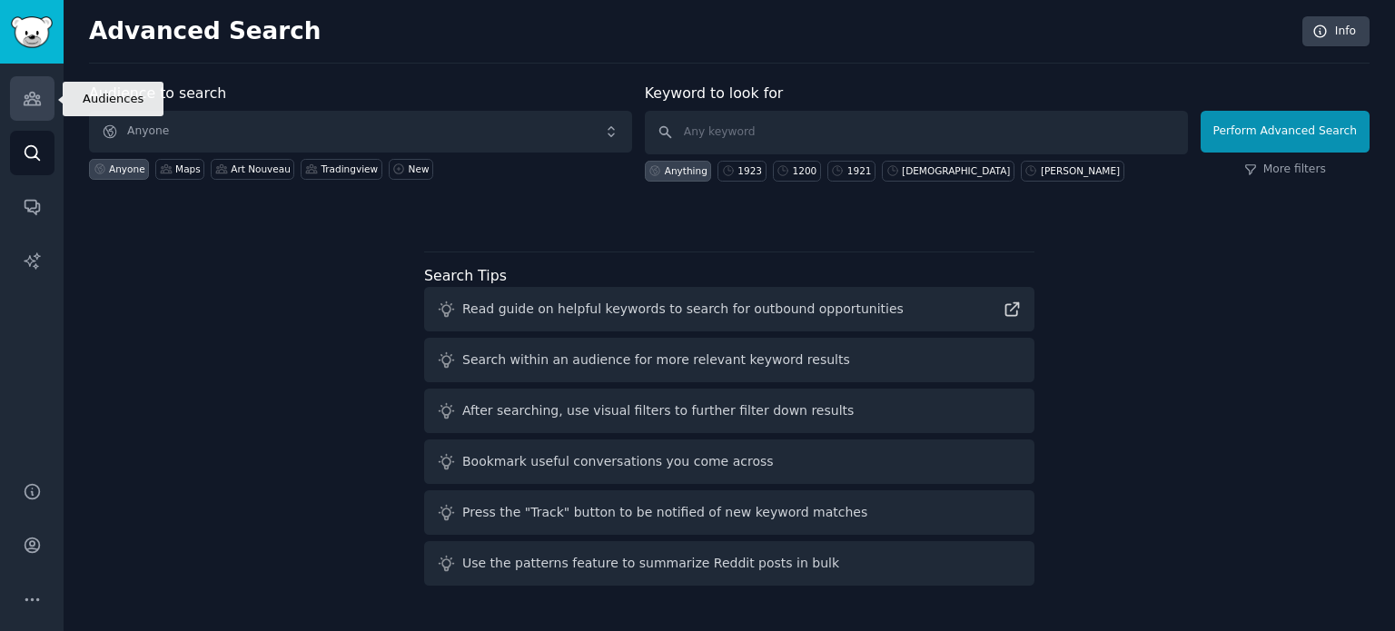
click at [18, 87] on link "Audiences" at bounding box center [32, 98] width 44 height 44
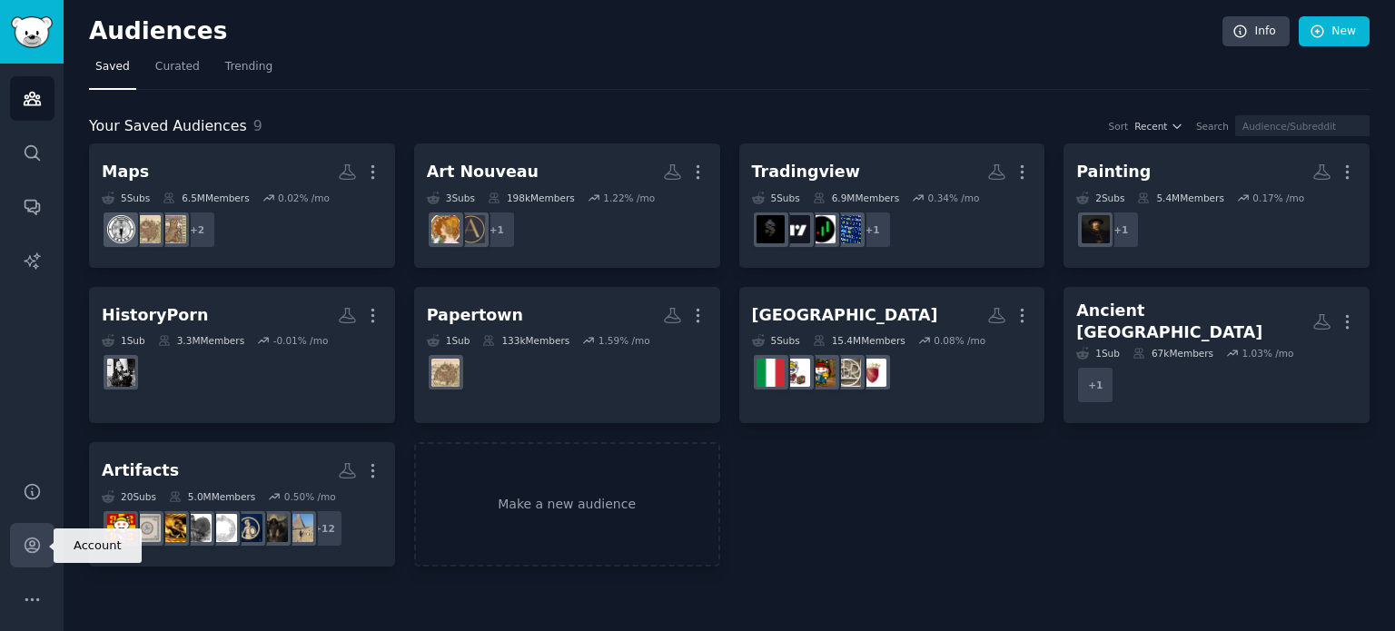
click at [36, 544] on icon "Sidebar" at bounding box center [32, 545] width 19 height 19
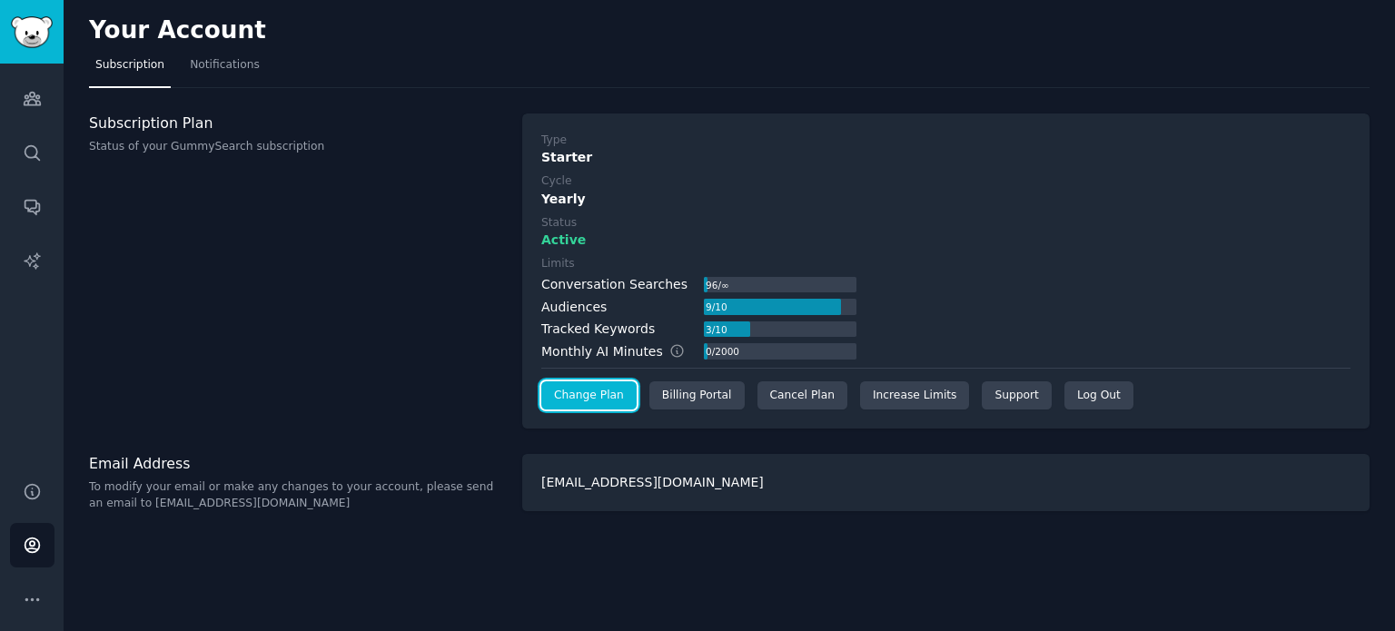
click at [556, 400] on link "Change Plan" at bounding box center [588, 395] width 95 height 29
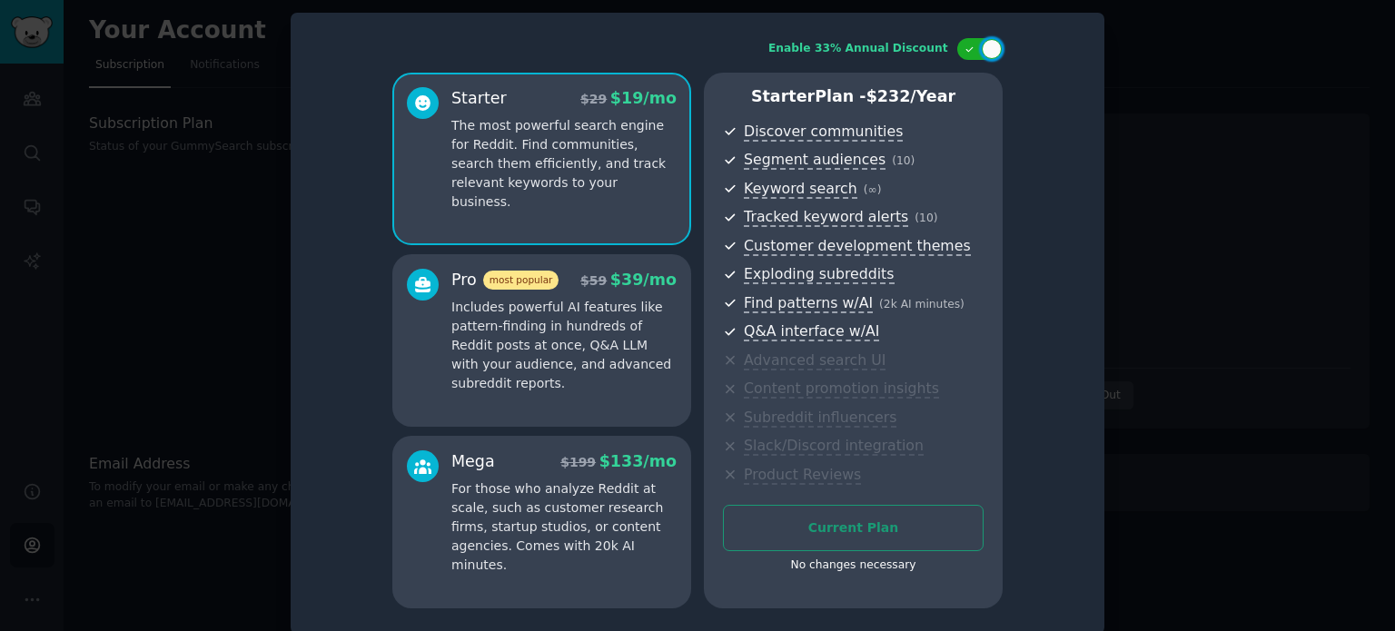
click at [570, 337] on p "Includes powerful AI features like pattern-finding in hundreds of Reddit posts …" at bounding box center [563, 345] width 225 height 95
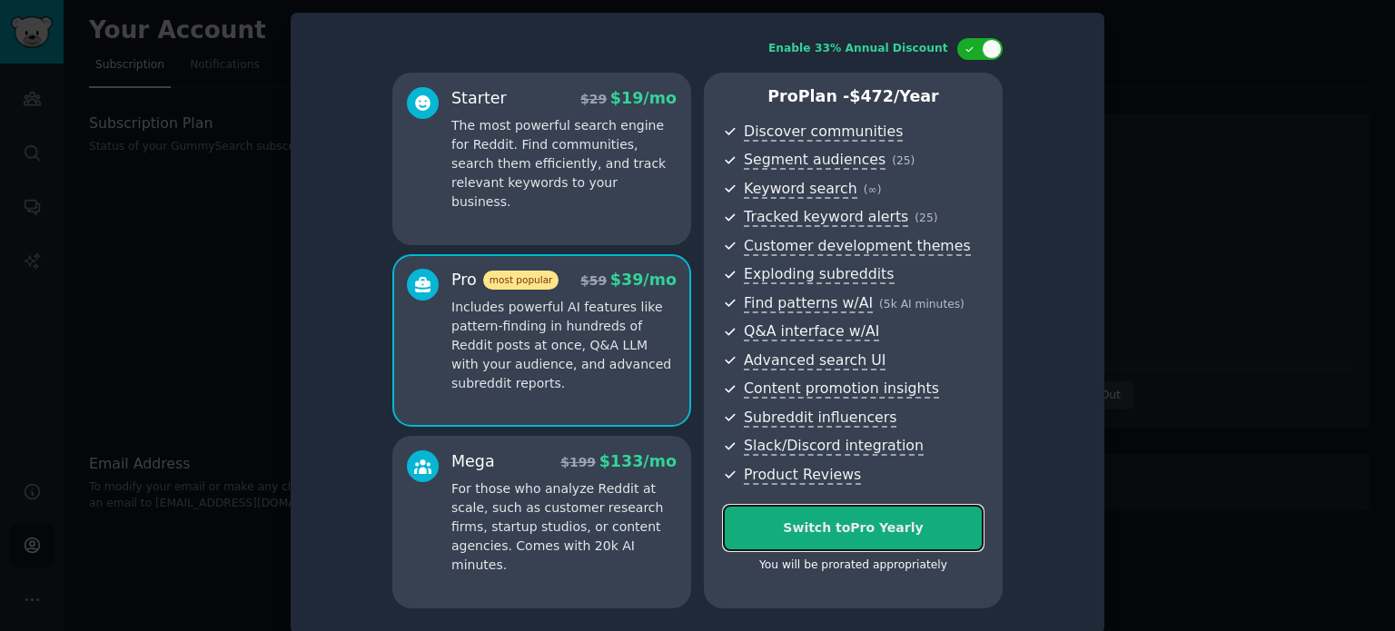
click at [817, 526] on div "Switch to Pro Yearly" at bounding box center [853, 528] width 259 height 19
click at [850, 533] on div "Switch to Pro Yearly" at bounding box center [853, 528] width 259 height 19
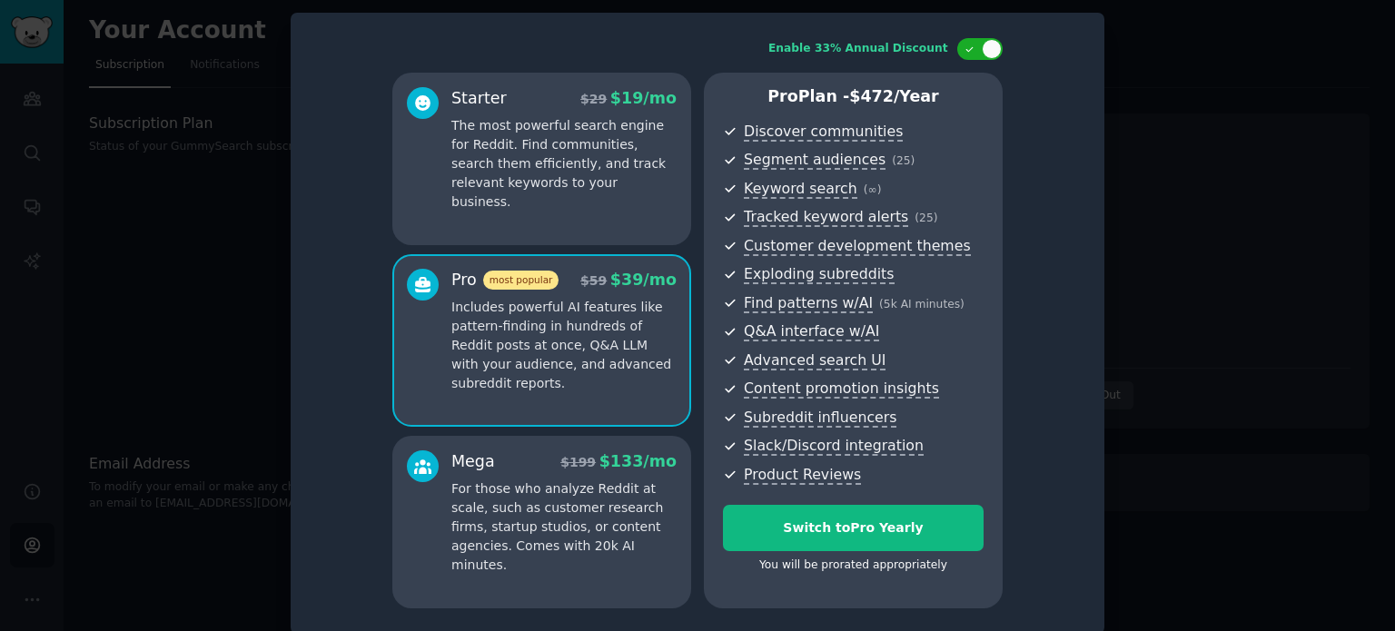
drag, startPoint x: 1246, startPoint y: 174, endPoint x: 1234, endPoint y: 173, distance: 11.8
click at [1245, 174] on div at bounding box center [697, 315] width 1395 height 631
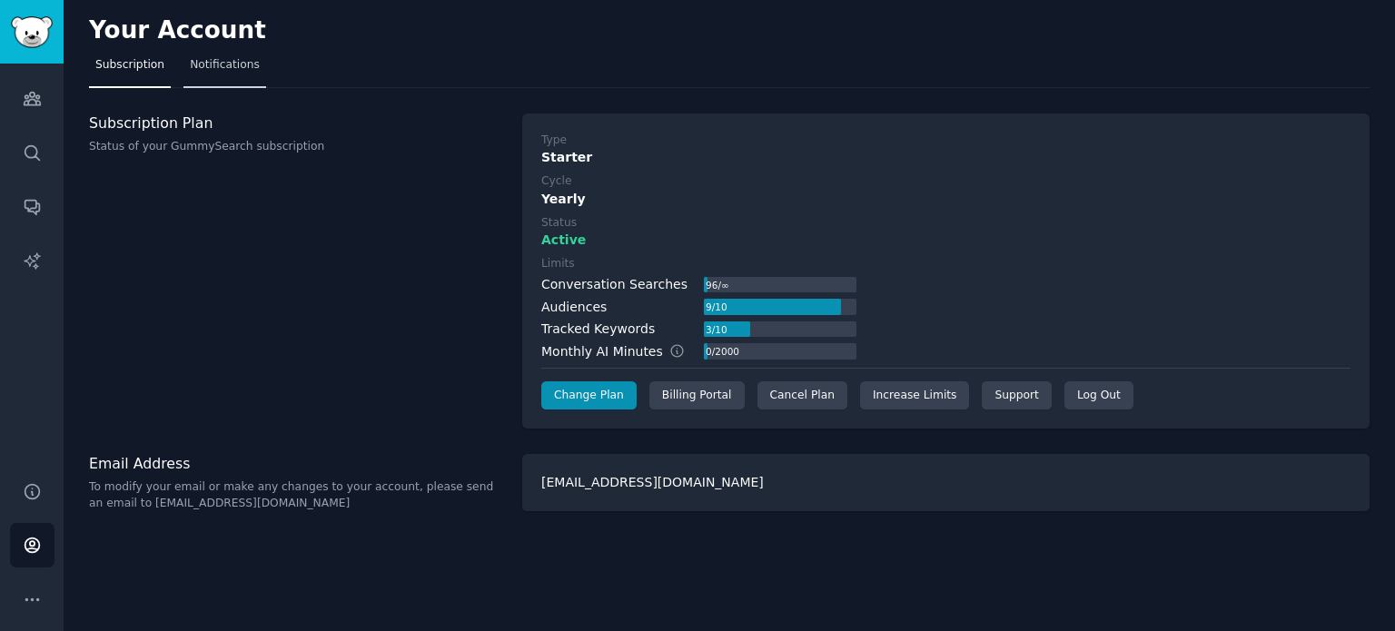
click at [203, 64] on span "Notifications" at bounding box center [225, 65] width 70 height 16
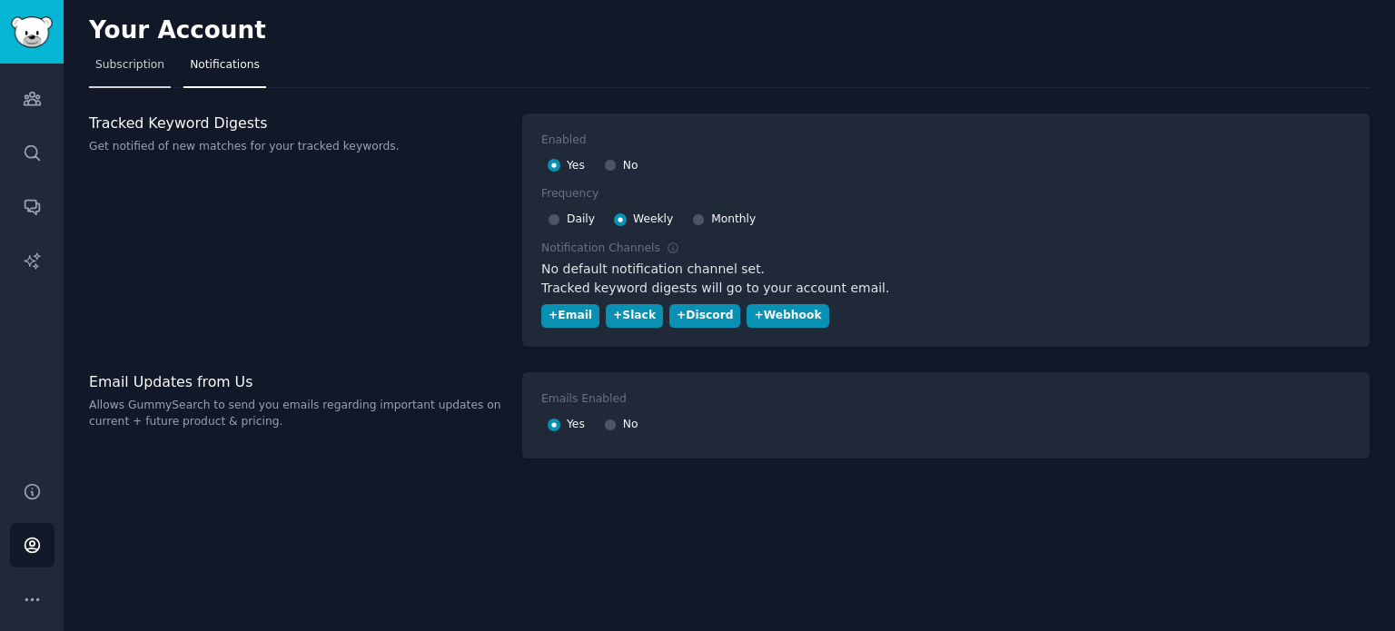
click at [127, 72] on span "Subscription" at bounding box center [129, 65] width 69 height 16
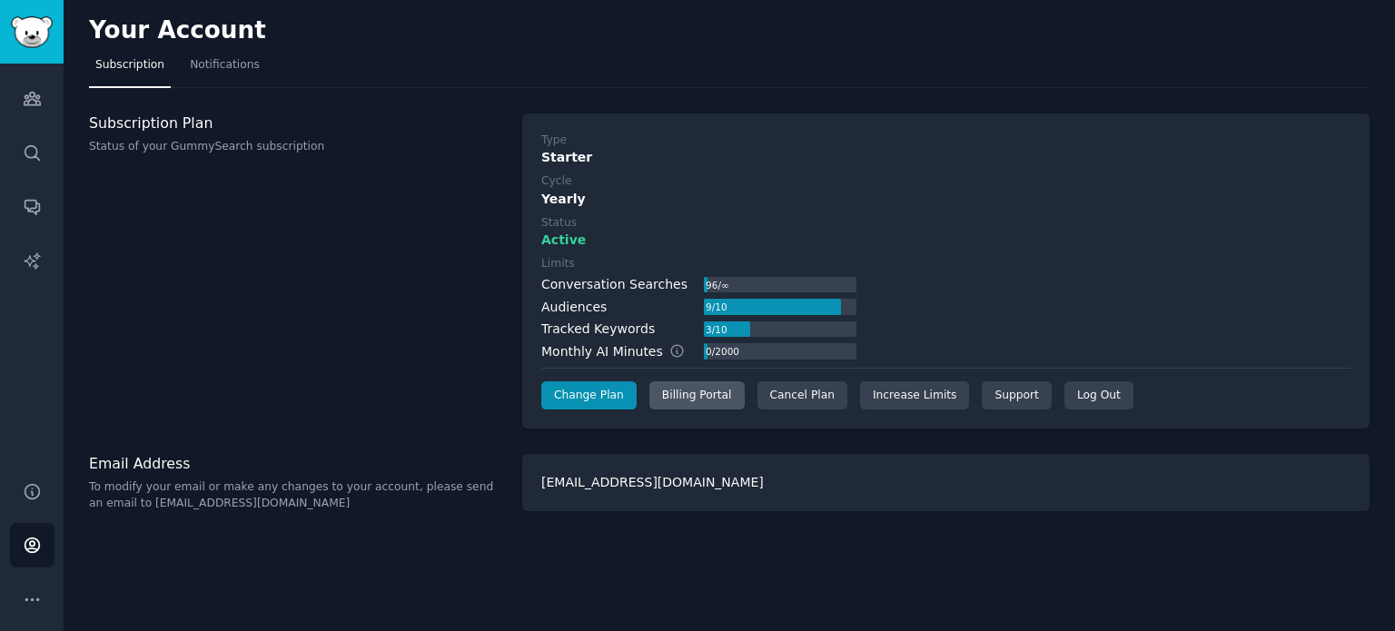
click at [705, 401] on div "Billing Portal" at bounding box center [696, 395] width 95 height 29
click at [603, 391] on link "Change Plan" at bounding box center [588, 395] width 95 height 29
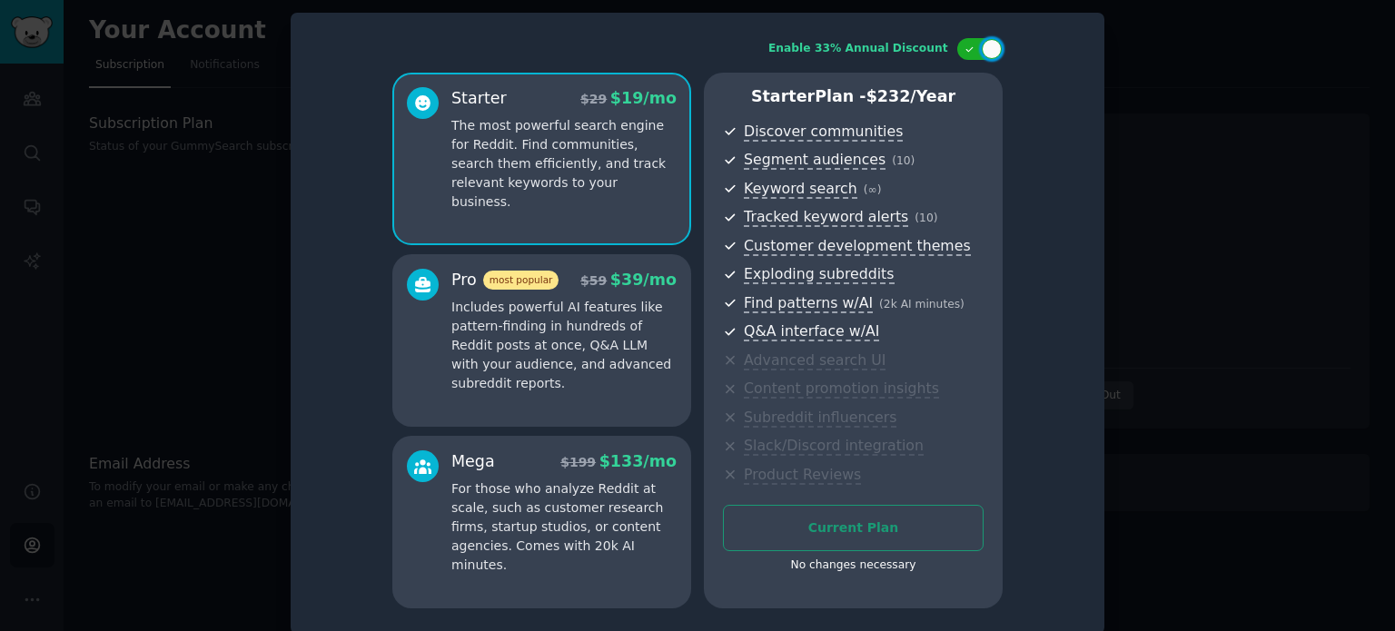
click at [544, 294] on div "Pro most popular $ 59 $ 39 /mo Includes powerful AI features like pattern-findi…" at bounding box center [563, 331] width 225 height 124
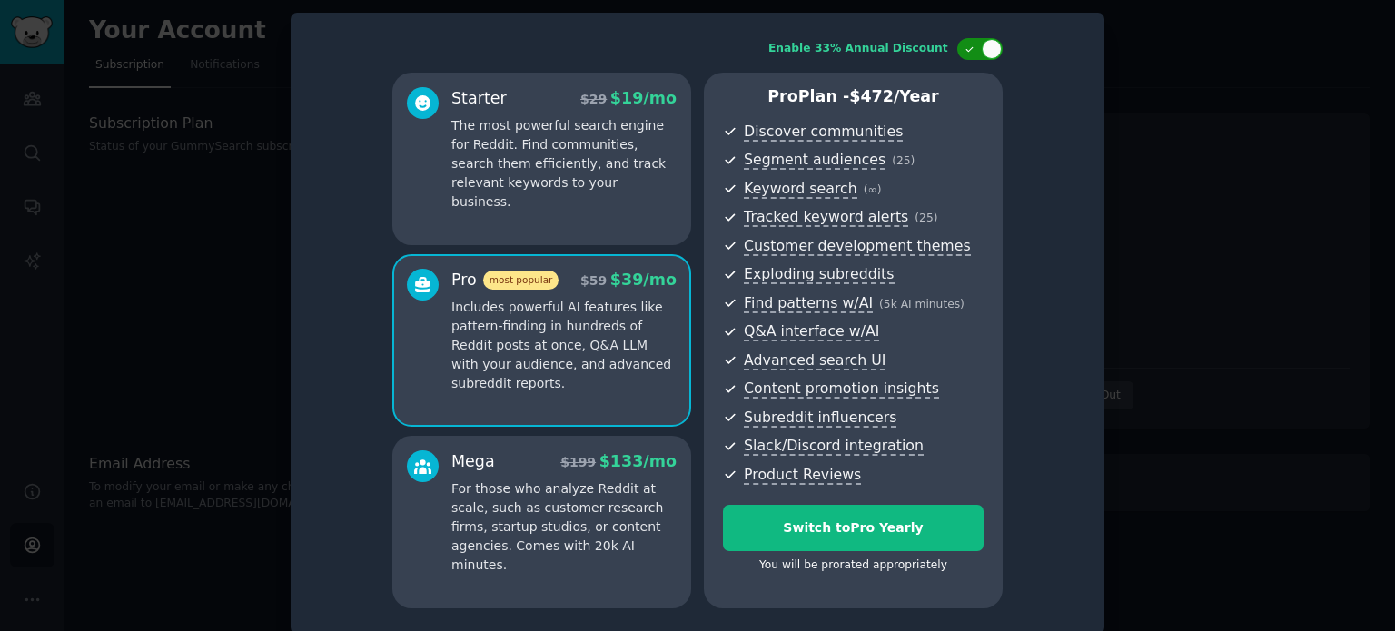
click at [959, 54] on div at bounding box center [979, 49] width 45 height 22
click at [984, 49] on div at bounding box center [988, 48] width 9 height 9
click at [965, 47] on icon at bounding box center [969, 49] width 10 height 10
click at [578, 461] on div "Mega $ 199 /mo" at bounding box center [563, 461] width 225 height 23
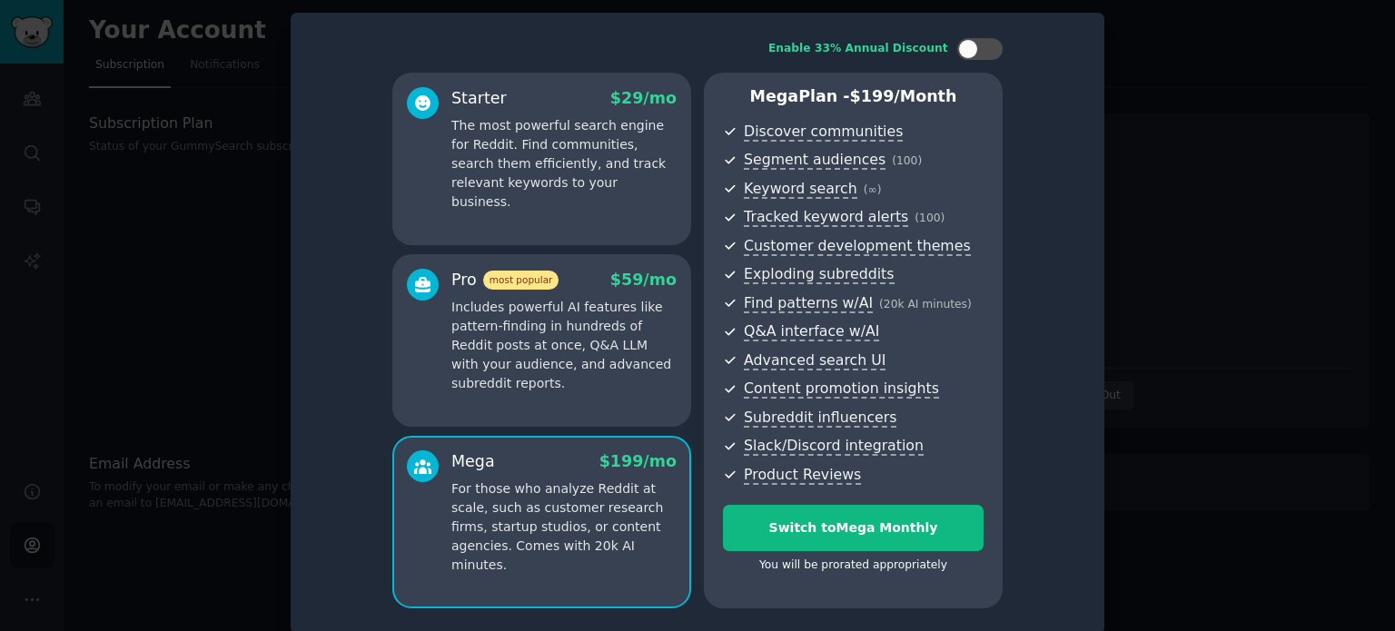
click at [614, 374] on p "Includes powerful AI features like pattern-finding in hundreds of Reddit posts …" at bounding box center [563, 345] width 225 height 95
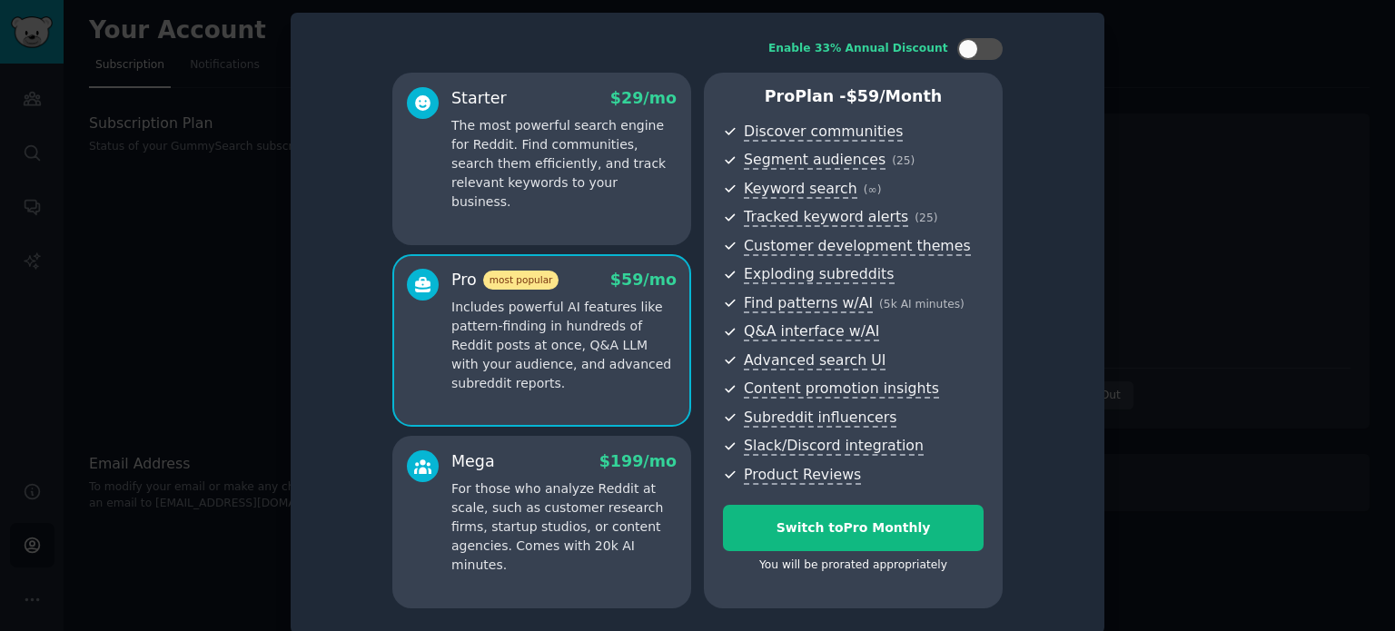
click at [556, 490] on p "For those who analyze Reddit at scale, such as customer research firms, startup…" at bounding box center [563, 527] width 225 height 95
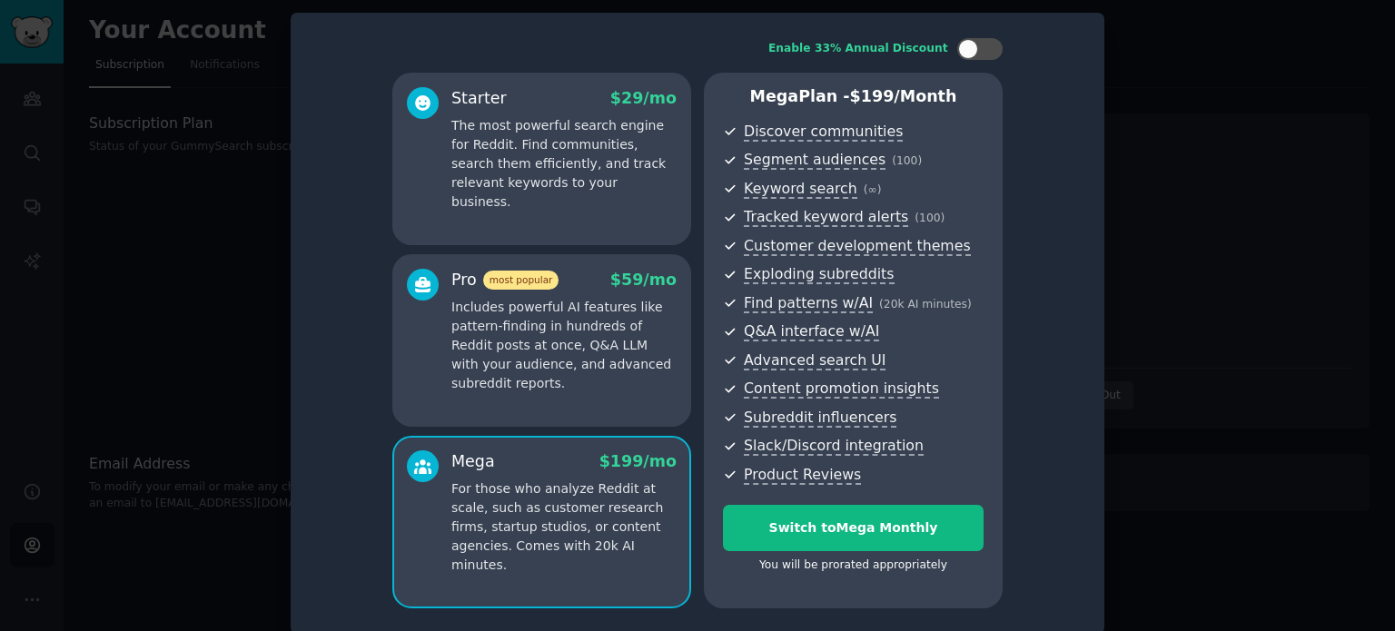
click at [570, 389] on p "Includes powerful AI features like pattern-finding in hundreds of Reddit posts …" at bounding box center [563, 345] width 225 height 95
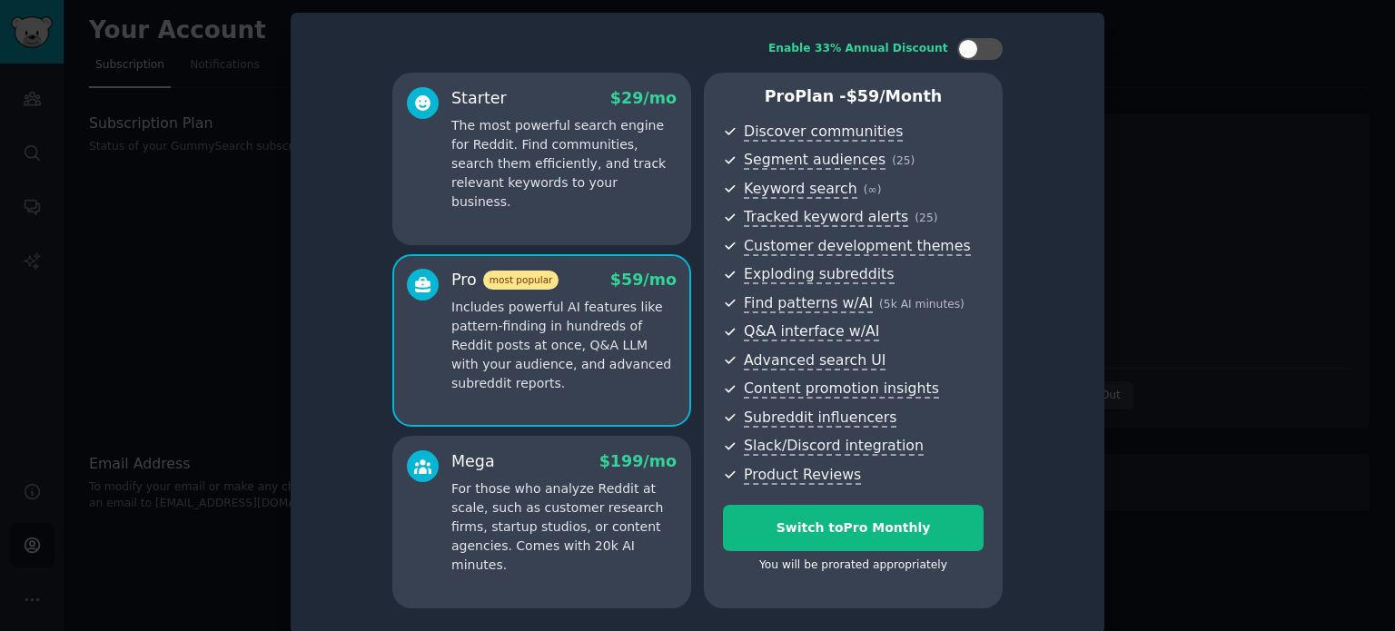
click at [562, 158] on p "The most powerful search engine for Reddit. Find communities, search them effic…" at bounding box center [563, 163] width 225 height 95
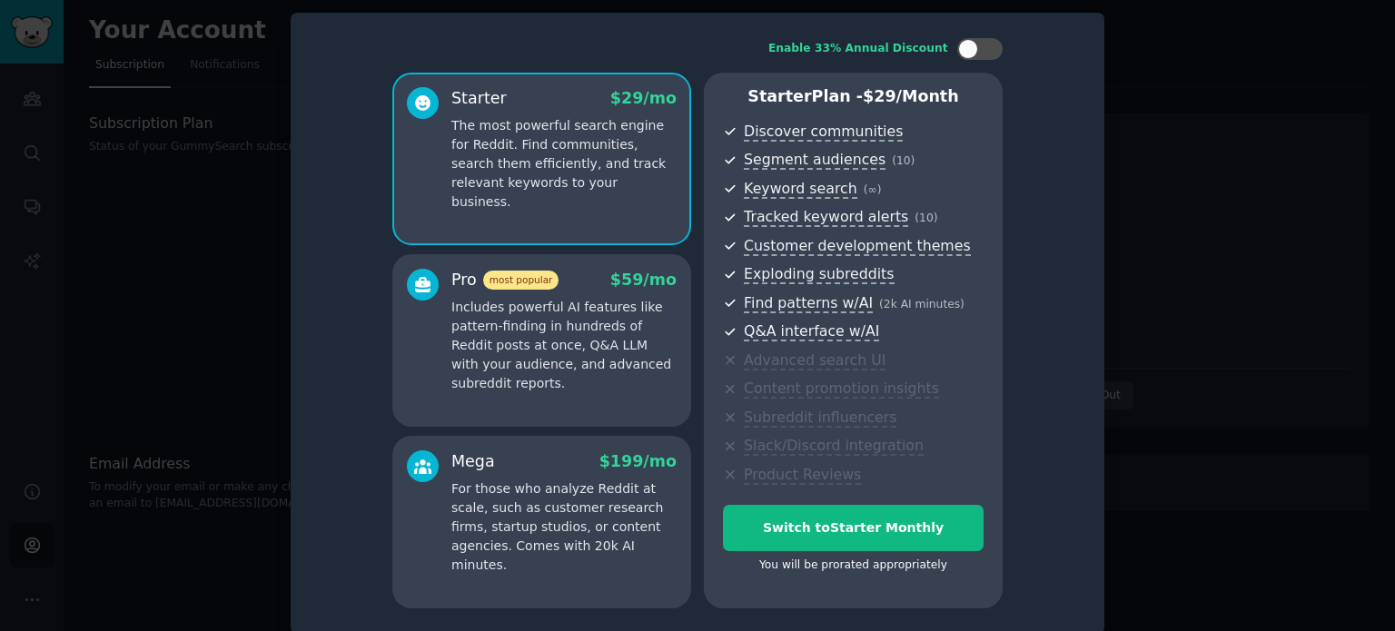
click at [576, 334] on p "Includes powerful AI features like pattern-finding in hundreds of Reddit posts …" at bounding box center [563, 345] width 225 height 95
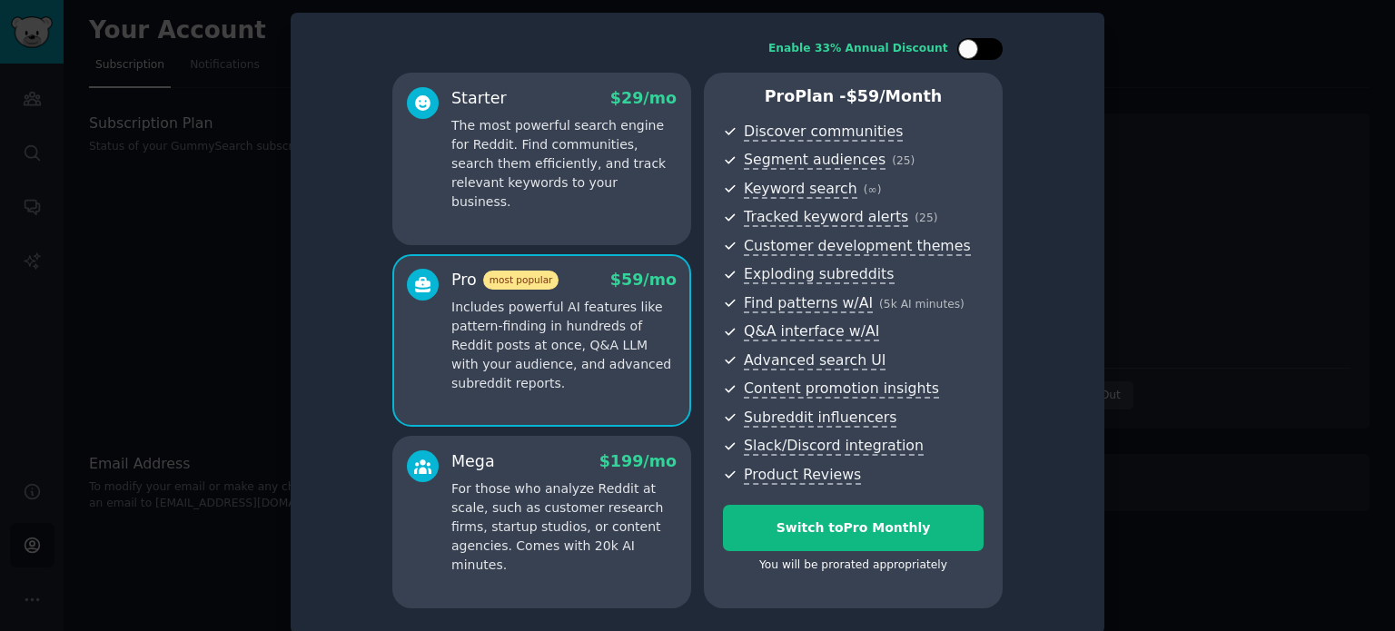
click at [981, 44] on div at bounding box center [979, 49] width 45 height 22
click at [969, 43] on div at bounding box center [979, 49] width 45 height 22
click at [984, 43] on div at bounding box center [979, 49] width 45 height 22
checkbox input "true"
click at [534, 187] on p "The most powerful search engine for Reddit. Find communities, search them effic…" at bounding box center [563, 163] width 225 height 95
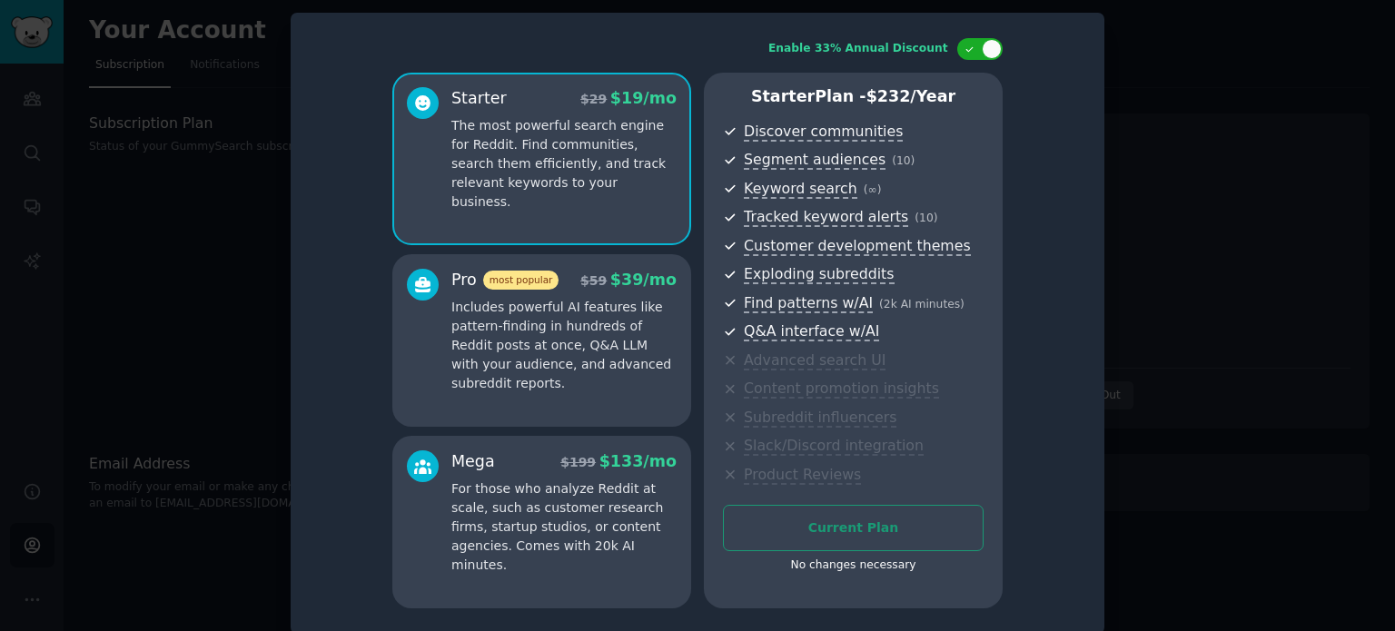
click at [554, 305] on p "Includes powerful AI features like pattern-finding in hundreds of Reddit posts …" at bounding box center [563, 345] width 225 height 95
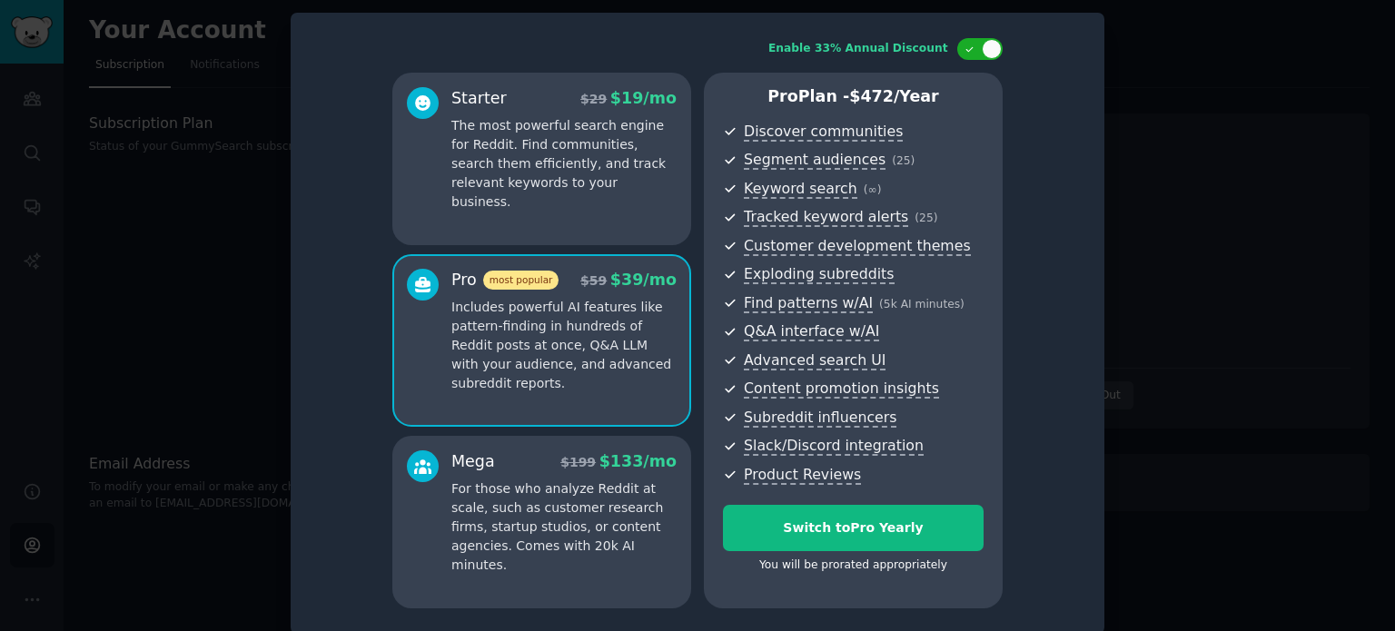
drag, startPoint x: 1344, startPoint y: 184, endPoint x: 1336, endPoint y: 178, distance: 10.4
click at [1340, 181] on div at bounding box center [697, 315] width 1395 height 631
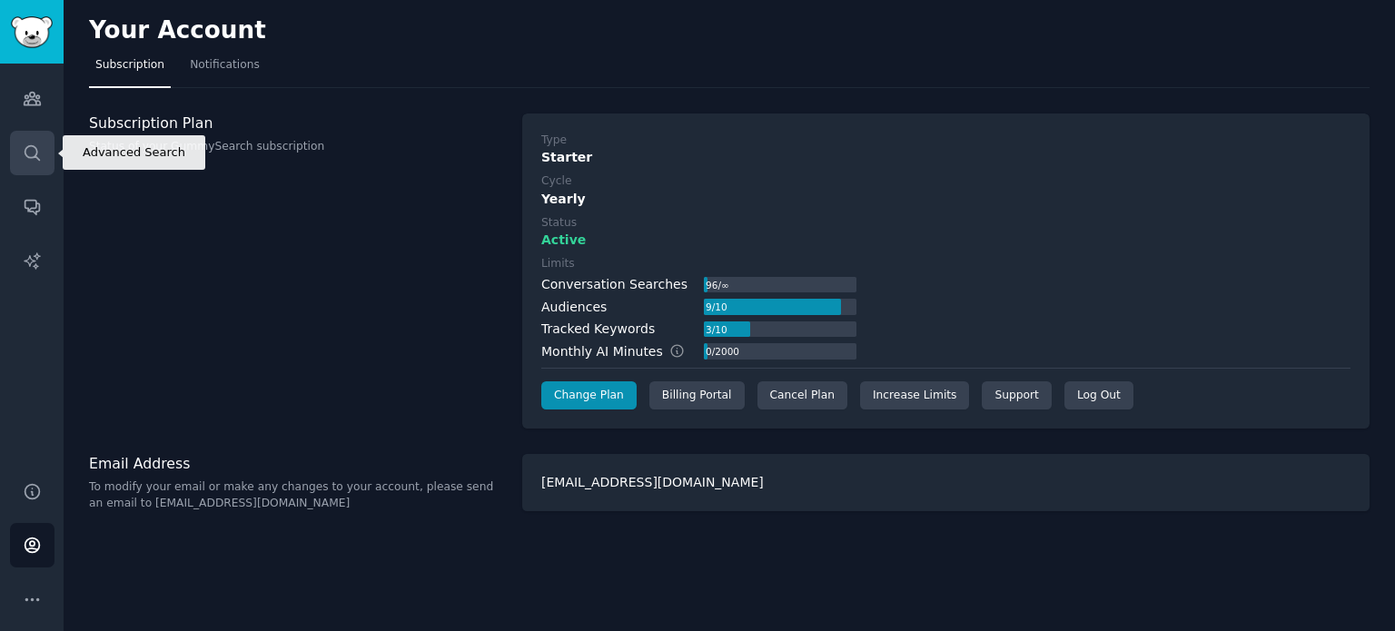
click at [40, 144] on icon "Sidebar" at bounding box center [32, 152] width 19 height 19
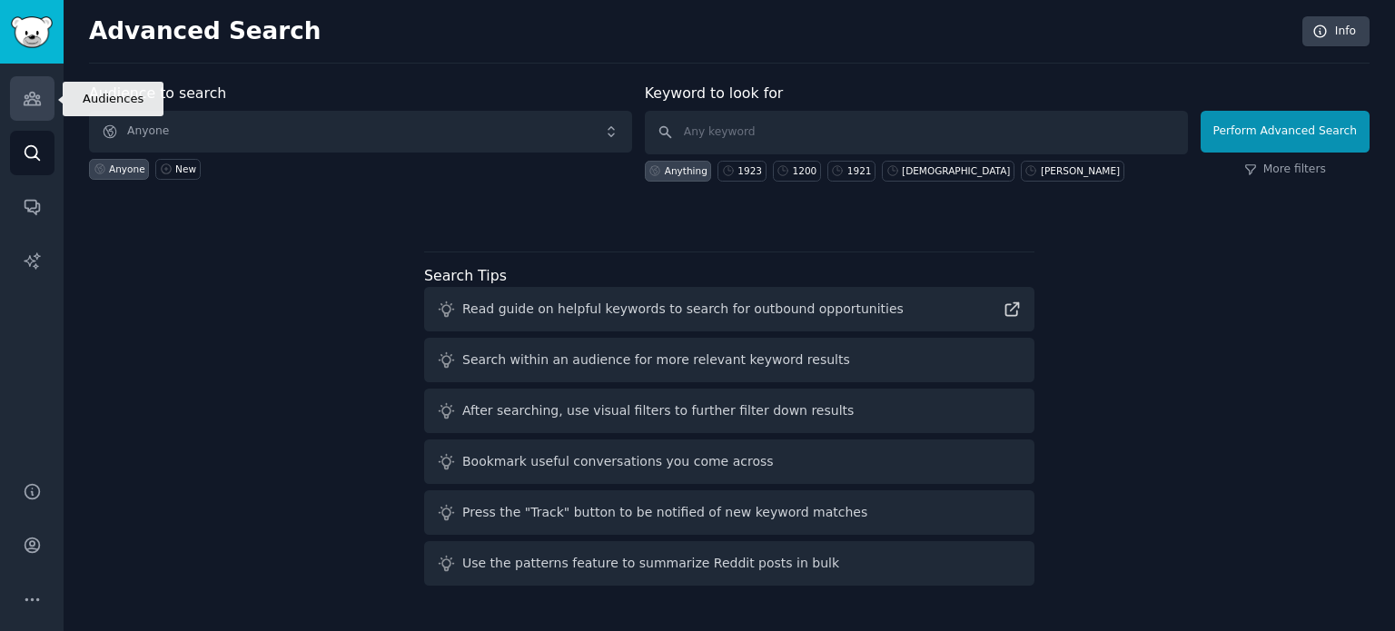
click at [21, 99] on link "Audiences" at bounding box center [32, 98] width 44 height 44
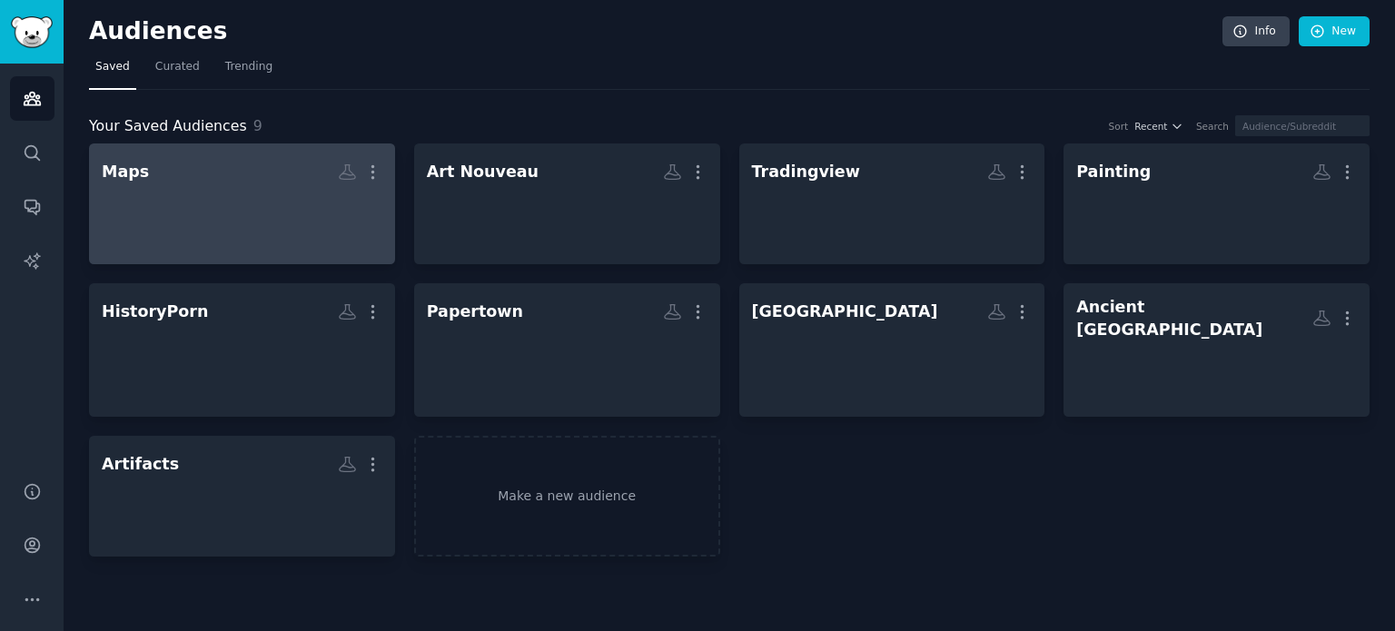
click at [153, 181] on h2 "Maps More" at bounding box center [242, 172] width 281 height 32
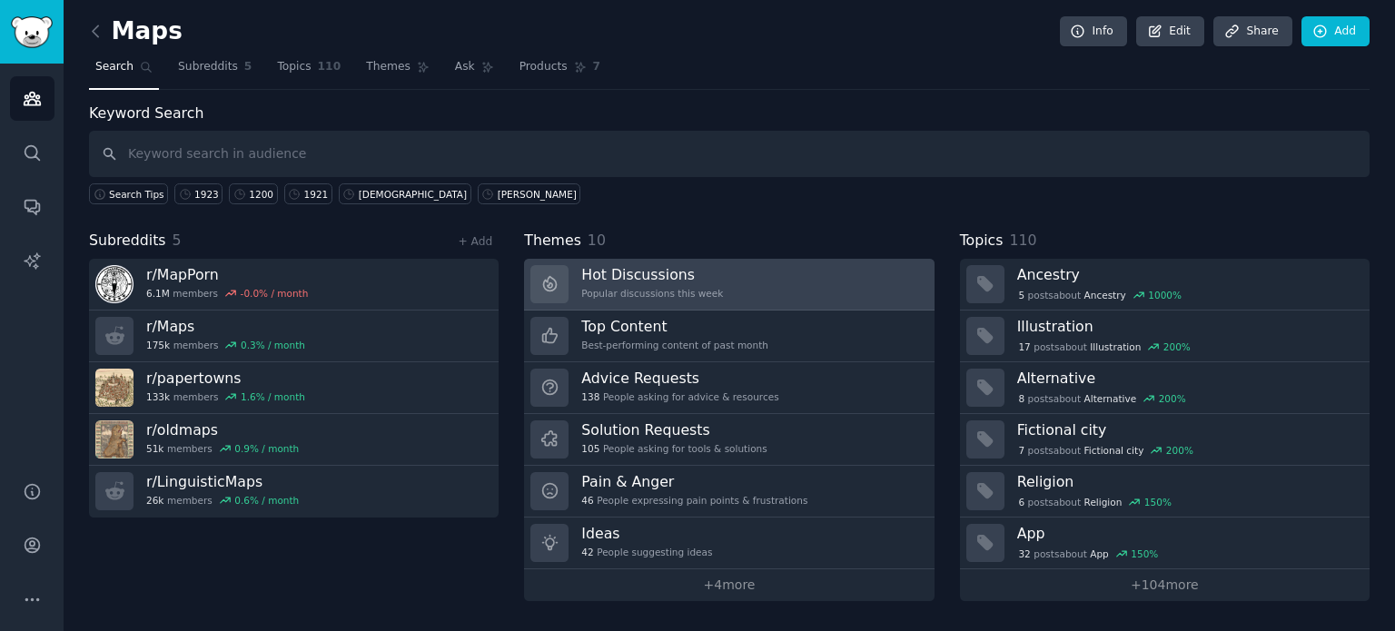
click at [720, 292] on link "Hot Discussions Popular discussions this week" at bounding box center [729, 285] width 410 height 52
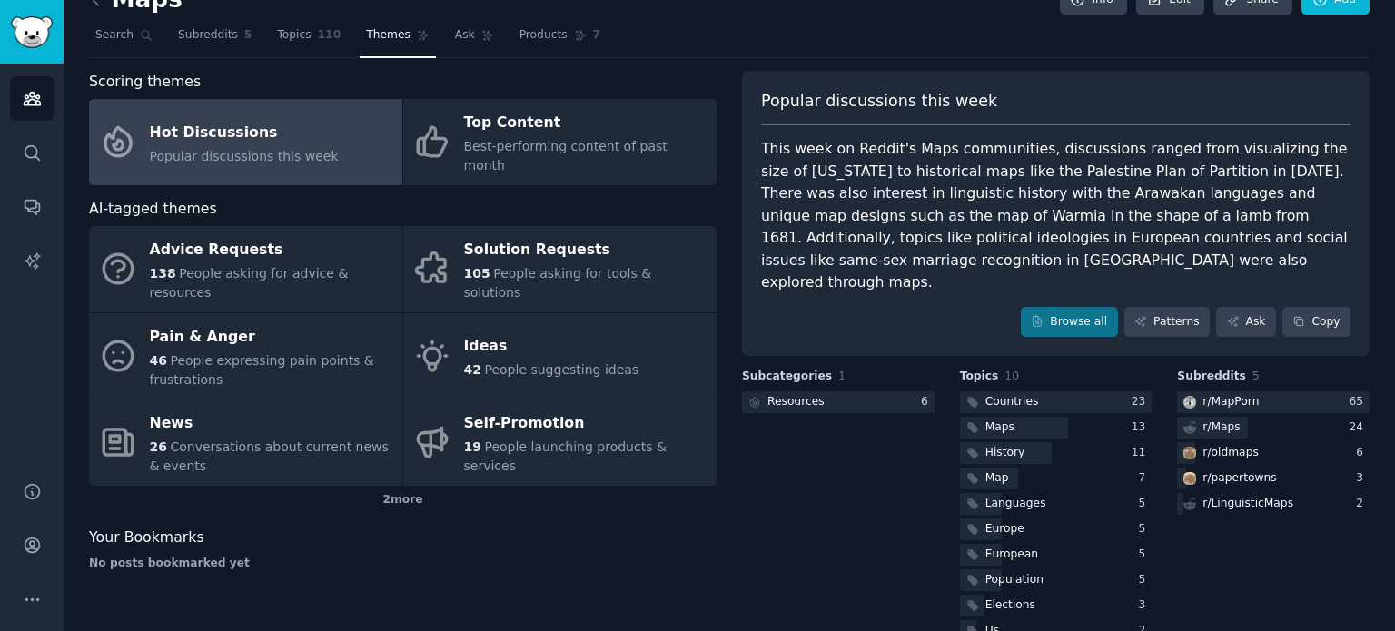
scroll to position [47, 0]
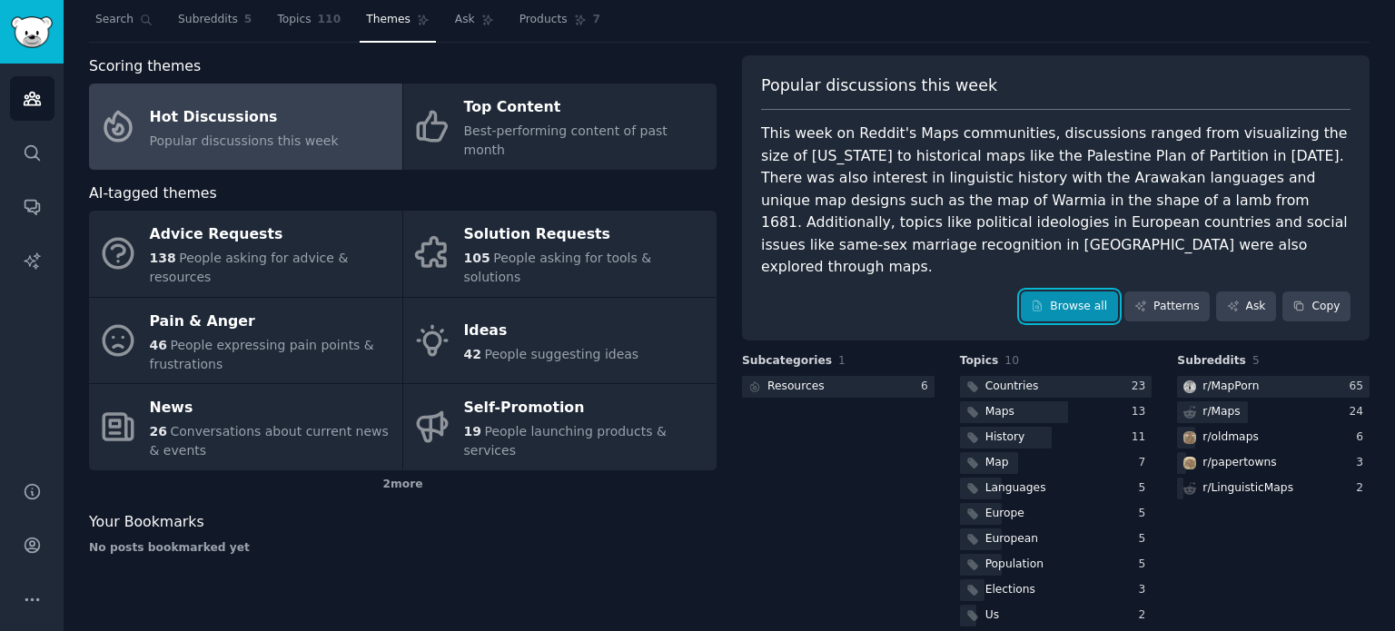
click at [1075, 292] on link "Browse all" at bounding box center [1069, 307] width 97 height 31
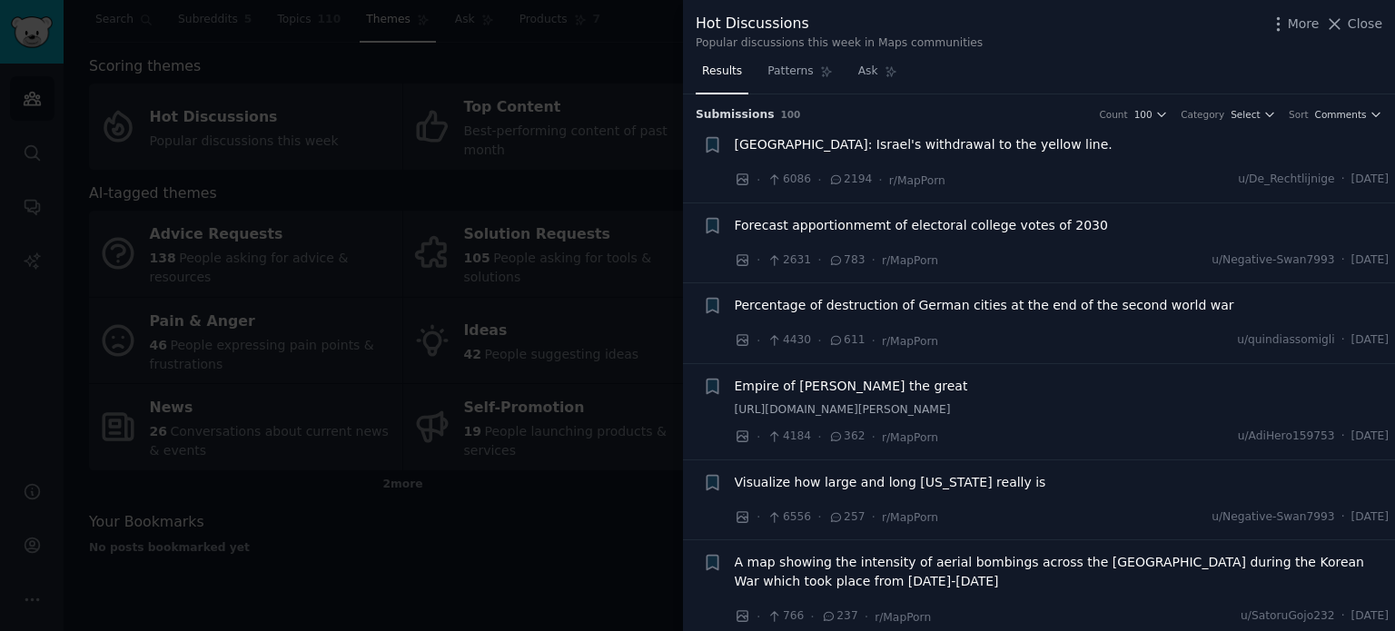
click at [875, 143] on span "Gaza: Israel's withdrawal to the yellow line." at bounding box center [924, 144] width 378 height 19
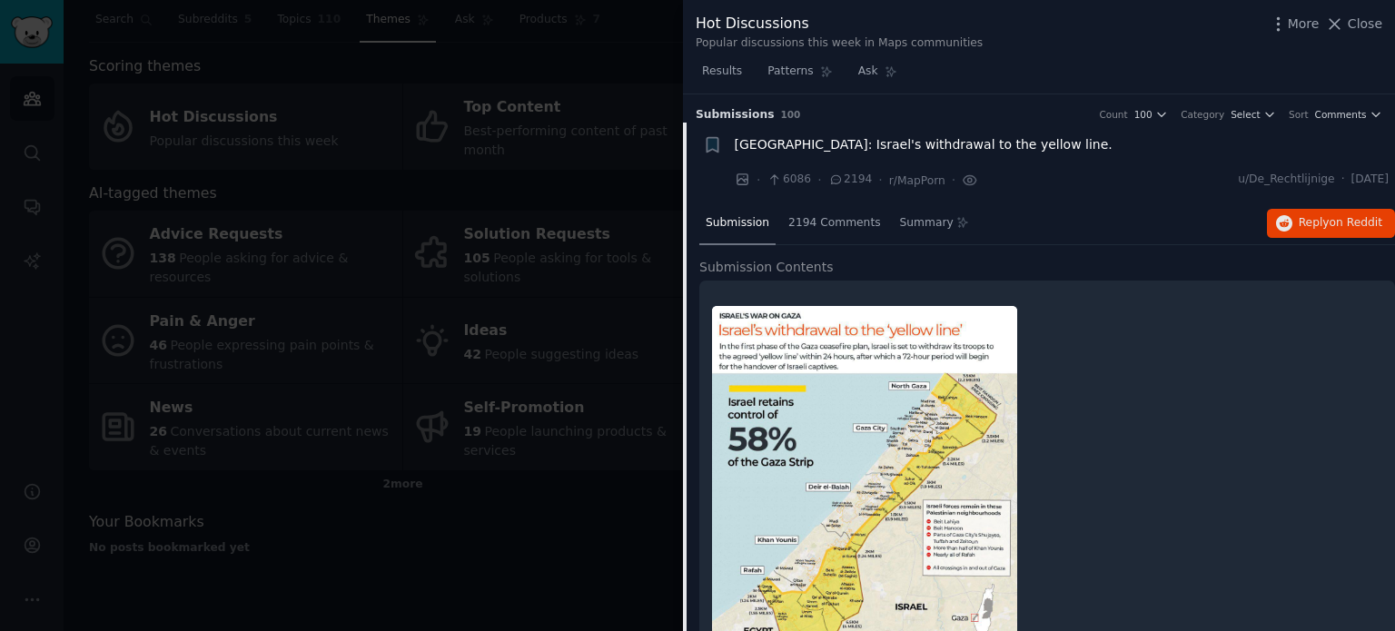
scroll to position [28, 0]
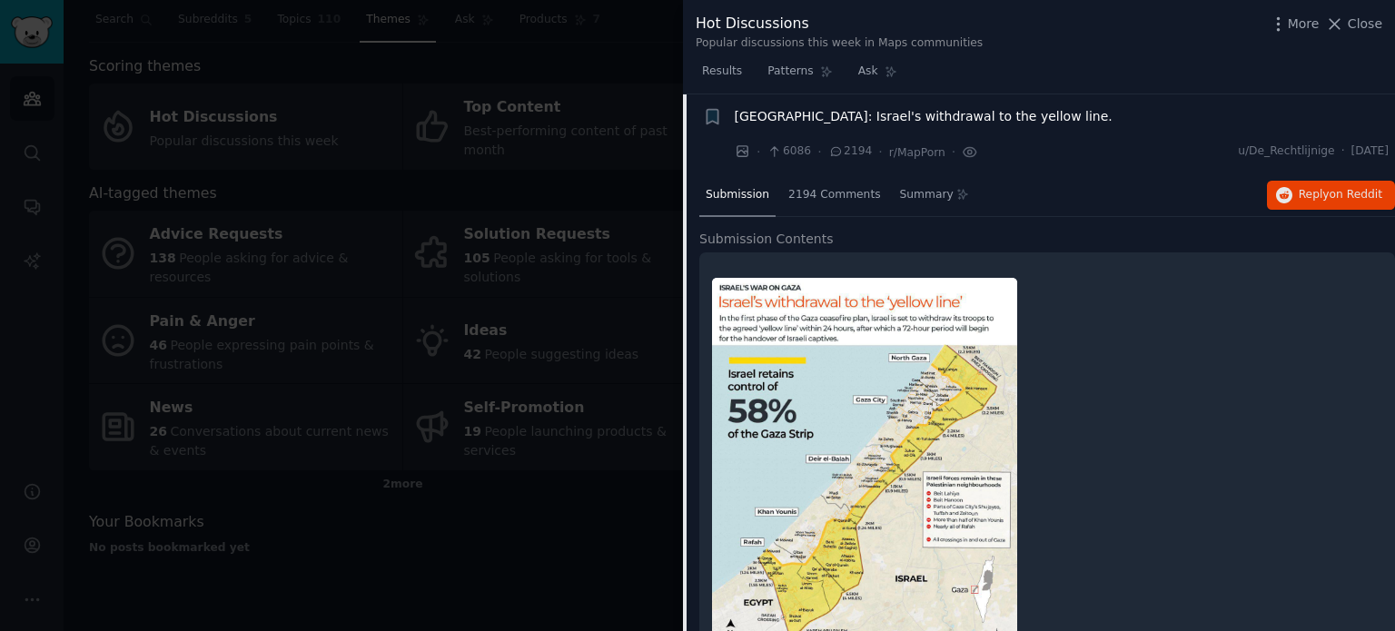
click at [864, 120] on span "Gaza: Israel's withdrawal to the yellow line." at bounding box center [924, 116] width 378 height 19
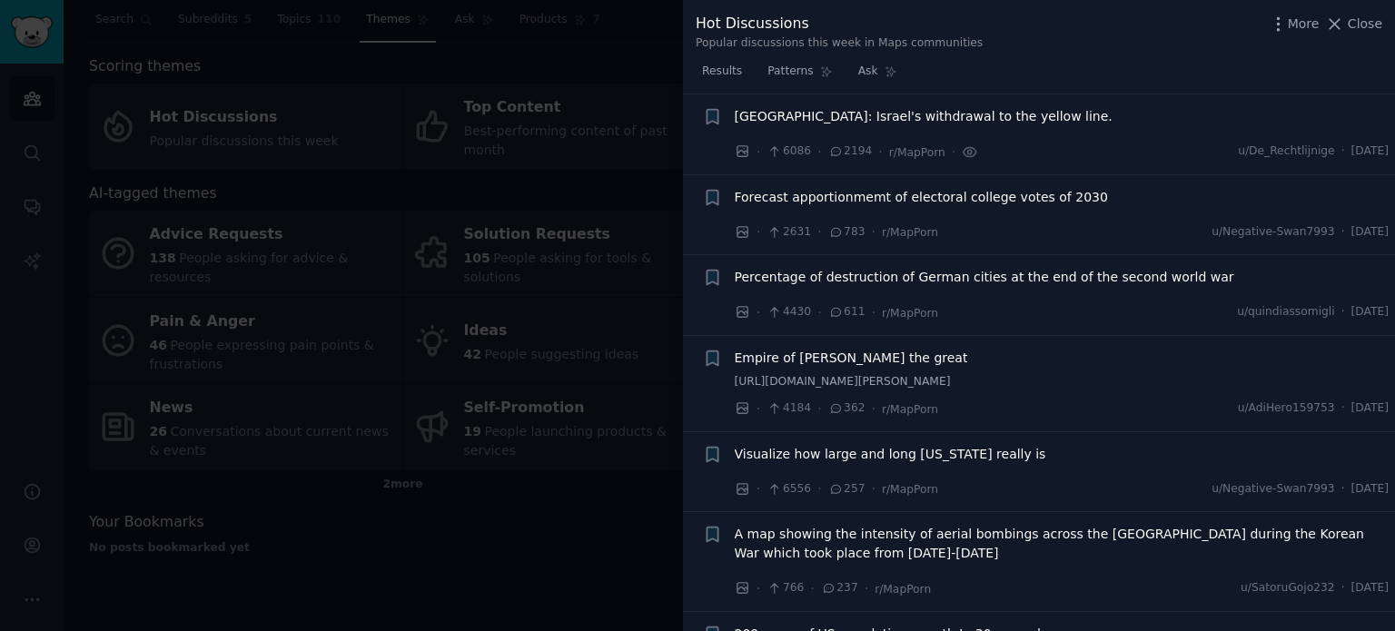
click at [857, 114] on span "Gaza: Israel's withdrawal to the yellow line." at bounding box center [924, 116] width 378 height 19
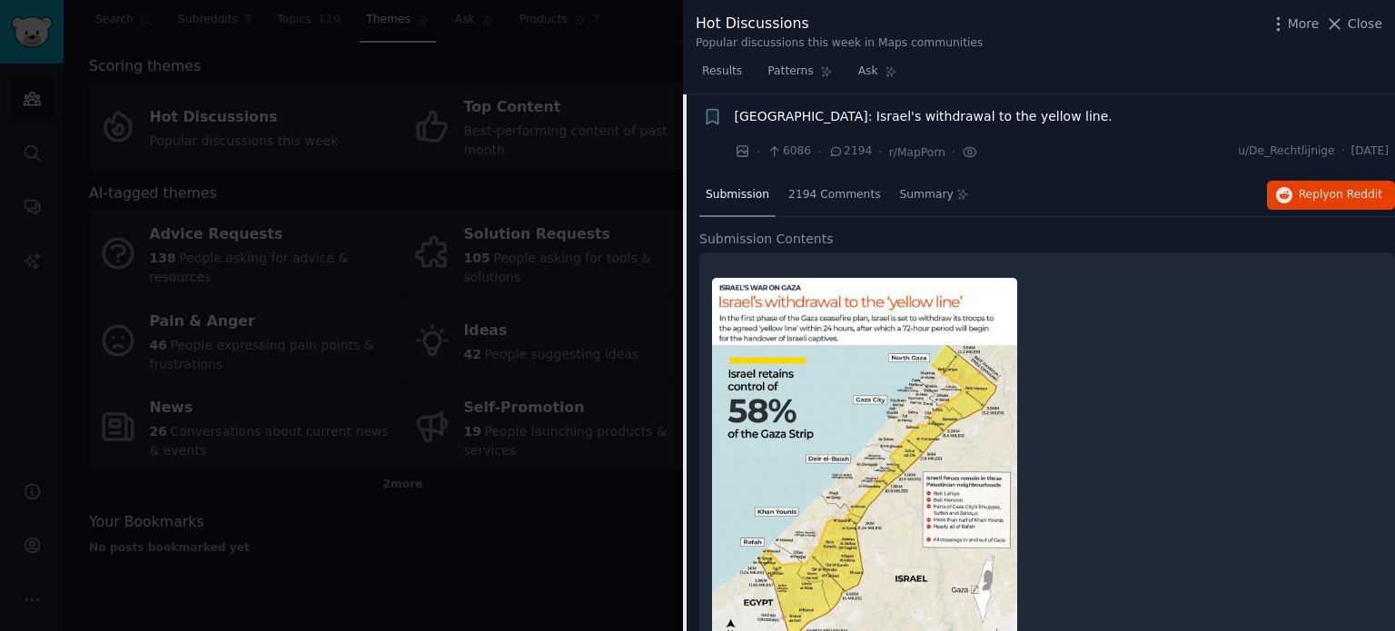
click at [860, 115] on span "Gaza: Israel's withdrawal to the yellow line." at bounding box center [924, 116] width 378 height 19
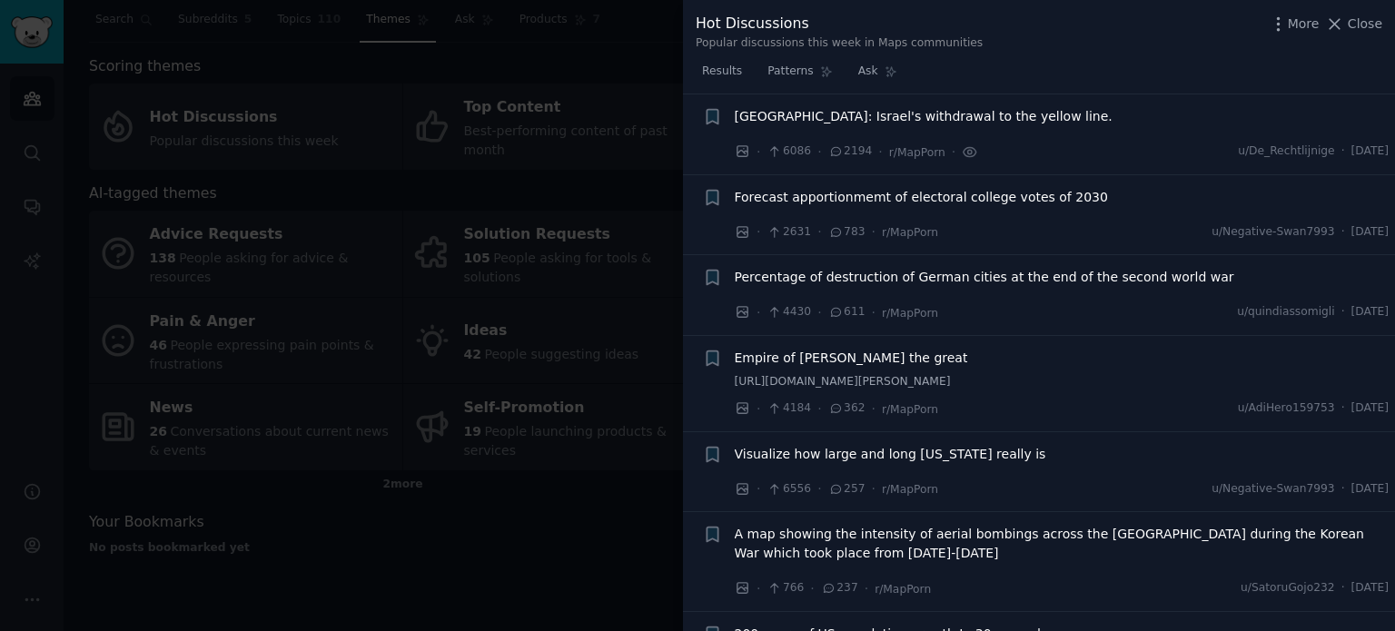
click at [856, 195] on span "Forecast apportionmemt of electoral college votes of 2030" at bounding box center [921, 197] width 373 height 19
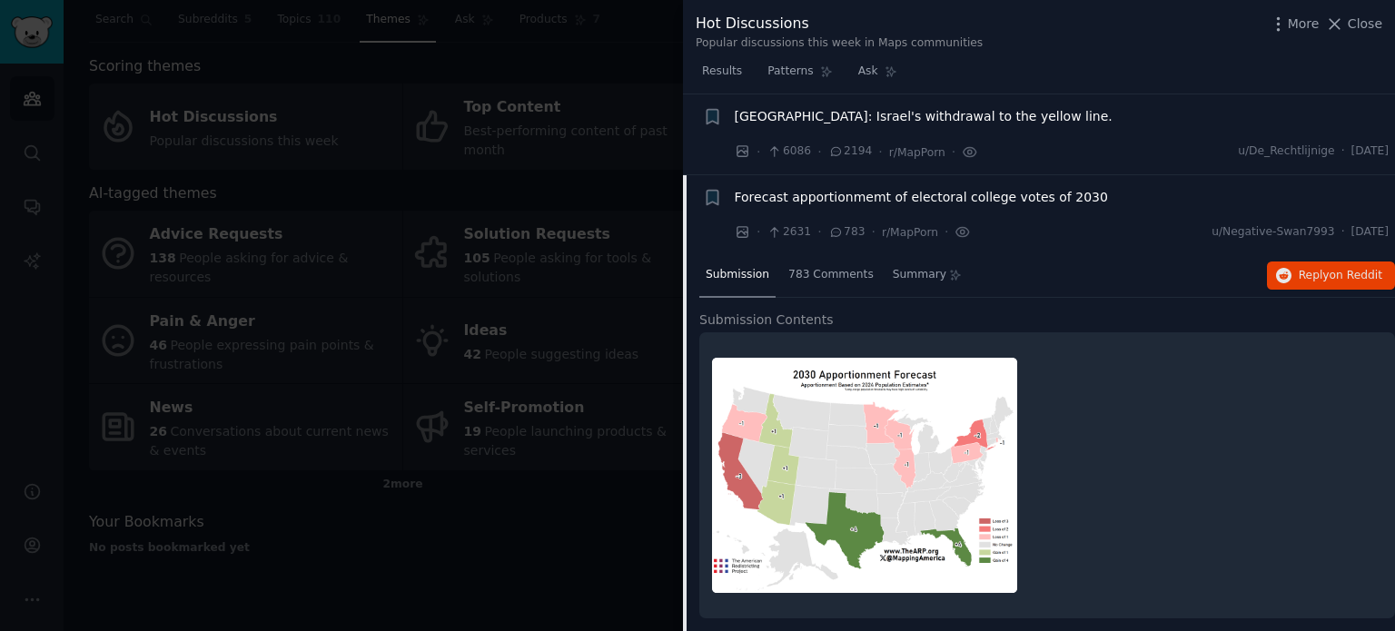
scroll to position [109, 0]
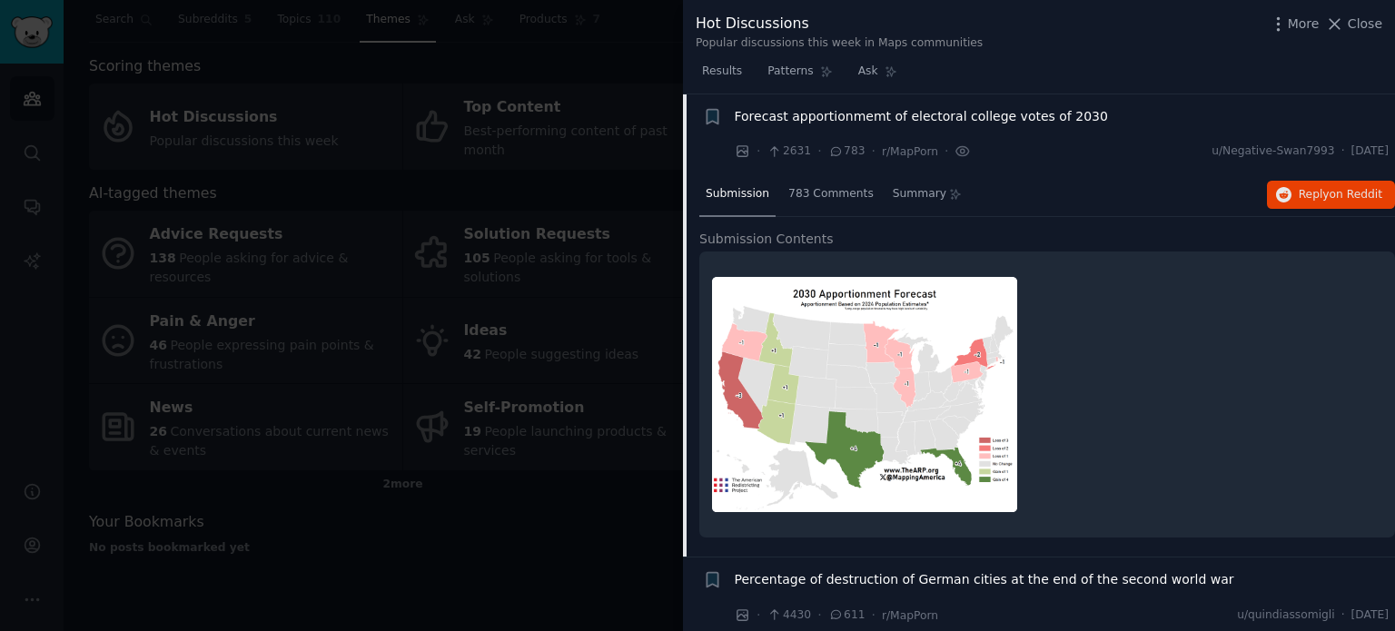
click at [857, 114] on span "Forecast apportionmemt of electoral college votes of 2030" at bounding box center [921, 116] width 373 height 19
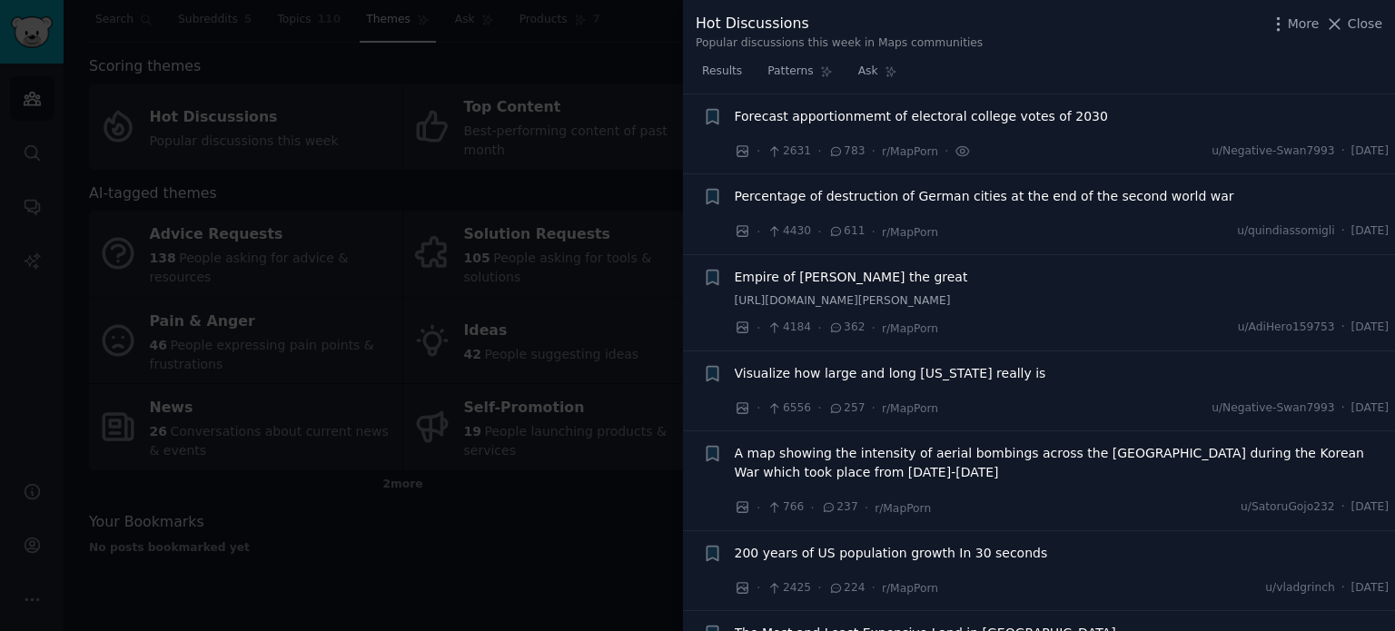
click at [858, 192] on span "Percentage of destruction of German cities at the end of the second world war" at bounding box center [984, 196] width 499 height 19
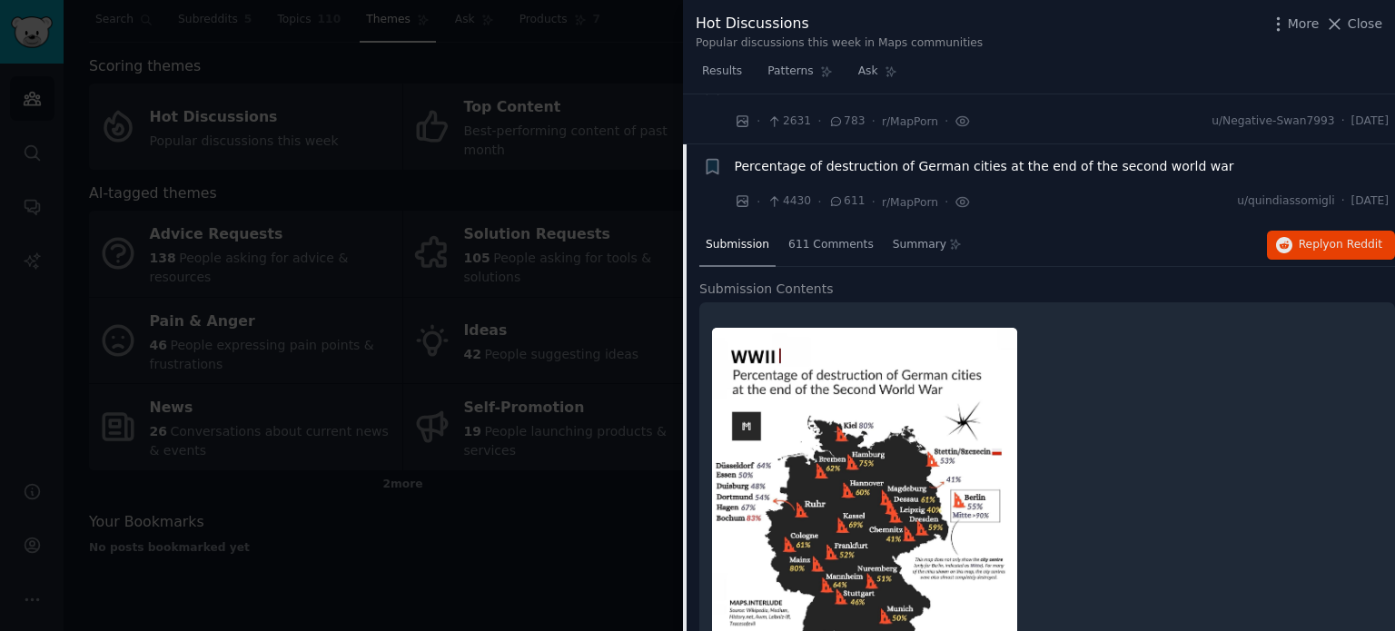
scroll to position [98, 0]
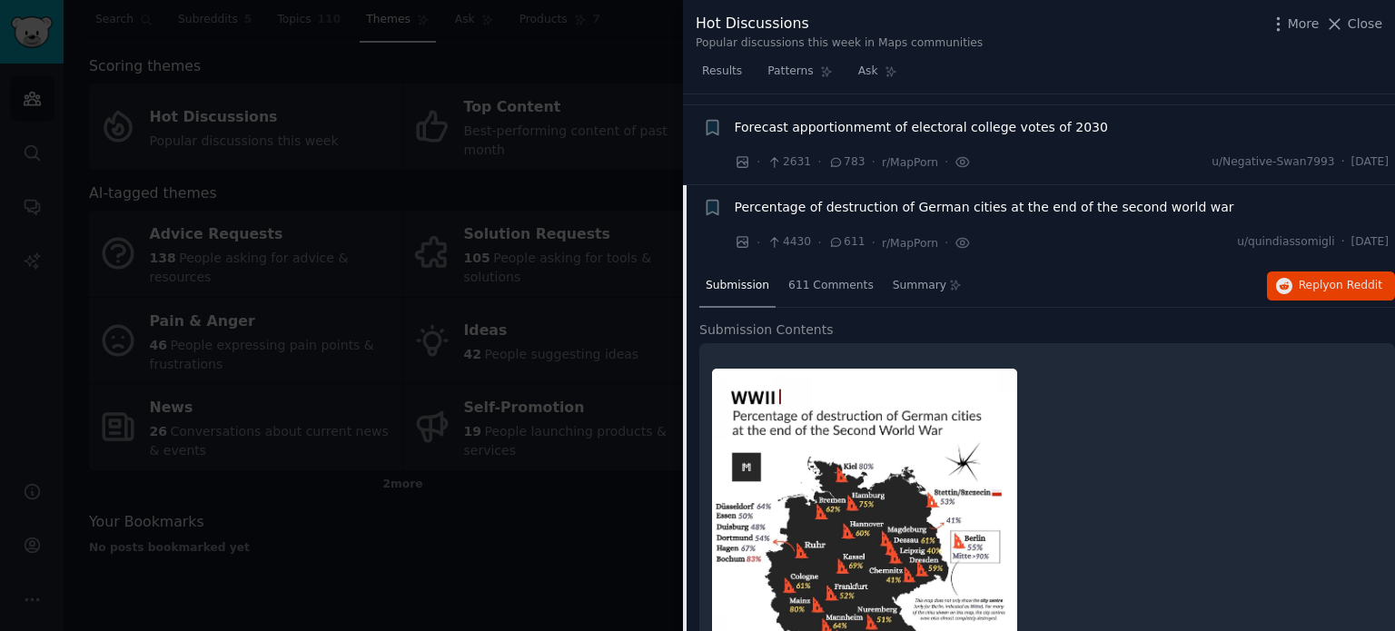
click at [828, 208] on span "Percentage of destruction of German cities at the end of the second world war" at bounding box center [984, 207] width 499 height 19
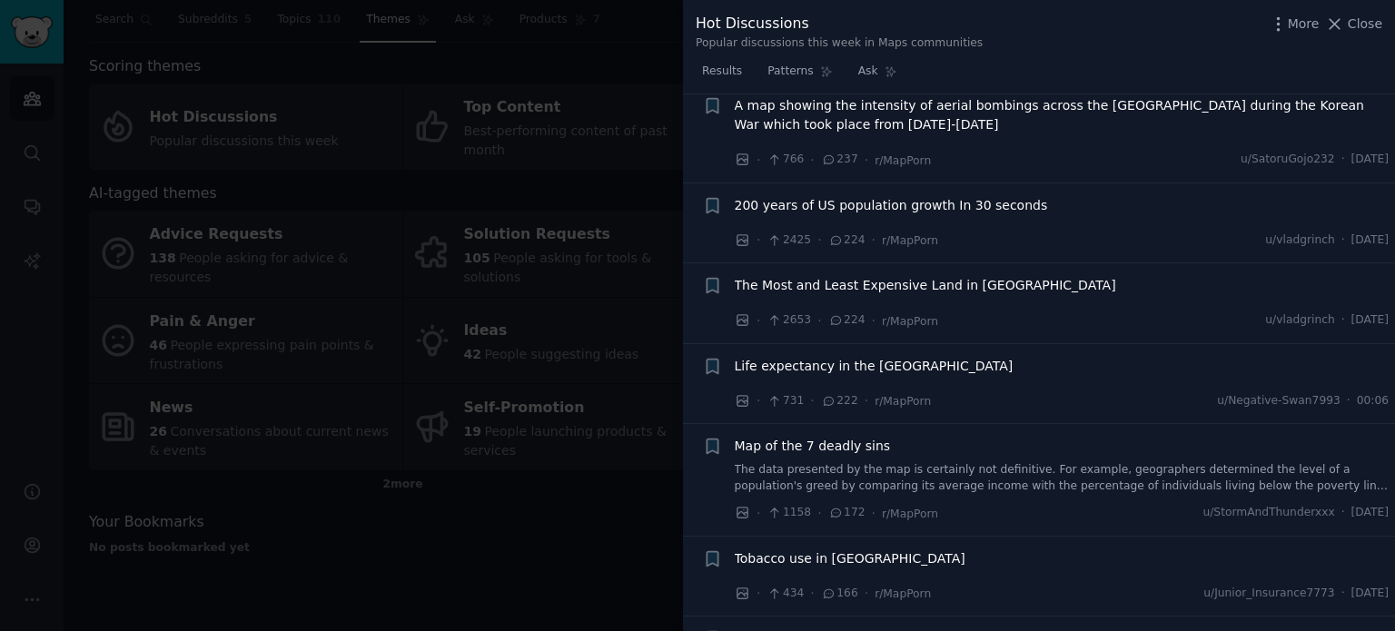
scroll to position [461, 0]
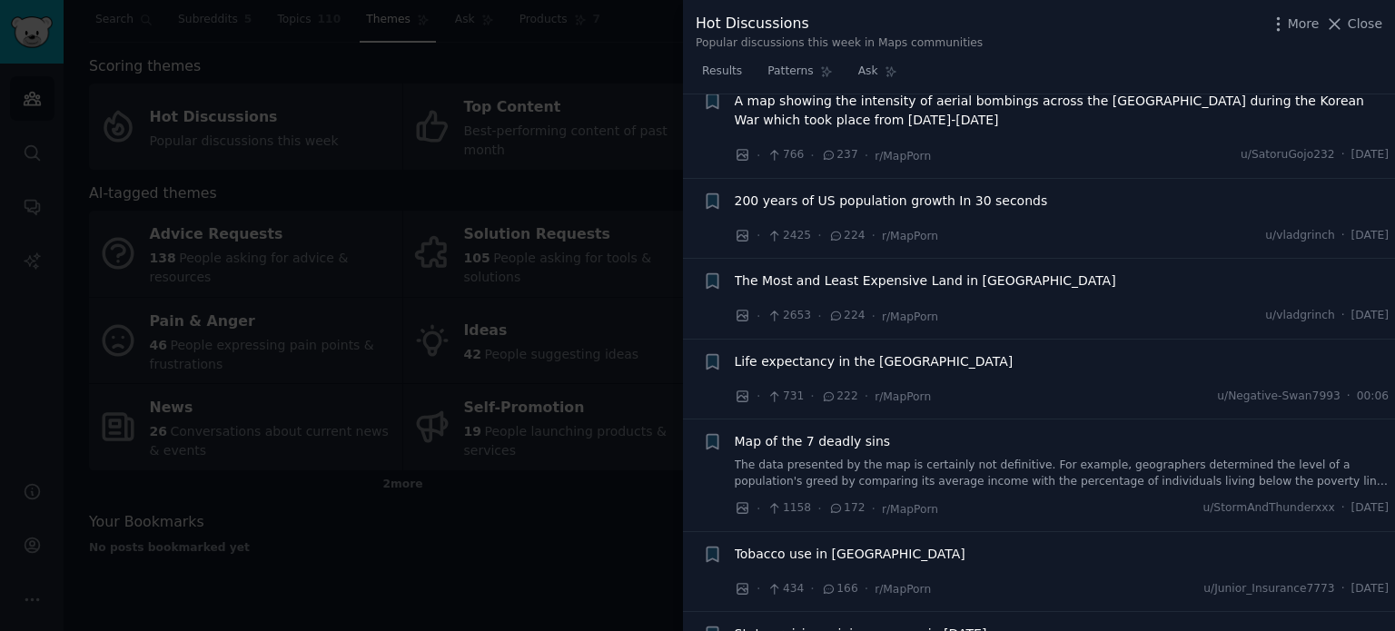
click at [817, 195] on span "200 years of US population growth In 30 seconds" at bounding box center [891, 201] width 313 height 19
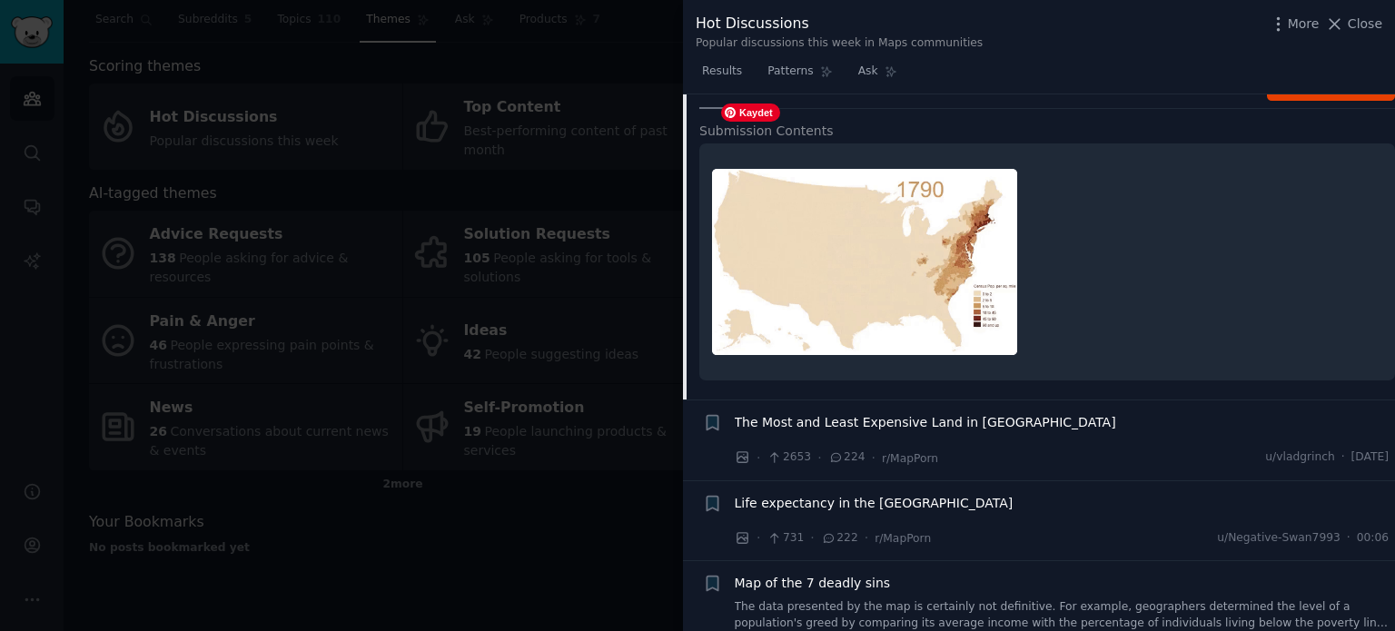
scroll to position [545, 0]
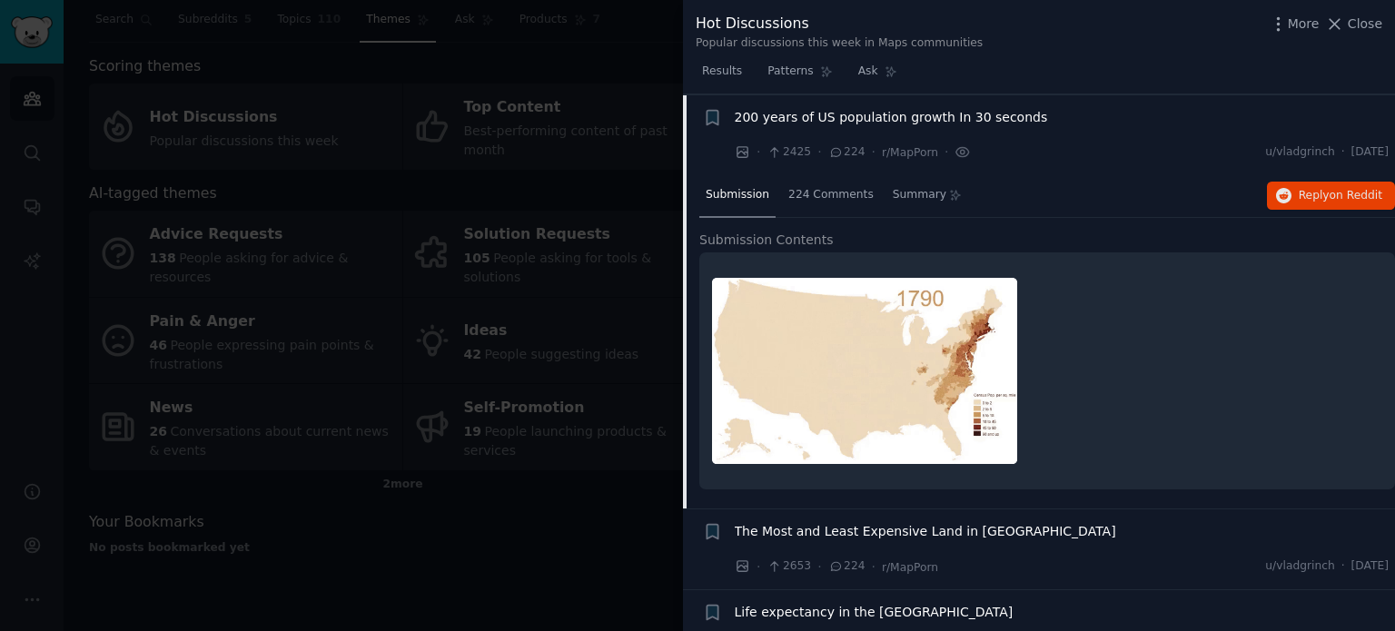
click at [851, 115] on span "200 years of US population growth In 30 seconds" at bounding box center [891, 117] width 313 height 19
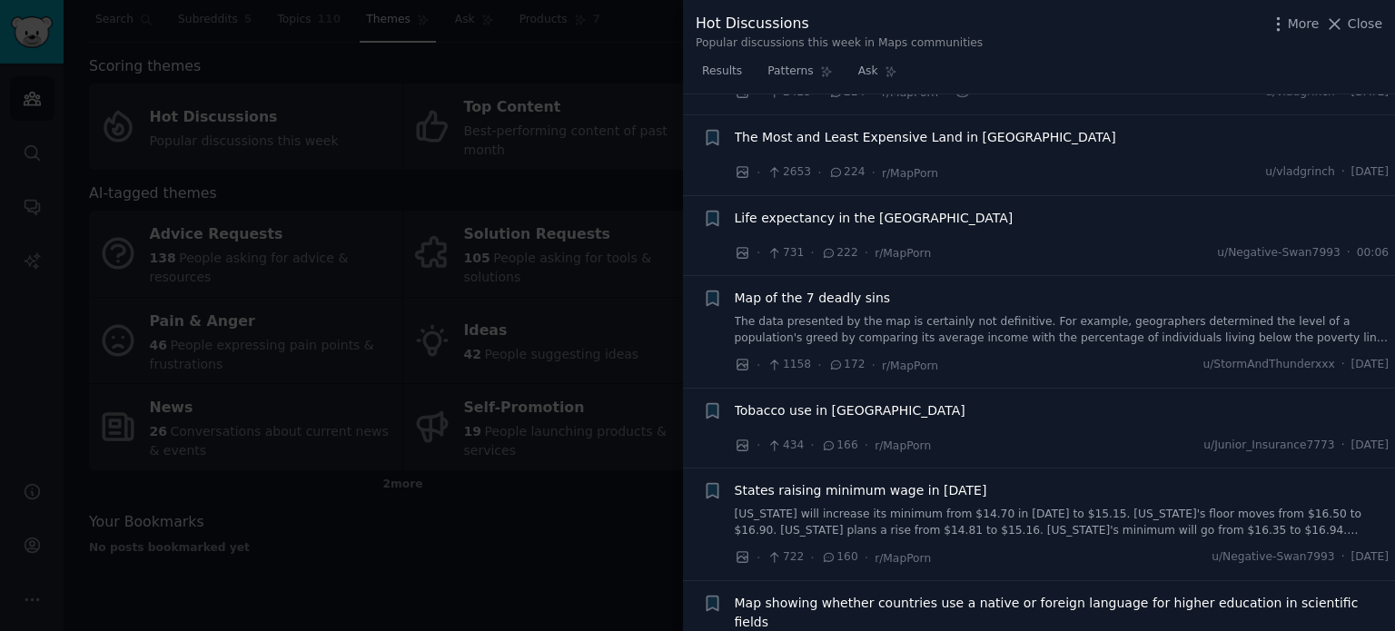
scroll to position [636, 0]
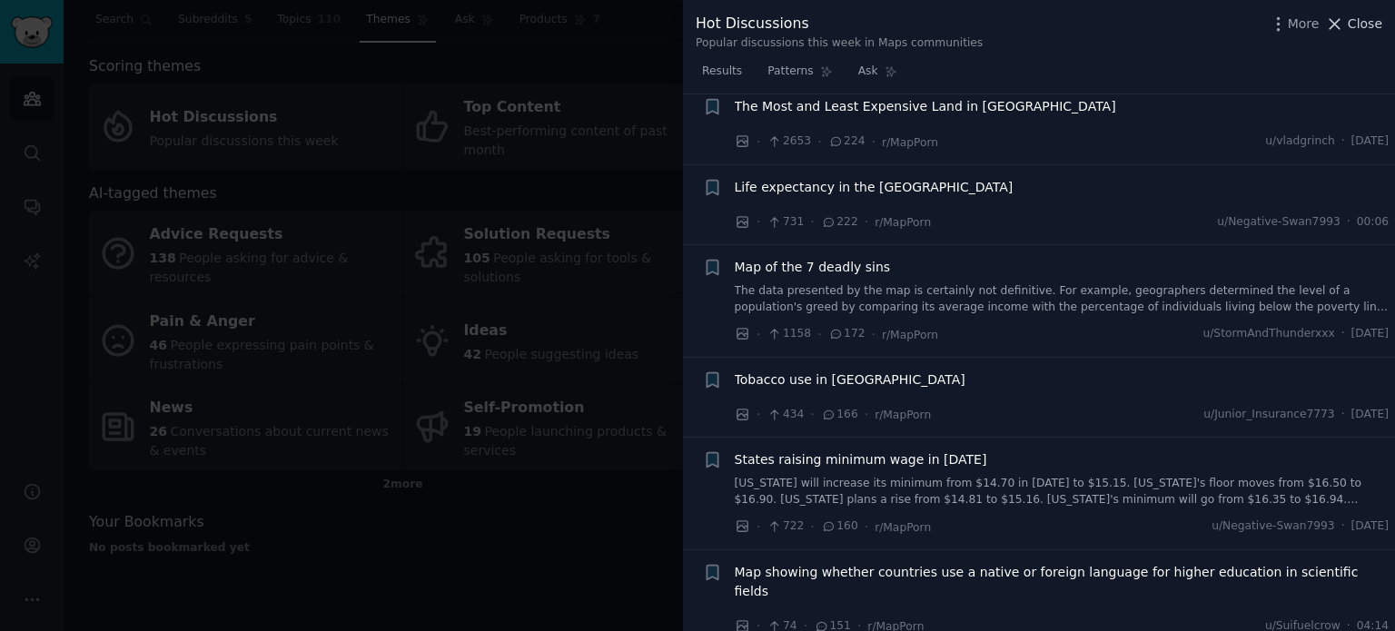
click at [1362, 28] on span "Close" at bounding box center [1365, 24] width 35 height 19
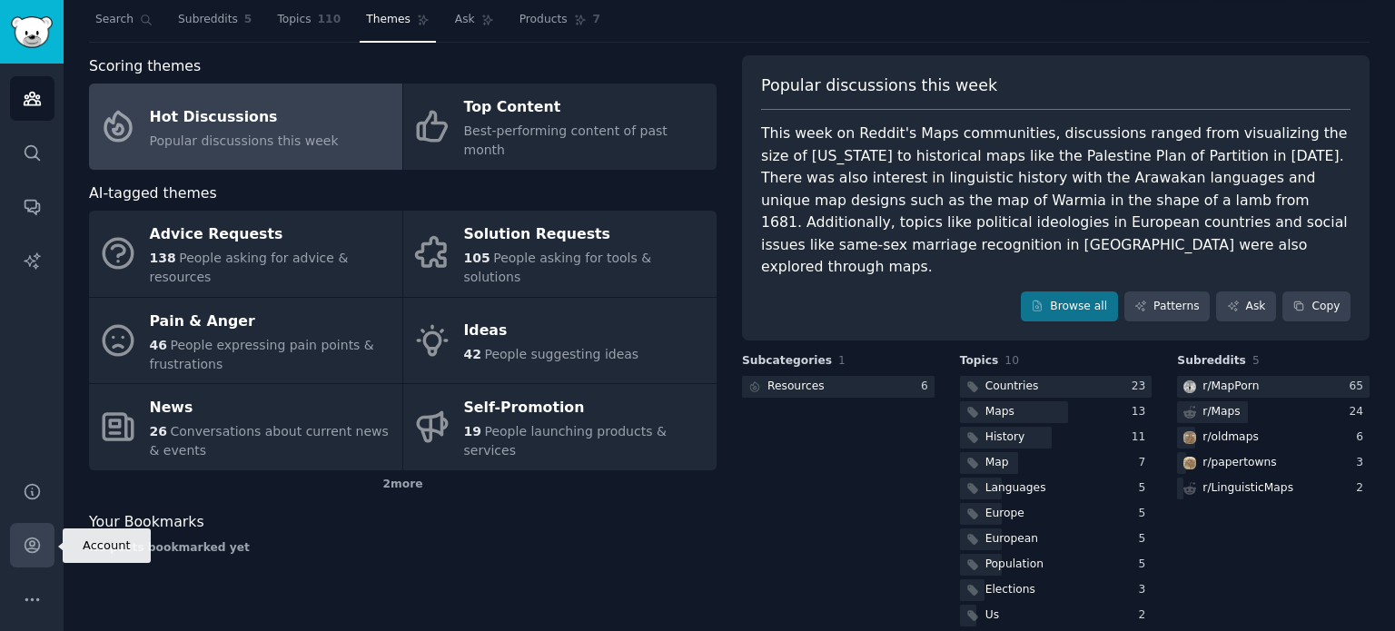
click at [29, 555] on link "Account" at bounding box center [32, 545] width 44 height 44
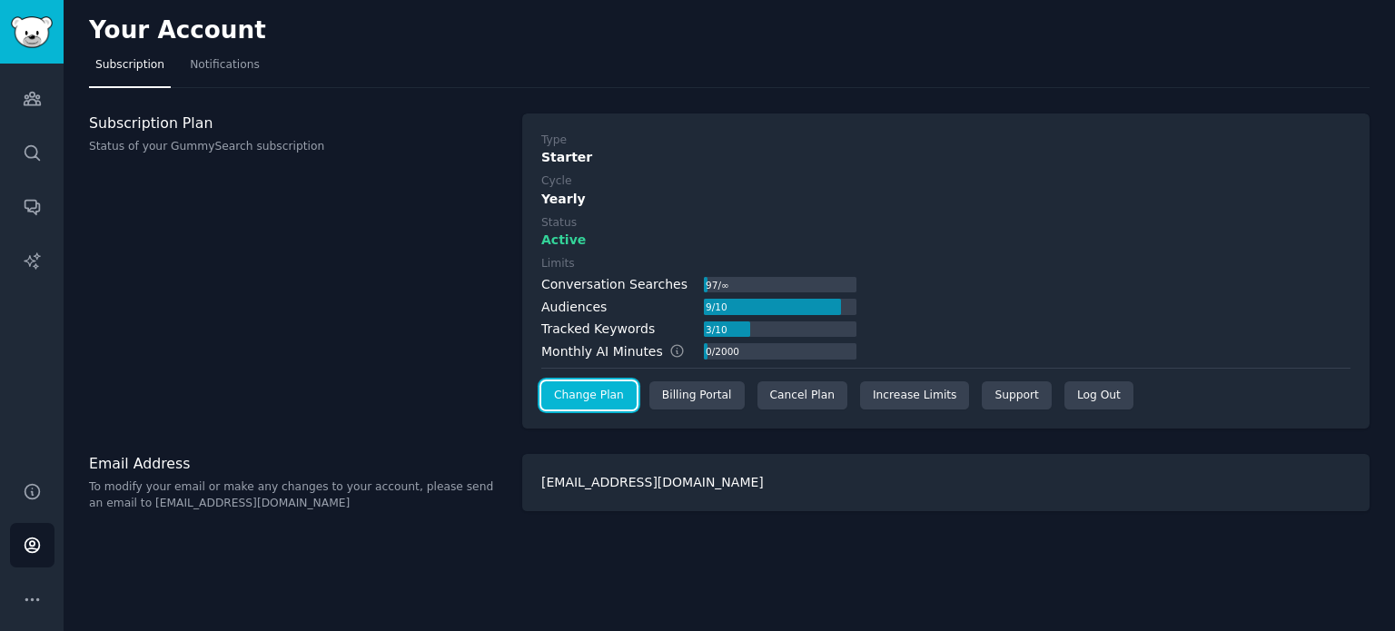
click at [601, 395] on link "Change Plan" at bounding box center [588, 395] width 95 height 29
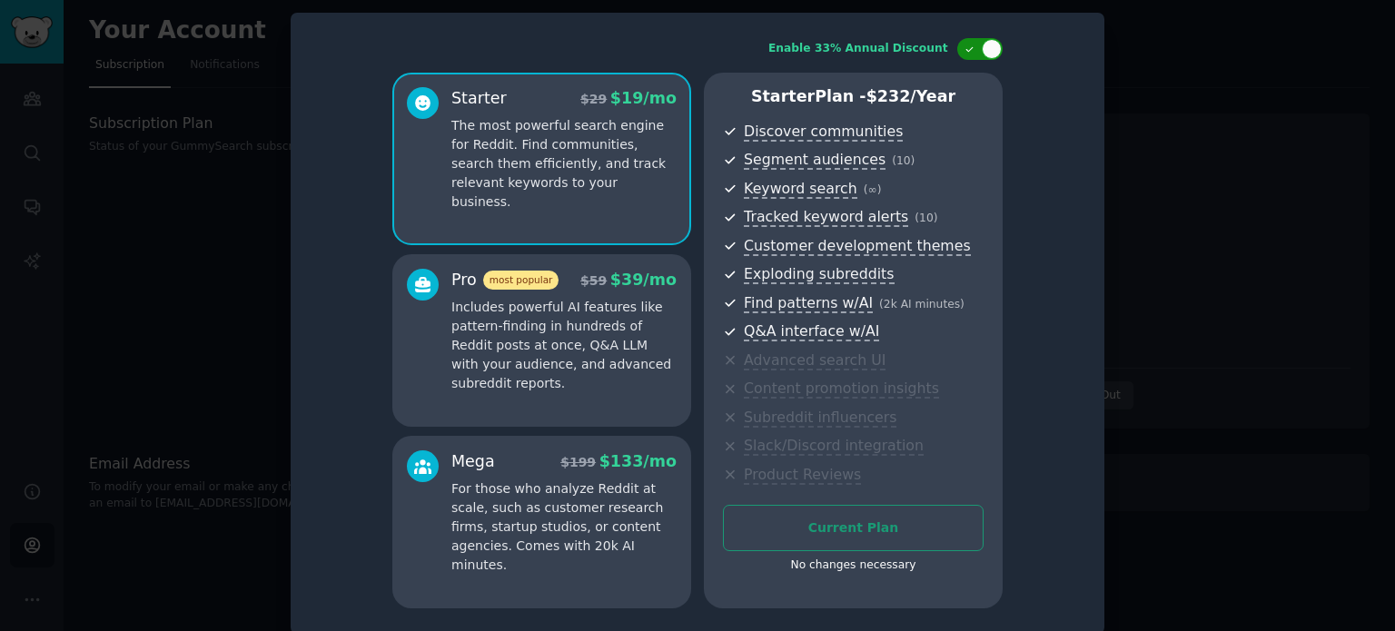
click at [964, 46] on icon at bounding box center [969, 49] width 10 height 10
checkbox input "false"
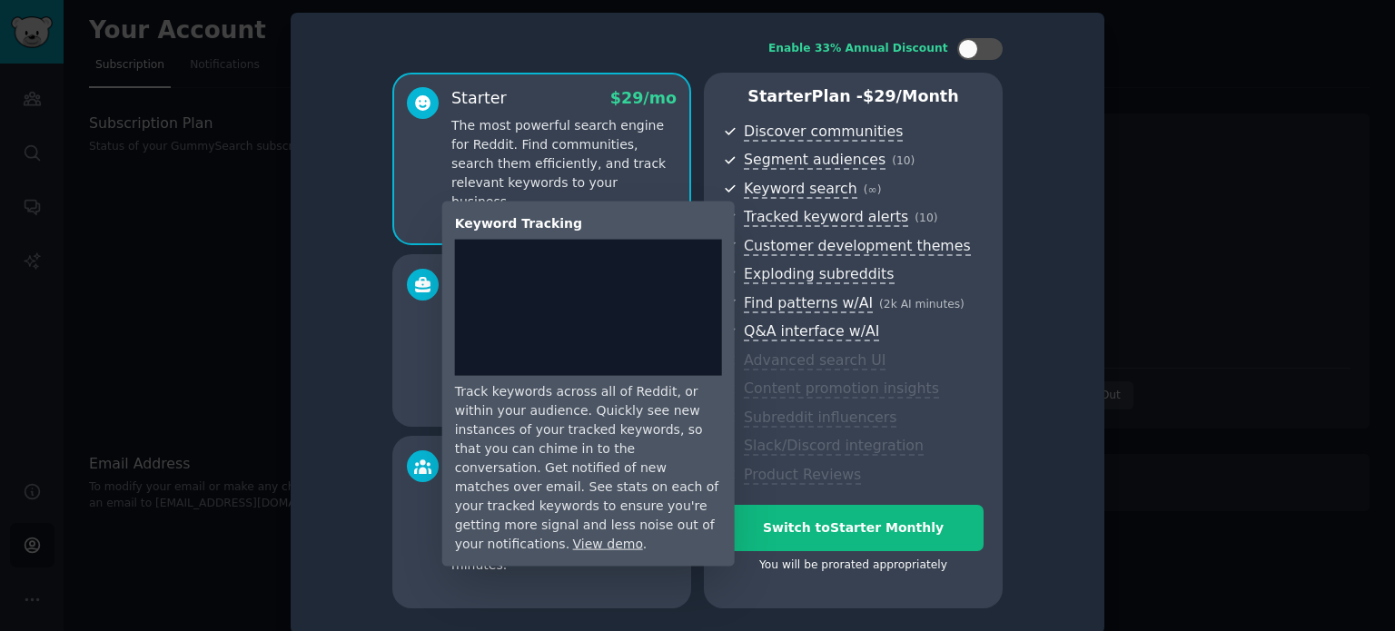
click at [438, 330] on div "Keyword Tracking Track keywords across all of Reddit, or within your audience. …" at bounding box center [582, 384] width 305 height 365
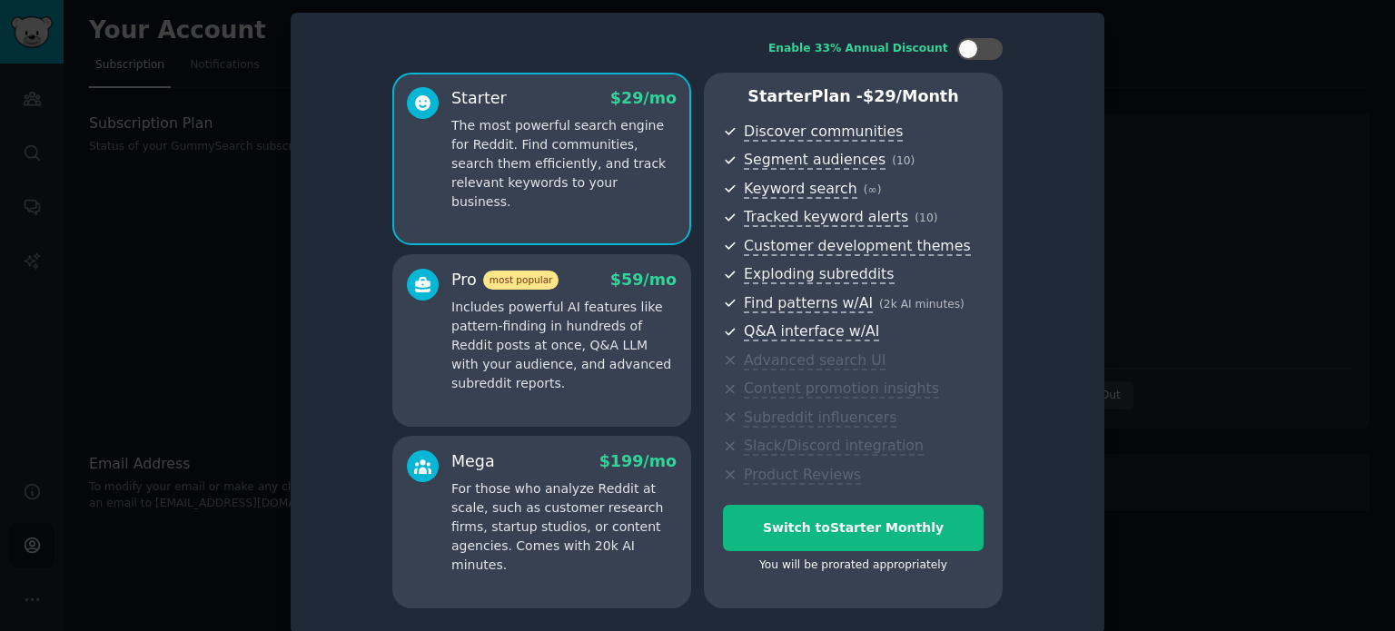
click at [424, 310] on div at bounding box center [423, 331] width 32 height 124
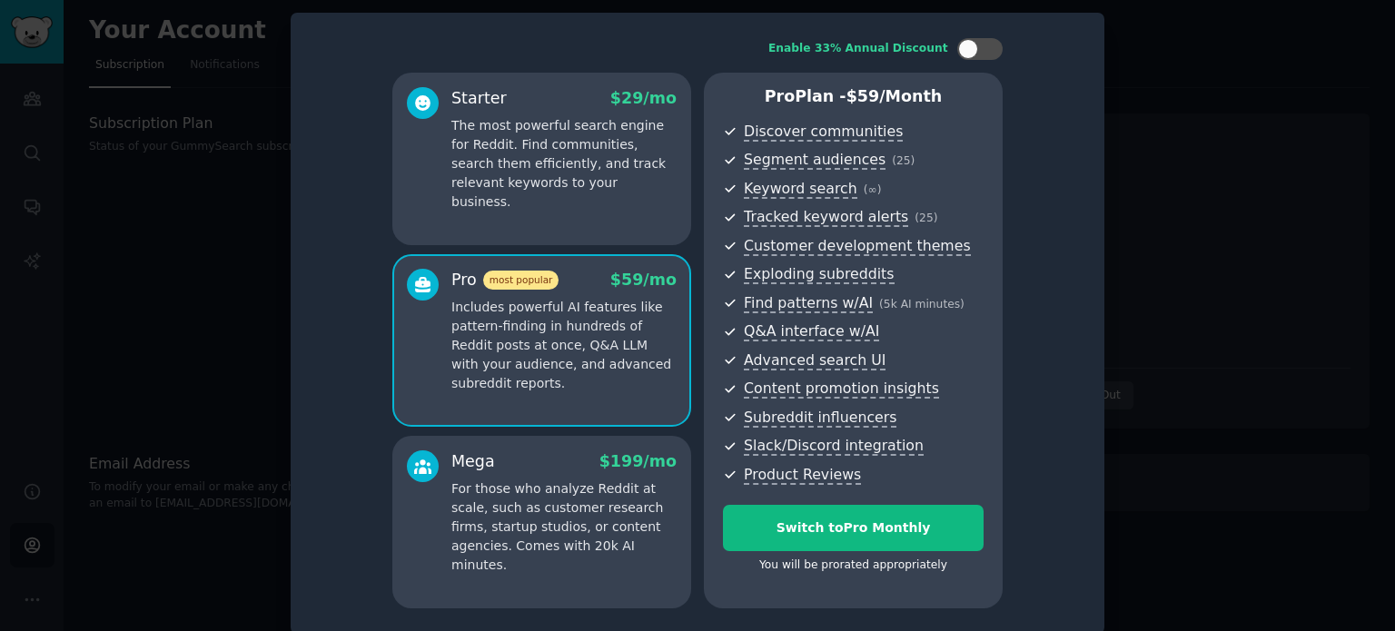
click at [856, 570] on div "You will be prorated appropriately" at bounding box center [853, 566] width 261 height 16
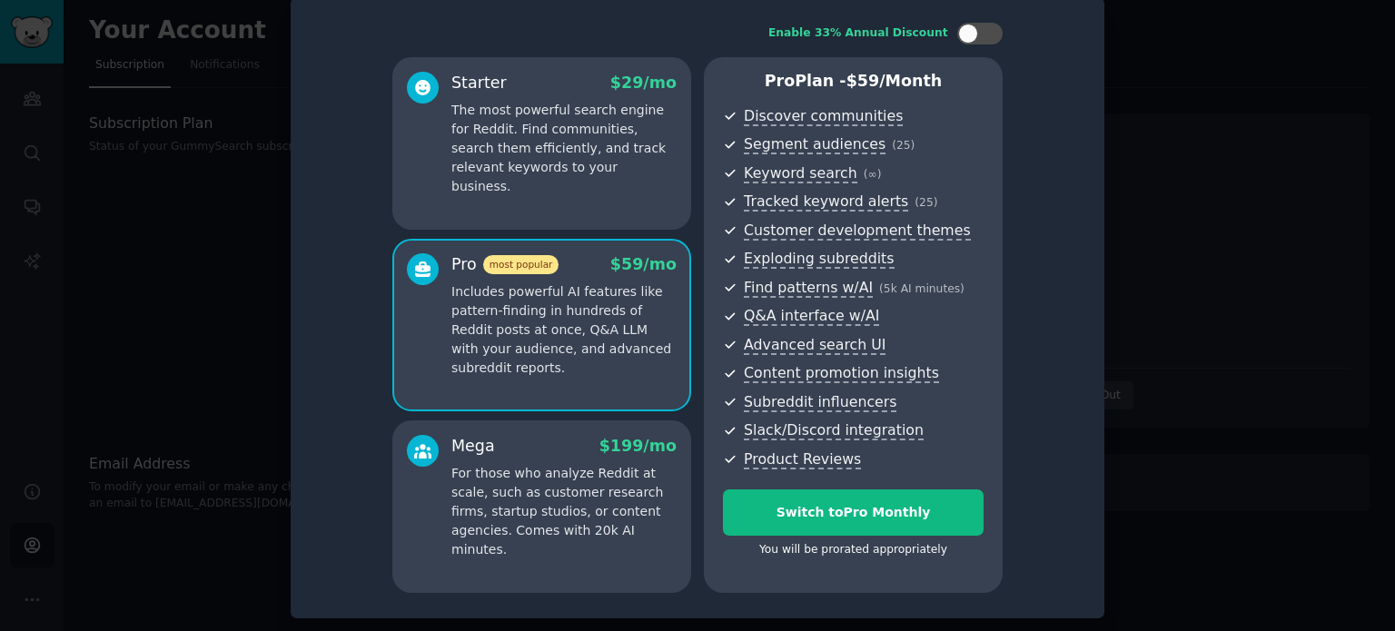
scroll to position [15, 0]
click at [104, 213] on div at bounding box center [697, 315] width 1395 height 631
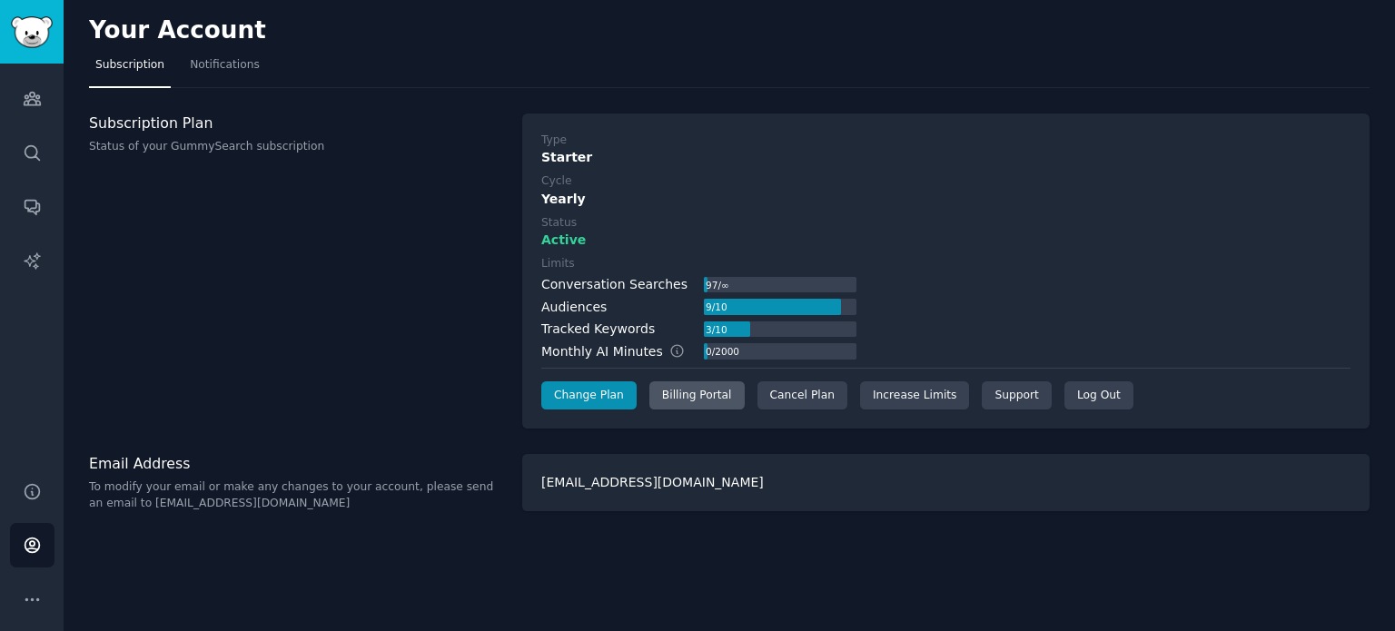
click at [701, 406] on div "Billing Portal" at bounding box center [696, 395] width 95 height 29
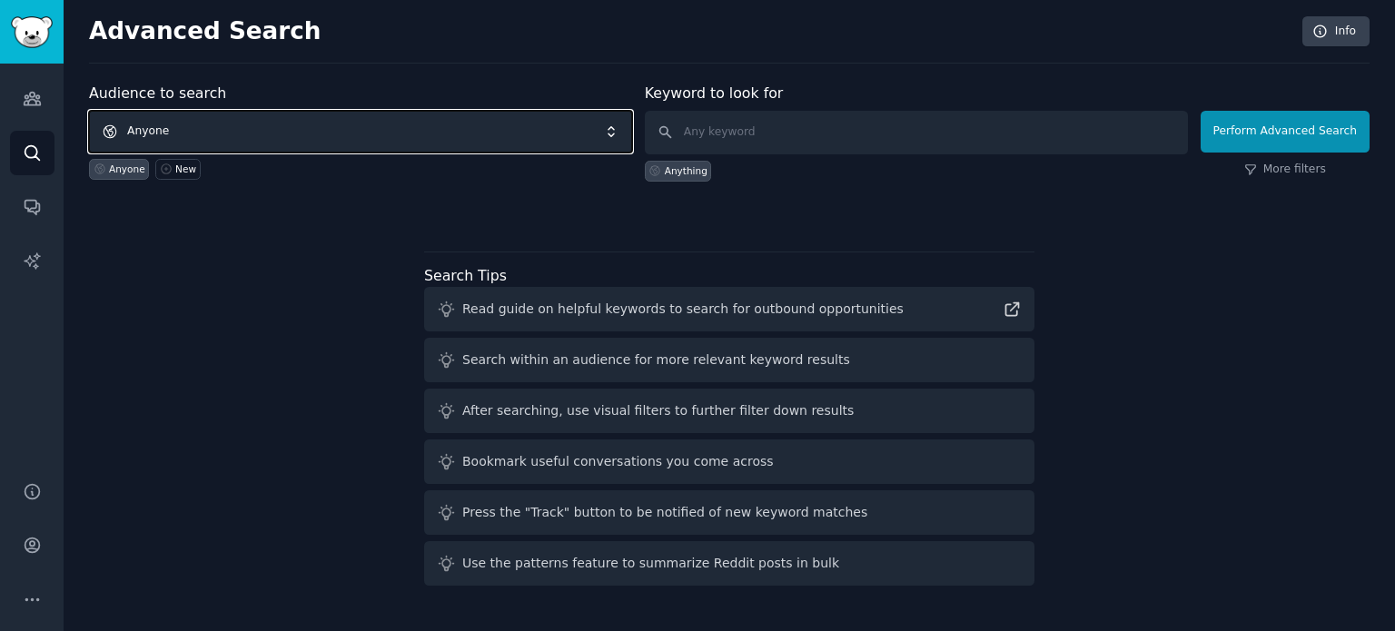
click at [225, 125] on span "Anyone" at bounding box center [360, 132] width 543 height 42
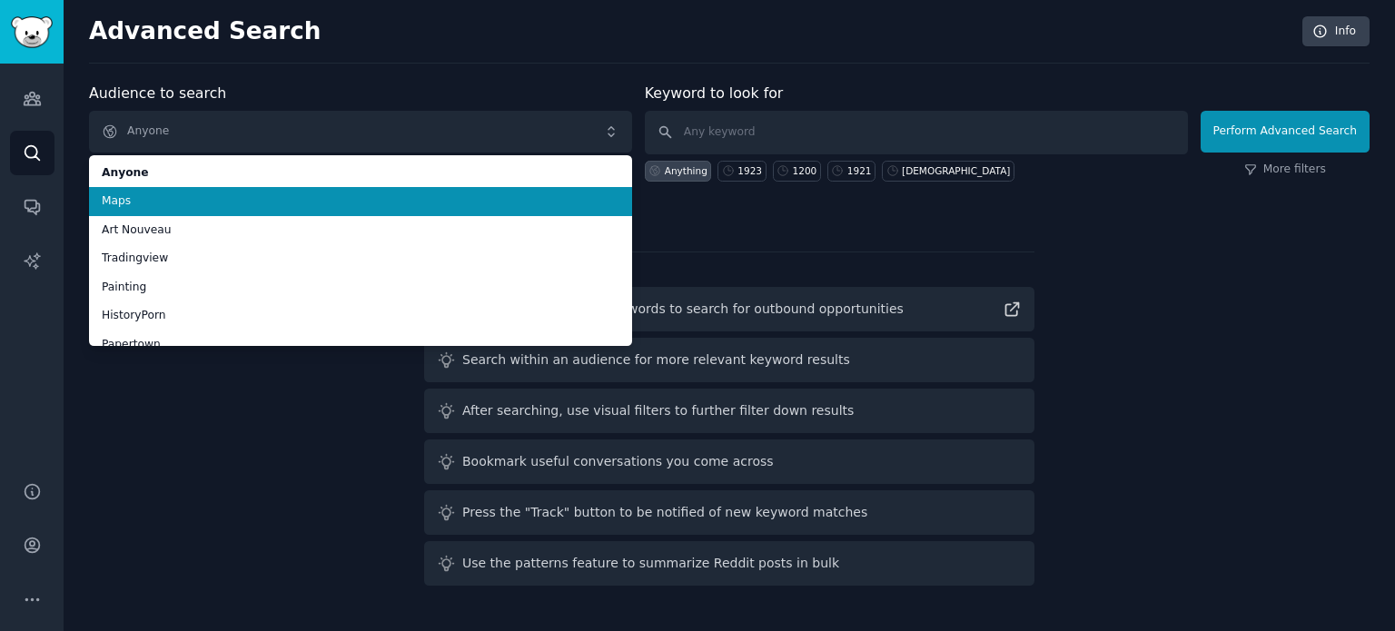
click at [195, 205] on span "Maps" at bounding box center [361, 201] width 518 height 16
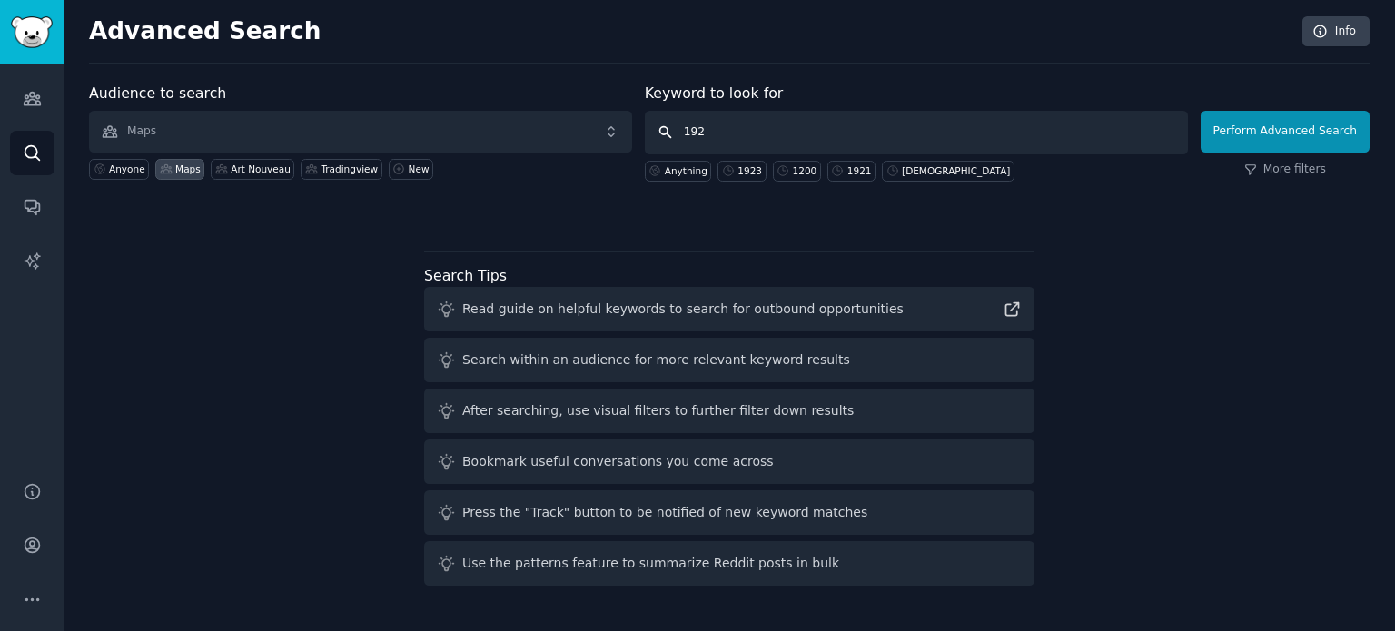
type input "1924"
click button "Perform Advanced Search" at bounding box center [1285, 132] width 169 height 42
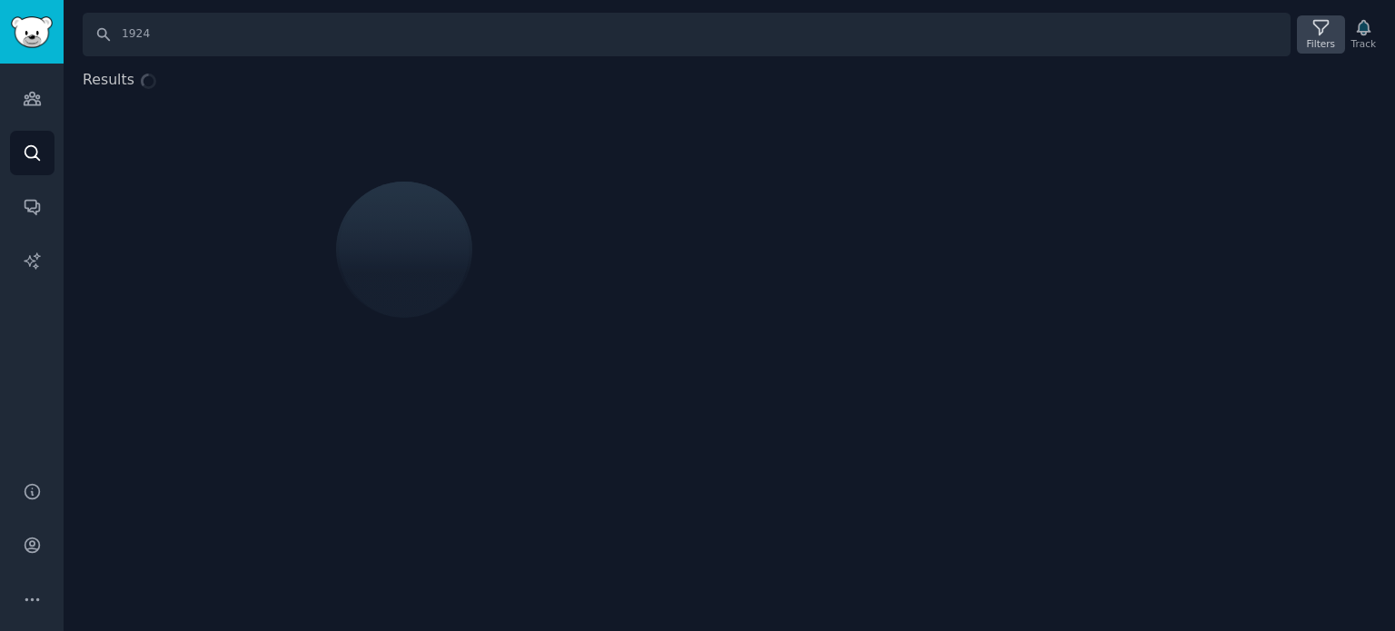
click at [1325, 21] on icon at bounding box center [1320, 28] width 15 height 15
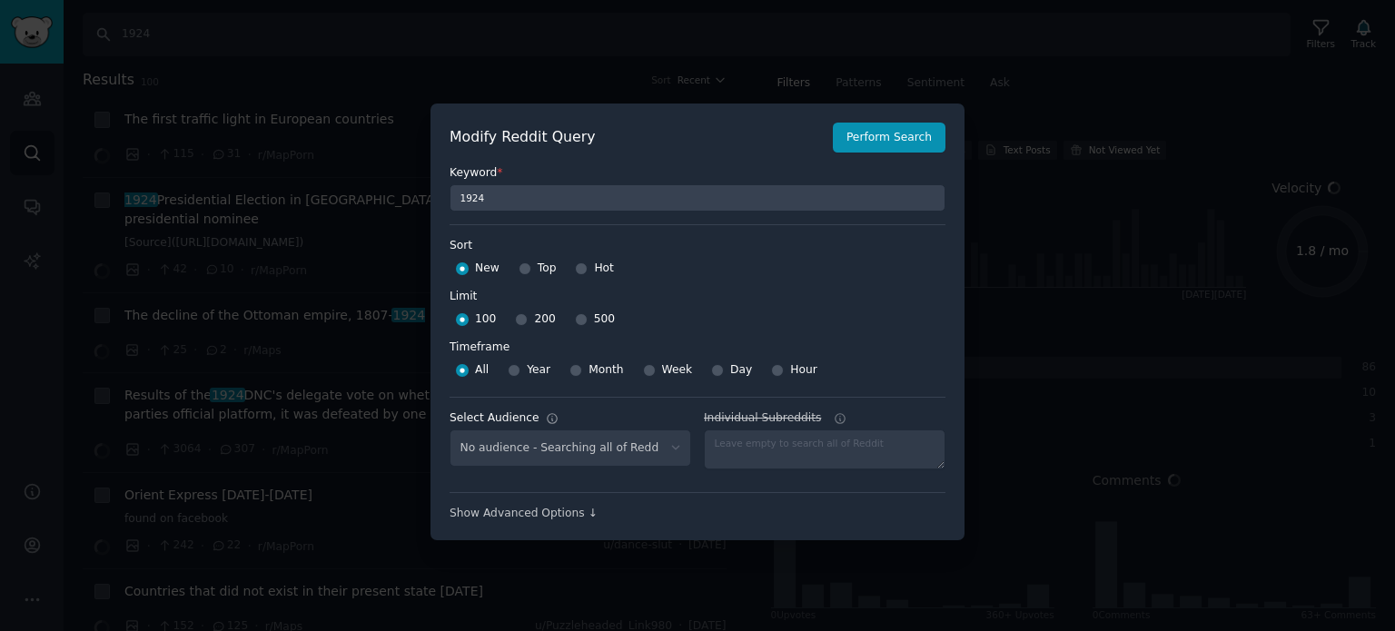
select select "f33d550f09"
click at [1102, 439] on div at bounding box center [697, 315] width 1395 height 631
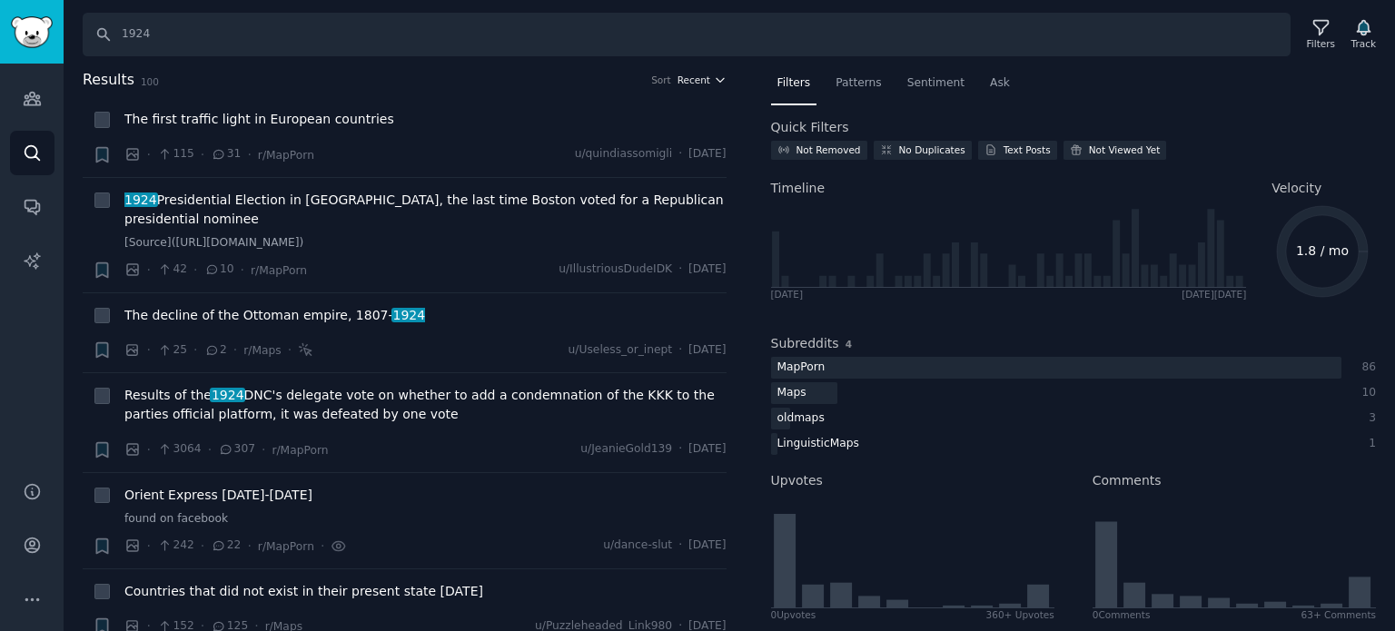
click at [697, 81] on span "Recent" at bounding box center [693, 80] width 33 height 13
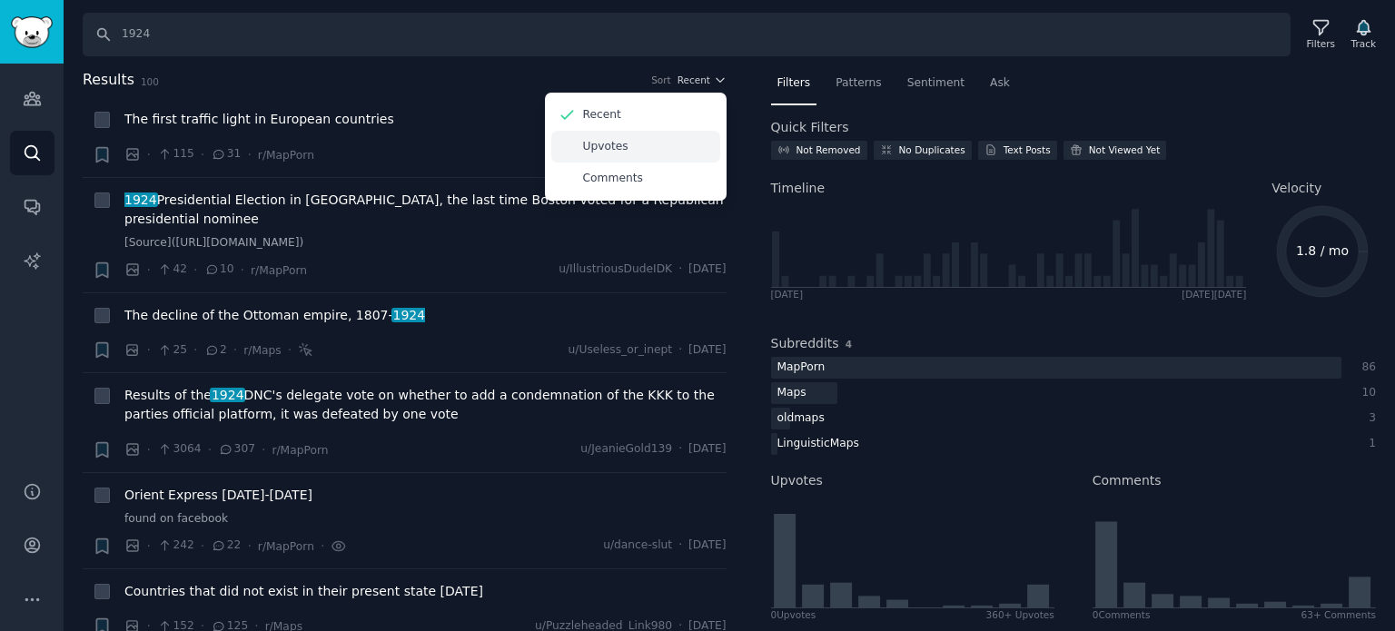
click at [654, 141] on div "Upvotes" at bounding box center [635, 147] width 169 height 32
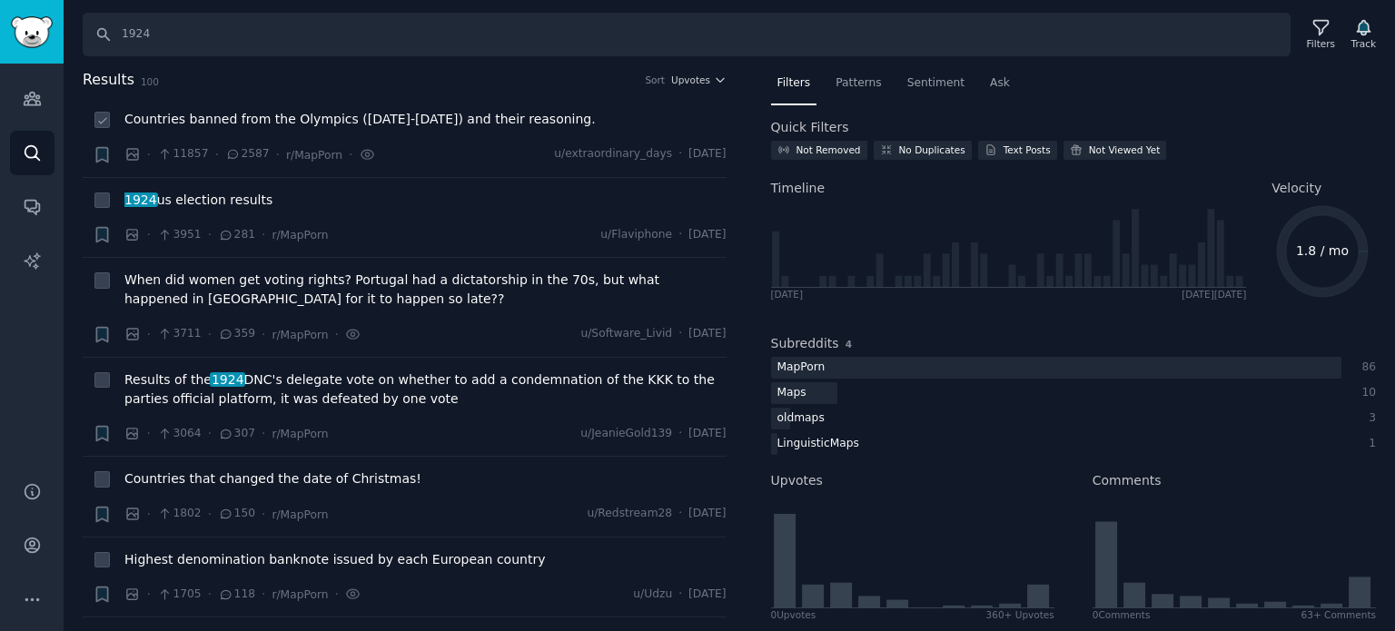
click at [254, 119] on span "Countries banned from the Olympics (1920-2024) and their reasoning." at bounding box center [359, 119] width 471 height 19
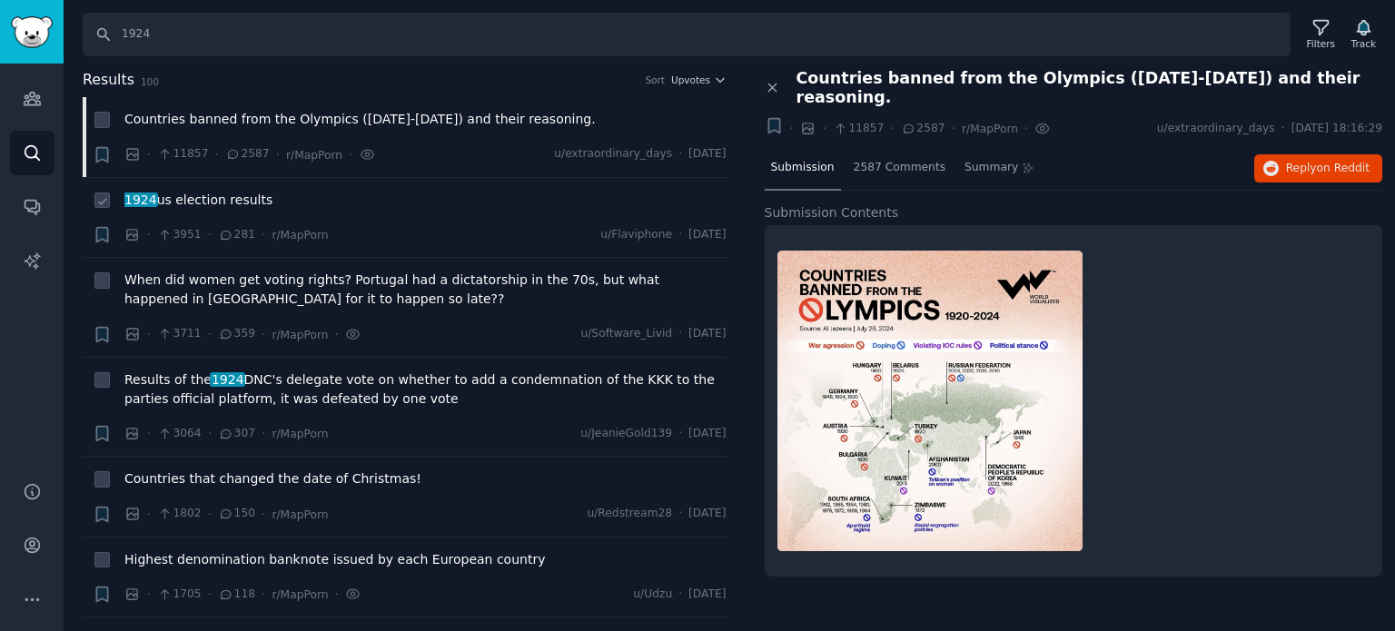
click at [207, 199] on span "1924 us election results" at bounding box center [198, 200] width 148 height 19
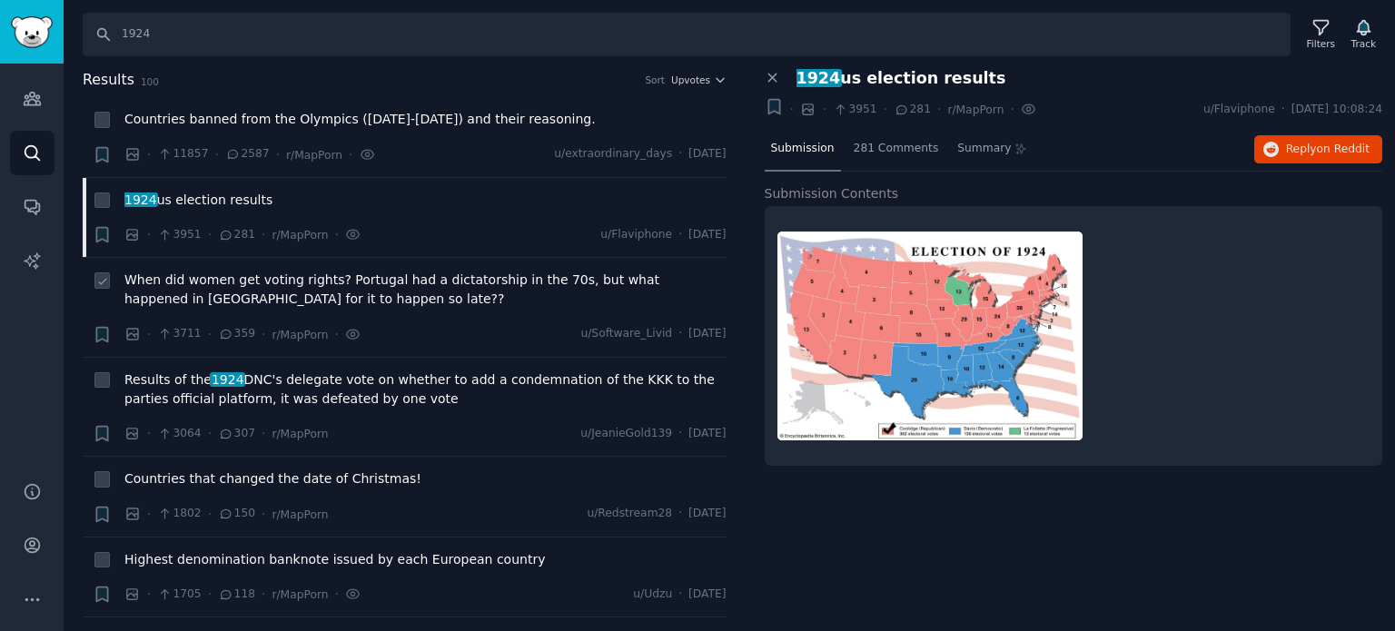
click at [225, 282] on span "When did women get voting rights? Portugal had a dictatorship in the 70s, but w…" at bounding box center [425, 290] width 602 height 38
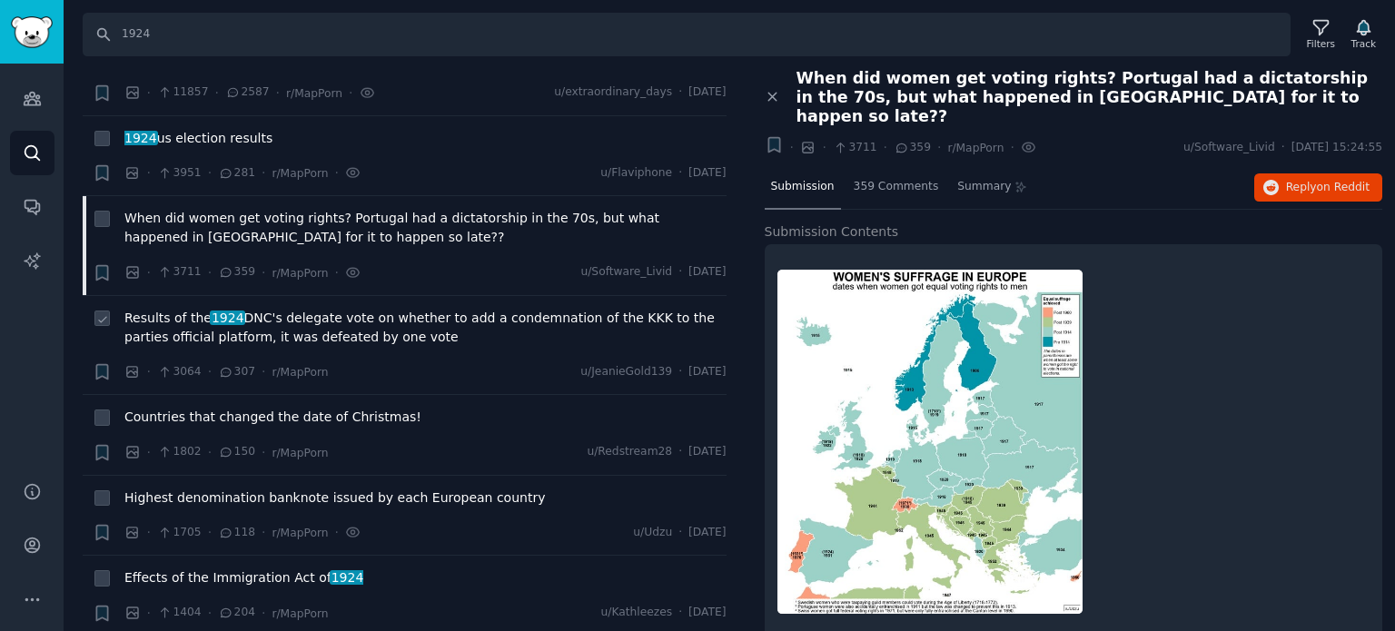
scroll to position [91, 0]
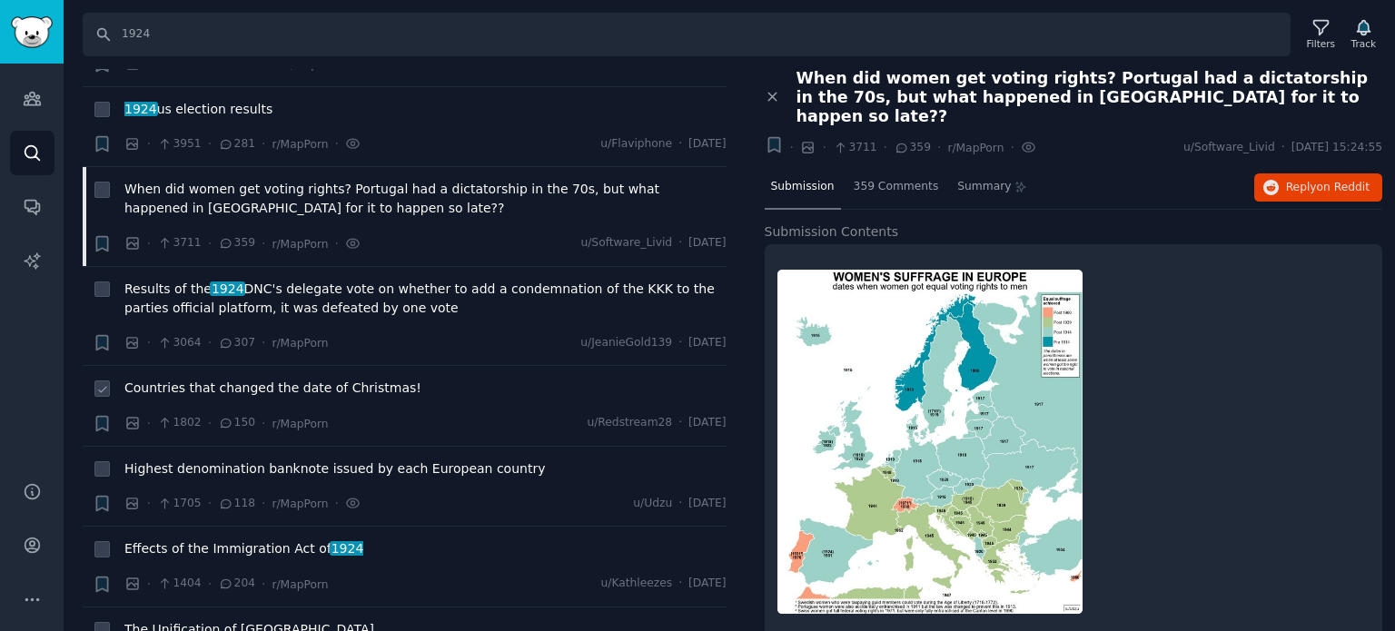
click at [230, 387] on span "Countries that changed the date of Christmas!" at bounding box center [272, 388] width 297 height 19
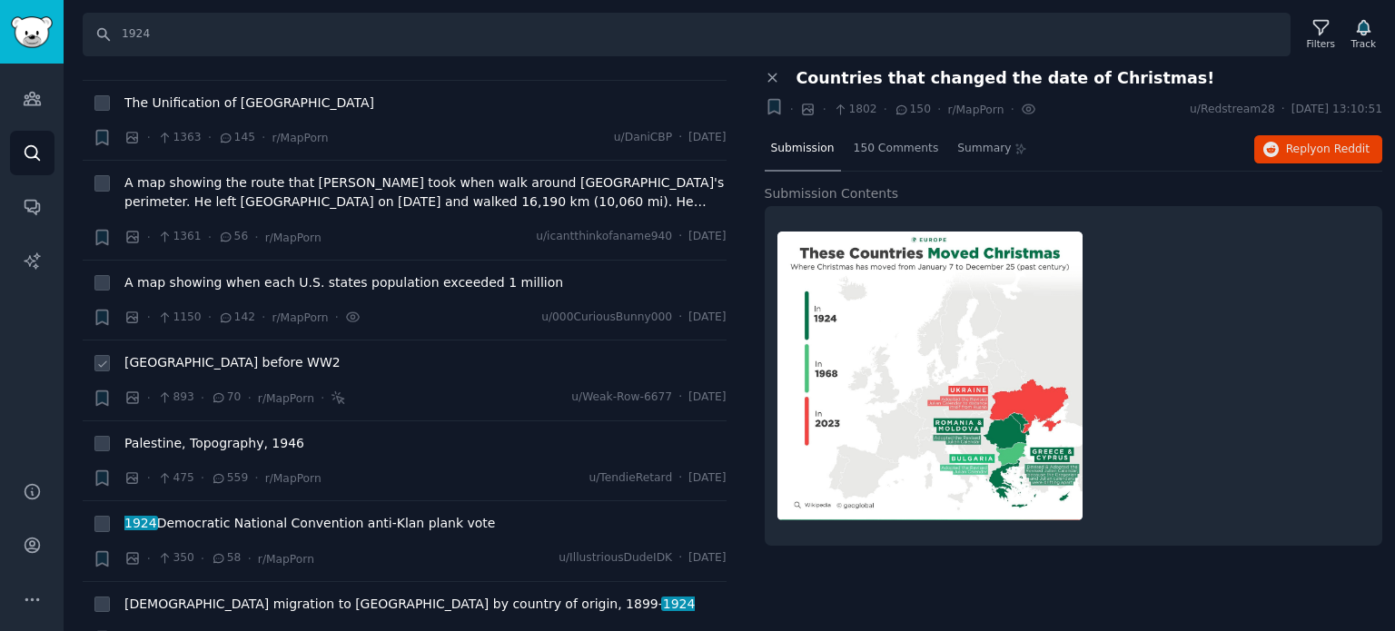
scroll to position [636, 0]
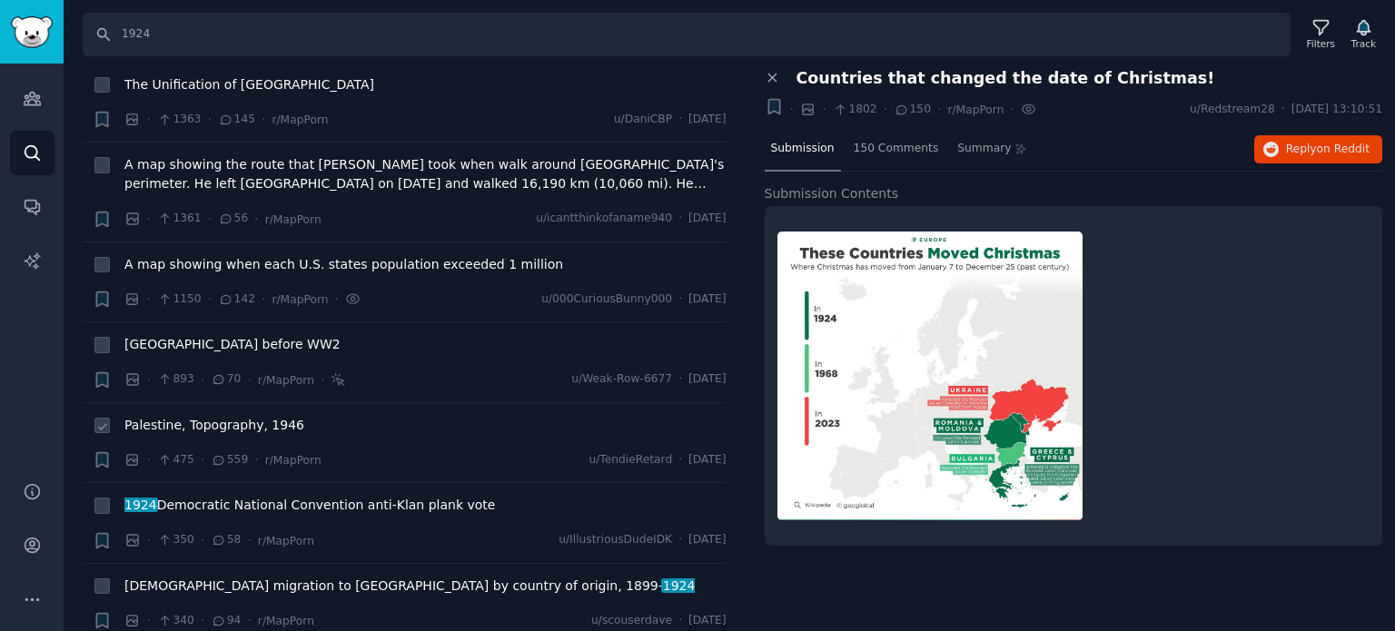
click at [153, 419] on span "Palestine, Topography, 1946" at bounding box center [214, 425] width 180 height 19
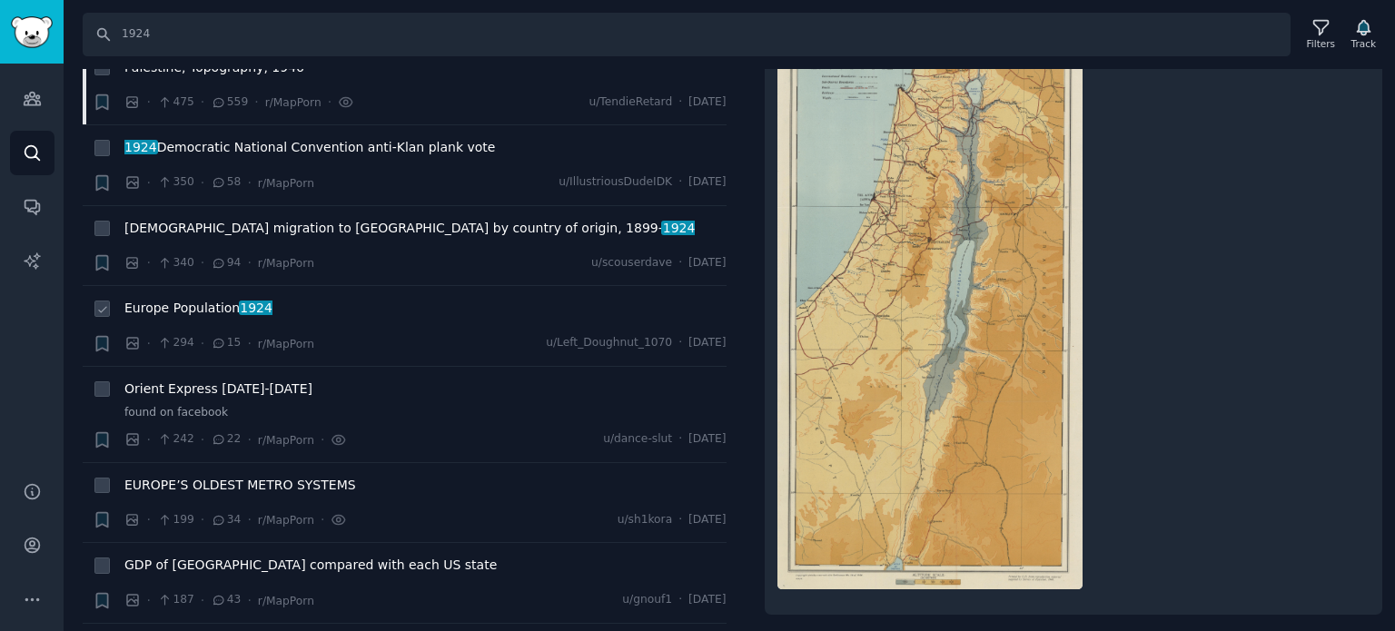
scroll to position [999, 0]
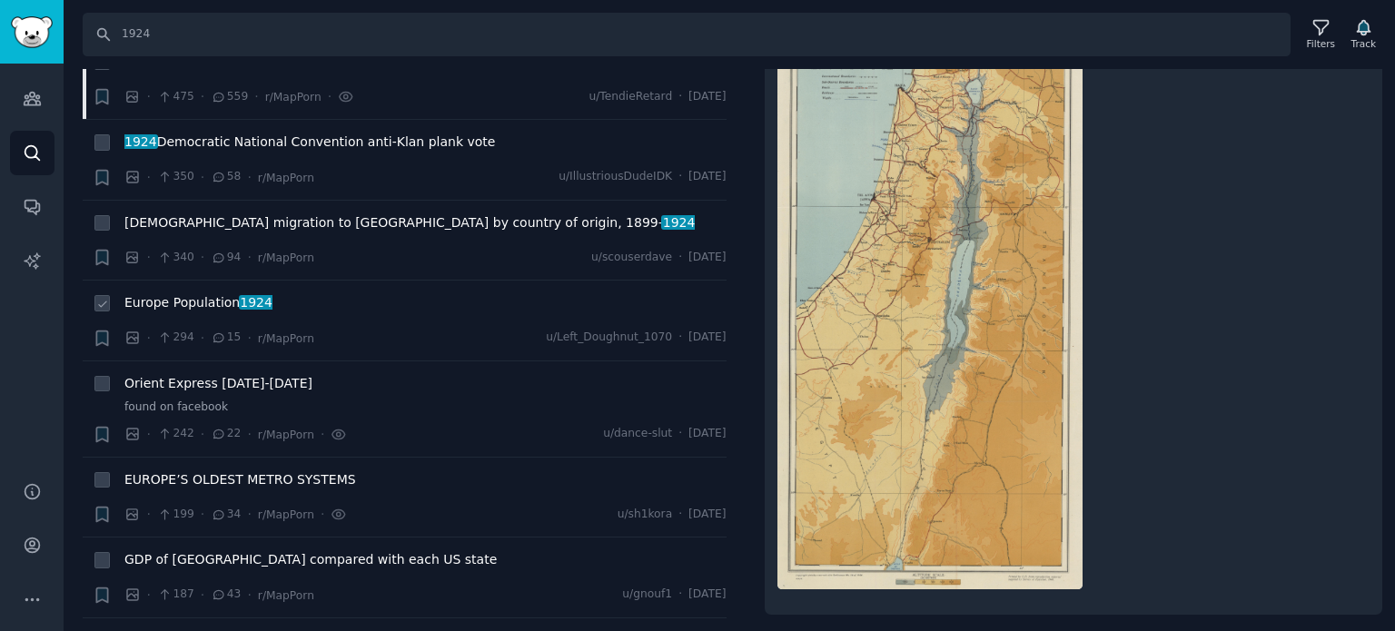
click at [183, 301] on span "Europe Population 1924" at bounding box center [198, 302] width 148 height 19
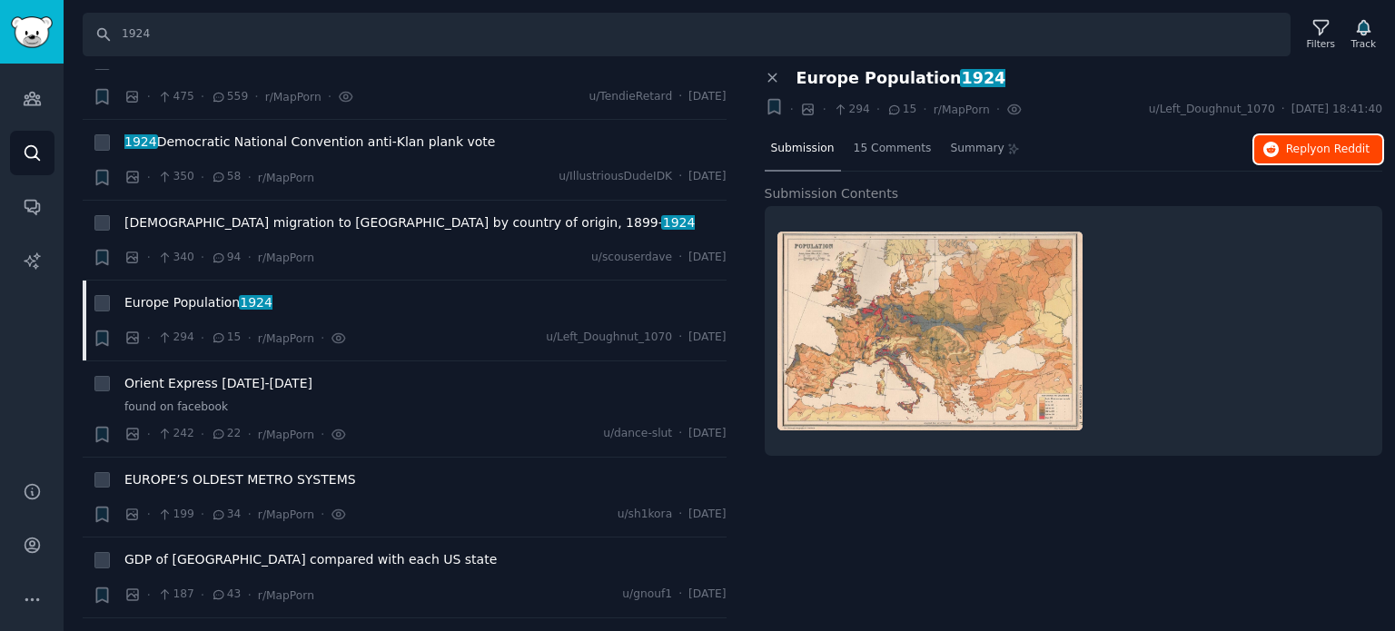
click at [1300, 153] on span "Reply on Reddit" at bounding box center [1328, 150] width 84 height 16
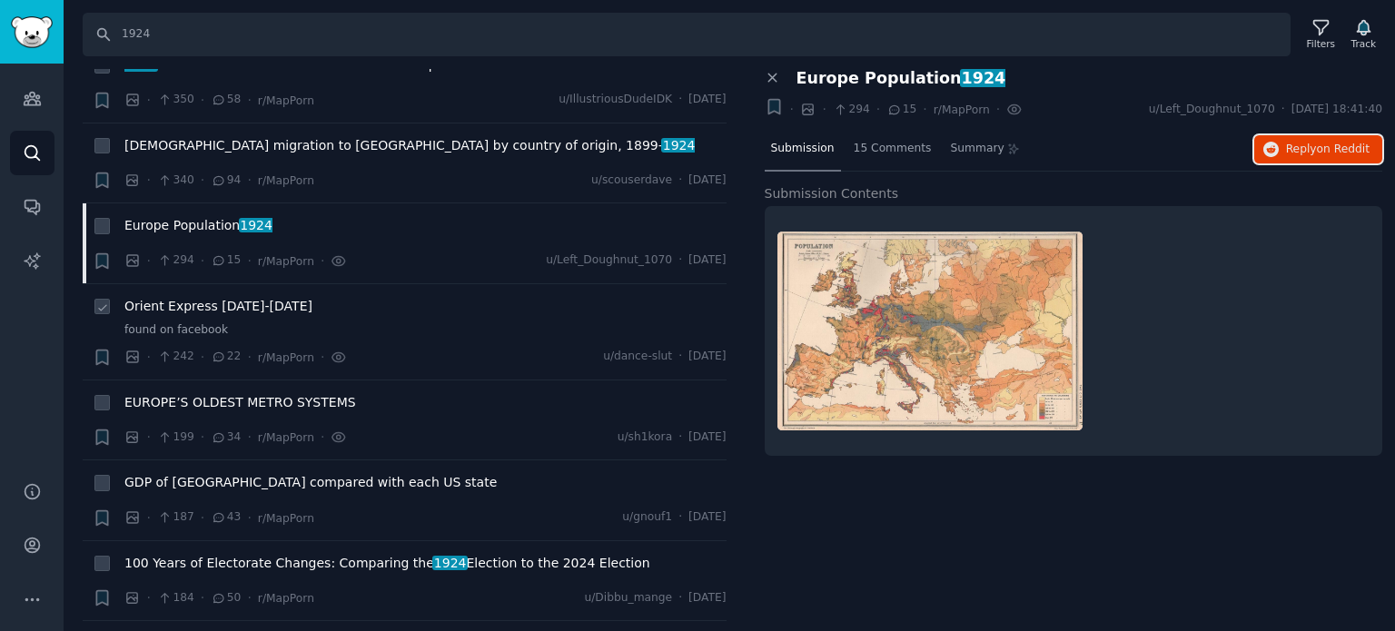
scroll to position [1181, 0]
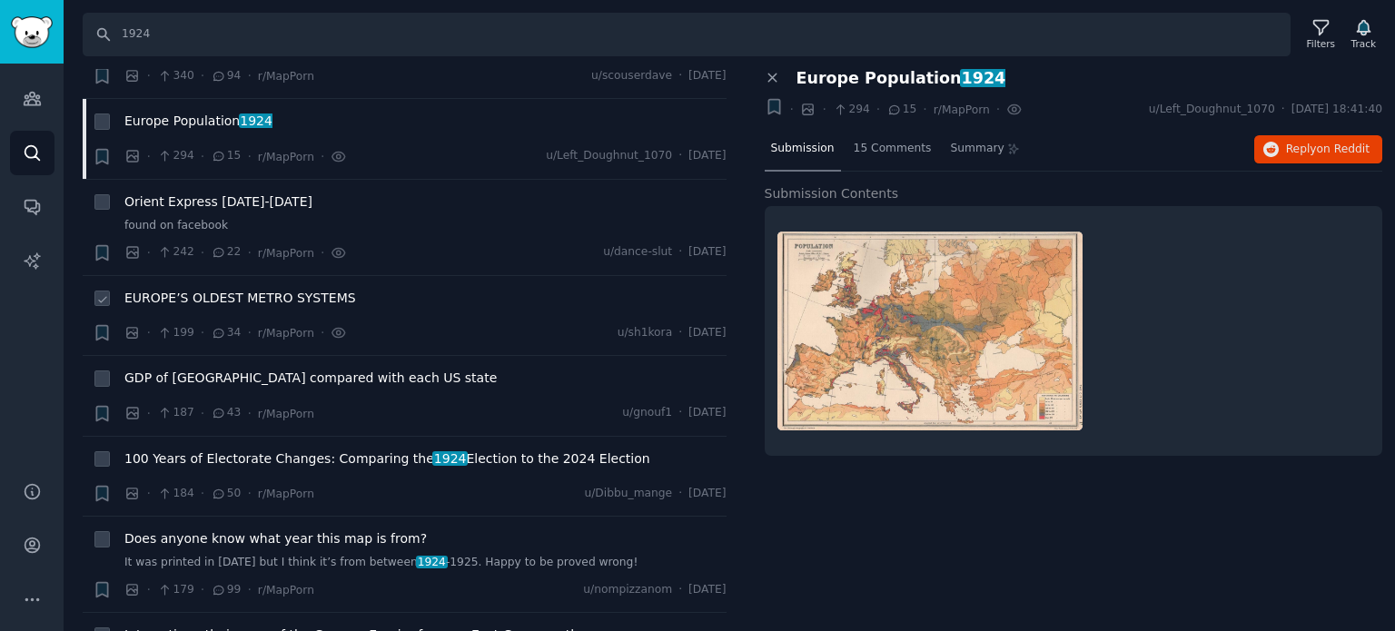
click at [222, 293] on span "EUROPE’S OLDEST METRO SYSTEMS" at bounding box center [240, 298] width 232 height 19
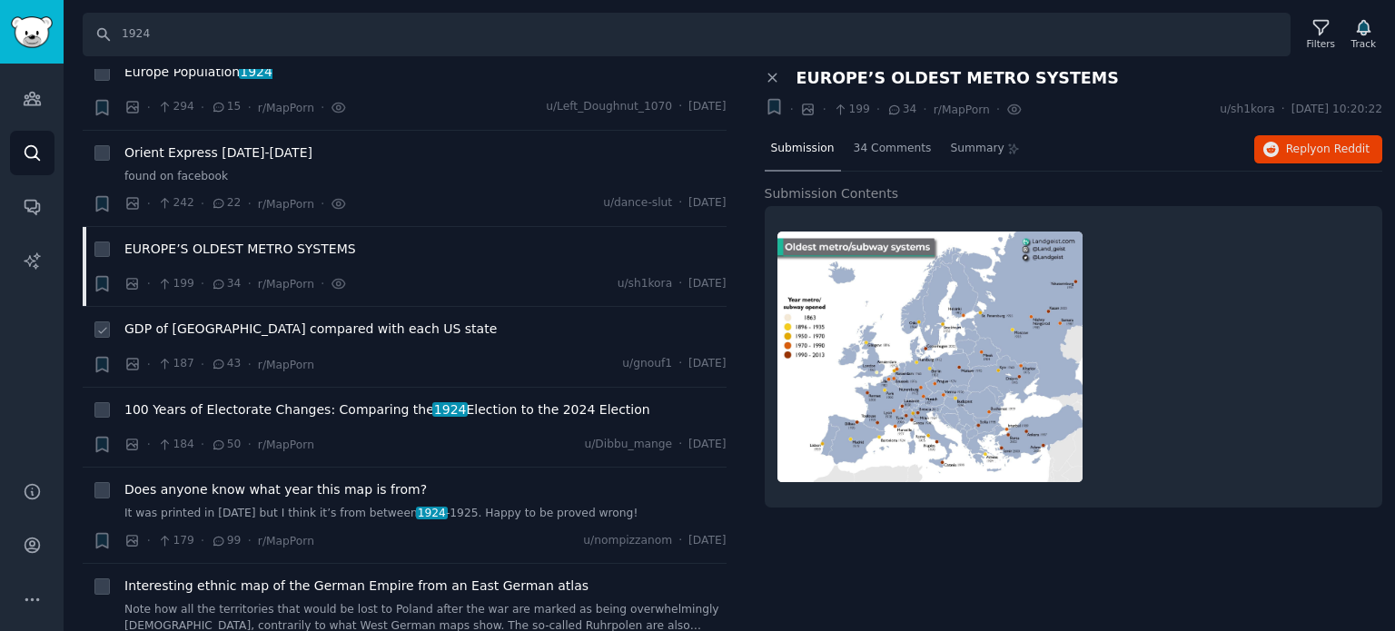
scroll to position [1271, 0]
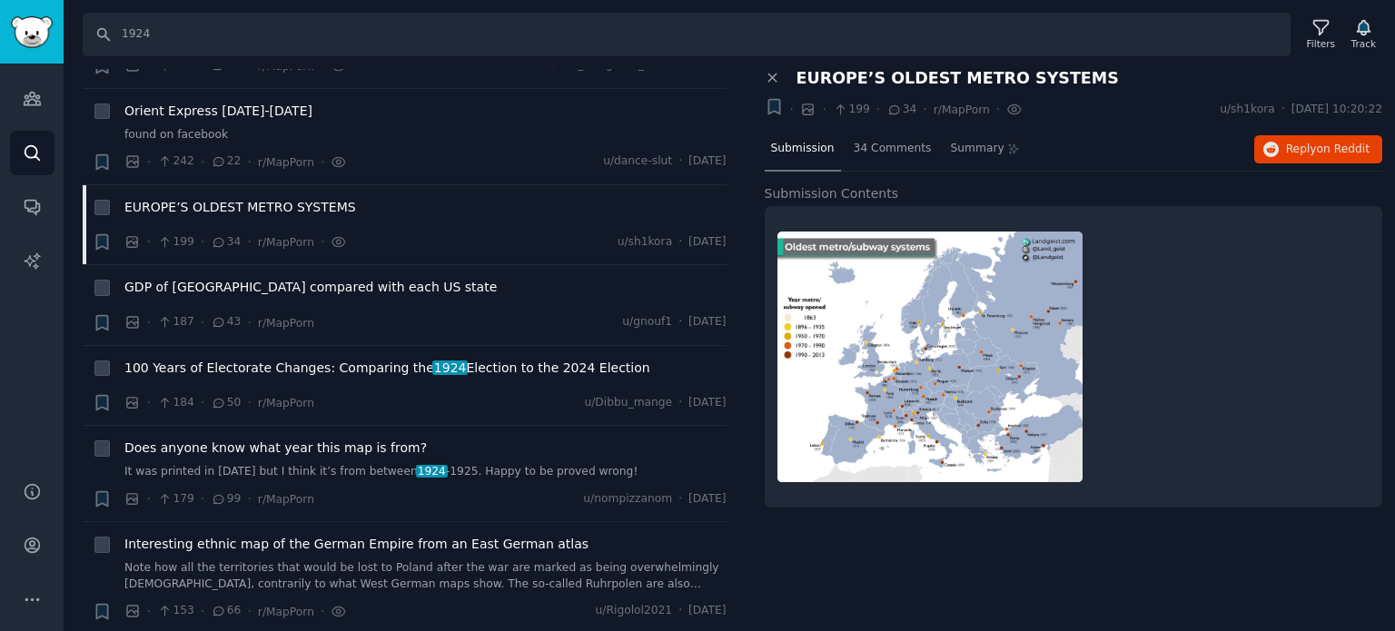
click at [834, 578] on div "Close panel EUROPE’S OLDEST METRO SYSTEMS + · · 199 · 34 · r/MapPorn · u/sh1kor…" at bounding box center [1074, 350] width 644 height 563
click at [186, 285] on span "GDP of Ile de France compared with each US state" at bounding box center [310, 287] width 372 height 19
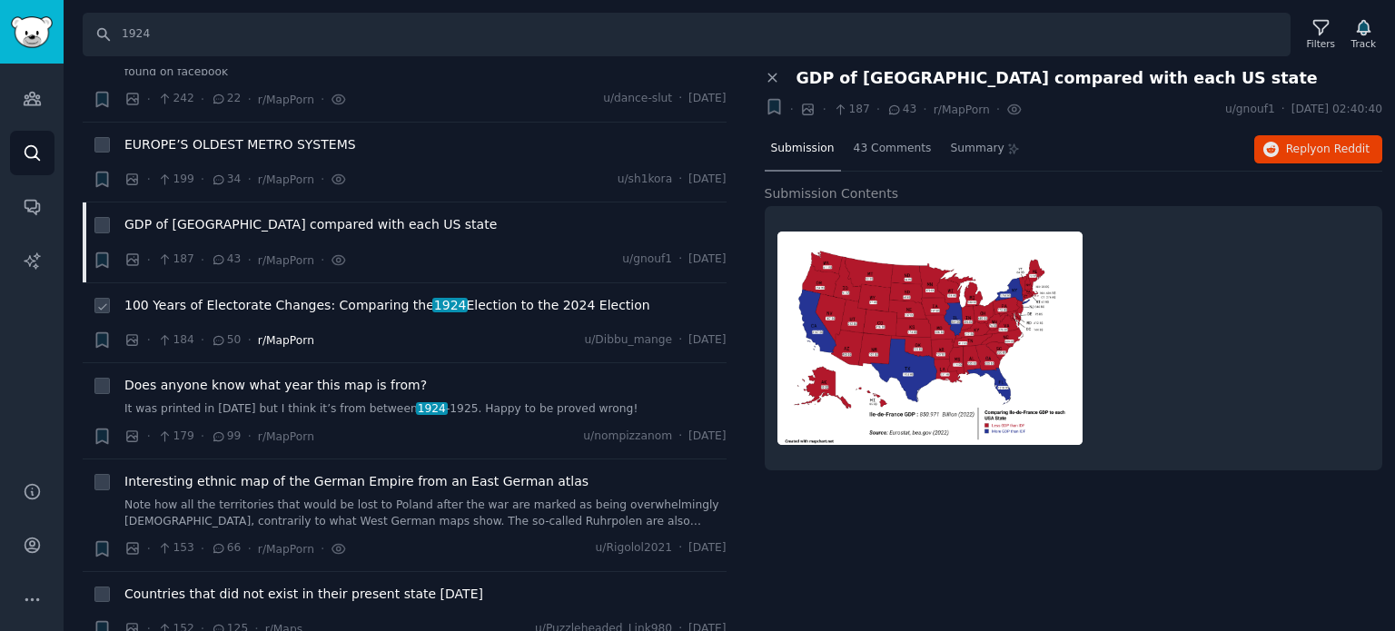
scroll to position [1362, 0]
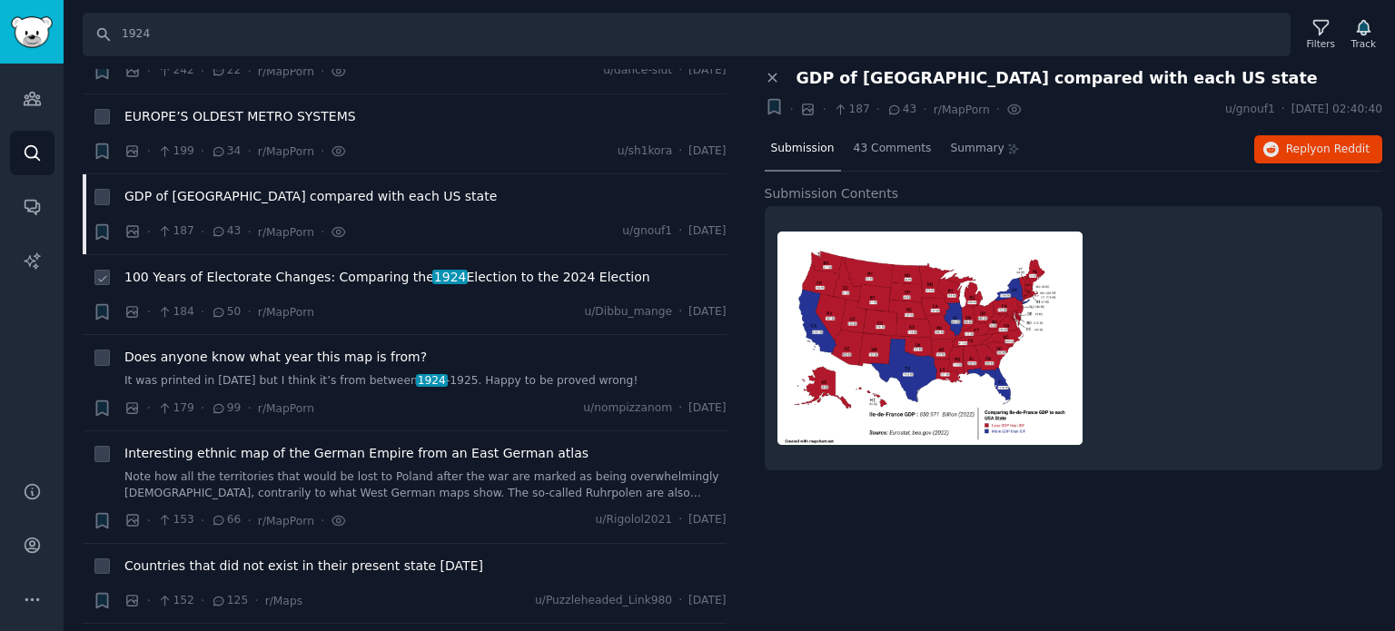
click at [287, 268] on span "100 Years of Electorate Changes: Comparing the 1924 Election to the 2024 Electi…" at bounding box center [387, 277] width 526 height 19
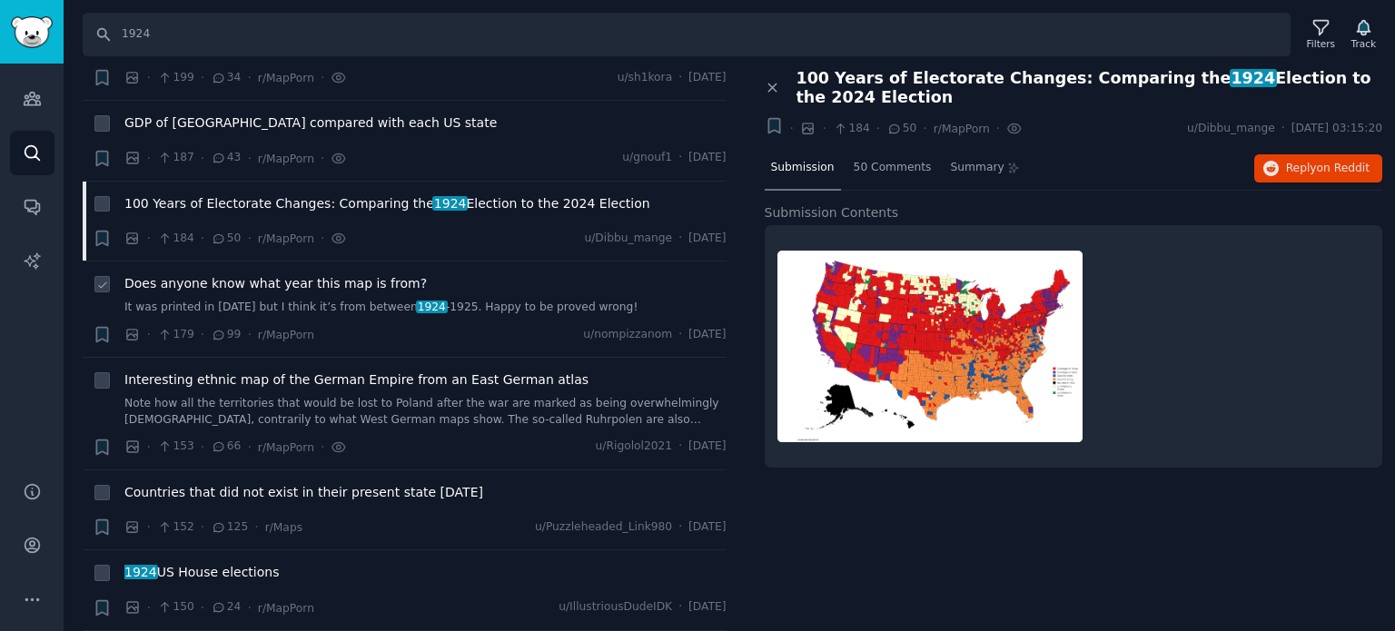
scroll to position [1544, 0]
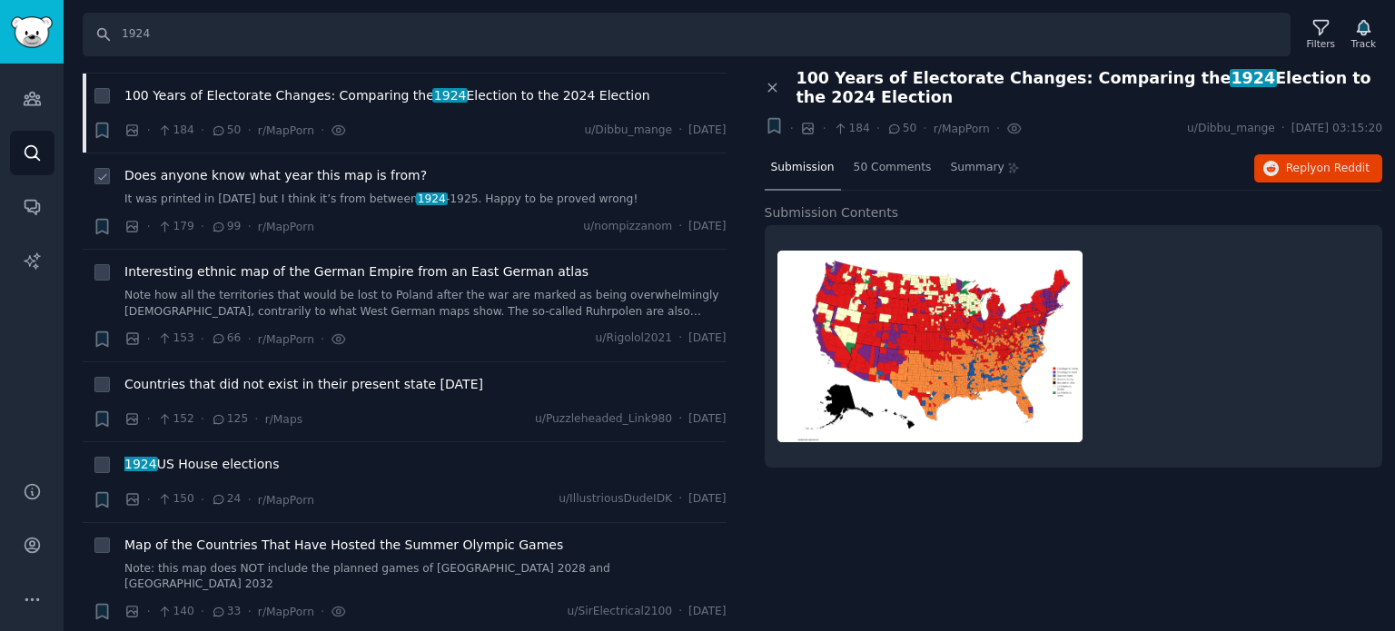
click at [190, 178] on span "Does anyone know what year this map is from?" at bounding box center [275, 175] width 302 height 19
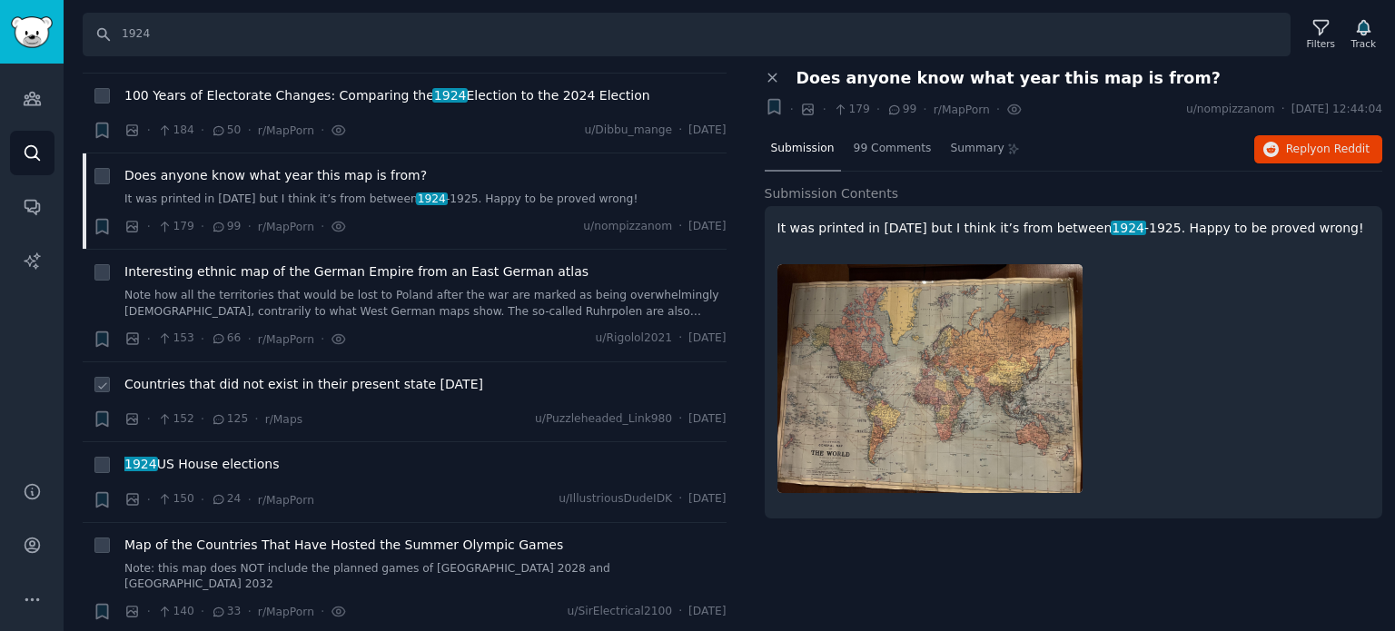
click at [256, 381] on span "Countries that did not exist in their present state 100 years ago" at bounding box center [303, 384] width 359 height 19
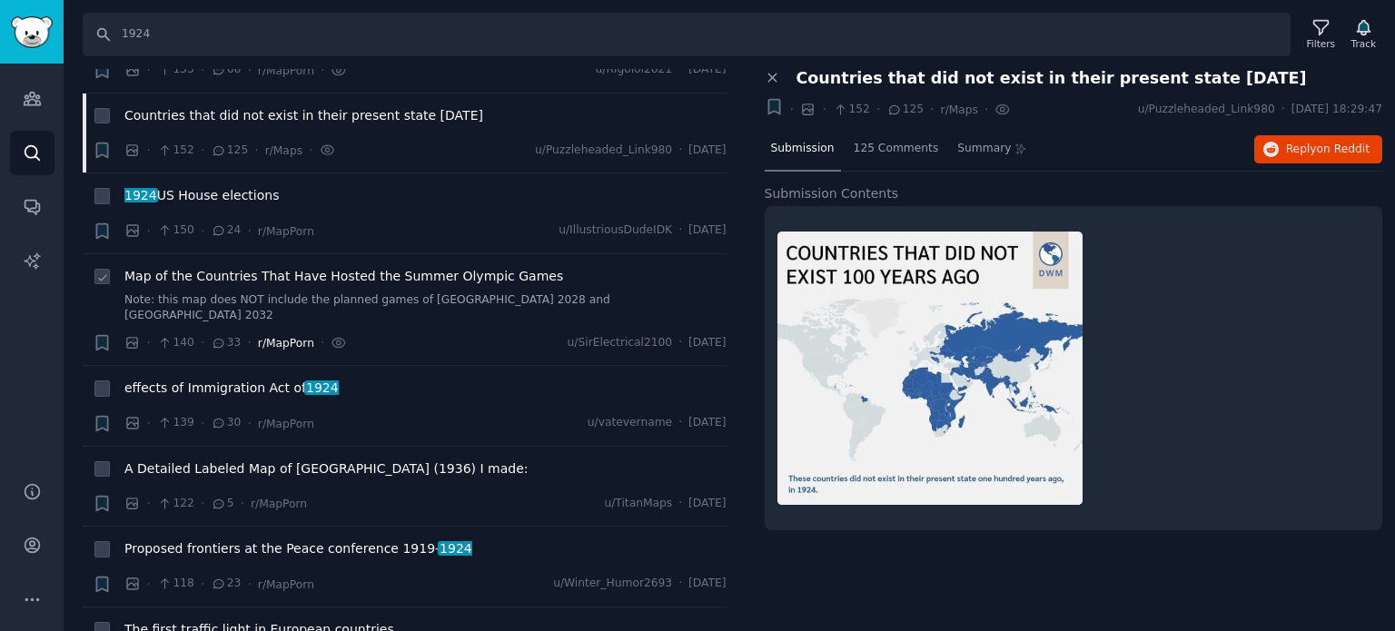
scroll to position [1816, 0]
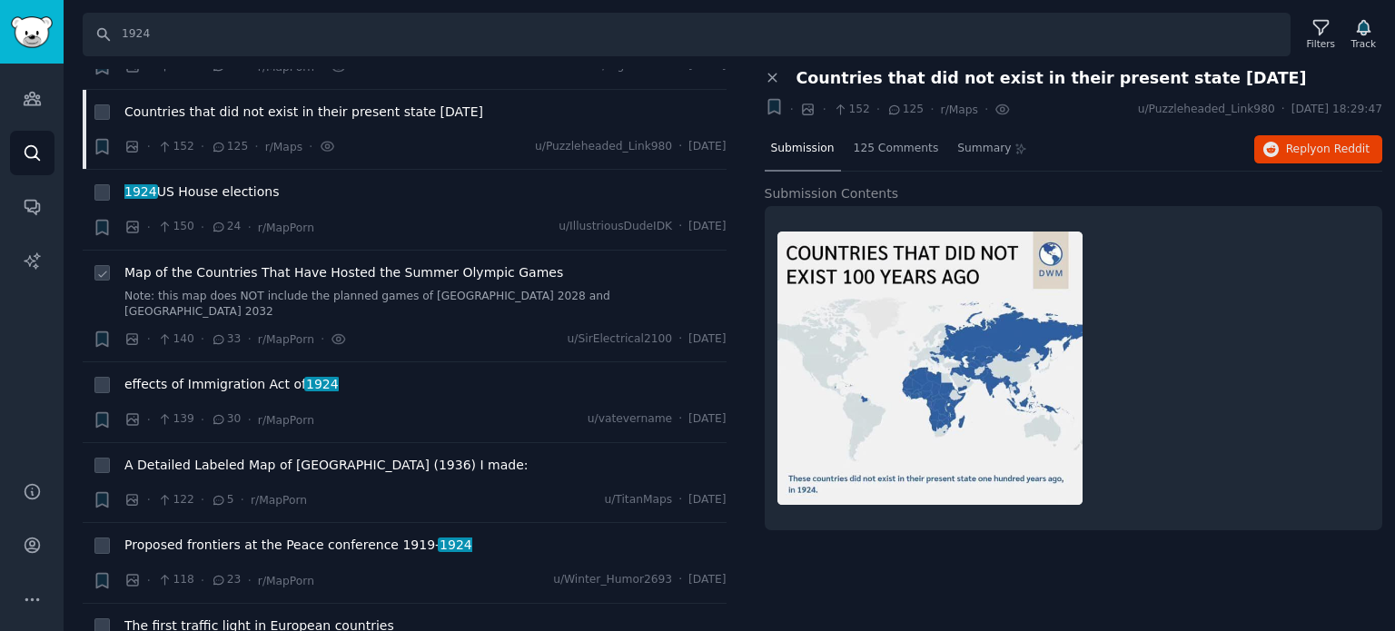
click at [226, 263] on span "Map of the Countries That Have Hosted the Summer Olympic Games" at bounding box center [343, 272] width 439 height 19
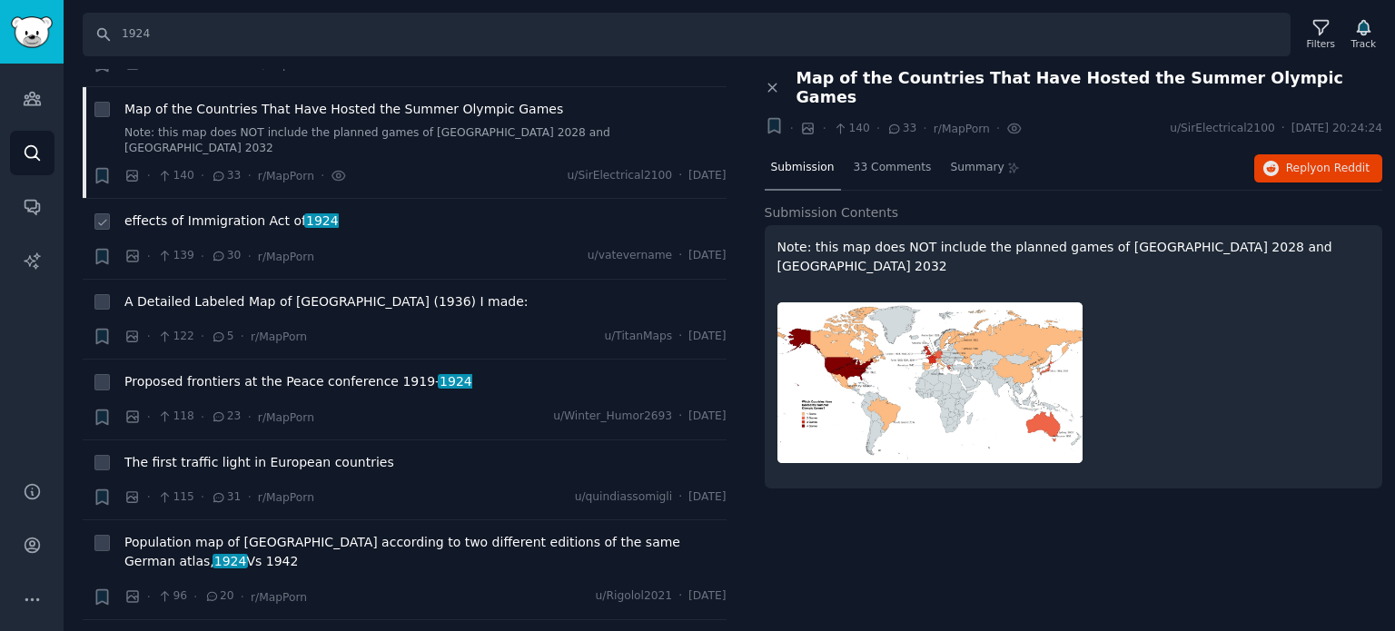
scroll to position [1998, 0]
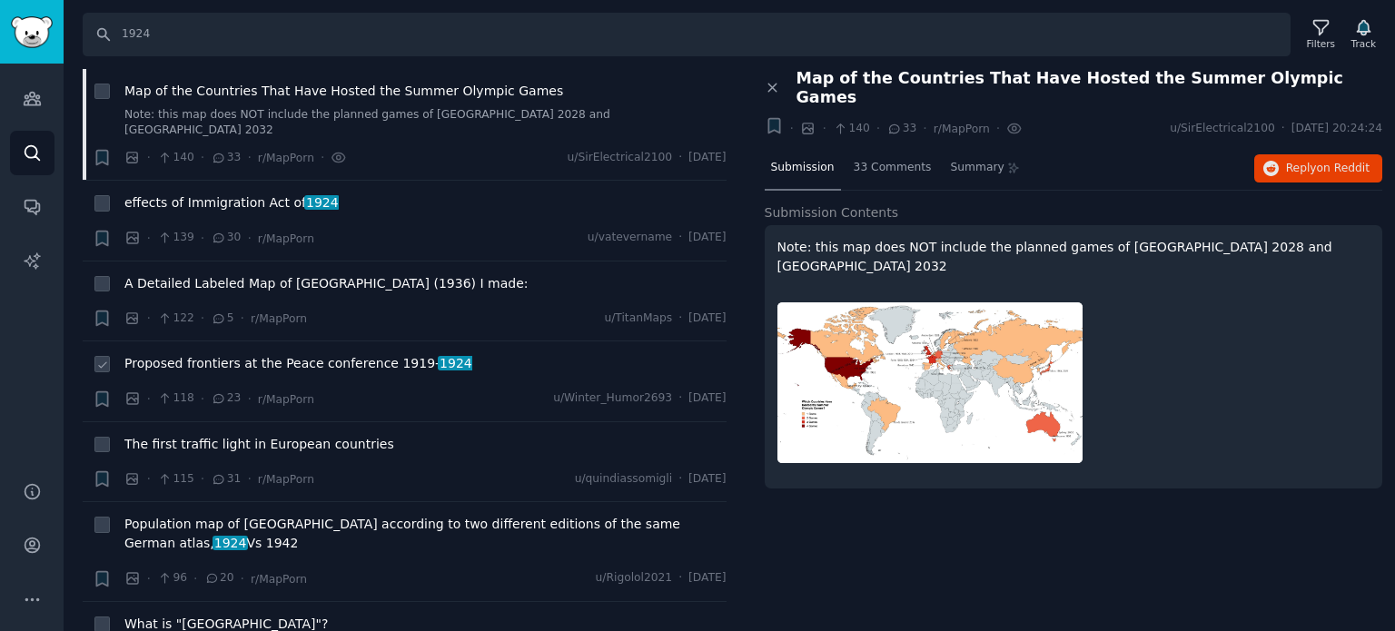
click at [215, 354] on span "Proposed frontiers at the Peace conference 1919- 1924" at bounding box center [298, 363] width 348 height 19
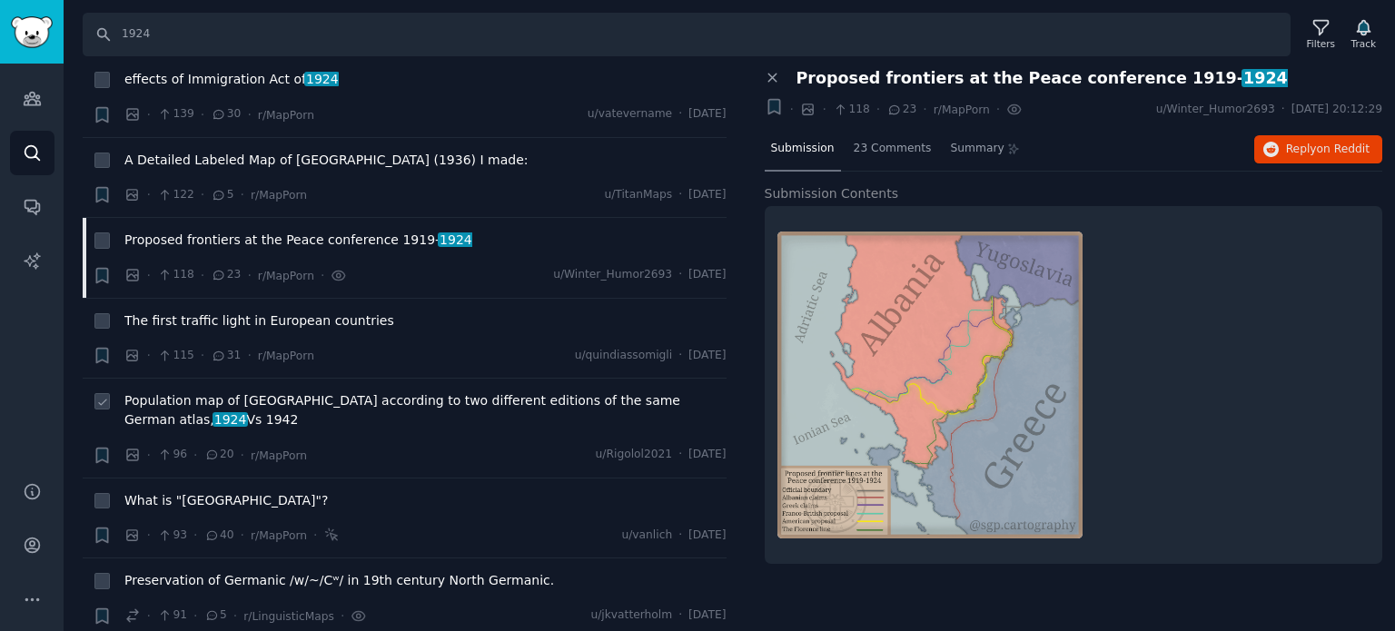
scroll to position [2180, 0]
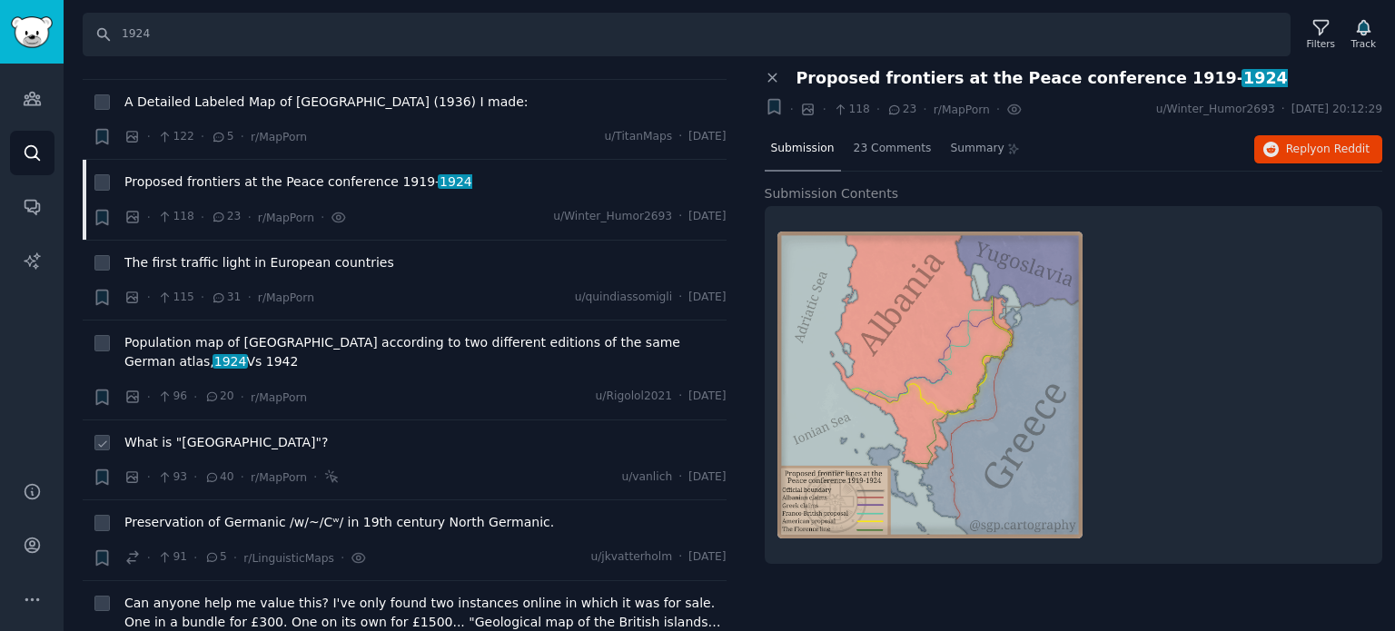
click at [189, 433] on span "What is "Moldavia"?" at bounding box center [225, 442] width 203 height 19
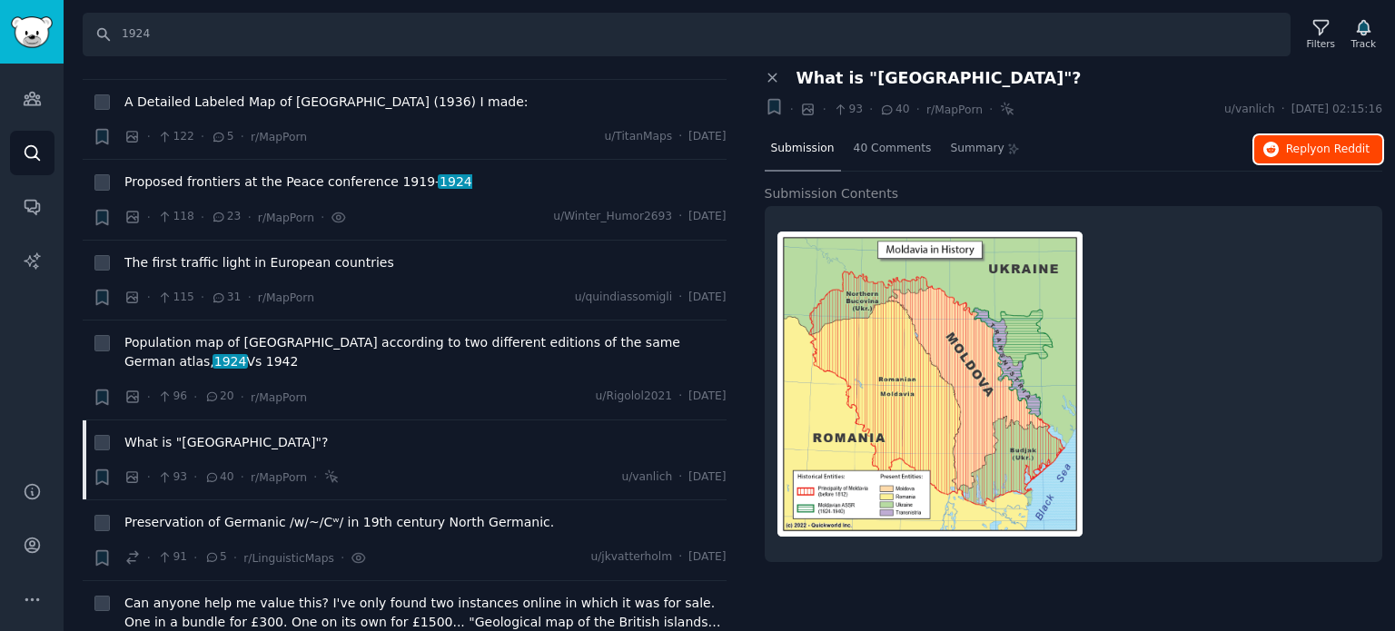
click at [1315, 142] on span "Reply on Reddit" at bounding box center [1328, 150] width 84 height 16
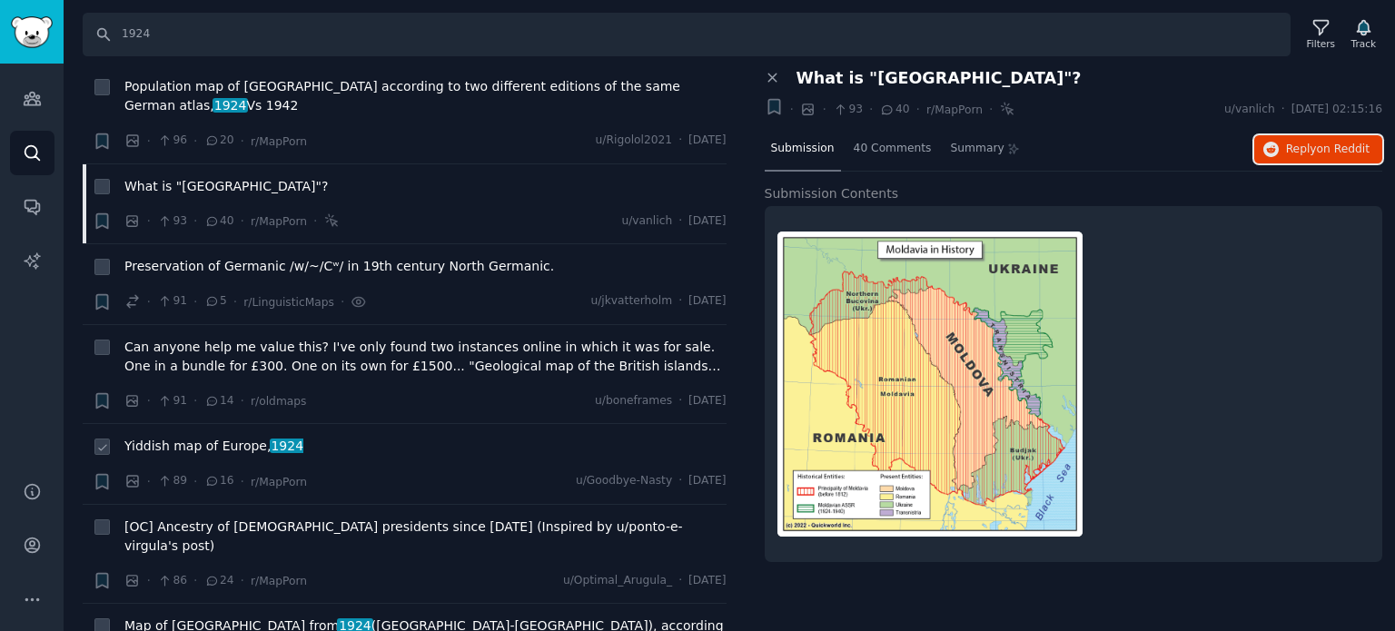
scroll to position [2543, 0]
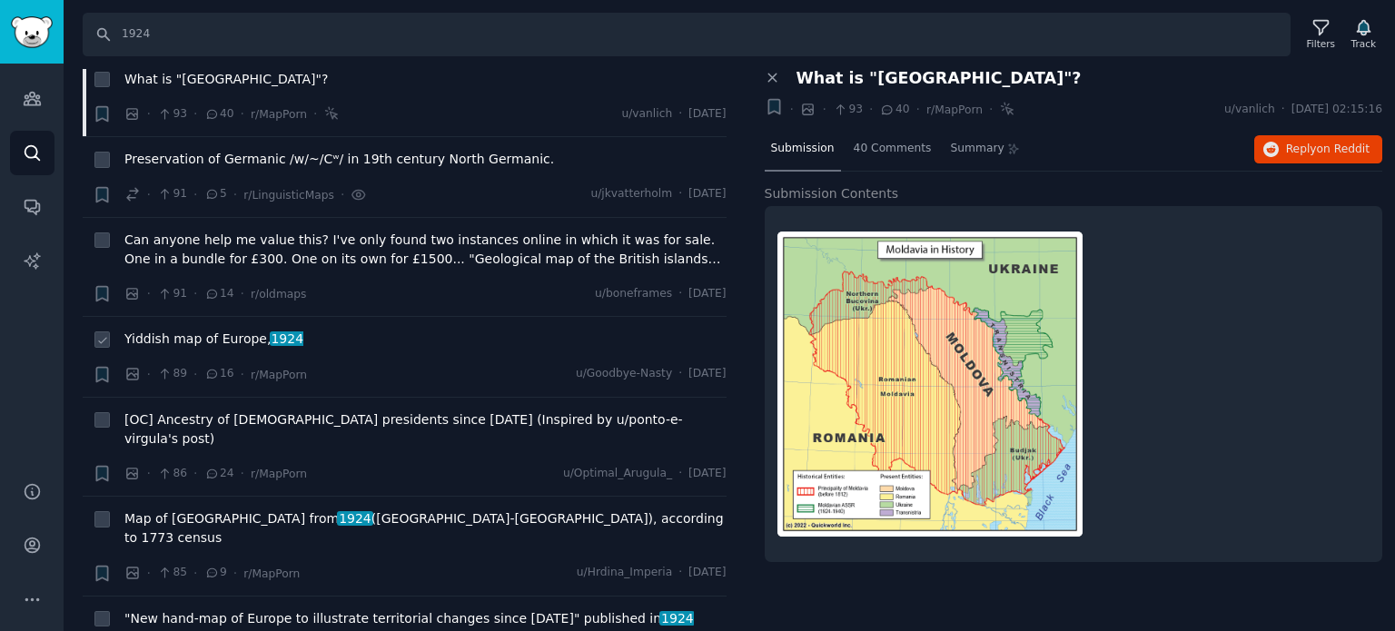
click at [207, 330] on span "Yiddish map of Europe, 1924" at bounding box center [213, 339] width 179 height 19
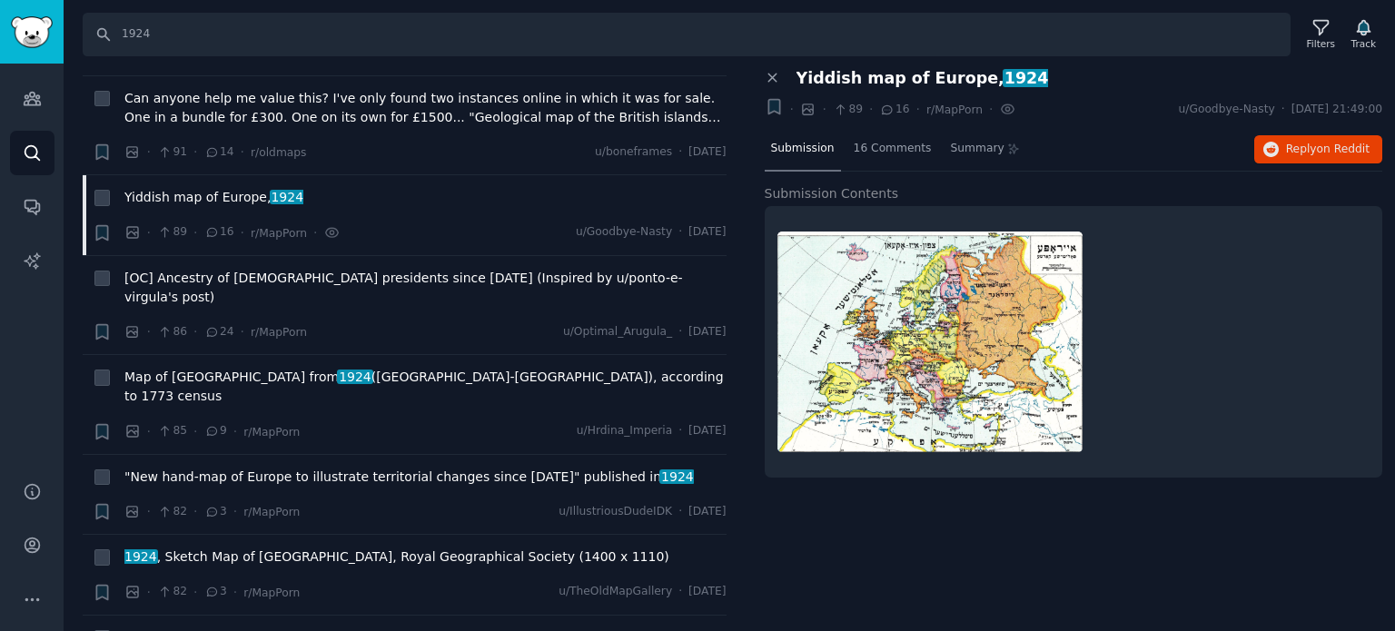
scroll to position [2724, 0]
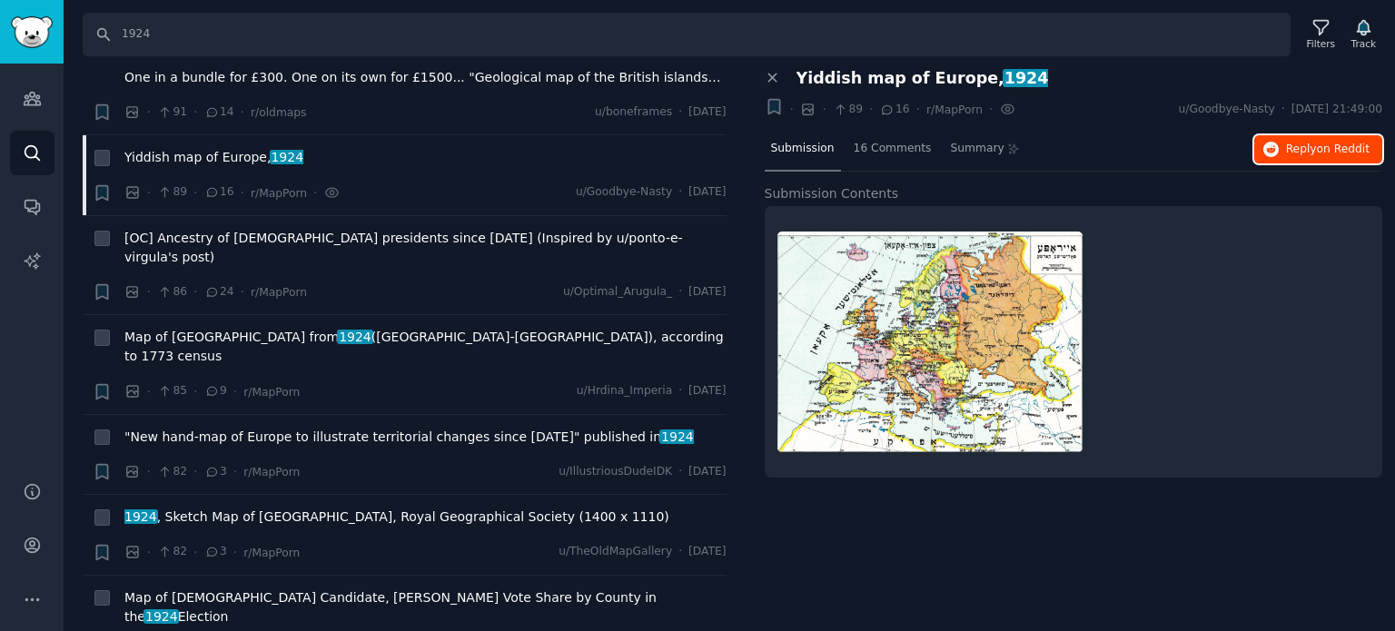
click at [1275, 148] on icon "button" at bounding box center [1271, 150] width 16 height 16
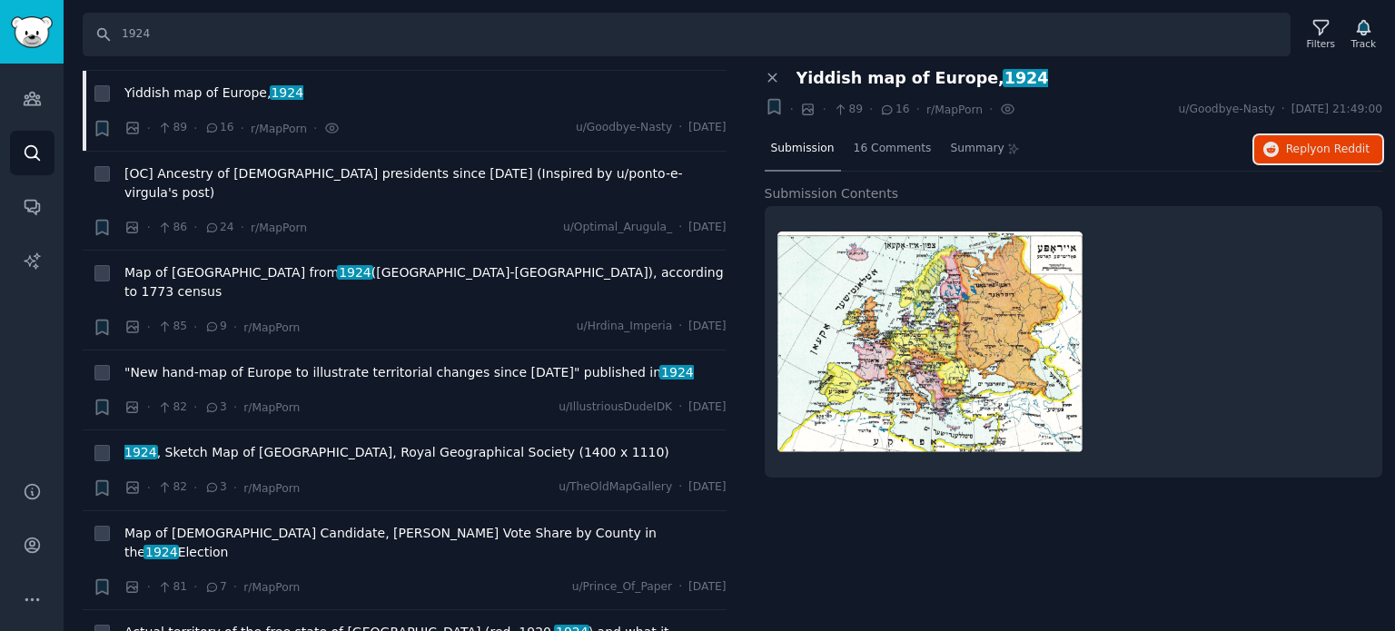
scroll to position [3088, 0]
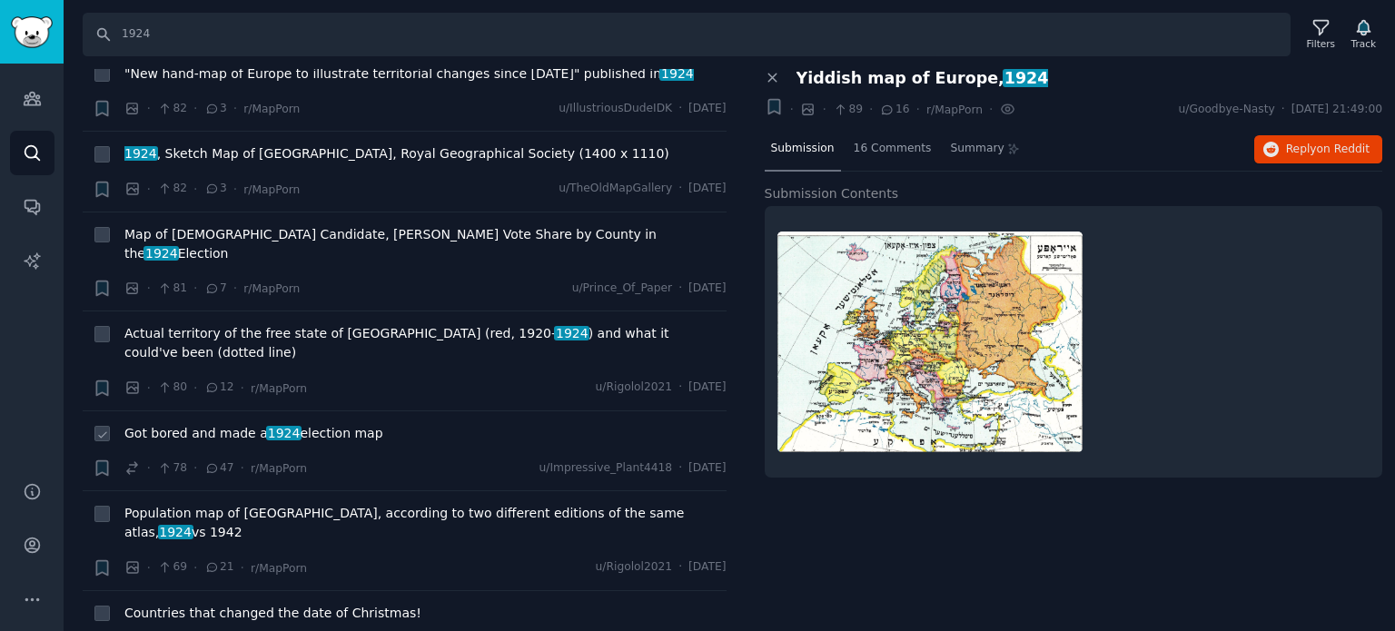
click at [225, 424] on span "Got bored and made a 1924 election map" at bounding box center [253, 433] width 259 height 19
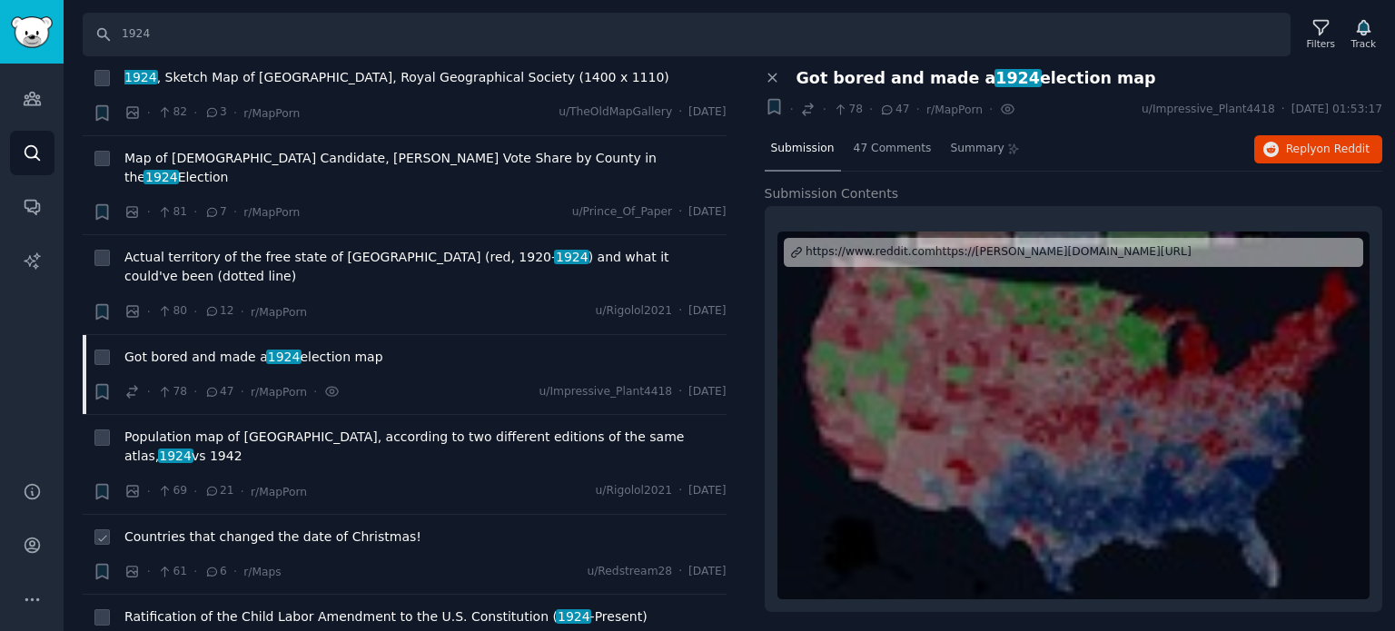
scroll to position [3269, 0]
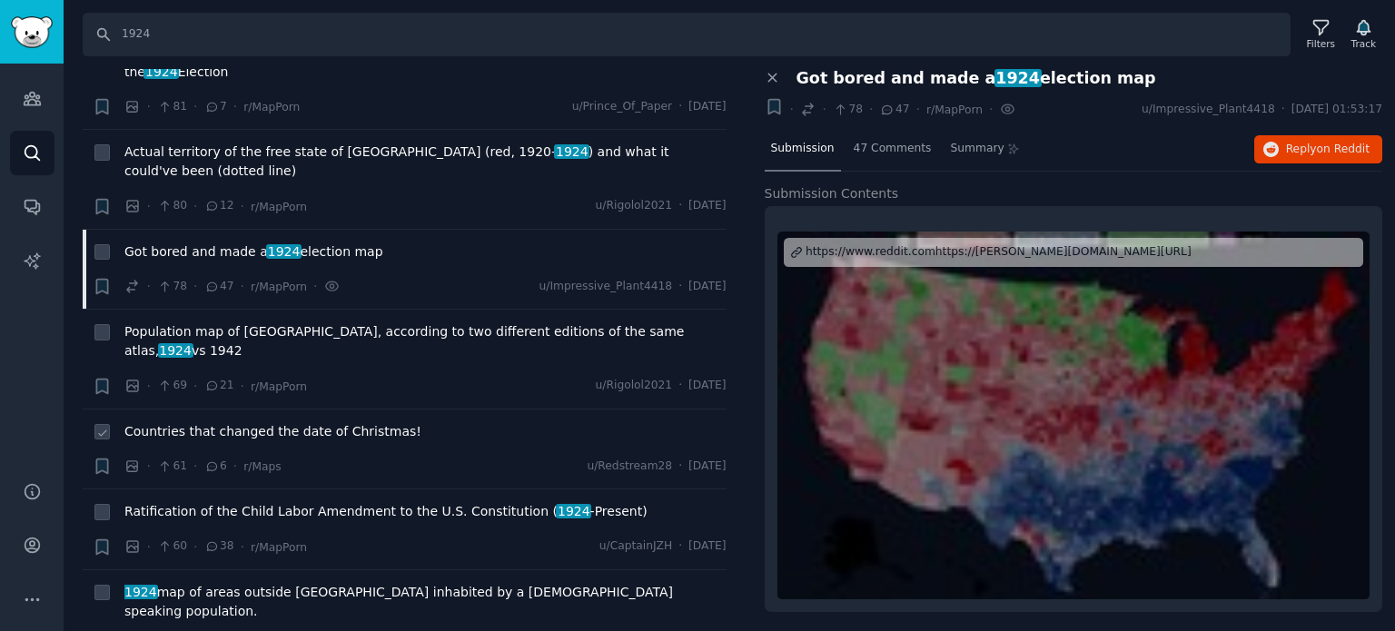
click at [200, 422] on span "Countries that changed the date of Christmas!" at bounding box center [272, 431] width 297 height 19
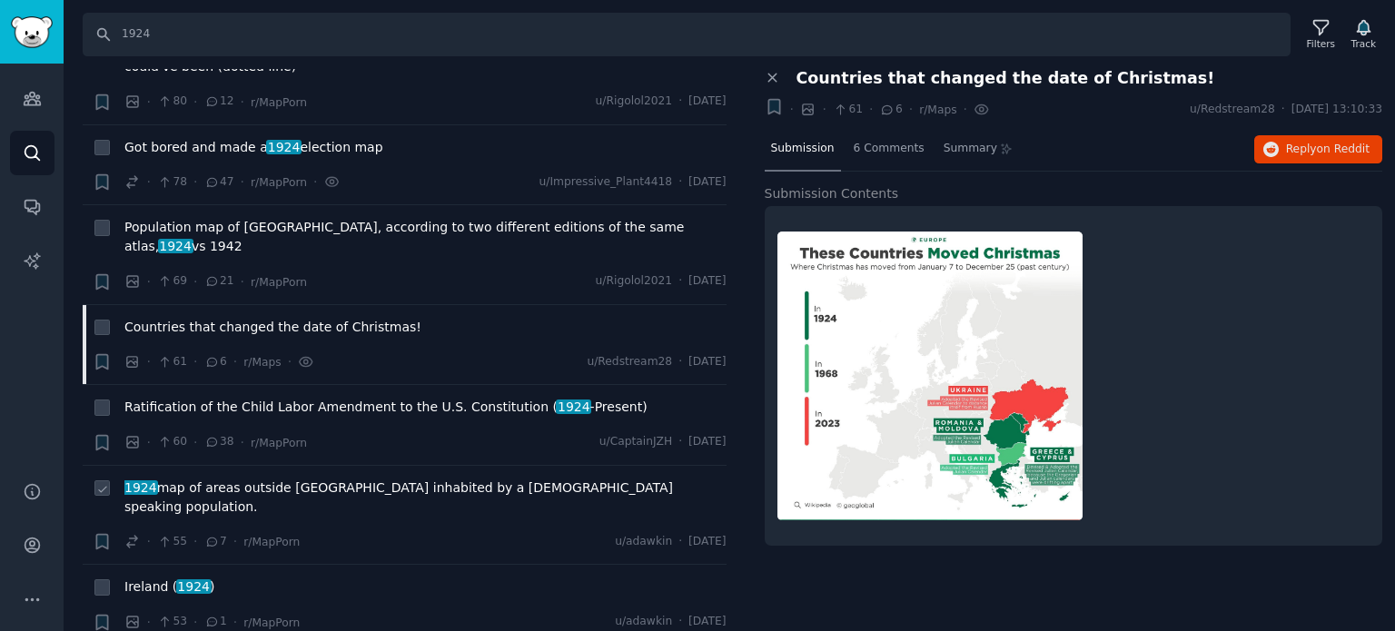
scroll to position [3451, 0]
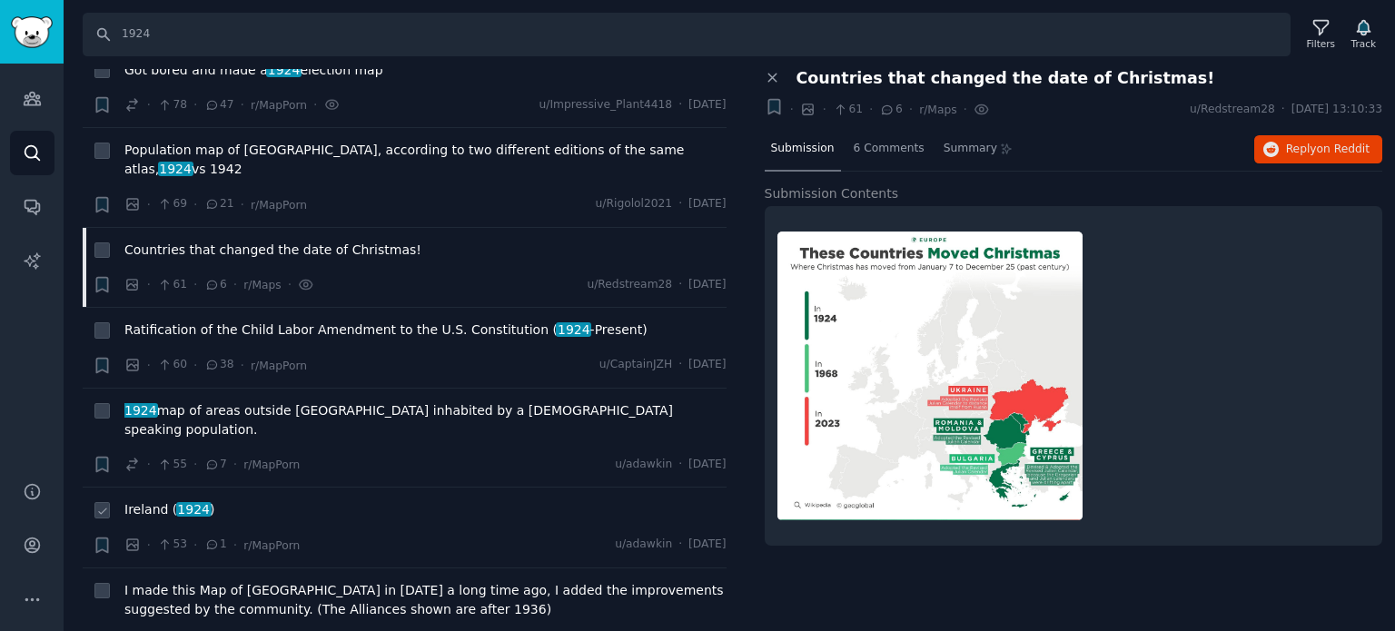
click at [153, 500] on span "Ireland ( 1924 )" at bounding box center [169, 509] width 90 height 19
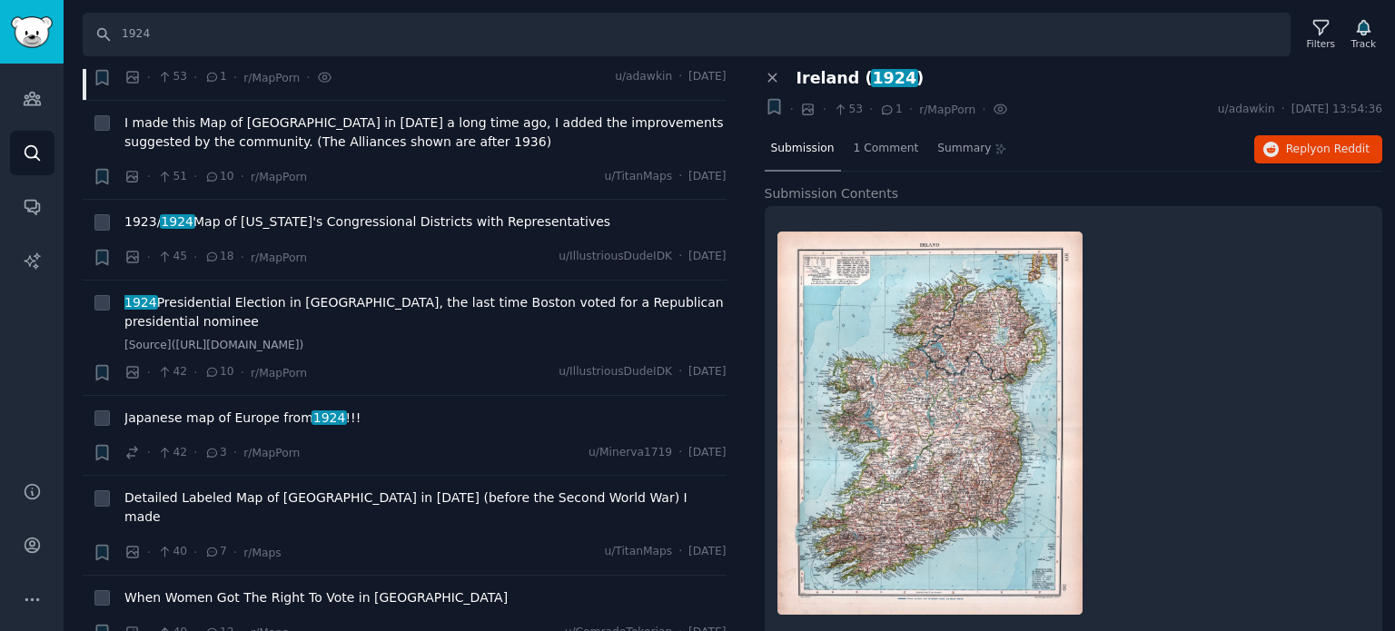
scroll to position [3996, 0]
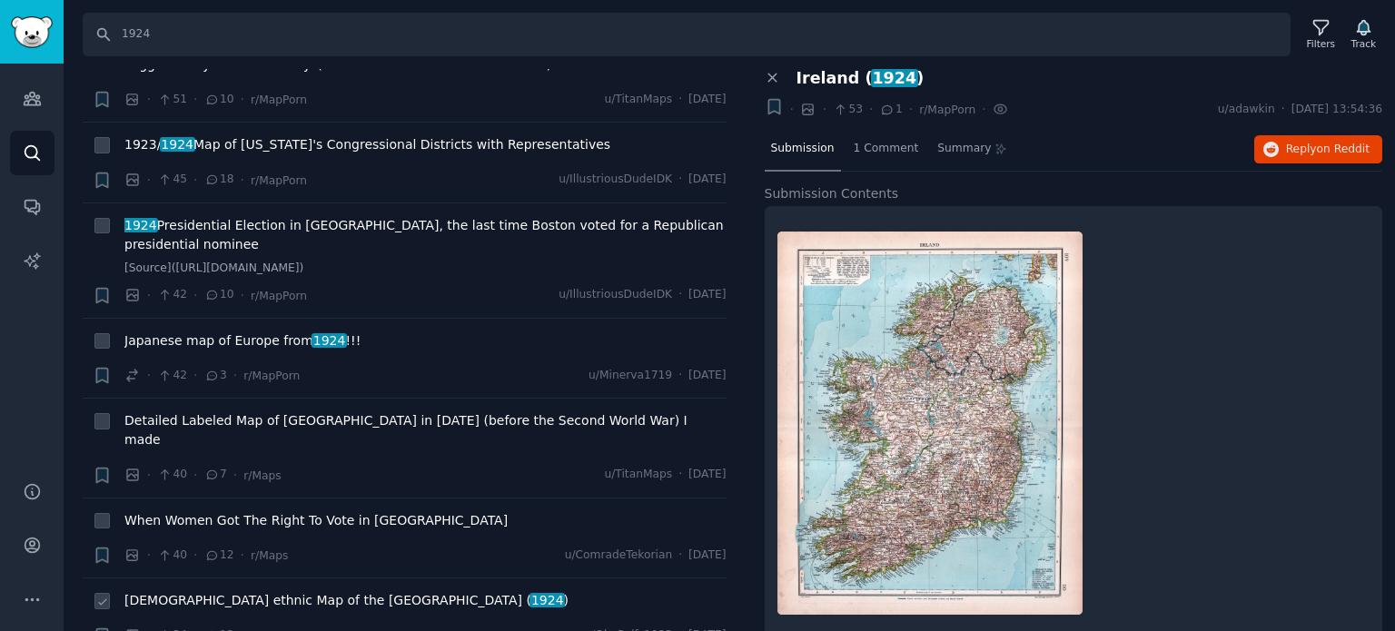
click at [178, 591] on span "German ethnic Map of the Balkans ( 1924 )" at bounding box center [346, 600] width 444 height 19
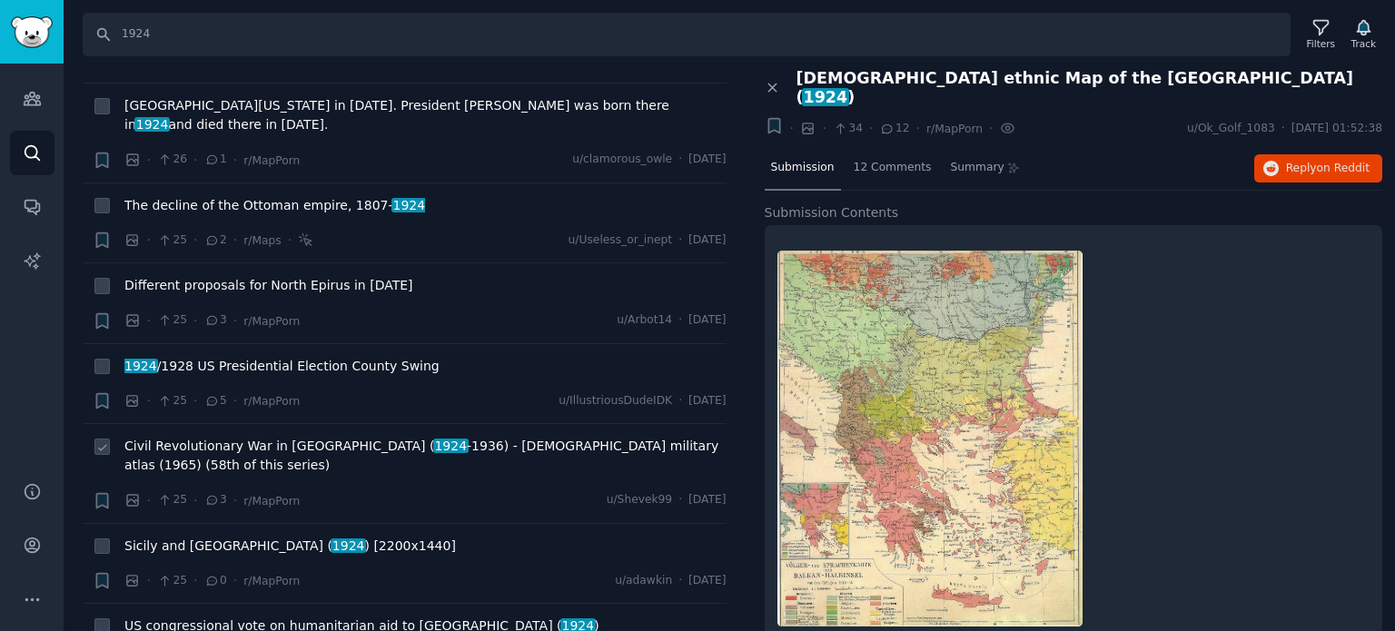
scroll to position [4995, 0]
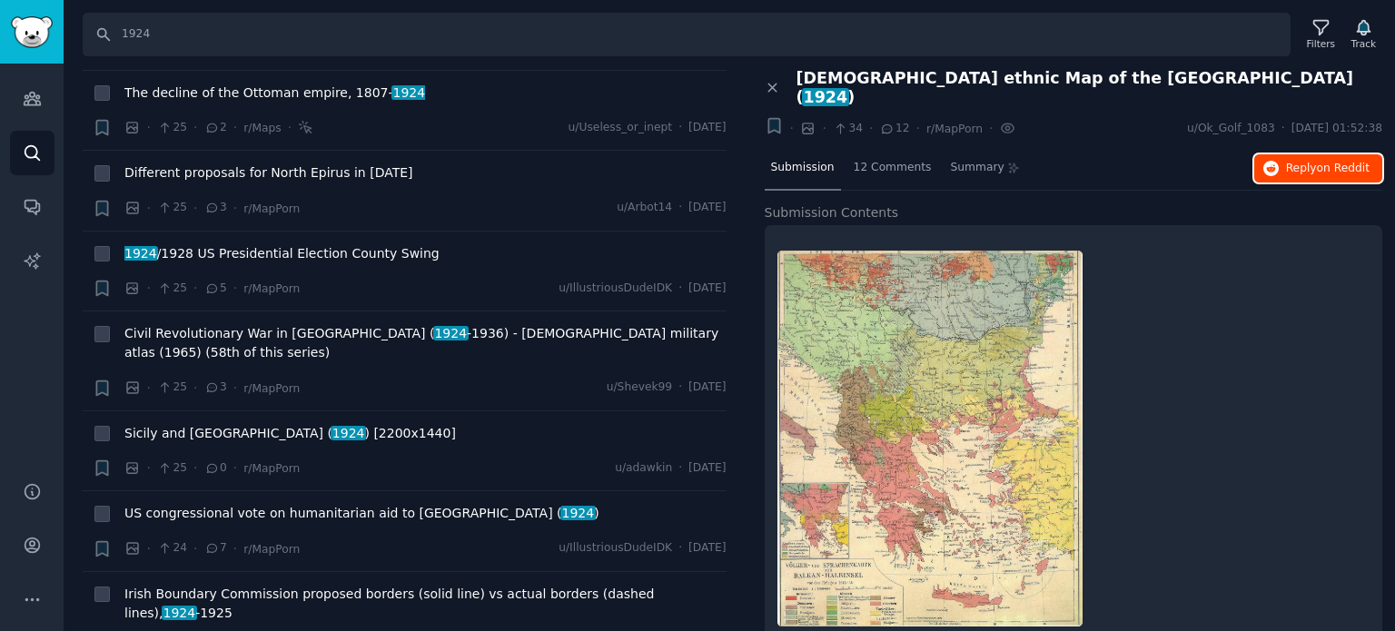
click at [1310, 161] on span "Reply on Reddit" at bounding box center [1328, 169] width 84 height 16
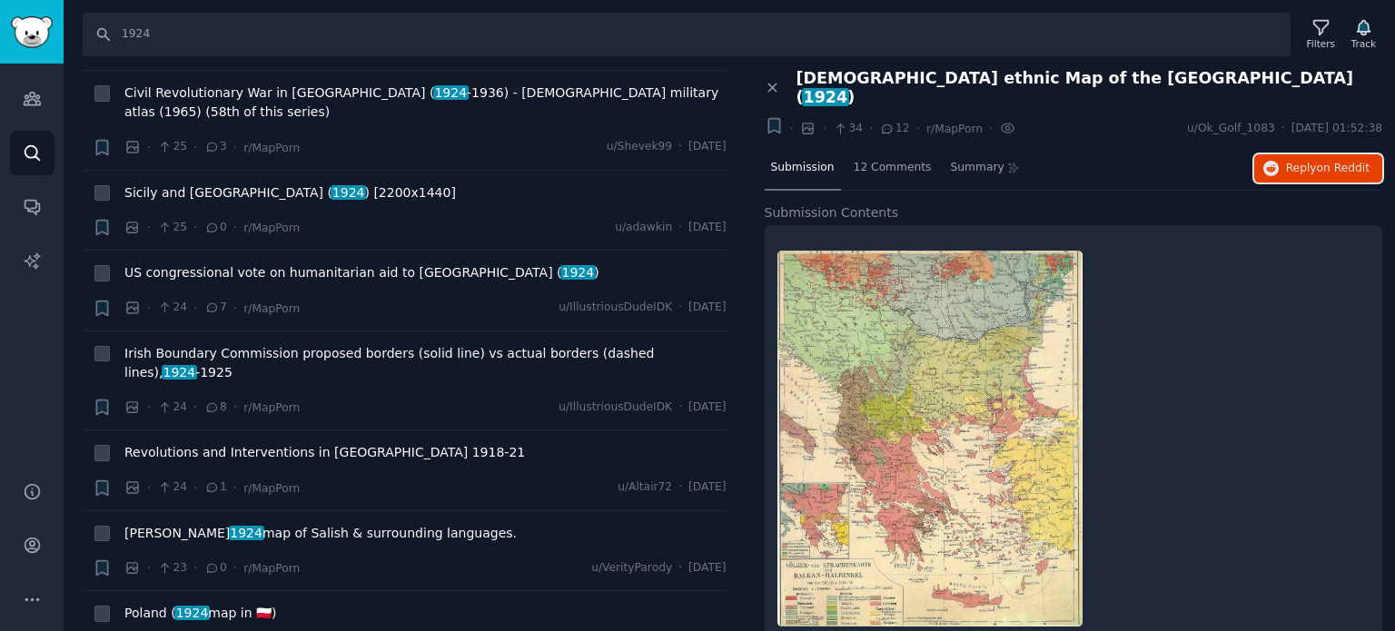
scroll to position [5267, 0]
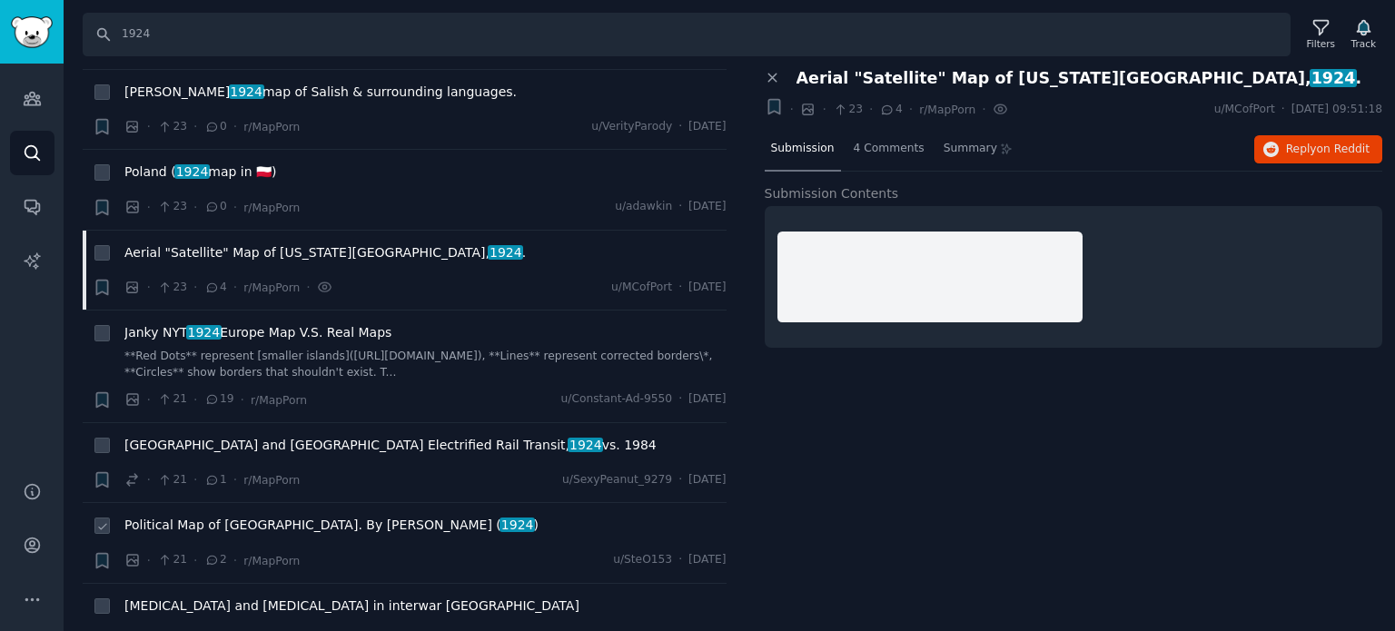
scroll to position [5721, 0]
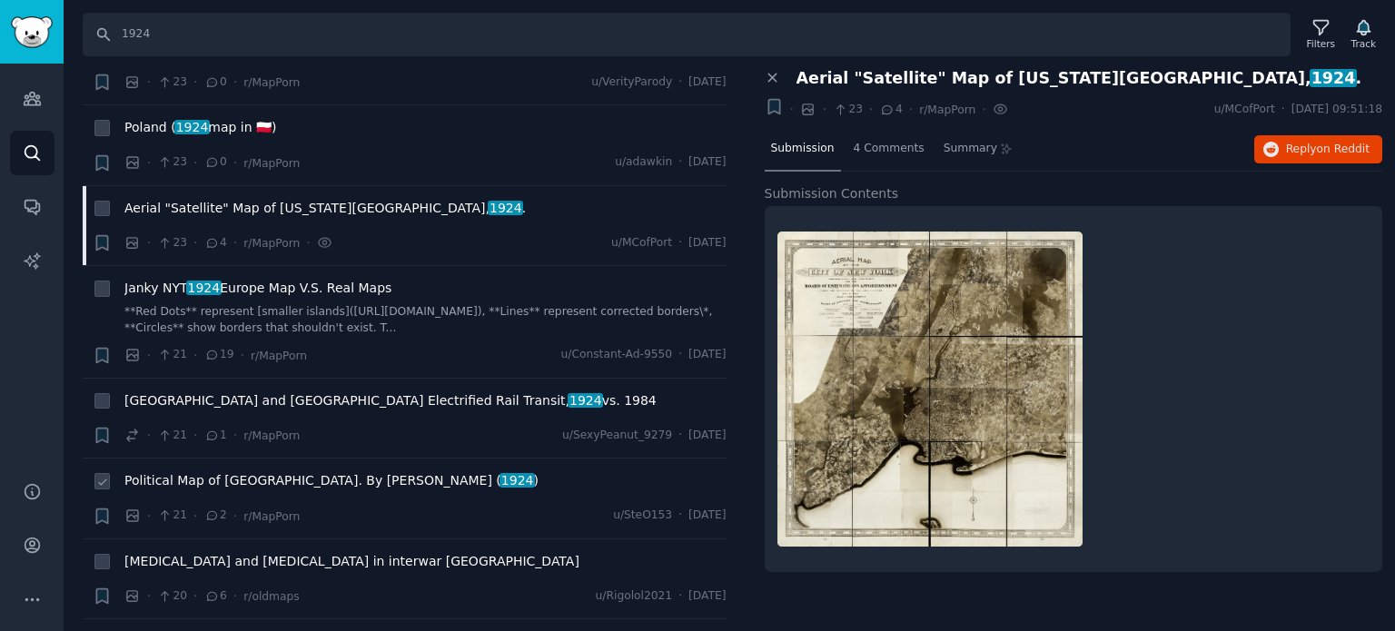
click at [306, 471] on span "Political Map of Turkey. By Zadig Khanzadyan ( 1924 )" at bounding box center [331, 480] width 414 height 19
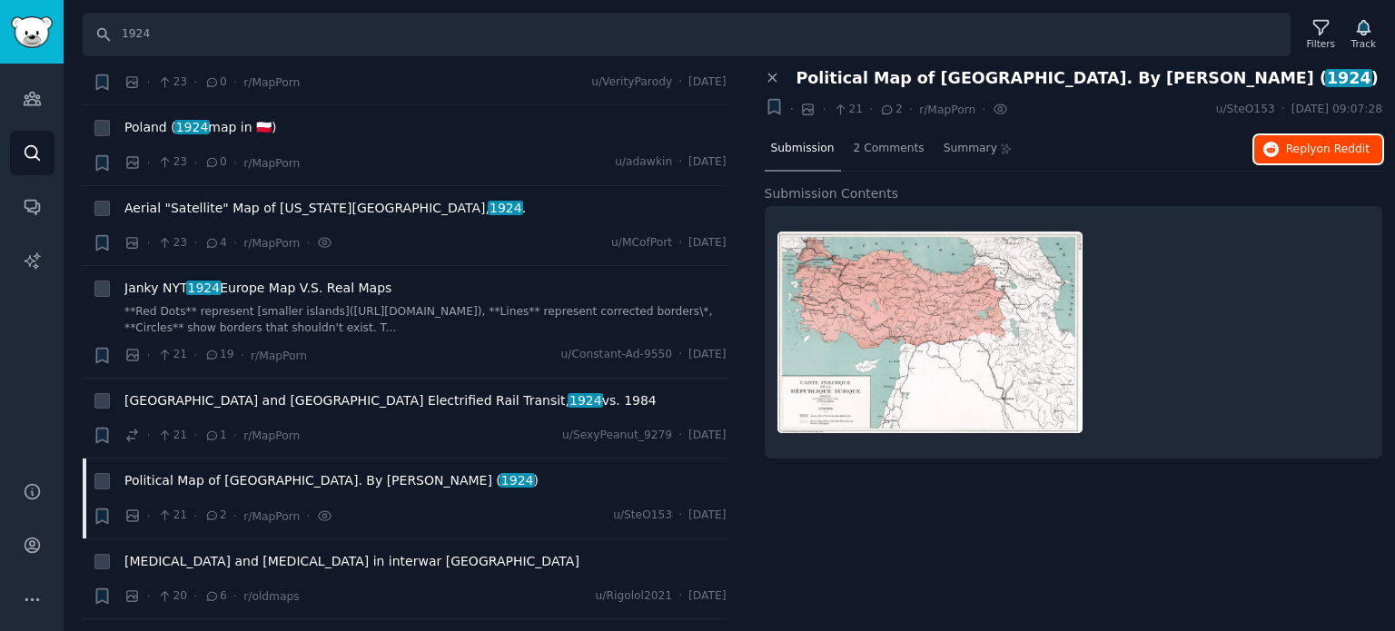
click at [1291, 143] on span "Reply on Reddit" at bounding box center [1328, 150] width 84 height 16
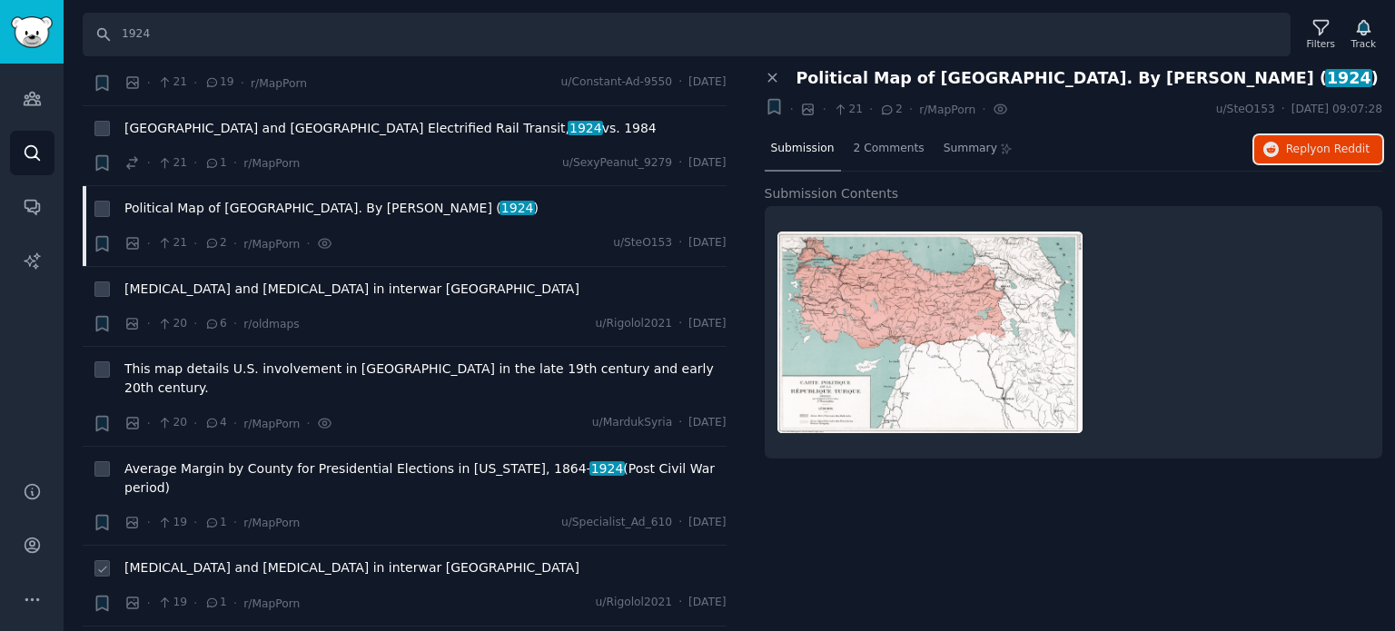
scroll to position [6085, 0]
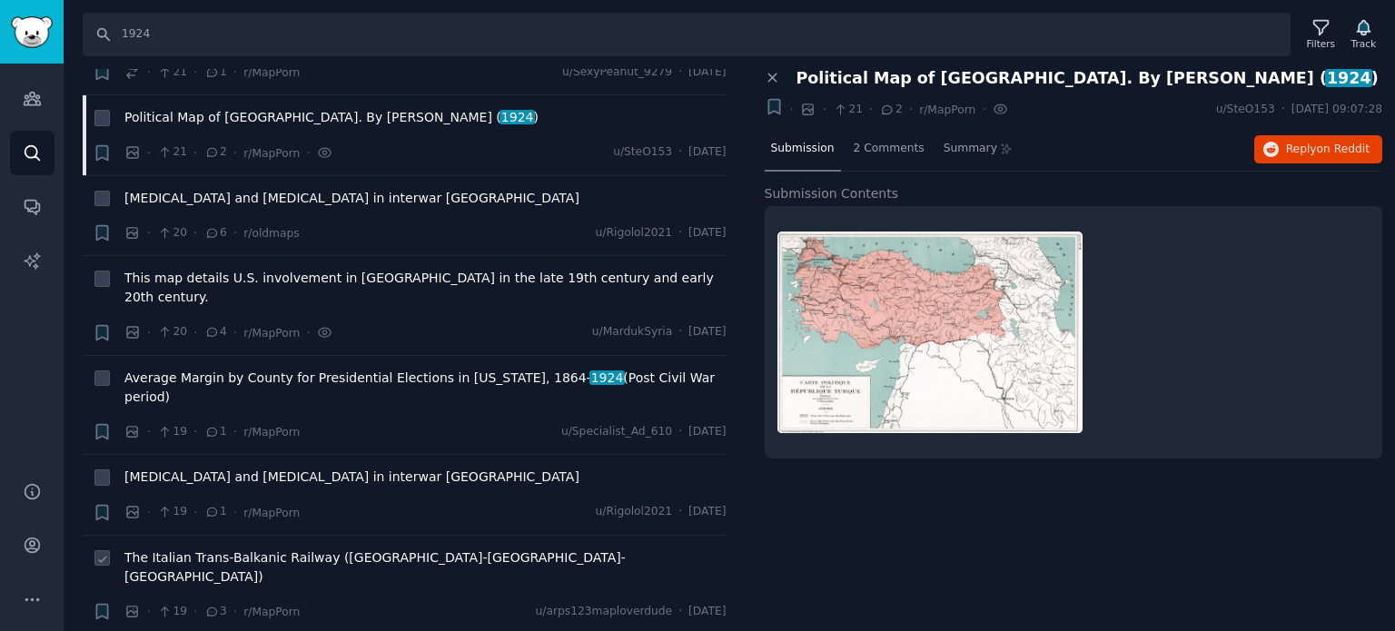
click at [250, 549] on span "The Italian Trans-Balkanic Railway (Rome-Vlorë-Istanbul)" at bounding box center [425, 568] width 602 height 38
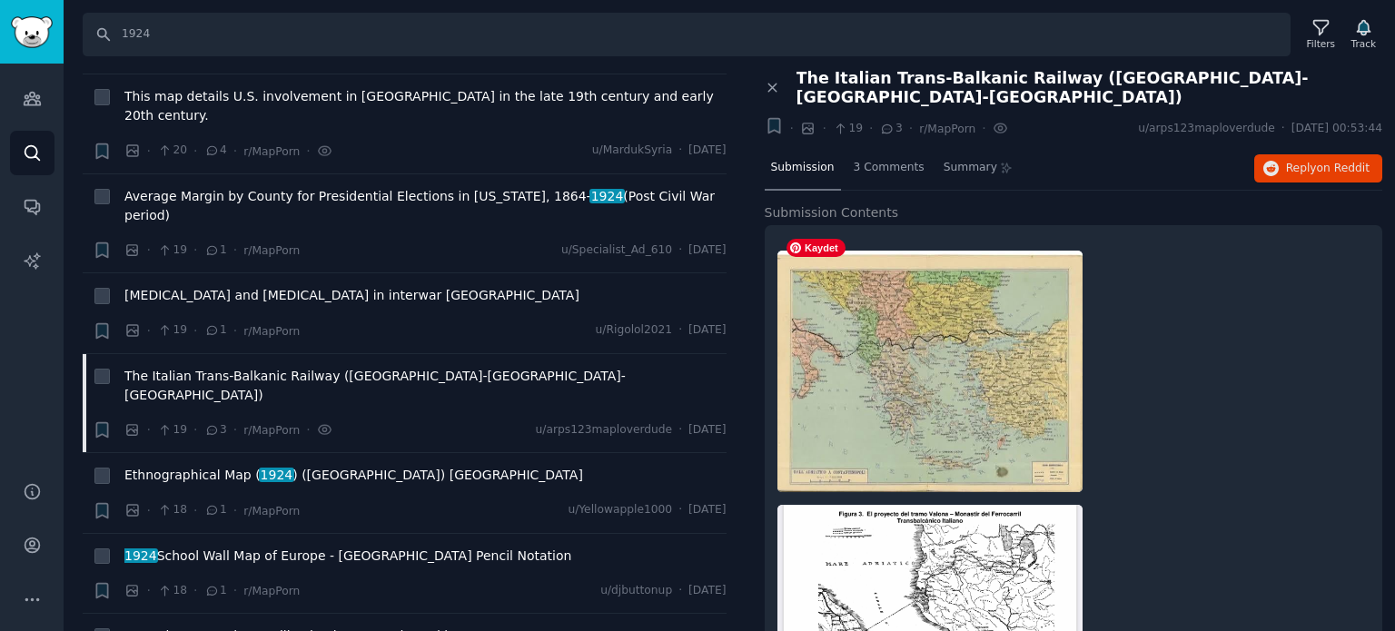
click at [960, 341] on img at bounding box center [929, 372] width 305 height 242
click at [955, 320] on img at bounding box center [929, 372] width 305 height 242
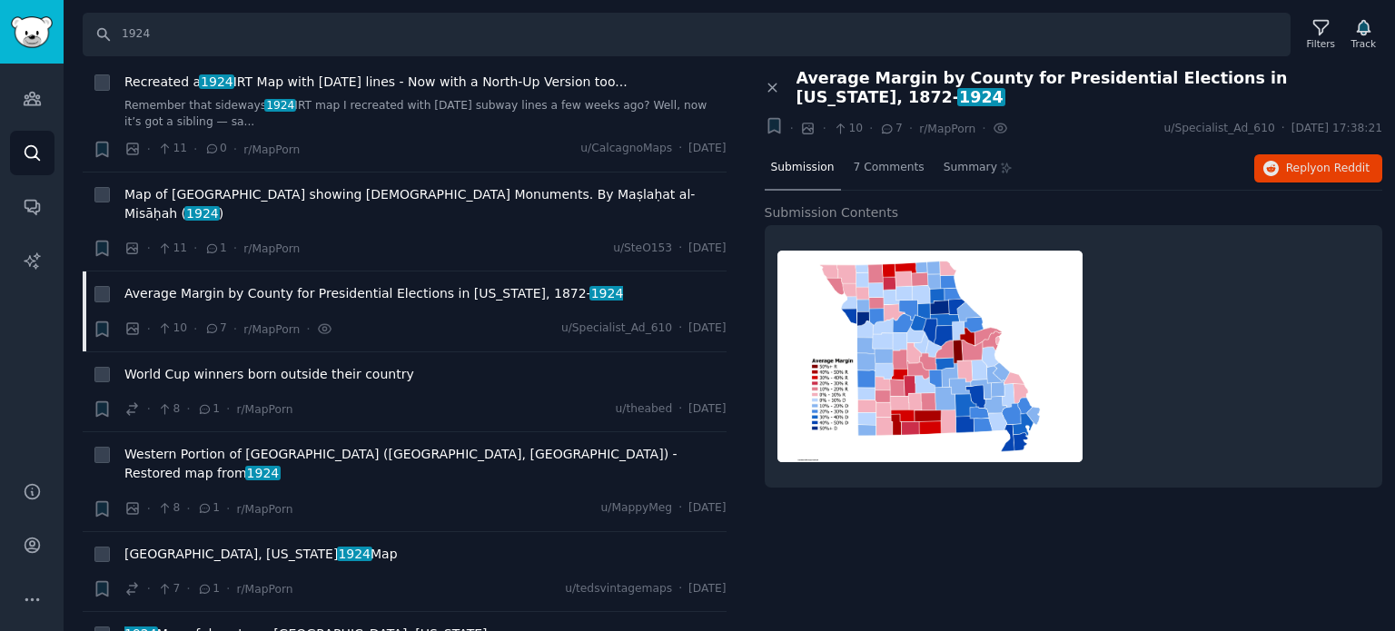
scroll to position [7174, 0]
click at [222, 624] on div "1924 Map of downtown Ocala, Florida" at bounding box center [425, 636] width 602 height 25
click at [222, 624] on span "1924 Map of downtown Ocala, Florida" at bounding box center [305, 633] width 363 height 19
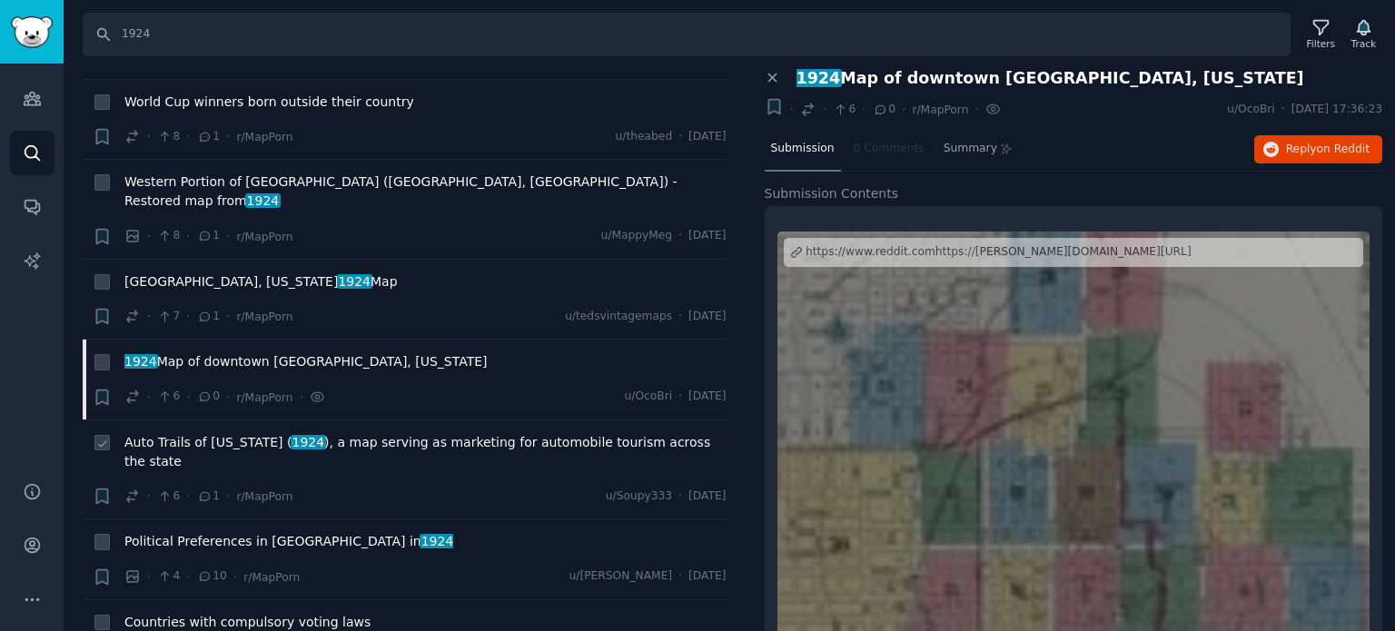
scroll to position [7447, 0]
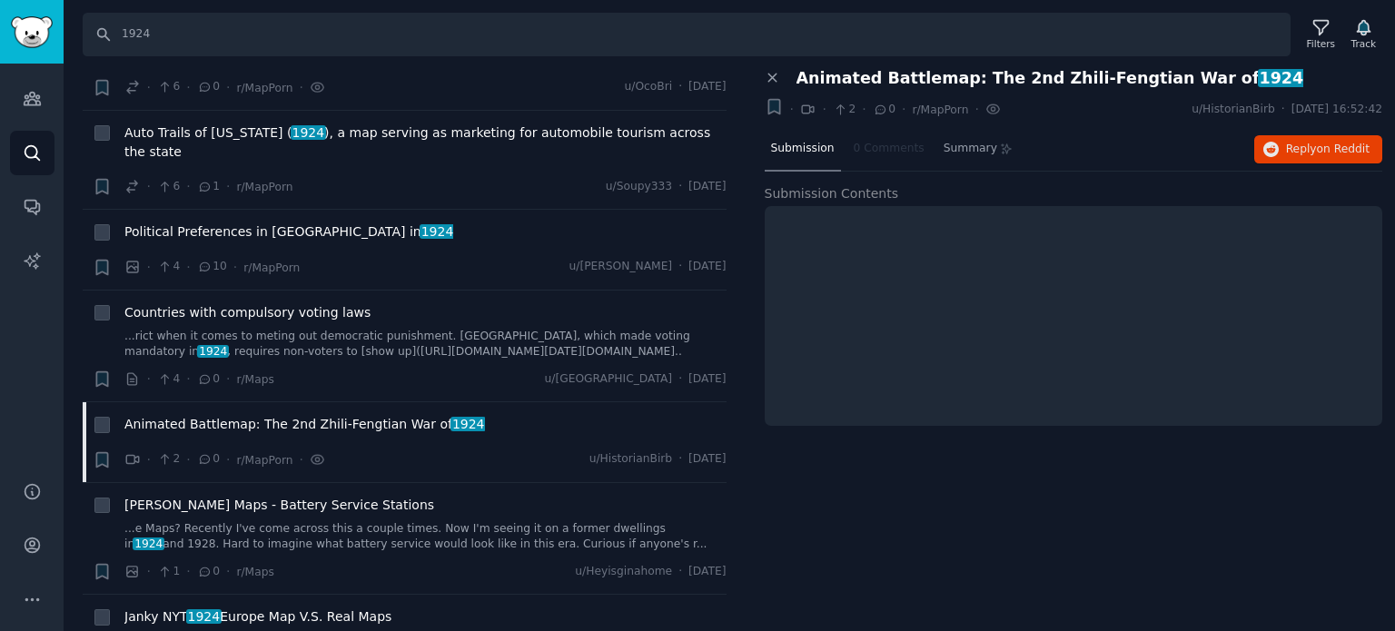
scroll to position [7810, 0]
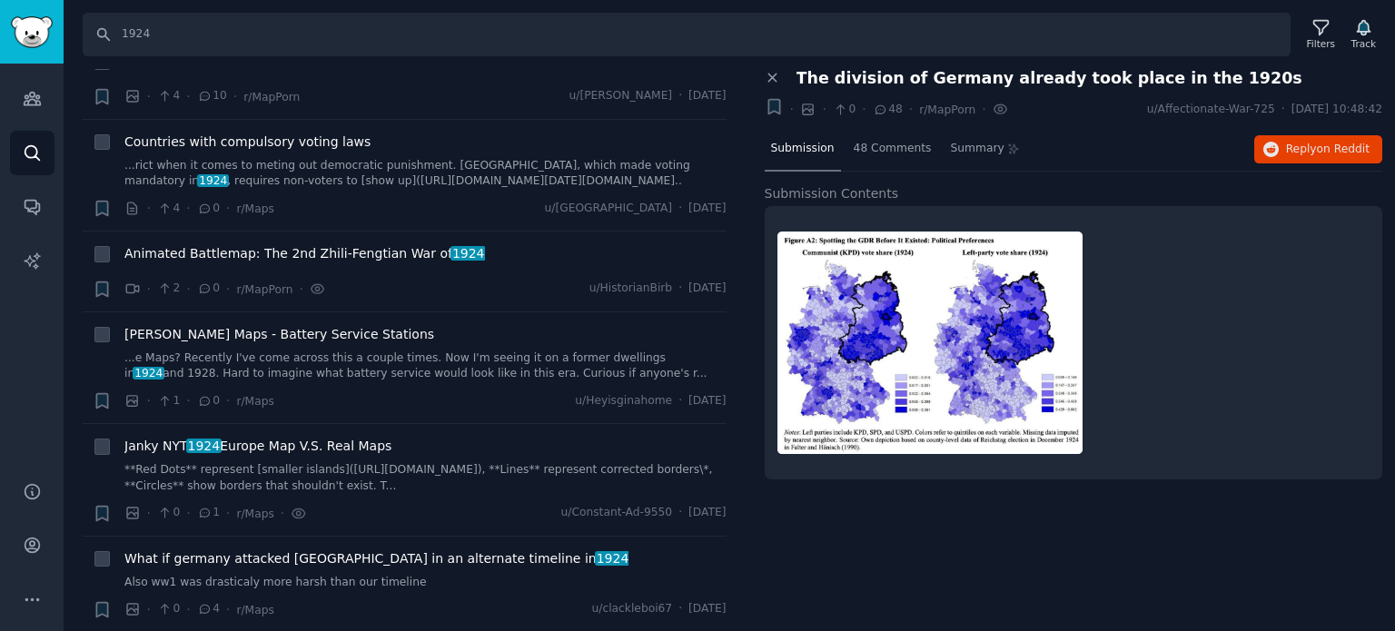
scroll to position [8054, 0]
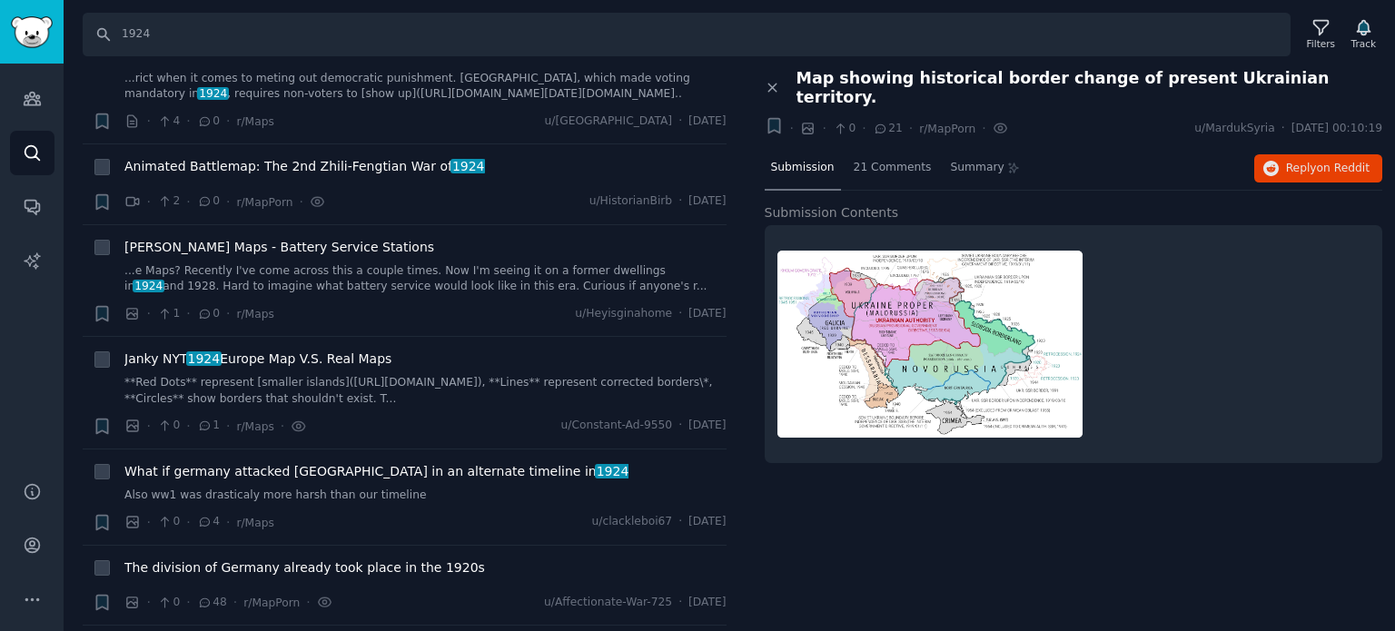
scroll to position [7963, 0]
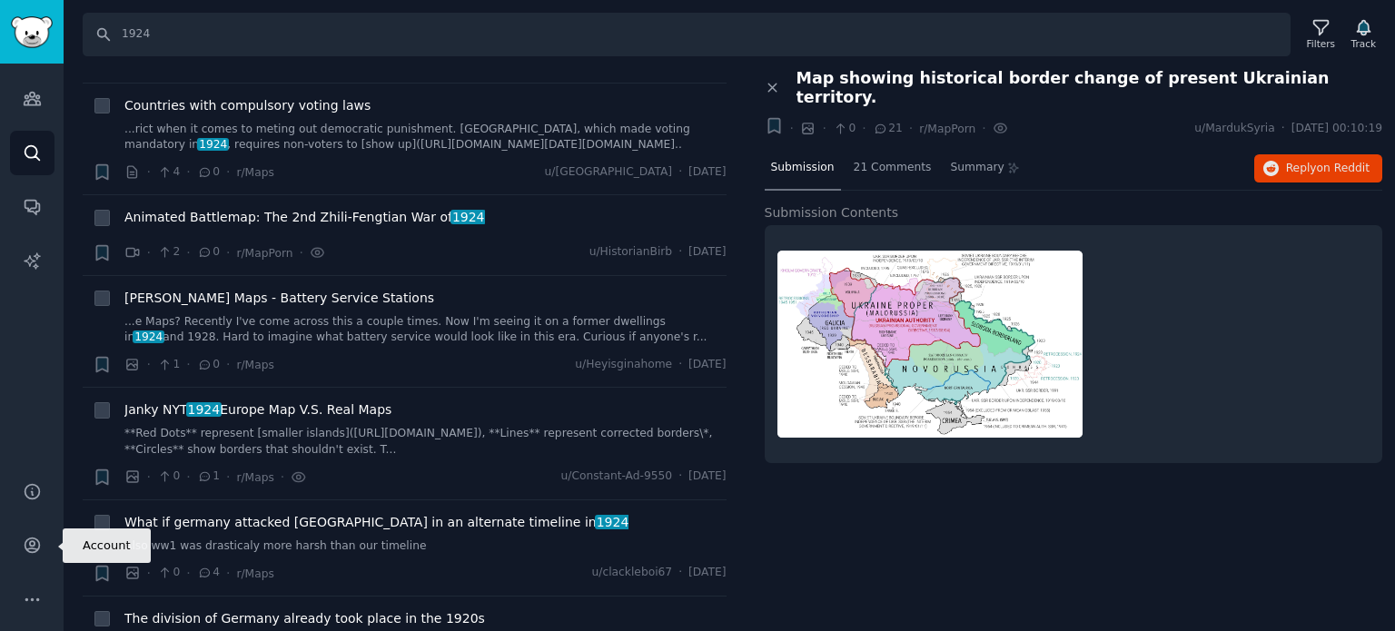
click at [7, 549] on div "Help Account More" at bounding box center [32, 546] width 64 height 172
click at [29, 595] on icon "Sidebar" at bounding box center [32, 599] width 19 height 19
click at [30, 492] on icon "Sidebar" at bounding box center [32, 491] width 19 height 19
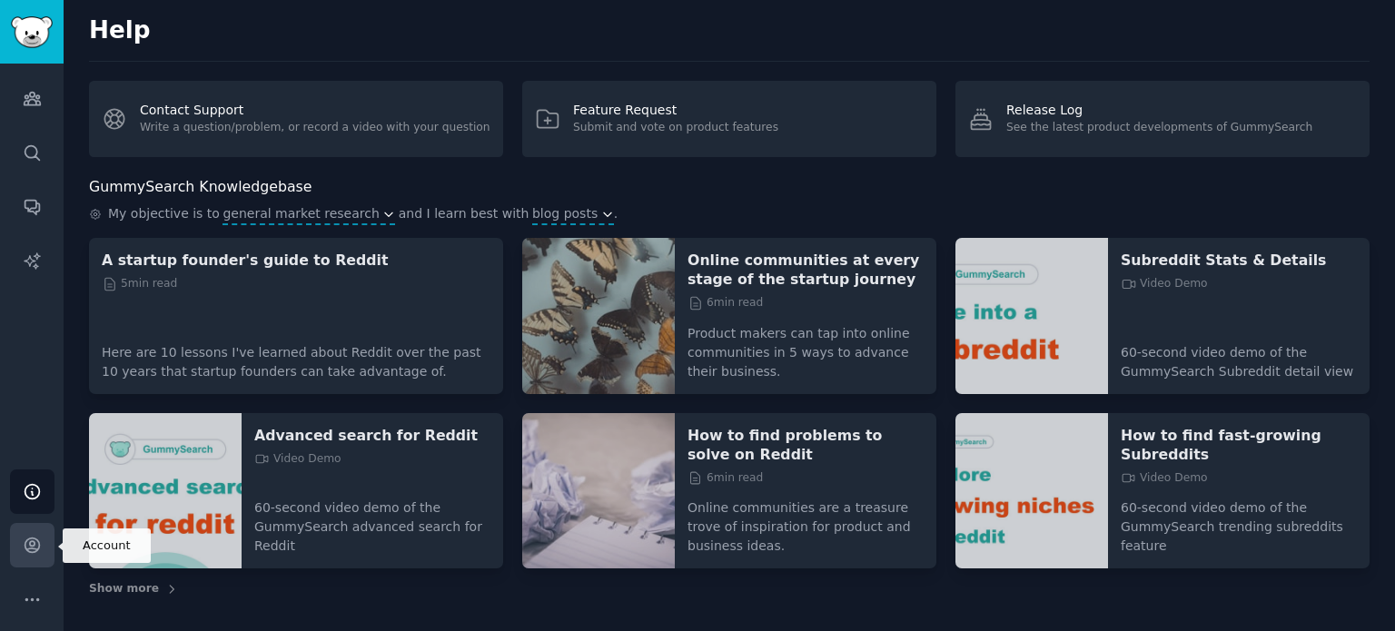
click at [30, 559] on link "Account" at bounding box center [32, 545] width 44 height 44
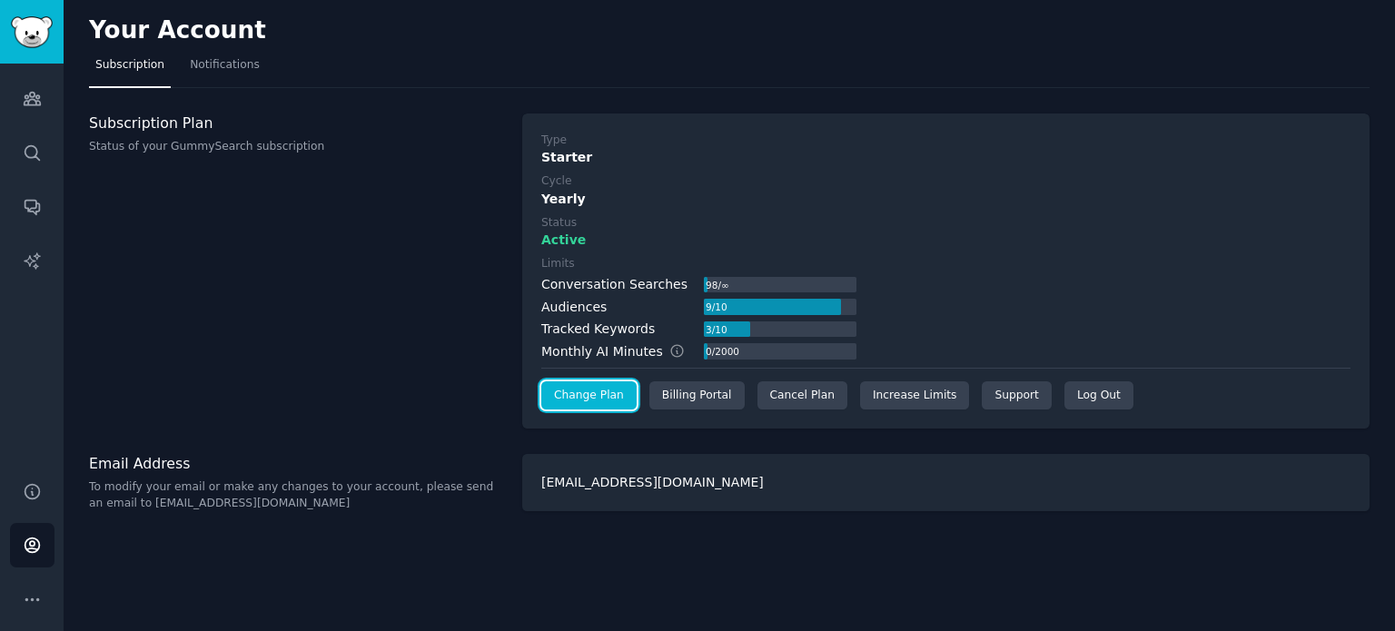
click at [592, 399] on link "Change Plan" at bounding box center [588, 395] width 95 height 29
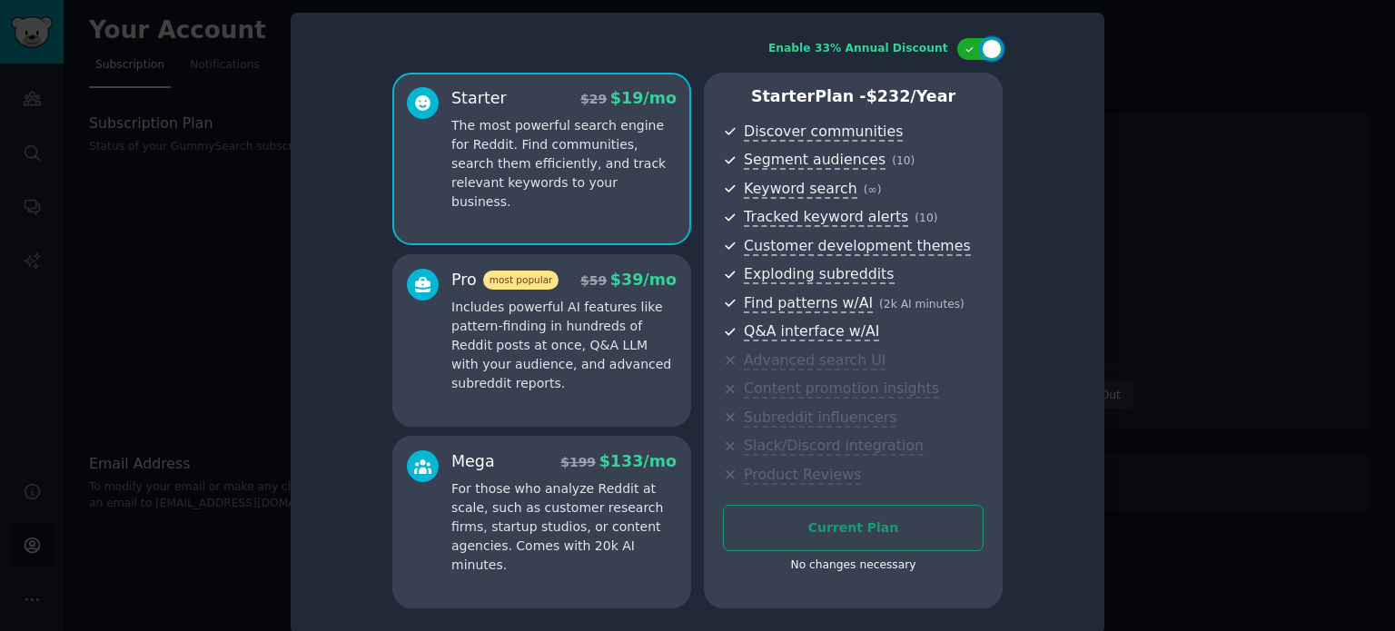
click at [593, 294] on div "Pro most popular $ 59 $ 39 /mo Includes powerful AI features like pattern-findi…" at bounding box center [563, 331] width 225 height 124
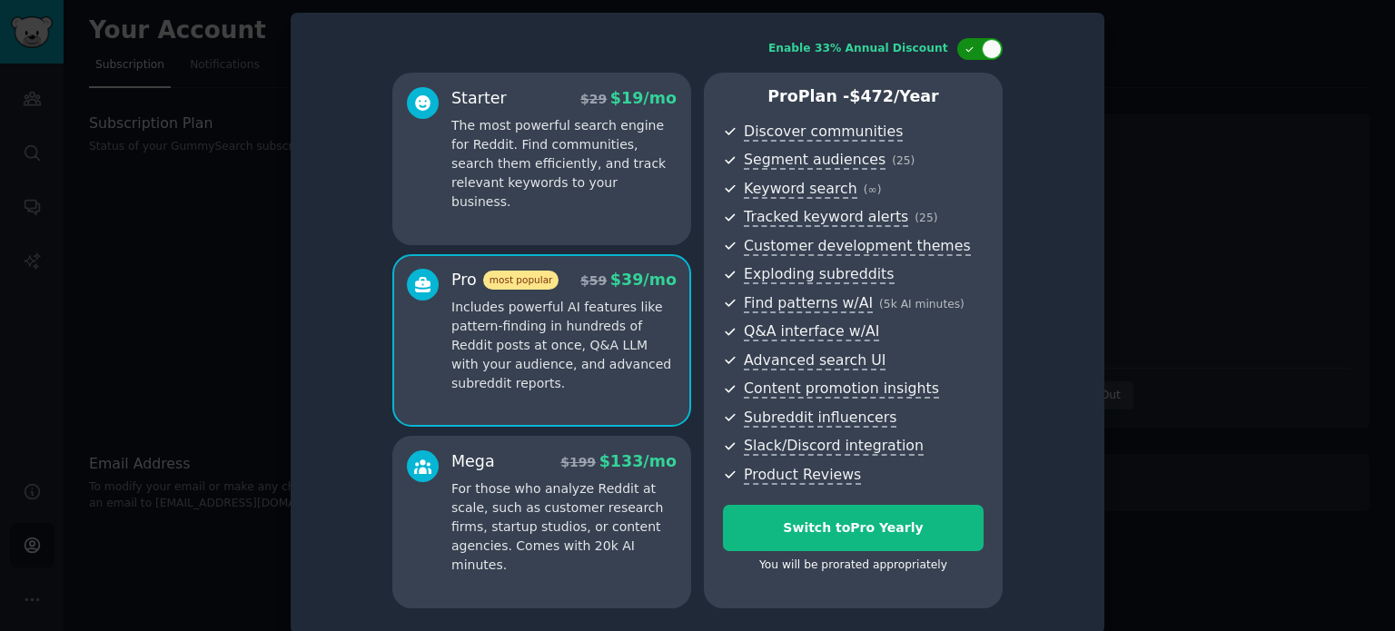
click at [982, 53] on div at bounding box center [992, 49] width 20 height 20
click at [990, 51] on div at bounding box center [988, 48] width 9 height 9
checkbox input "true"
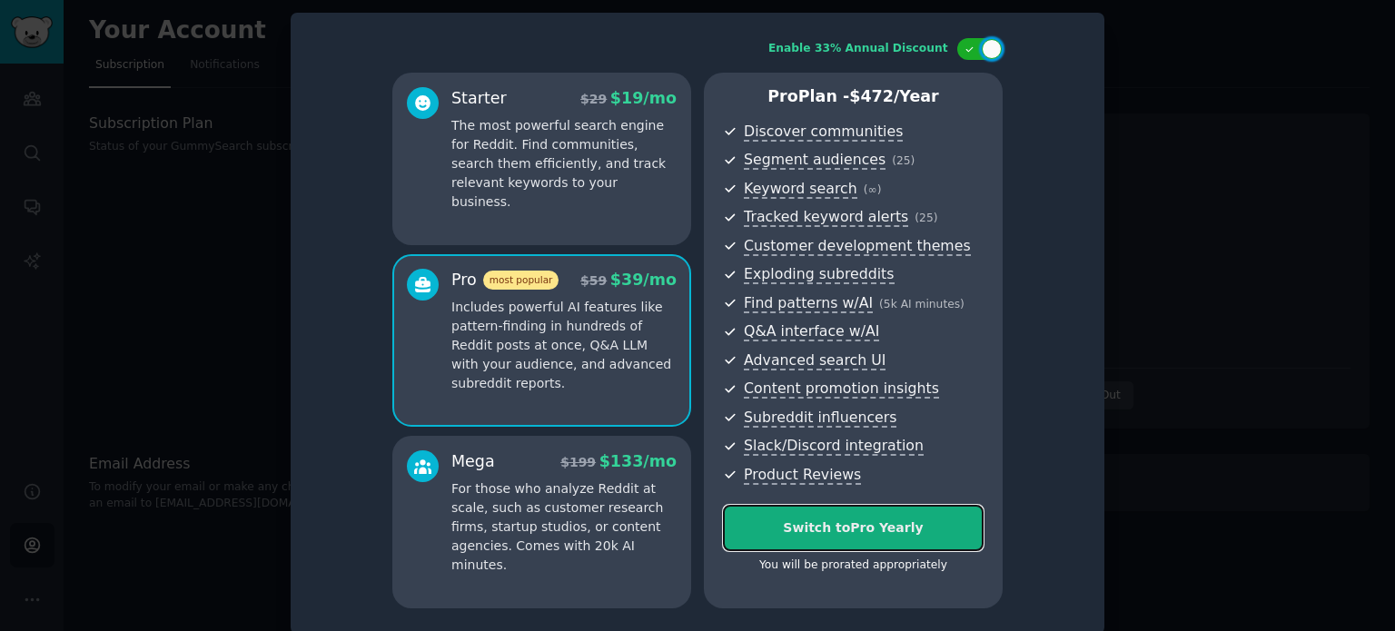
click at [877, 530] on div "Switch to Pro Yearly" at bounding box center [853, 528] width 259 height 19
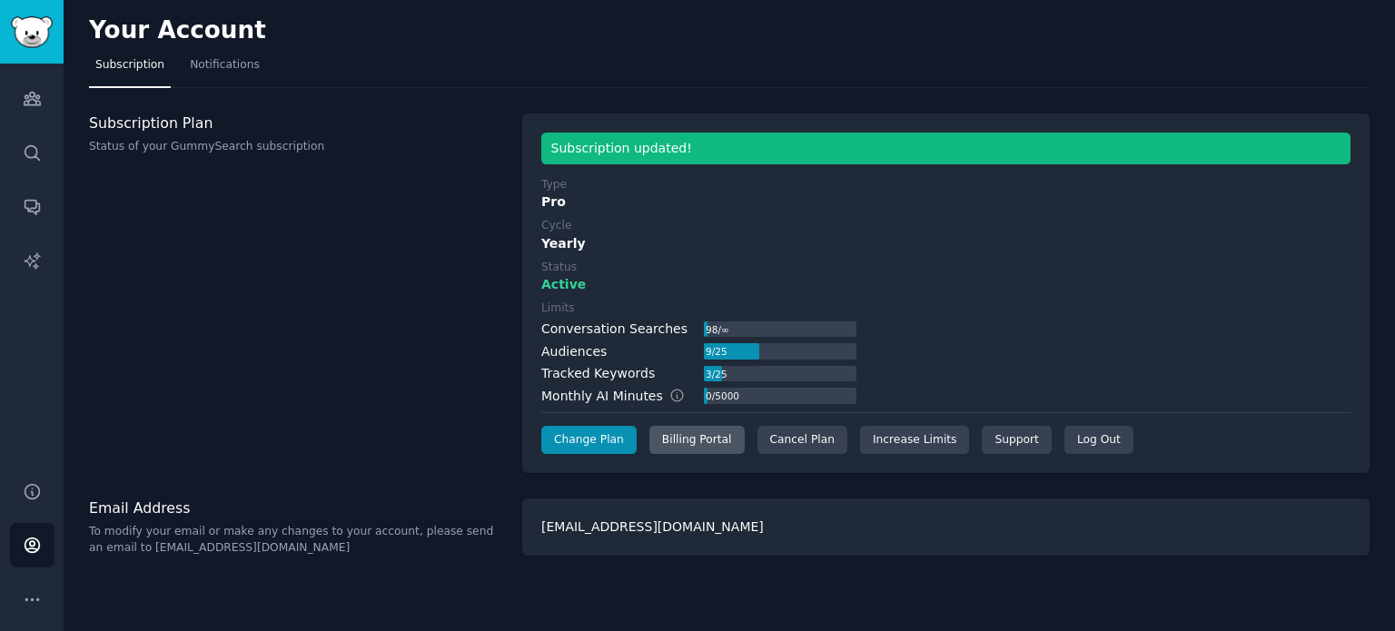
click at [680, 435] on div "Billing Portal" at bounding box center [696, 440] width 95 height 29
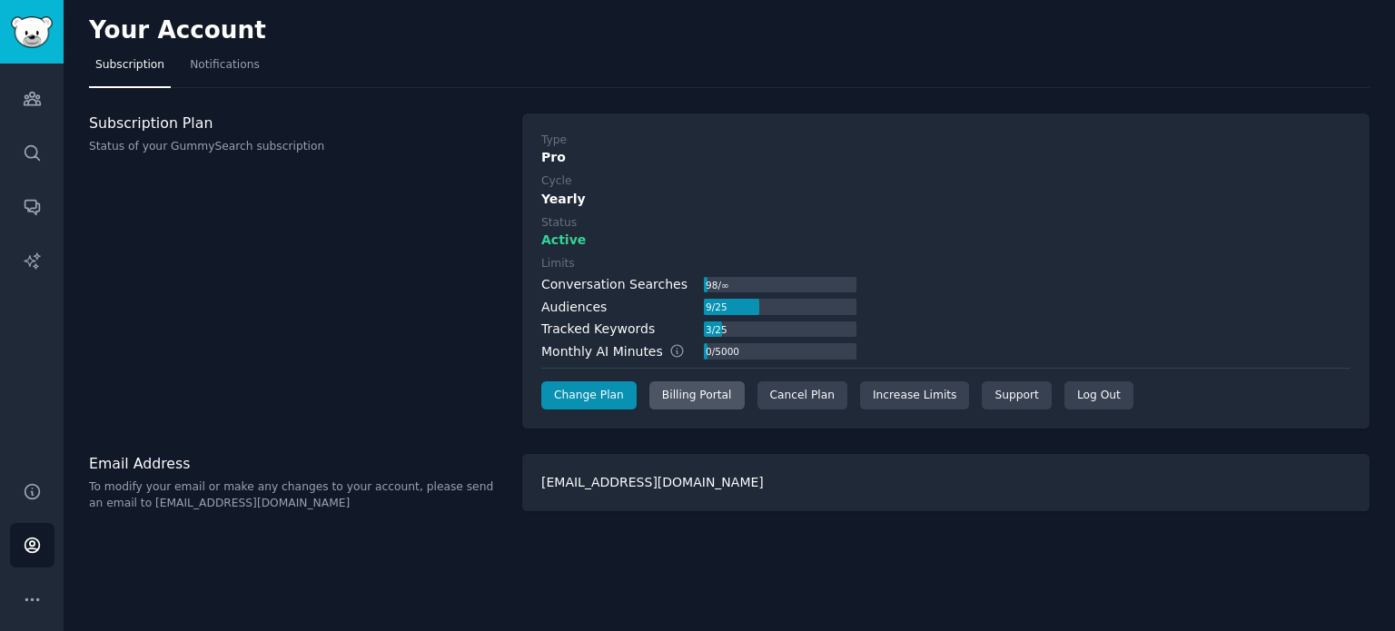
click at [682, 406] on div "Billing Portal" at bounding box center [696, 395] width 95 height 29
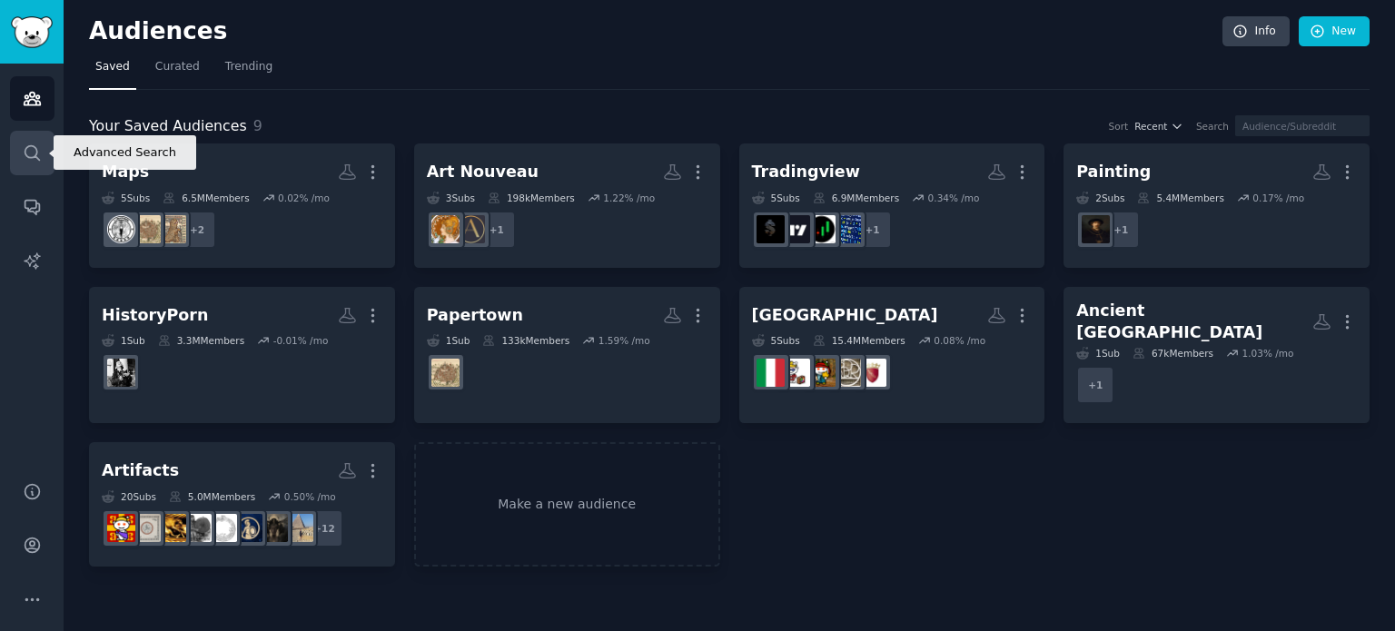
click at [25, 152] on icon "Sidebar" at bounding box center [32, 152] width 19 height 19
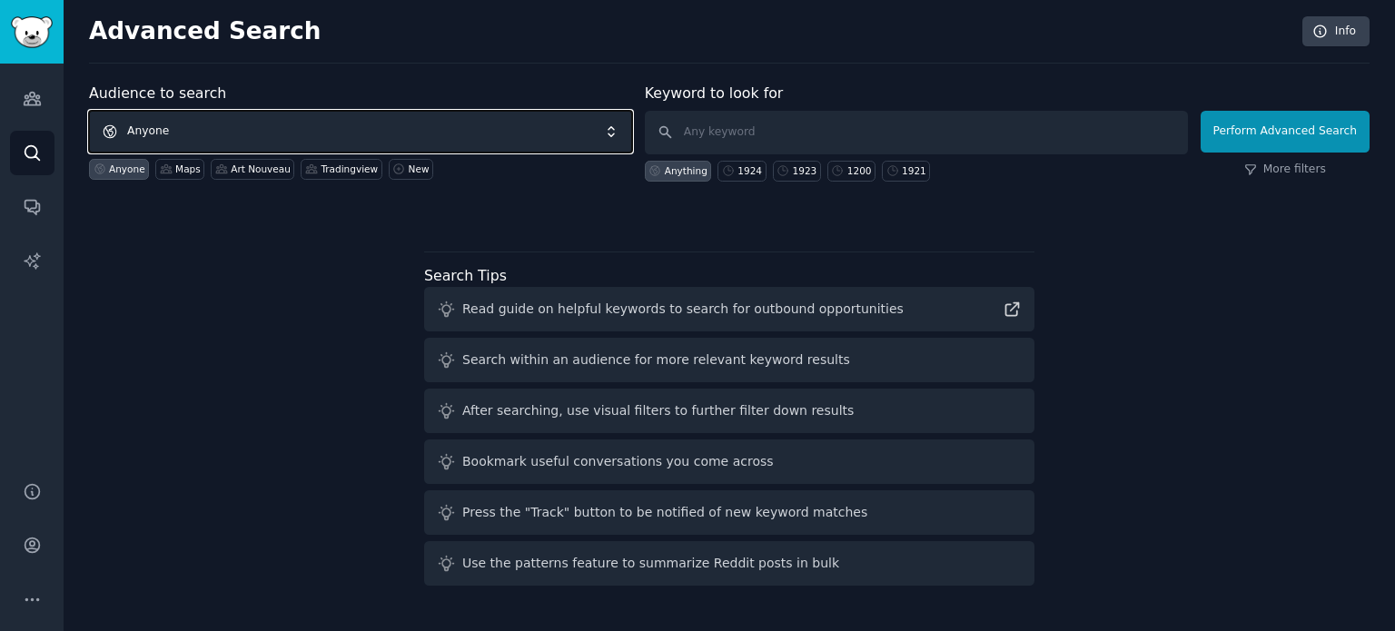
click at [316, 127] on span "Anyone" at bounding box center [360, 132] width 543 height 42
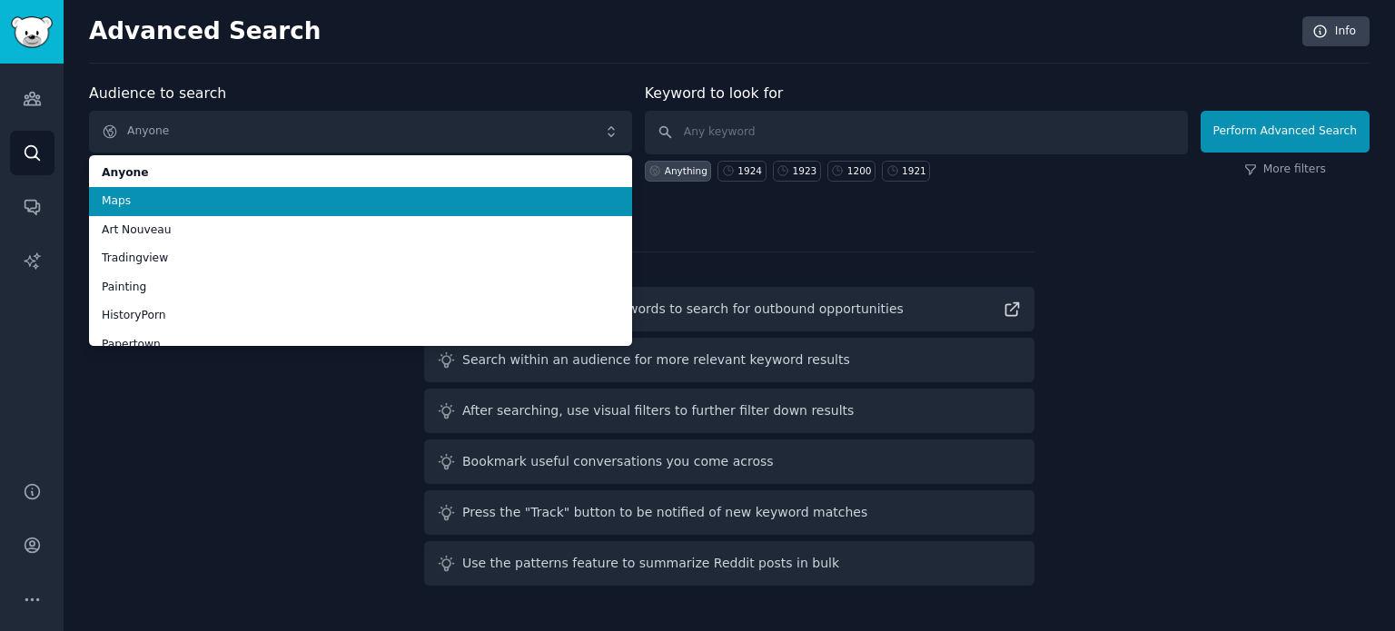
click at [263, 203] on span "Maps" at bounding box center [361, 201] width 518 height 16
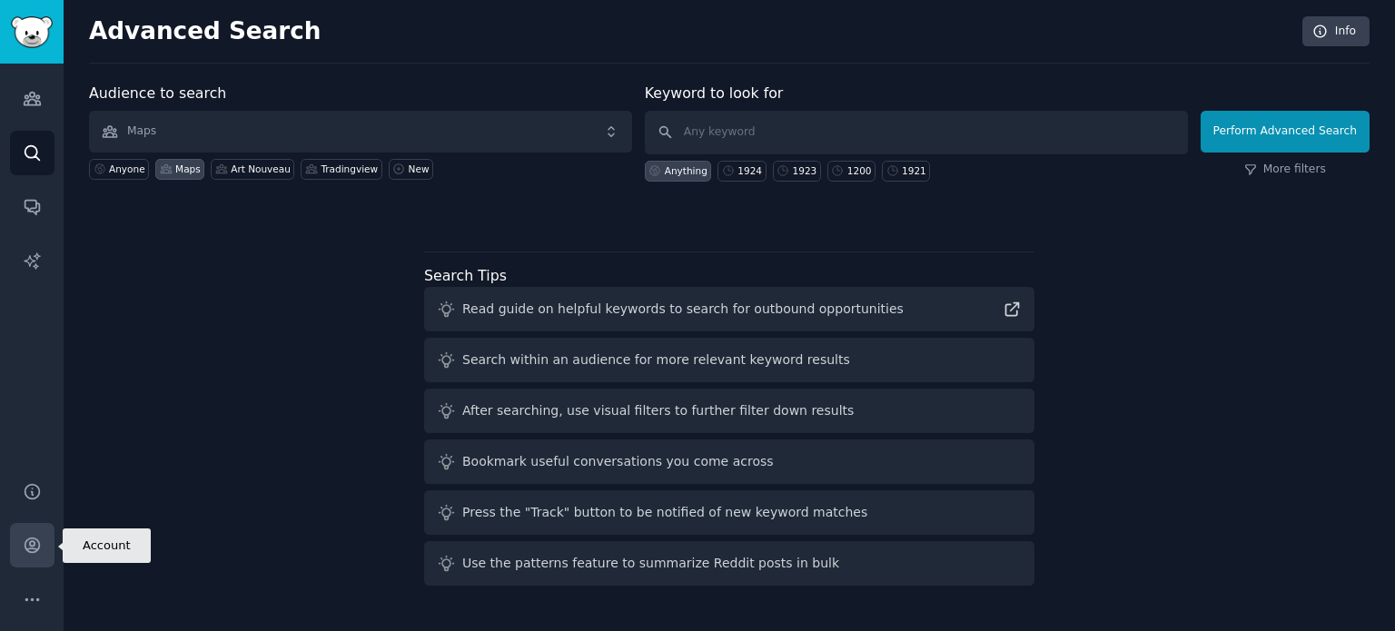
click at [23, 542] on icon "Sidebar" at bounding box center [32, 545] width 19 height 19
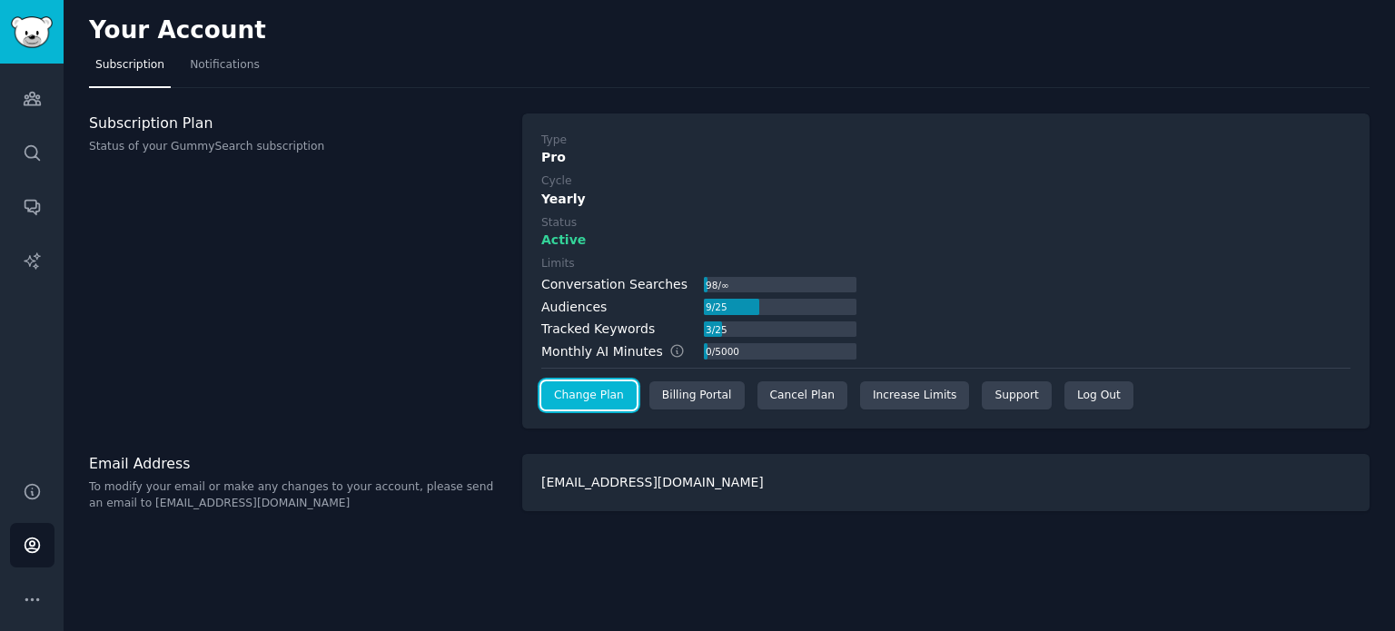
click at [578, 398] on link "Change Plan" at bounding box center [588, 395] width 95 height 29
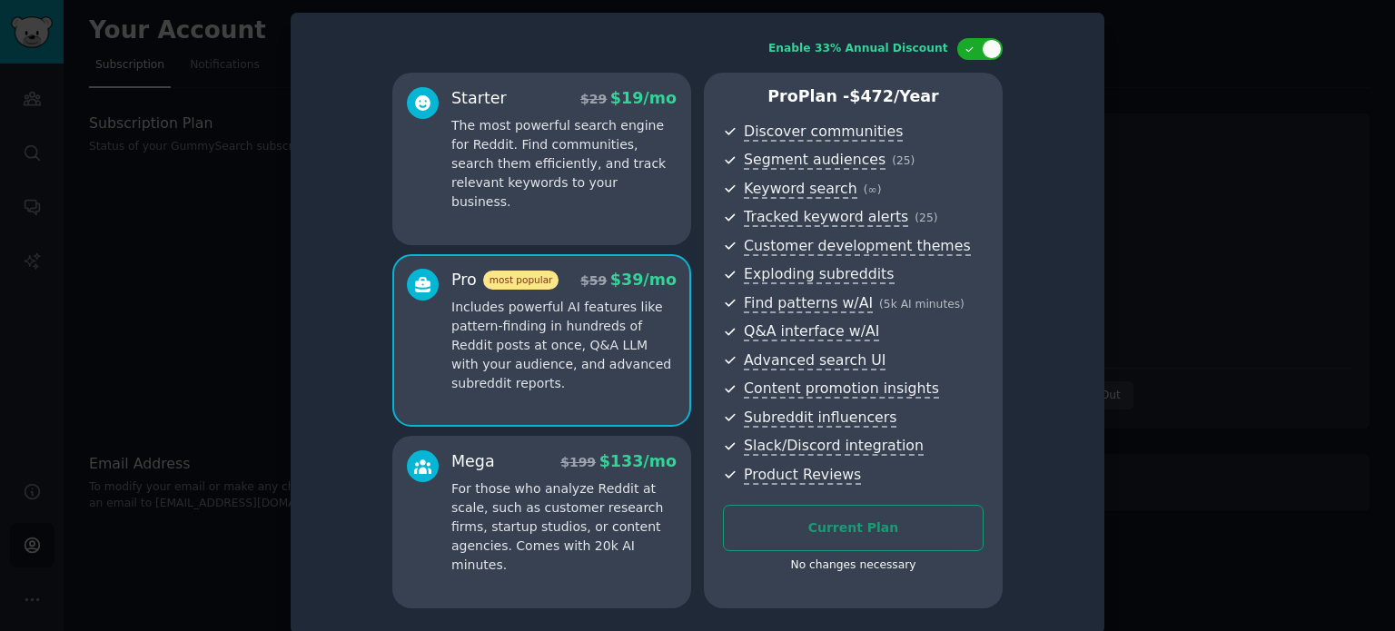
click at [1198, 165] on div at bounding box center [697, 315] width 1395 height 631
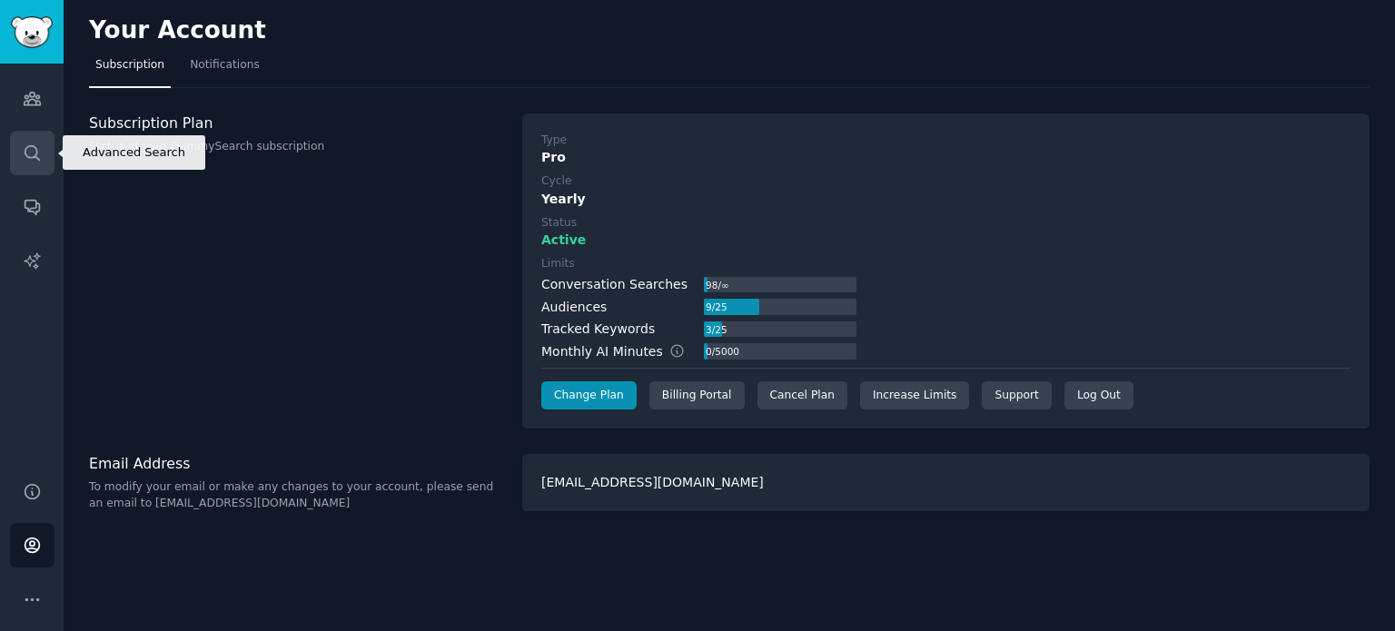
click at [34, 157] on icon "Sidebar" at bounding box center [32, 152] width 19 height 19
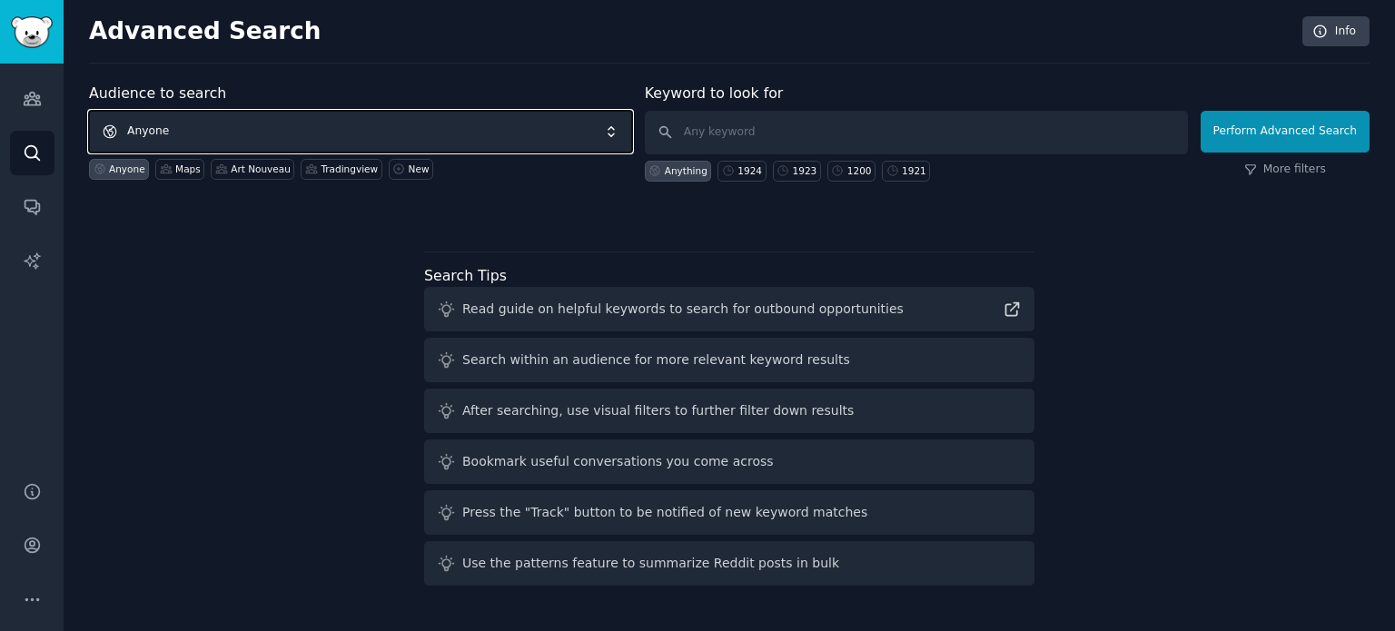
click at [403, 123] on span "Anyone" at bounding box center [360, 132] width 543 height 42
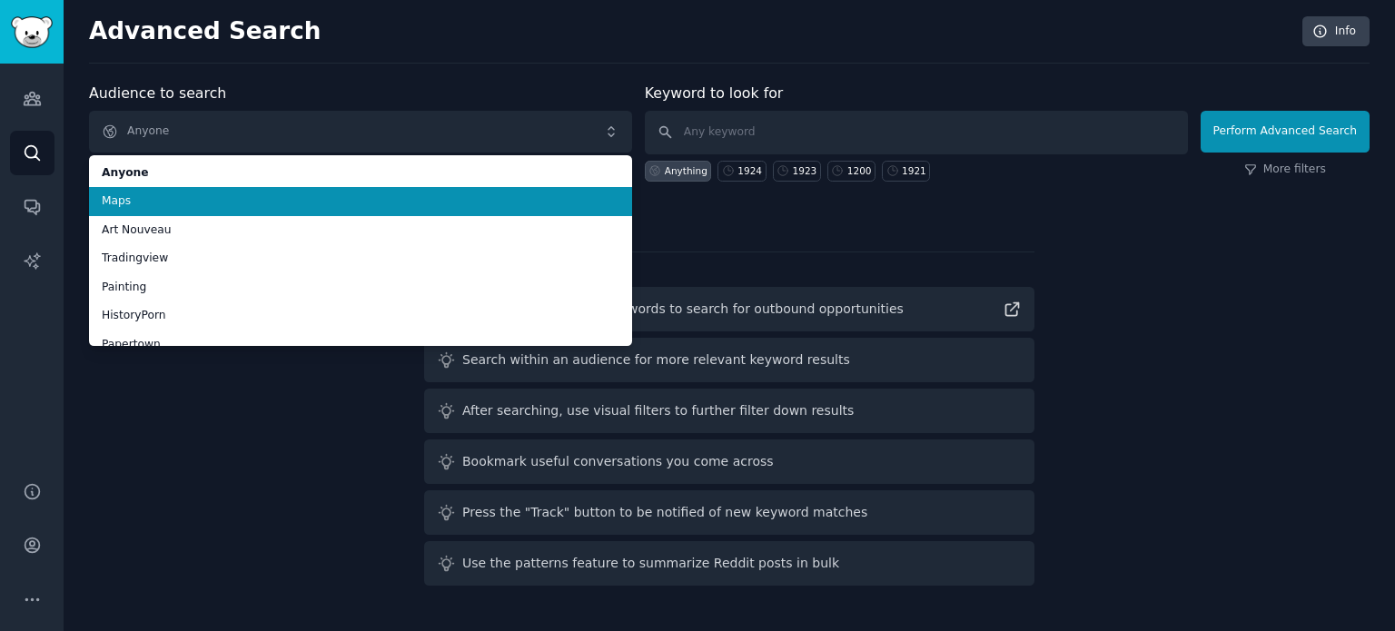
click at [289, 193] on span "Maps" at bounding box center [361, 201] width 518 height 16
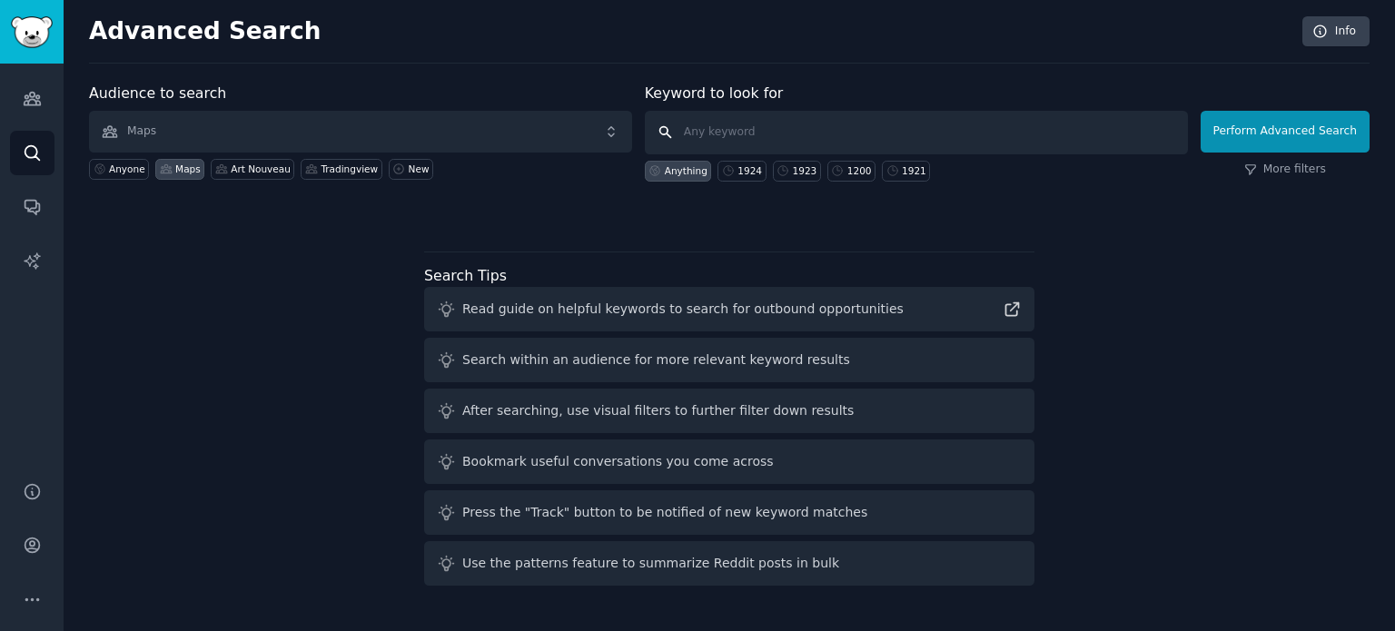
click at [854, 128] on input "text" at bounding box center [916, 133] width 543 height 44
type input "borders"
click button "Perform Advanced Search" at bounding box center [1285, 132] width 169 height 42
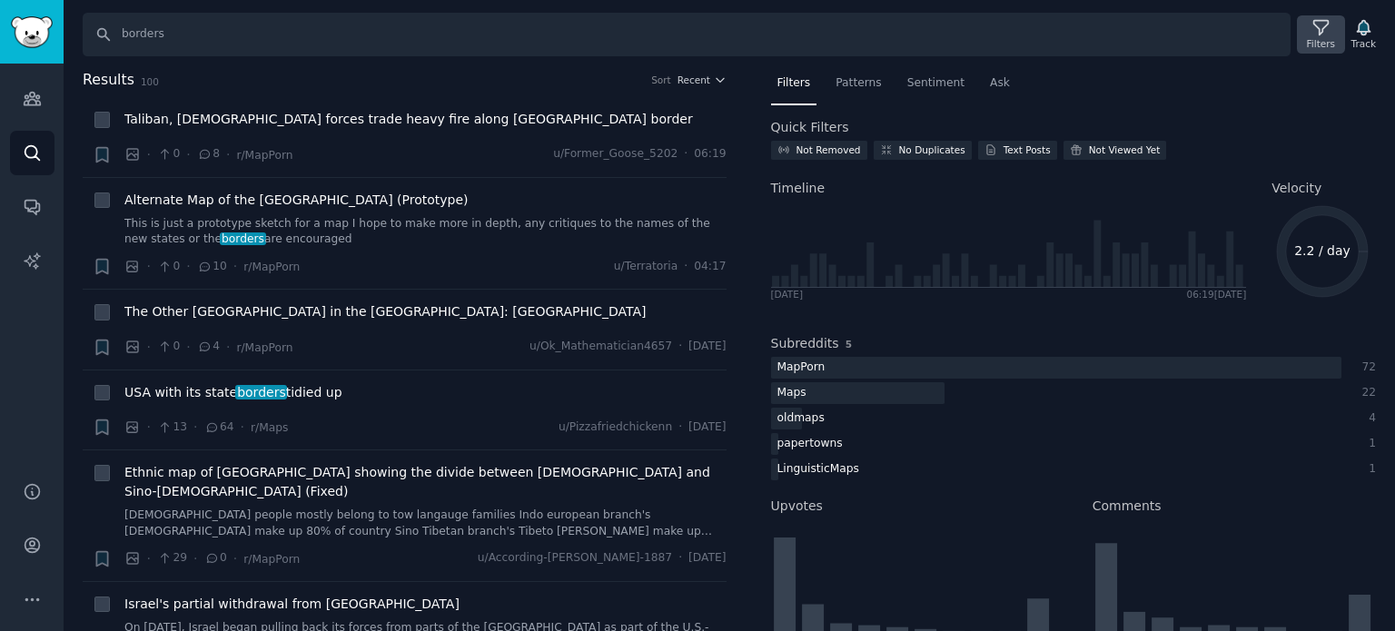
click at [1317, 22] on icon at bounding box center [1320, 28] width 15 height 15
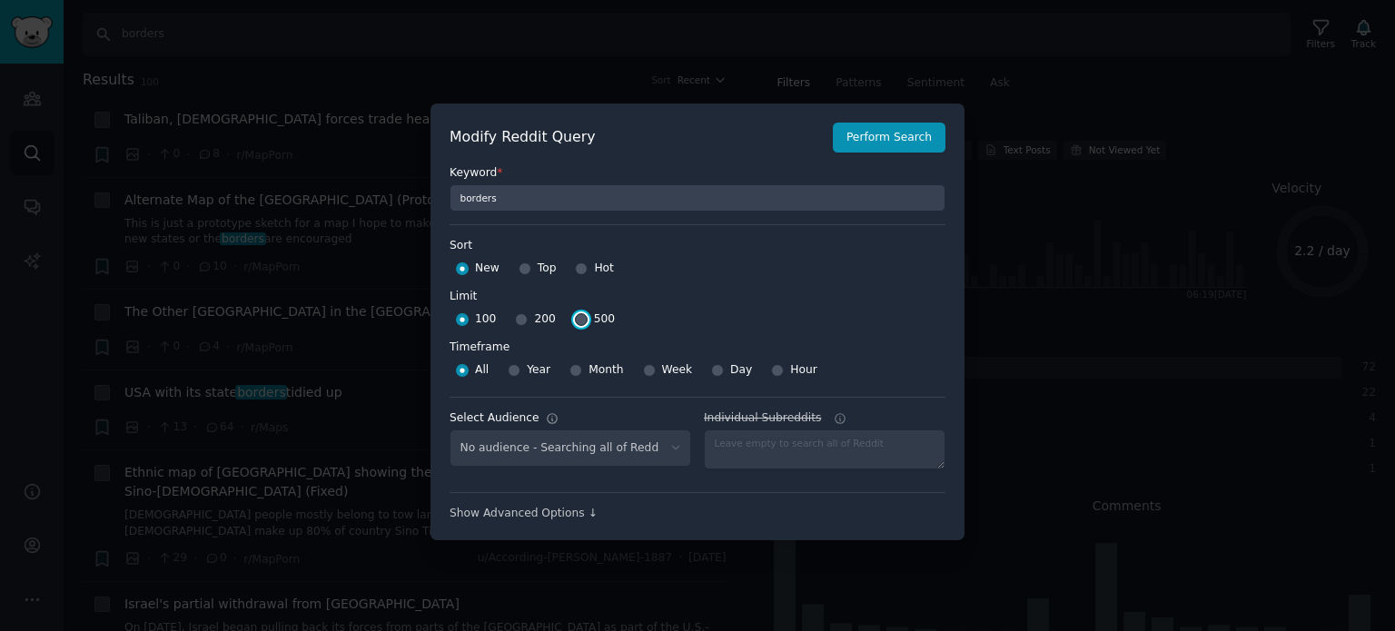
click at [575, 321] on input "500" at bounding box center [581, 319] width 13 height 13
radio input "true"
select select "f33d550f09"
click at [886, 133] on button "Perform Search" at bounding box center [889, 138] width 113 height 31
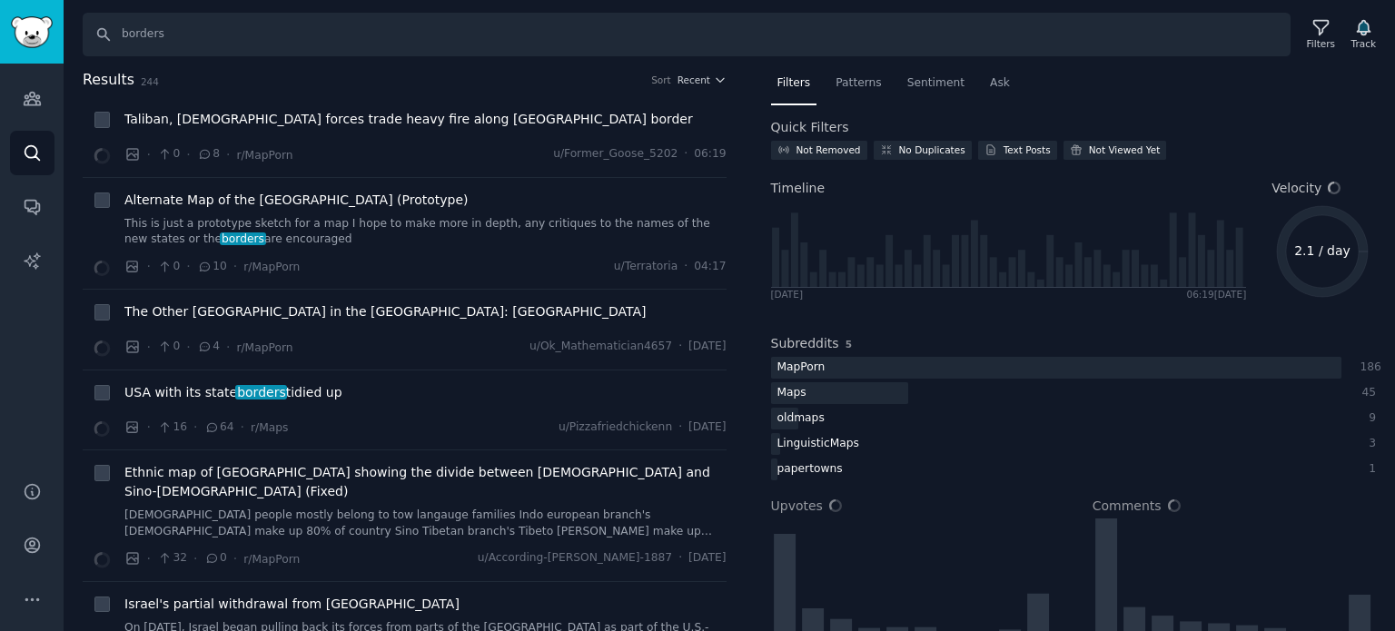
click at [692, 77] on span "Recent" at bounding box center [693, 80] width 33 height 13
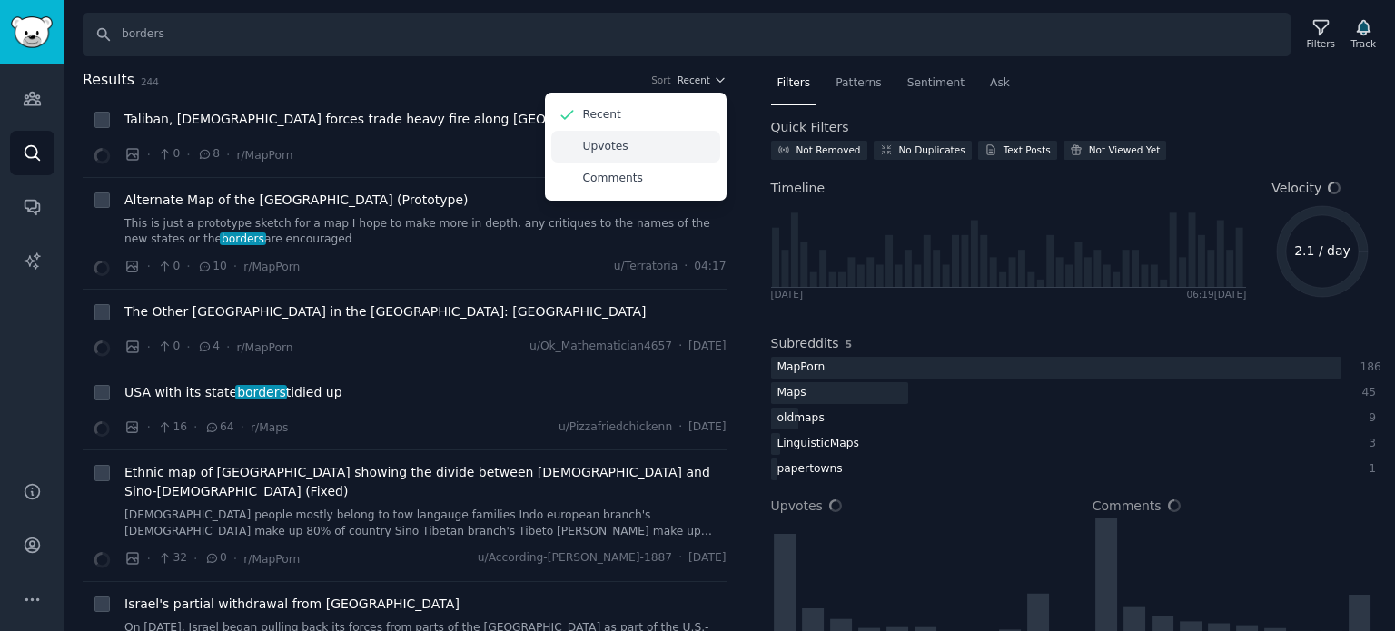
click at [617, 148] on p "Upvotes" at bounding box center [605, 147] width 45 height 16
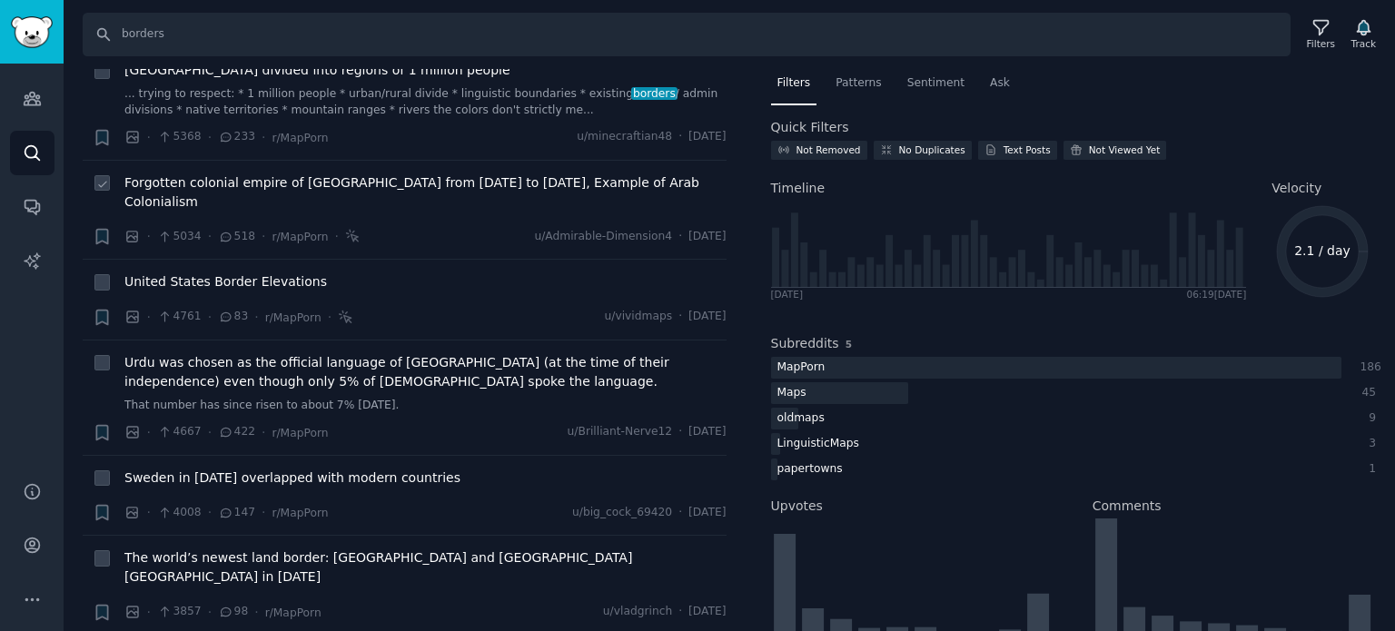
scroll to position [272, 0]
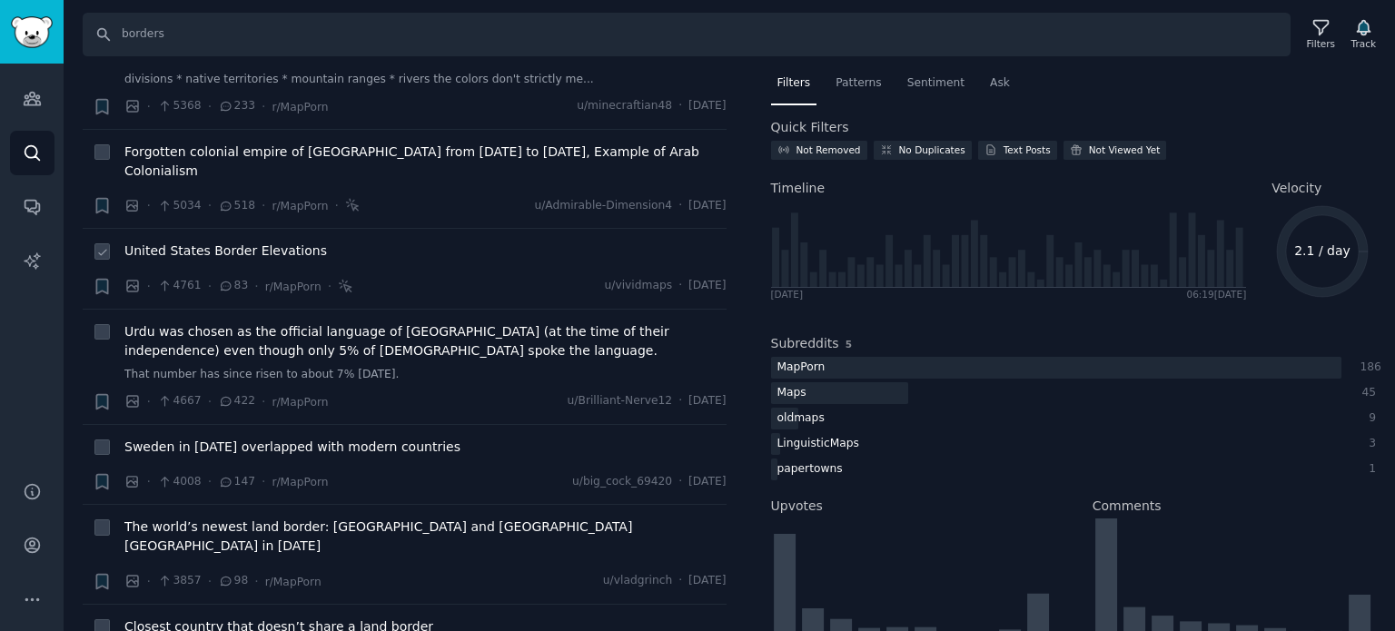
click at [228, 242] on span "United States Border Elevations" at bounding box center [225, 251] width 203 height 19
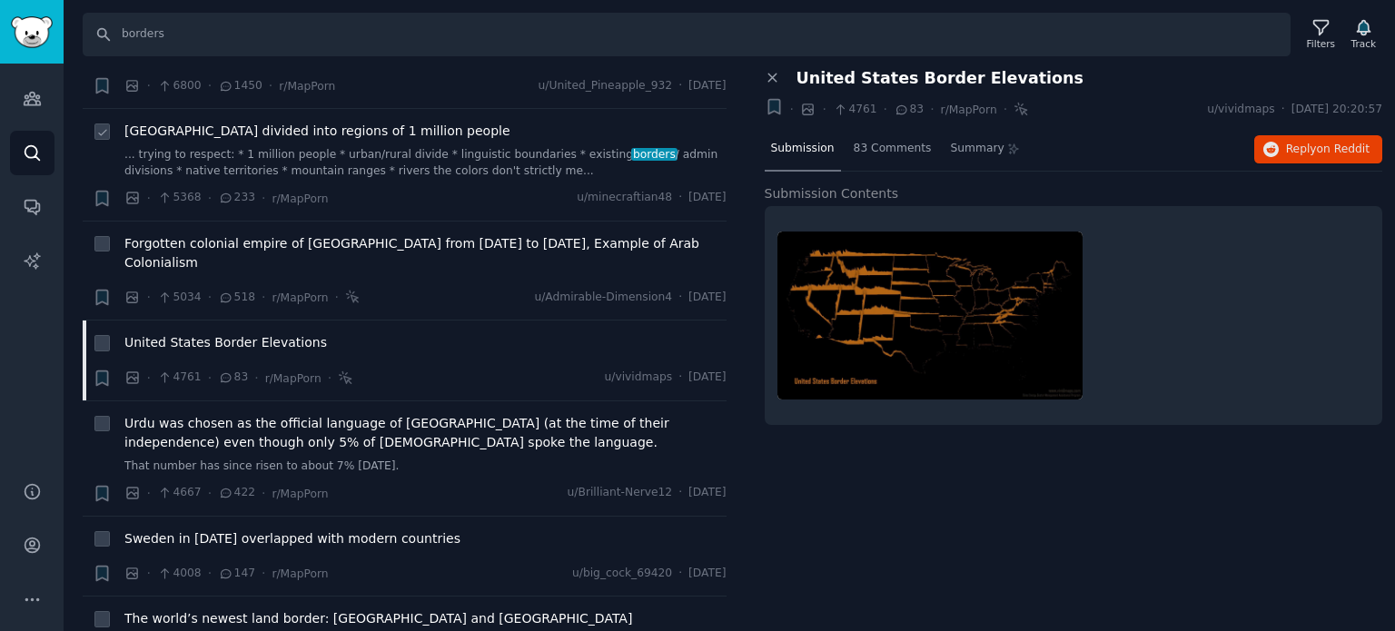
scroll to position [272, 0]
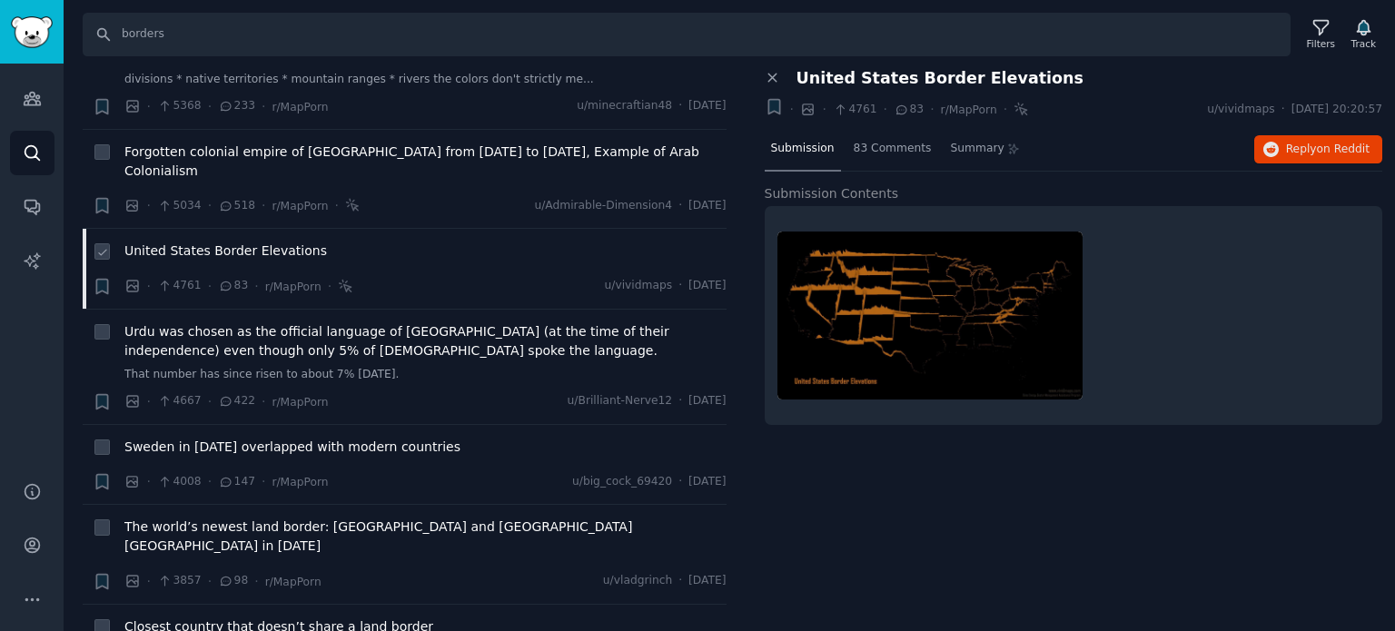
click at [220, 242] on span "United States Border Elevations" at bounding box center [225, 251] width 203 height 19
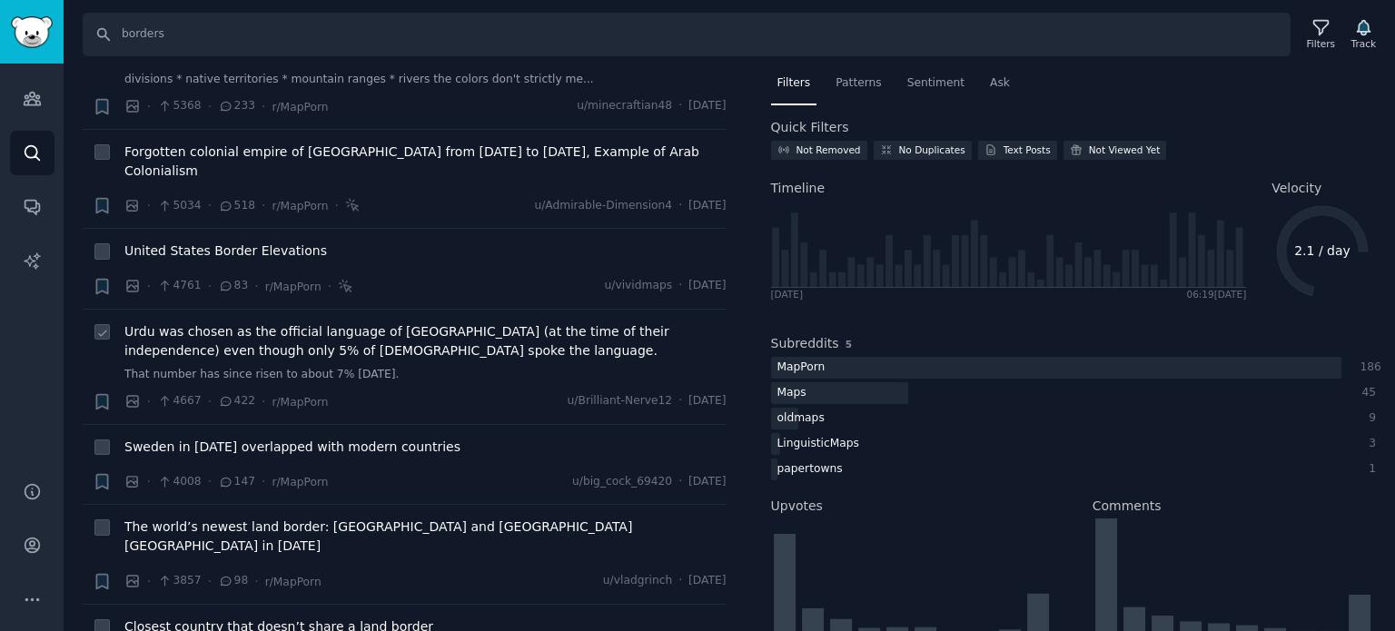
click at [203, 322] on span "Urdu was chosen as the official language of [GEOGRAPHIC_DATA] (at the time of t…" at bounding box center [425, 341] width 602 height 38
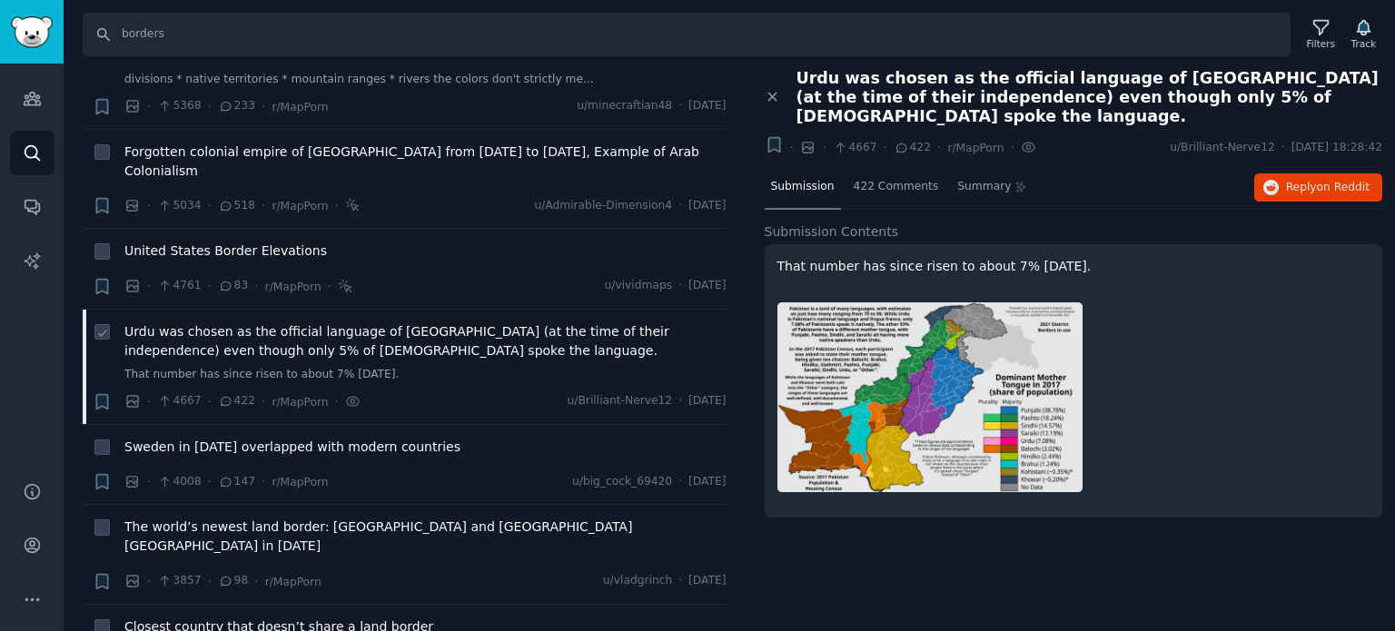
scroll to position [454, 0]
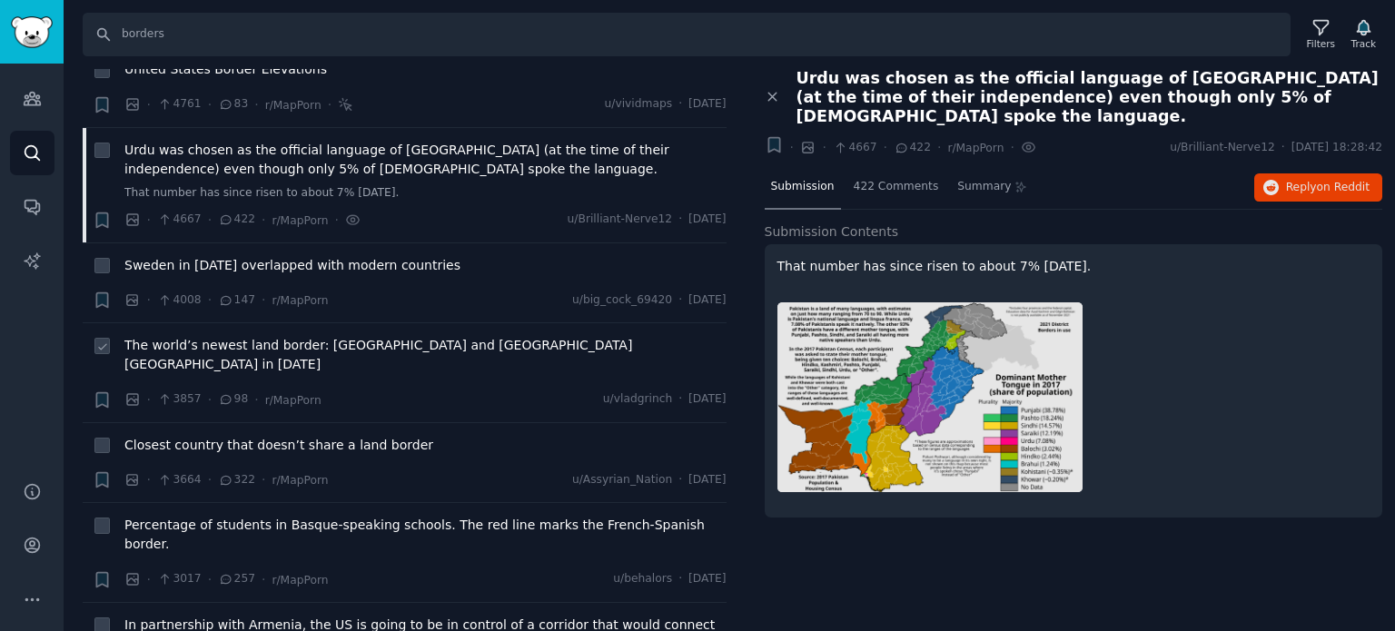
click at [196, 336] on span "The world’s newest land border: [GEOGRAPHIC_DATA] and [GEOGRAPHIC_DATA] [GEOGRA…" at bounding box center [425, 355] width 602 height 38
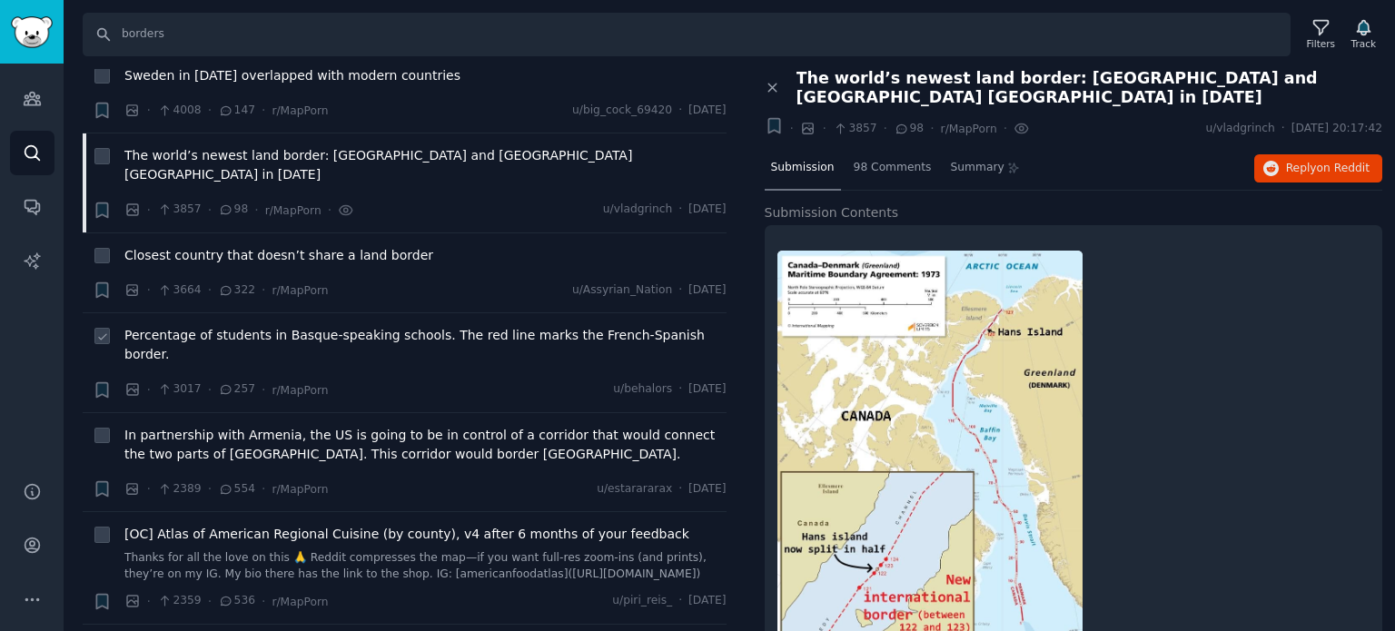
scroll to position [727, 0]
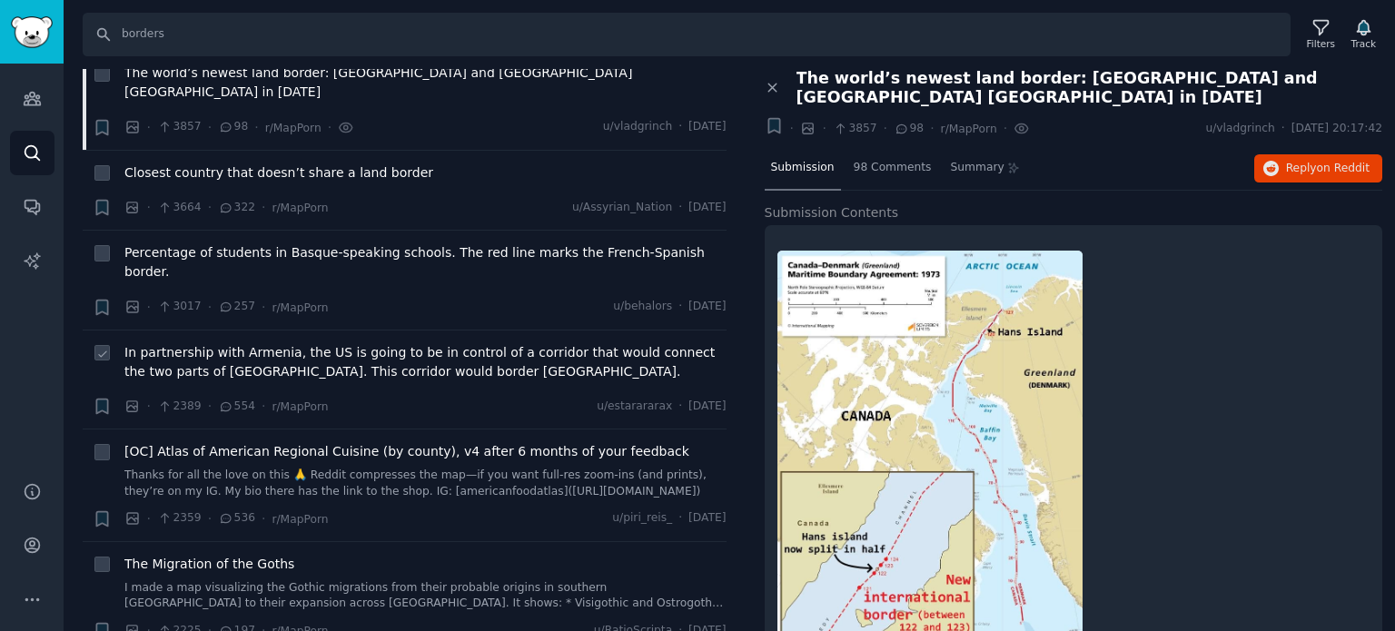
click at [197, 343] on span "In partnership with Armenia, the US is going to be in control of a corridor tha…" at bounding box center [425, 362] width 602 height 38
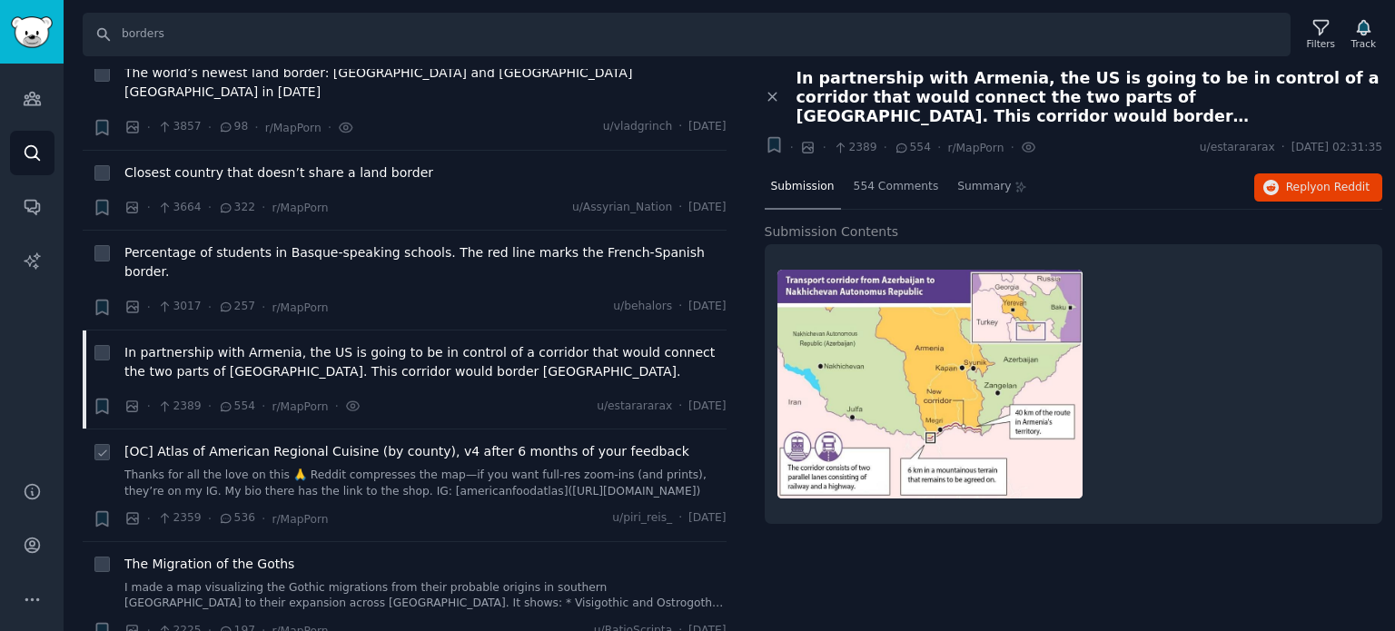
scroll to position [908, 0]
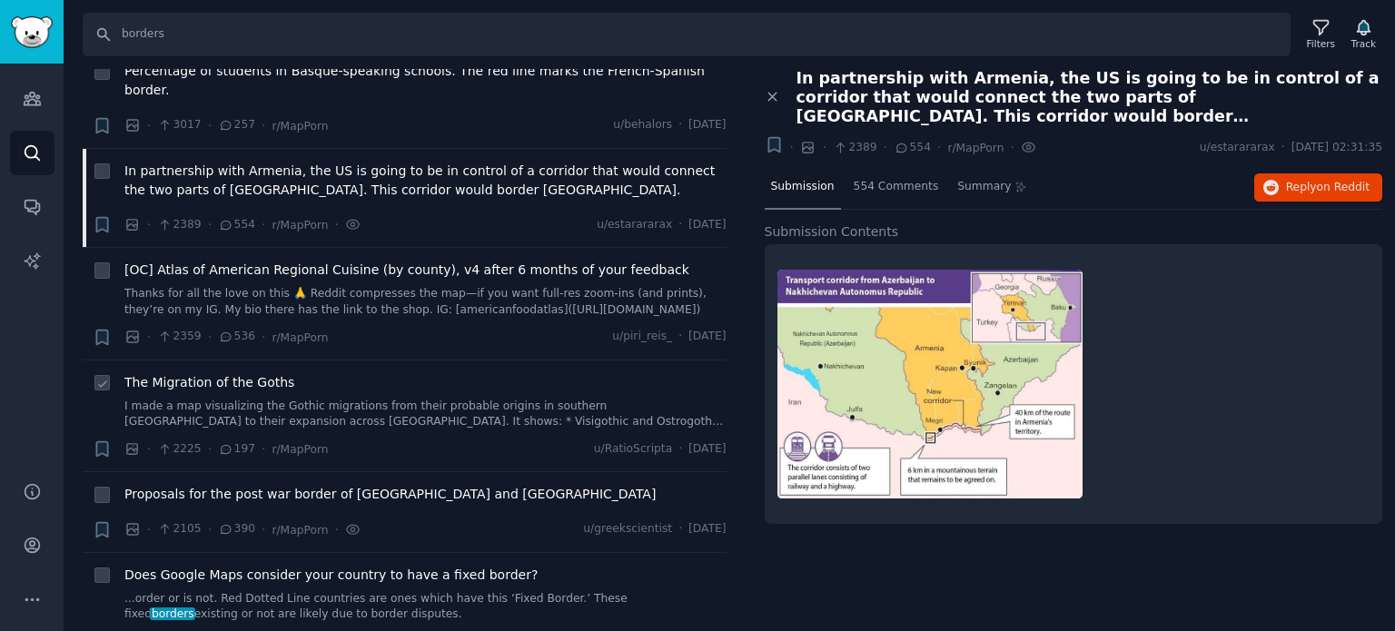
click at [198, 373] on span "The Migration of the Goths" at bounding box center [209, 382] width 170 height 19
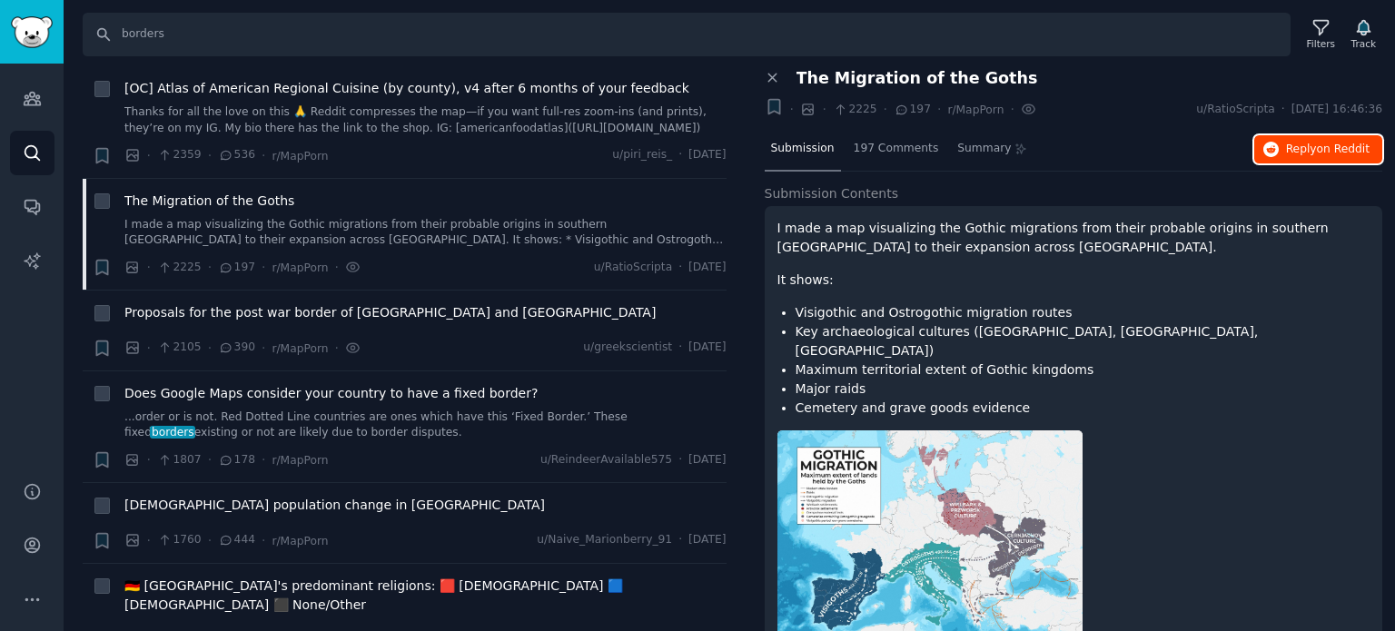
click at [1287, 148] on span "Reply on Reddit" at bounding box center [1328, 150] width 84 height 16
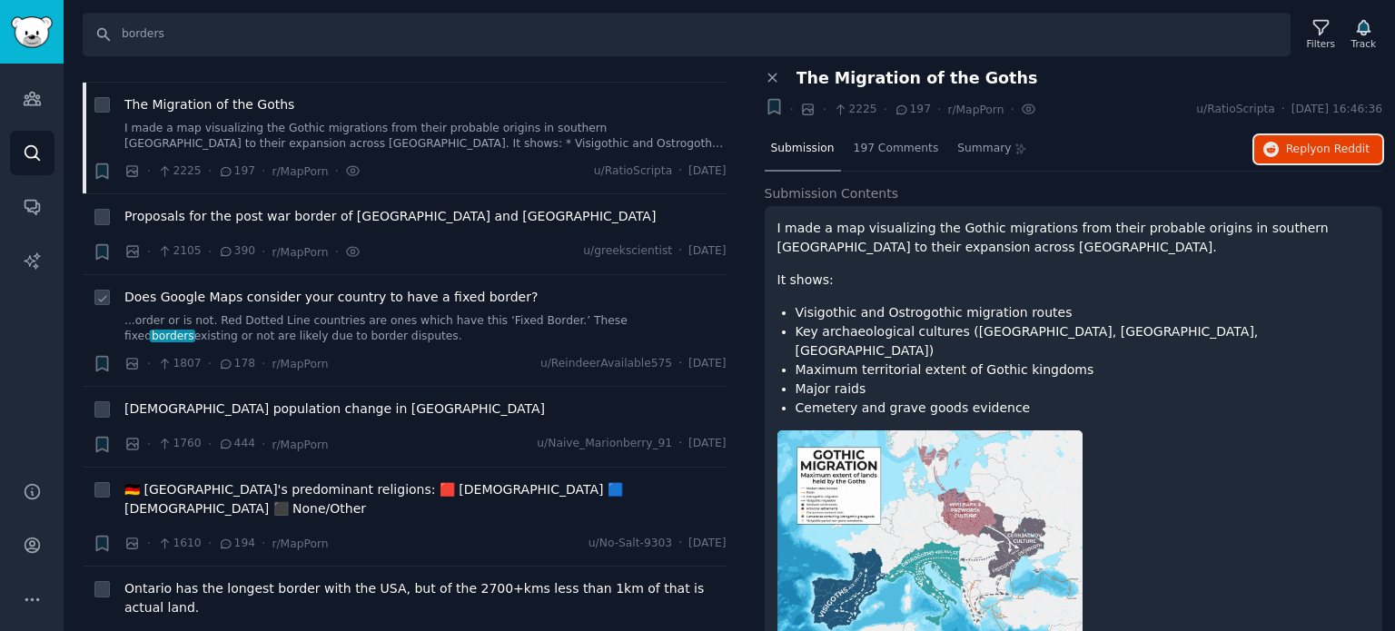
scroll to position [1271, 0]
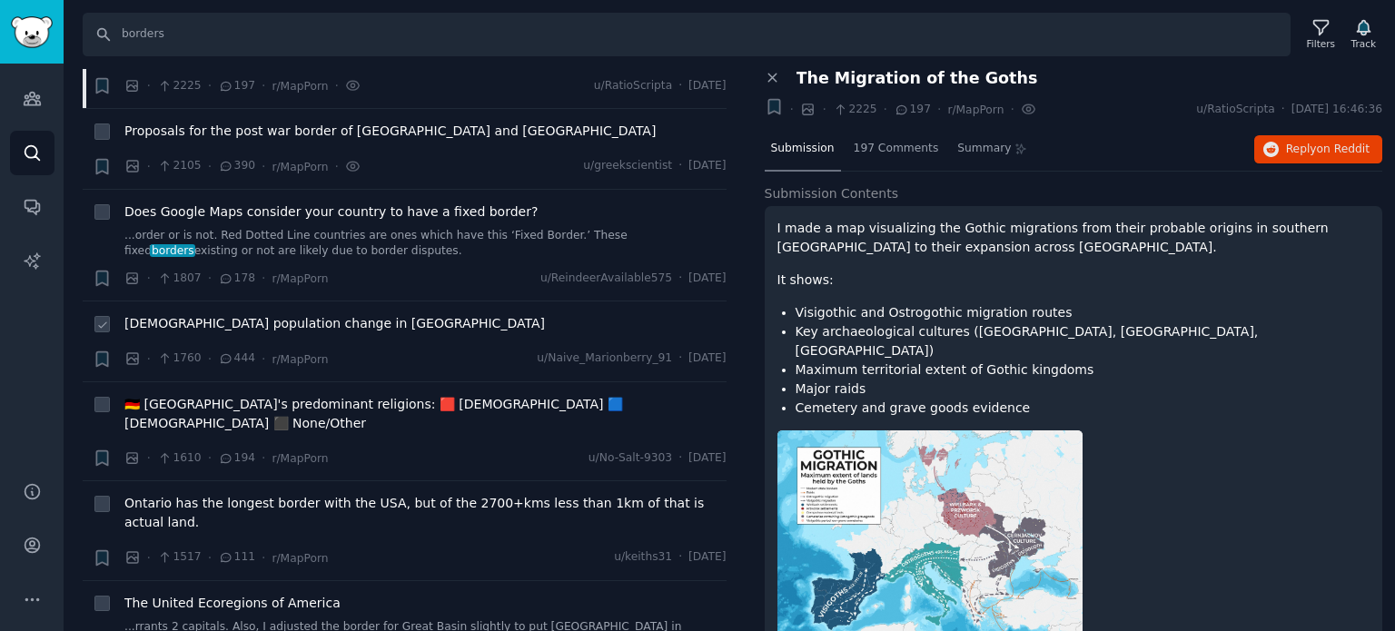
click at [240, 314] on span "[DEMOGRAPHIC_DATA] population change in [GEOGRAPHIC_DATA]" at bounding box center [334, 323] width 420 height 19
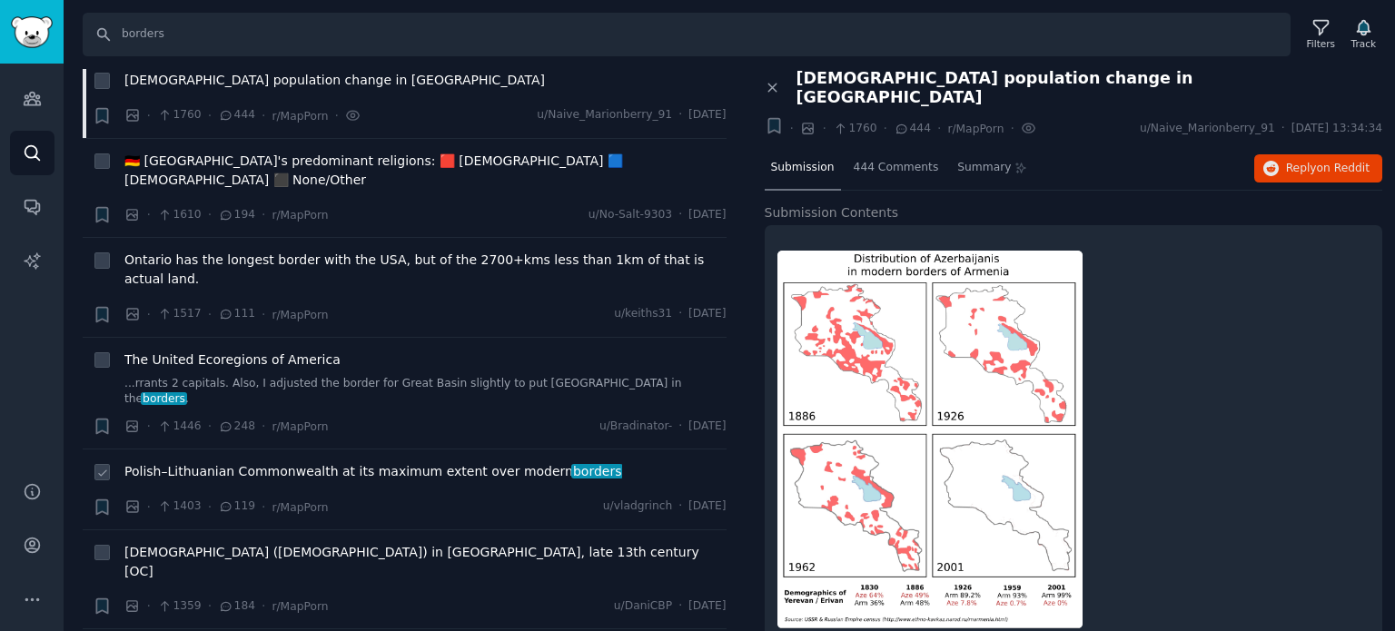
scroll to position [1544, 0]
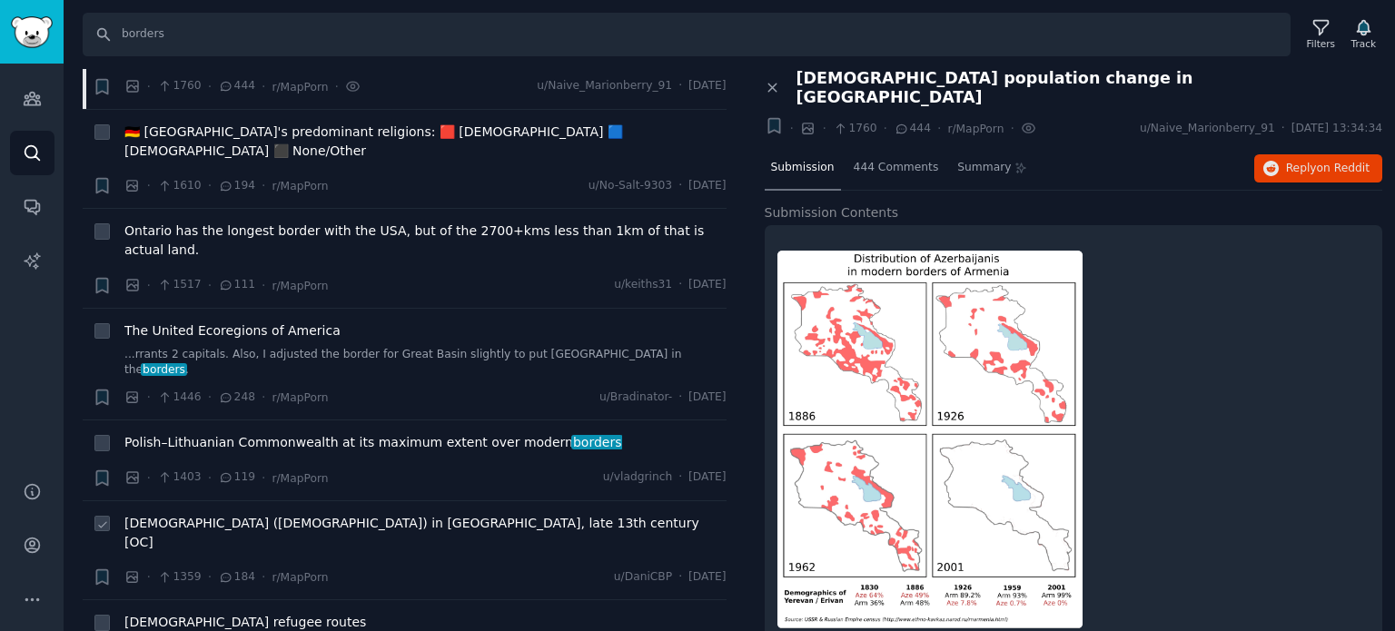
click at [232, 514] on span "[DEMOGRAPHIC_DATA] ([DEMOGRAPHIC_DATA]) in [GEOGRAPHIC_DATA], late 13th century…" at bounding box center [425, 533] width 602 height 38
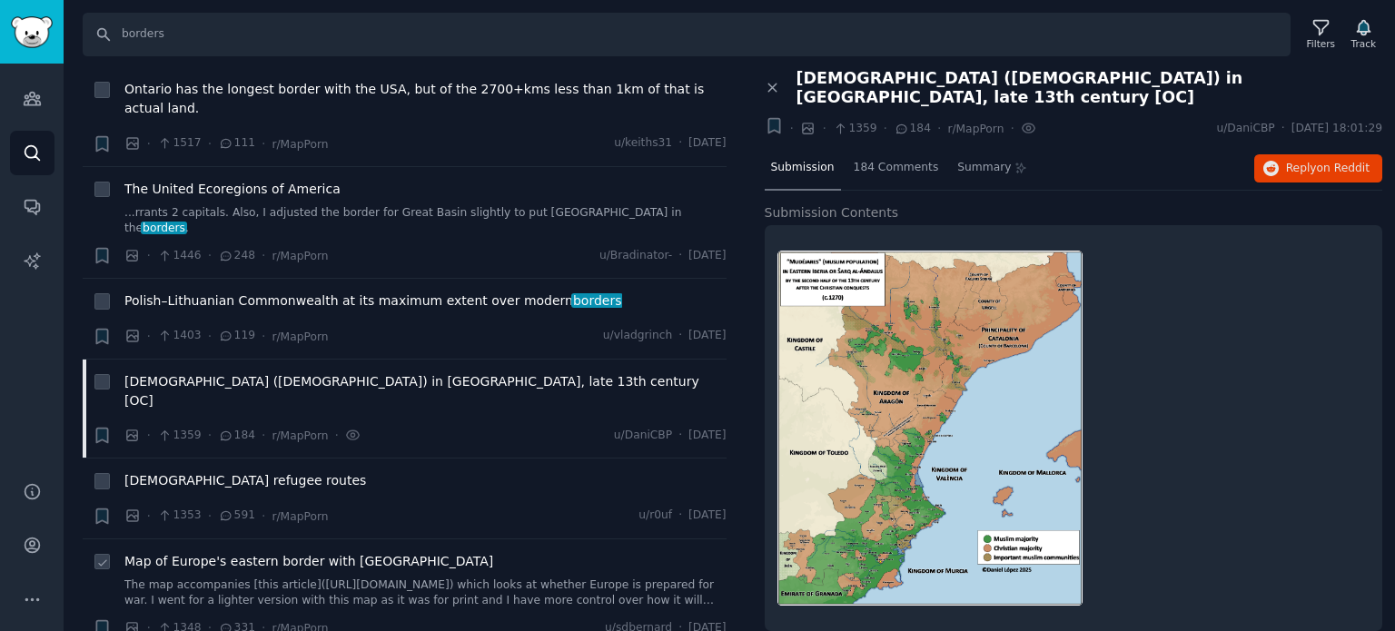
scroll to position [1726, 0]
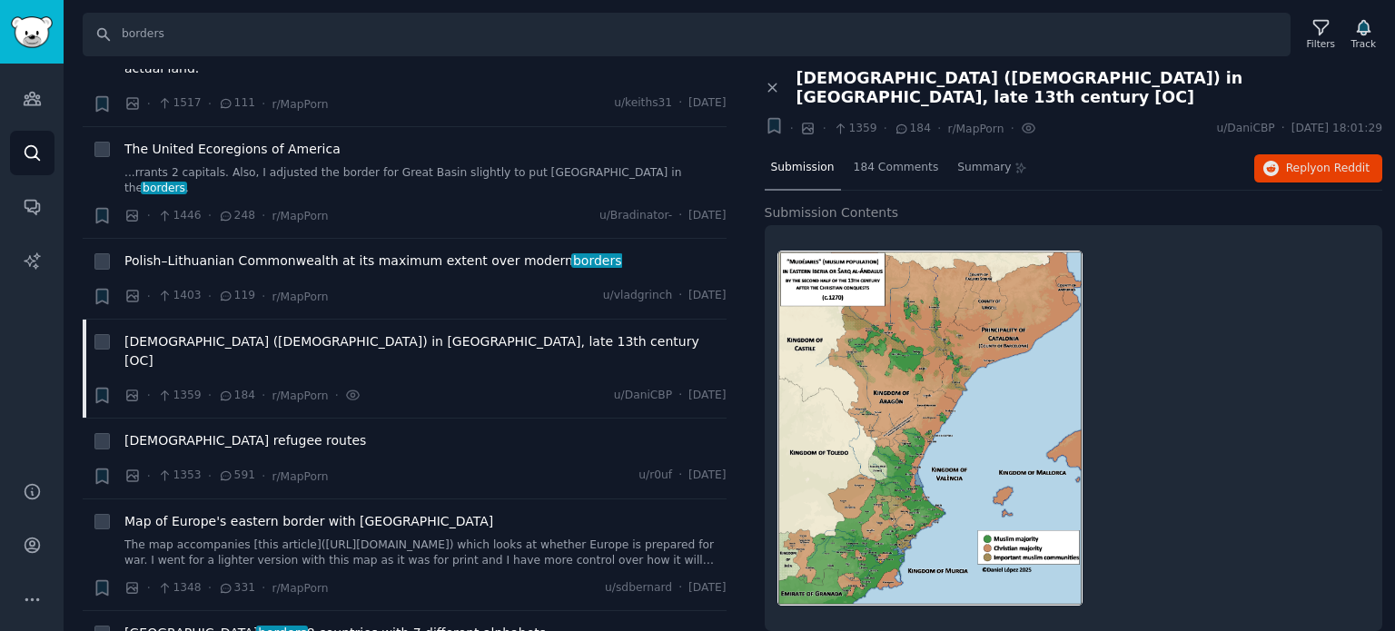
click at [315, 624] on span "Türkiye borders 8 countries with 7 different alphabets" at bounding box center [334, 633] width 421 height 19
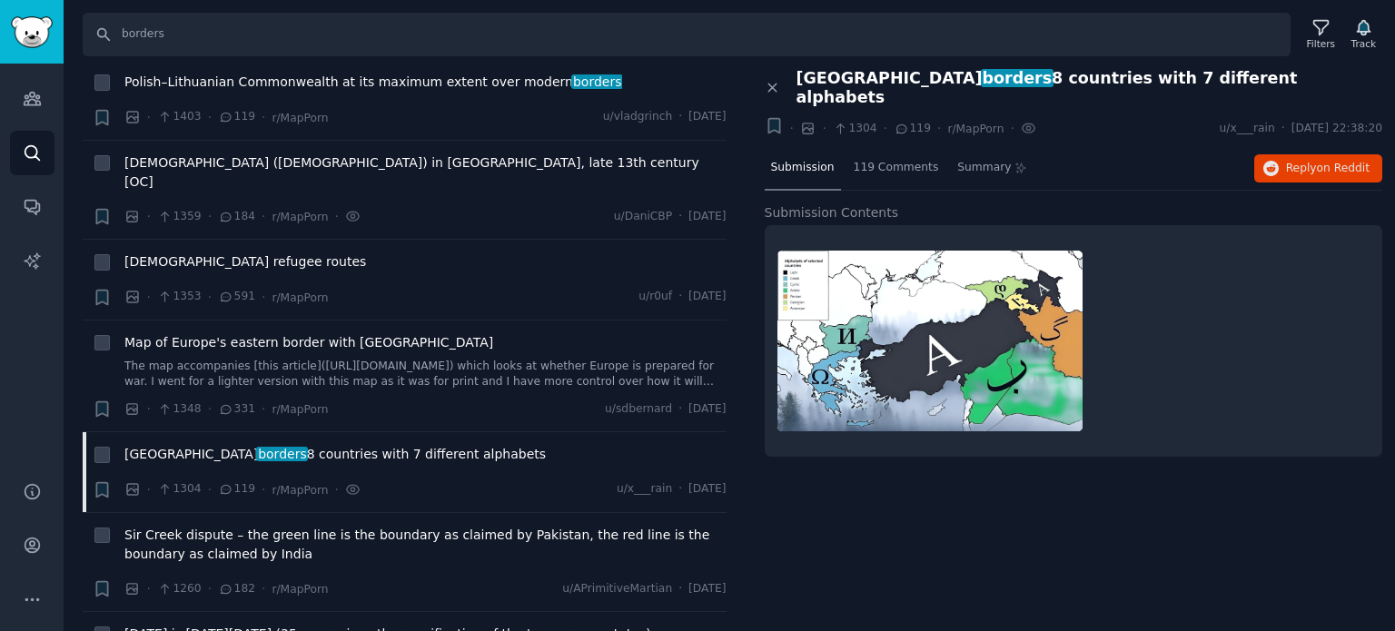
scroll to position [1907, 0]
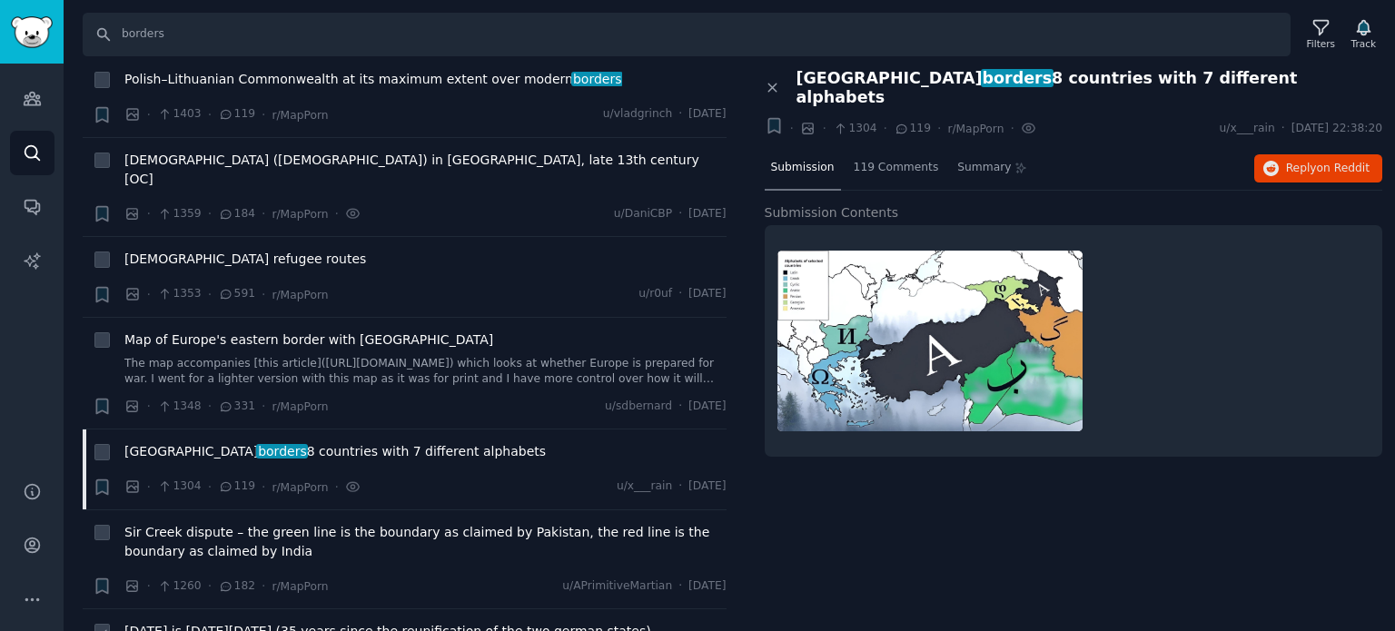
click at [207, 622] on span "Today is German Unity Day (35 years since the reunification of the two german s…" at bounding box center [387, 631] width 527 height 19
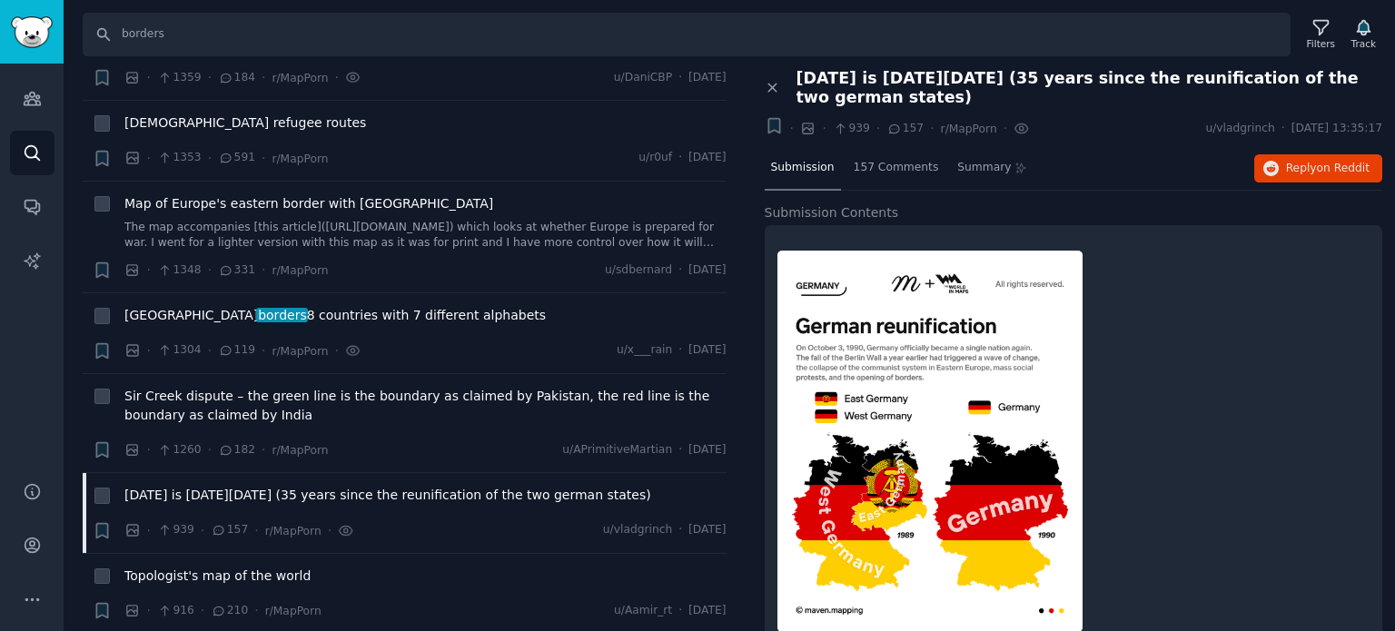
scroll to position [2089, 0]
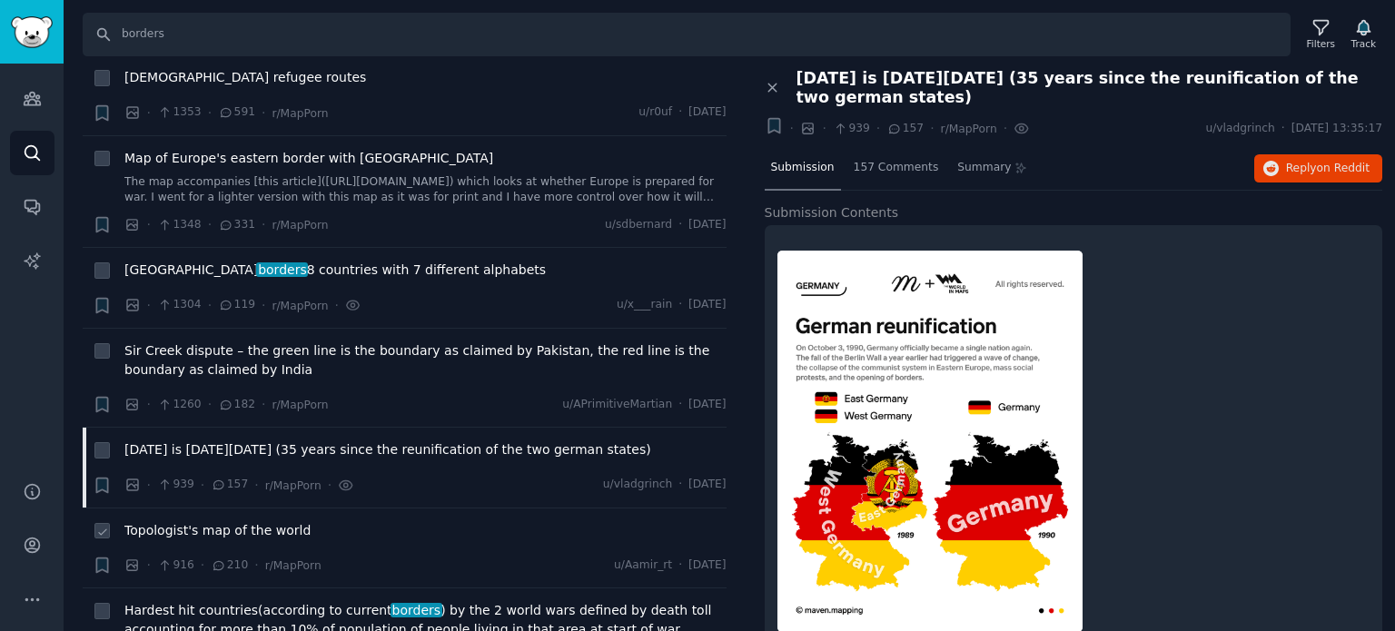
click at [193, 521] on span "Topologist's map of the world" at bounding box center [217, 530] width 186 height 19
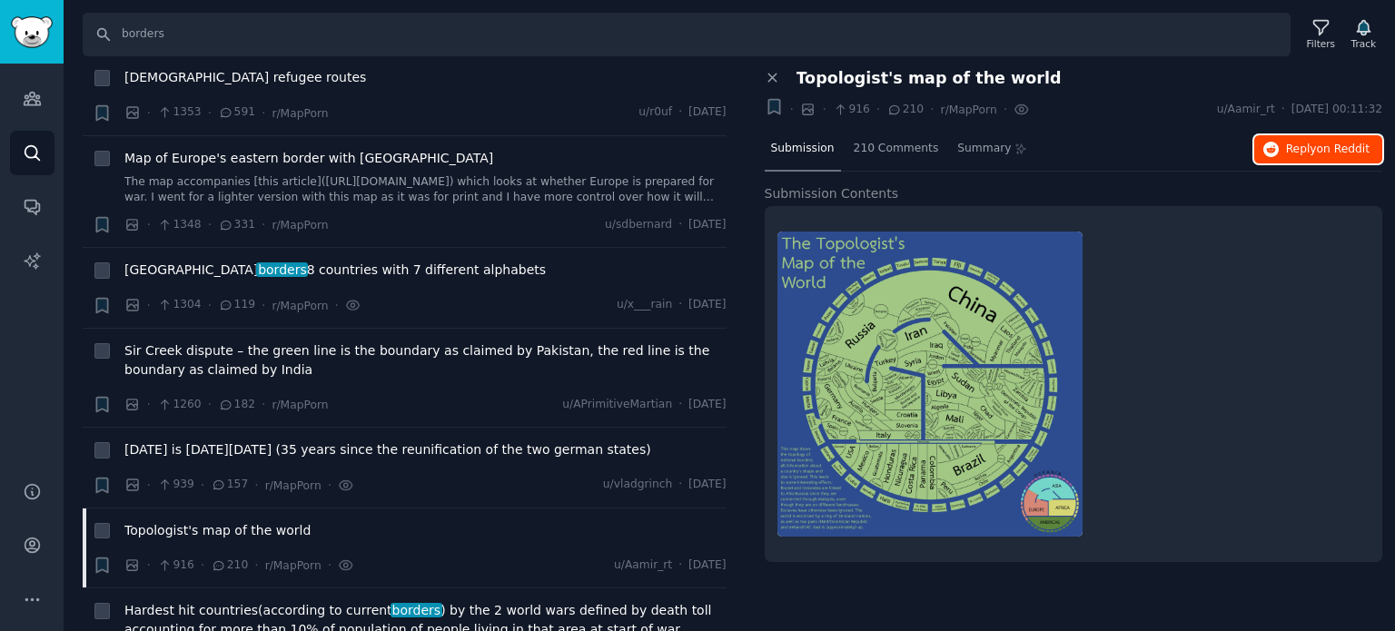
click at [1290, 148] on span "Reply on Reddit" at bounding box center [1328, 150] width 84 height 16
click at [213, 601] on span "Hardest hit countries(according to current borders ) by the 2 world wars define…" at bounding box center [425, 620] width 602 height 38
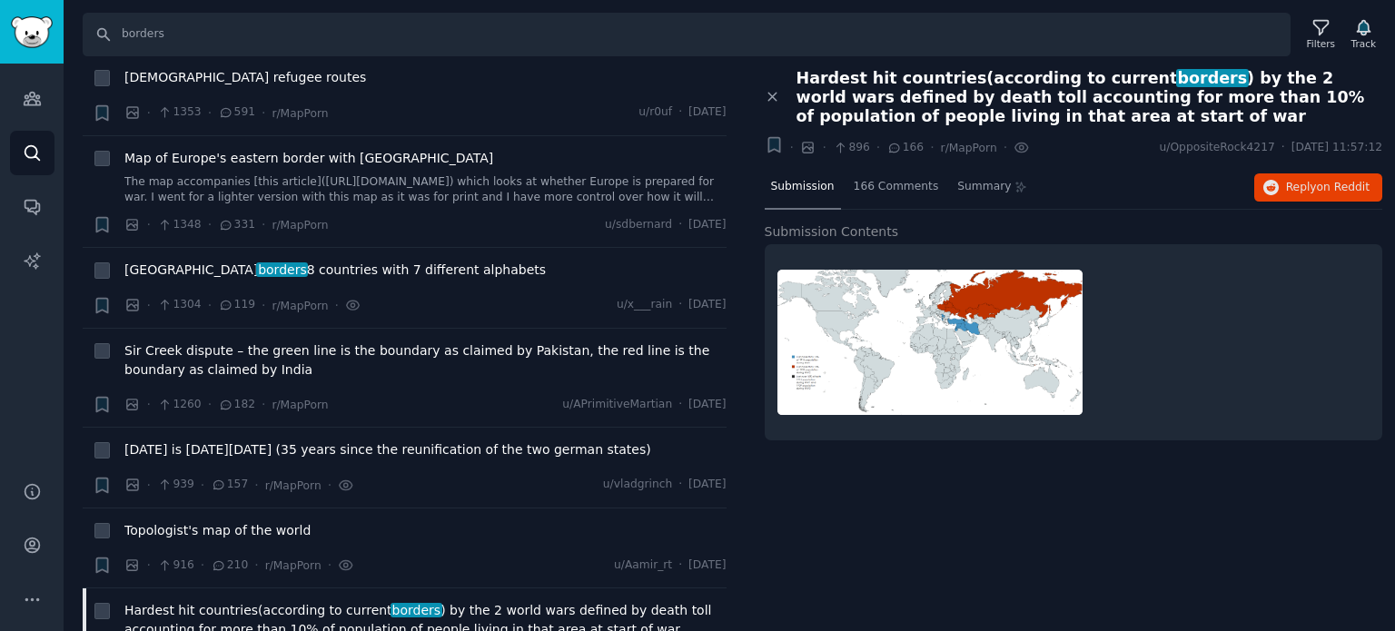
click at [1028, 537] on div "Close panel Hardest hit countries(according to current borders ) by the 2 world…" at bounding box center [1074, 350] width 644 height 563
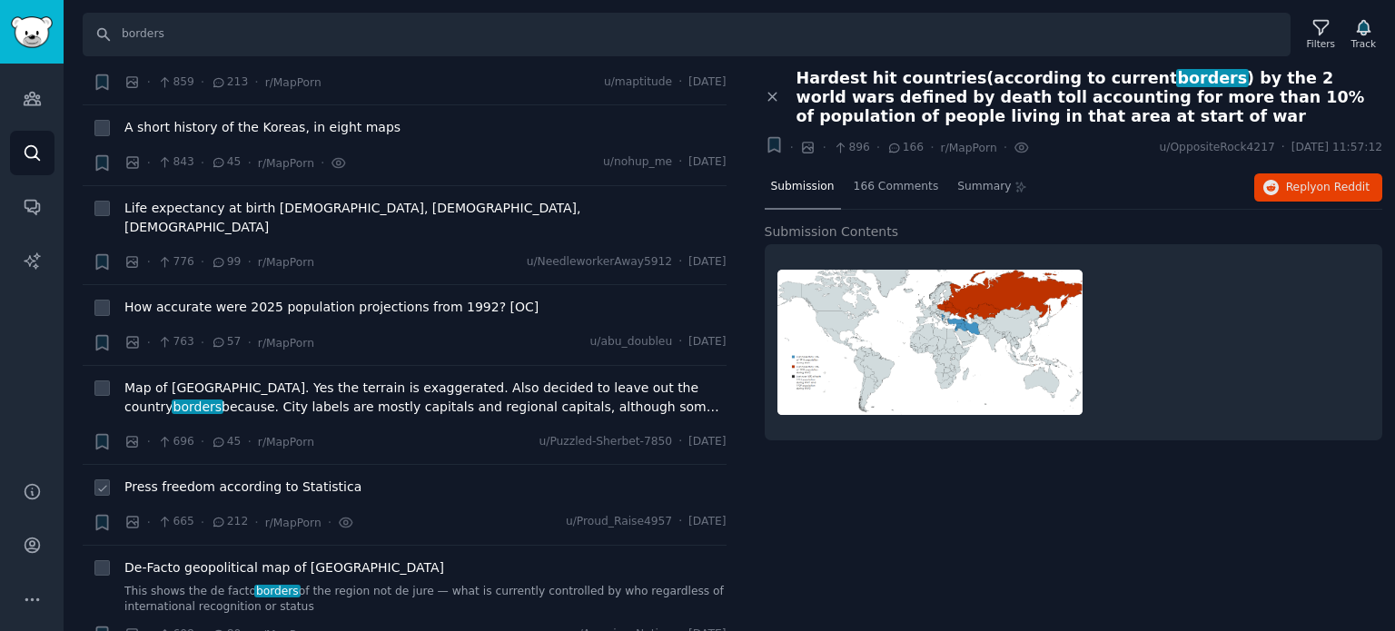
scroll to position [2906, 0]
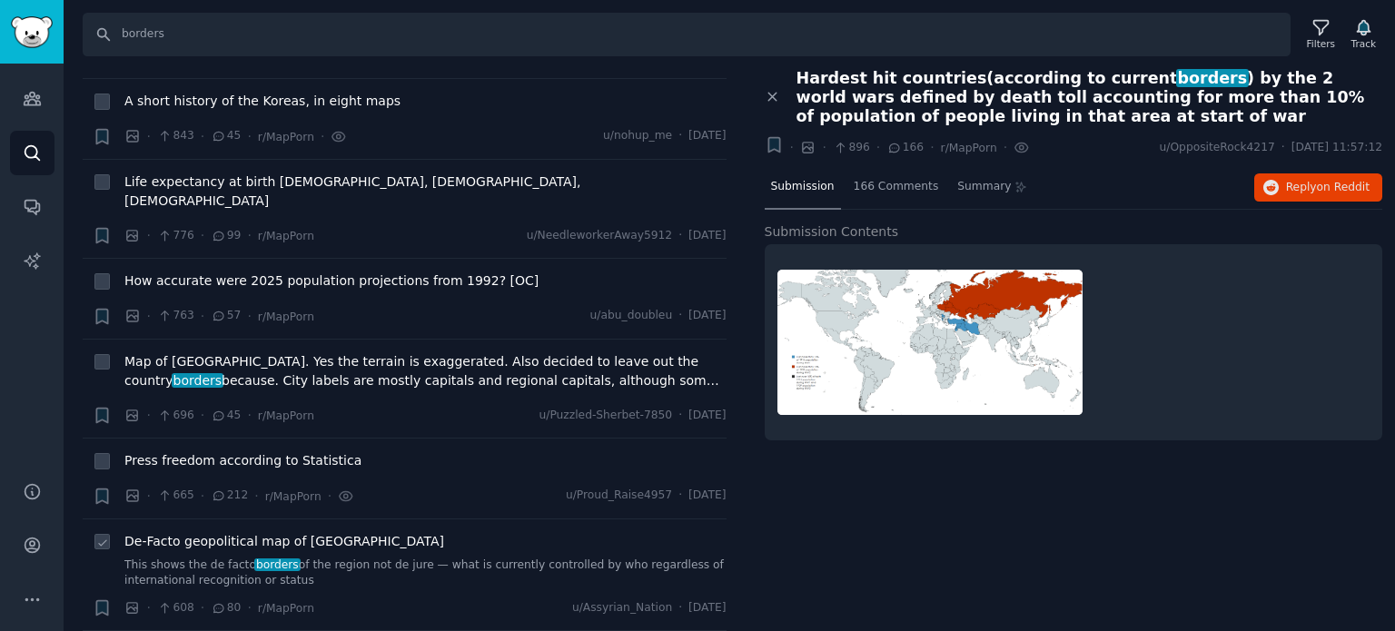
click at [182, 532] on span "De-Facto geopolitical map of West Asia" at bounding box center [284, 541] width 320 height 19
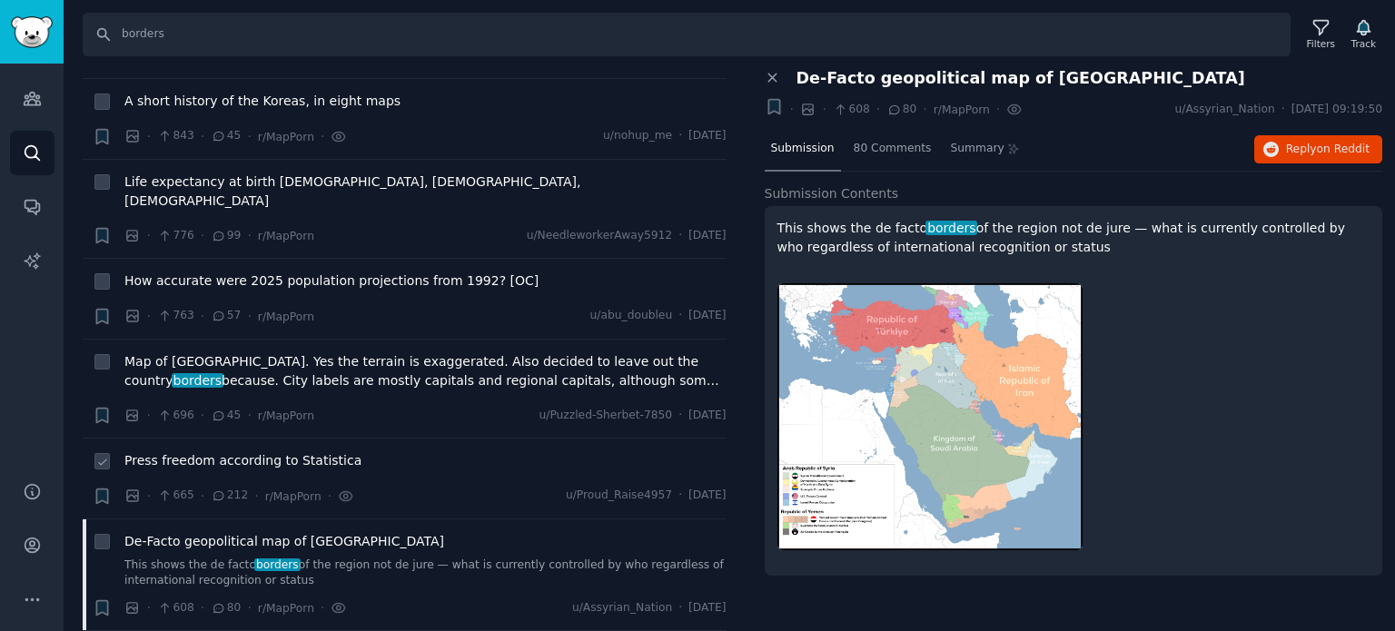
click at [192, 451] on span "Press freedom according to Statistica" at bounding box center [242, 460] width 237 height 19
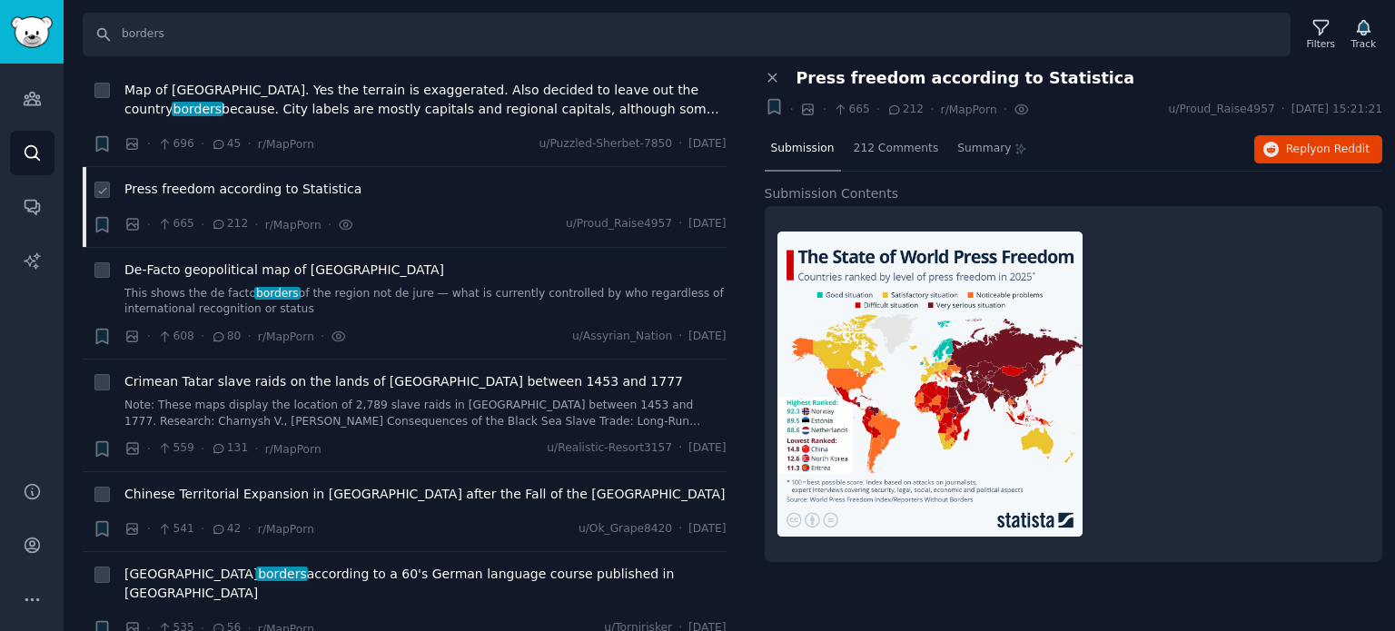
scroll to position [3179, 0]
click at [189, 484] on span "Chinese Territorial Expansion in Central Asia after the Fall of the Soviet Union" at bounding box center [424, 493] width 600 height 19
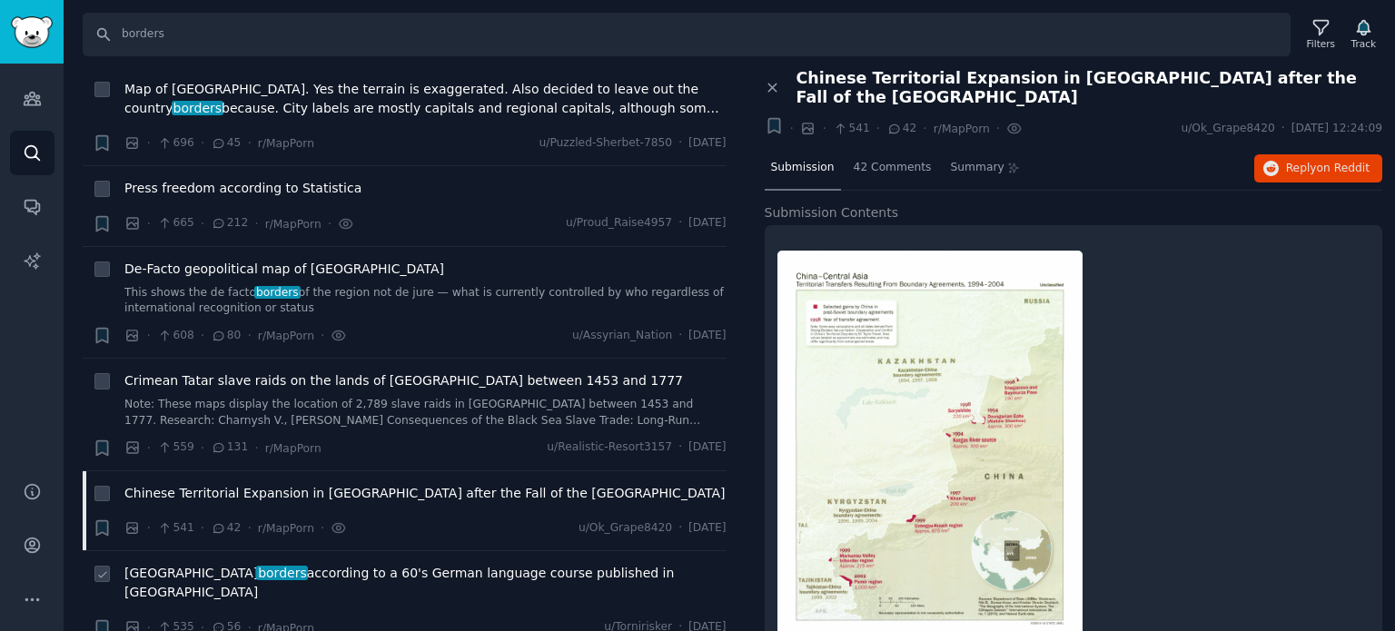
click at [303, 564] on span "Germany borders according to a 60's German language course published in Italy" at bounding box center [425, 583] width 602 height 38
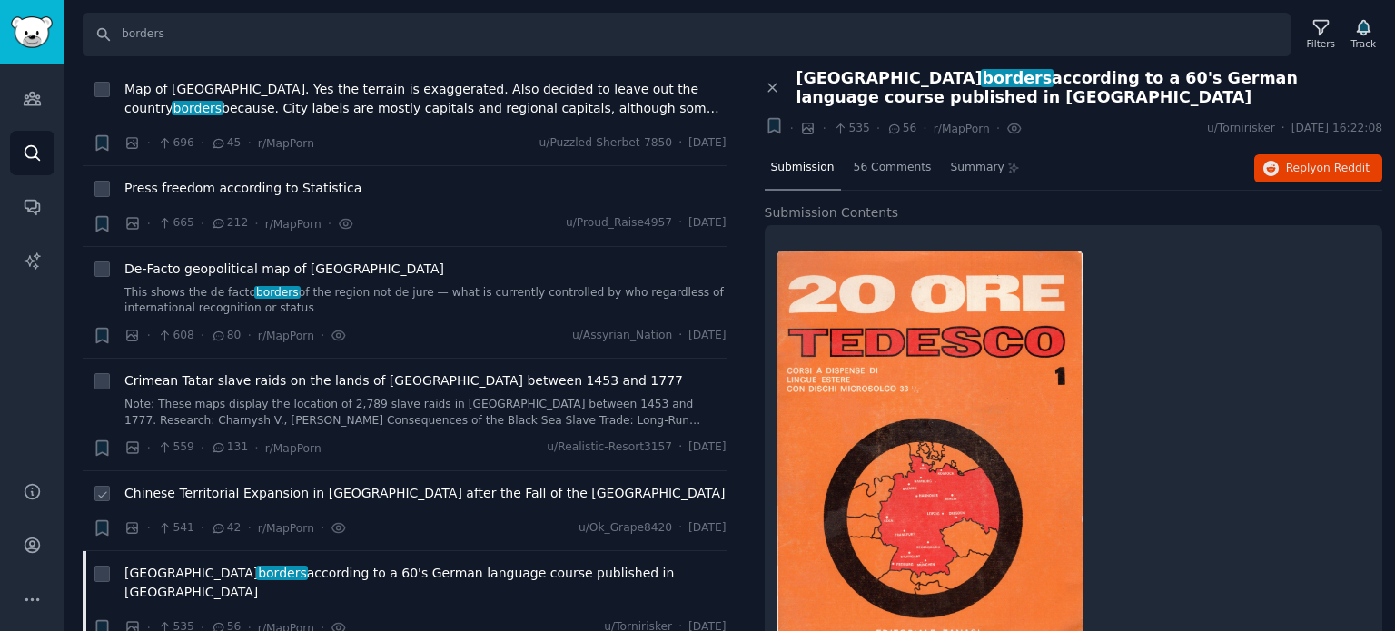
click at [292, 484] on span "Chinese Territorial Expansion in Central Asia after the Fall of the Soviet Union" at bounding box center [424, 493] width 600 height 19
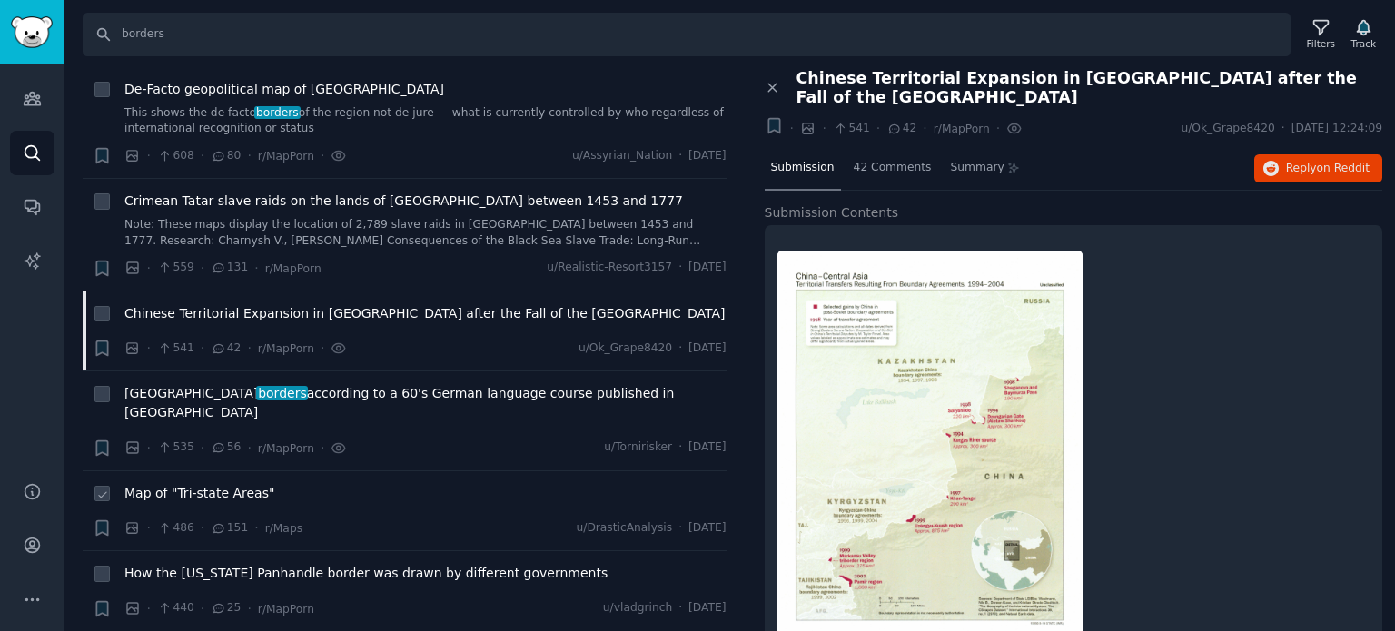
scroll to position [3451, 0]
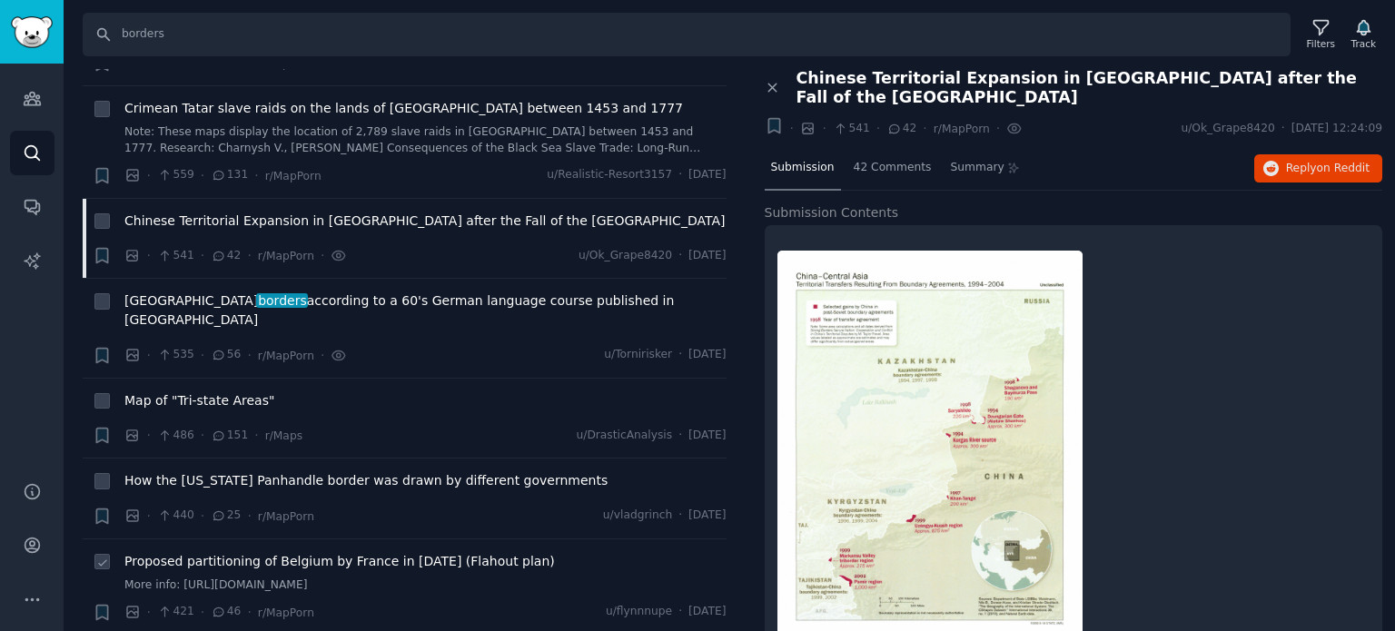
click at [236, 552] on span "Proposed partitioning of Belgium by France in 1830 (Flahout plan)" at bounding box center [339, 561] width 430 height 19
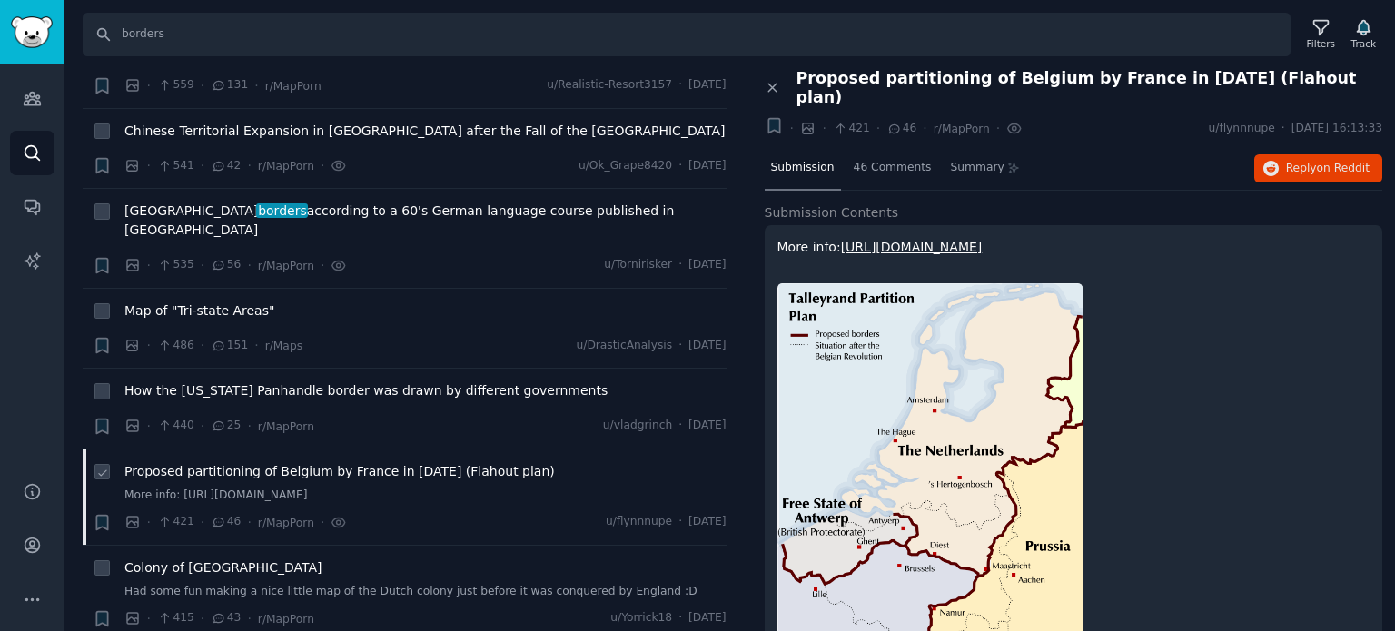
scroll to position [3542, 0]
click at [234, 558] on span "Colony of New Netherland" at bounding box center [223, 567] width 198 height 19
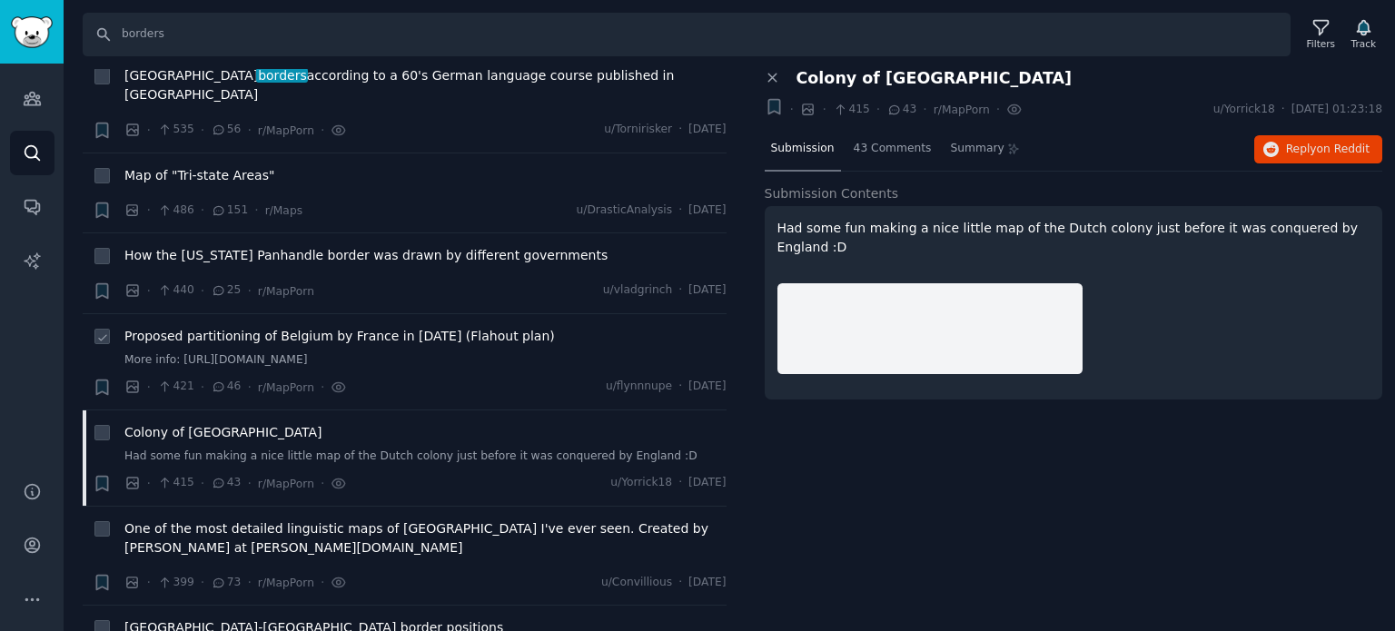
scroll to position [3723, 0]
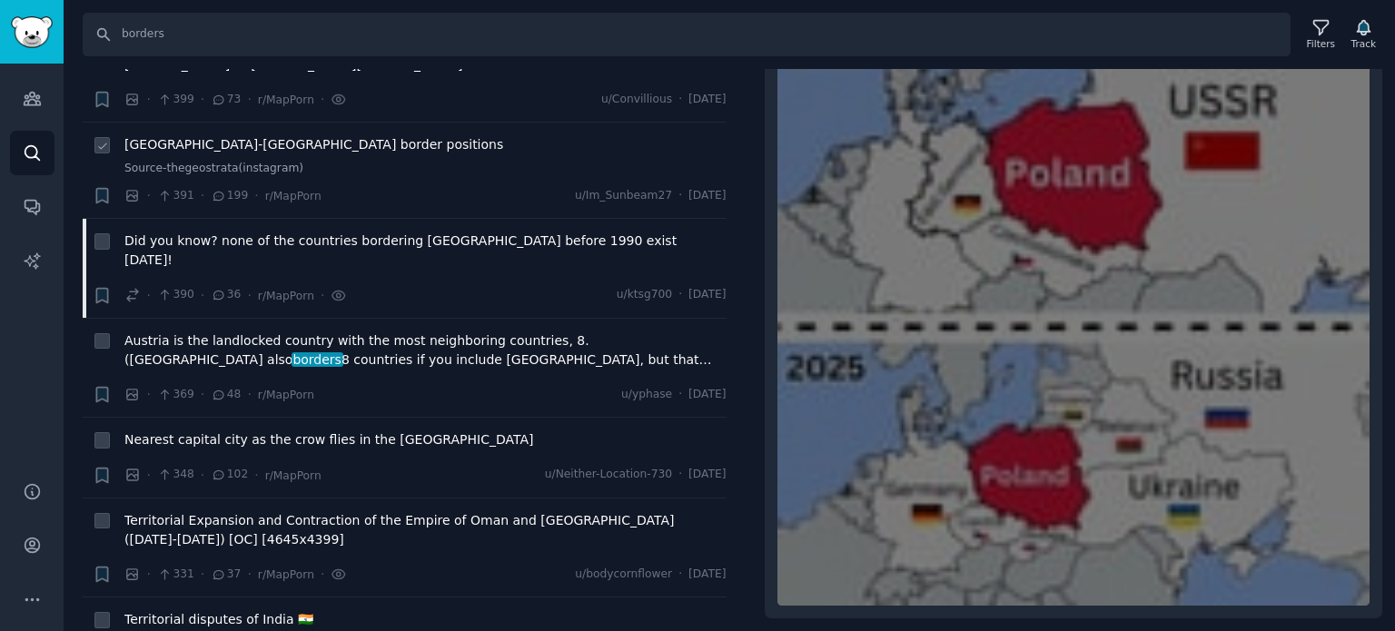
scroll to position [4178, 0]
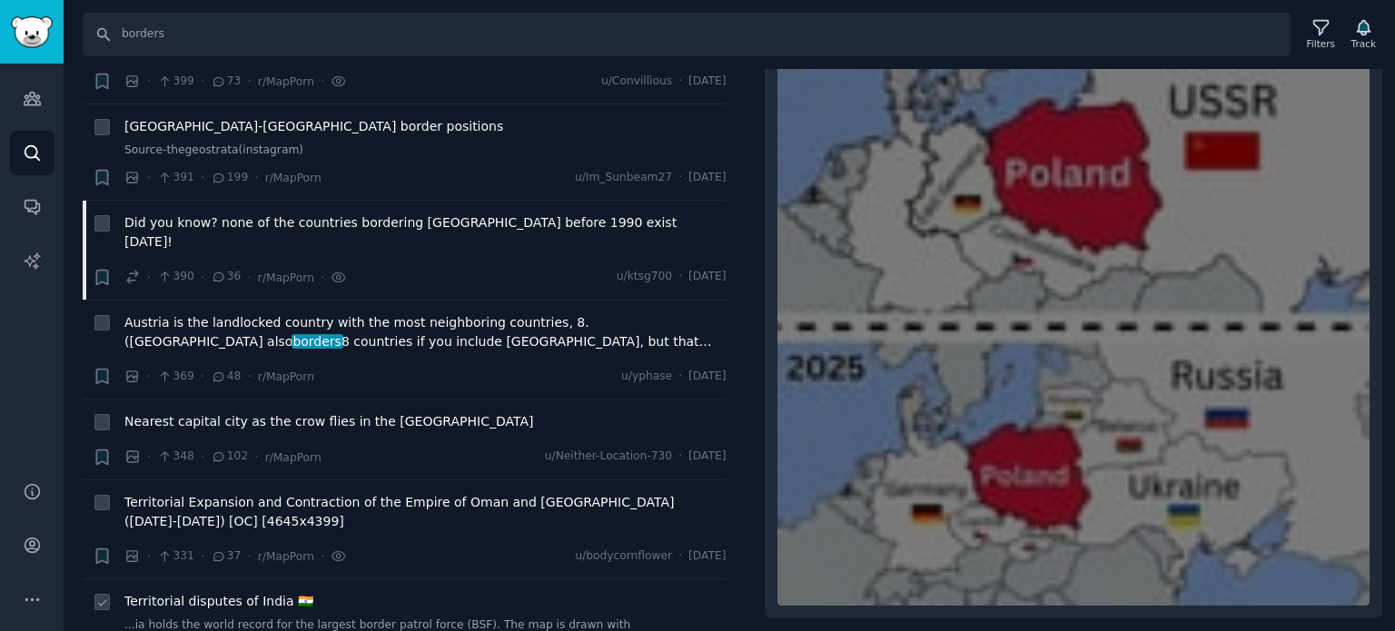
click at [232, 592] on span "Territorial disputes of India 🇮🇳" at bounding box center [218, 601] width 189 height 19
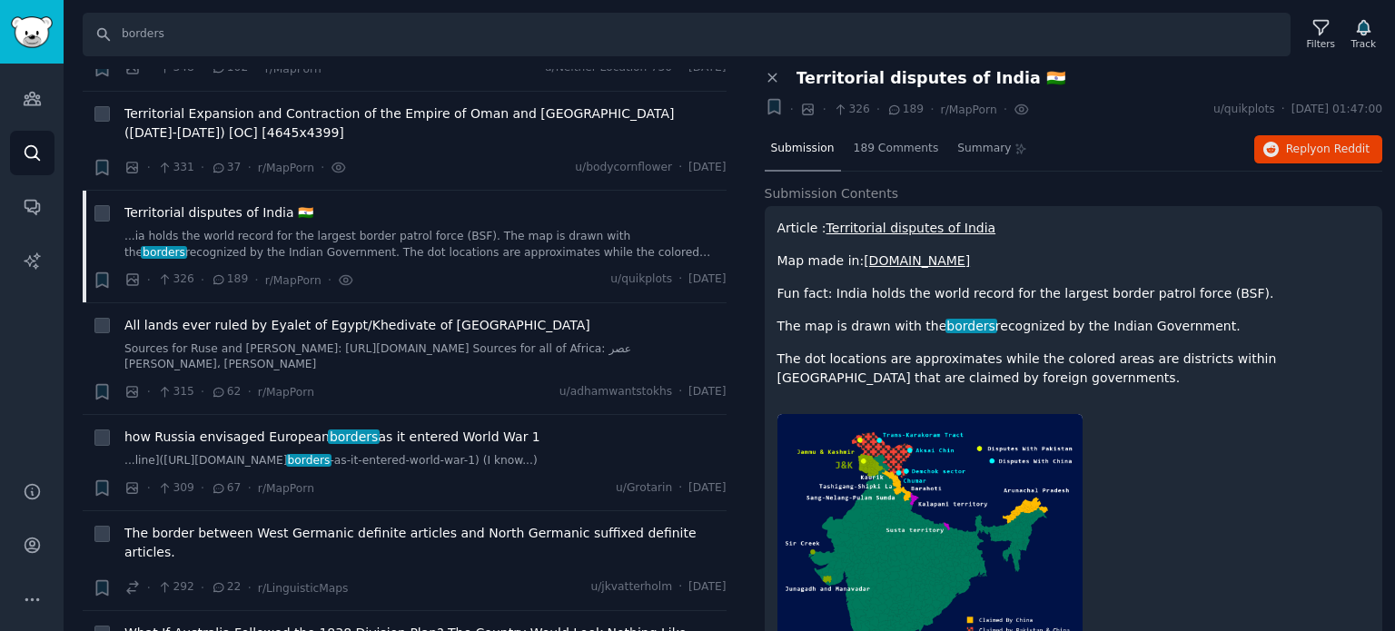
scroll to position [4632, 0]
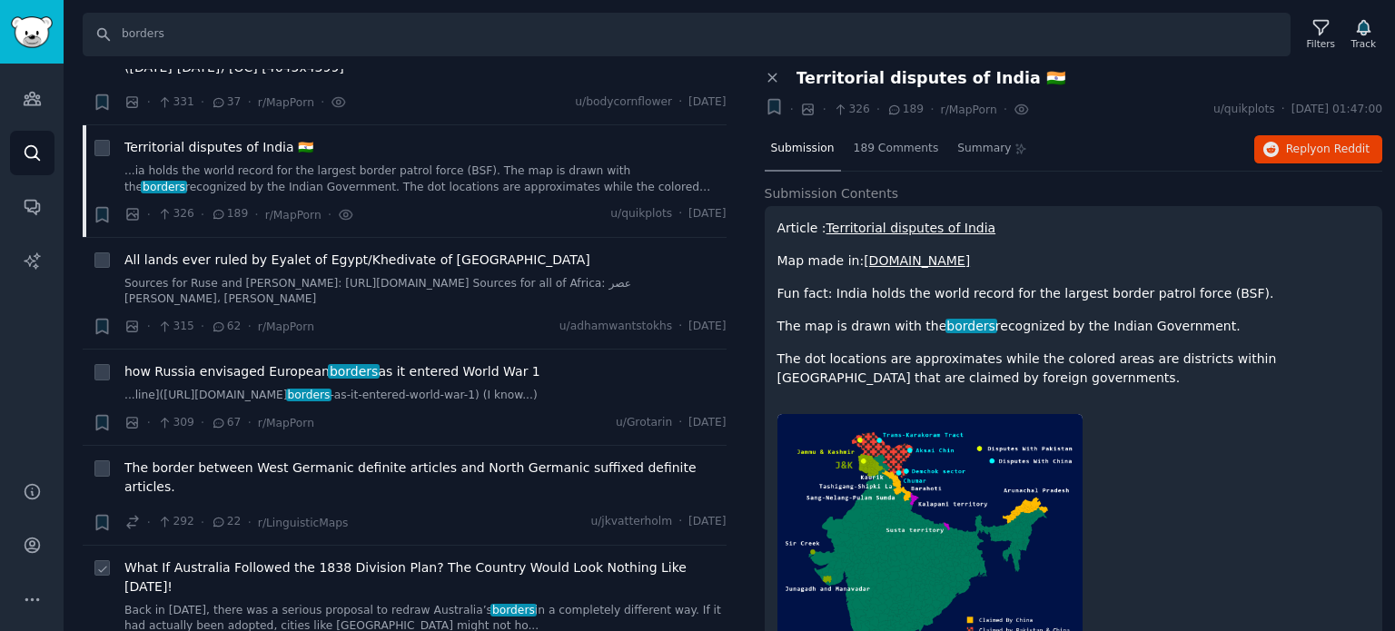
click at [228, 559] on span "What If Australia Followed the 1838 Division Plan? The Country Would Look Nothi…" at bounding box center [425, 578] width 602 height 38
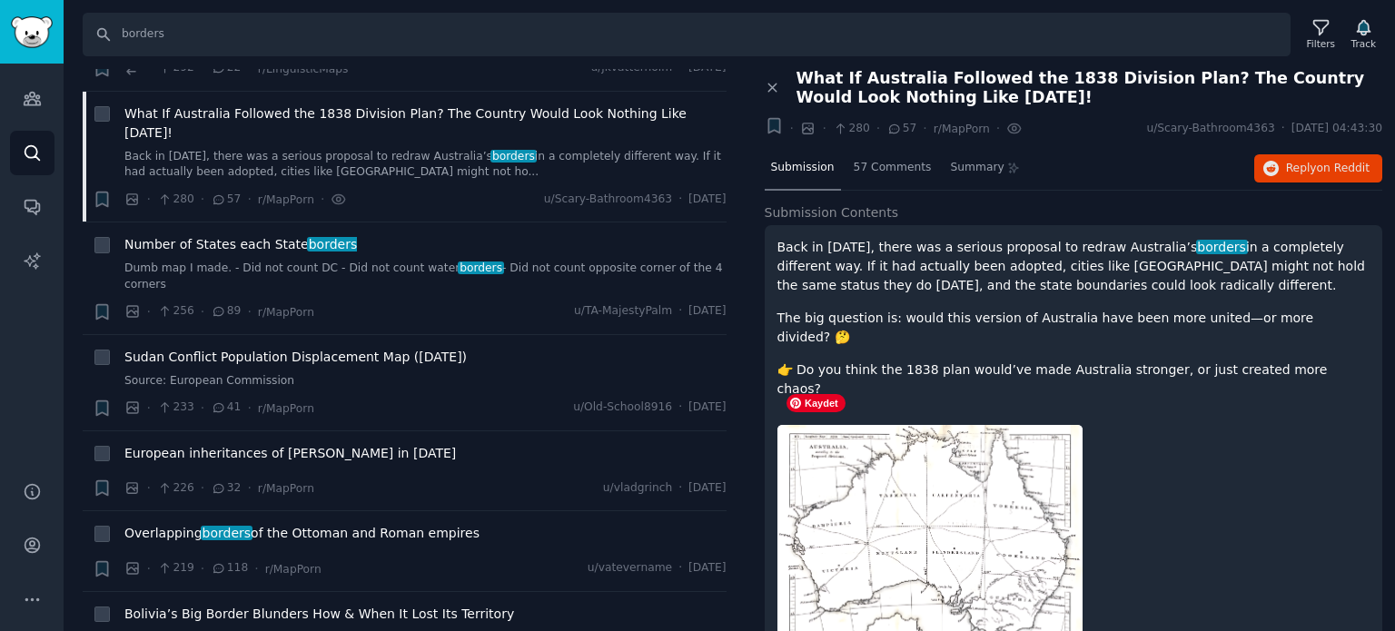
scroll to position [54, 0]
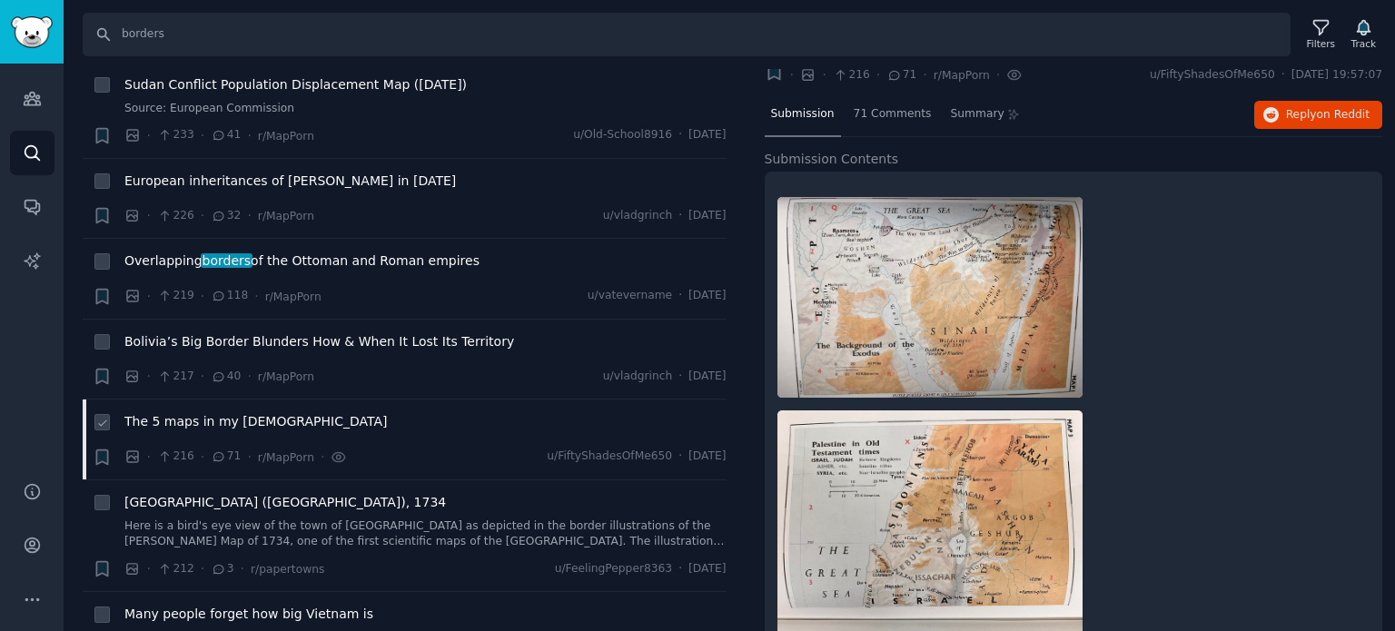
scroll to position [5449, 0]
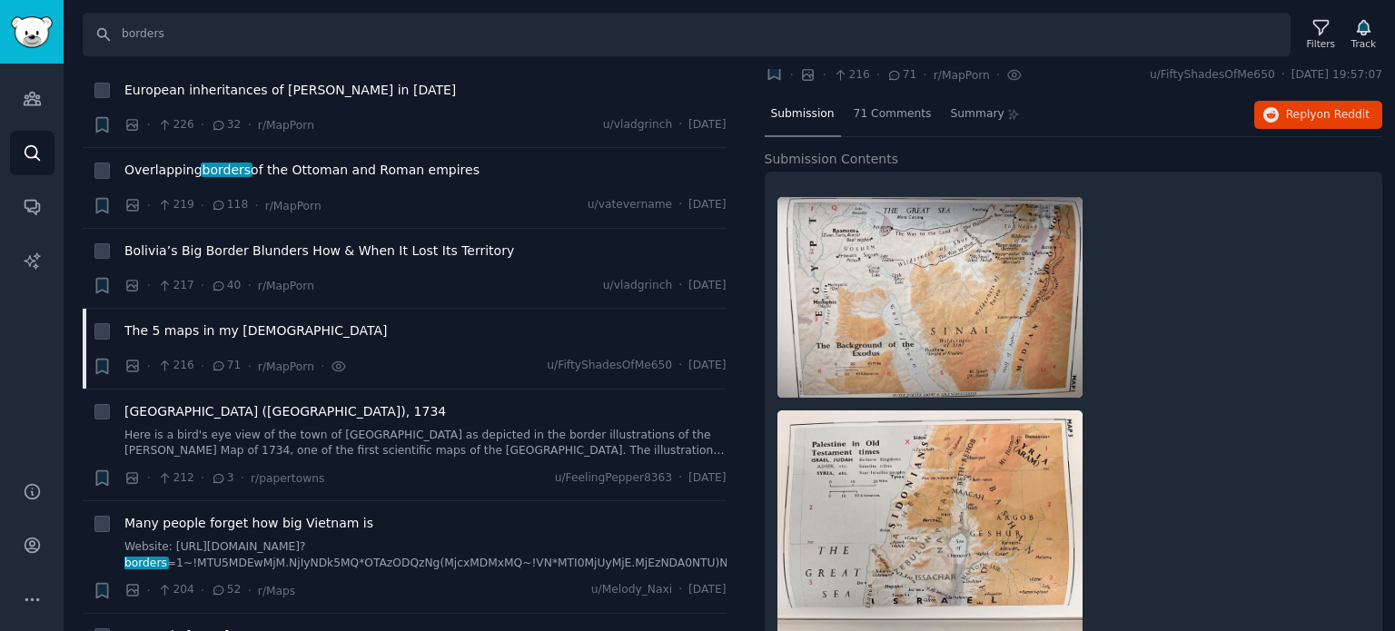
click at [180, 627] on span "France in 1180" at bounding box center [176, 636] width 105 height 19
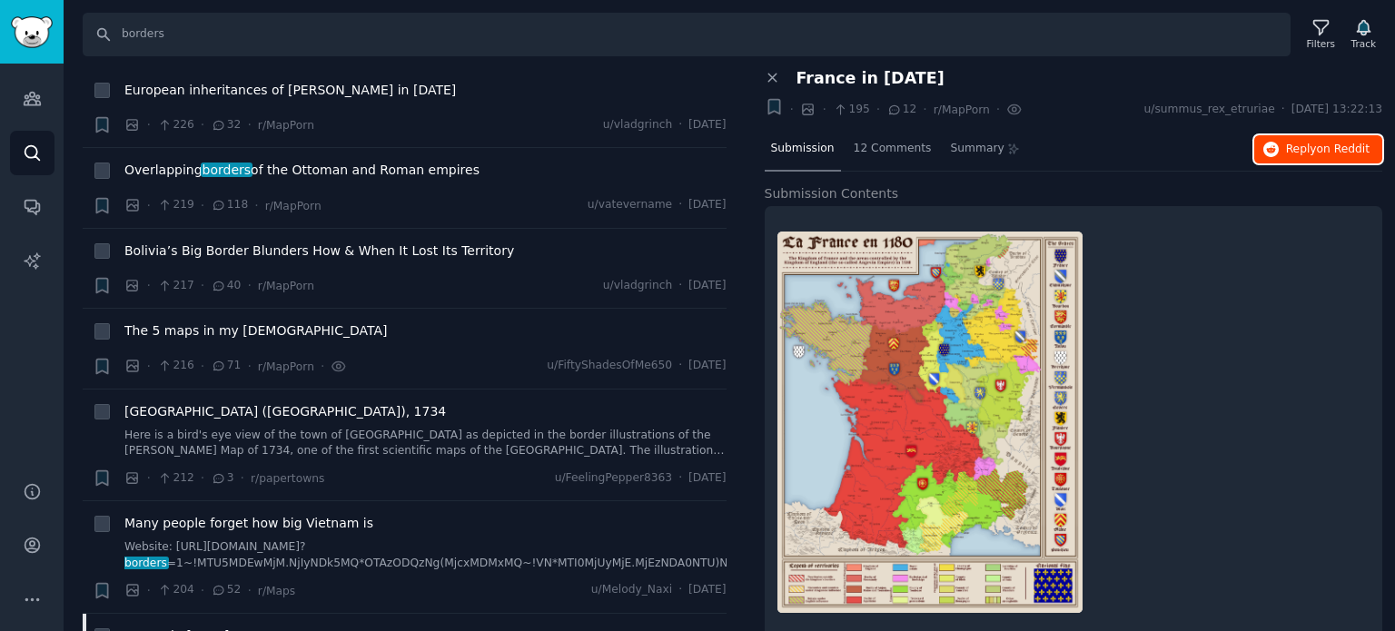
click at [1274, 153] on icon "button" at bounding box center [1271, 150] width 16 height 16
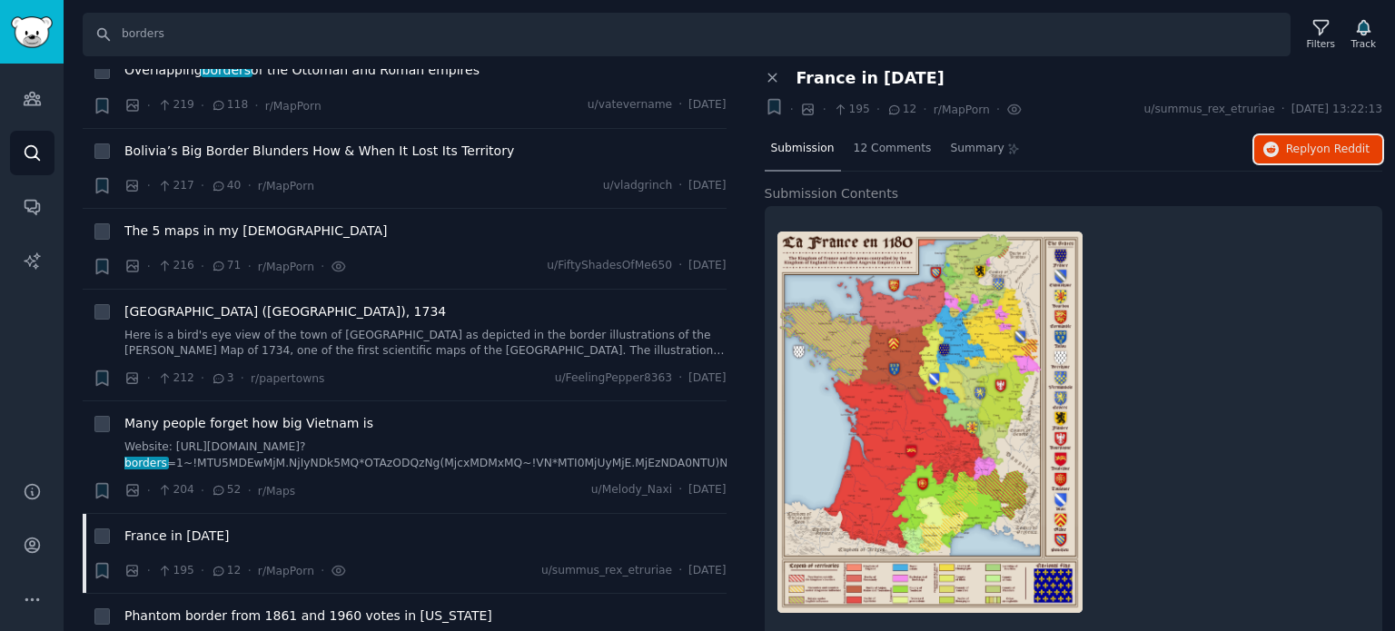
scroll to position [5631, 0]
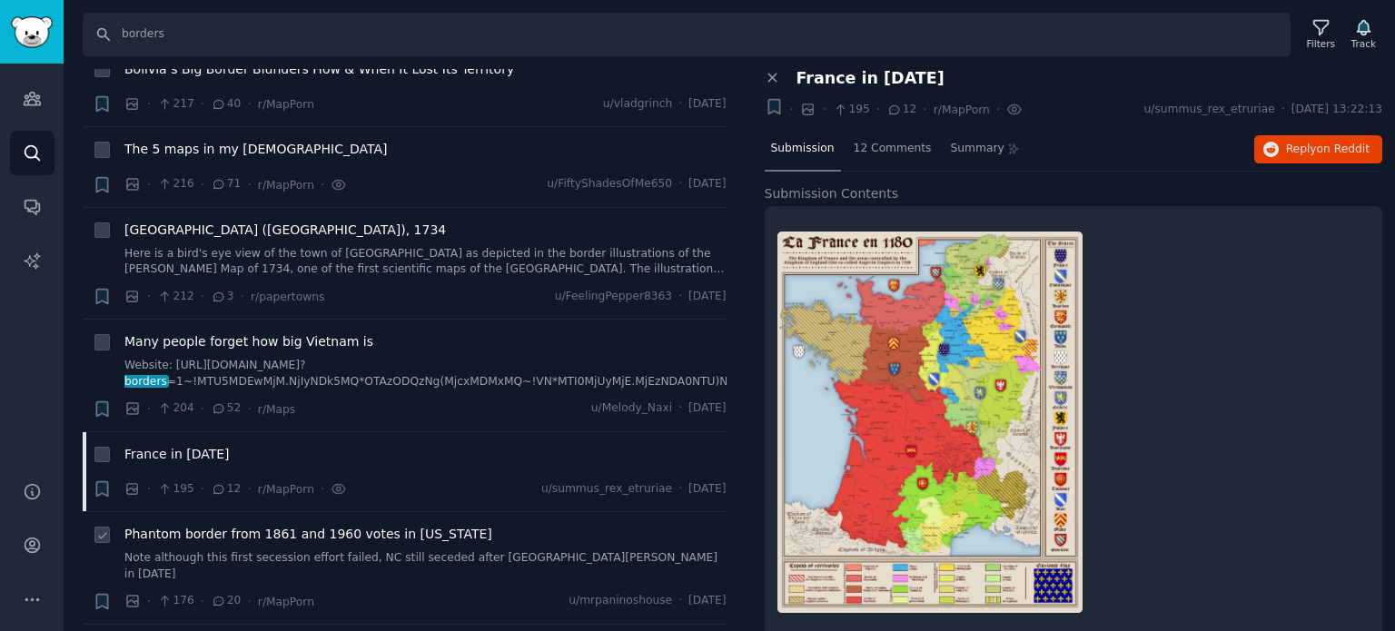
click at [269, 525] on span "Phantom border from 1861 and 1960 votes in North Carolina" at bounding box center [308, 534] width 368 height 19
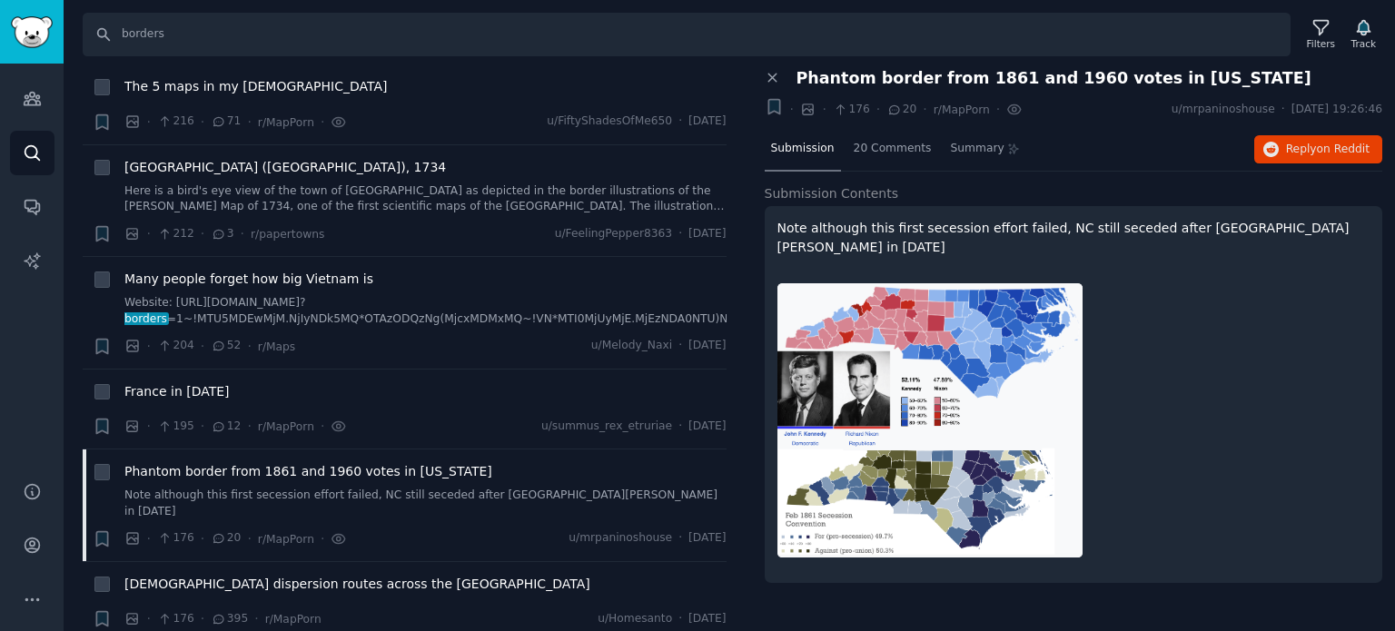
scroll to position [5721, 0]
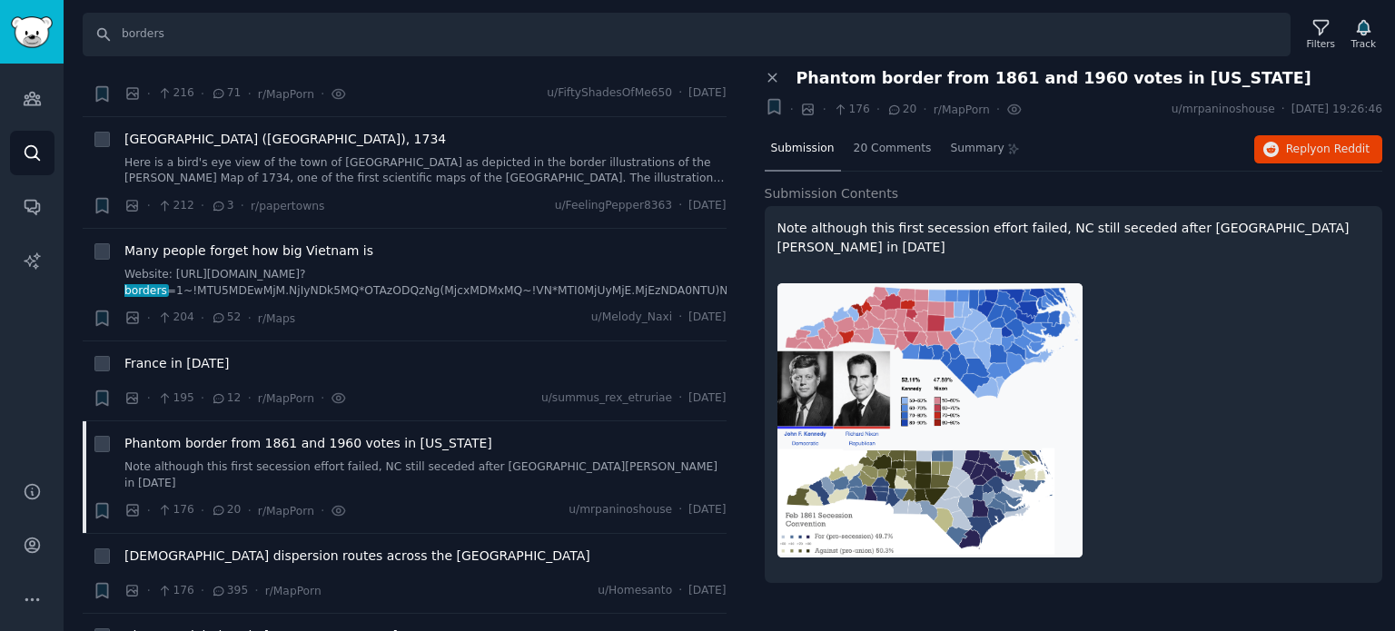
click at [243, 627] on span "Airspace violations in Europe" at bounding box center [260, 636] width 273 height 19
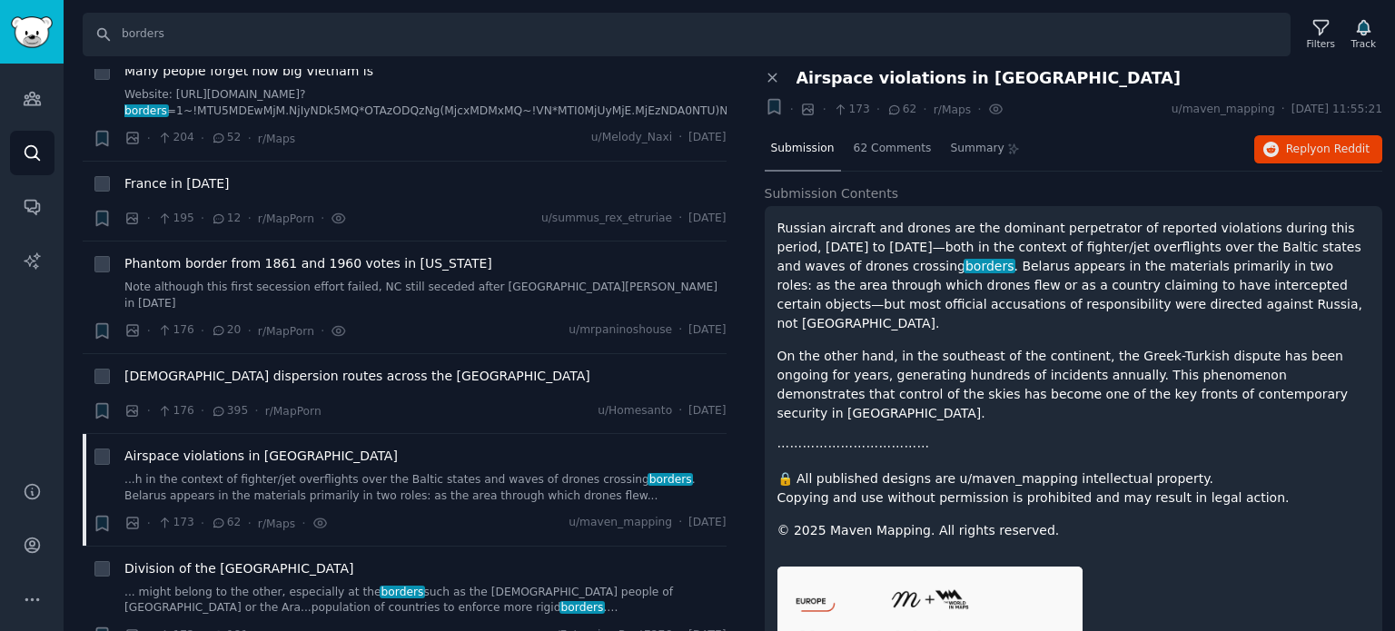
scroll to position [5903, 0]
click at [25, 204] on icon "Sidebar" at bounding box center [32, 208] width 15 height 15
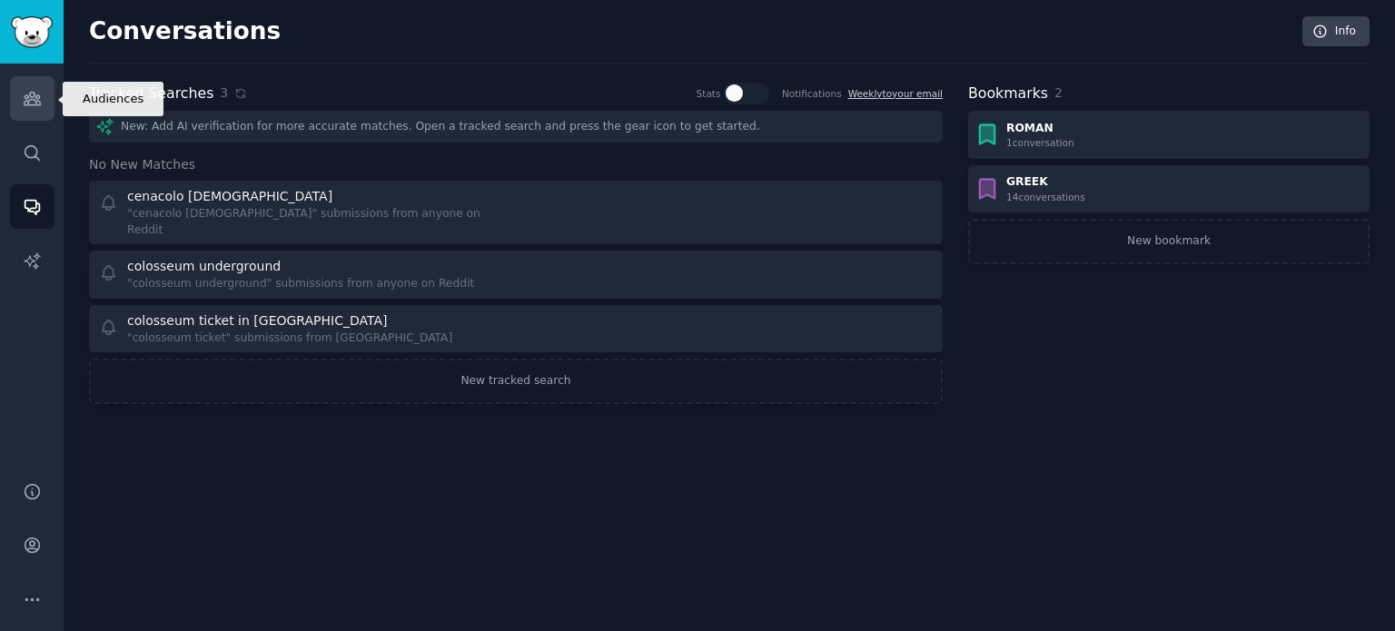
click at [34, 107] on icon "Sidebar" at bounding box center [32, 98] width 19 height 19
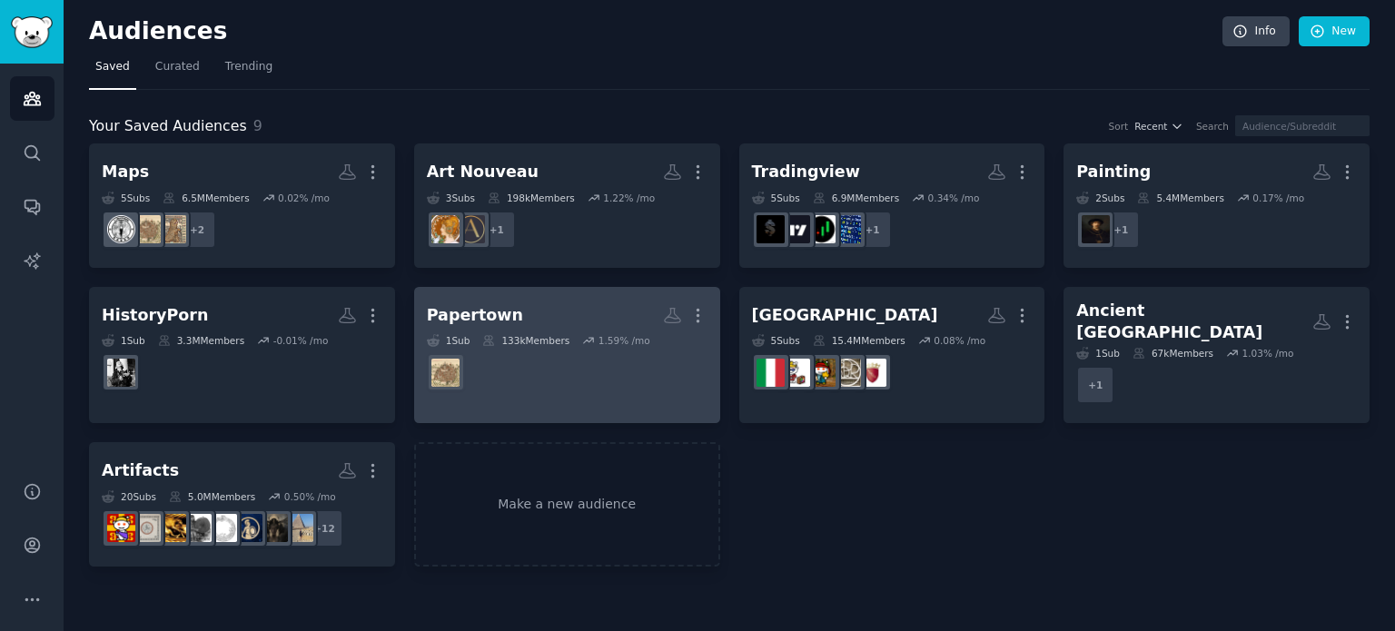
click at [596, 307] on h2 "Papertown Custom Audience More" at bounding box center [567, 316] width 281 height 32
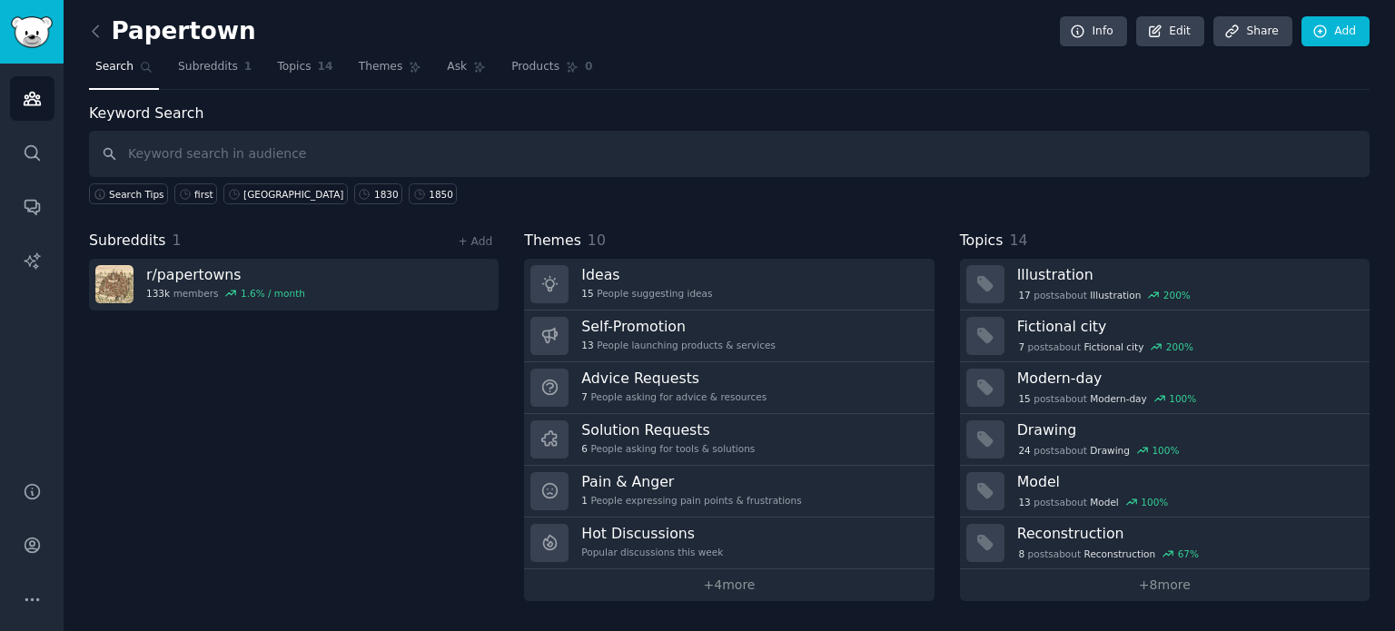
click at [786, 166] on input "text" at bounding box center [729, 154] width 1281 height 46
type input "[GEOGRAPHIC_DATA]"
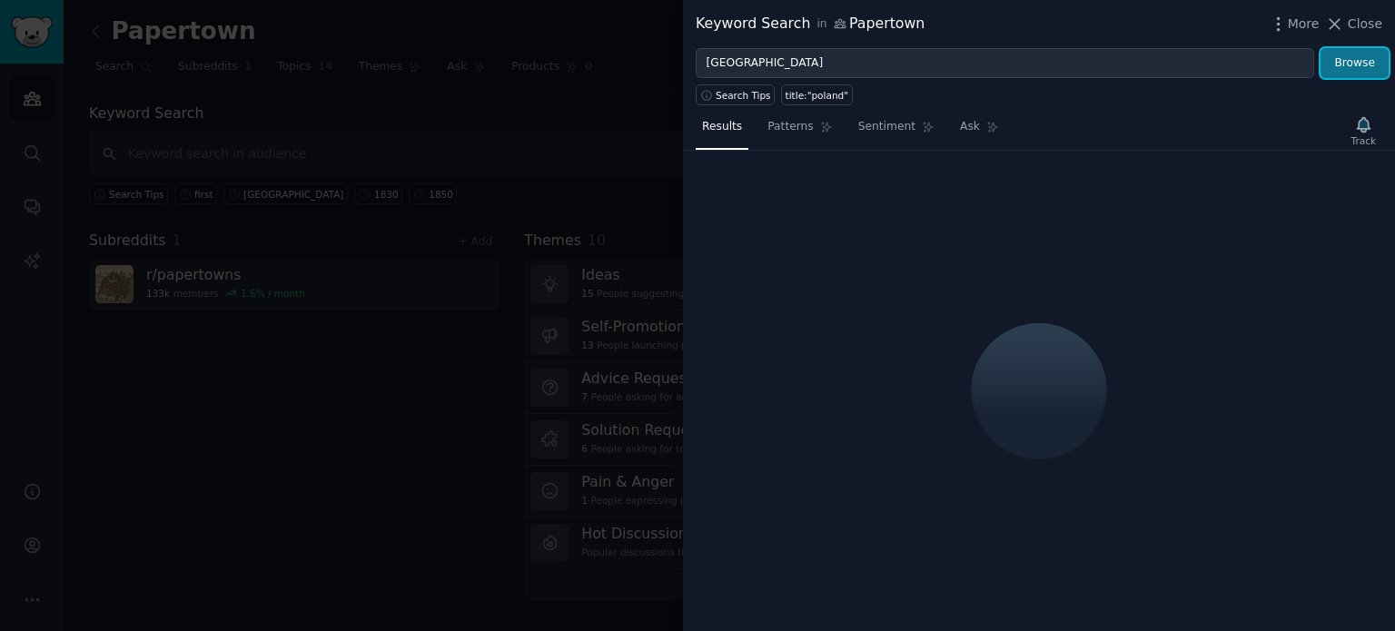
click at [1366, 66] on button "Browse" at bounding box center [1354, 63] width 68 height 31
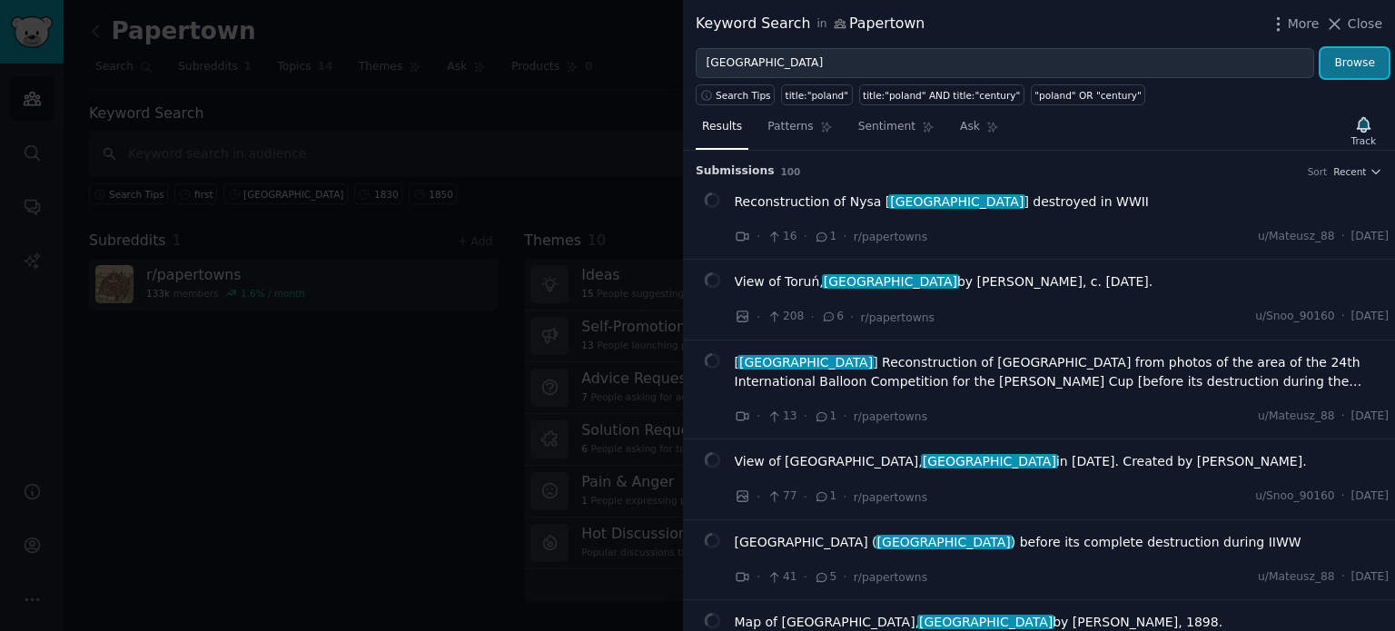
click at [1344, 69] on button "Browse" at bounding box center [1354, 63] width 68 height 31
click at [1338, 25] on icon at bounding box center [1335, 24] width 10 height 10
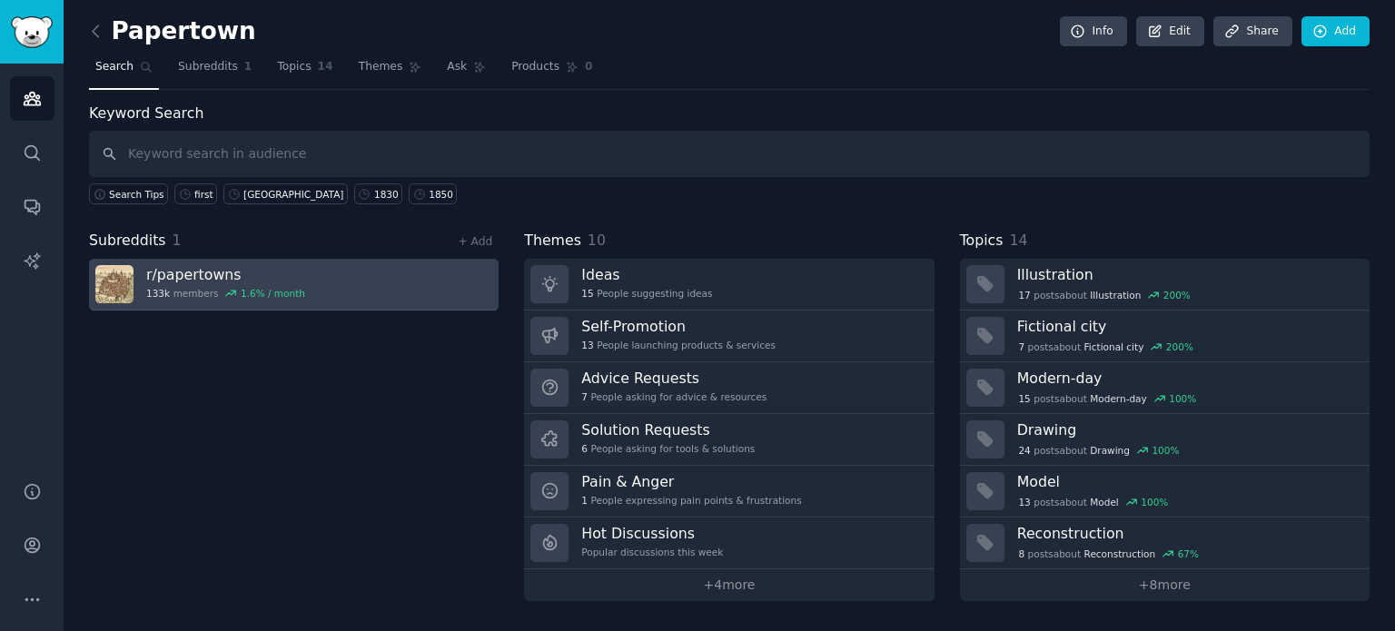
click at [184, 287] on div "133k members 1.6 % / month" at bounding box center [225, 293] width 159 height 13
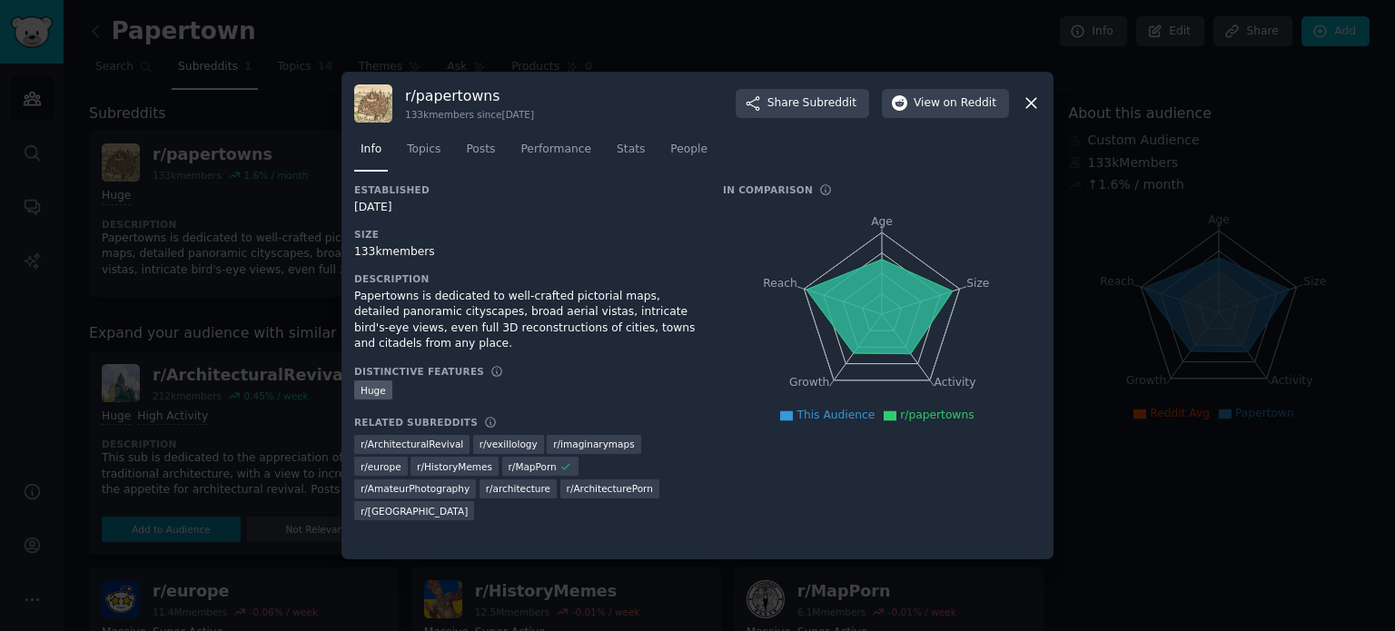
click at [1021, 108] on div "r/ papertowns 133k members since 05/11/2014 Share Subreddit View on Reddit" at bounding box center [697, 103] width 687 height 38
click at [1028, 99] on icon at bounding box center [1031, 104] width 10 height 10
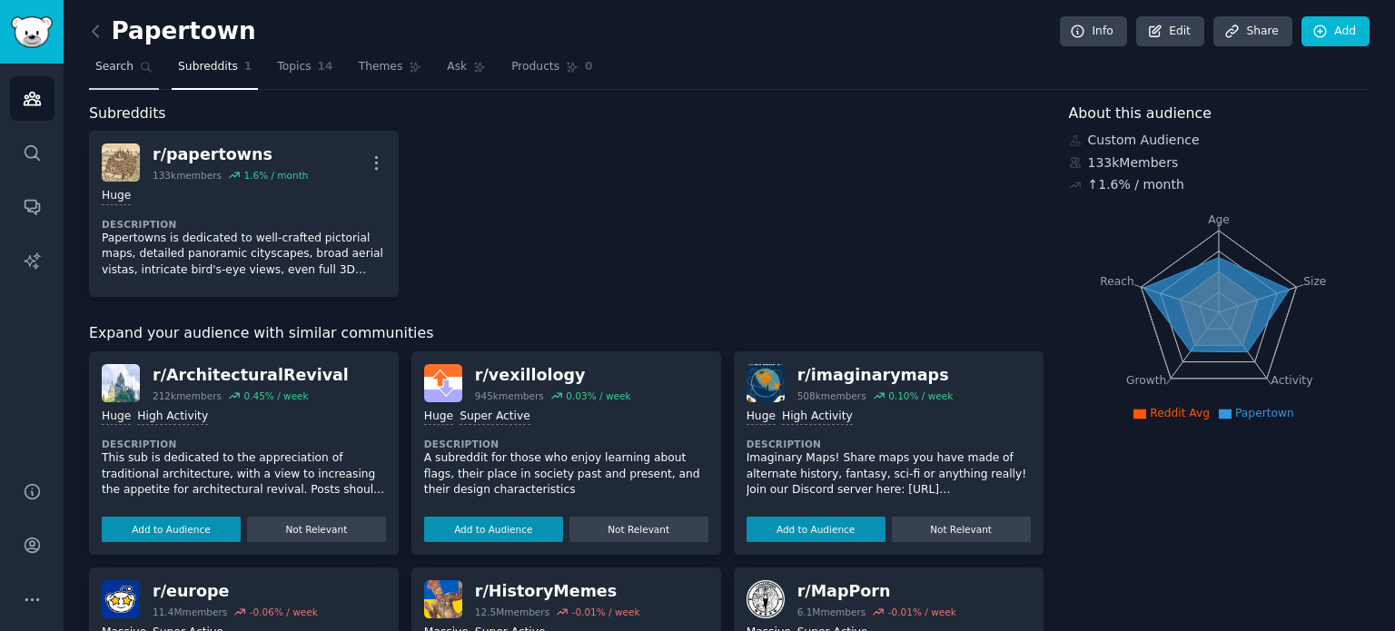
click at [120, 68] on span "Search" at bounding box center [114, 67] width 38 height 16
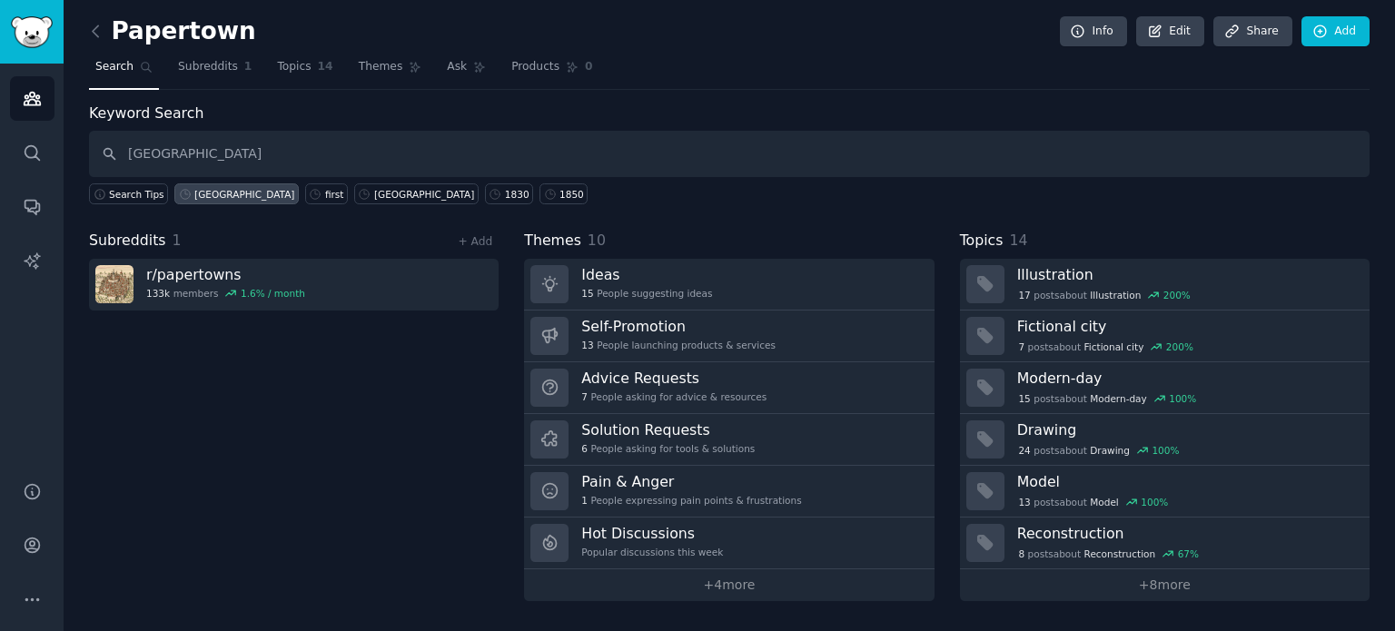
type input "[GEOGRAPHIC_DATA]"
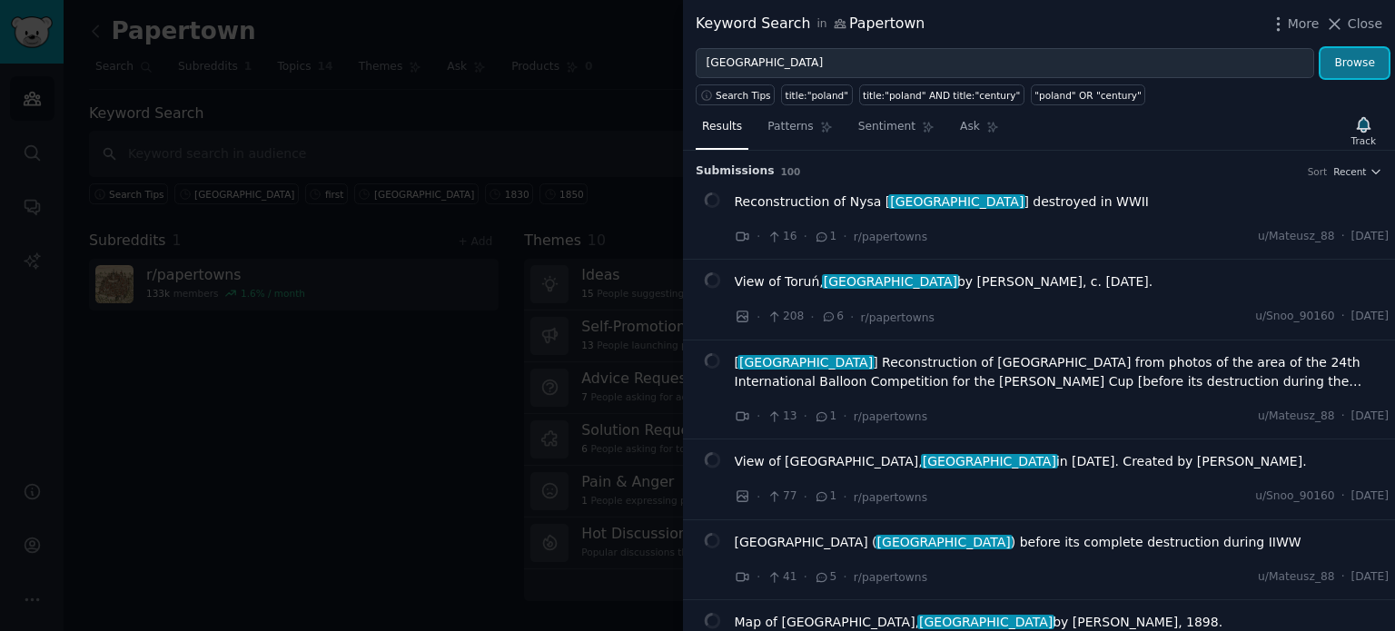
drag, startPoint x: 1370, startPoint y: 67, endPoint x: 1354, endPoint y: 75, distance: 17.5
click at [1370, 67] on button "Browse" at bounding box center [1354, 63] width 68 height 31
click at [1299, 25] on span "More" at bounding box center [1304, 24] width 32 height 19
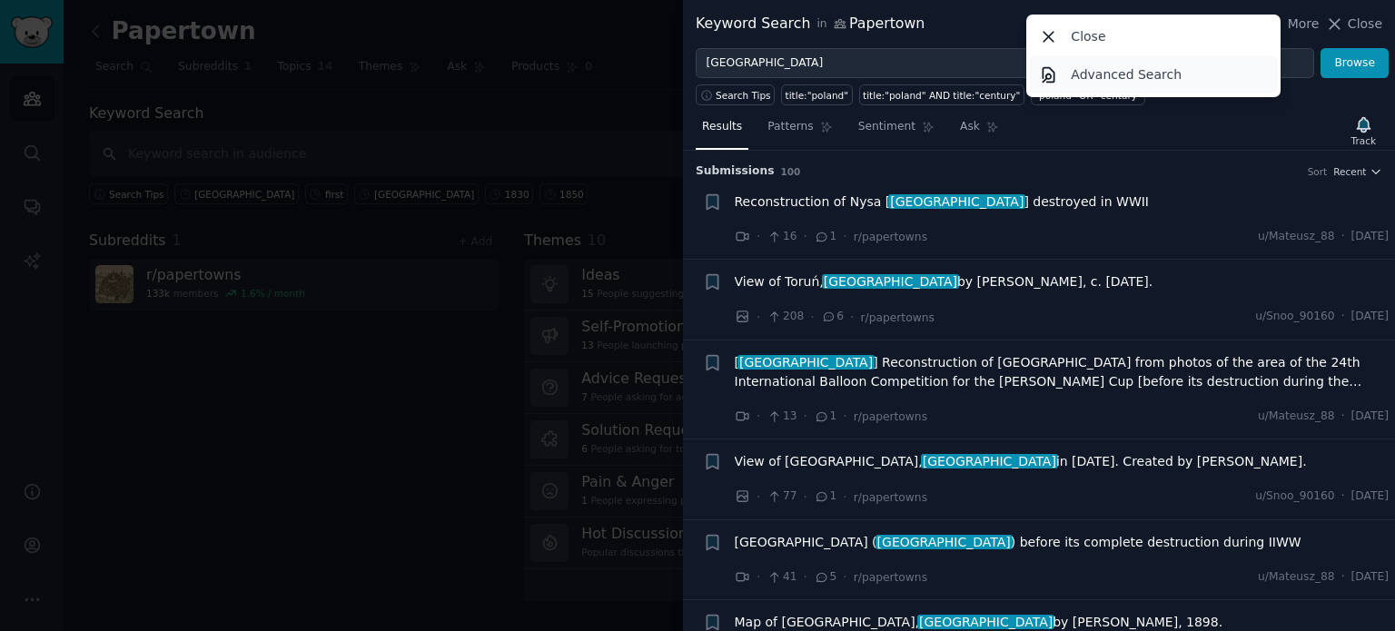
click at [1137, 80] on p "Advanced Search" at bounding box center [1126, 74] width 111 height 19
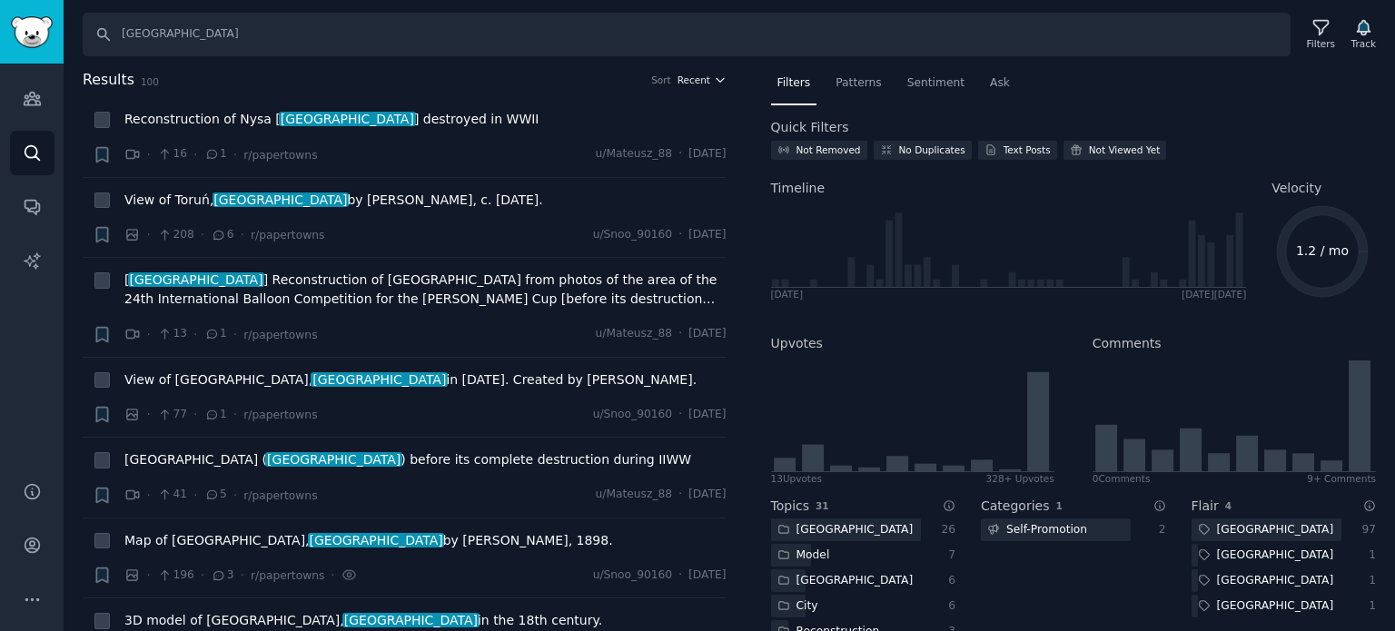
click at [679, 79] on span "Recent" at bounding box center [693, 80] width 33 height 13
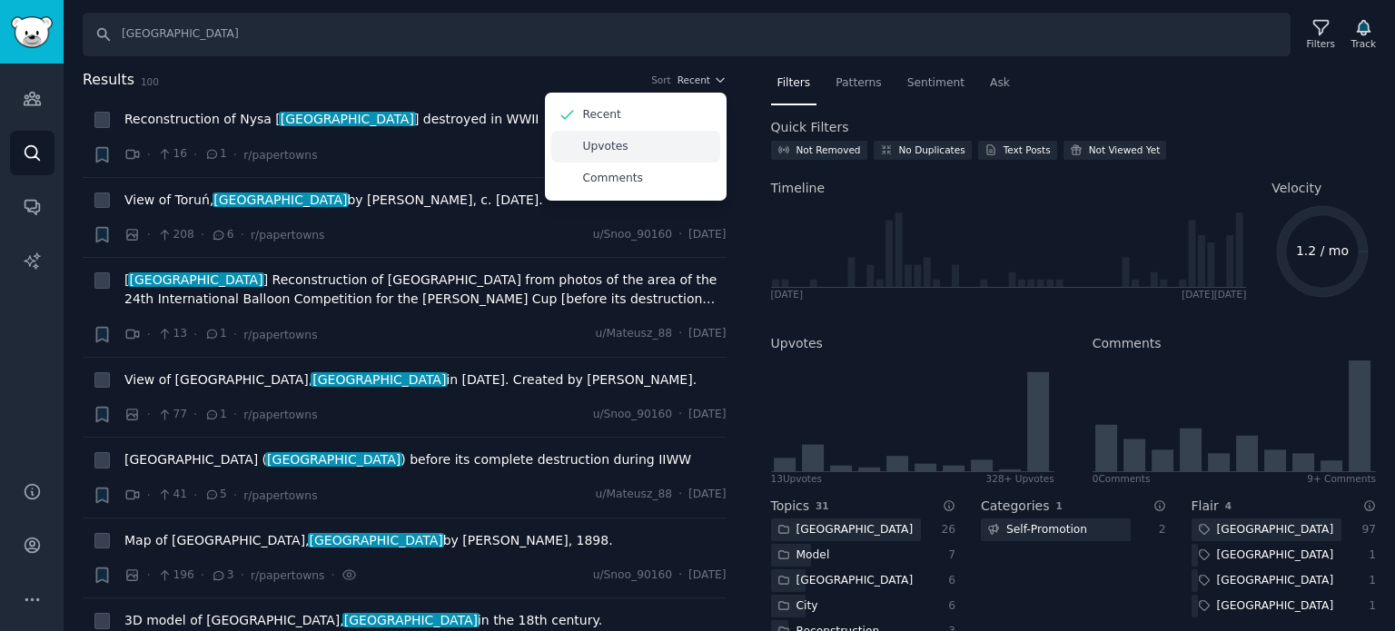
click at [634, 144] on div "Upvotes" at bounding box center [635, 147] width 169 height 32
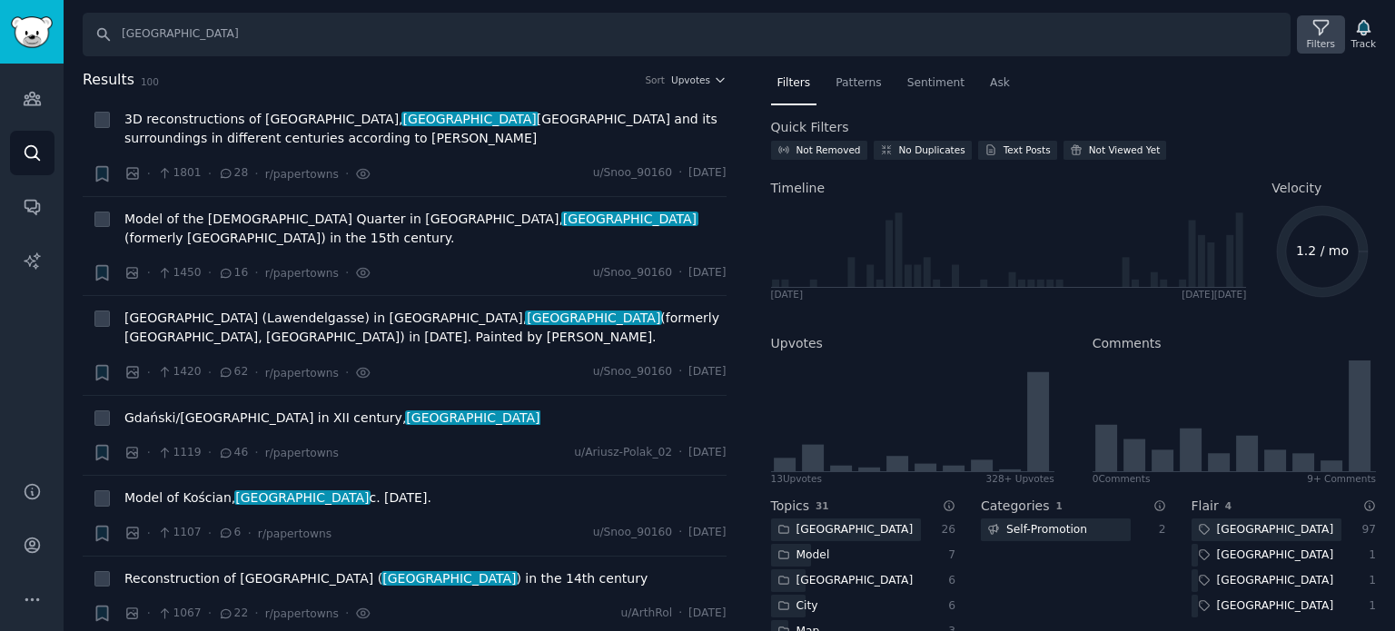
click at [1310, 32] on div "Filters" at bounding box center [1320, 34] width 47 height 38
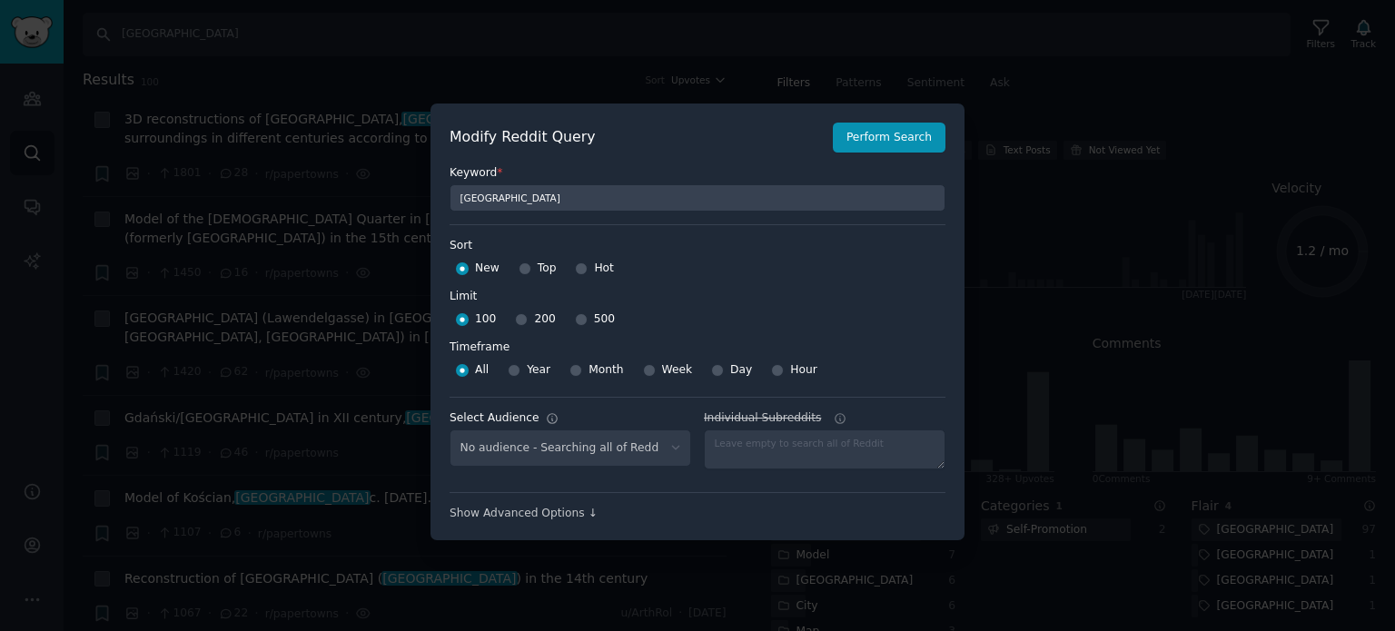
select select "c9a8b48a13"
click at [519, 268] on input "Top" at bounding box center [525, 268] width 13 height 13
radio input "true"
drag, startPoint x: 566, startPoint y: 321, endPoint x: 596, endPoint y: 311, distance: 31.6
click at [575, 321] on input "500" at bounding box center [581, 319] width 13 height 13
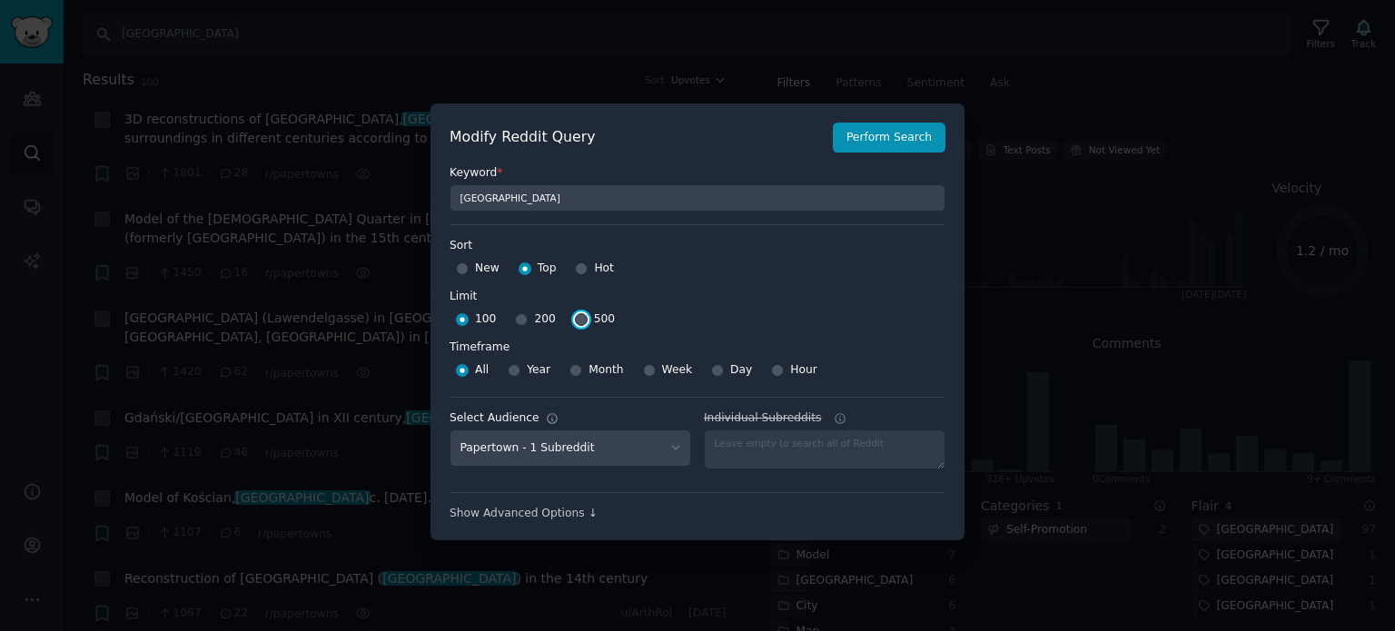
radio input "true"
click at [872, 151] on button "Perform Search" at bounding box center [889, 138] width 113 height 31
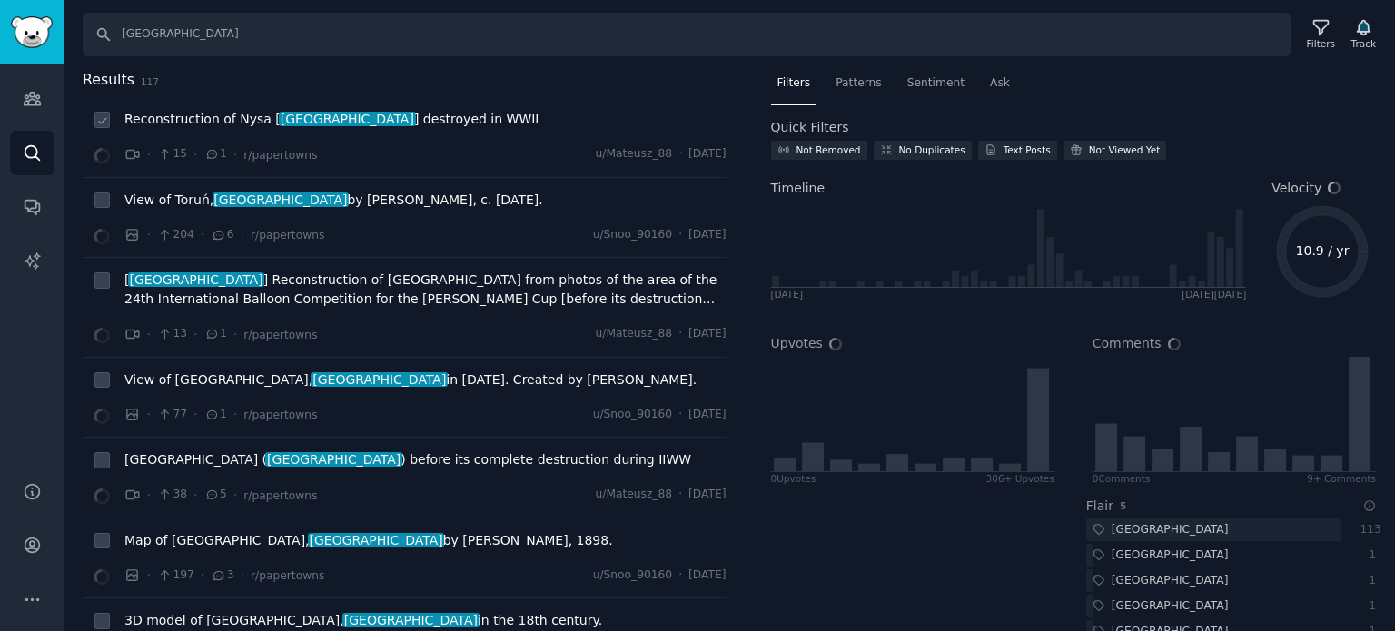
click at [257, 116] on span "Reconstruction of Nysa [ poland ] destroyed in WWII" at bounding box center [331, 119] width 415 height 19
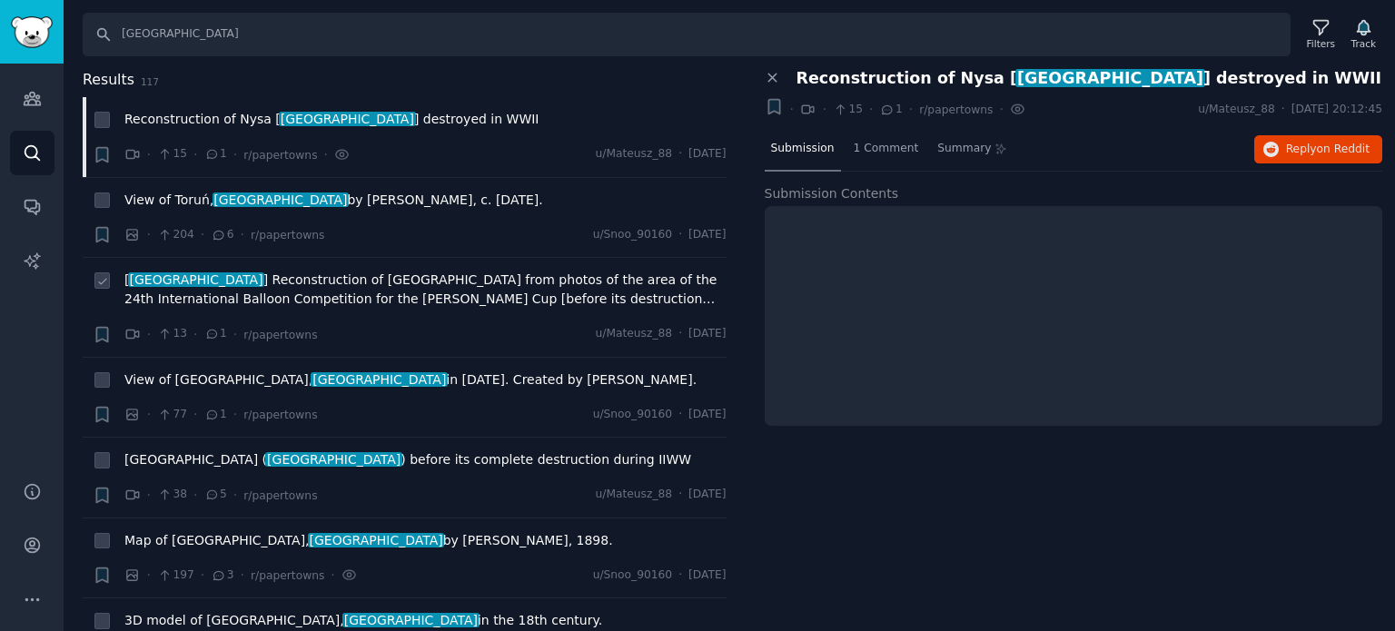
click at [226, 288] on span "[ poland ] Reconstruction of Warsaw from photos of the area of the 24th Interna…" at bounding box center [425, 290] width 602 height 38
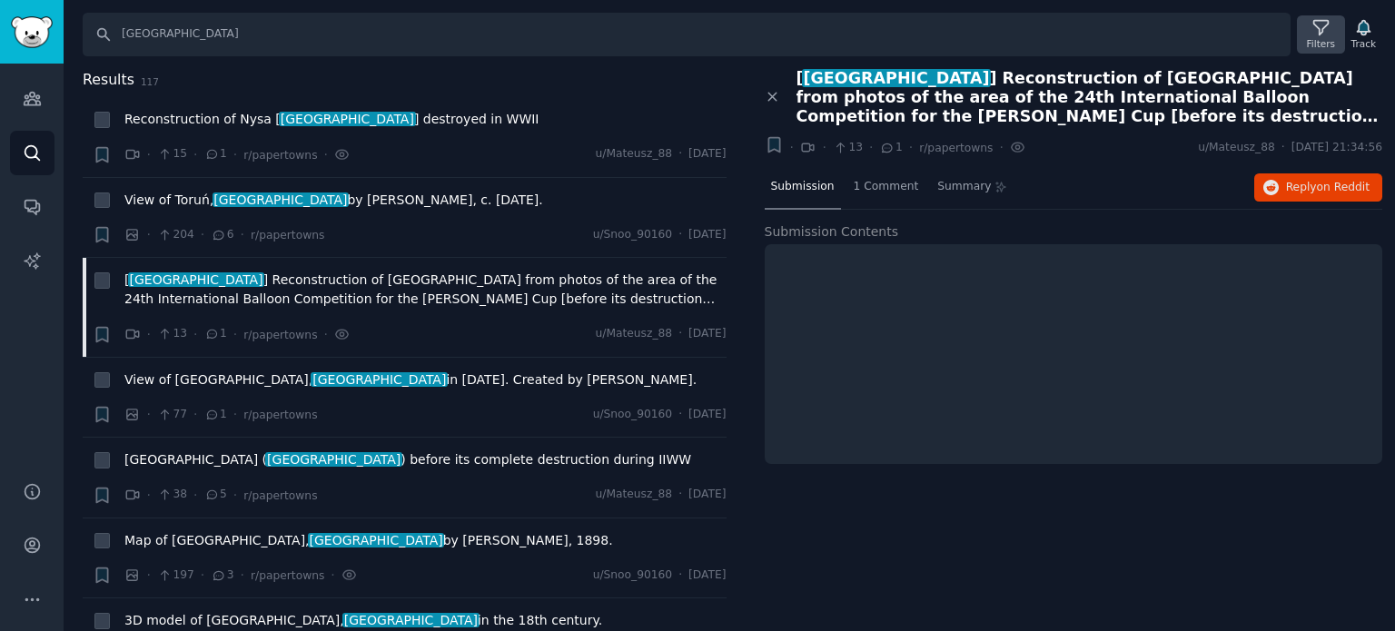
click at [1335, 18] on div "Filters" at bounding box center [1320, 34] width 47 height 38
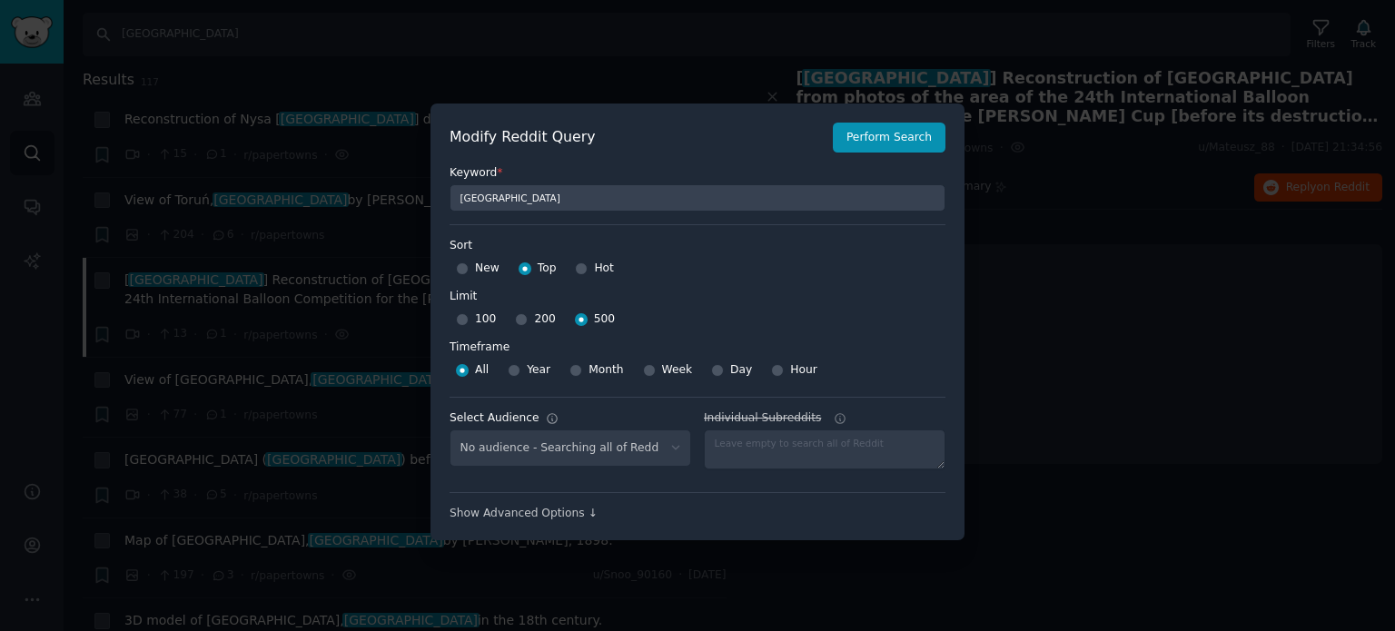
select select "c9a8b48a13"
click at [519, 366] on div "Year" at bounding box center [529, 370] width 43 height 29
click at [511, 370] on input "Year" at bounding box center [514, 370] width 13 height 13
radio input "true"
click at [580, 269] on input "Hot" at bounding box center [581, 268] width 13 height 13
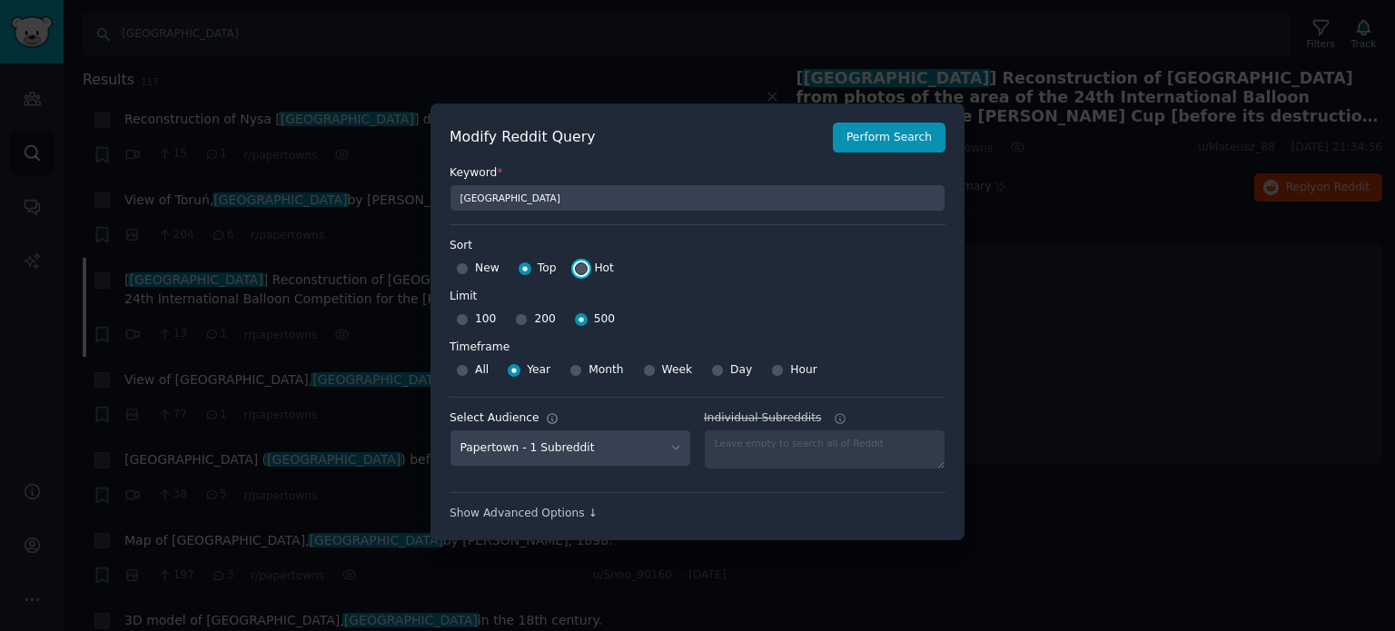
radio input "true"
click at [519, 268] on input "Top" at bounding box center [525, 268] width 13 height 13
radio input "true"
click at [460, 371] on input "All" at bounding box center [462, 370] width 13 height 13
radio input "true"
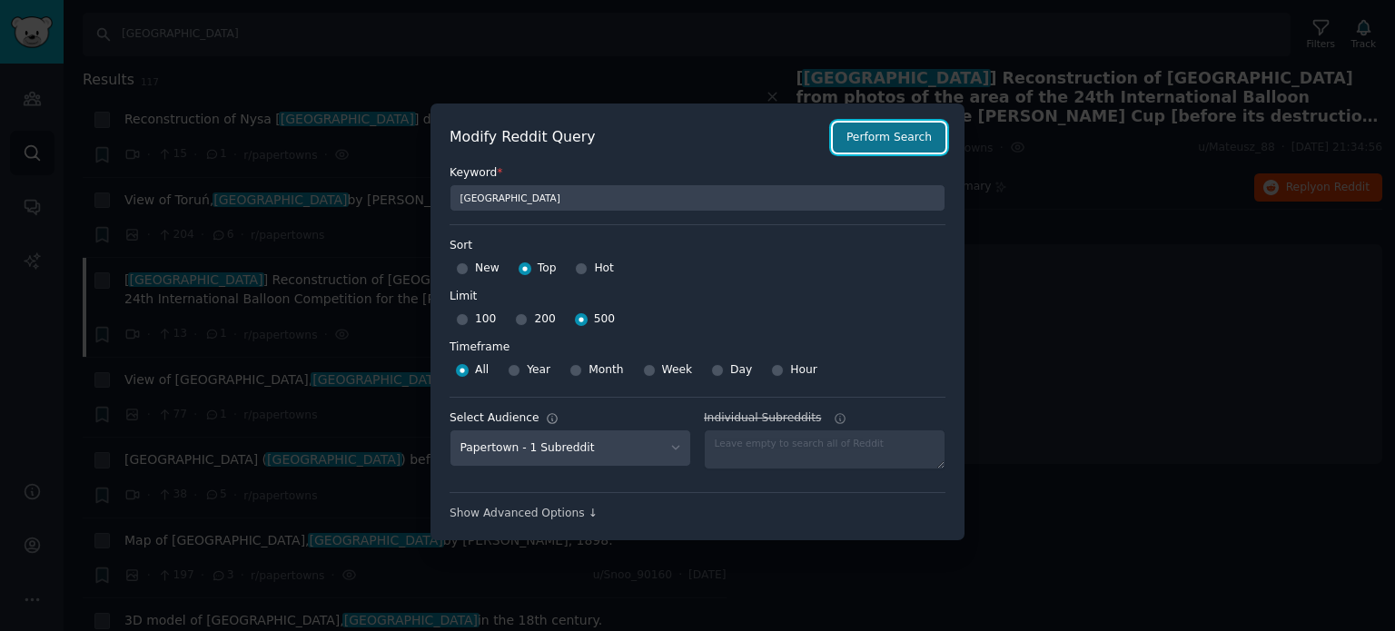
click at [893, 139] on button "Perform Search" at bounding box center [889, 138] width 113 height 31
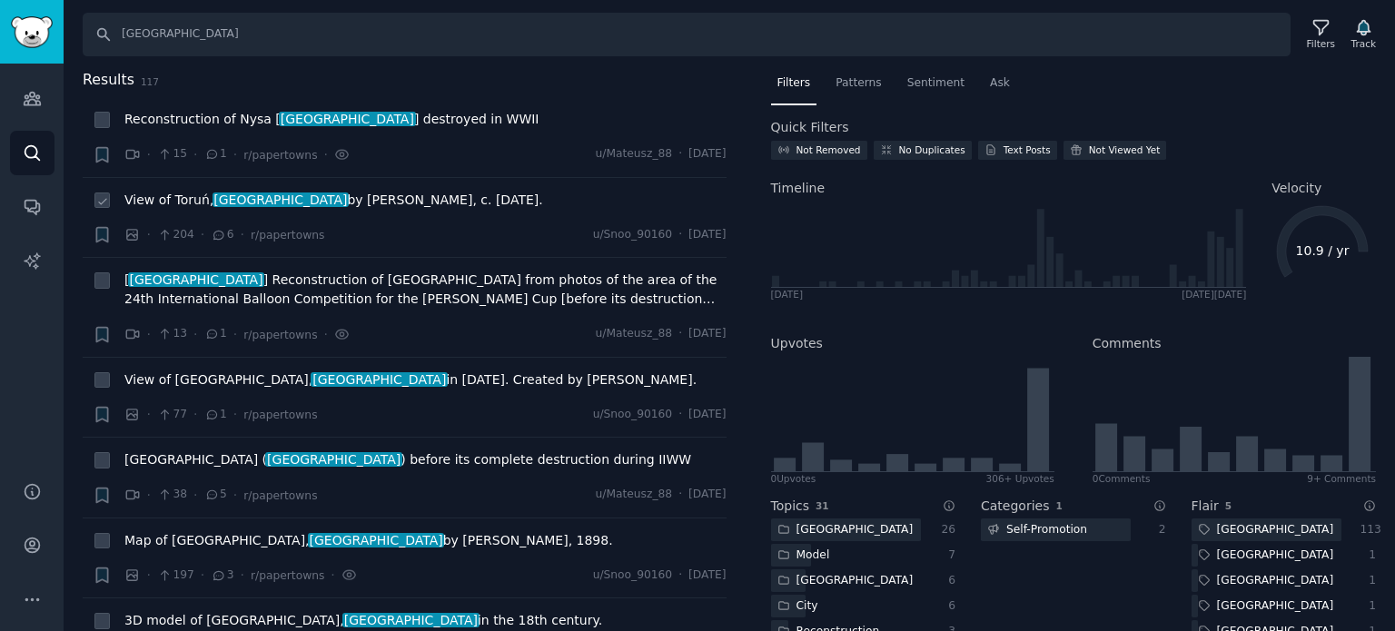
click at [244, 211] on div "View of Toruń, poland by Christian Daniel Pietesch, c. 1684." at bounding box center [425, 203] width 602 height 25
click at [245, 208] on span "View of Toruń, poland by Christian Daniel Pietesch, c. 1684." at bounding box center [333, 200] width 419 height 19
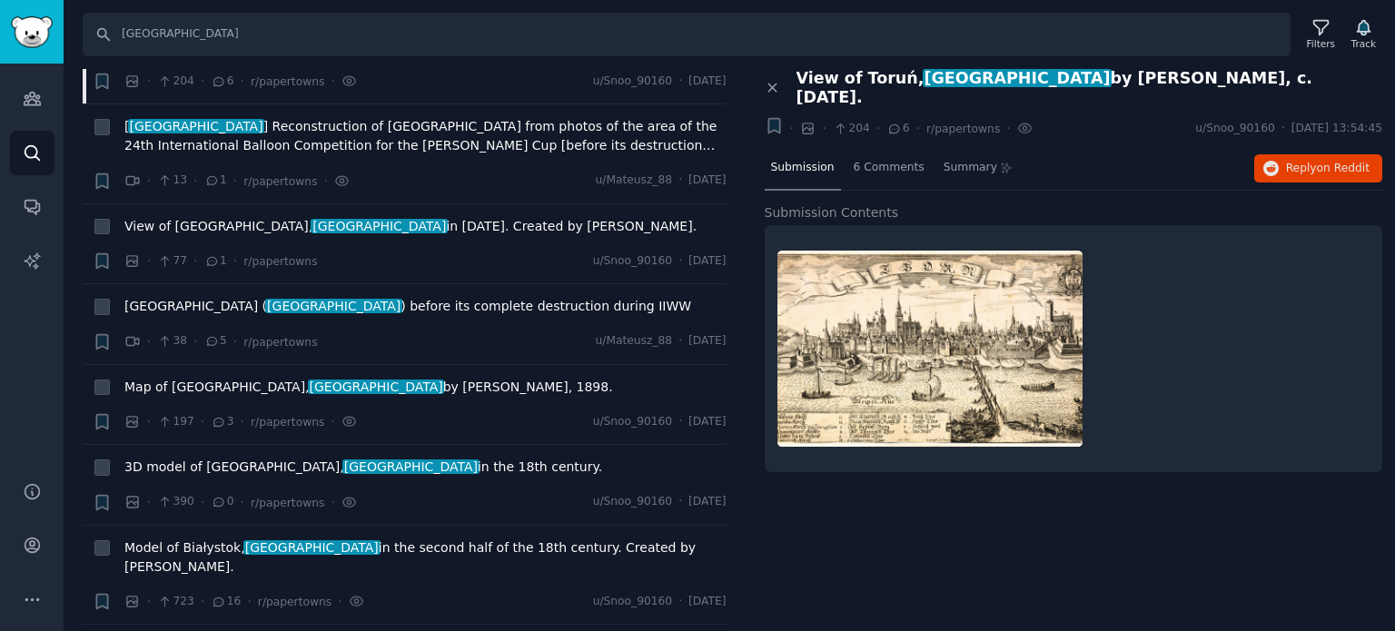
scroll to position [454, 0]
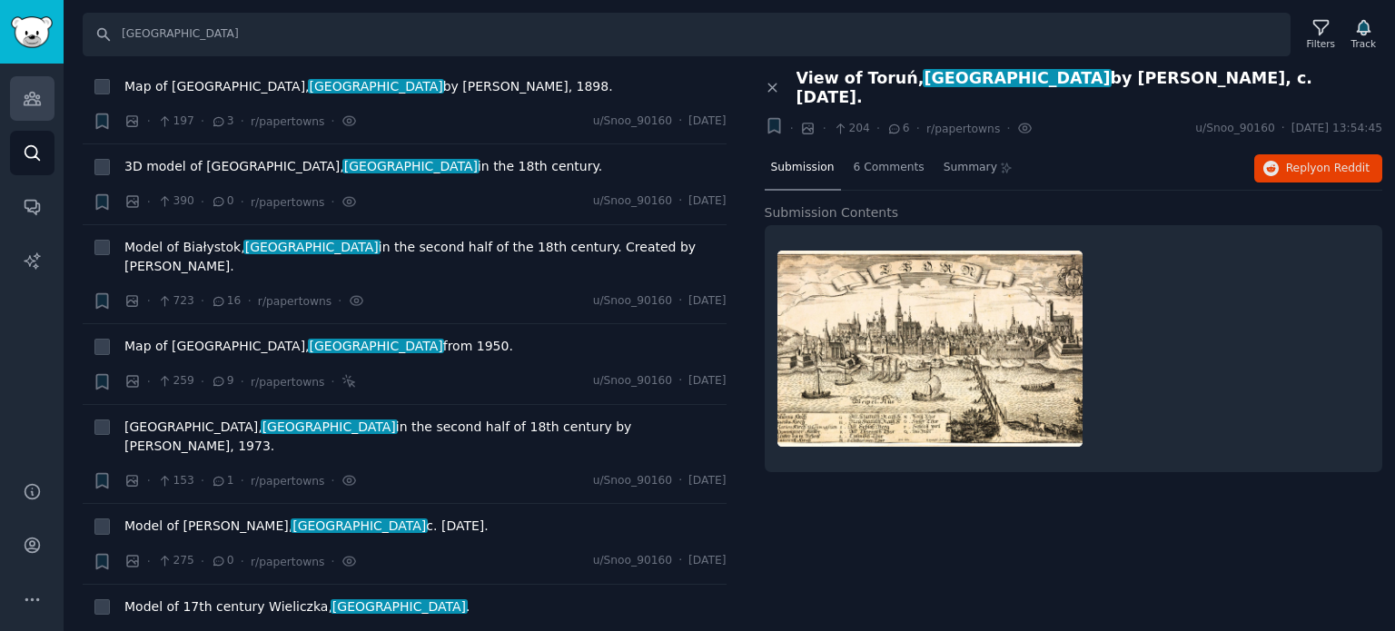
click at [27, 104] on icon "Sidebar" at bounding box center [32, 98] width 19 height 19
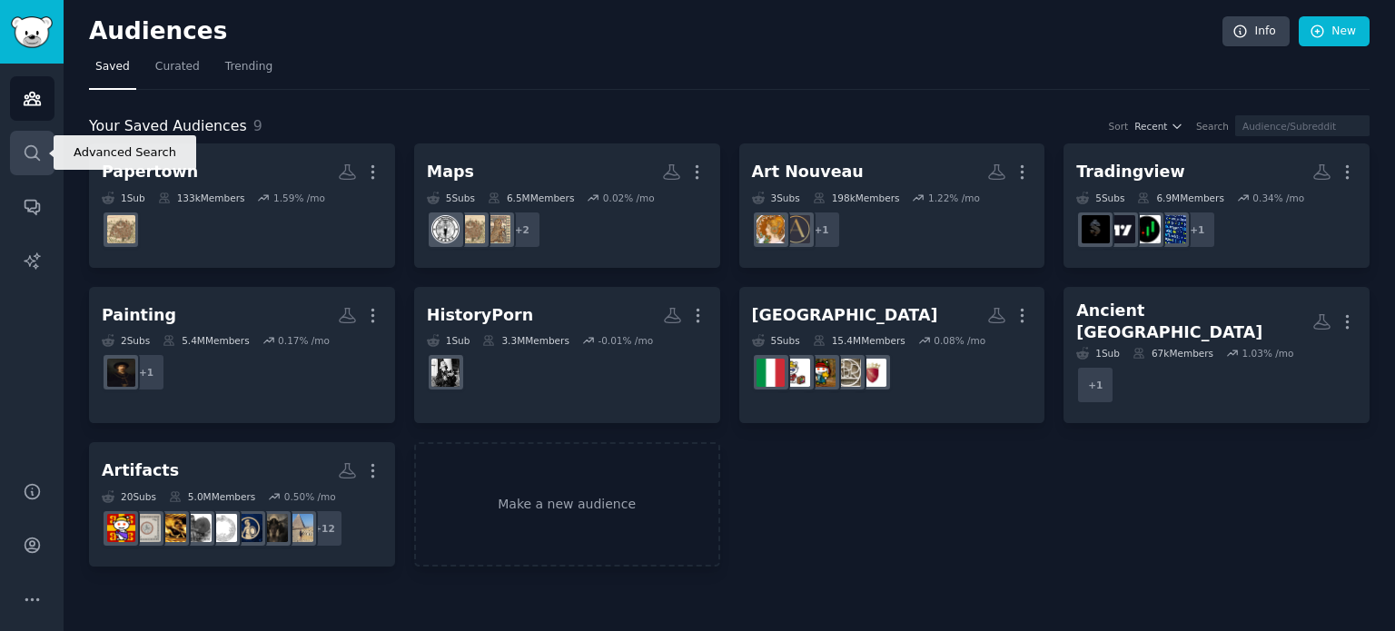
click at [25, 156] on icon "Sidebar" at bounding box center [32, 152] width 19 height 19
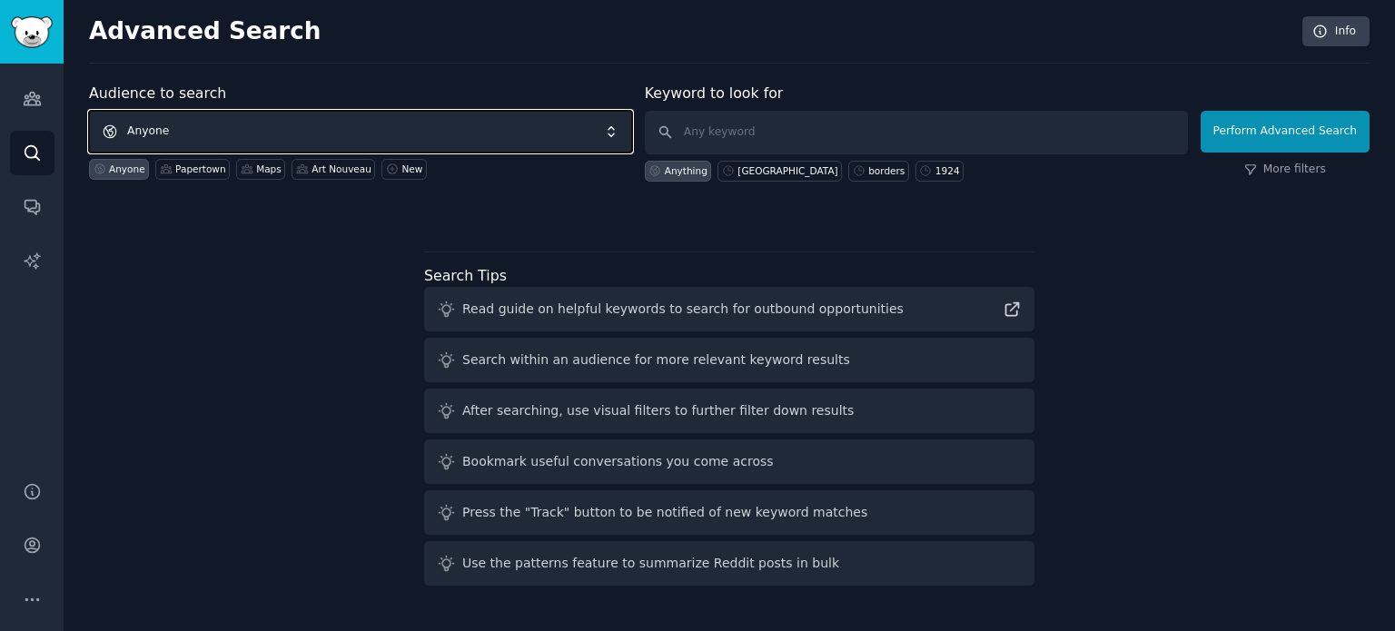
click at [279, 124] on span "Anyone" at bounding box center [360, 132] width 543 height 42
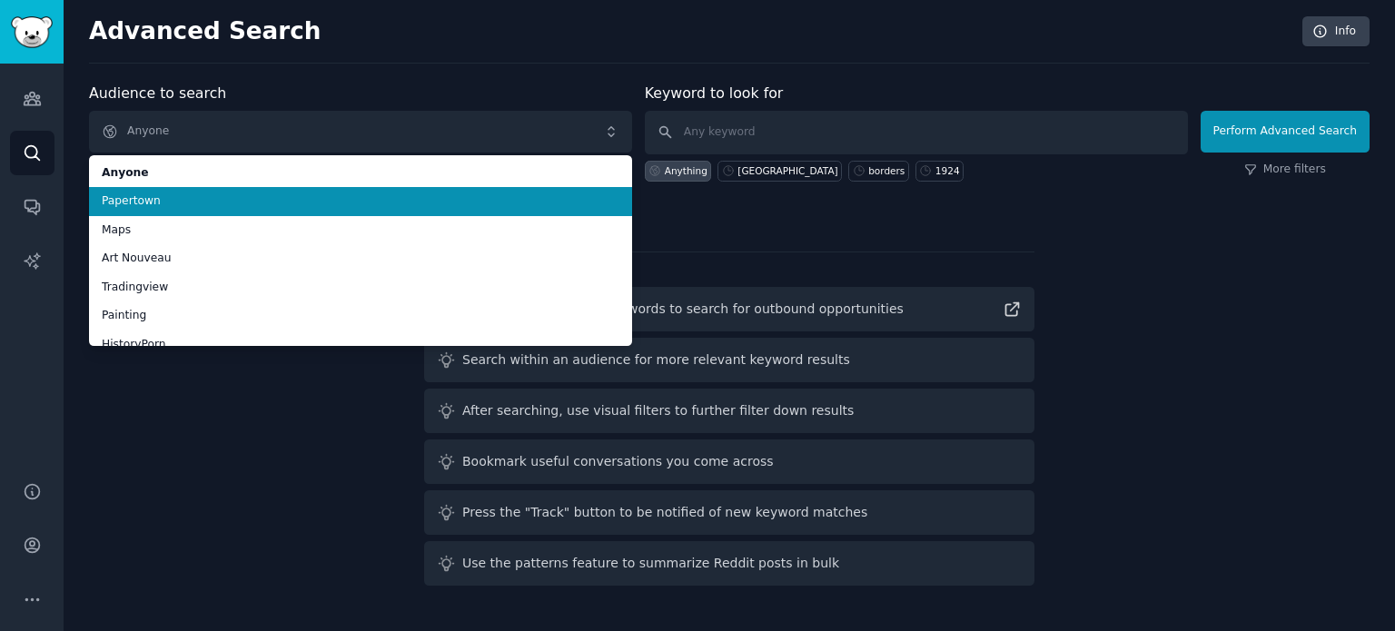
click at [182, 193] on span "Papertown" at bounding box center [361, 201] width 518 height 16
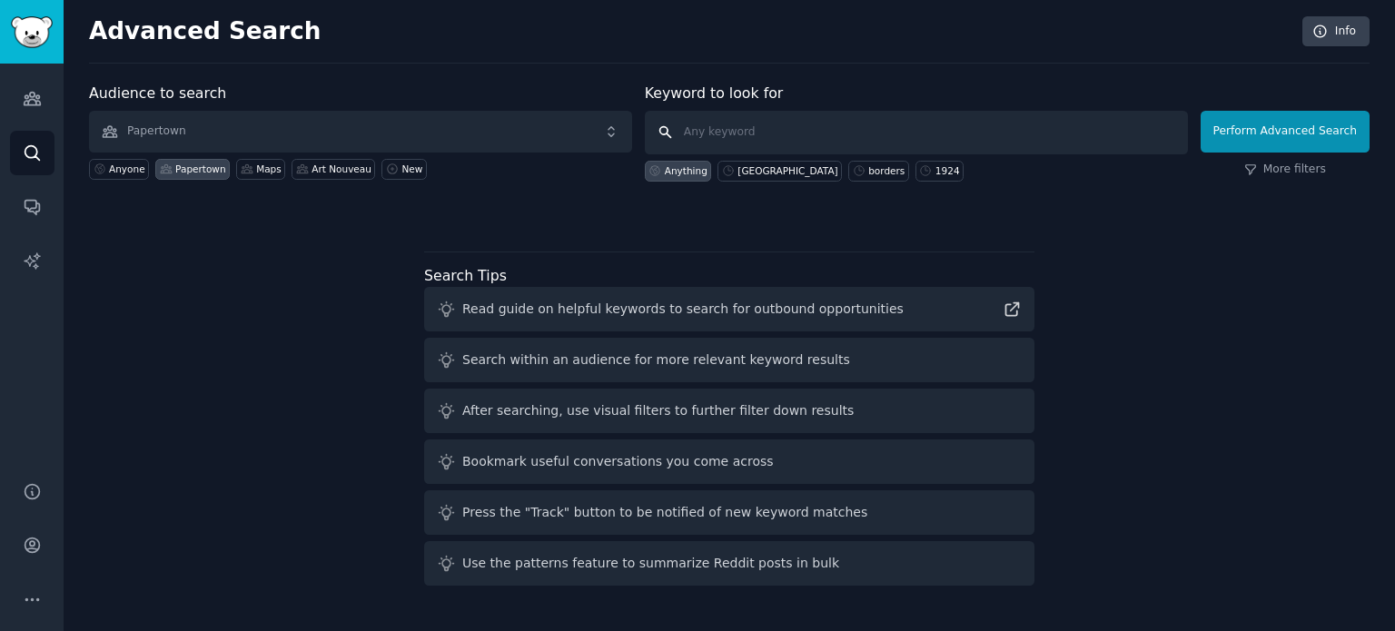
click at [826, 148] on input "text" at bounding box center [916, 133] width 543 height 44
type input "[GEOGRAPHIC_DATA]"
click button "Perform Advanced Search" at bounding box center [1285, 132] width 169 height 42
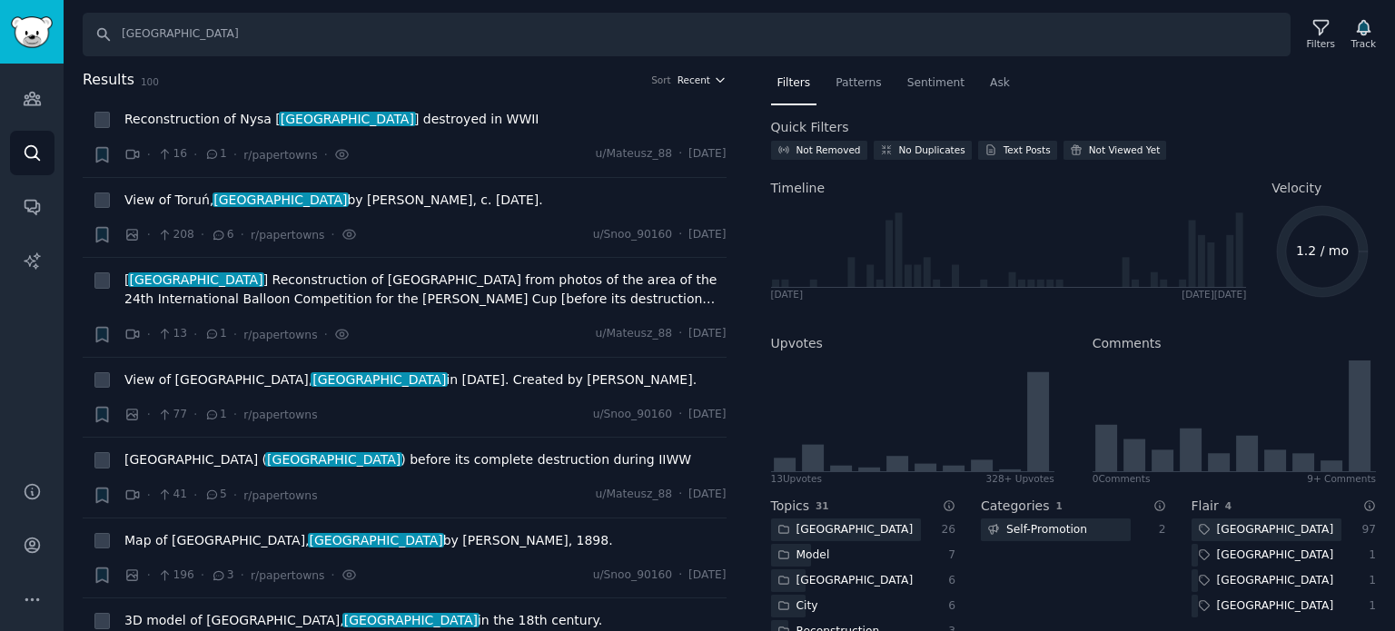
click at [704, 77] on span "Recent" at bounding box center [693, 80] width 33 height 13
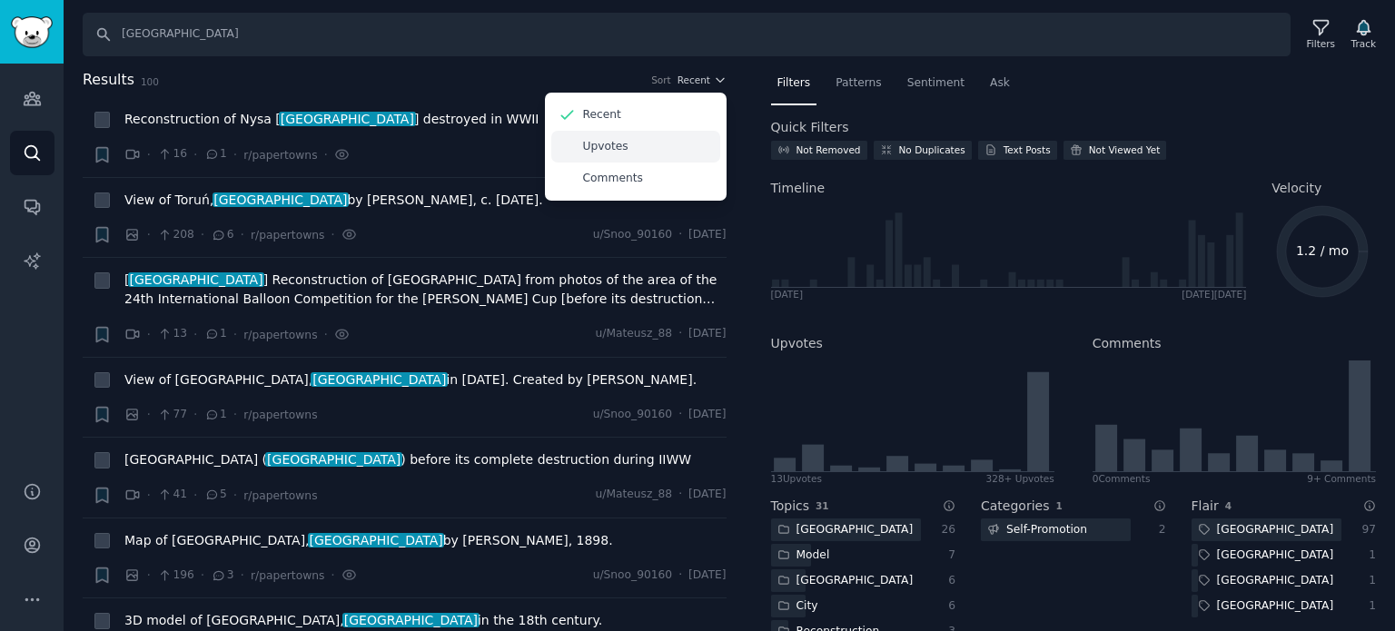
click at [639, 153] on div "Upvotes" at bounding box center [635, 147] width 169 height 32
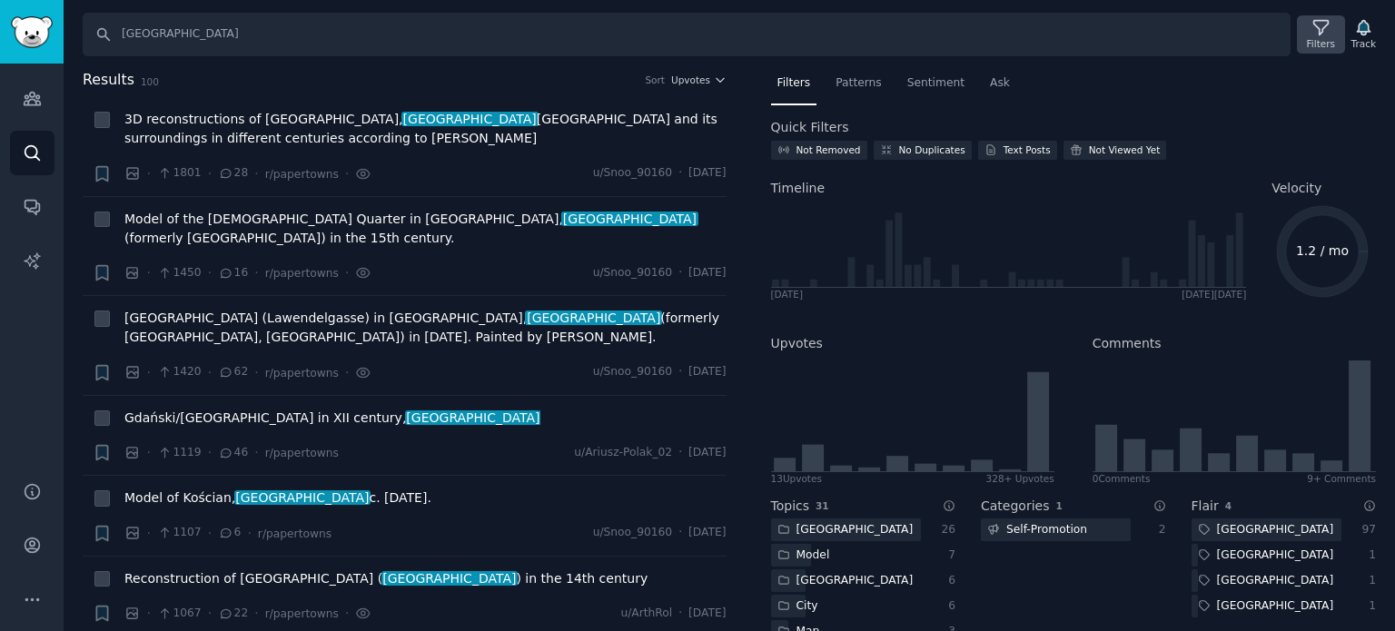
click at [1310, 28] on div "Filters" at bounding box center [1320, 34] width 47 height 38
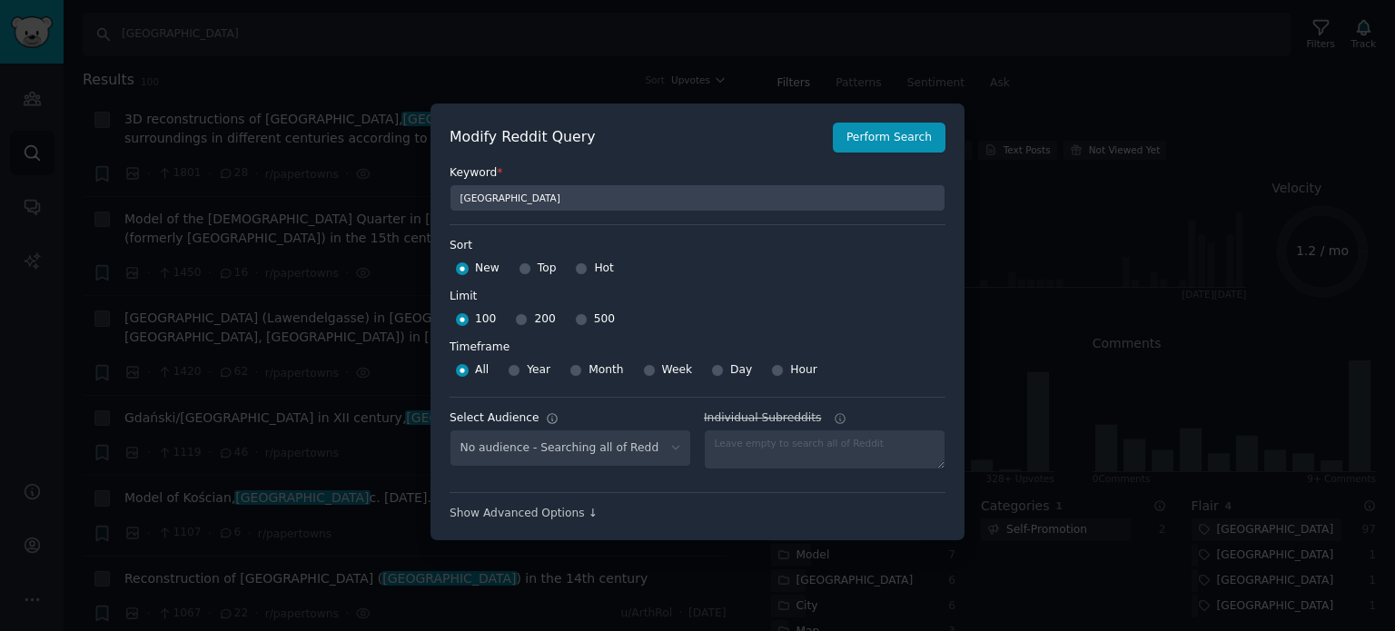
select select "c9a8b48a13"
click at [580, 320] on div "500" at bounding box center [595, 319] width 40 height 29
click at [575, 320] on input "500" at bounding box center [581, 319] width 13 height 13
radio input "true"
click at [888, 135] on button "Perform Search" at bounding box center [889, 138] width 113 height 31
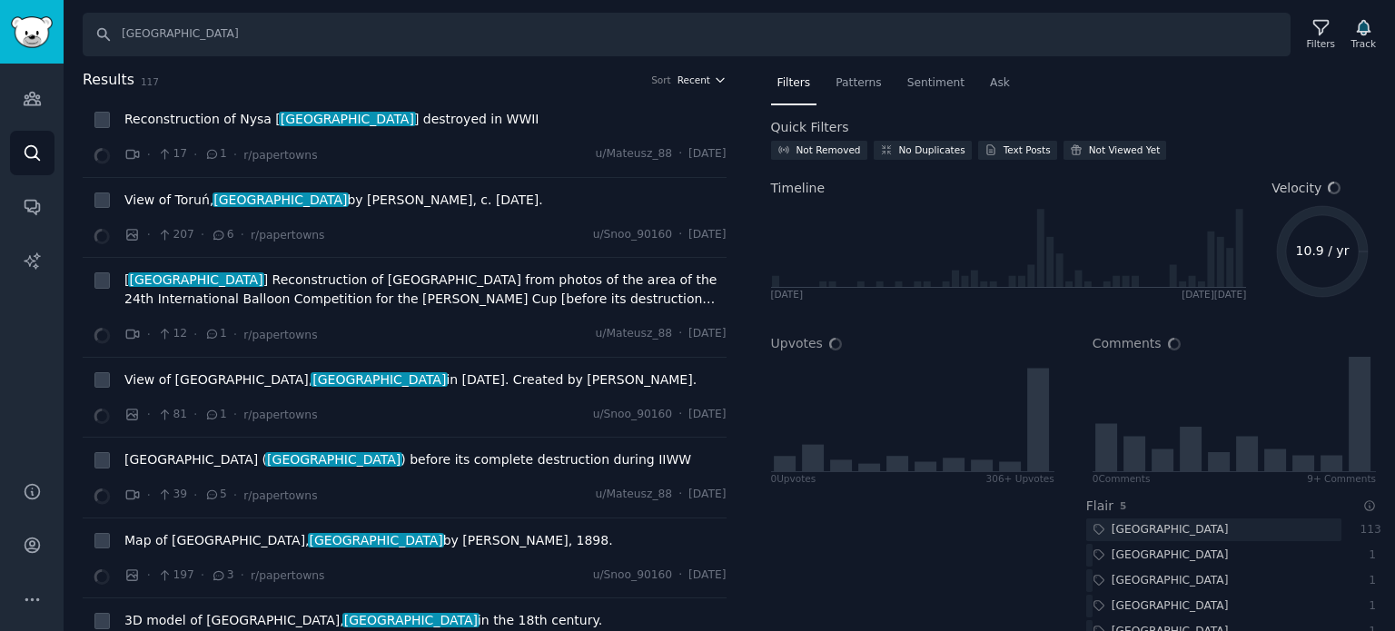
click at [690, 83] on span "Recent" at bounding box center [693, 80] width 33 height 13
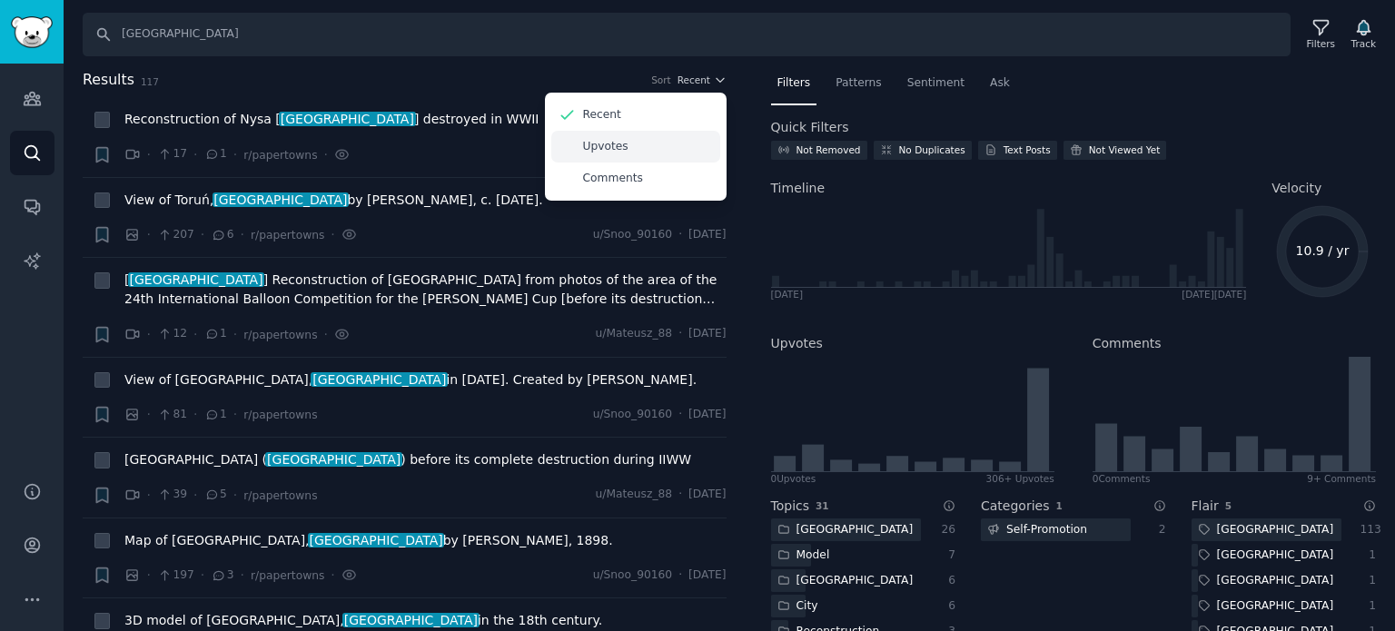
click at [648, 146] on div "Upvotes" at bounding box center [635, 147] width 169 height 32
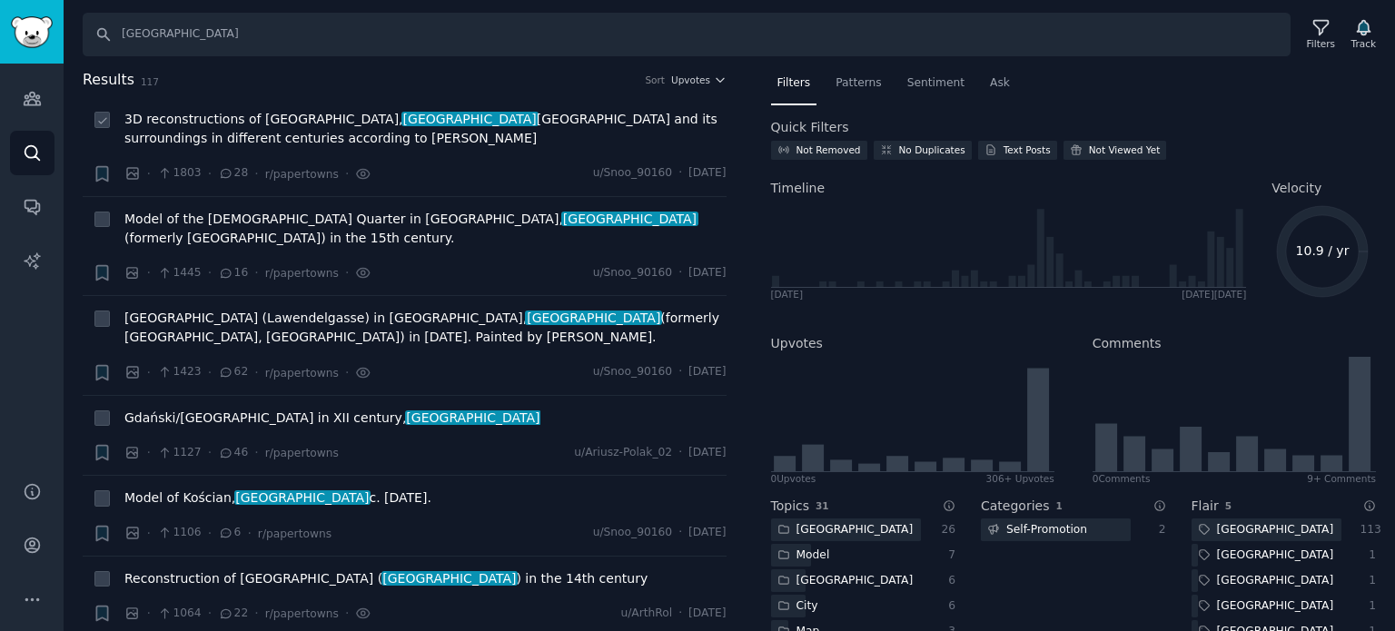
click at [381, 124] on span "3D reconstructions of Kraków, poland Main Square and its surroundings in differ…" at bounding box center [425, 129] width 602 height 38
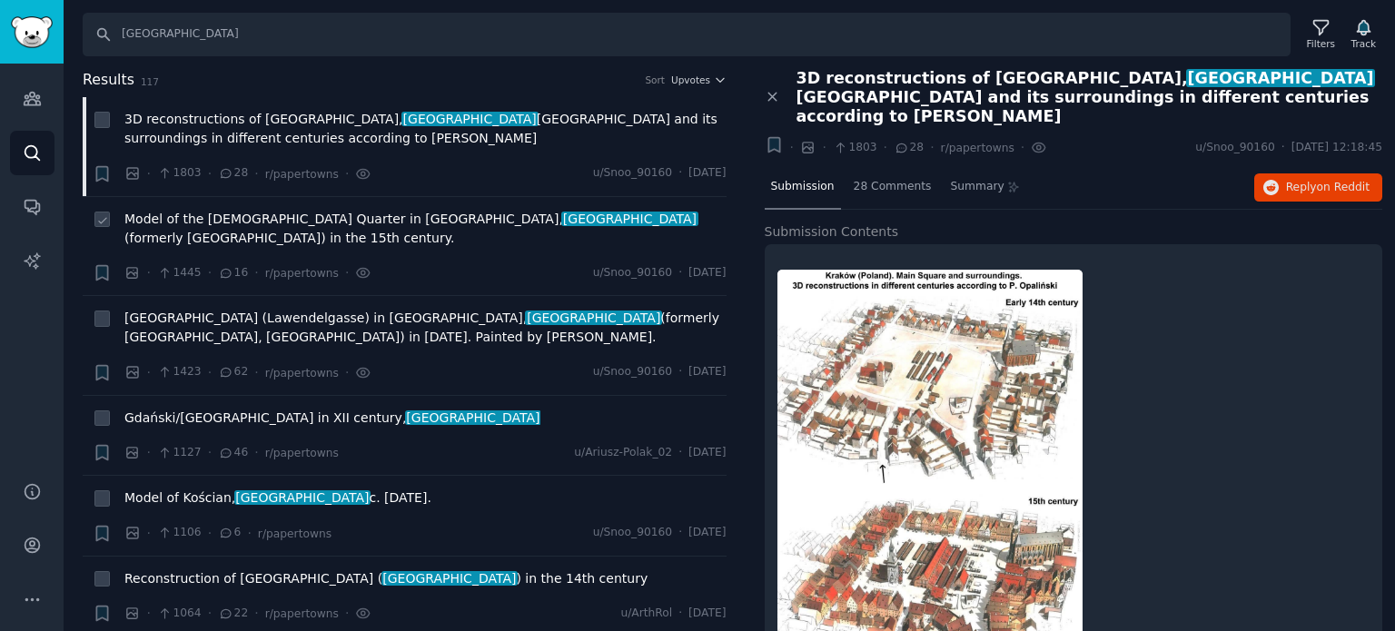
click at [279, 210] on span "Model of the Jewish Quarter in Wrocław, poland (formerly Breslau) in the 15th c…" at bounding box center [425, 229] width 602 height 38
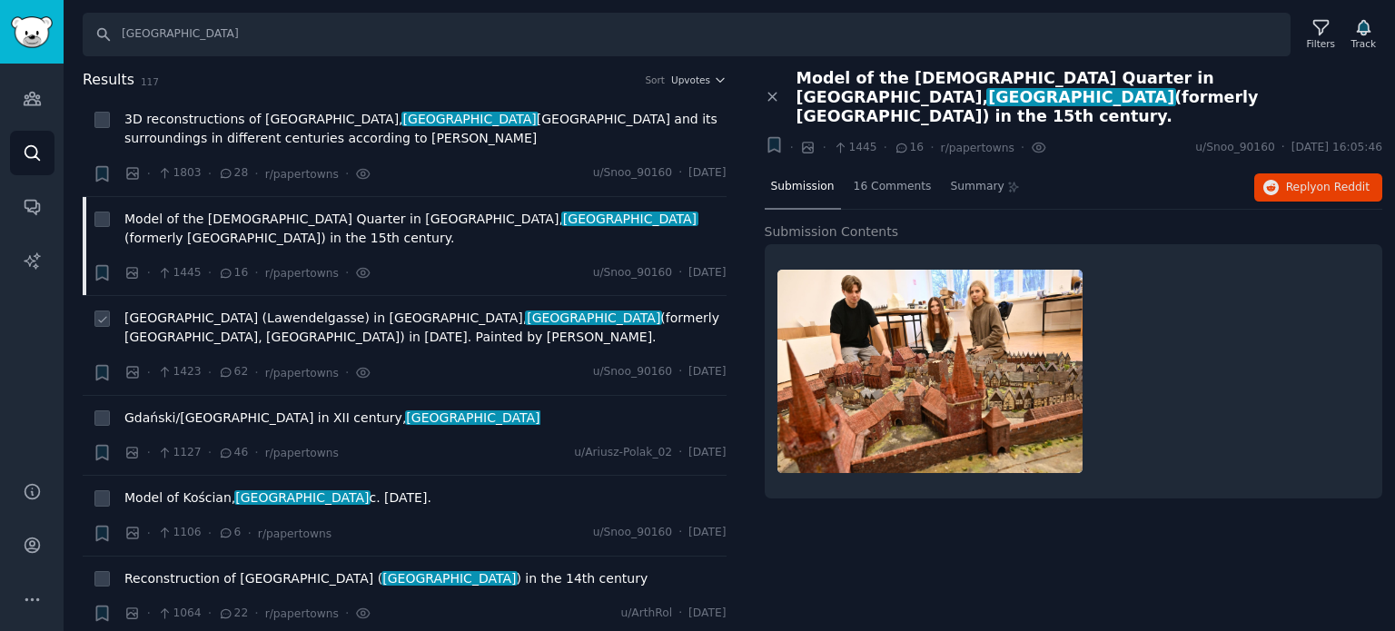
click at [252, 309] on span "Lawendowa Street (Lawendelgasse) in Gdańsk, poland (formerly Danzig, Prussia) i…" at bounding box center [425, 328] width 602 height 38
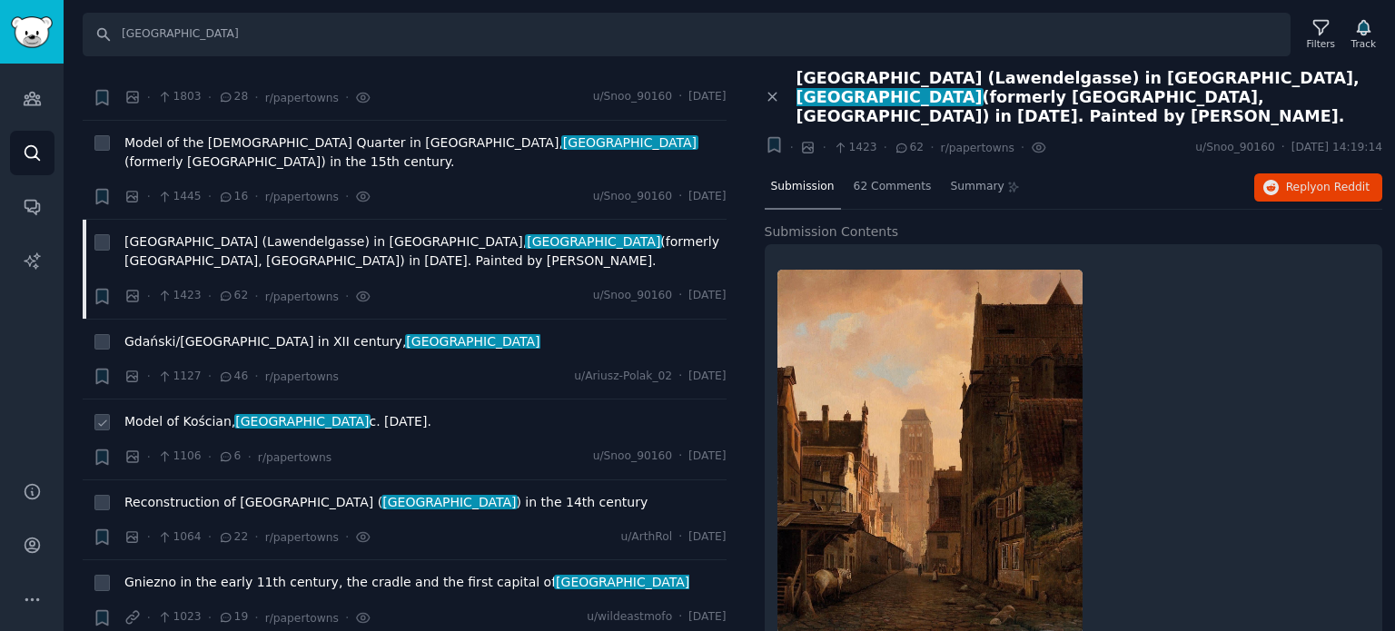
scroll to position [182, 0]
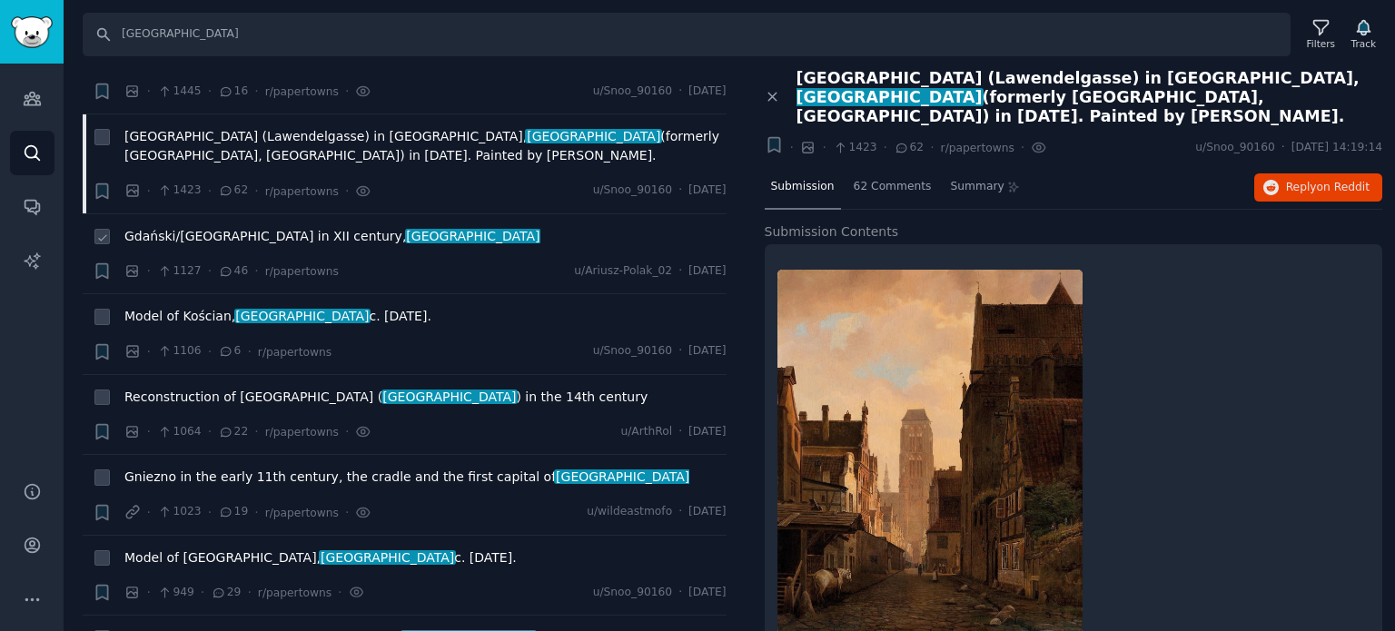
click at [218, 227] on span "Gdański/Danzig in XII century, poland" at bounding box center [332, 236] width 416 height 19
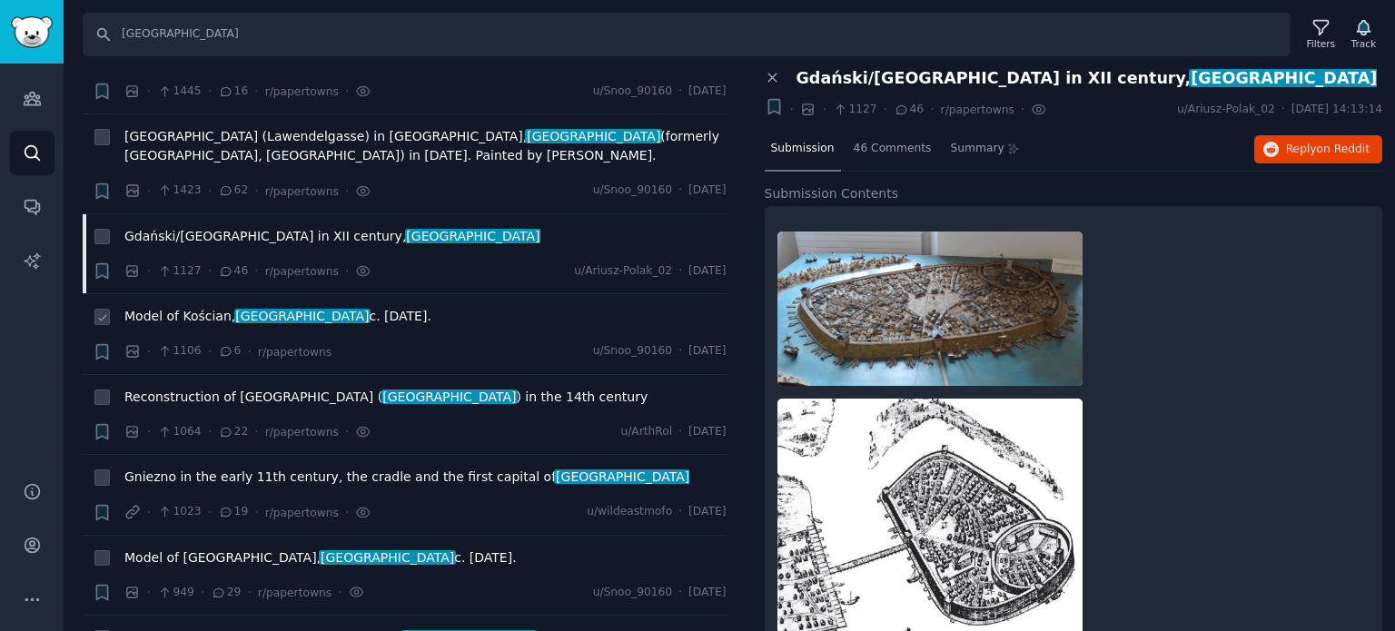
click at [245, 309] on span "[GEOGRAPHIC_DATA]" at bounding box center [302, 316] width 137 height 15
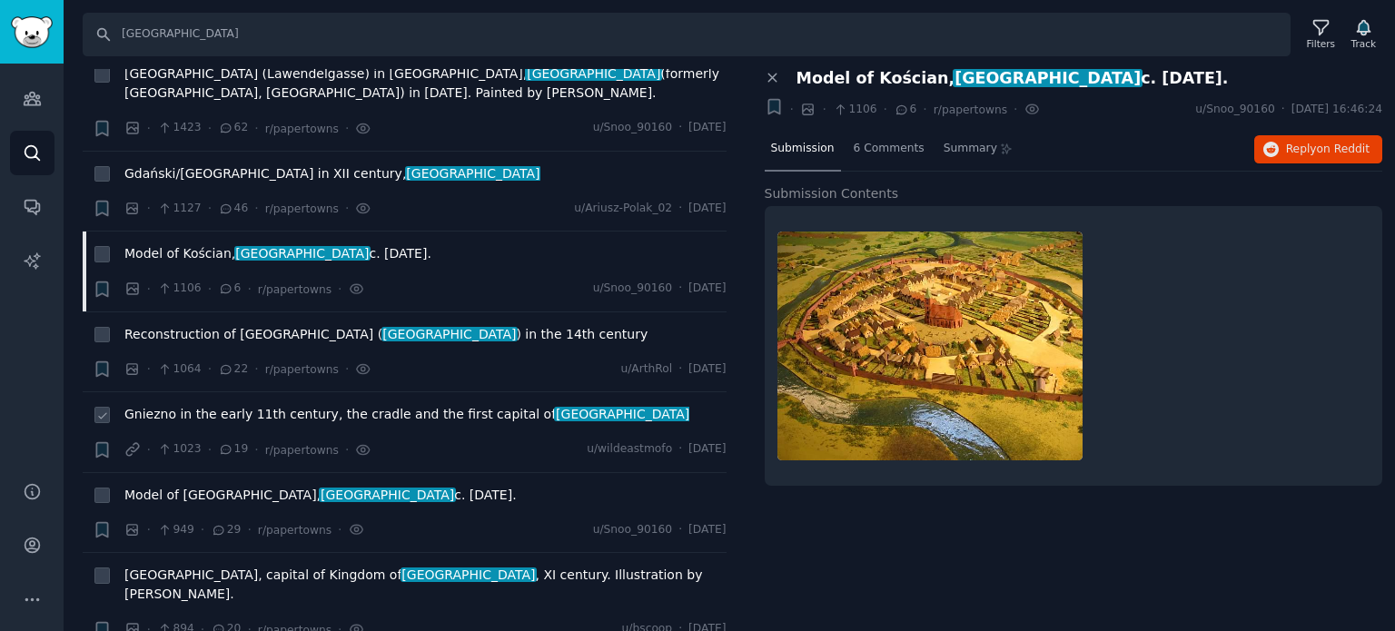
scroll to position [363, 0]
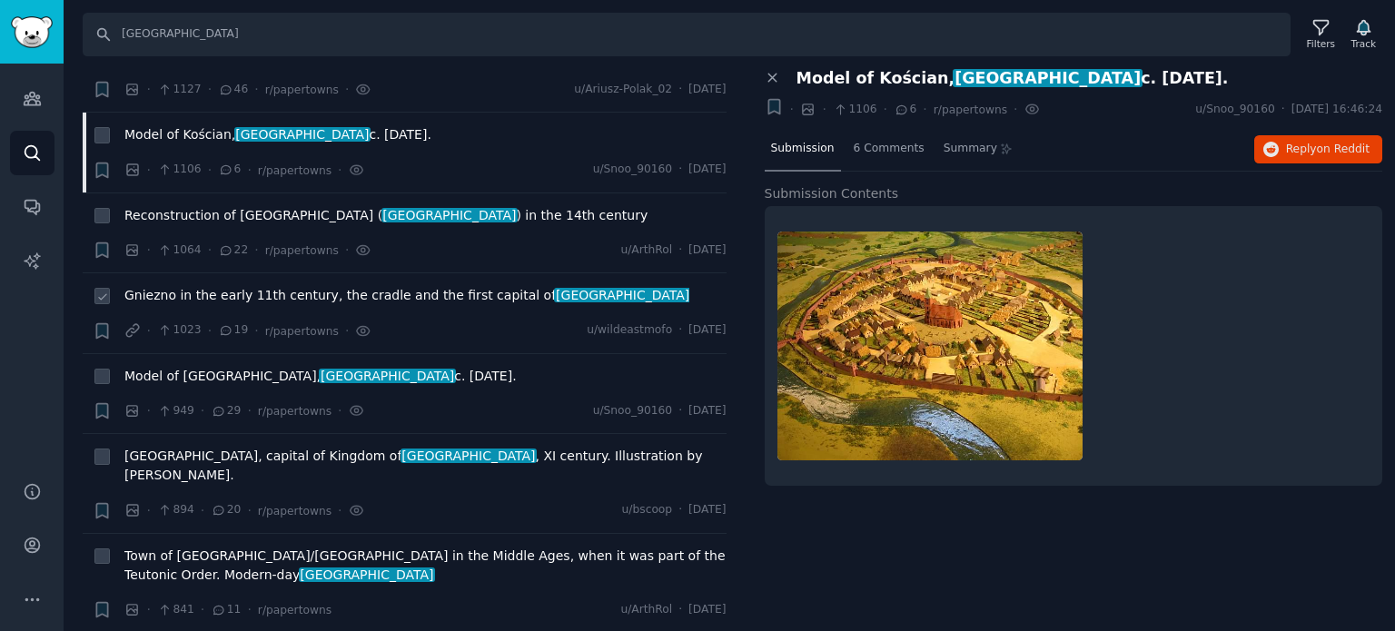
click at [212, 286] on span "Gniezno in the early 11th century, the cradle and the first capital of poland" at bounding box center [406, 295] width 565 height 19
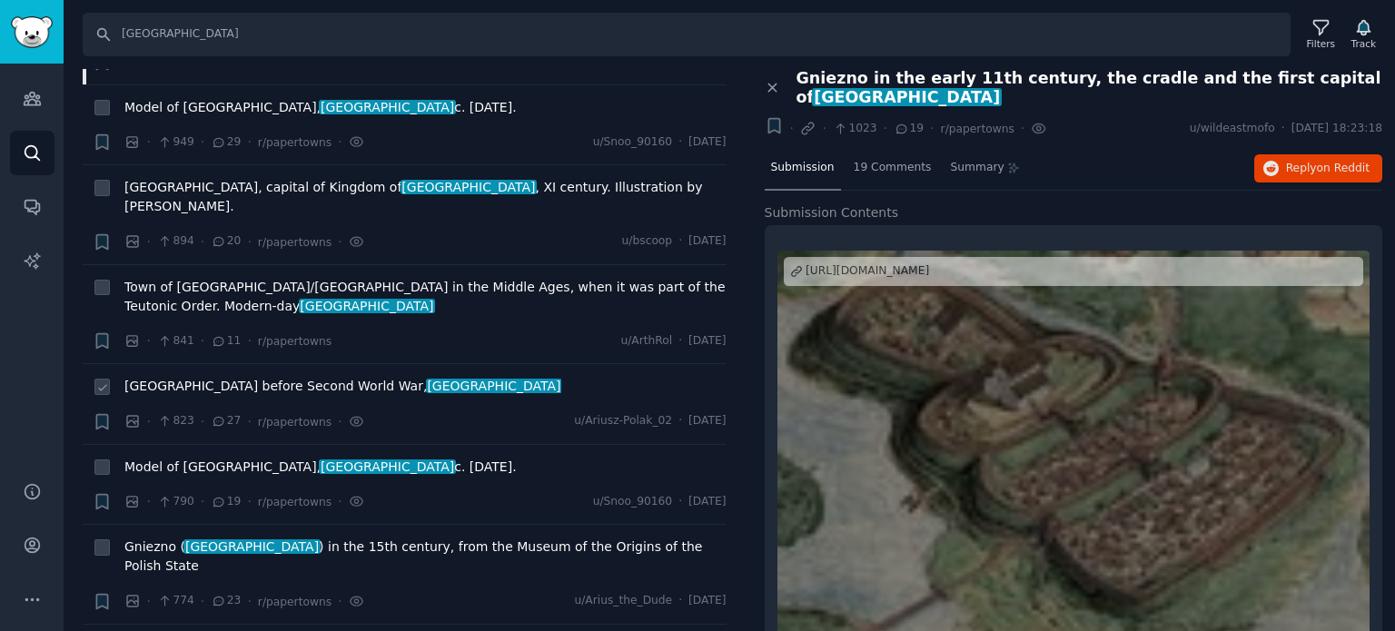
scroll to position [727, 0]
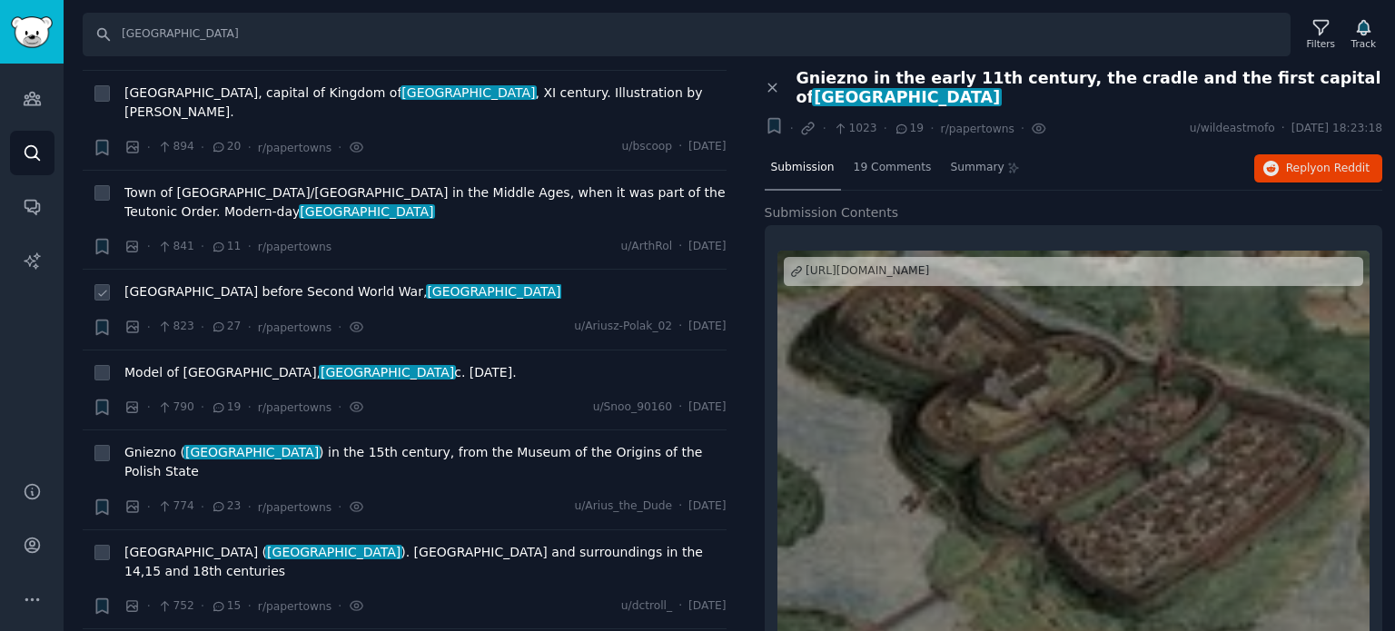
click at [223, 282] on span "Warsaw before Second World War, poland" at bounding box center [342, 291] width 437 height 19
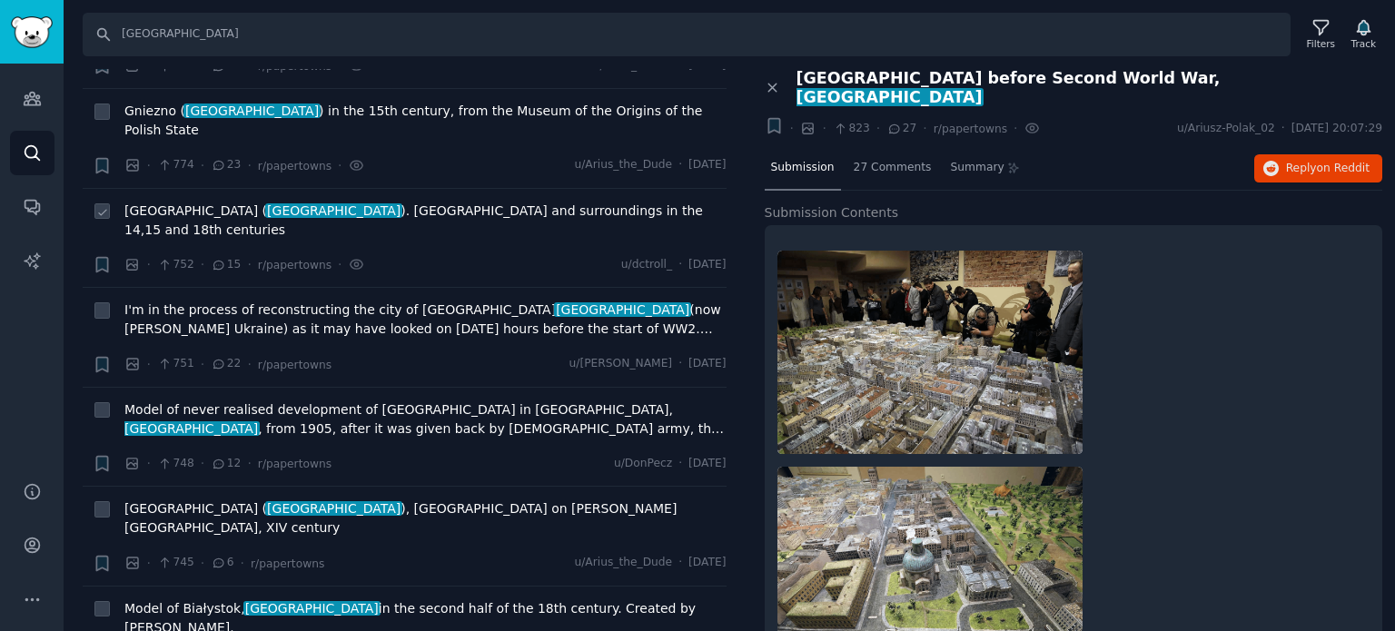
scroll to position [1090, 0]
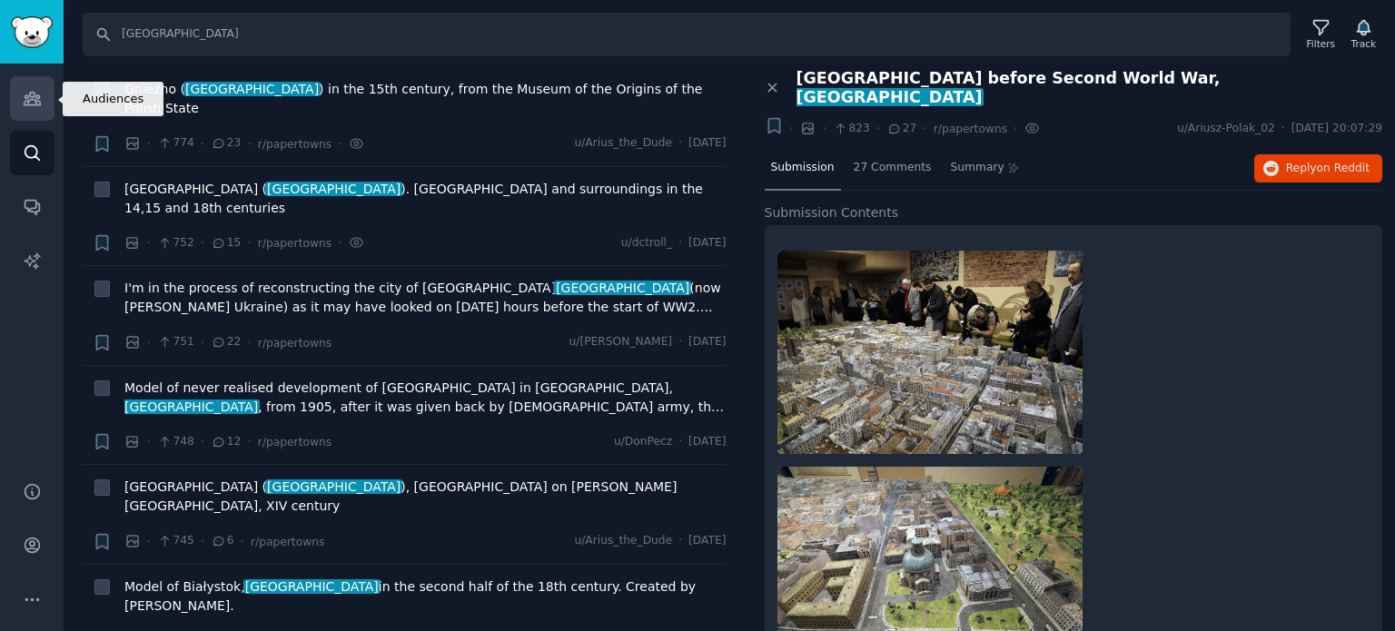
click at [34, 97] on icon "Sidebar" at bounding box center [32, 98] width 19 height 19
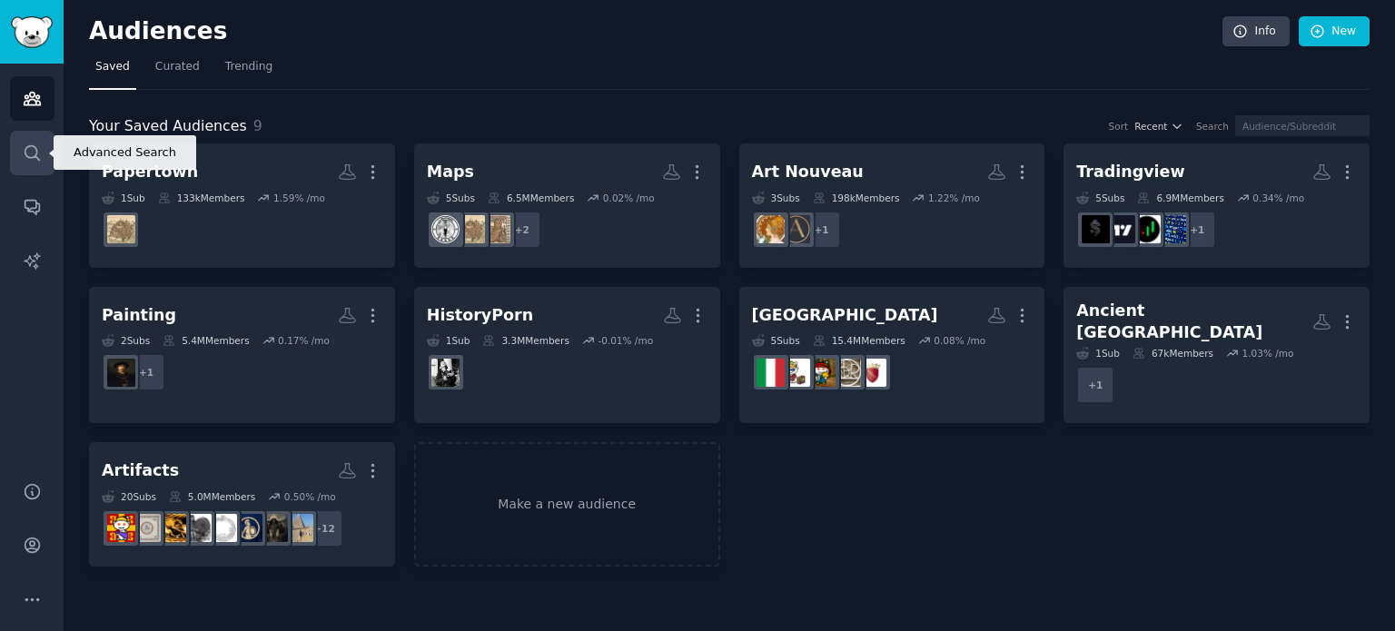
click at [15, 167] on link "Search" at bounding box center [32, 153] width 44 height 44
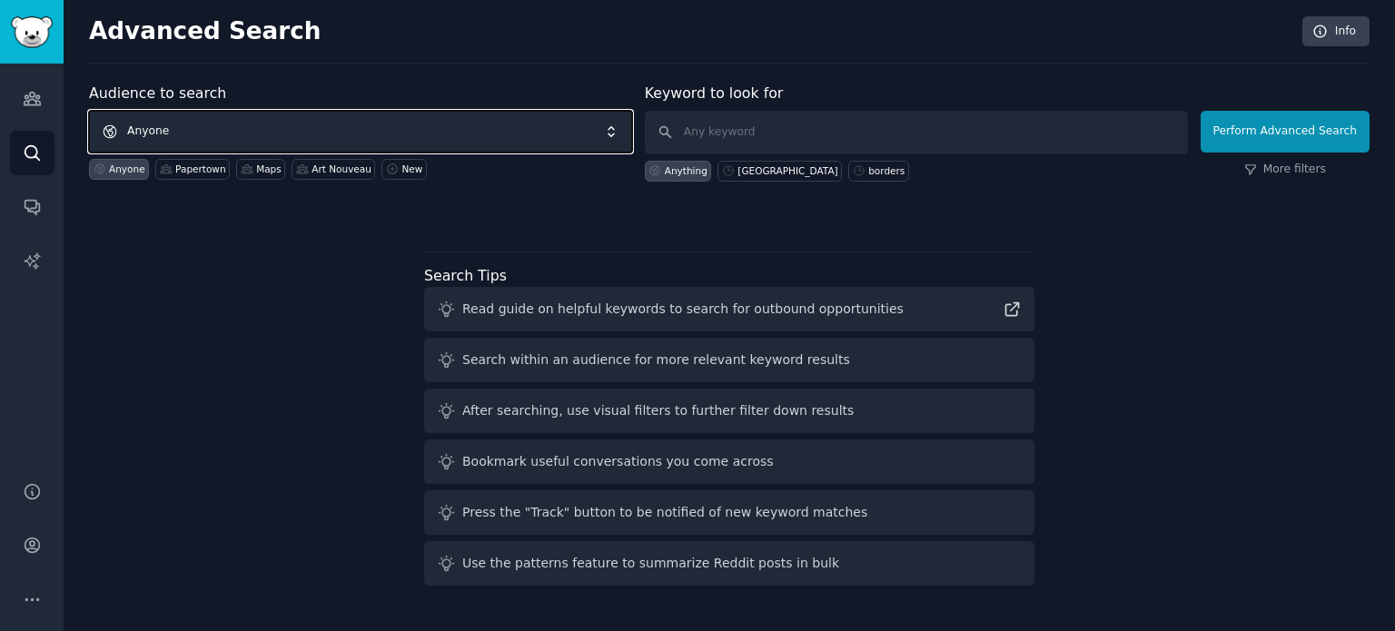
click at [380, 138] on span "Anyone" at bounding box center [360, 132] width 543 height 42
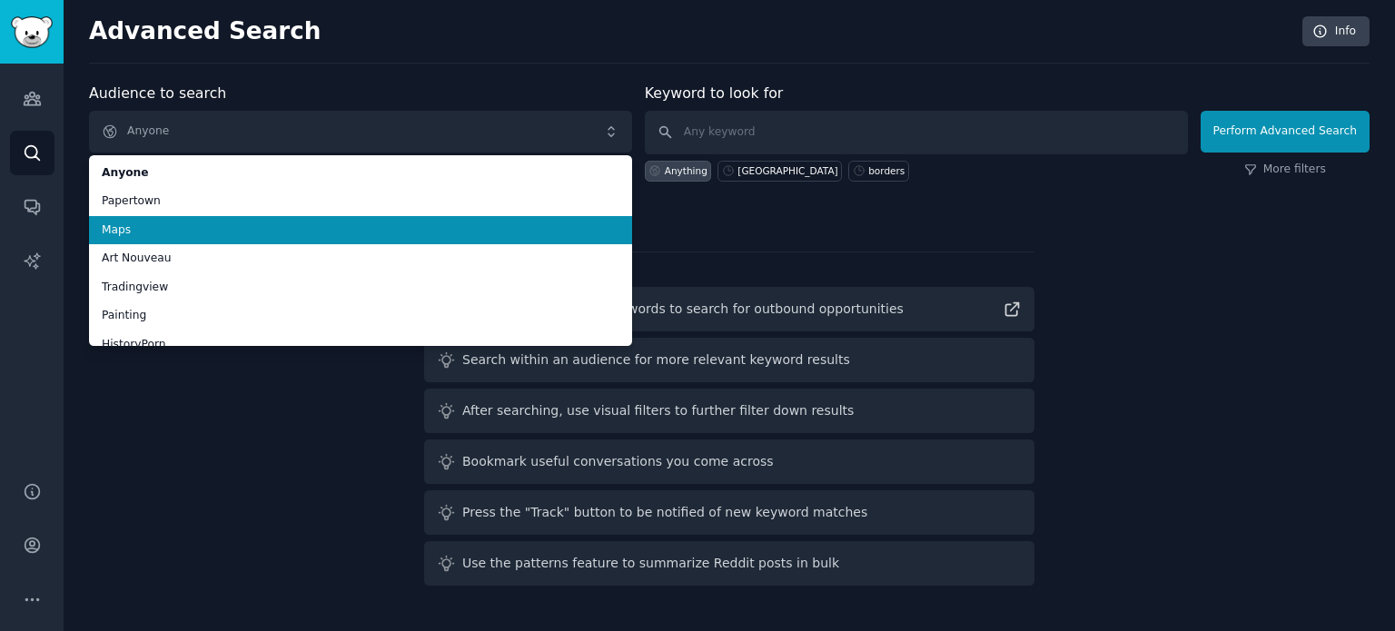
click at [309, 229] on span "Maps" at bounding box center [361, 230] width 518 height 16
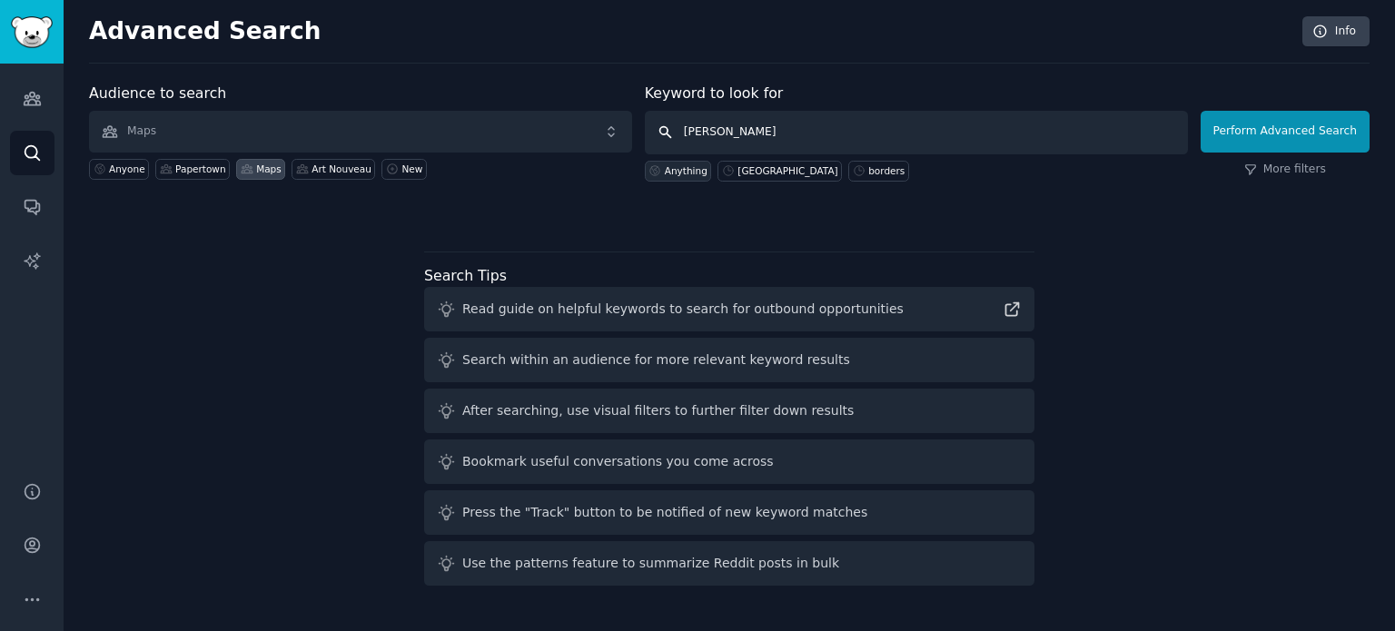
type input "[GEOGRAPHIC_DATA]"
click button "Perform Advanced Search" at bounding box center [1285, 132] width 169 height 42
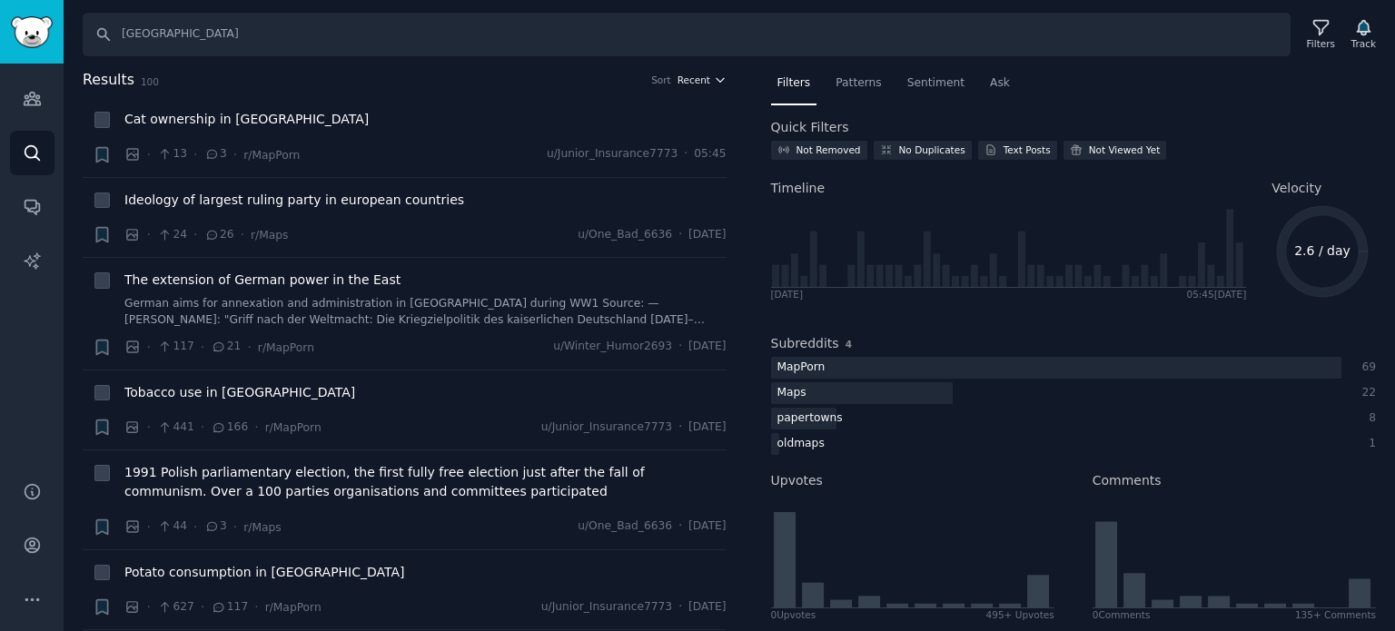
click at [690, 77] on span "Recent" at bounding box center [693, 80] width 33 height 13
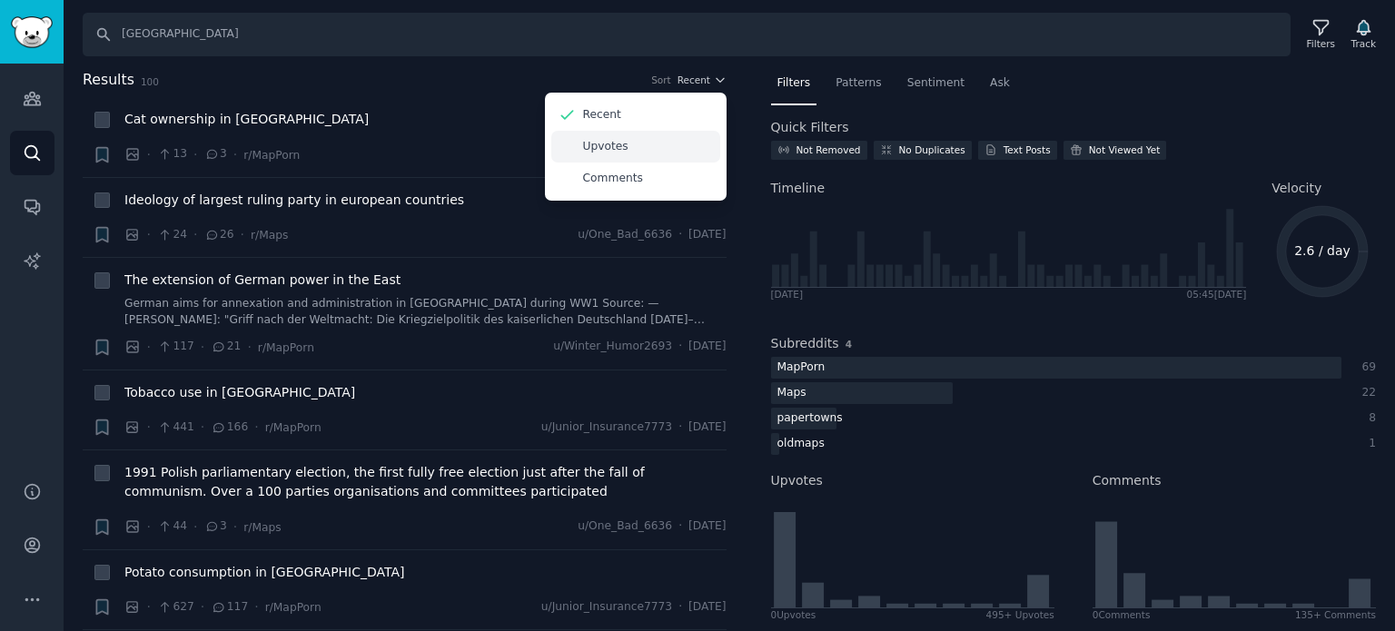
click at [644, 143] on div "Upvotes" at bounding box center [635, 147] width 169 height 32
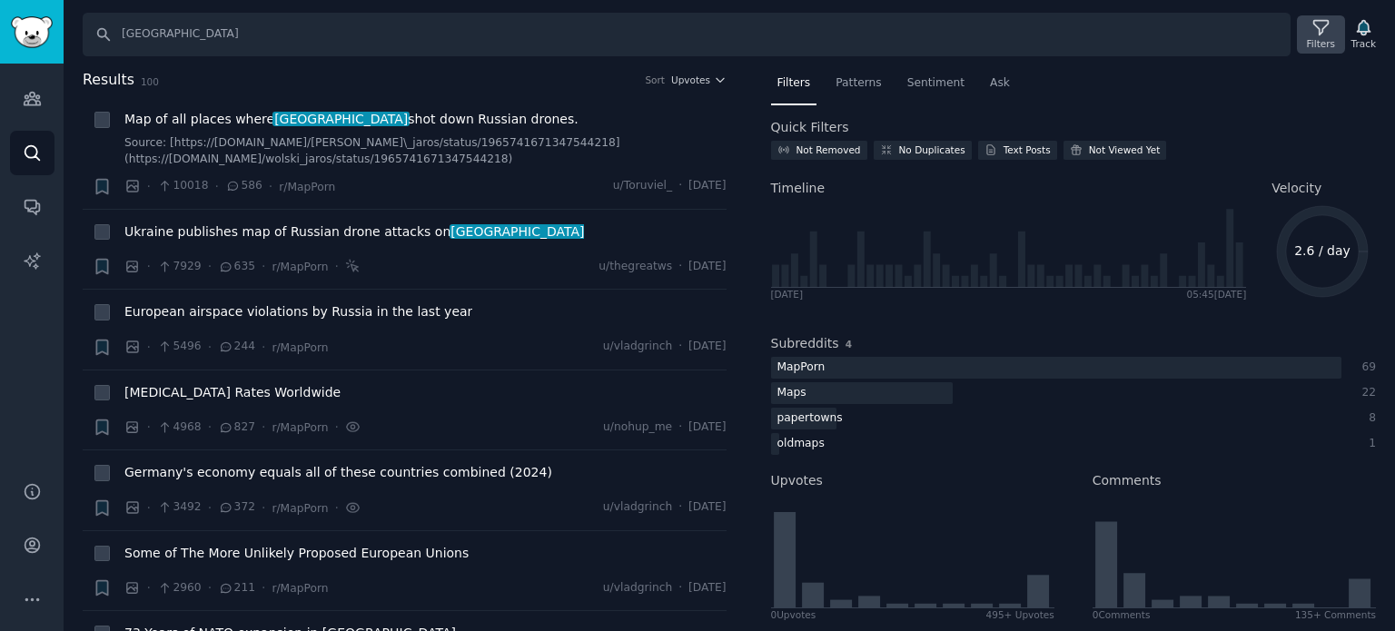
click at [1308, 32] on div "Filters" at bounding box center [1320, 34] width 47 height 38
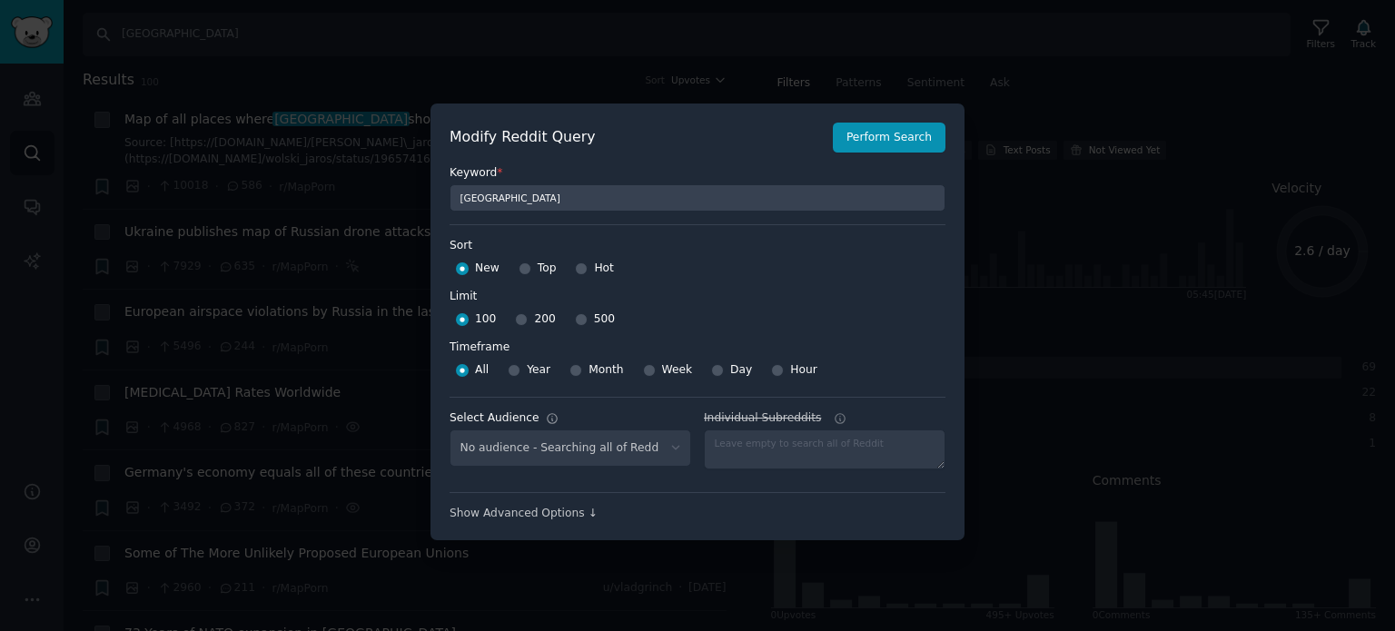
select select "f33d550f09"
click at [575, 319] on input "500" at bounding box center [581, 319] width 13 height 13
radio input "true"
click at [916, 140] on button "Perform Search" at bounding box center [889, 138] width 113 height 31
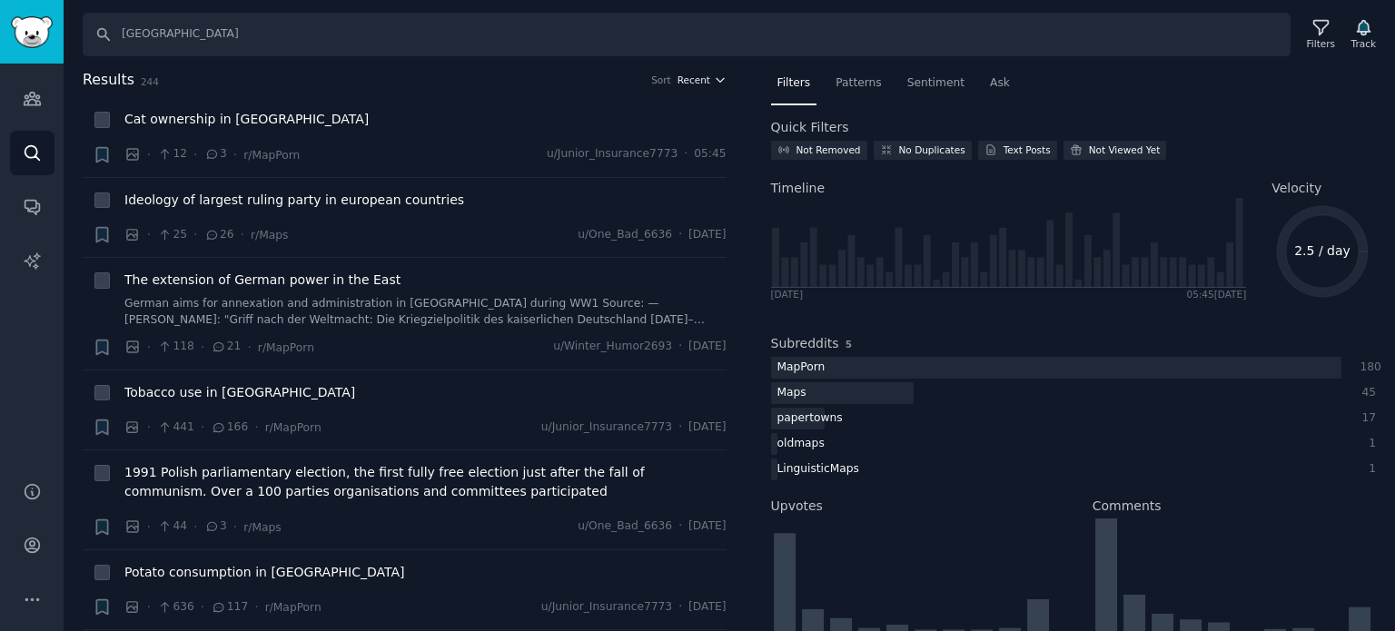
click at [690, 77] on span "Recent" at bounding box center [693, 80] width 33 height 13
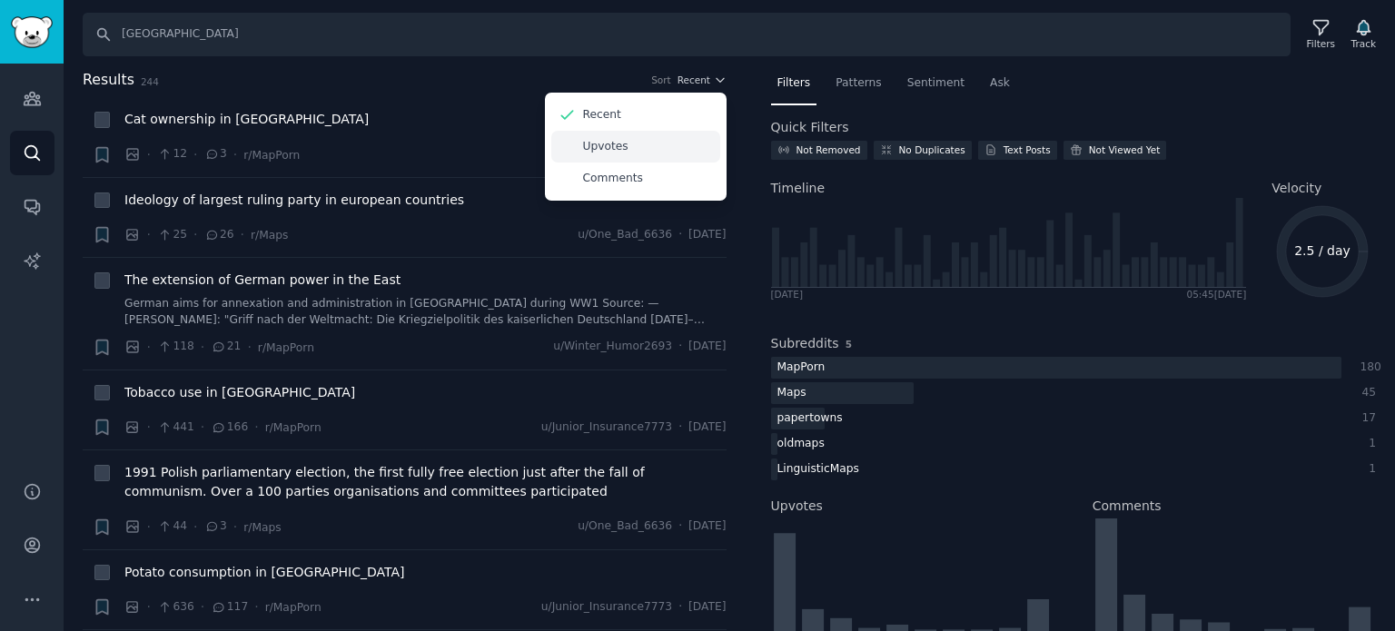
click at [632, 152] on div "Upvotes" at bounding box center [635, 147] width 169 height 32
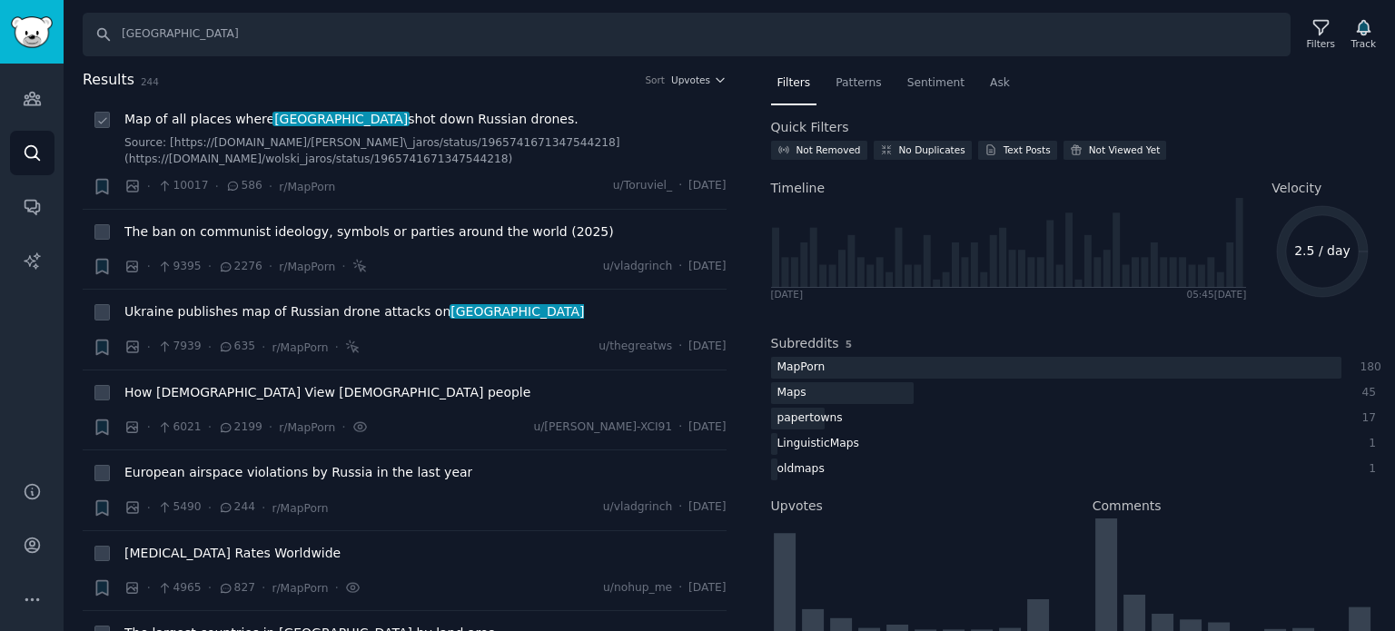
click at [192, 116] on span "Map of all places where poland shot down Russian drones." at bounding box center [351, 119] width 454 height 19
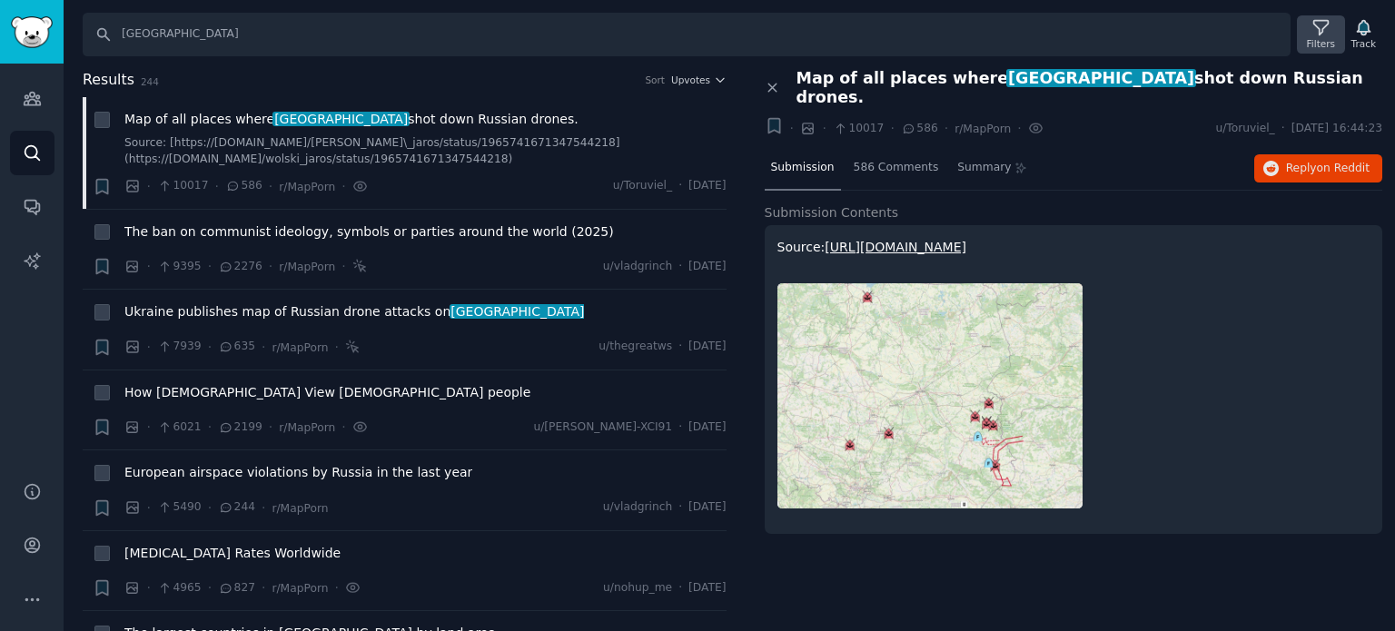
click at [1338, 30] on div "Filters" at bounding box center [1320, 34] width 47 height 38
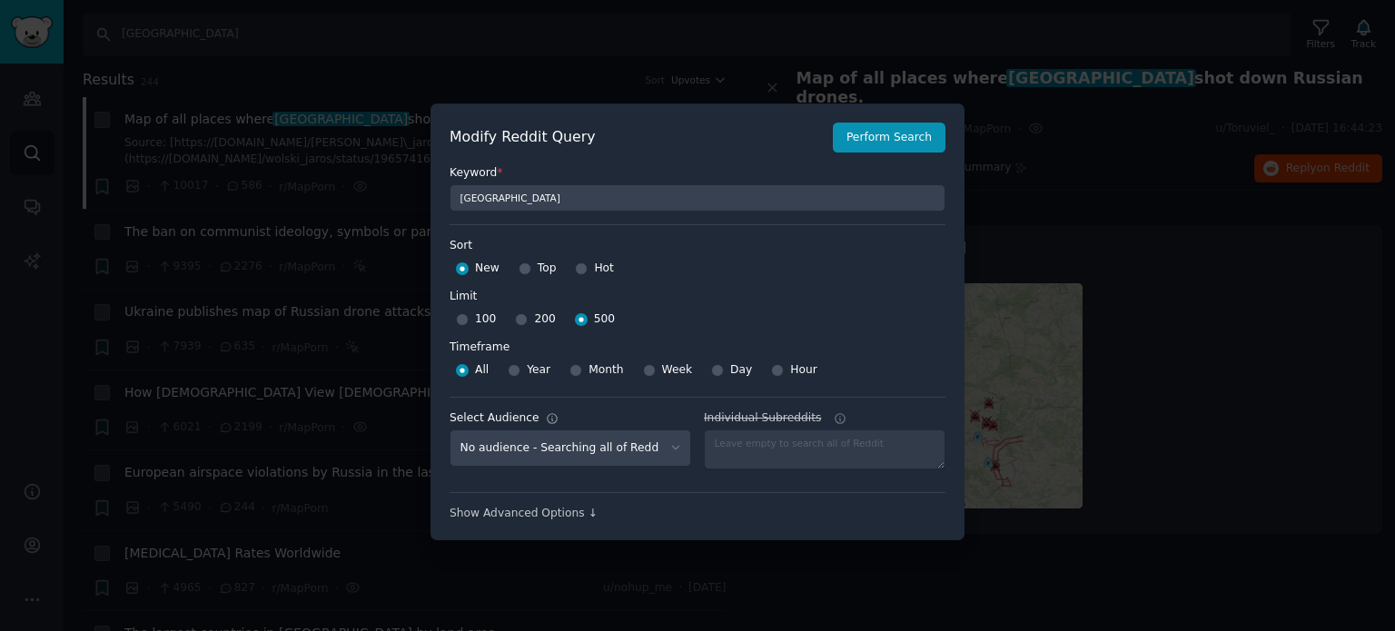
select select "f33d550f09"
click at [1064, 276] on div at bounding box center [697, 315] width 1395 height 631
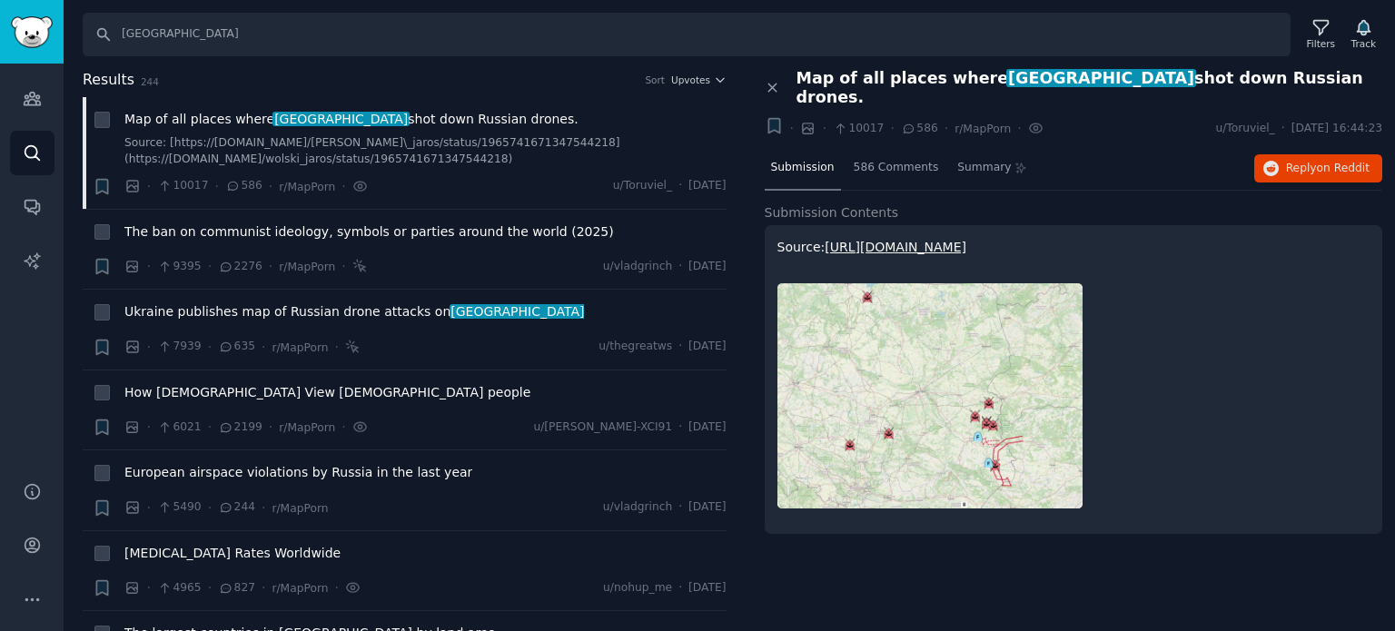
click at [653, 79] on div "Sort" at bounding box center [655, 80] width 20 height 13
click at [690, 78] on span "Upvotes" at bounding box center [690, 80] width 39 height 13
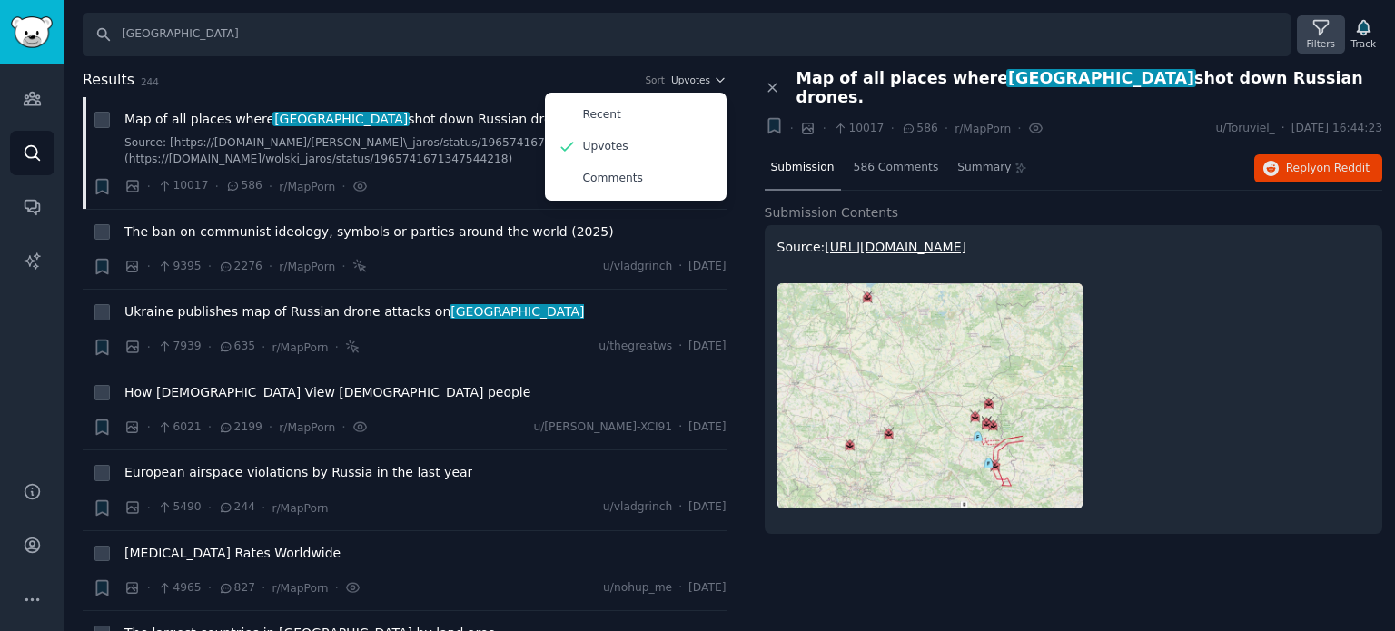
click at [1328, 37] on div "Filters" at bounding box center [1321, 43] width 28 height 13
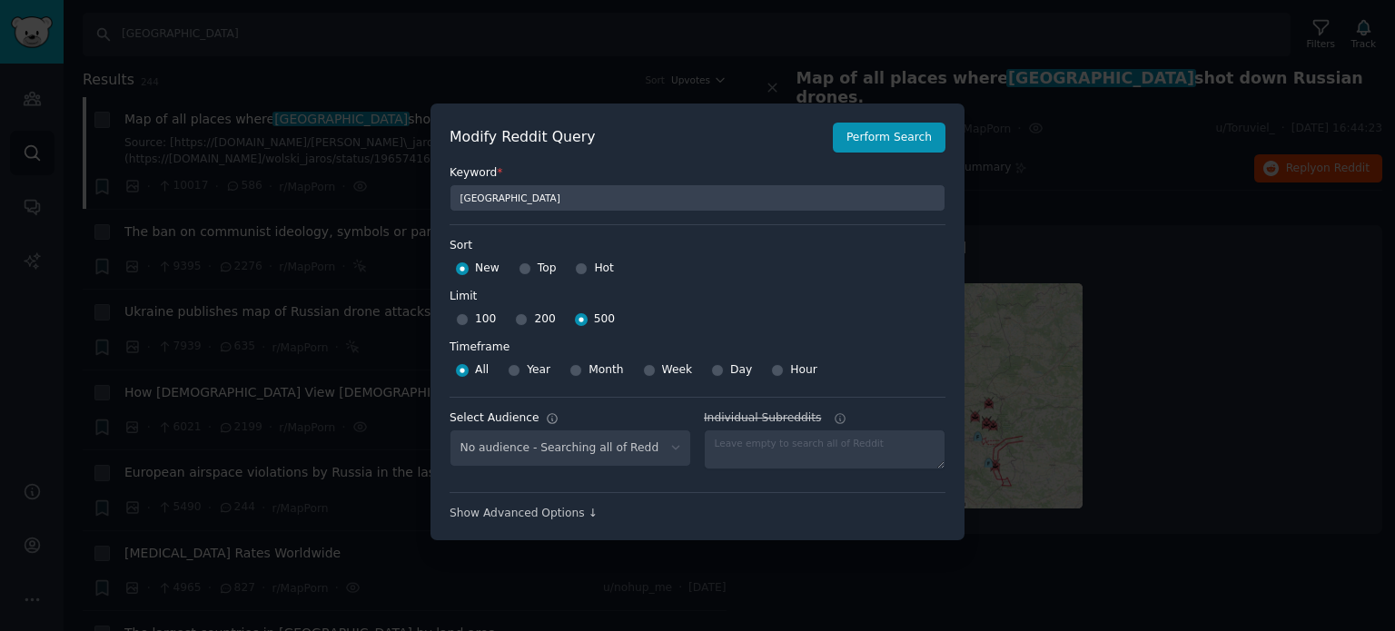
select select "f33d550f09"
click at [516, 370] on input "Year" at bounding box center [514, 370] width 13 height 13
radio input "true"
click at [918, 133] on button "Perform Search" at bounding box center [889, 138] width 113 height 31
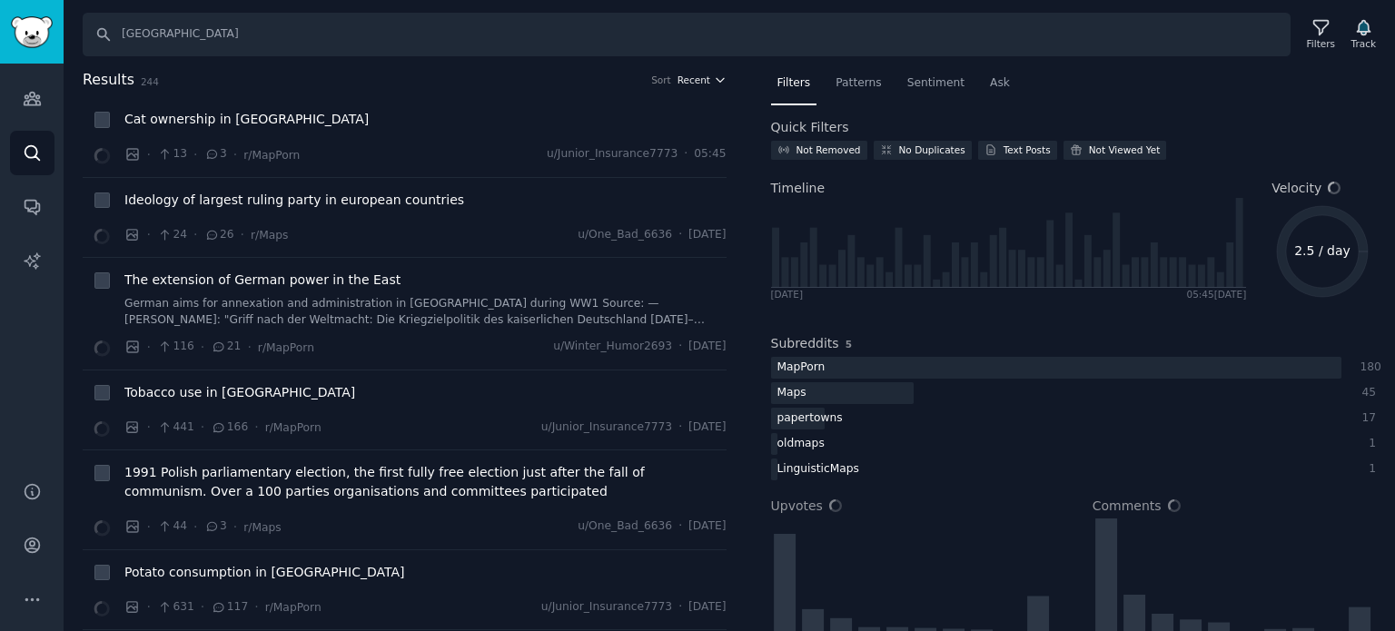
click at [688, 75] on span "Recent" at bounding box center [693, 80] width 33 height 13
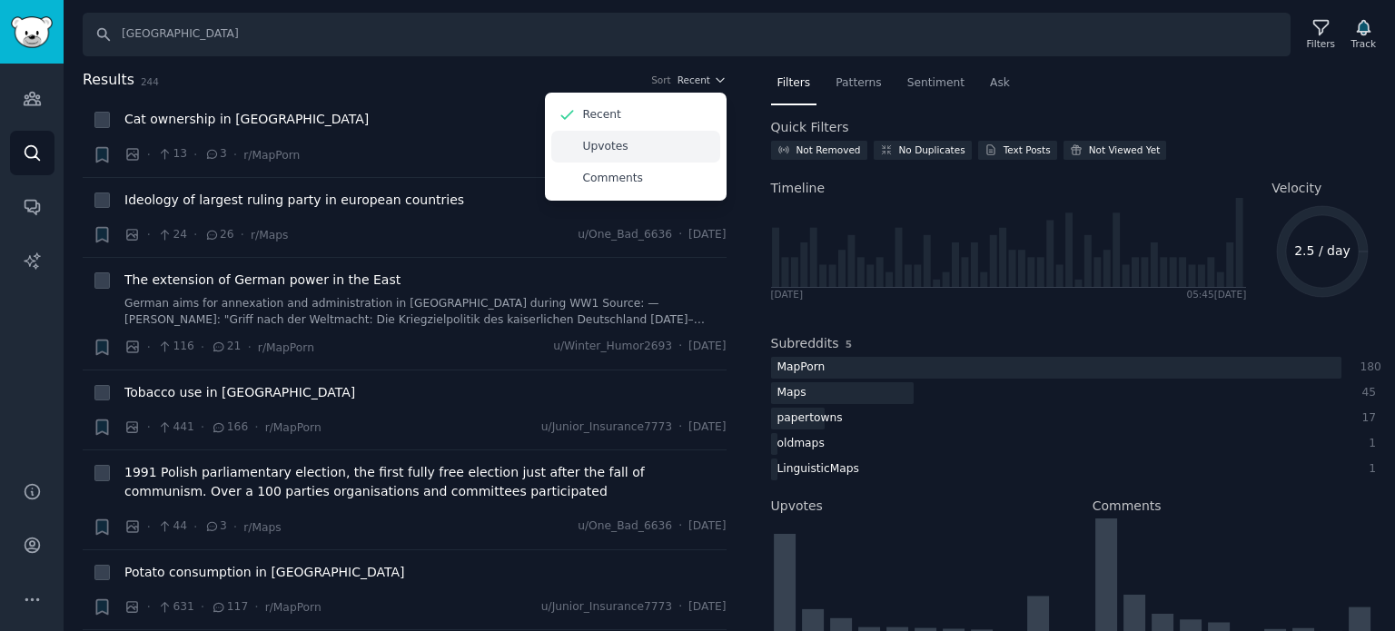
click at [618, 144] on p "Upvotes" at bounding box center [605, 147] width 45 height 16
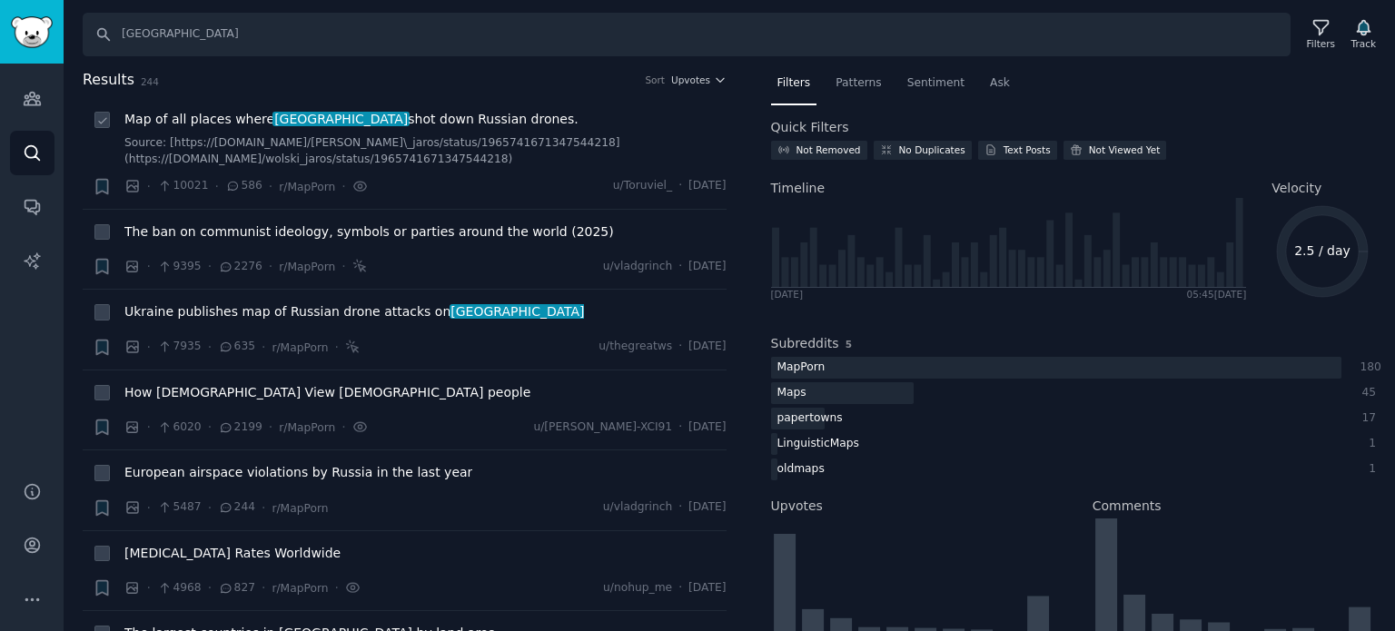
click at [380, 115] on span "Map of all places where poland shot down Russian drones." at bounding box center [351, 119] width 454 height 19
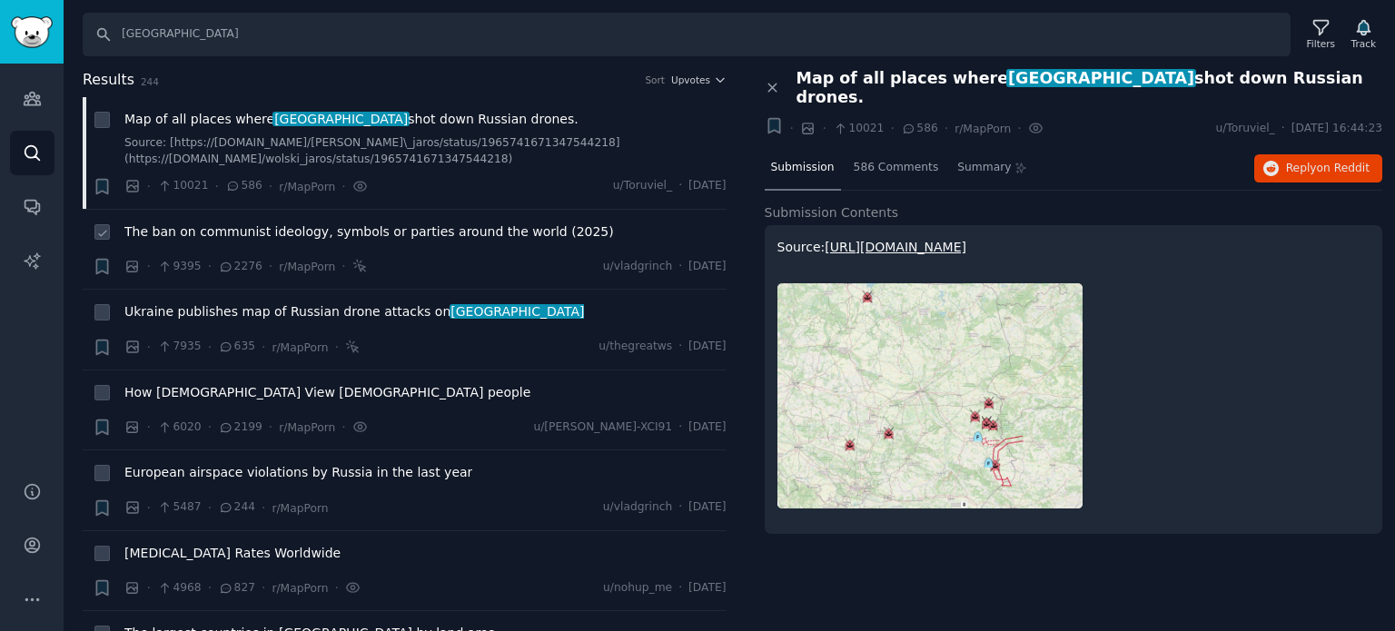
click at [254, 229] on span "The ban on communist ideology, symbols or parties around the world (2025)" at bounding box center [368, 231] width 489 height 19
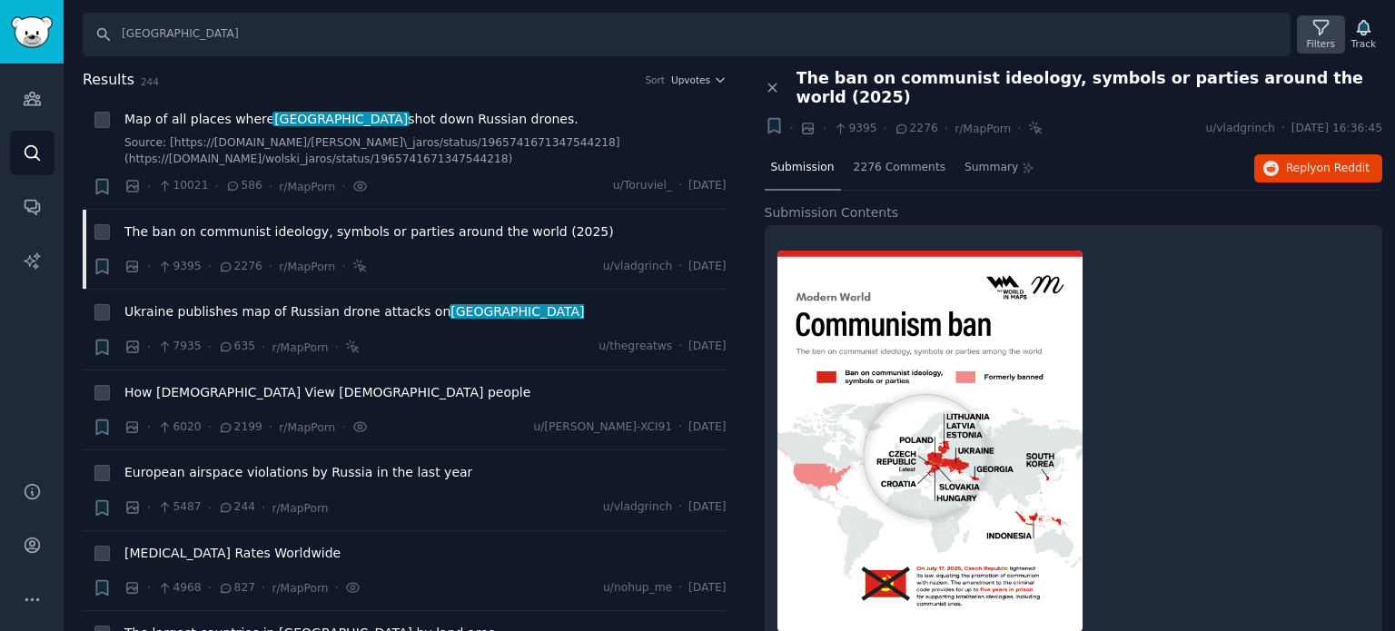
click at [1308, 33] on div "Filters" at bounding box center [1320, 34] width 47 height 38
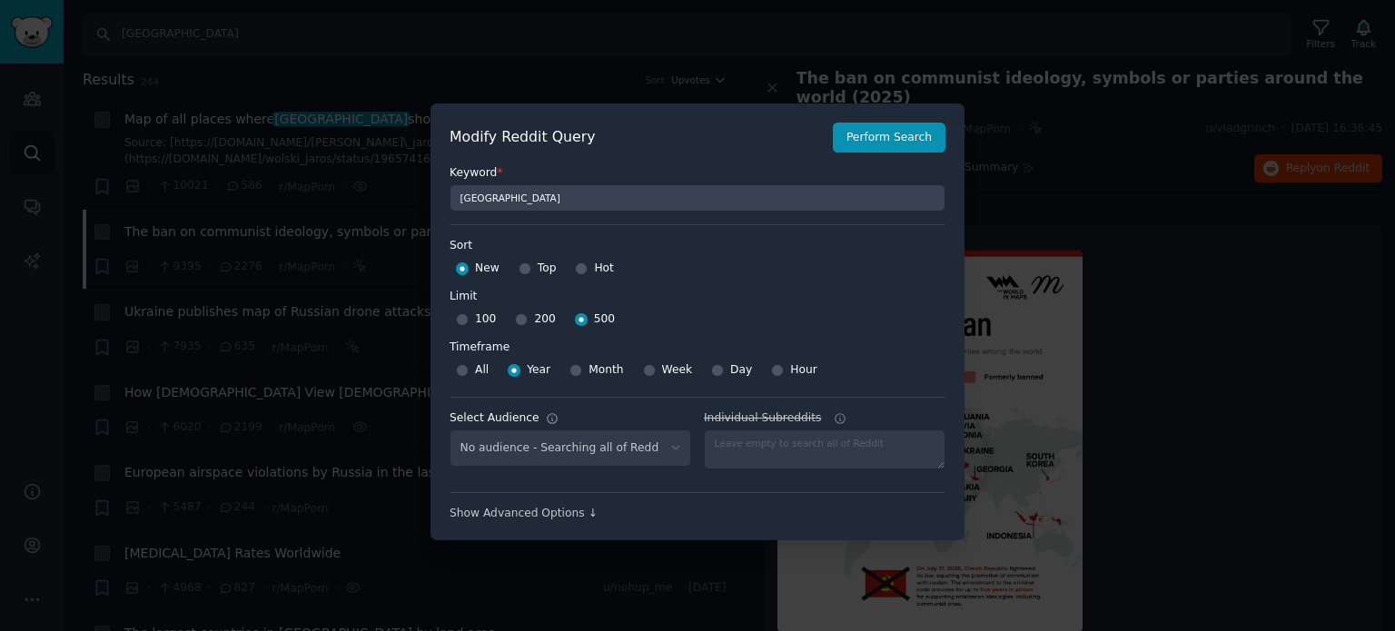
select select "f33d550f09"
click at [461, 370] on input "All" at bounding box center [462, 370] width 13 height 13
radio input "true"
click at [897, 143] on button "Perform Search" at bounding box center [889, 138] width 113 height 31
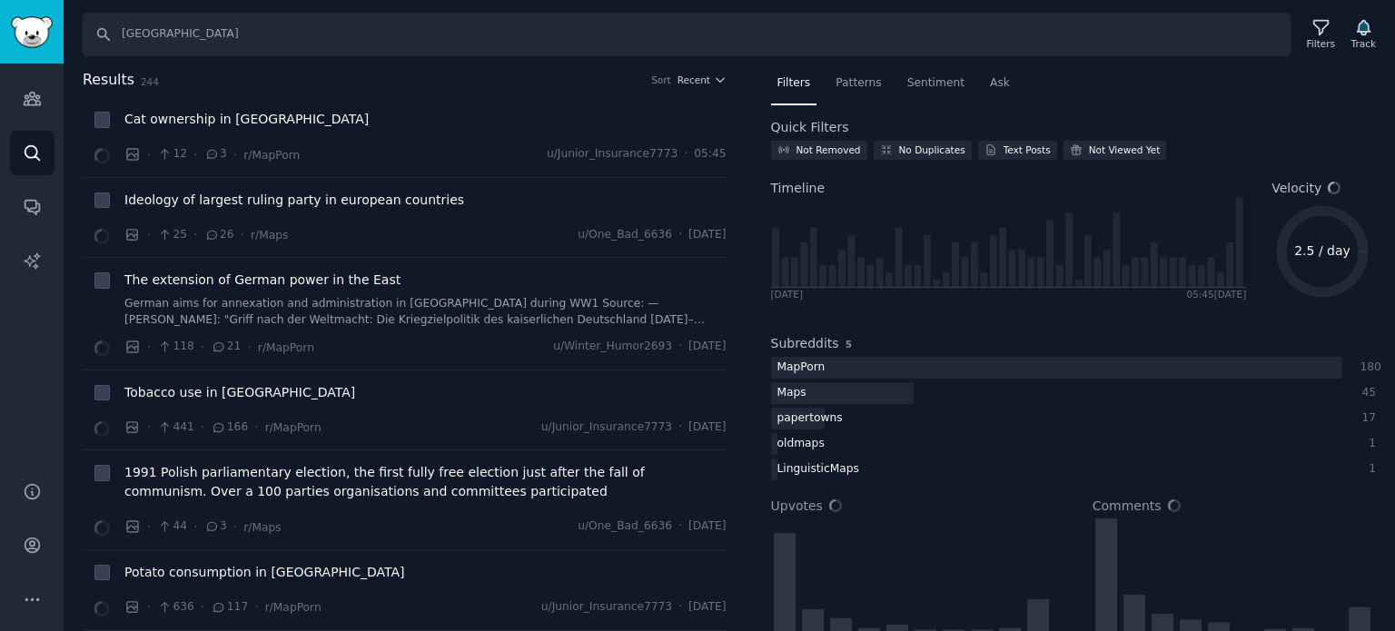
click at [700, 92] on div "Results 244 Sort Recent" at bounding box center [405, 83] width 644 height 29
click at [700, 82] on span "Recent" at bounding box center [693, 80] width 33 height 13
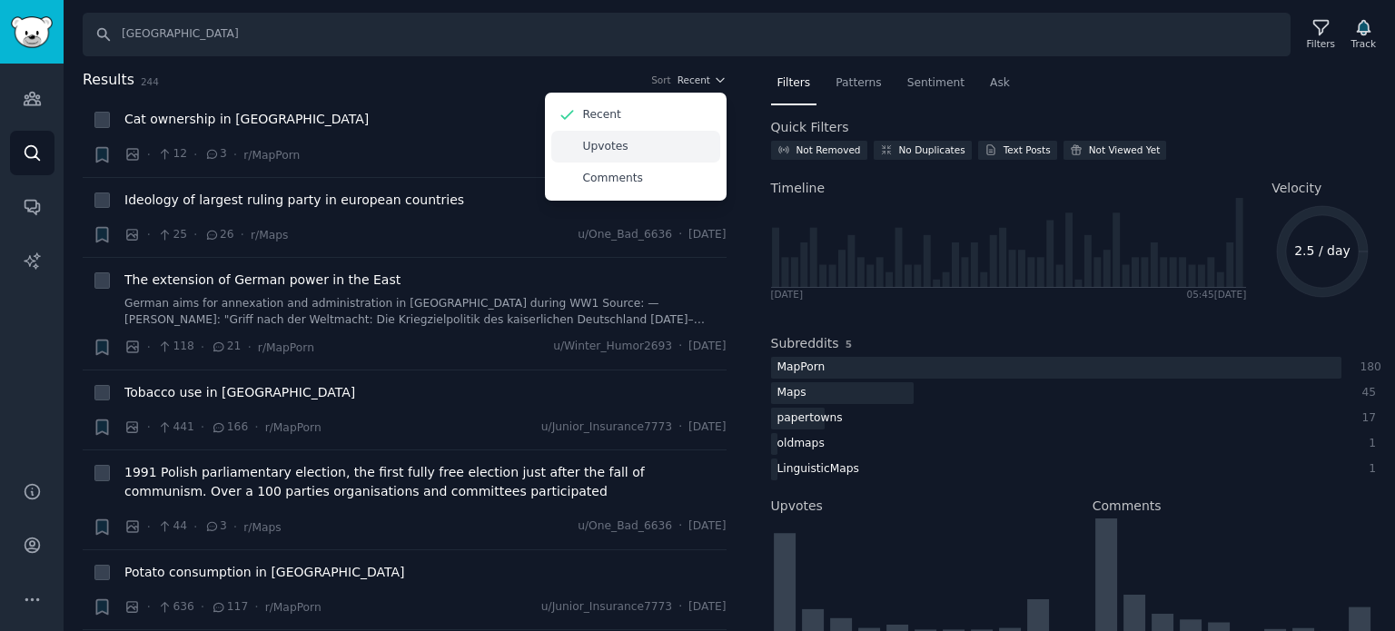
click at [627, 155] on div "Upvotes" at bounding box center [635, 147] width 169 height 32
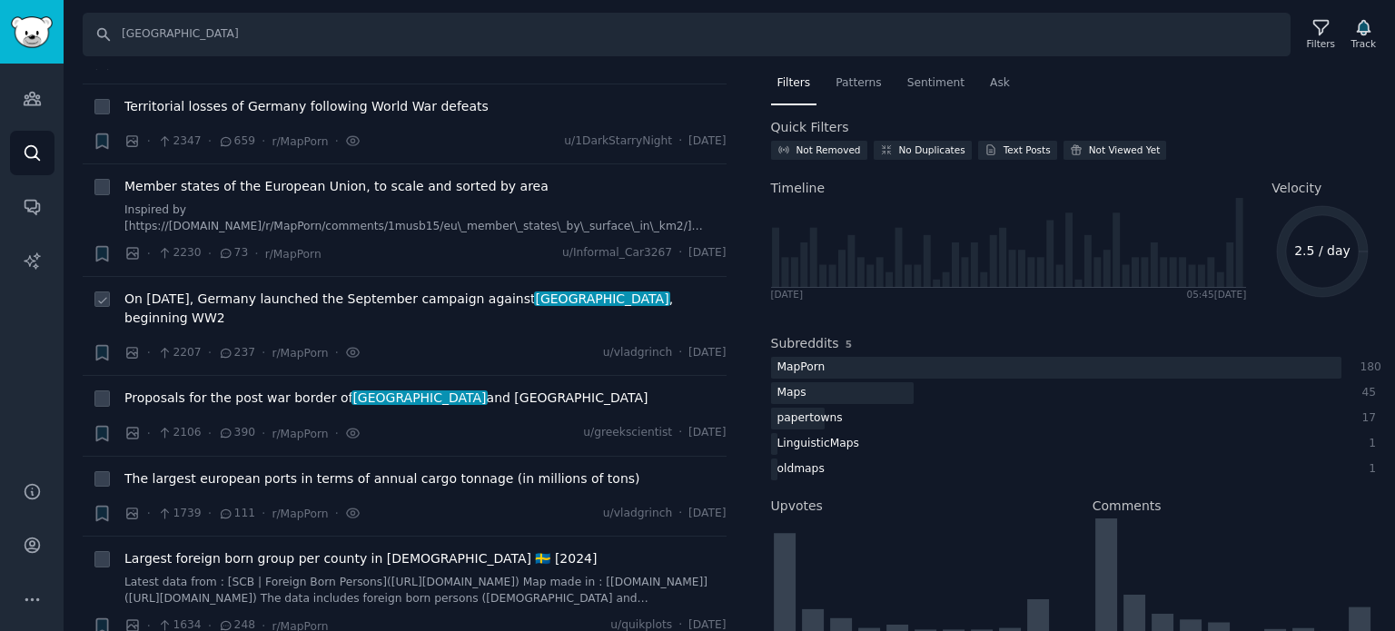
scroll to position [1181, 0]
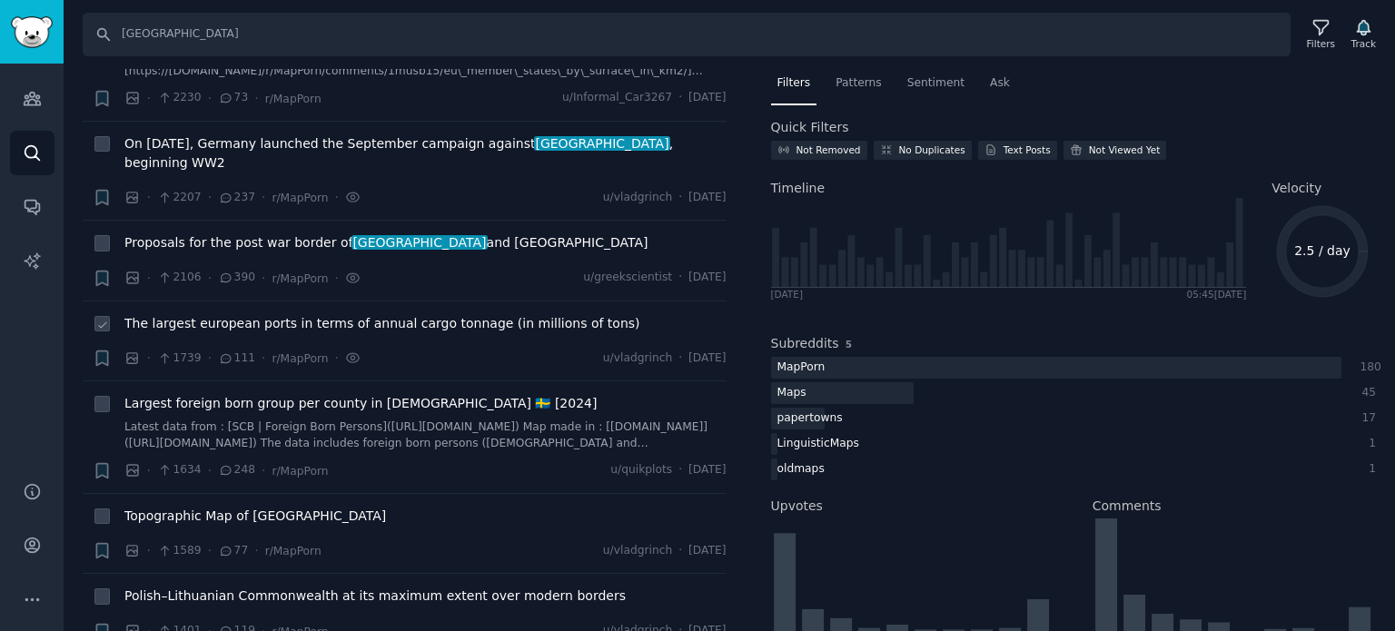
click at [447, 314] on span "The largest european ports in terms of annual cargo tonnage (in millions of ton…" at bounding box center [382, 323] width 516 height 19
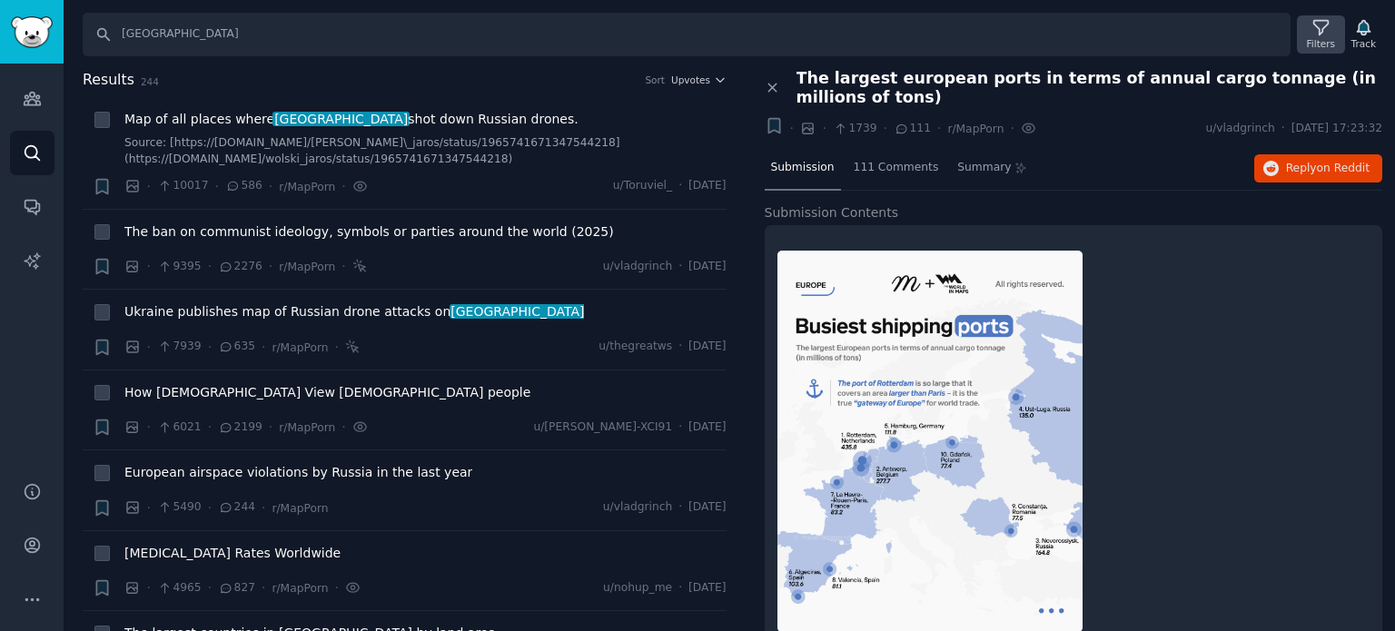
click at [1326, 26] on icon at bounding box center [1320, 27] width 19 height 19
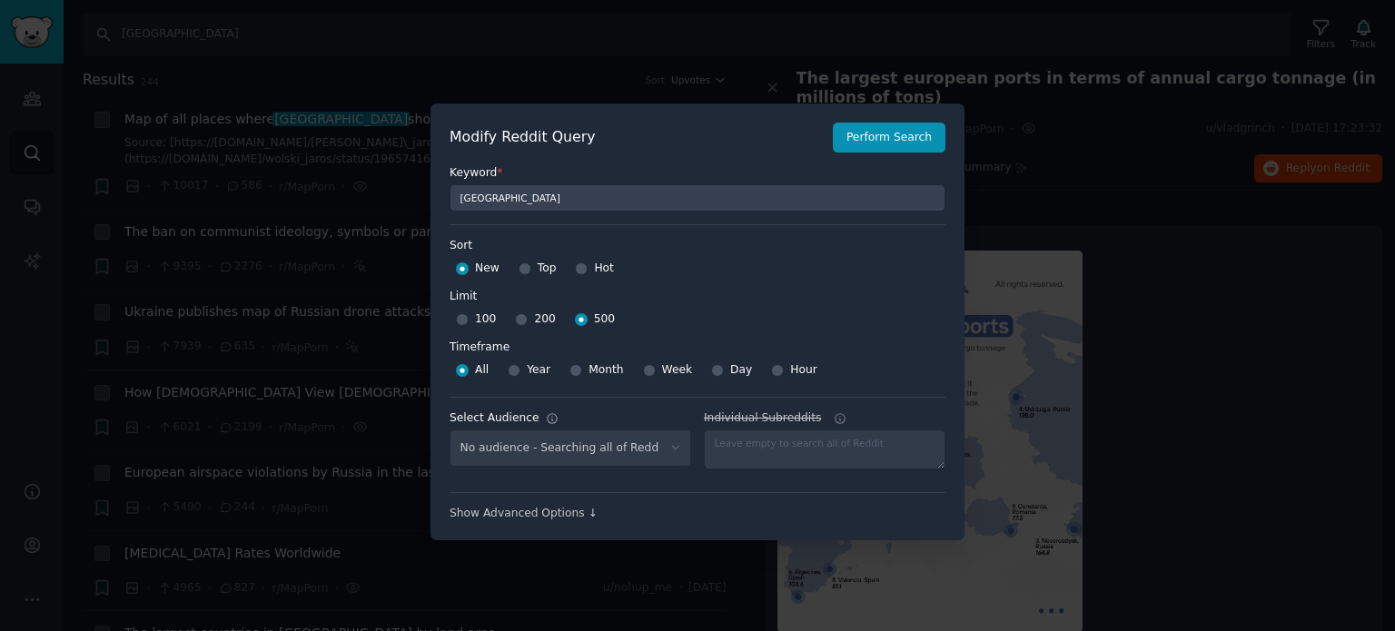
select select "f33d550f09"
click at [509, 366] on input "Year" at bounding box center [514, 370] width 13 height 13
radio input "true"
click at [628, 451] on select "No audience - Searching all of Reddit Tradingview - 5 Subreddits Art Nouveau - …" at bounding box center [571, 448] width 242 height 37
click at [625, 451] on select "No audience - Searching all of Reddit Tradingview - 5 Subreddits Art Nouveau - …" at bounding box center [571, 448] width 242 height 37
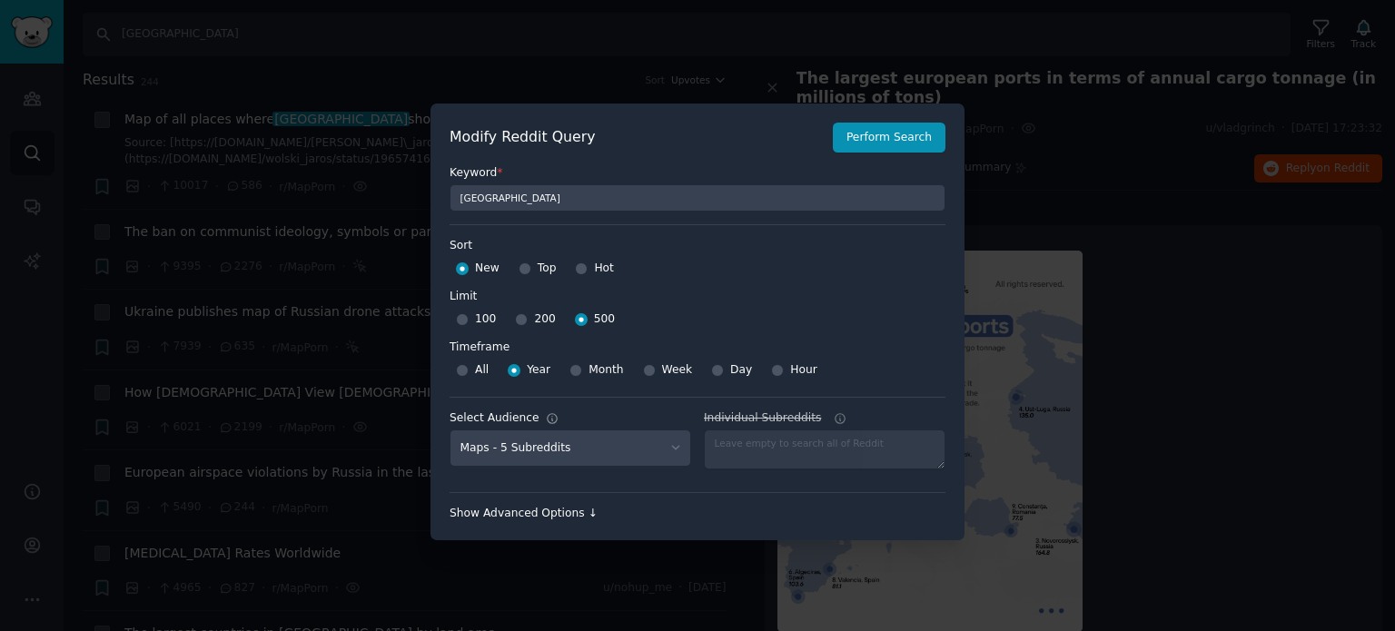
click at [529, 515] on div "Show Advanced Options ↓" at bounding box center [698, 514] width 496 height 16
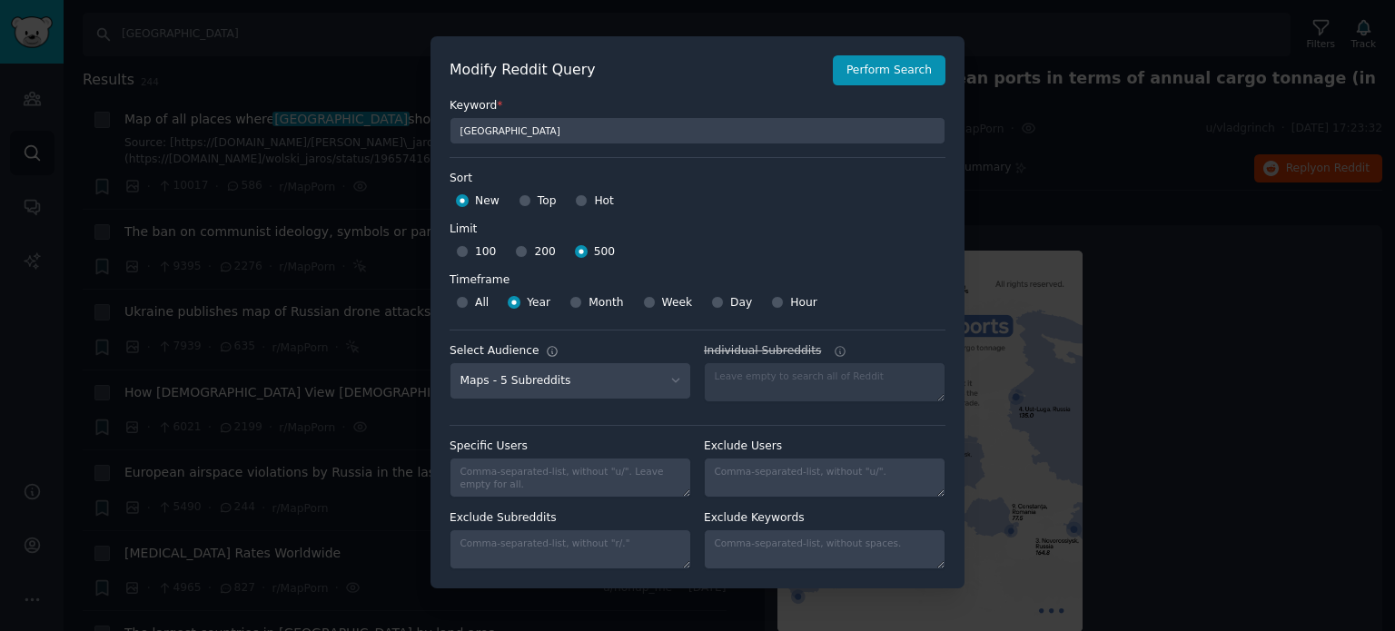
scroll to position [13, 0]
click at [577, 301] on input "Month" at bounding box center [575, 299] width 13 height 13
radio input "true"
click at [512, 297] on input "Year" at bounding box center [514, 299] width 13 height 13
radio input "true"
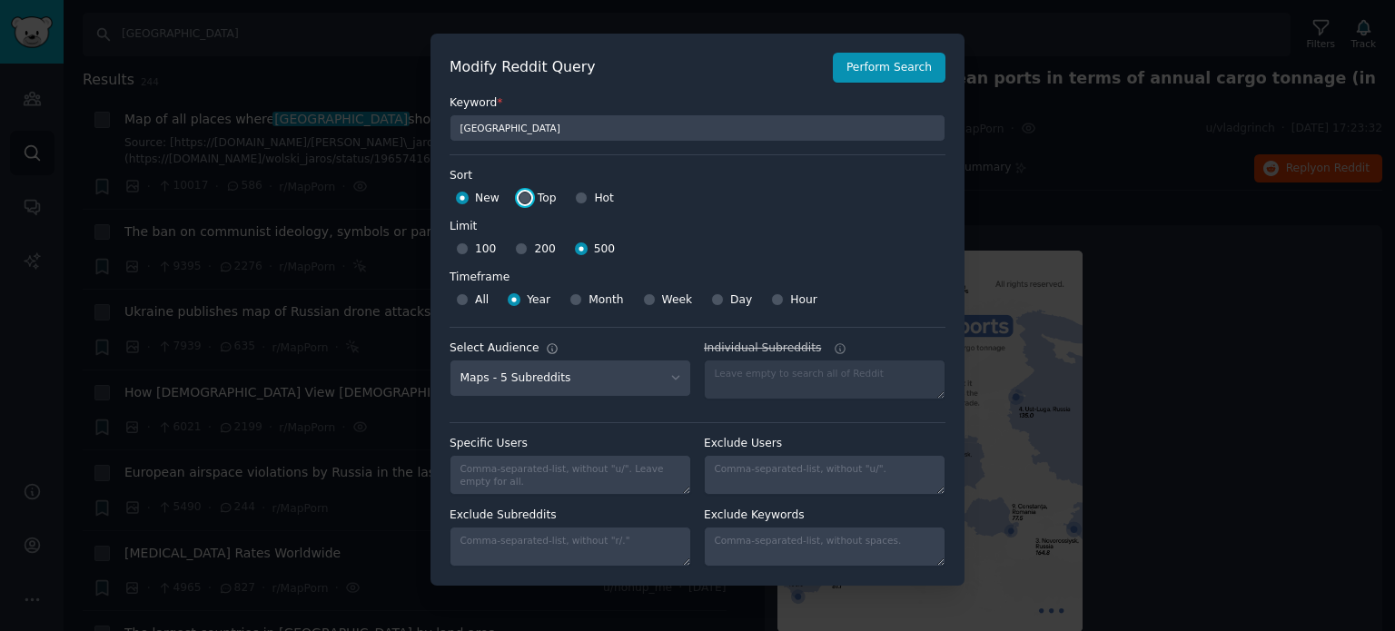
click at [519, 199] on input "Top" at bounding box center [525, 198] width 13 height 13
radio input "true"
click at [887, 76] on button "Perform Search" at bounding box center [889, 68] width 113 height 31
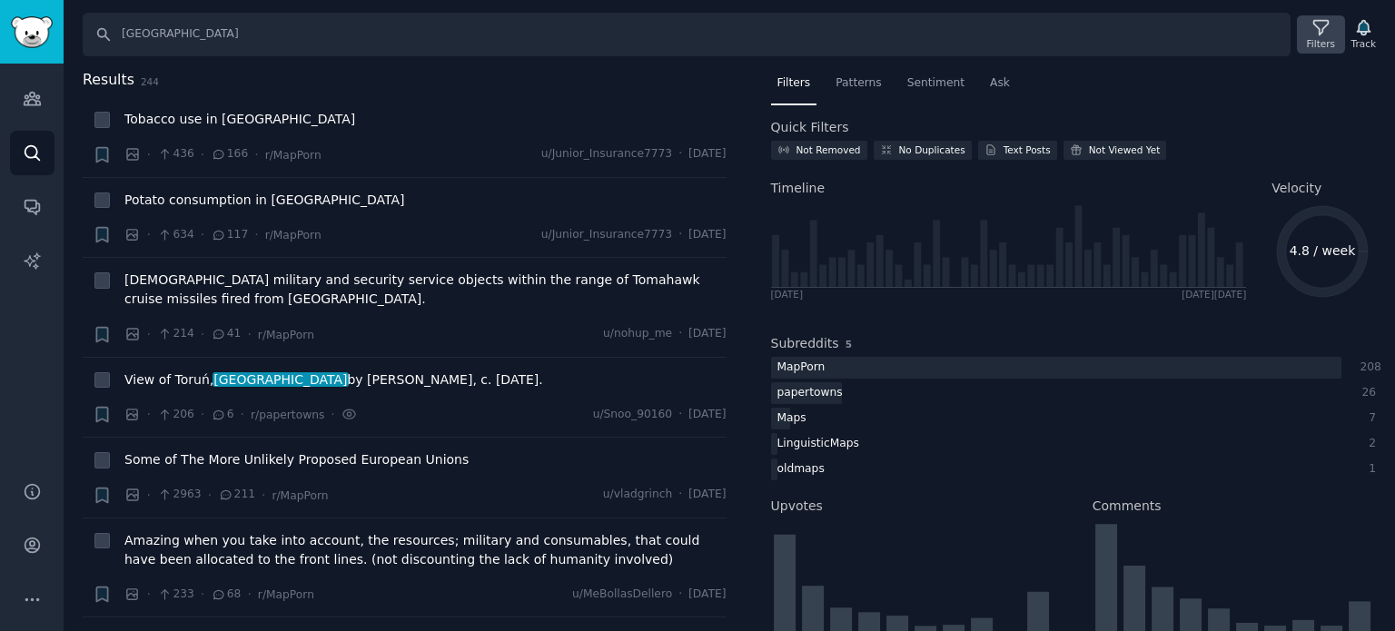
click at [1334, 44] on div "Filters" at bounding box center [1321, 43] width 28 height 13
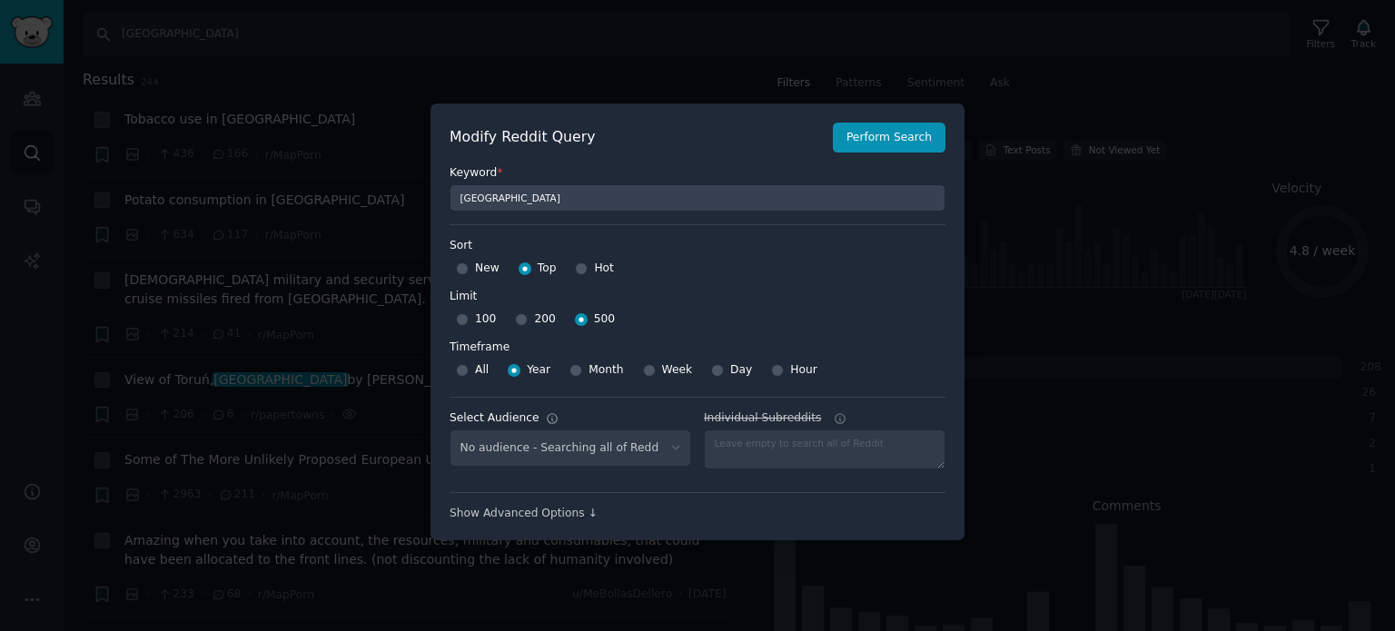
select select "f33d550f09"
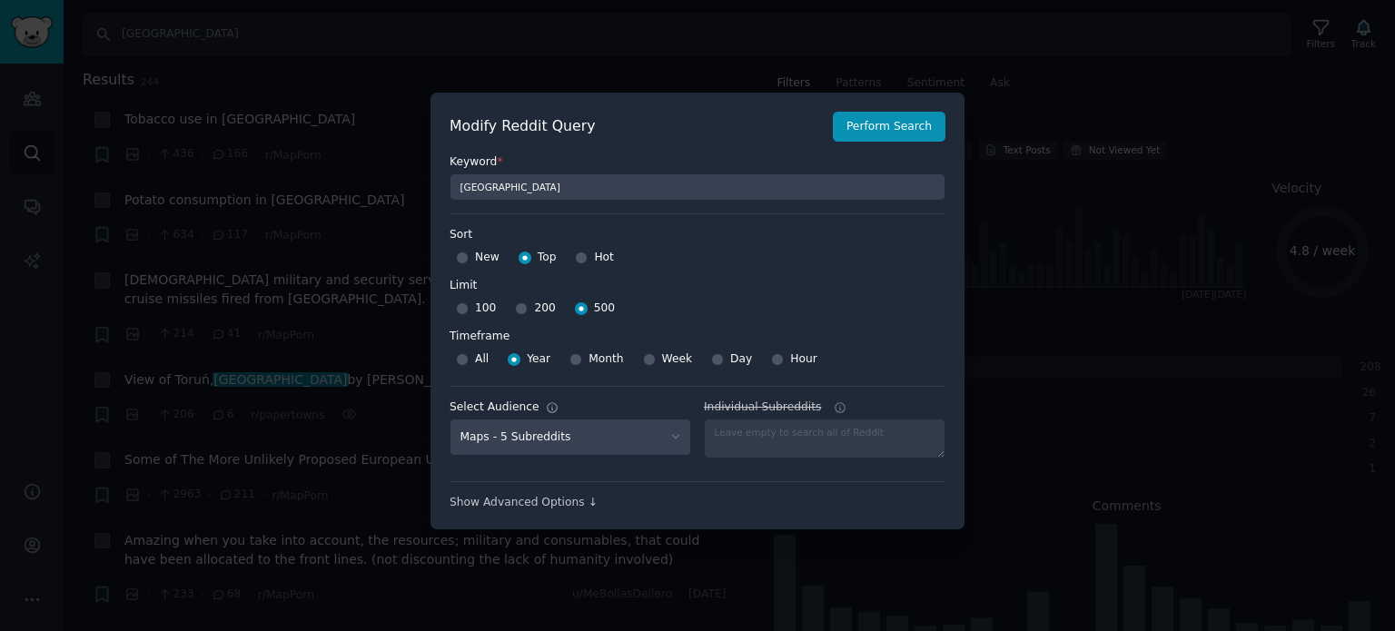
scroll to position [13, 0]
click at [562, 506] on div "Show Advanced Options ↓" at bounding box center [698, 501] width 496 height 16
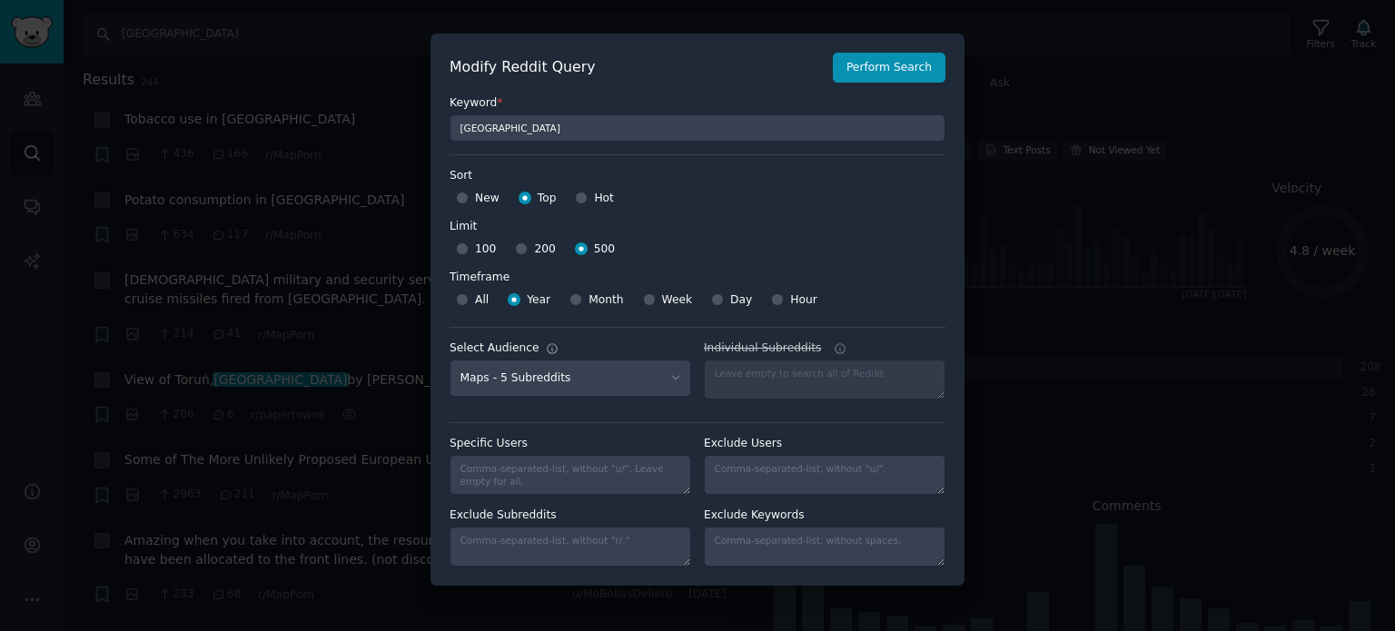
click at [1093, 437] on div at bounding box center [697, 315] width 1395 height 631
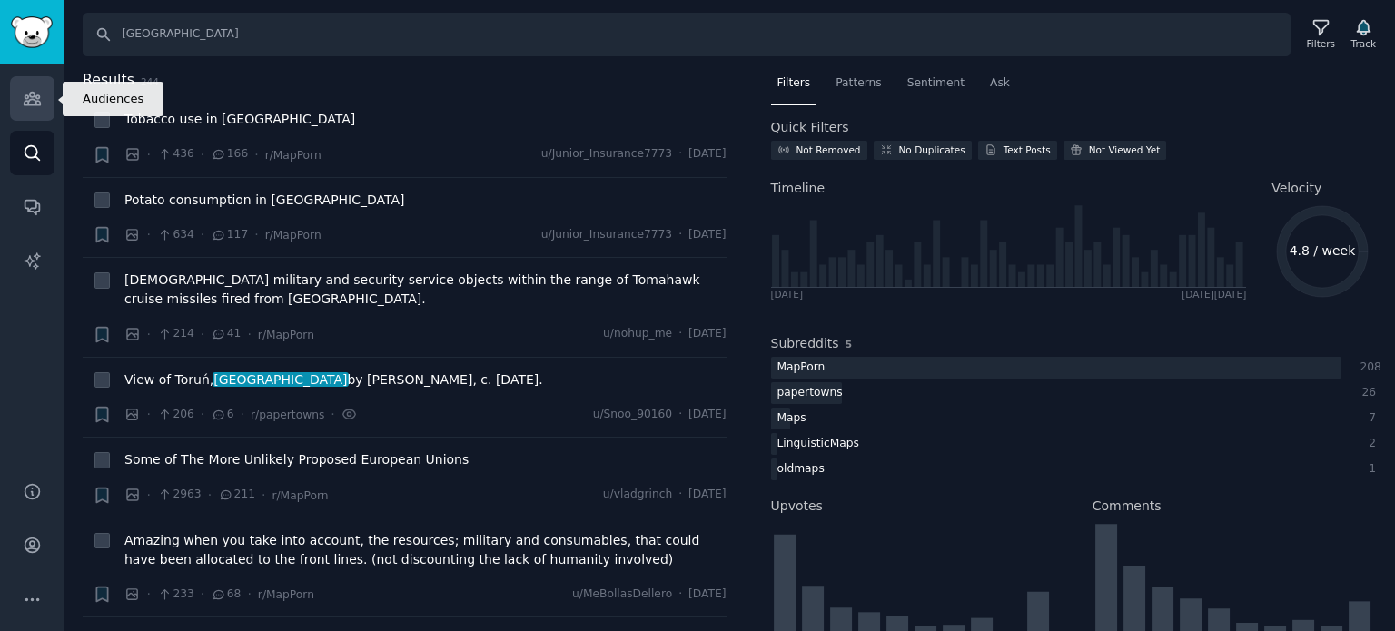
click at [23, 93] on icon "Sidebar" at bounding box center [32, 98] width 19 height 19
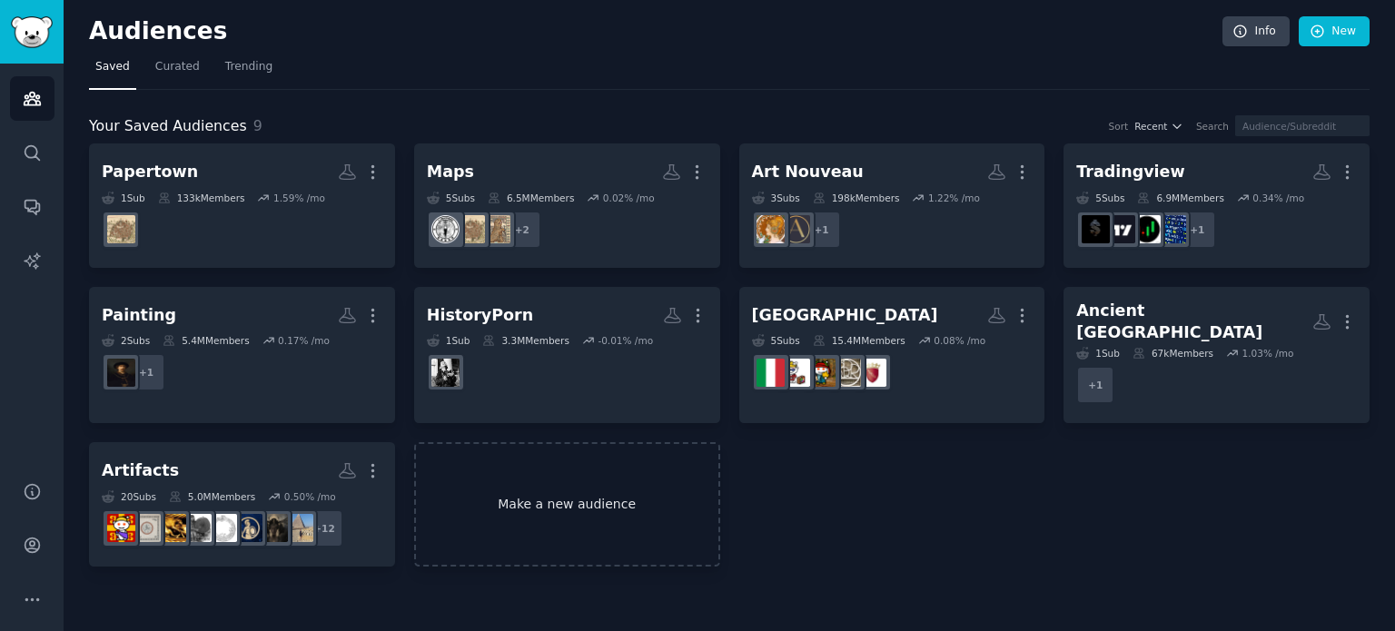
click at [585, 486] on link "Make a new audience" at bounding box center [567, 504] width 306 height 124
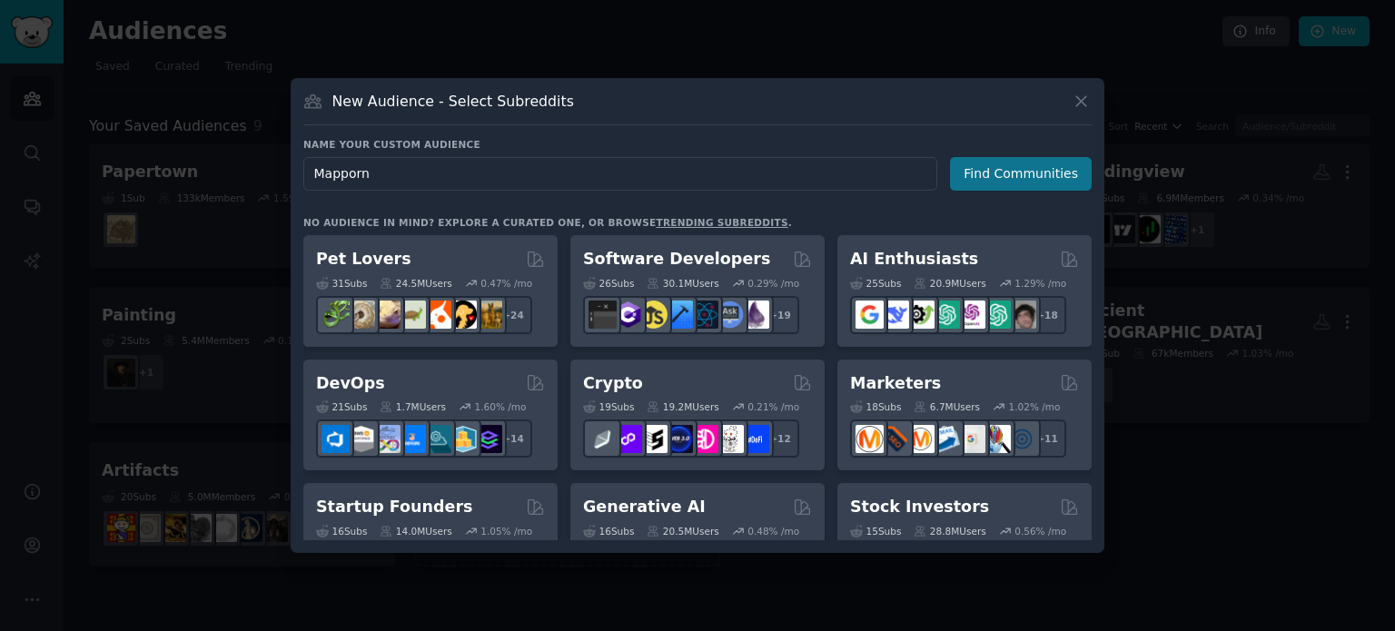
type input "Mapporn"
click at [995, 177] on button "Find Communities" at bounding box center [1021, 174] width 142 height 34
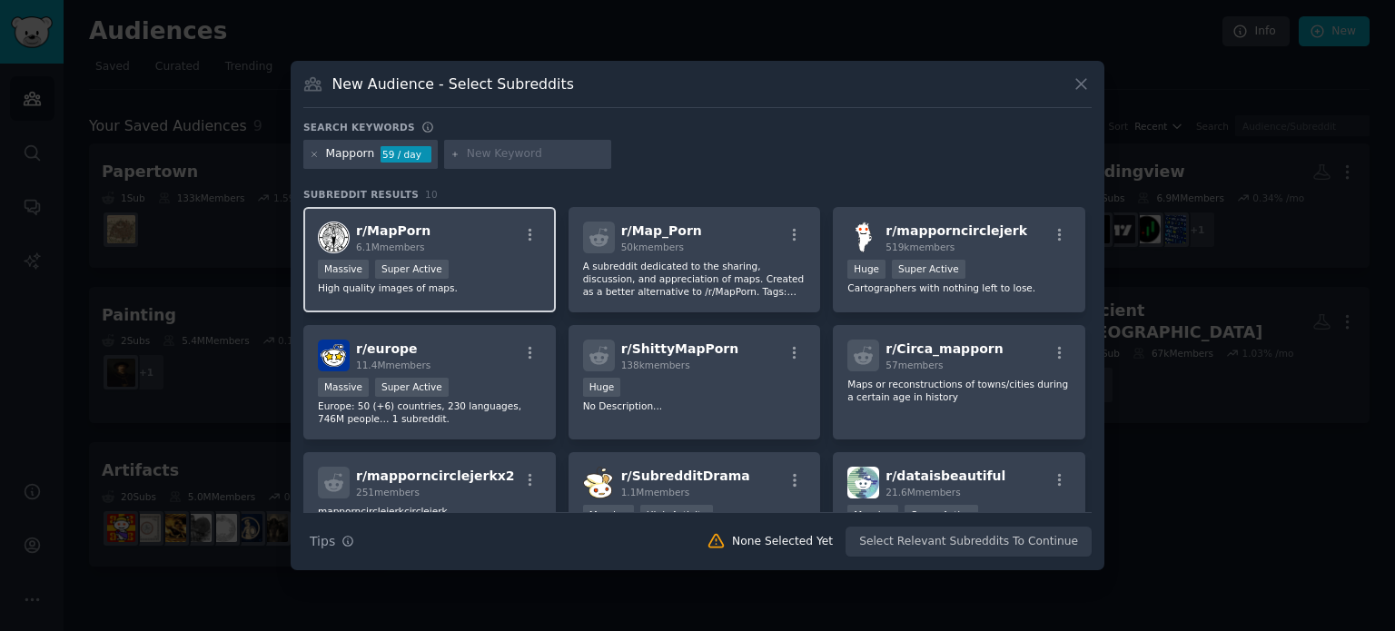
click at [476, 235] on div "r/ MapPorn 6.1M members" at bounding box center [429, 238] width 223 height 32
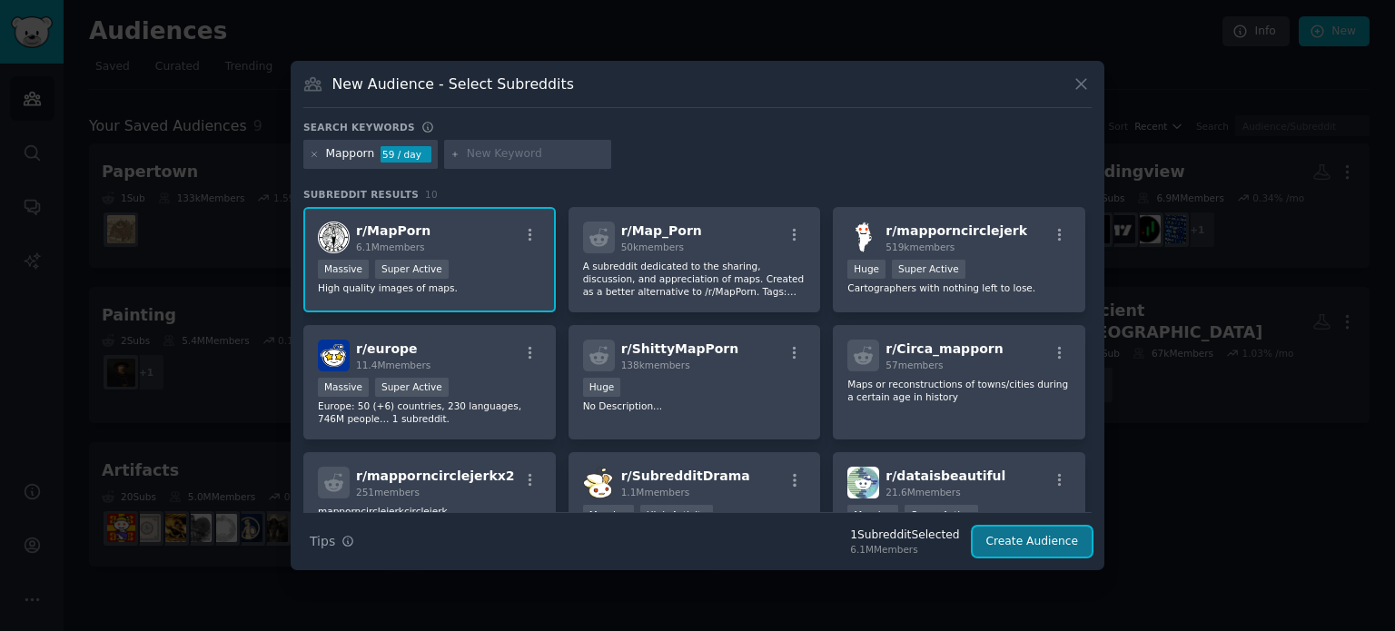
click at [1003, 542] on button "Create Audience" at bounding box center [1033, 542] width 120 height 31
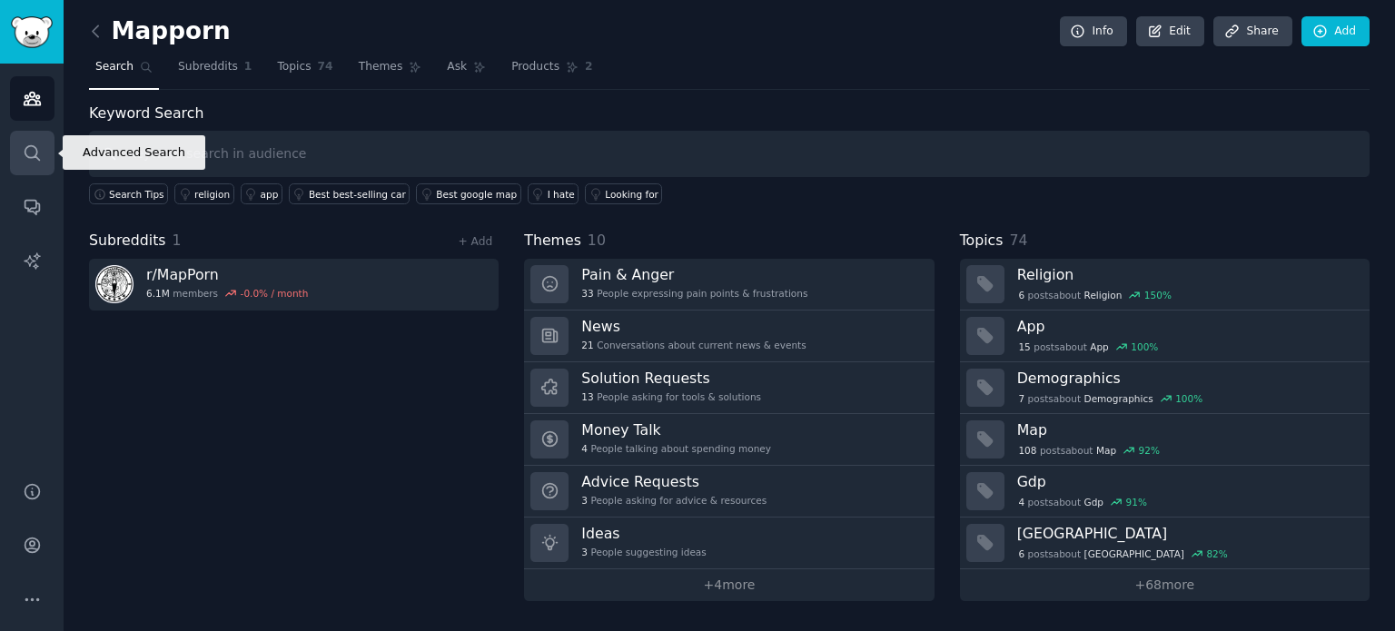
click at [35, 160] on icon "Sidebar" at bounding box center [32, 152] width 19 height 19
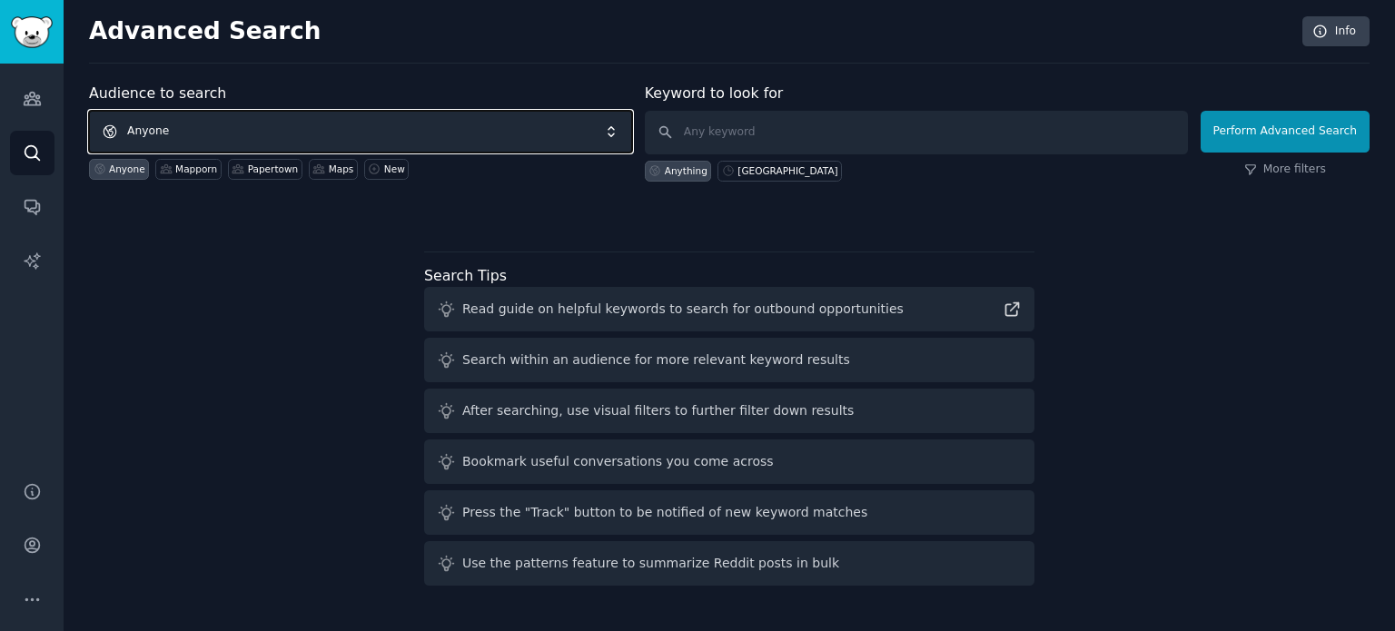
click at [365, 133] on span "Anyone" at bounding box center [360, 132] width 543 height 42
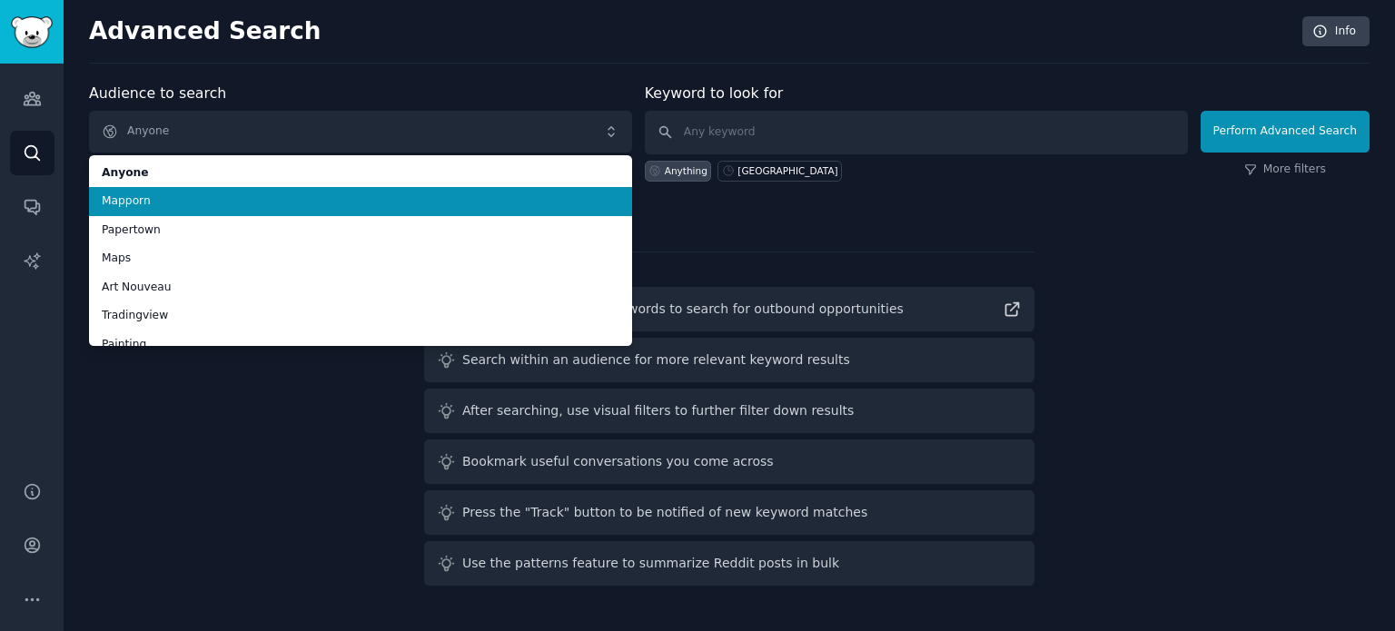
click at [305, 200] on span "Mapporn" at bounding box center [361, 201] width 518 height 16
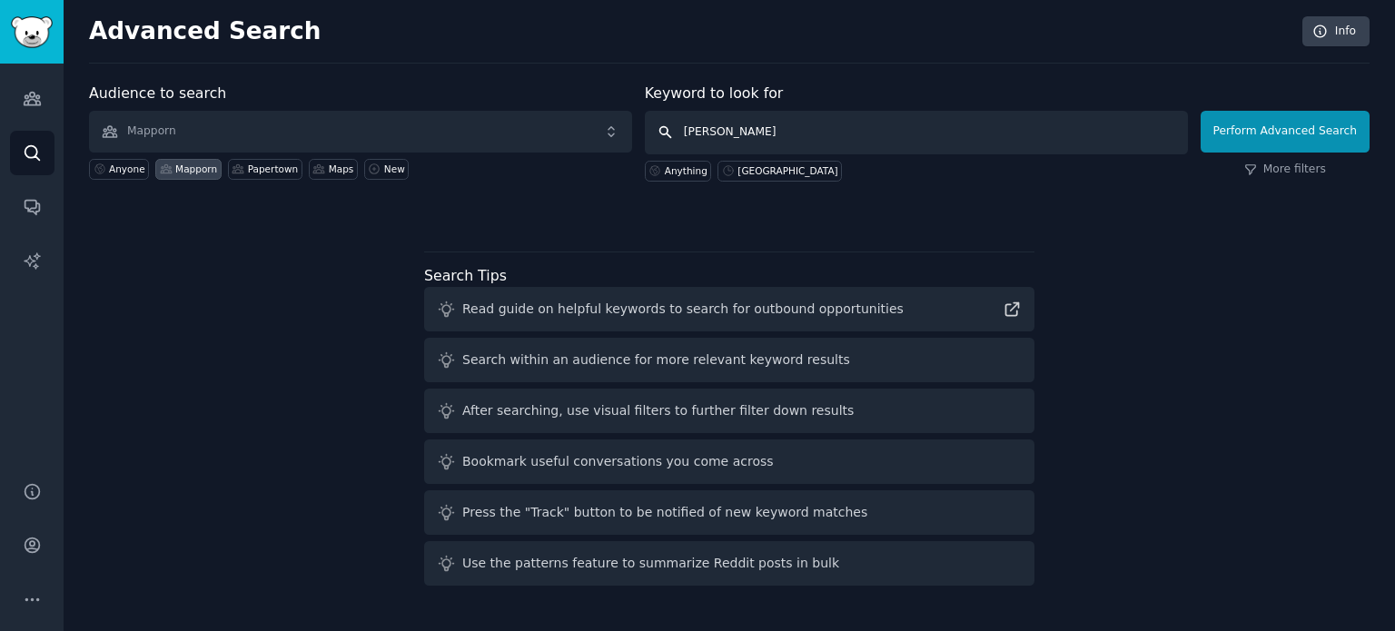
type input "[GEOGRAPHIC_DATA]"
click button "Perform Advanced Search" at bounding box center [1285, 132] width 169 height 42
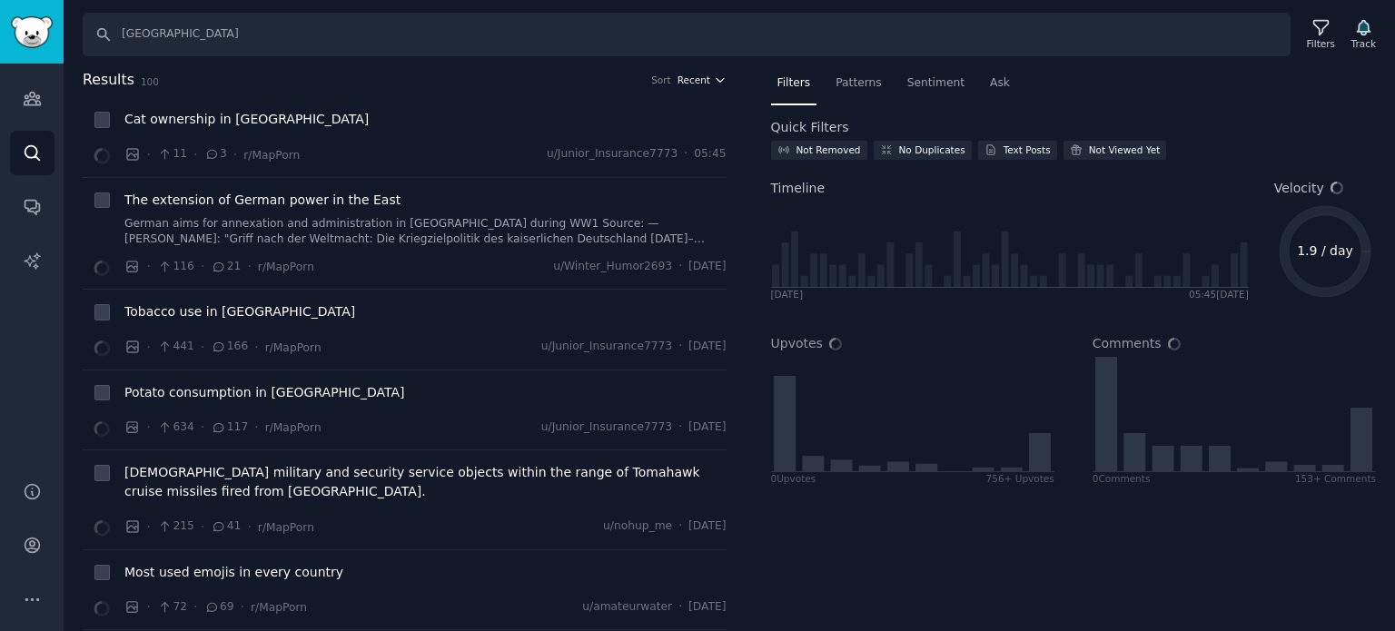
click at [691, 74] on span "Recent" at bounding box center [693, 80] width 33 height 13
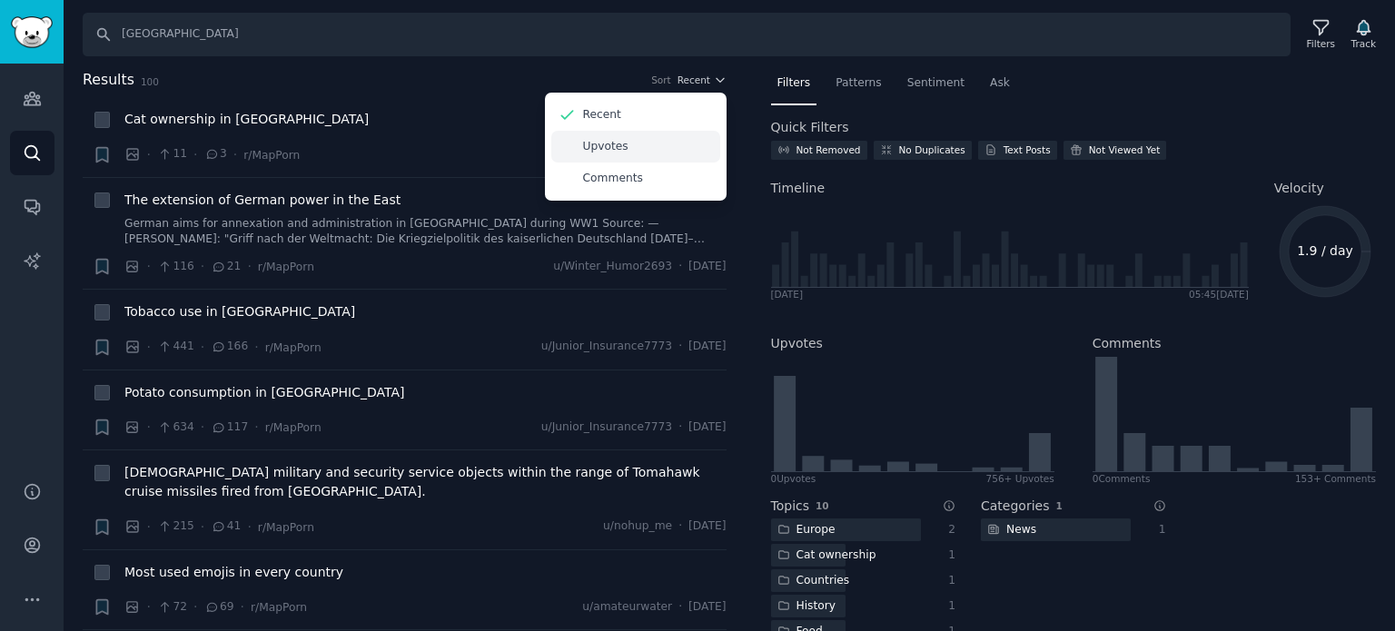
click at [643, 141] on div "Upvotes" at bounding box center [635, 147] width 169 height 32
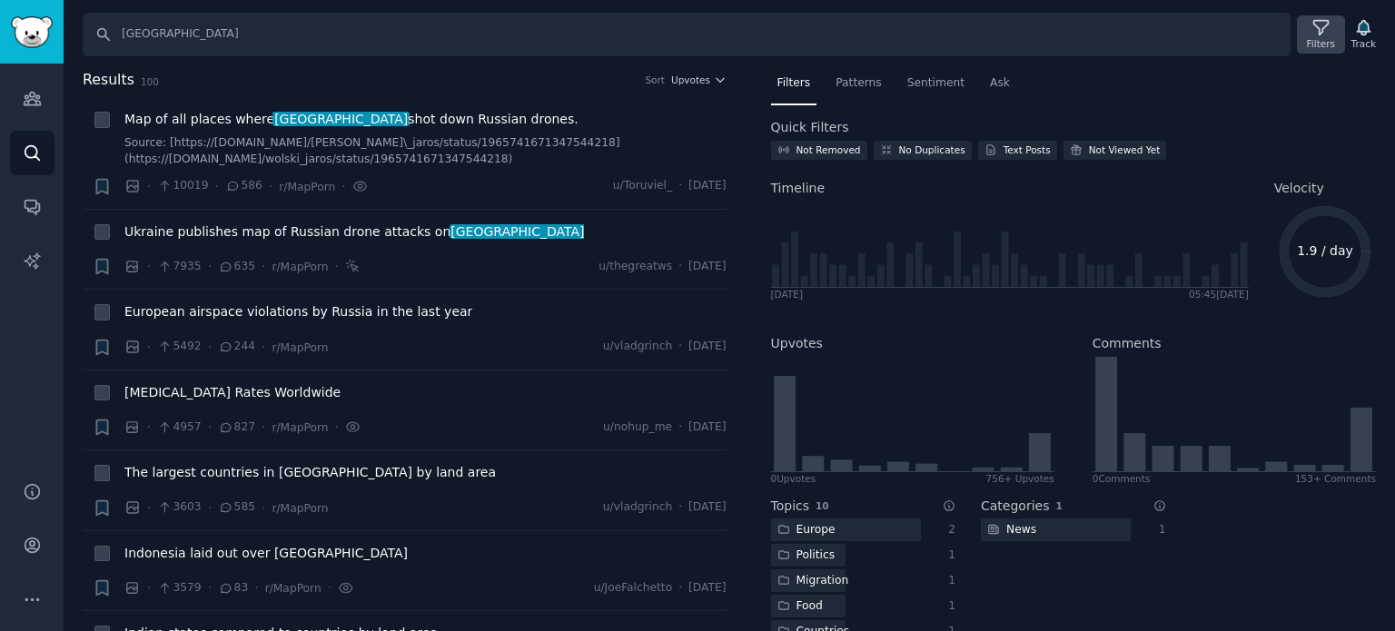
click at [1307, 37] on div "Filters" at bounding box center [1320, 34] width 47 height 38
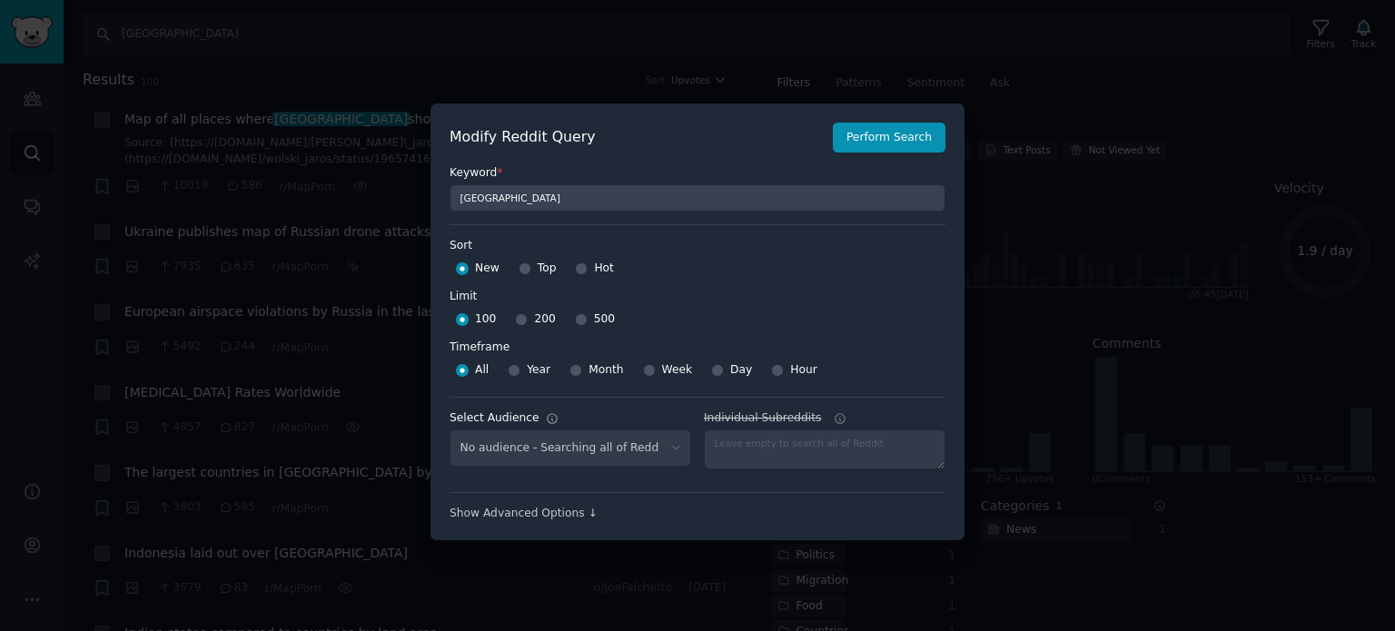
select select "8f039b706a"
click at [575, 321] on input "500" at bounding box center [581, 319] width 13 height 13
radio input "true"
click at [523, 273] on input "Top" at bounding box center [525, 268] width 13 height 13
radio input "true"
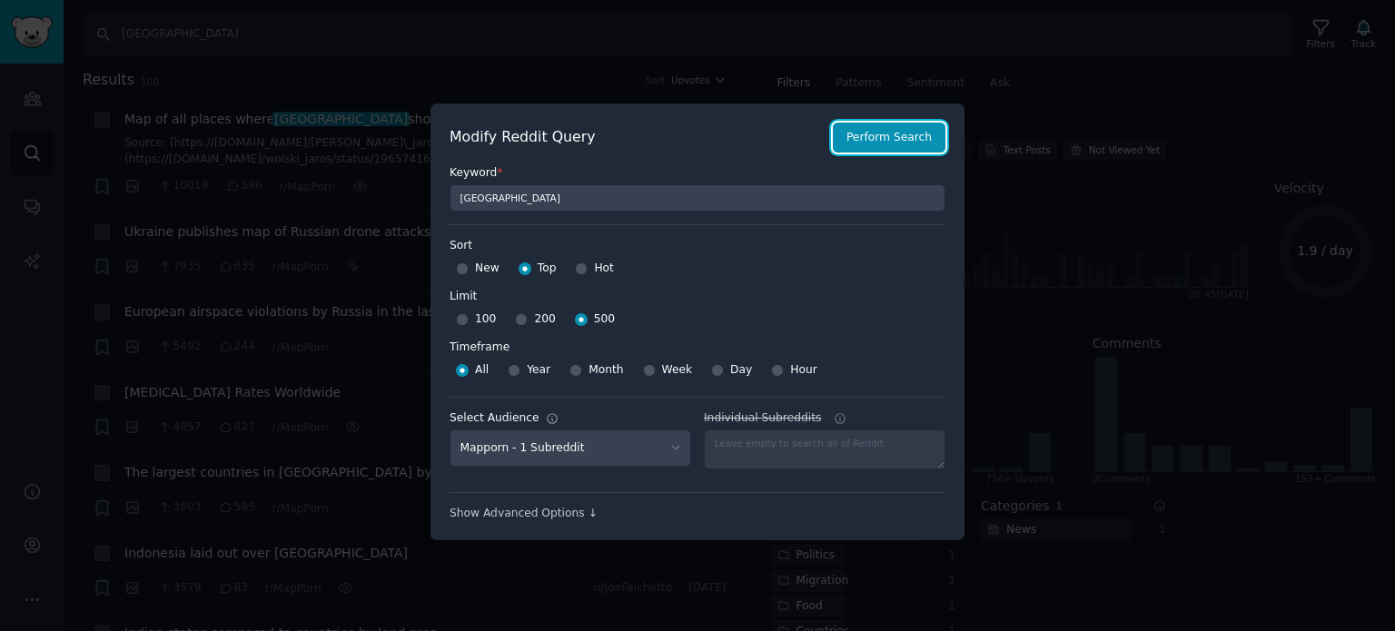
click at [883, 141] on button "Perform Search" at bounding box center [889, 138] width 113 height 31
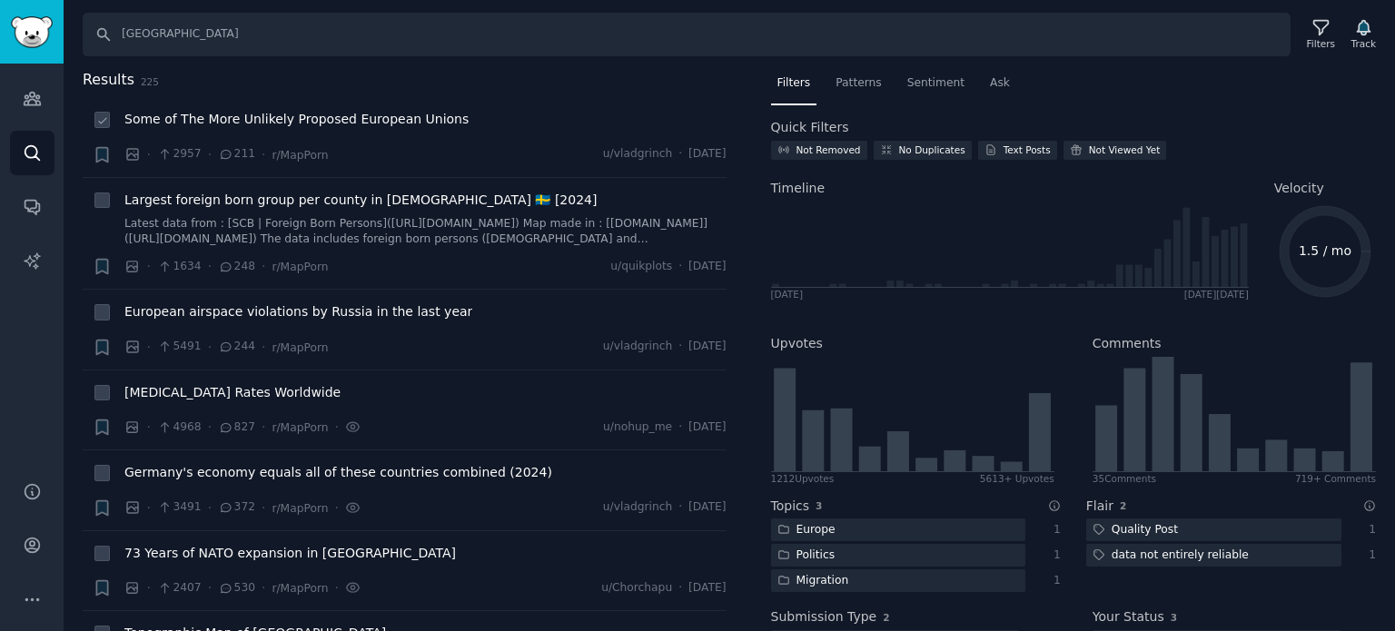
click at [302, 116] on span "Some of The More Unlikely Proposed European Unions" at bounding box center [296, 119] width 344 height 19
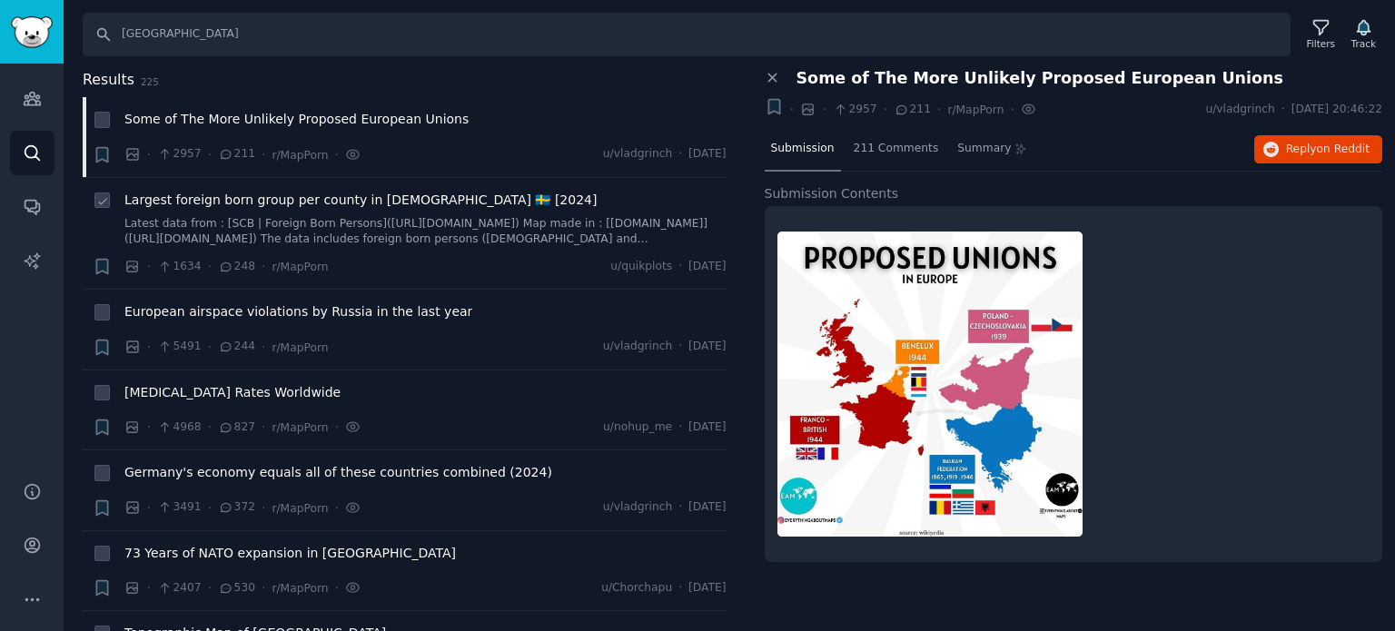
click at [228, 194] on span "Largest foreign born group per county in Sweden 🇸🇪 [2024]" at bounding box center [360, 200] width 472 height 19
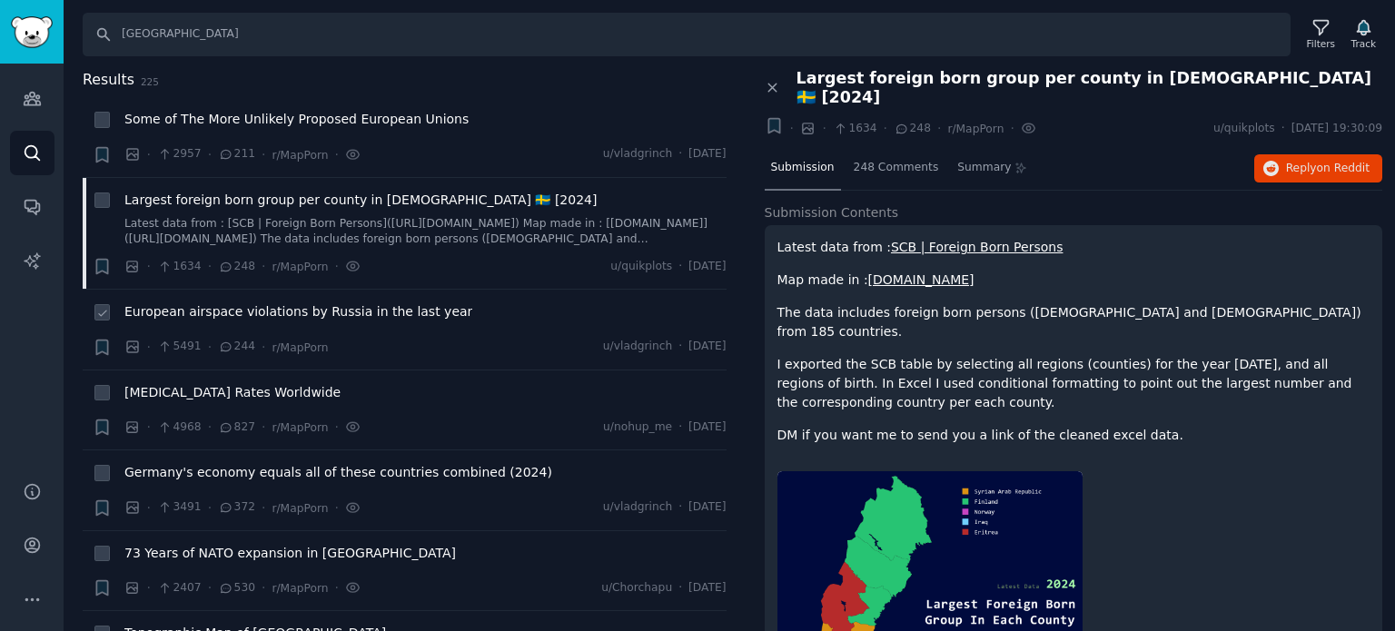
click at [226, 305] on span "European airspace violations by Russia in the last year" at bounding box center [298, 311] width 348 height 19
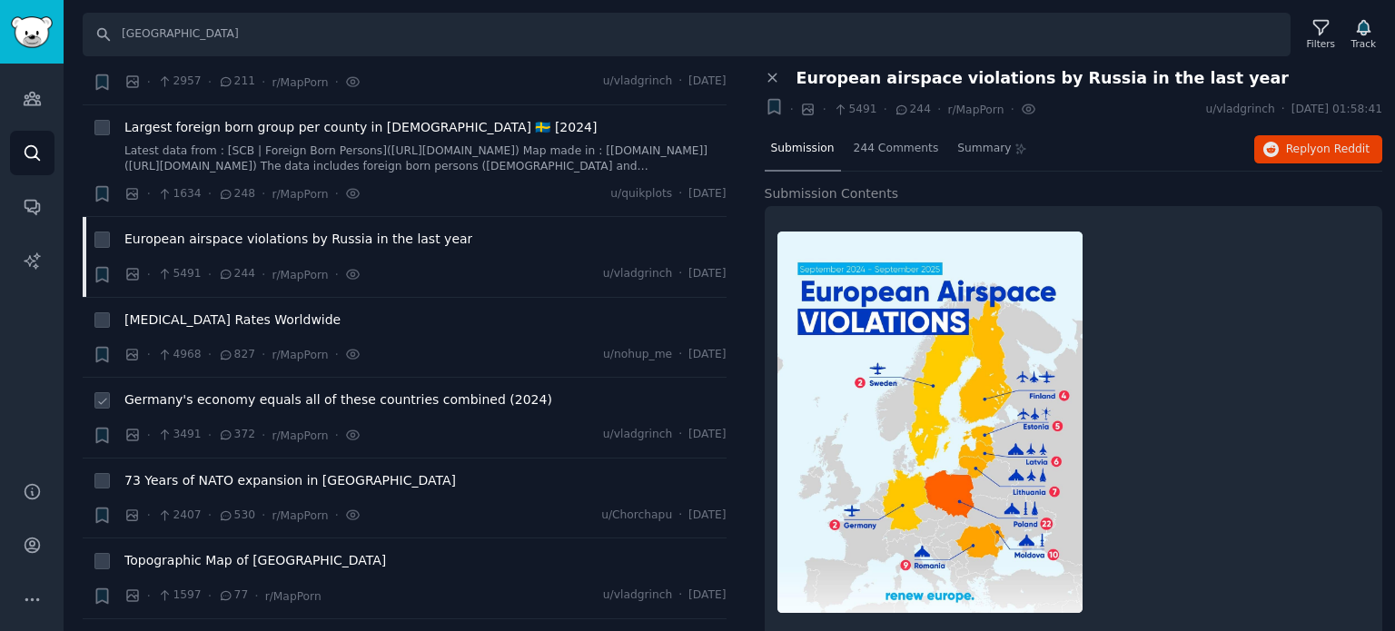
scroll to position [182, 0]
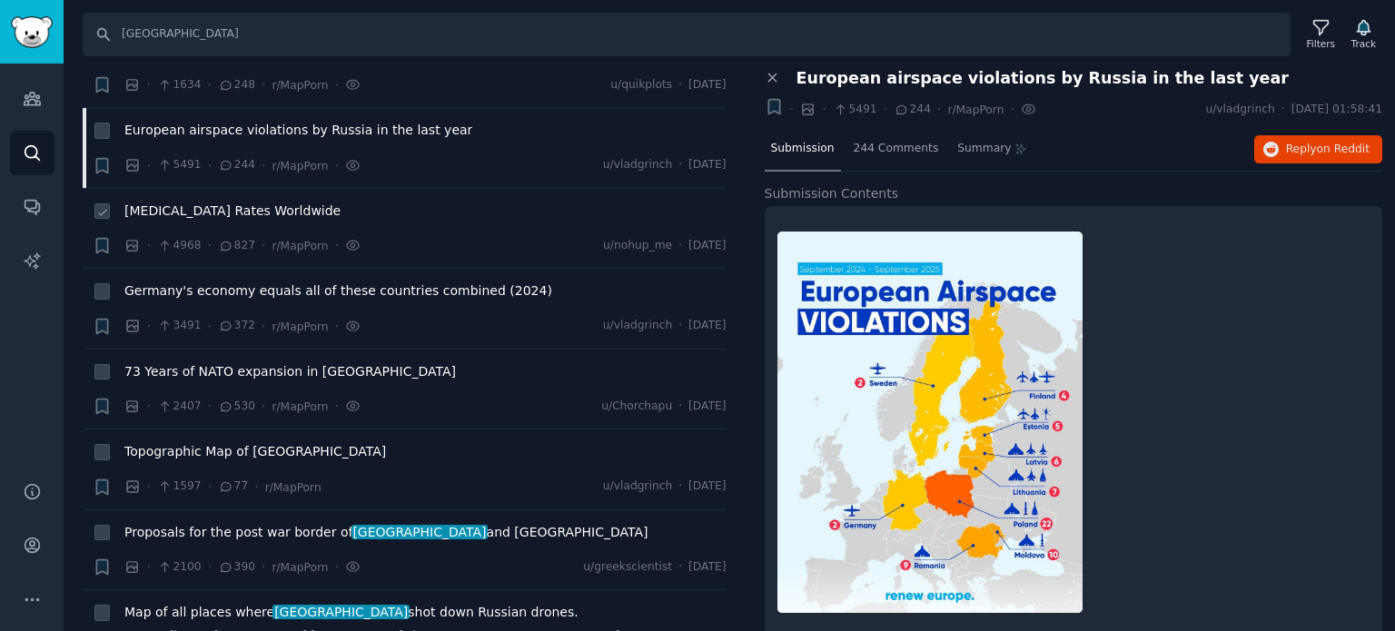
click at [183, 206] on span "Cancer Rates Worldwide" at bounding box center [232, 211] width 216 height 19
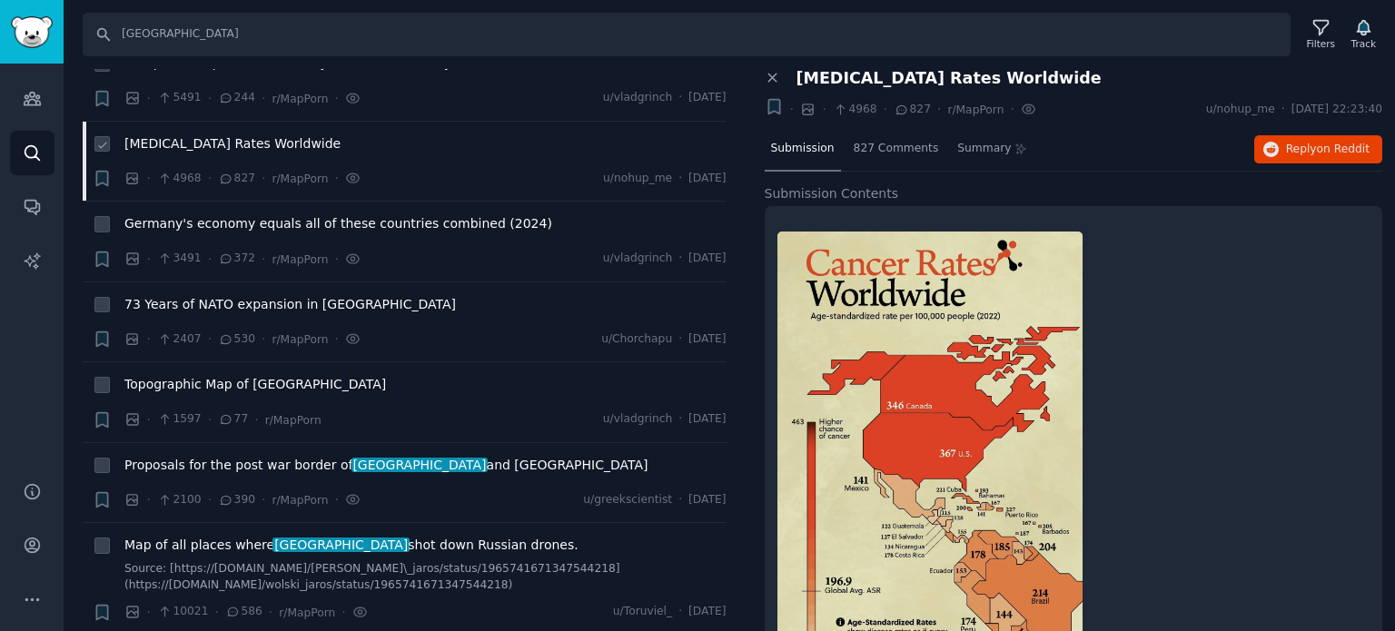
scroll to position [272, 0]
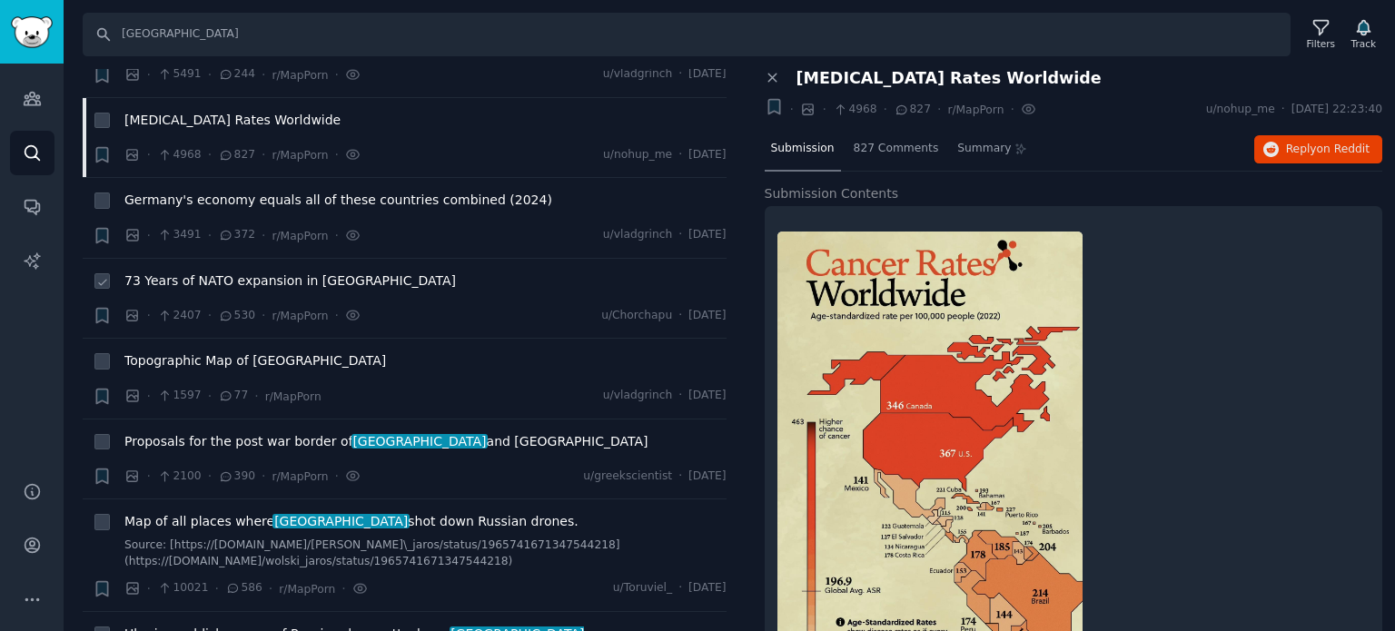
click at [163, 280] on span "73 Years of NATO expansion in Europe" at bounding box center [289, 281] width 331 height 19
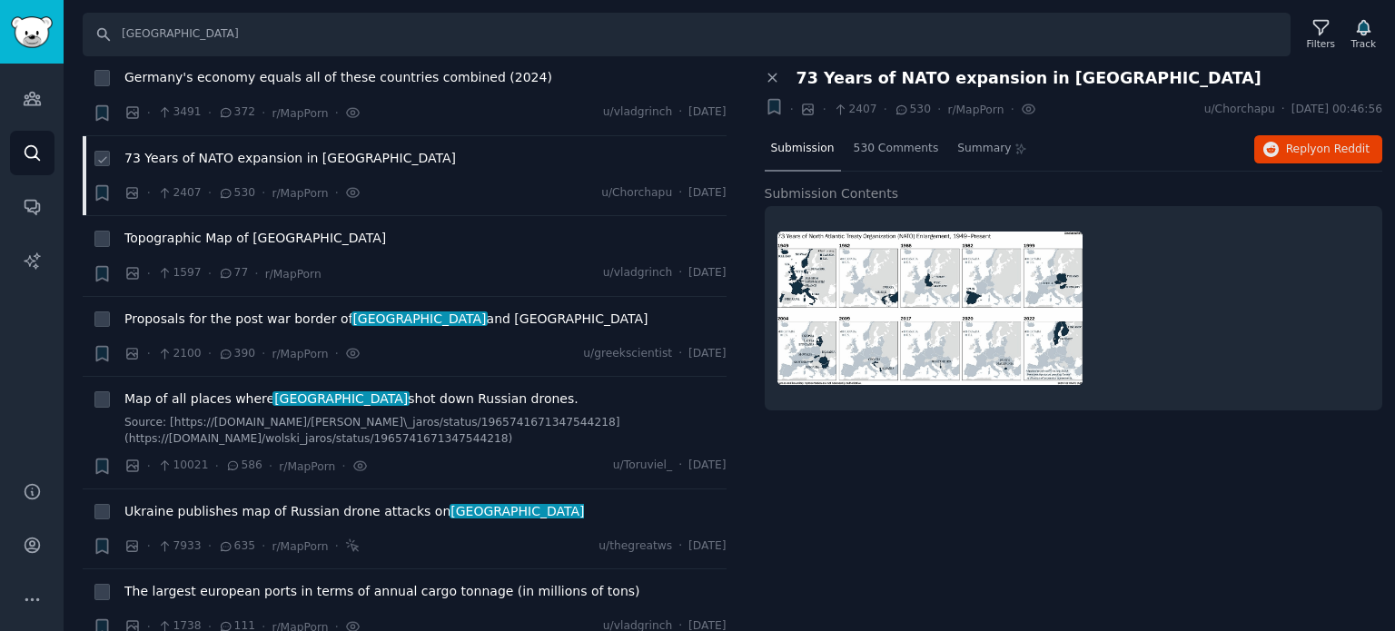
scroll to position [454, 0]
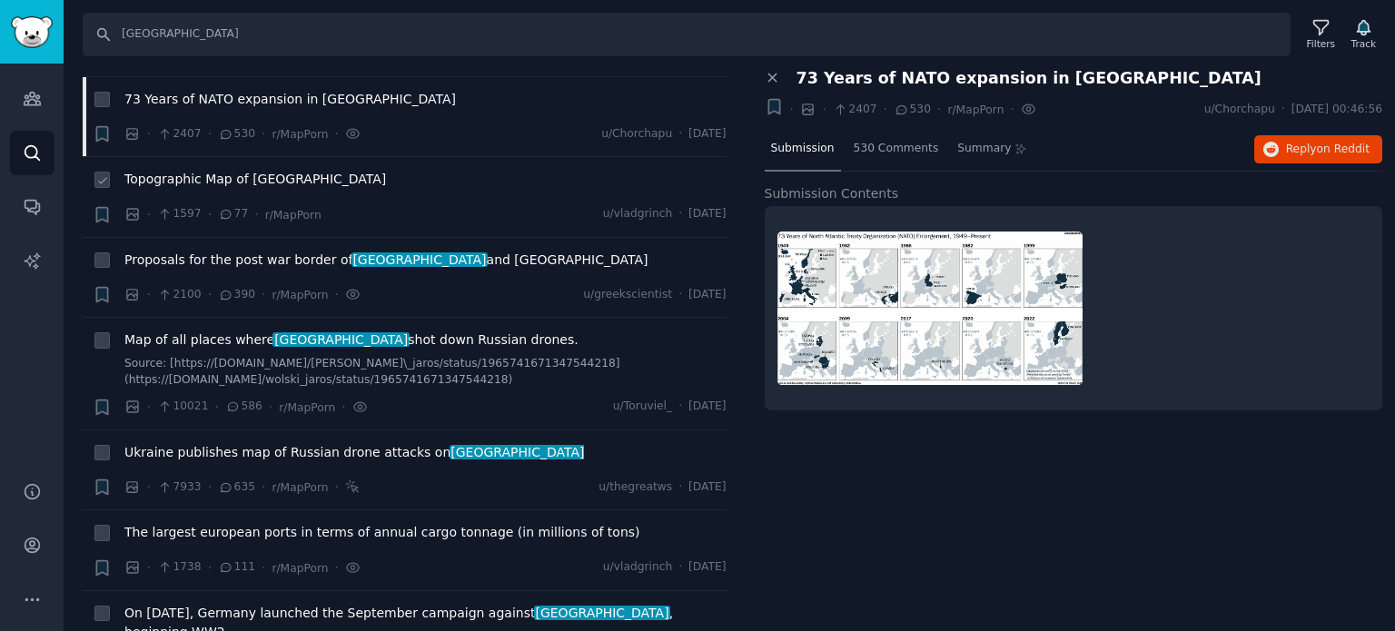
click at [180, 231] on li "+ Topographic Map of Ukraine · 1597 · 77 · r/MapPorn u/vladgrinch · Thu 11.09.2…" at bounding box center [405, 197] width 644 height 80
click at [178, 257] on span "Proposals for the post war border of poland and Germany" at bounding box center [386, 260] width 524 height 19
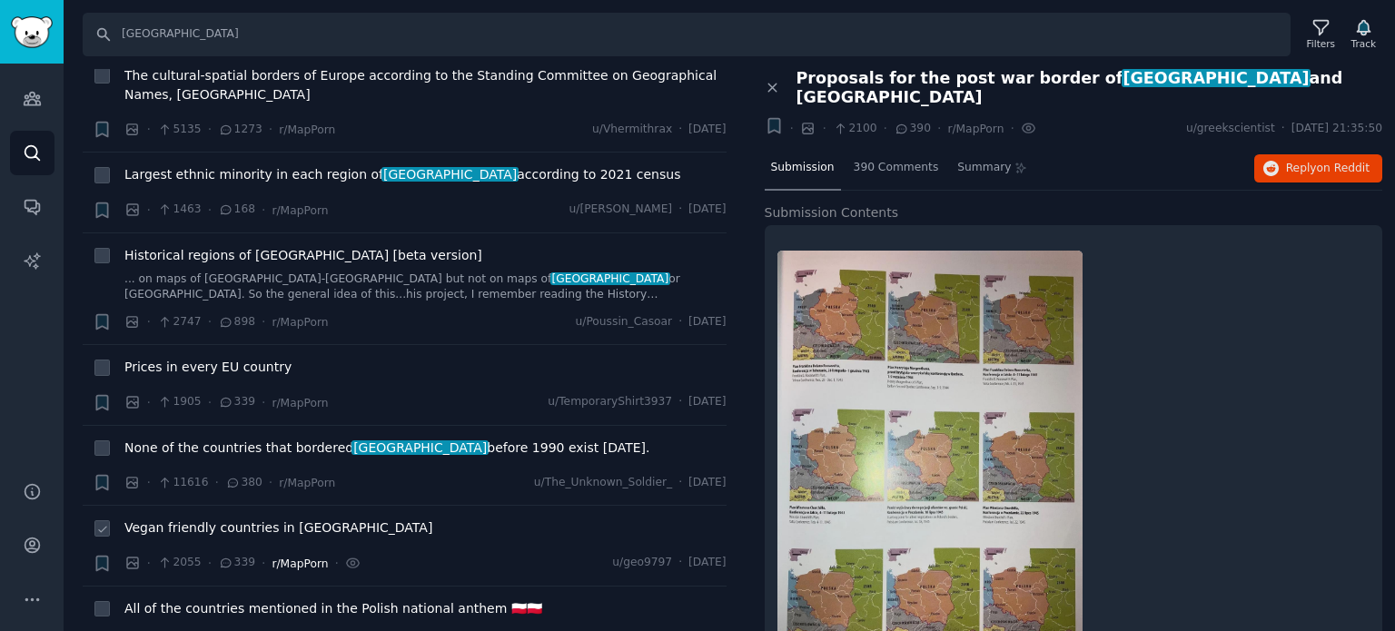
scroll to position [7719, 0]
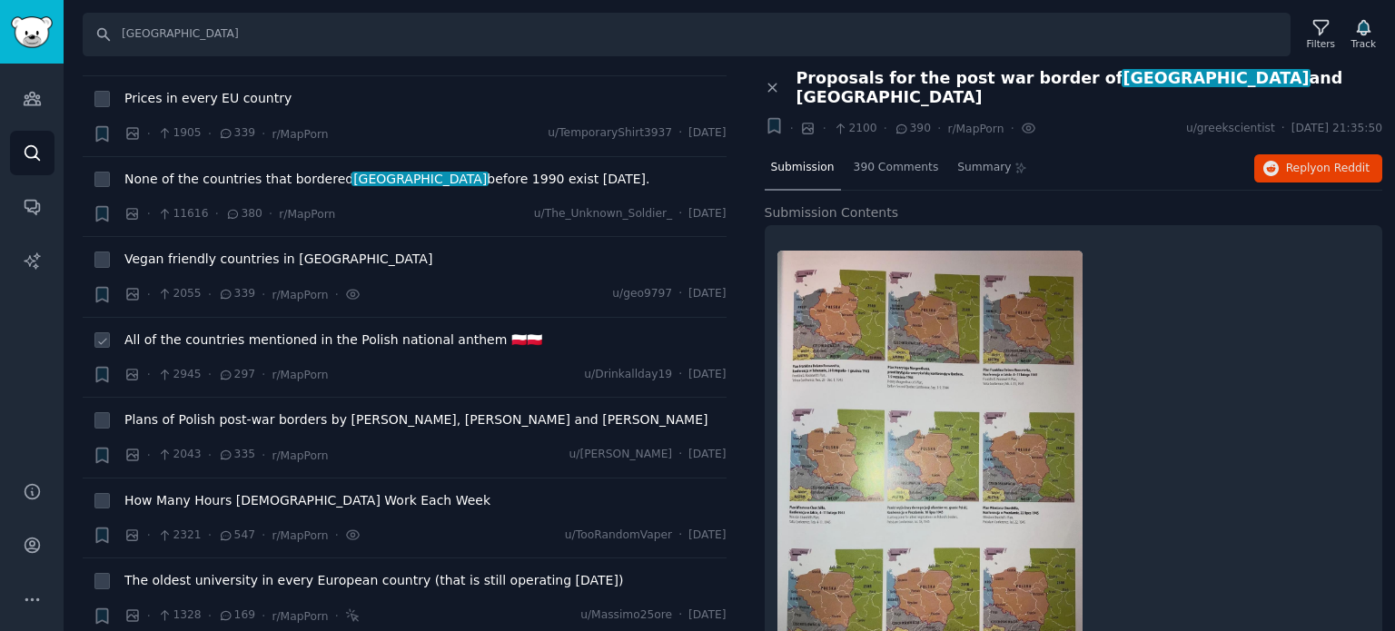
click at [239, 331] on span "All of the countries mentioned in the Polish national anthem 🇵🇱🇵🇱" at bounding box center [333, 340] width 418 height 19
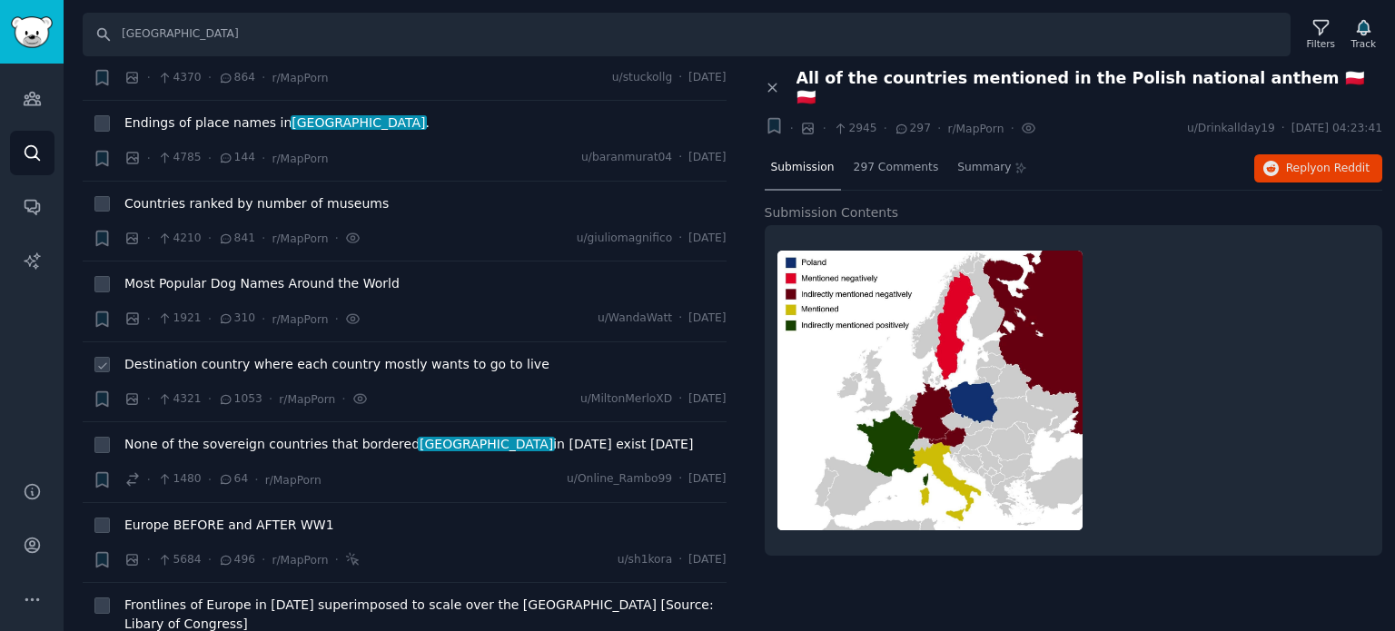
scroll to position [12623, 0]
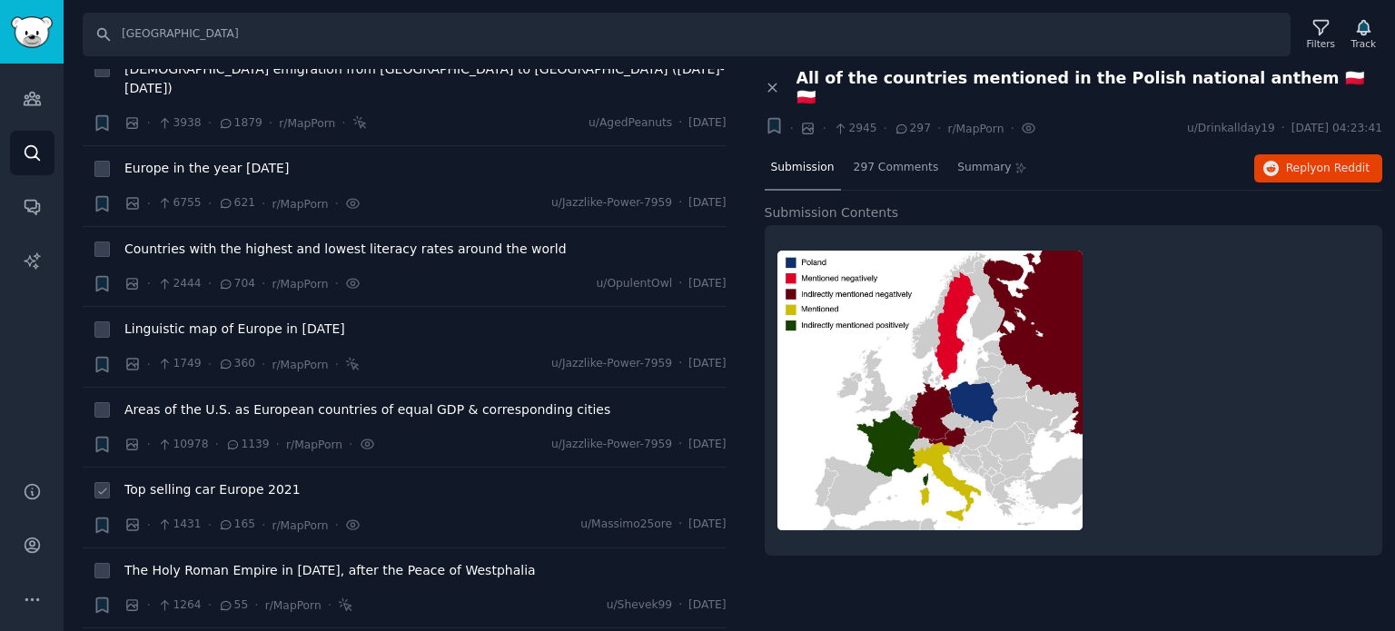
click at [228, 480] on span "Top selling car Europe 2021" at bounding box center [212, 489] width 176 height 19
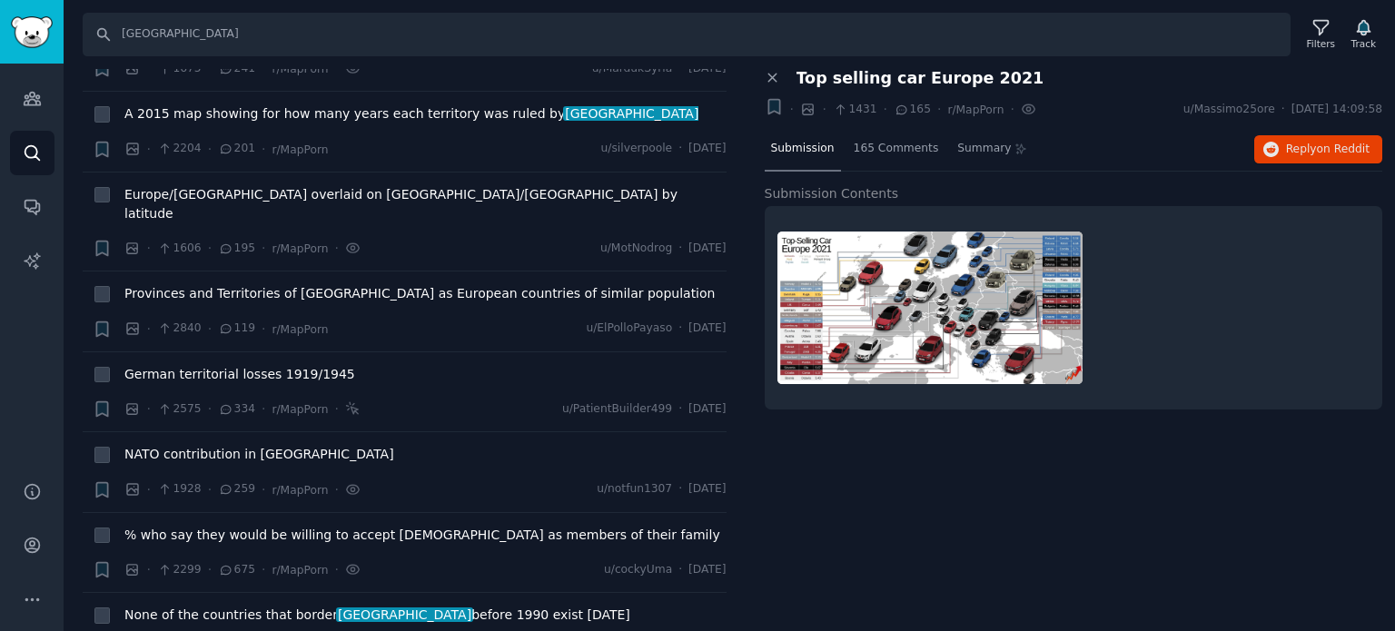
scroll to position [18195, 0]
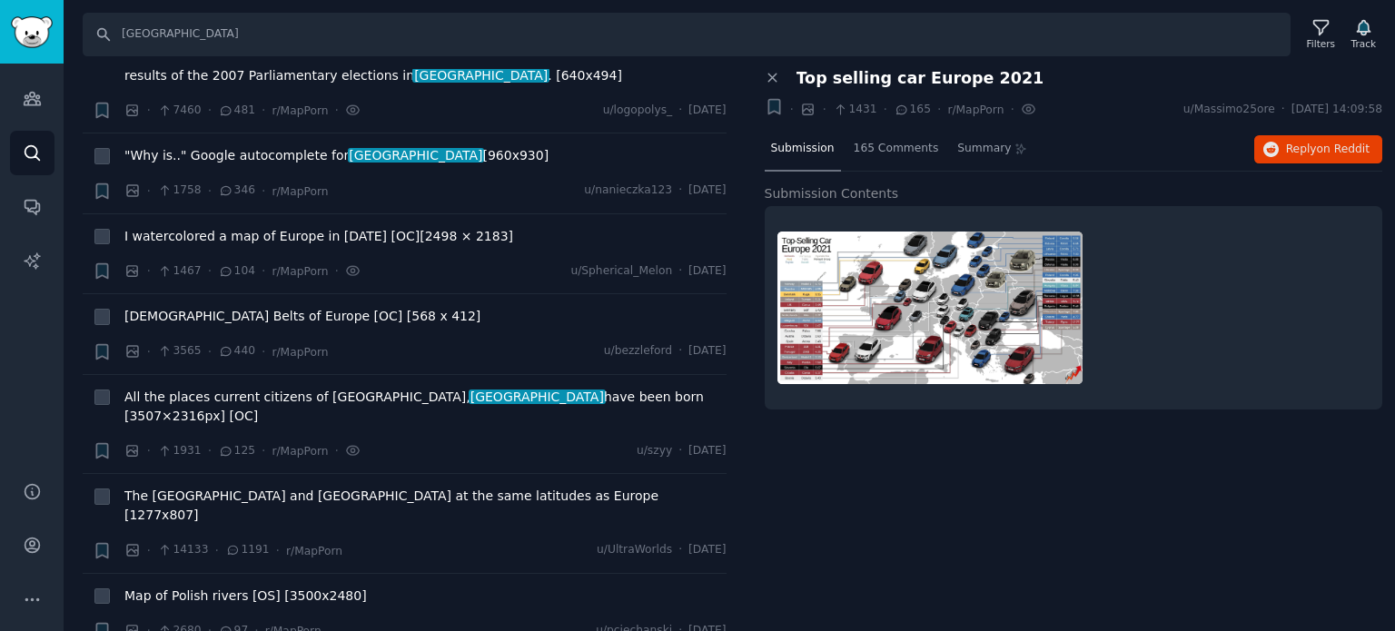
drag, startPoint x: 402, startPoint y: 598, endPoint x: 454, endPoint y: 603, distance: 52.0
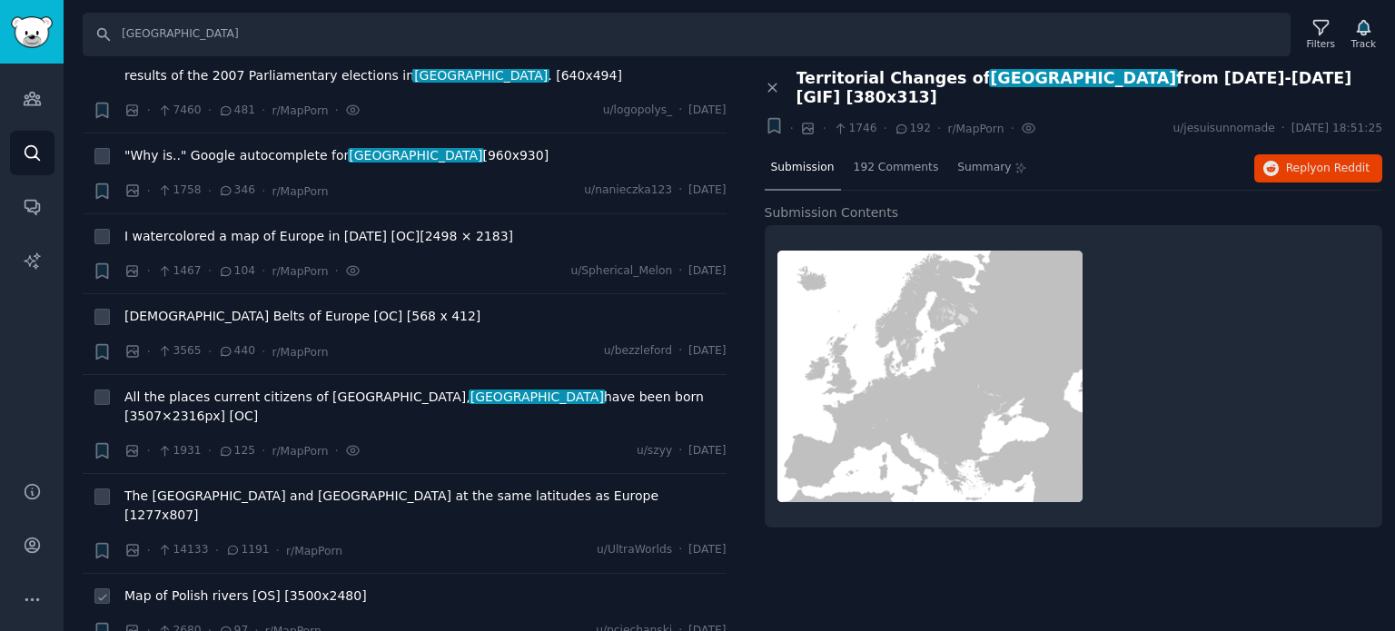
click at [181, 587] on span "Map of Polish rivers [OS] [3500x2480]" at bounding box center [245, 596] width 242 height 19
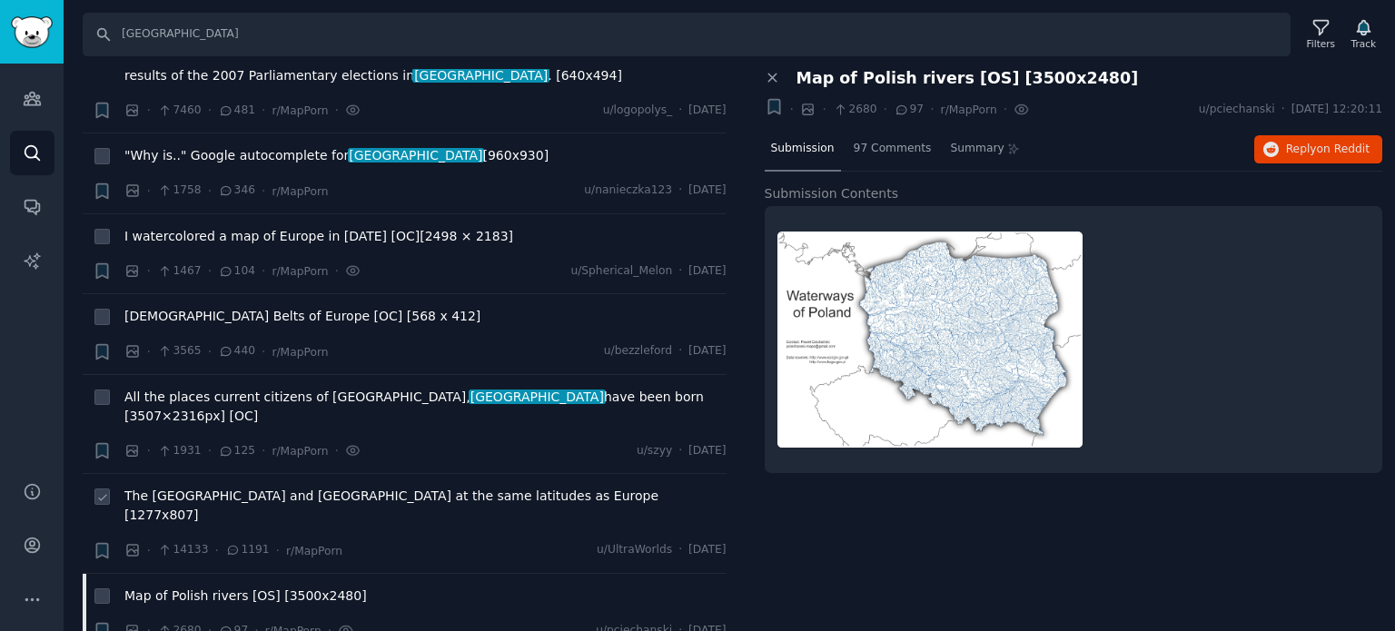
click at [205, 487] on span "The United States and Canada at the same latitudes as Europe [1277x807]" at bounding box center [425, 506] width 602 height 38
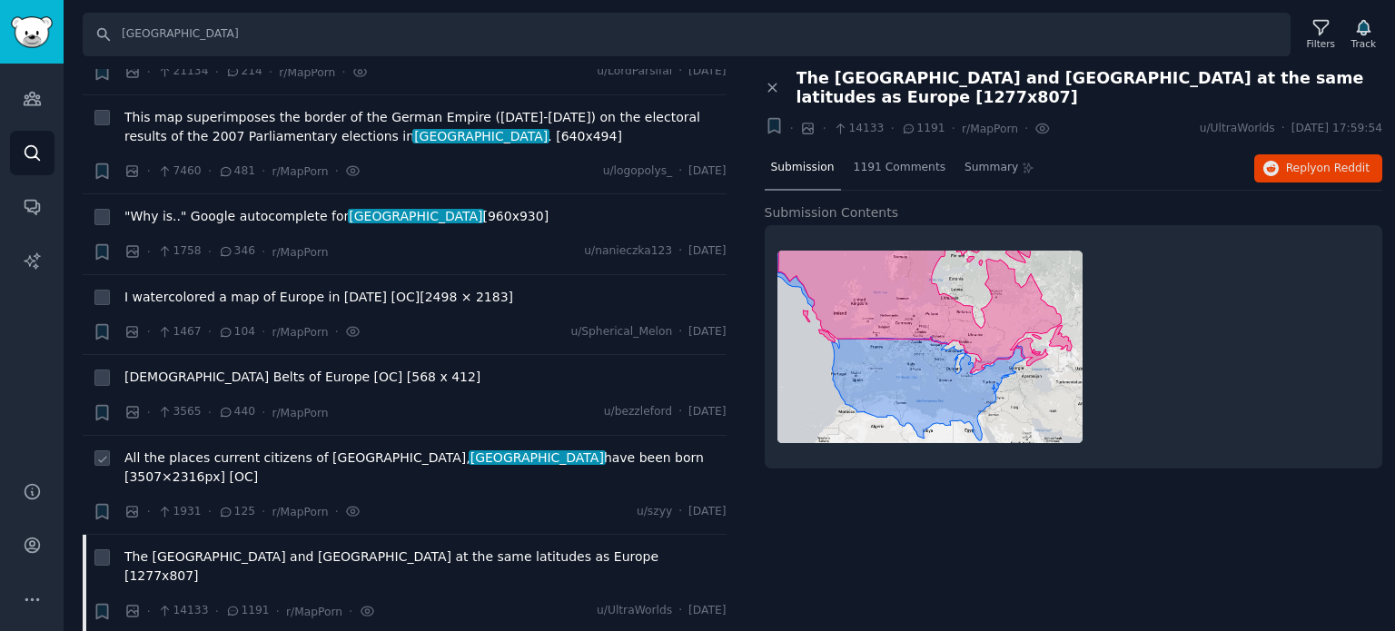
scroll to position [18104, 0]
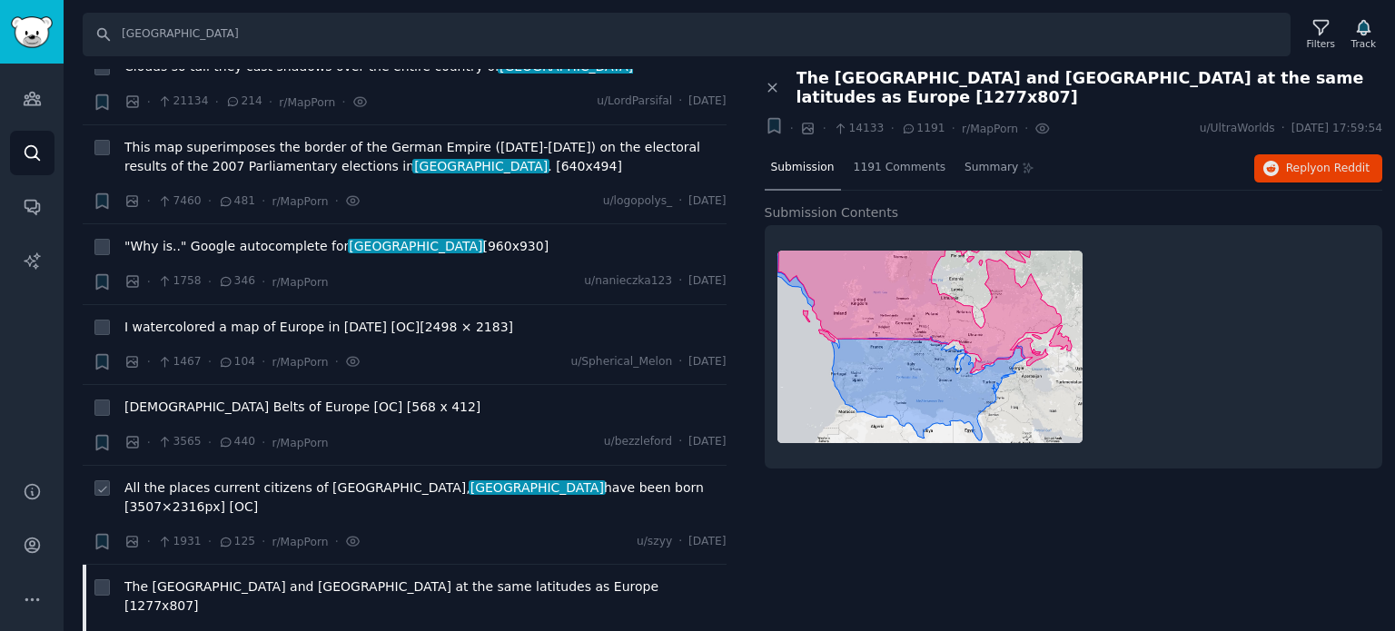
click at [193, 479] on span "All the places current citizens of Warsaw, poland have been born [3507×2316px] …" at bounding box center [425, 498] width 602 height 38
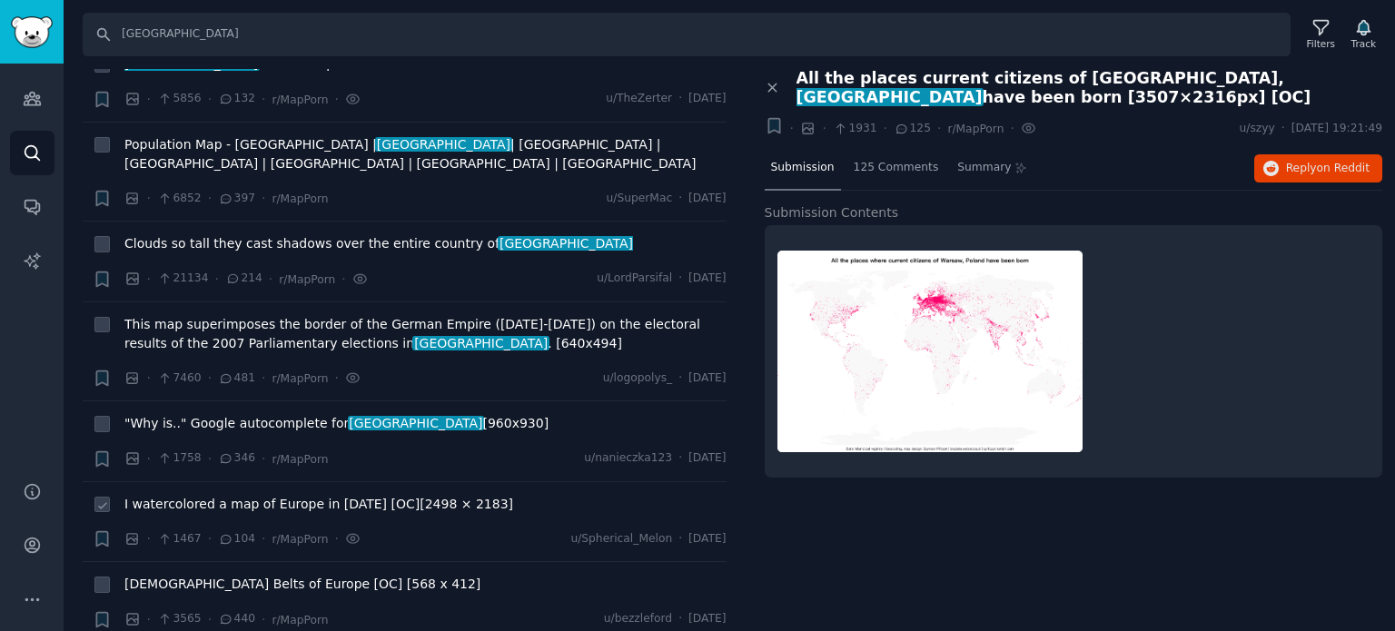
scroll to position [17923, 0]
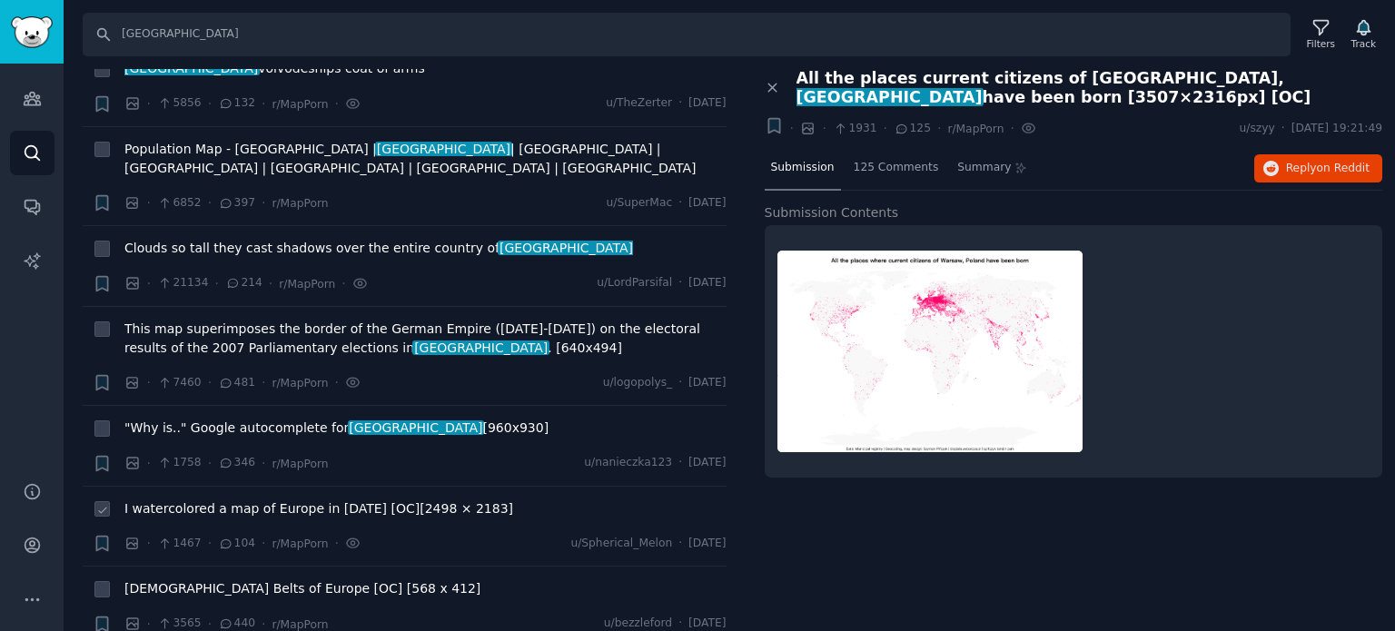
click at [195, 499] on span "I watercolored a map of Europe in 1560 [OC][2498 × 2183]" at bounding box center [318, 508] width 389 height 19
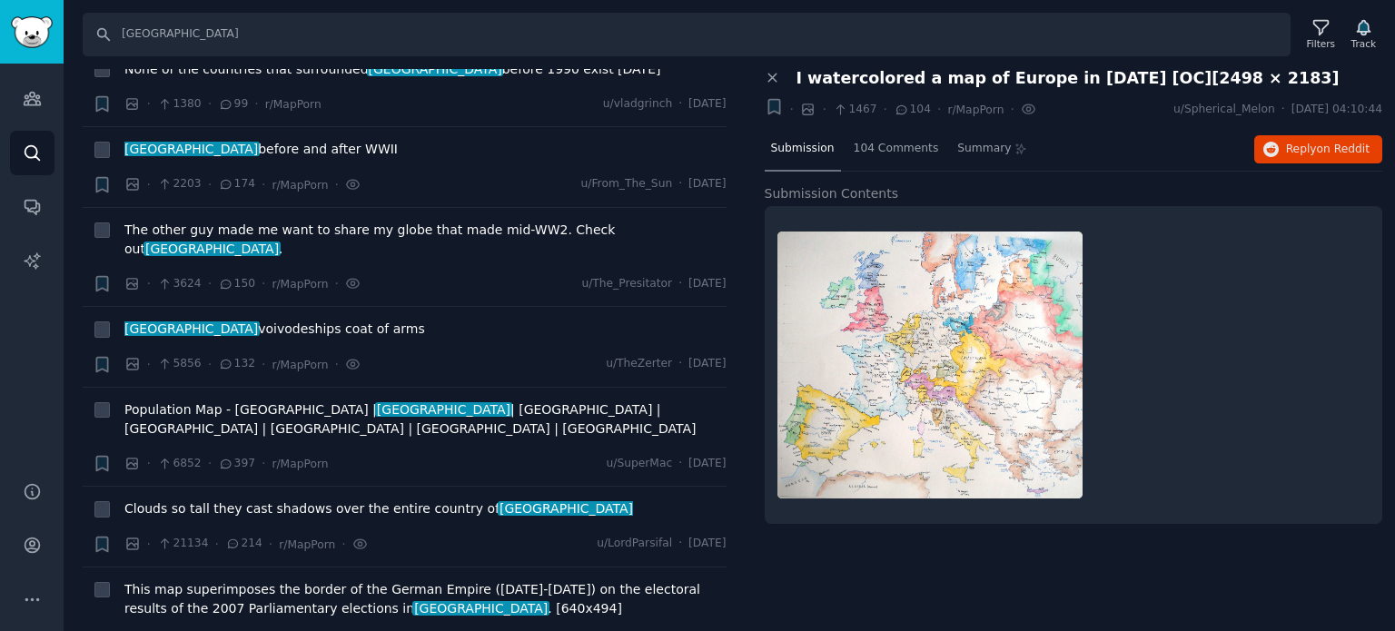
scroll to position [17650, 0]
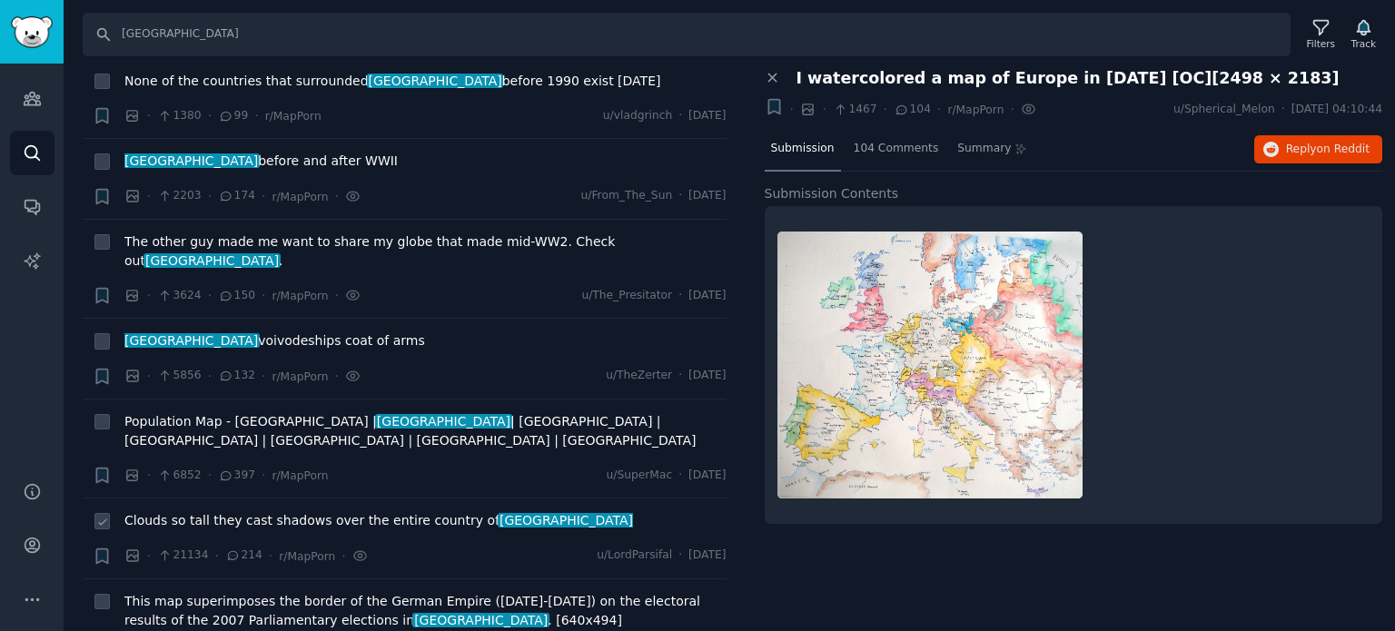
click at [202, 511] on span "Clouds so tall they cast shadows over the entire country of poland" at bounding box center [378, 520] width 509 height 19
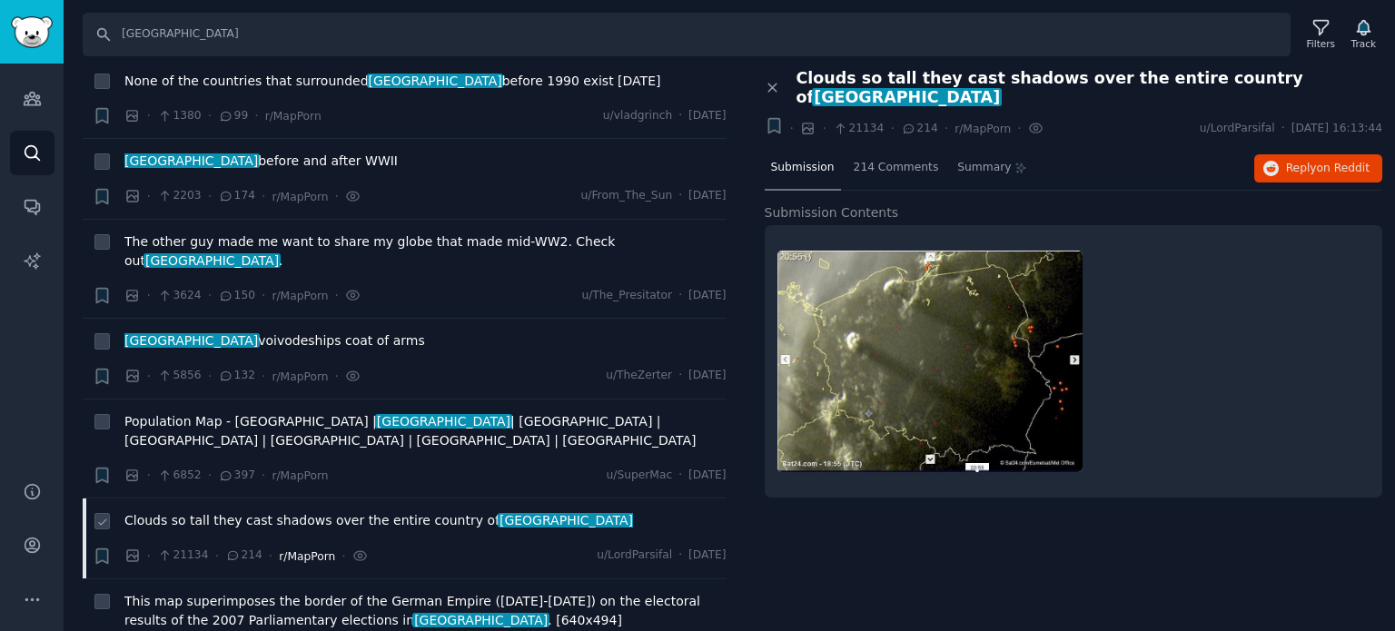
scroll to position [17559, 0]
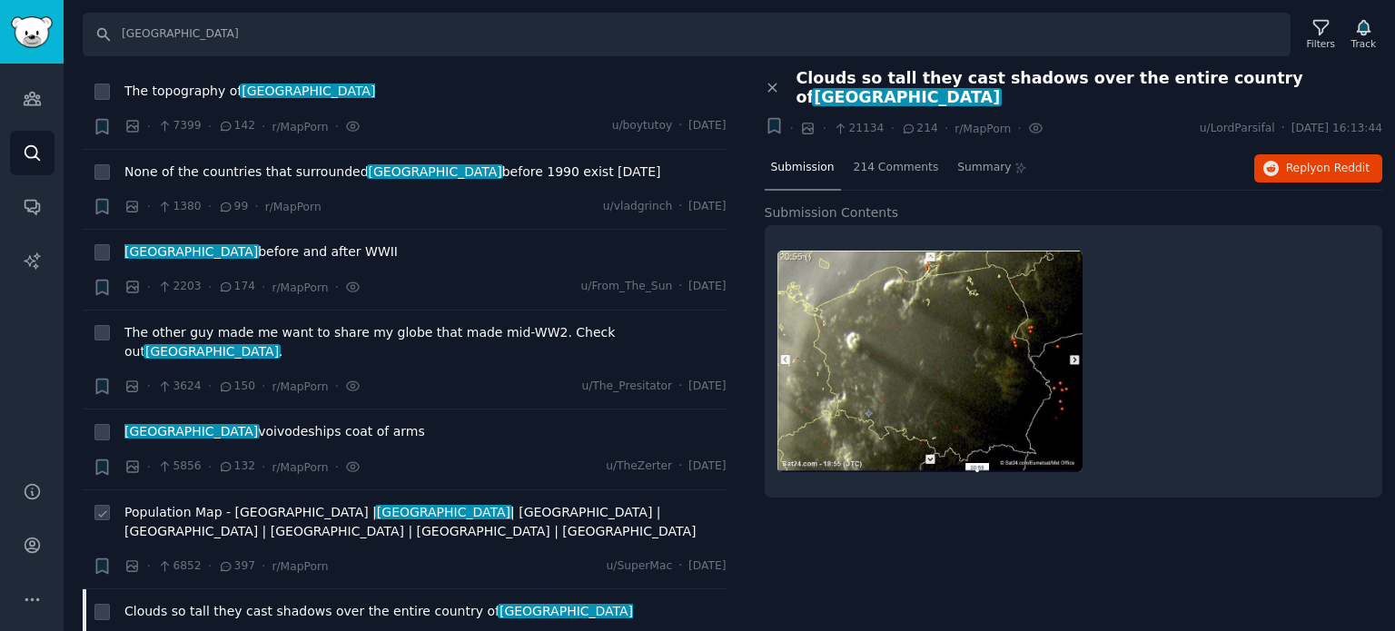
click at [187, 503] on span "Population Map - Germany | poland | Netherlands | Belgium | Czechia | Slovakia …" at bounding box center [425, 522] width 602 height 38
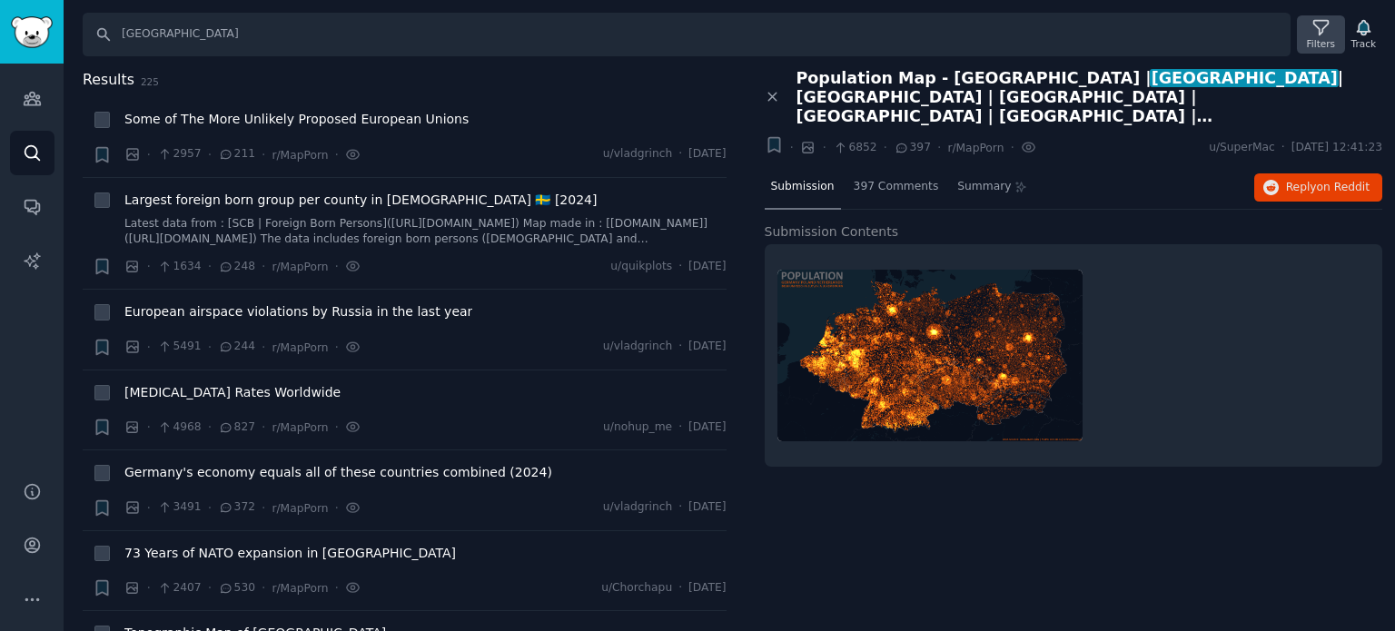
click at [1322, 32] on icon at bounding box center [1320, 28] width 15 height 15
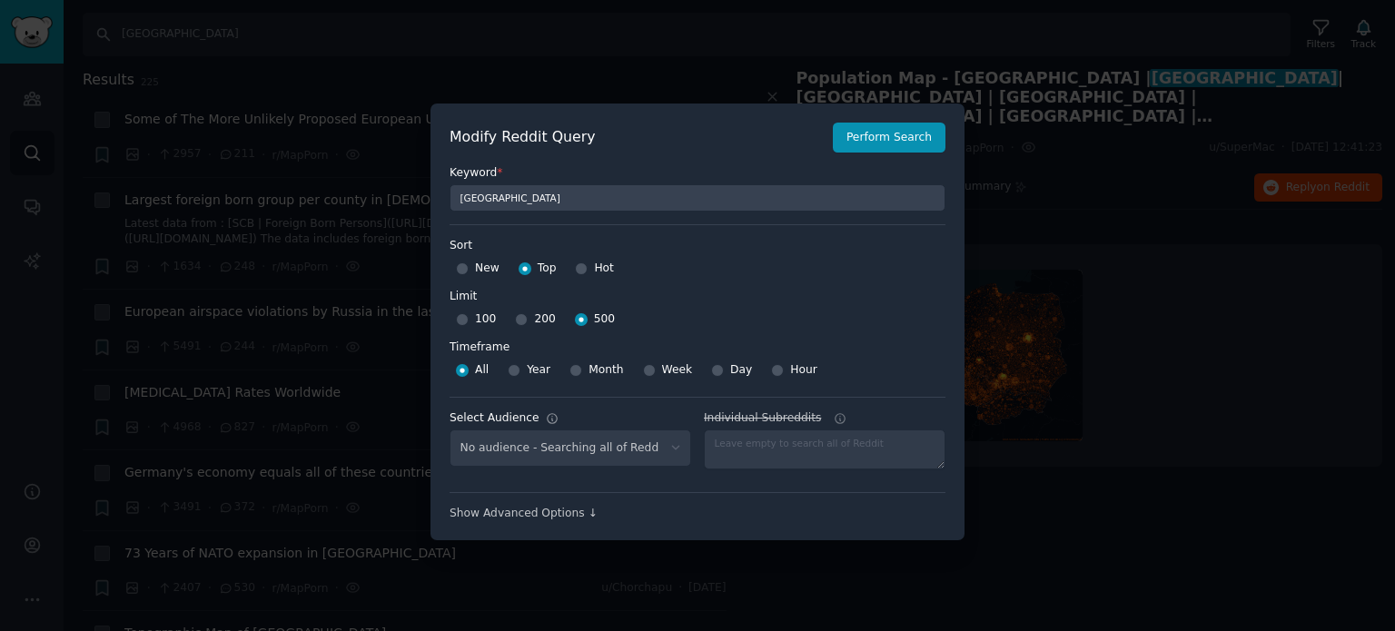
select select "8f039b706a"
click at [581, 269] on input "Hot" at bounding box center [581, 268] width 13 height 13
radio input "true"
click at [880, 147] on button "Perform Search" at bounding box center [889, 138] width 113 height 31
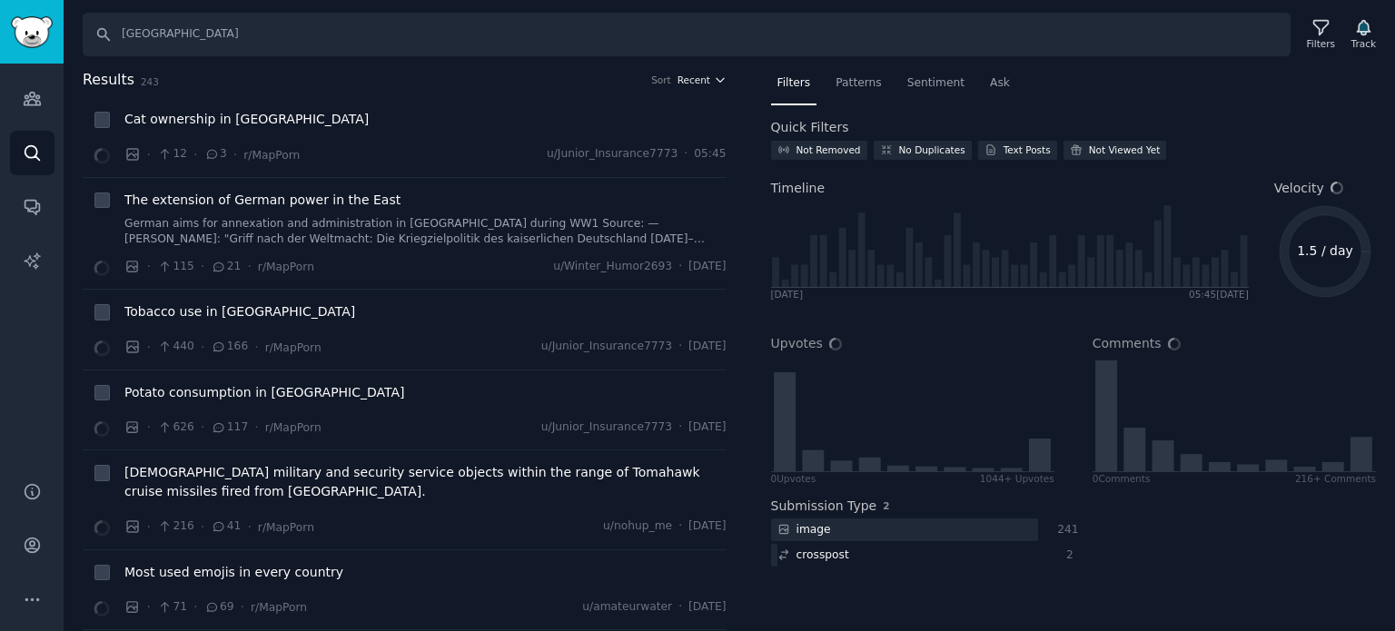
click at [687, 81] on span "Recent" at bounding box center [693, 80] width 33 height 13
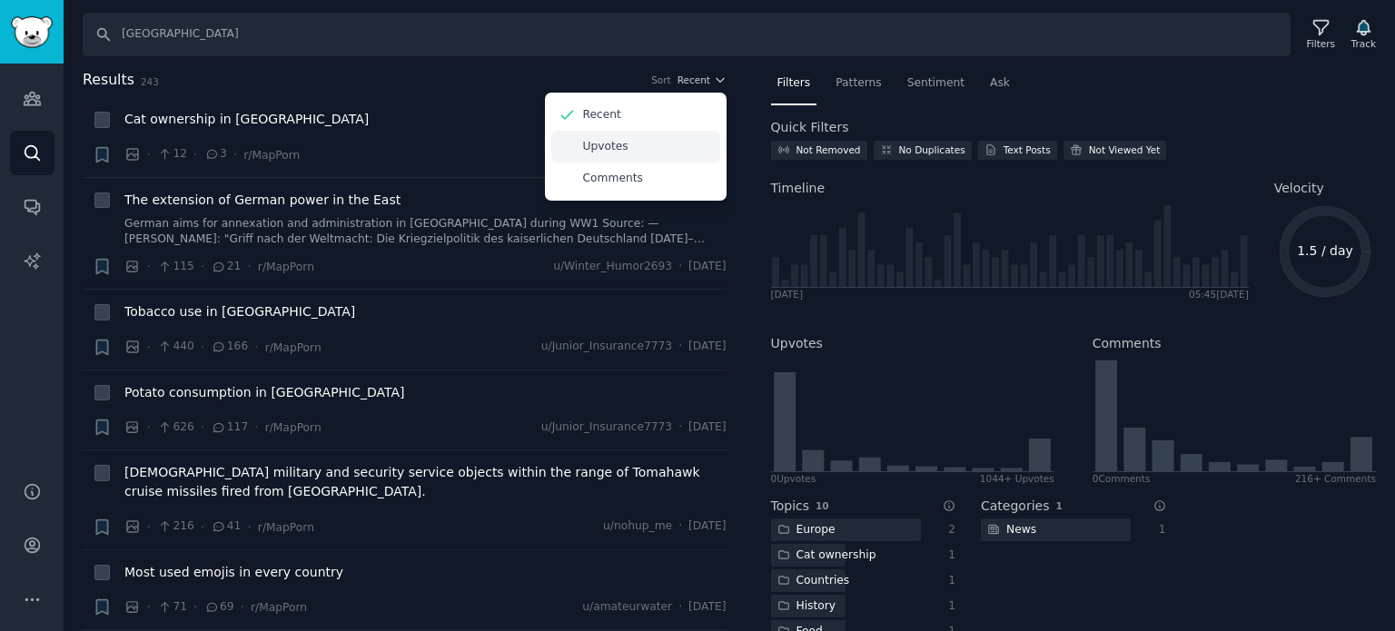
click at [631, 138] on div "Upvotes" at bounding box center [635, 147] width 169 height 32
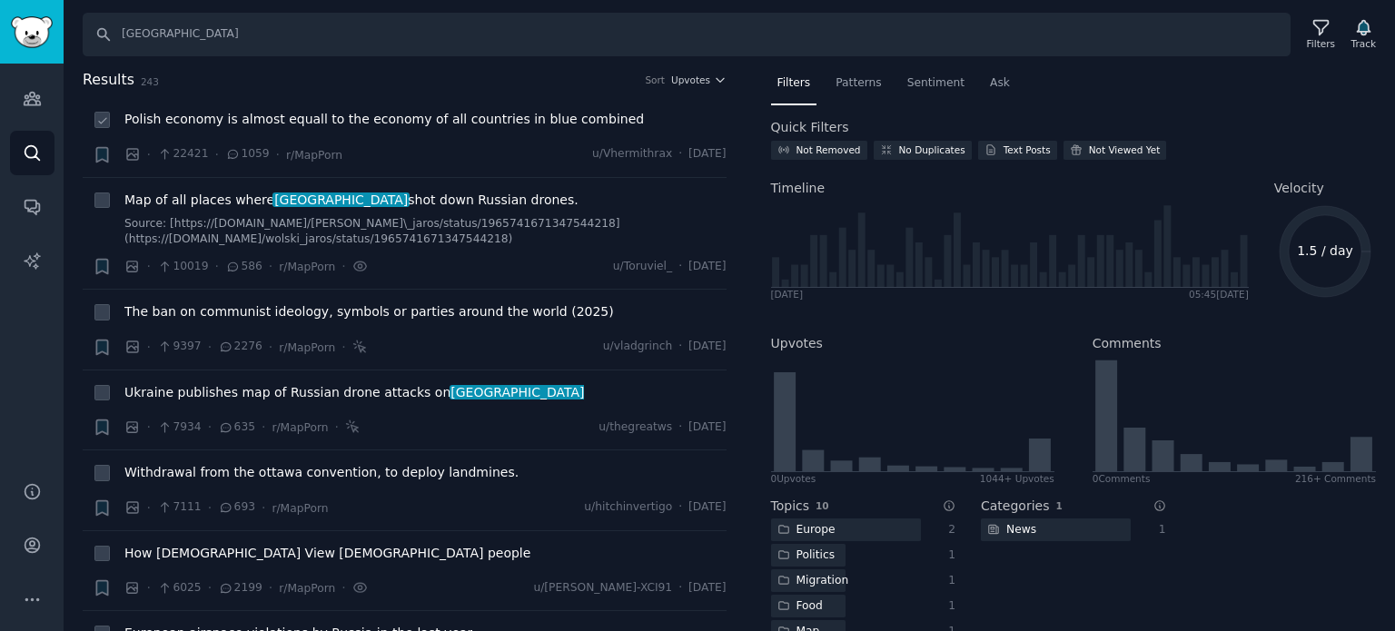
click at [385, 117] on span "Polish economy is almost equall to the economy of all countries in blue combined" at bounding box center [383, 119] width 519 height 19
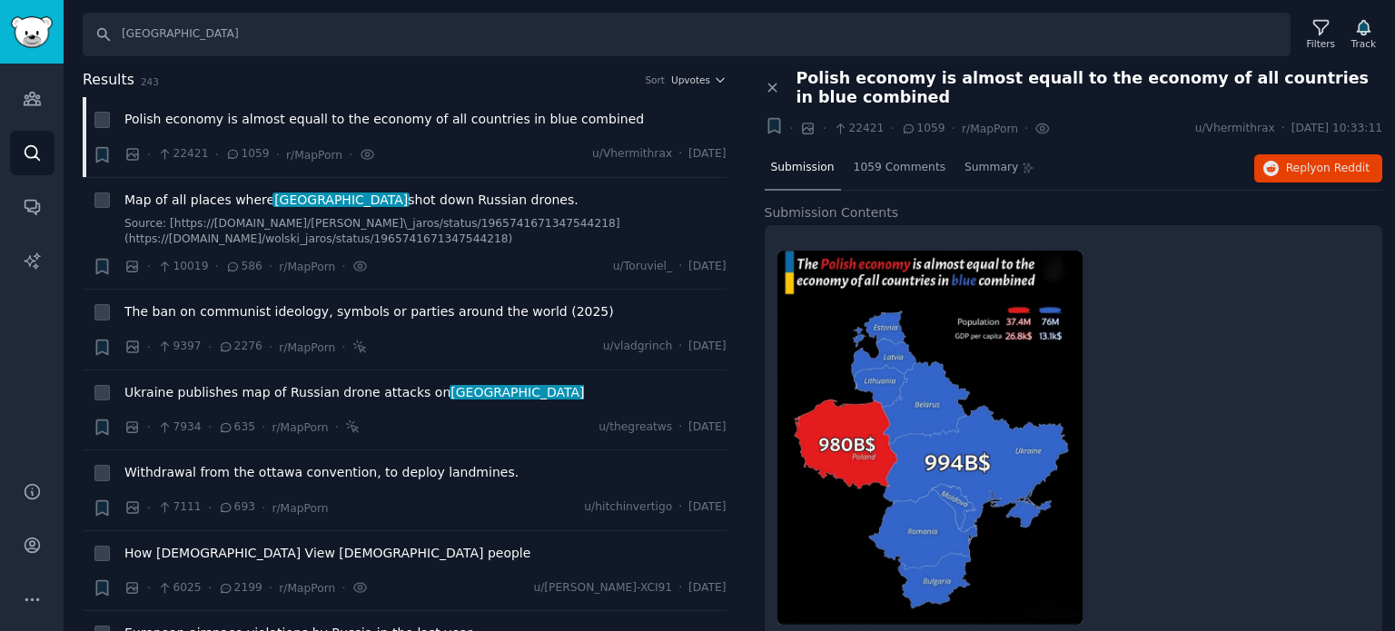
click at [129, 79] on h2 "Results 243 Sort Upvotes" at bounding box center [405, 80] width 644 height 23
click at [35, 265] on icon "Sidebar" at bounding box center [31, 259] width 15 height 15
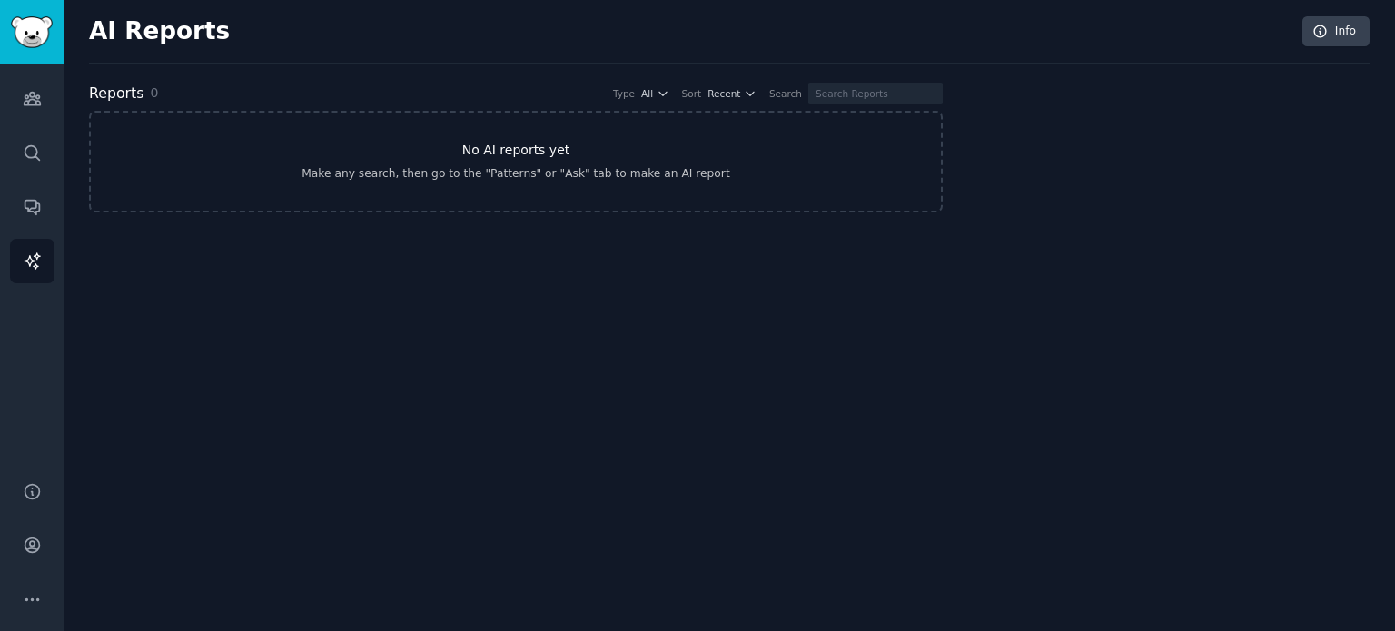
click at [501, 162] on link "No AI reports yet Make any search, then go to the "Patterns" or "Ask" tab to ma…" at bounding box center [516, 162] width 854 height 102
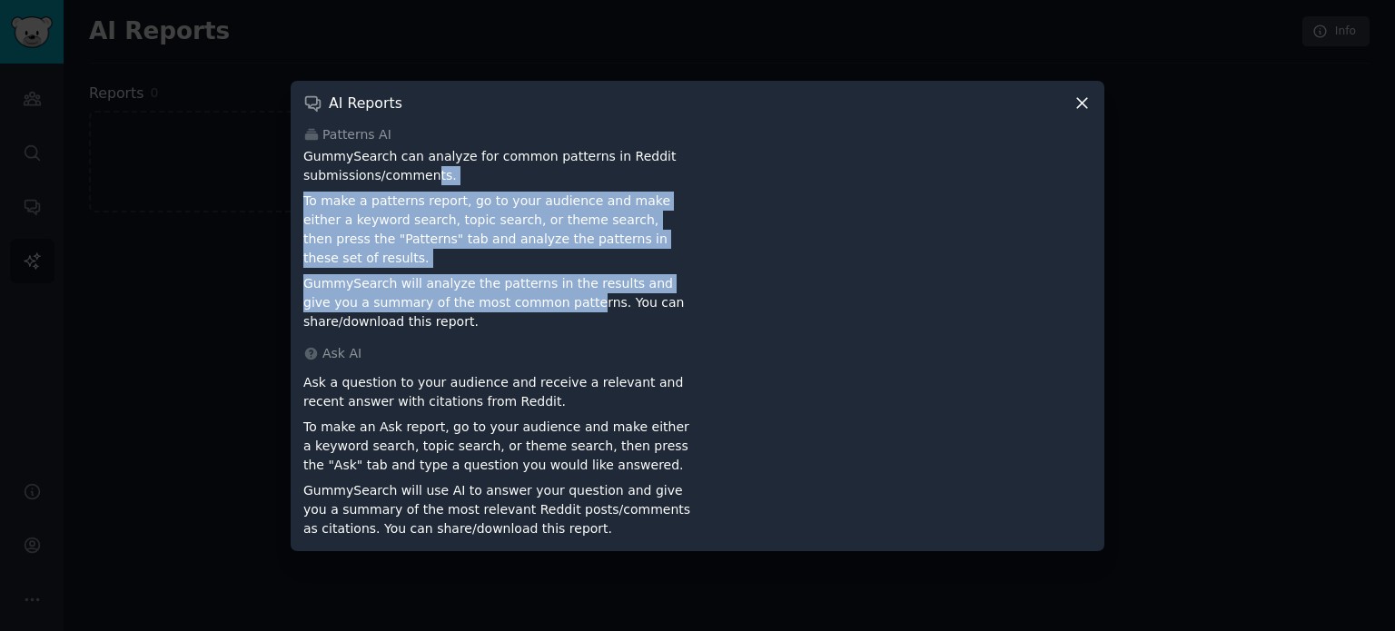
drag, startPoint x: 427, startPoint y: 188, endPoint x: 509, endPoint y: 293, distance: 133.9
click at [509, 293] on div "GummySearch can analyze for common patterns in Reddit submissions/comments. To …" at bounding box center [497, 239] width 388 height 184
click at [510, 297] on p "GummySearch will analyze the patterns in the results and give you a summary of …" at bounding box center [497, 302] width 388 height 57
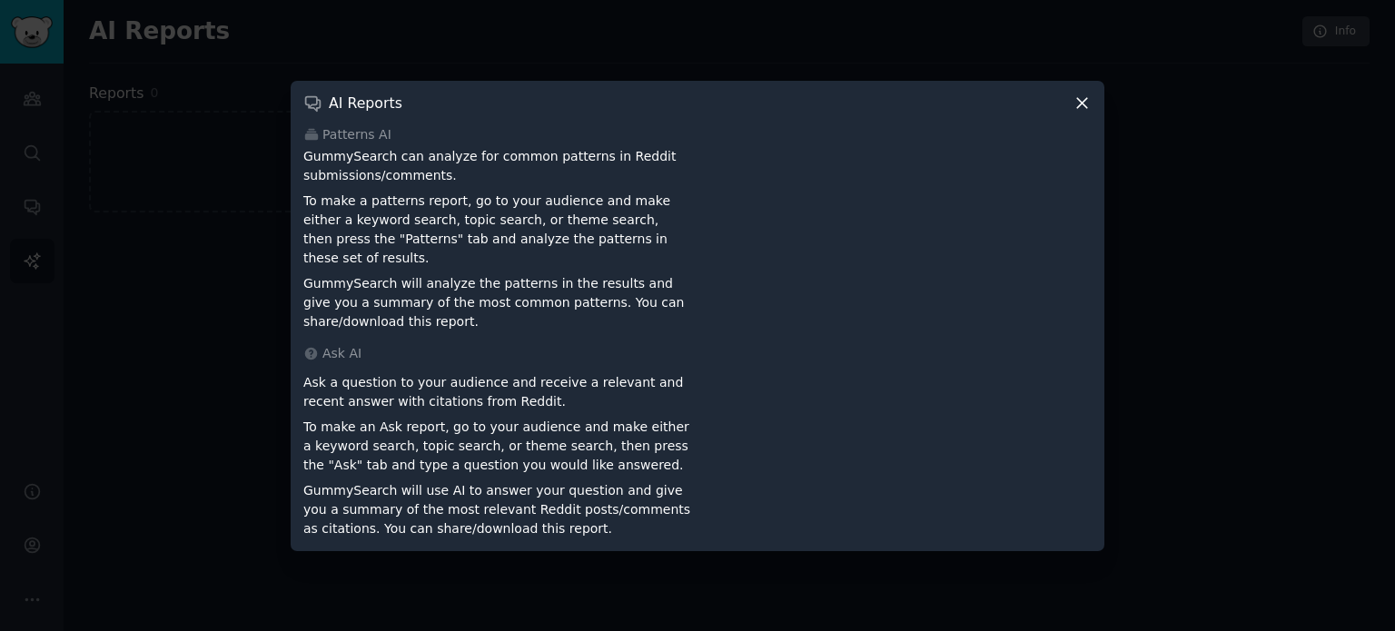
click at [506, 373] on p "Ask a question to your audience and receive a relevant and recent answer with c…" at bounding box center [497, 392] width 388 height 38
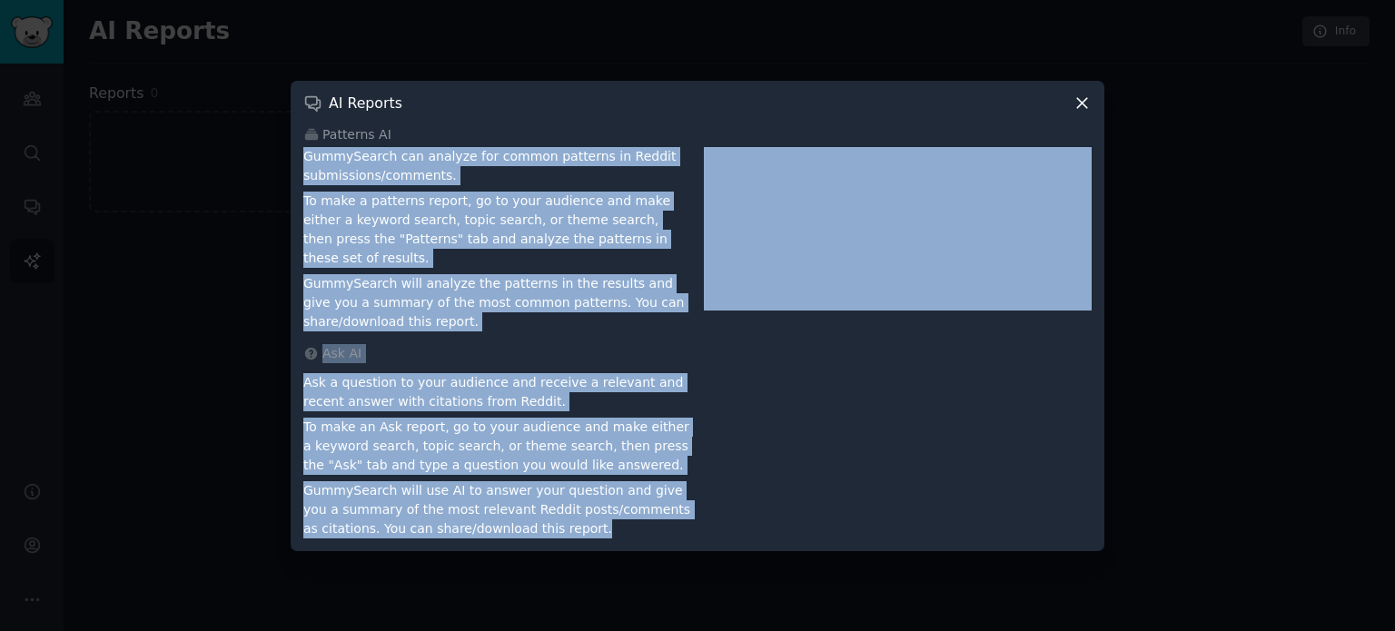
drag, startPoint x: 514, startPoint y: 520, endPoint x: 302, endPoint y: 171, distance: 409.2
click at [302, 171] on div "AI Reports Patterns AI GummySearch can analyze for common patterns in Reddit su…" at bounding box center [698, 316] width 814 height 470
click at [305, 168] on p "GummySearch can analyze for common patterns in Reddit submissions/comments." at bounding box center [497, 166] width 388 height 38
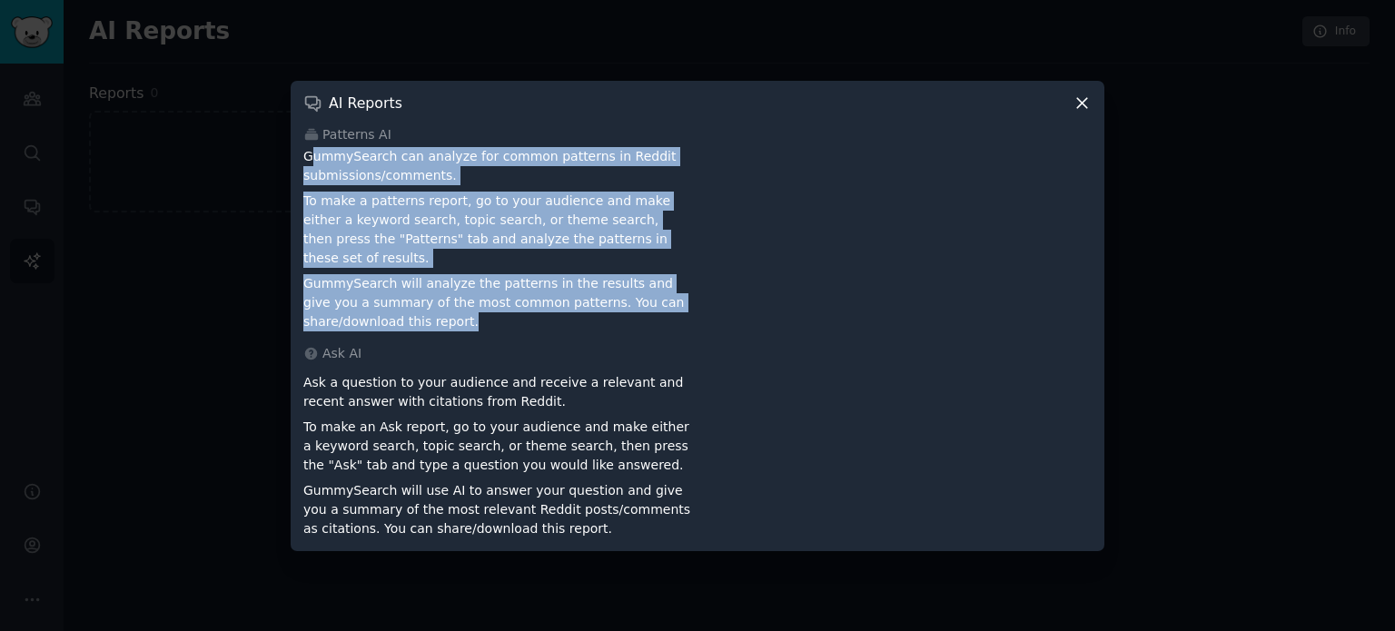
drag, startPoint x: 309, startPoint y: 157, endPoint x: 468, endPoint y: 316, distance: 224.8
click at [468, 316] on div "GummySearch can analyze for common patterns in Reddit submissions/comments. To …" at bounding box center [497, 239] width 388 height 184
drag, startPoint x: 420, startPoint y: 274, endPoint x: 354, endPoint y: 215, distance: 88.1
click at [354, 215] on p "To make a patterns report, go to your audience and make either a keyword search…" at bounding box center [497, 230] width 388 height 76
drag, startPoint x: 304, startPoint y: 166, endPoint x: 390, endPoint y: 311, distance: 168.5
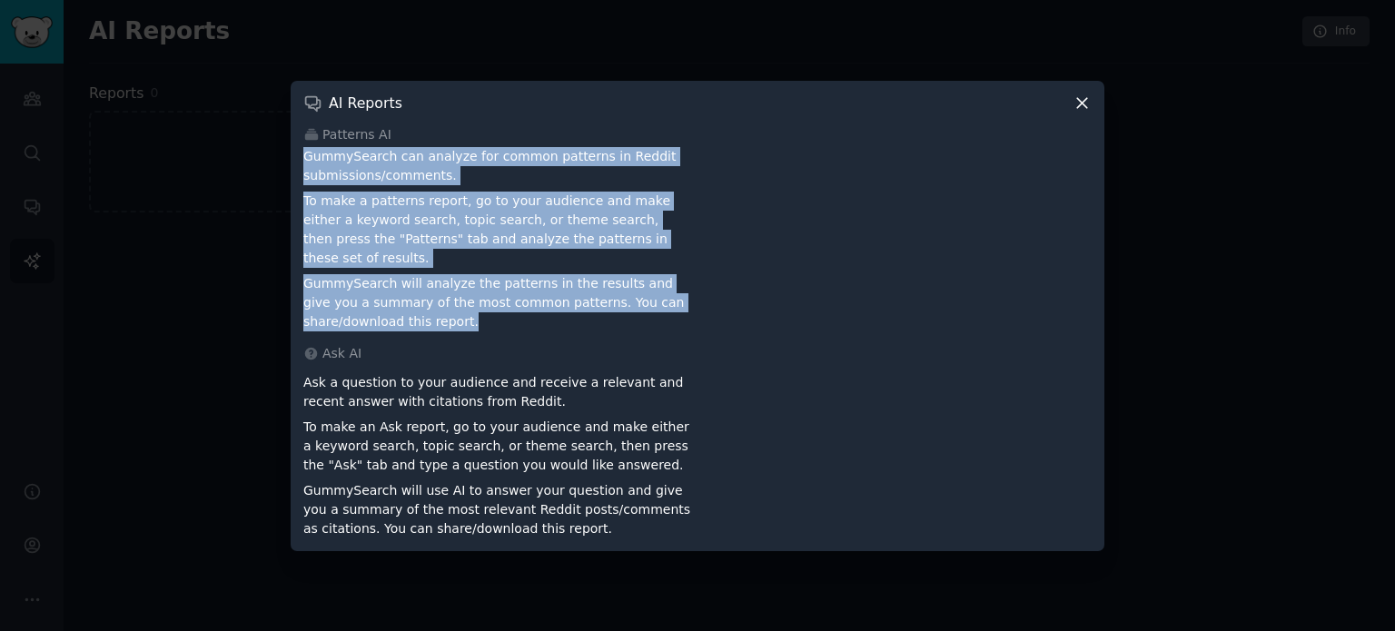
click at [390, 311] on div "GummySearch can analyze for common patterns in Reddit submissions/comments. To …" at bounding box center [497, 239] width 388 height 184
copy div "GummySearch can analyze for common patterns in Reddit submissions/comments. To …"
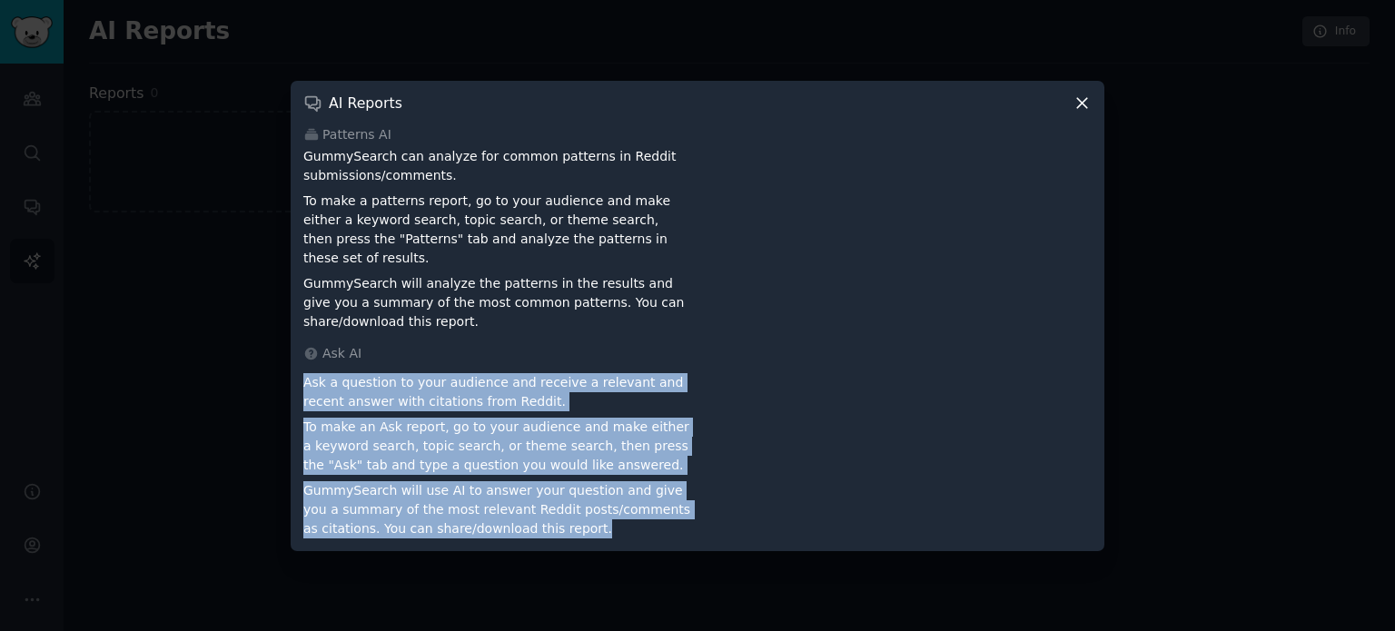
drag, startPoint x: 291, startPoint y: 371, endPoint x: 516, endPoint y: 519, distance: 269.0
click at [516, 519] on div "AI Reports Patterns AI GummySearch can analyze for common patterns in Reddit su…" at bounding box center [698, 316] width 814 height 470
copy div "Ask a question to your audience and receive a relevant and recent answer with c…"
click at [1077, 113] on icon at bounding box center [1082, 103] width 19 height 19
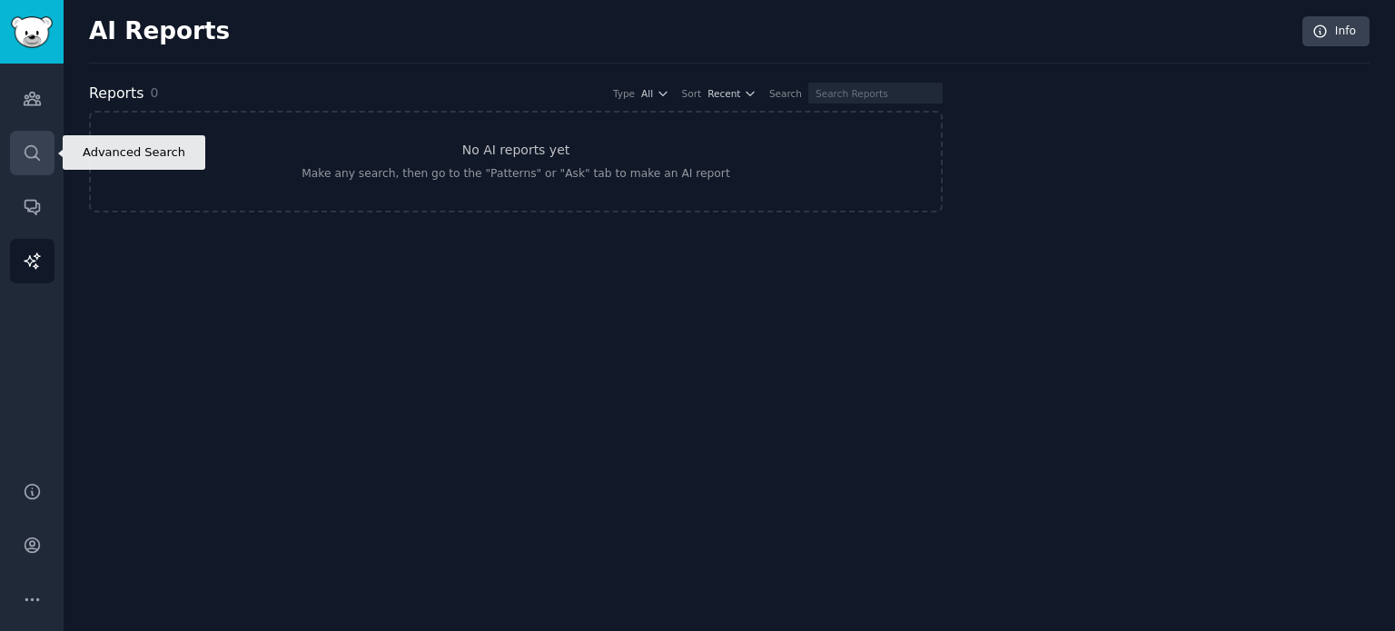
click at [24, 153] on icon "Sidebar" at bounding box center [32, 152] width 19 height 19
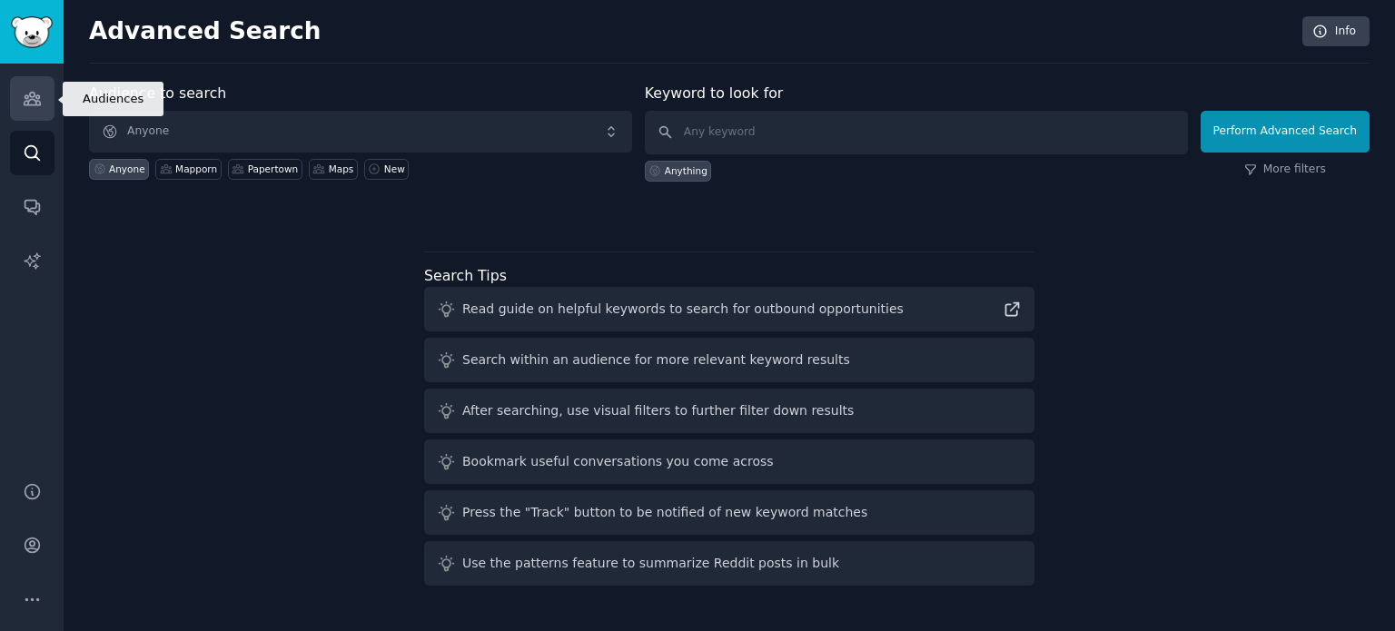
click at [27, 89] on icon "Sidebar" at bounding box center [32, 98] width 19 height 19
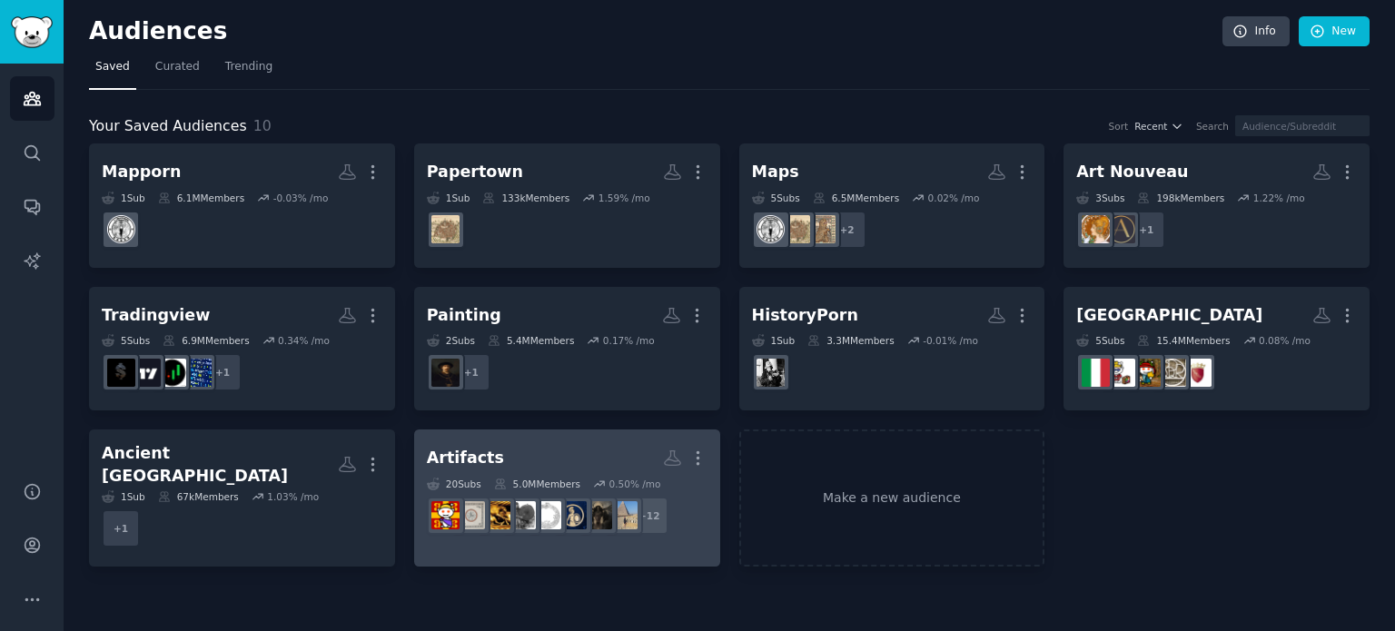
click at [530, 457] on h2 "Artifacts More" at bounding box center [567, 458] width 281 height 32
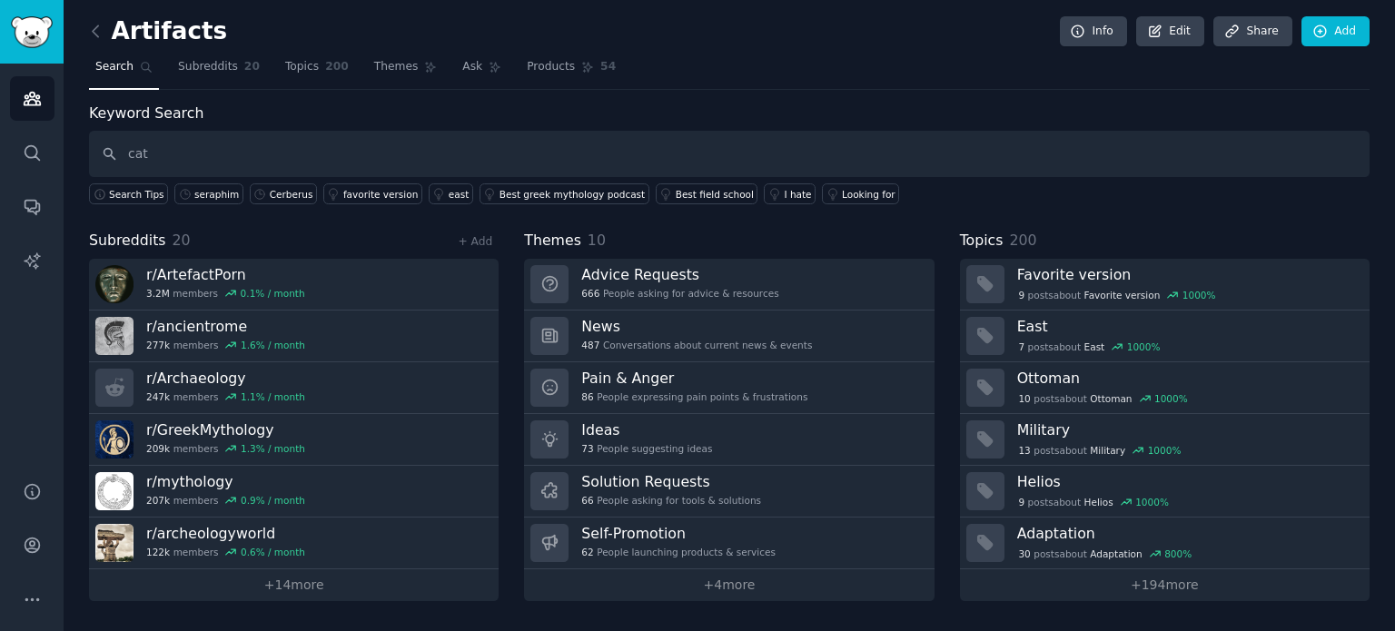
type input "cat"
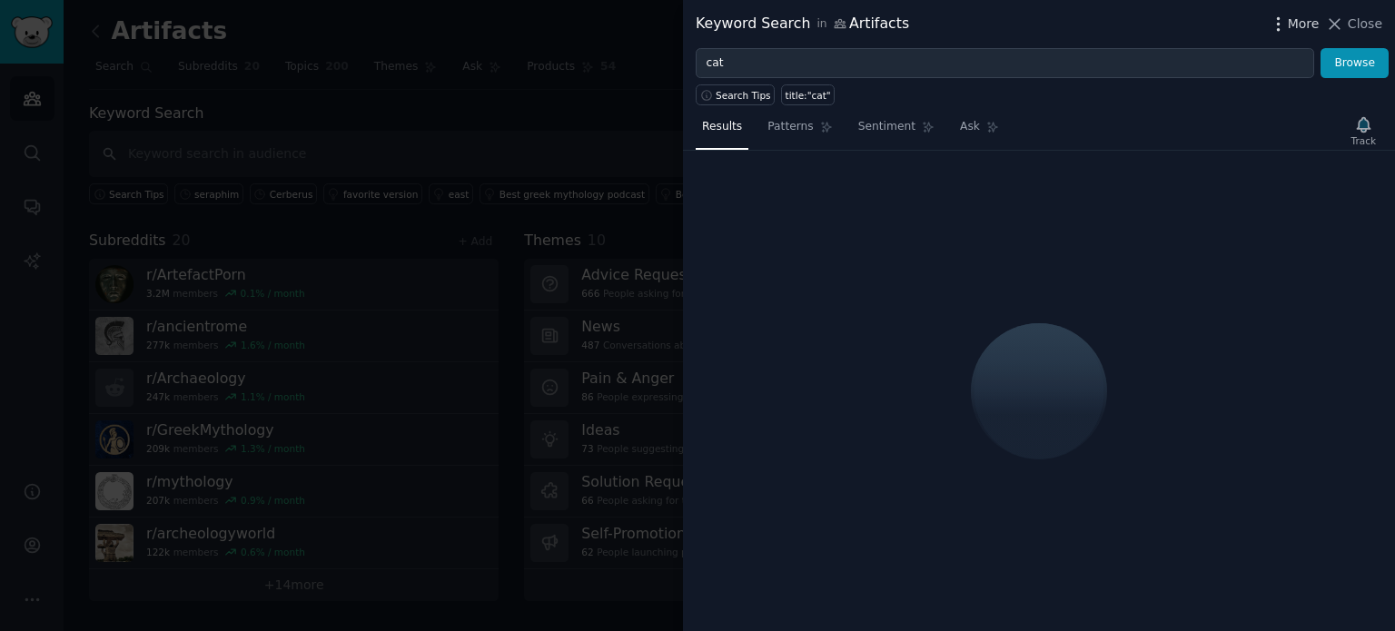
click at [1296, 23] on span "More" at bounding box center [1304, 24] width 32 height 19
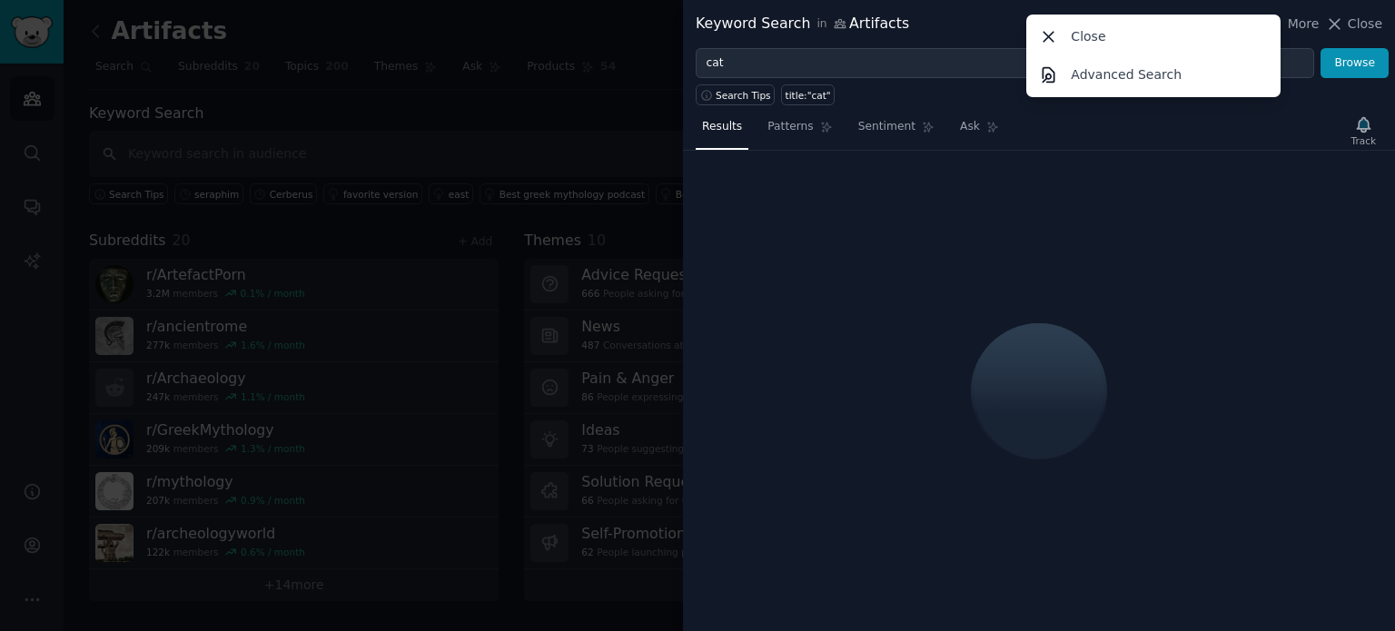
click at [1045, 121] on div "Results Patterns Sentiment Ask Track" at bounding box center [1039, 131] width 712 height 39
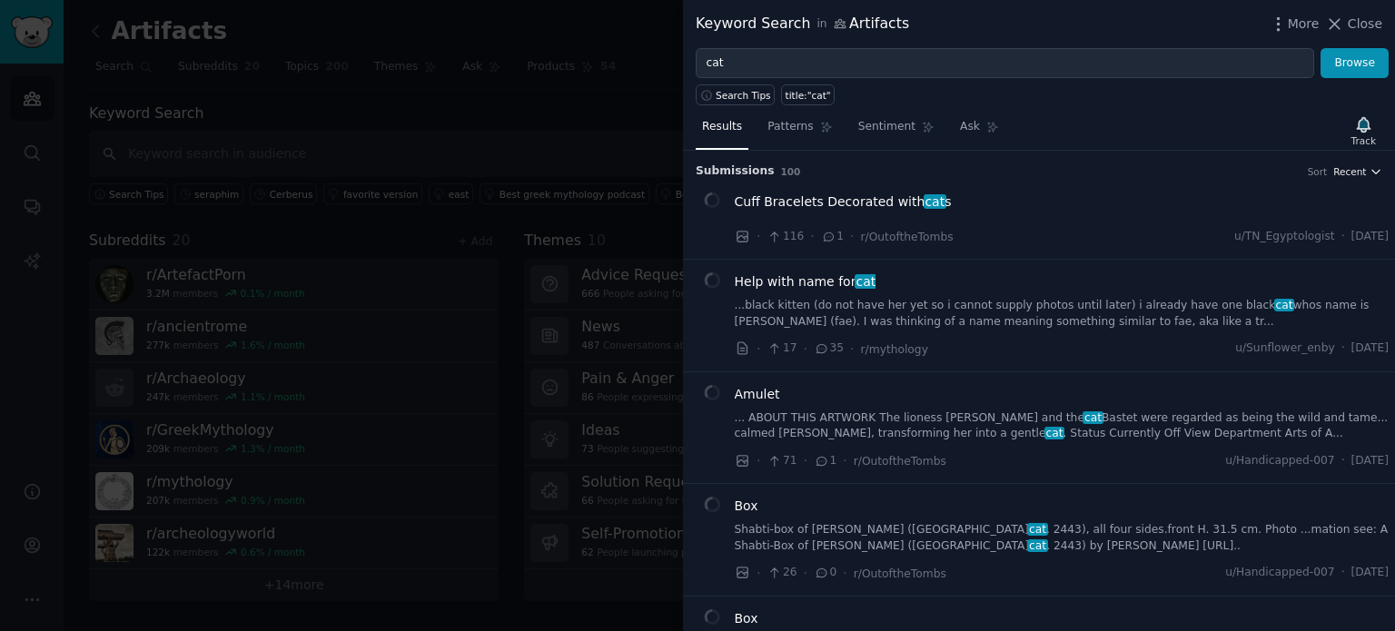
click at [1339, 173] on span "Recent" at bounding box center [1349, 171] width 33 height 13
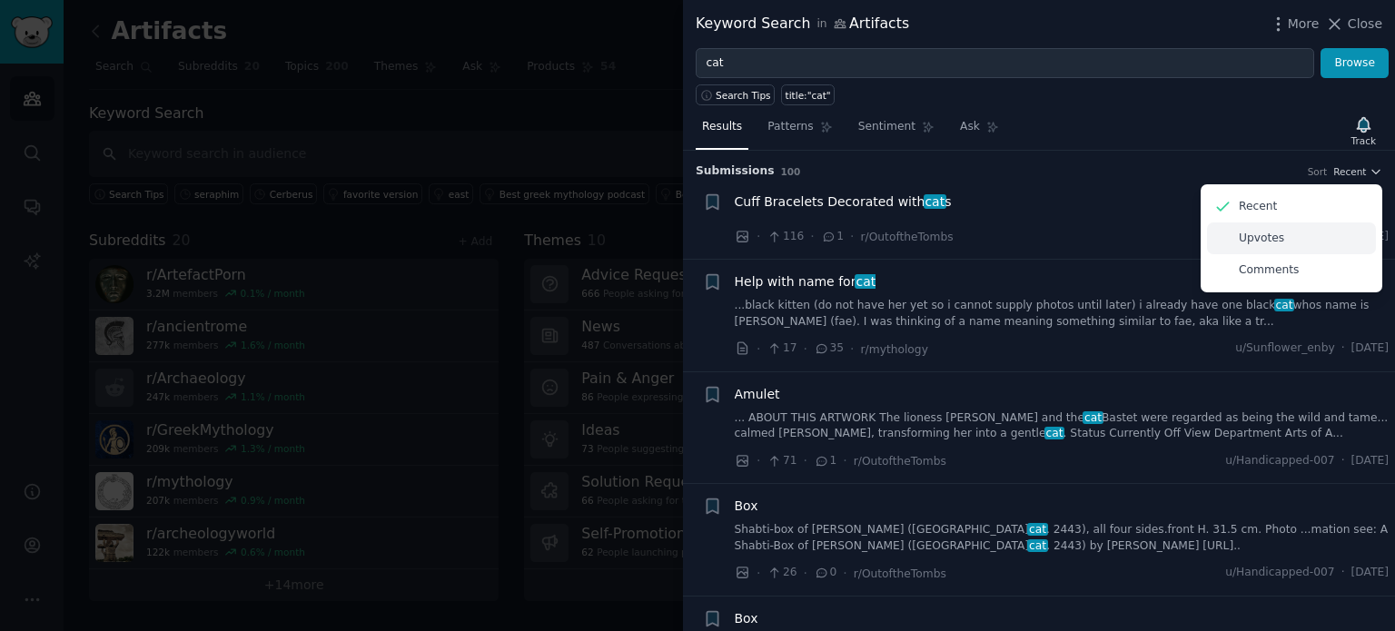
click at [1282, 237] on div "Upvotes" at bounding box center [1291, 238] width 169 height 32
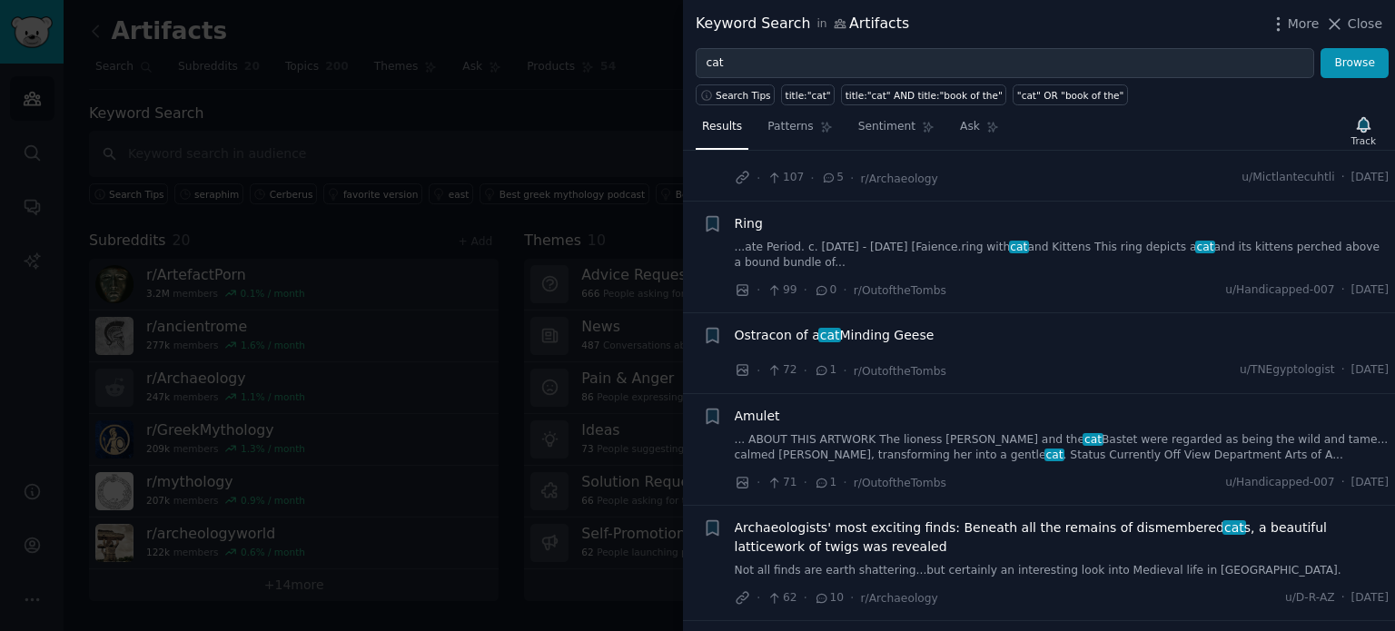
scroll to position [3451, 0]
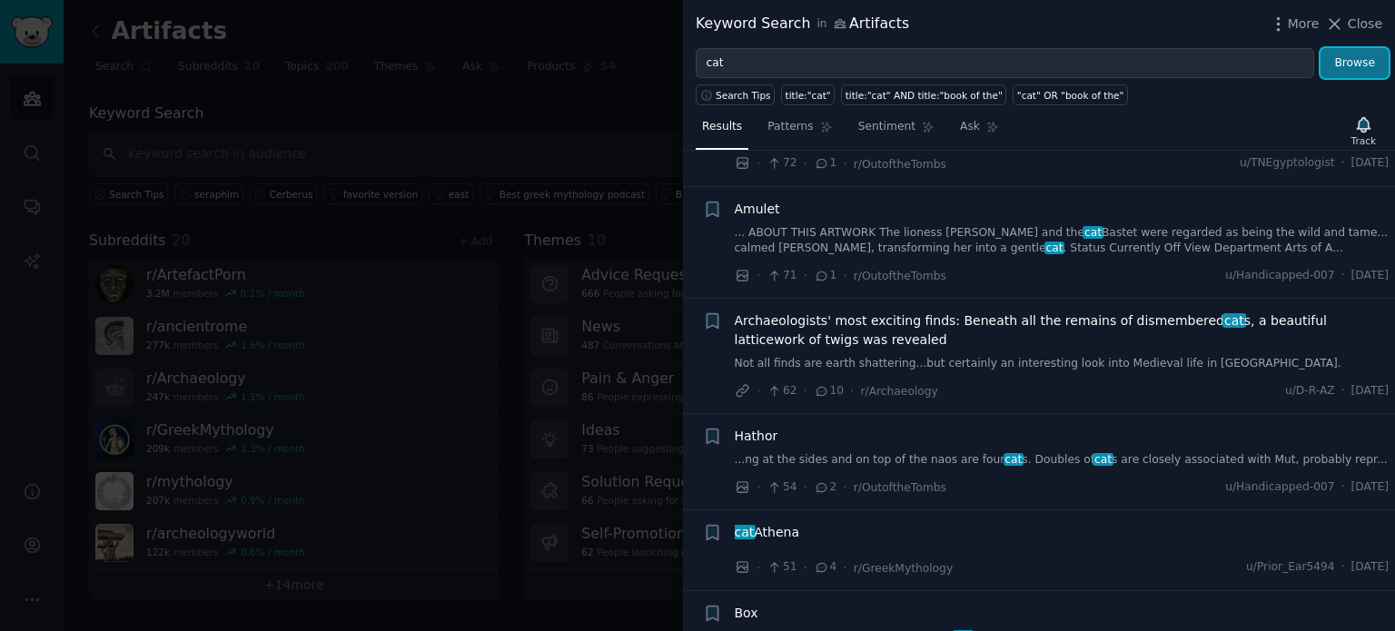
click at [1352, 61] on button "Browse" at bounding box center [1354, 63] width 68 height 31
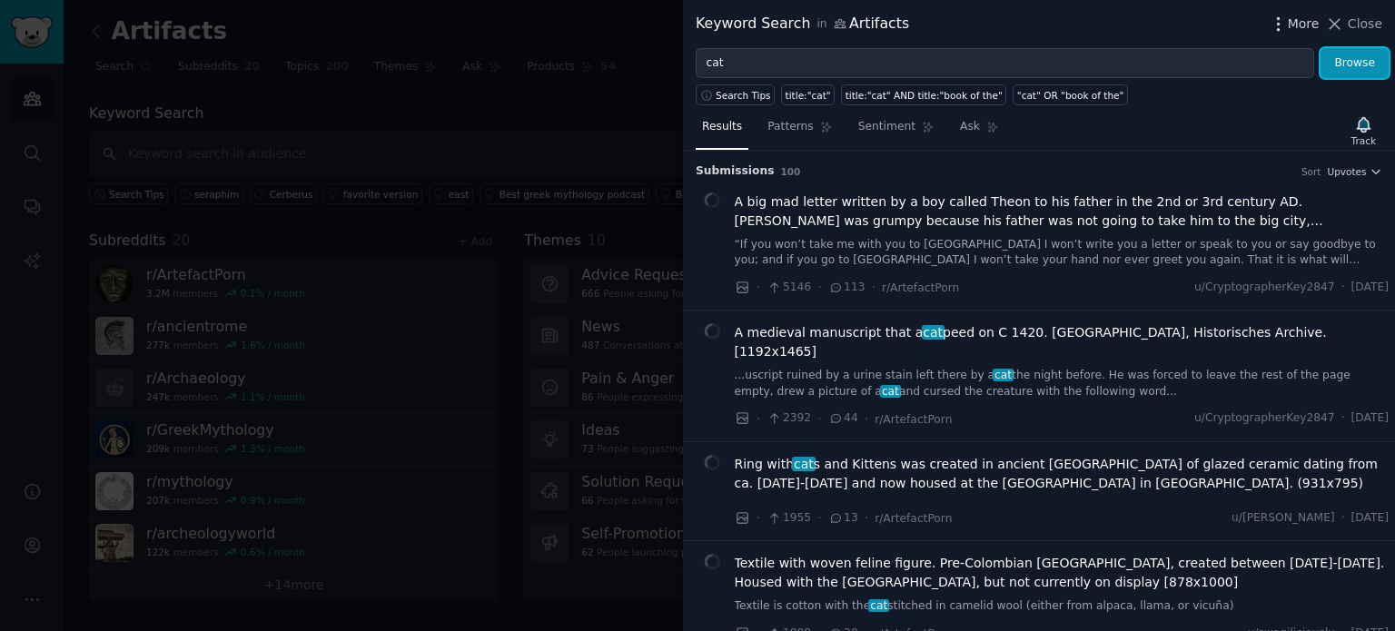
click at [1293, 21] on span "More" at bounding box center [1304, 24] width 32 height 19
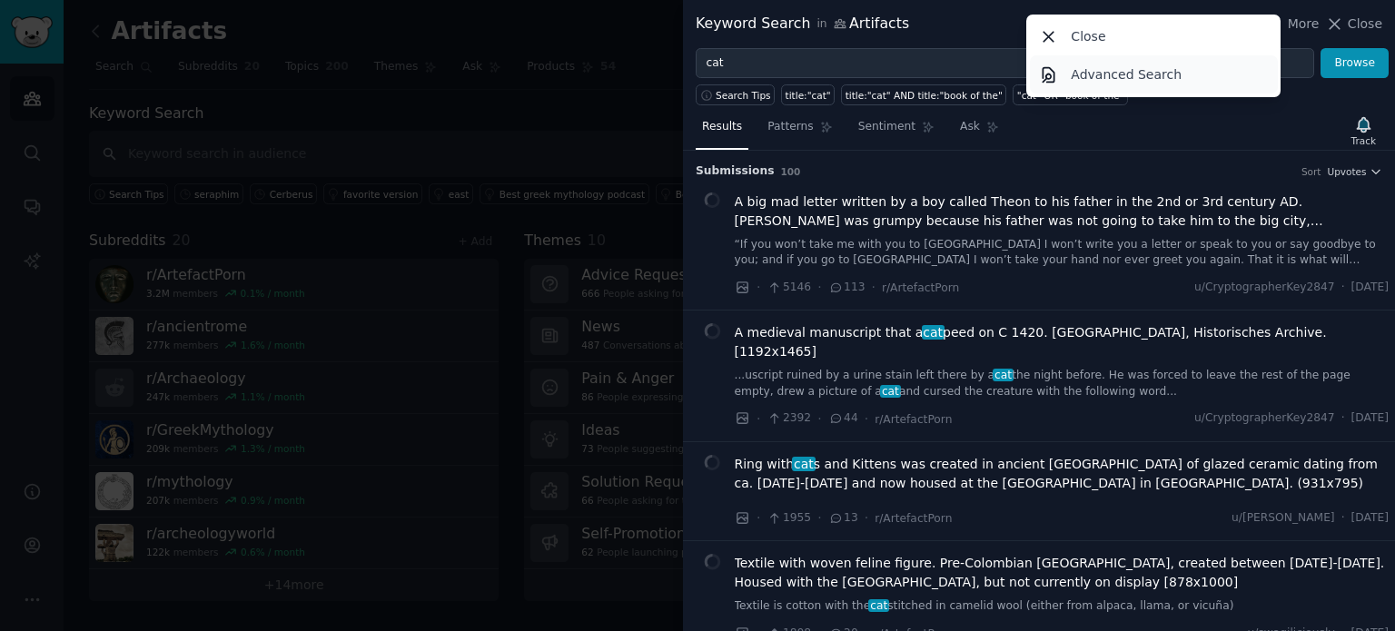
click at [1195, 79] on link "Advanced Search" at bounding box center [1154, 74] width 248 height 38
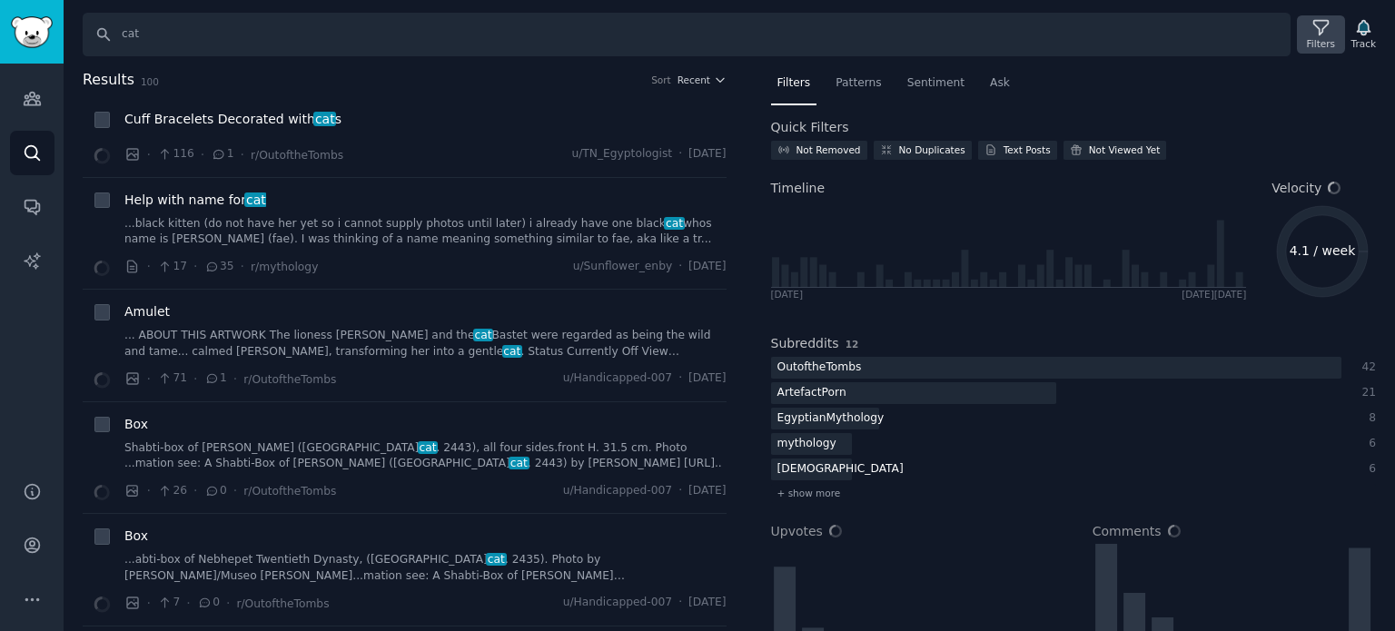
click at [1326, 34] on icon at bounding box center [1320, 27] width 19 height 19
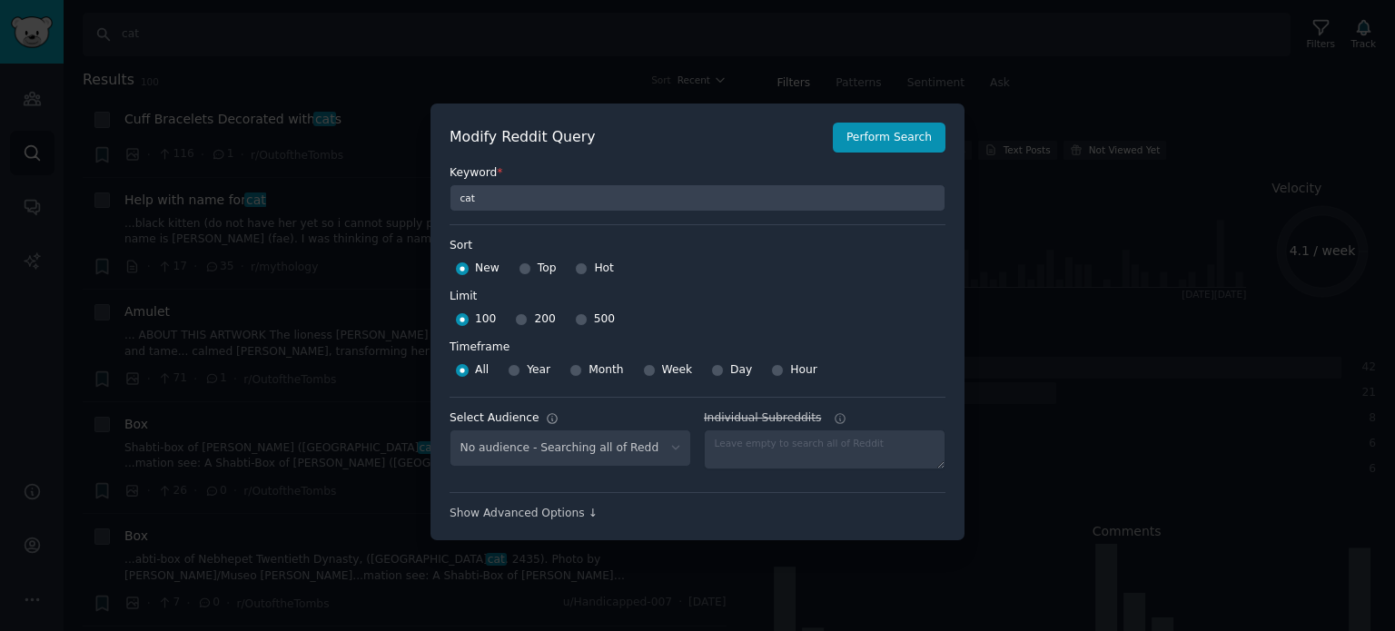
select select "66a4a96bf3"
click at [516, 320] on input "200" at bounding box center [521, 319] width 13 height 13
radio input "true"
click at [513, 266] on div "New Top Hot" at bounding box center [698, 268] width 496 height 29
click at [522, 269] on input "Top" at bounding box center [525, 268] width 13 height 13
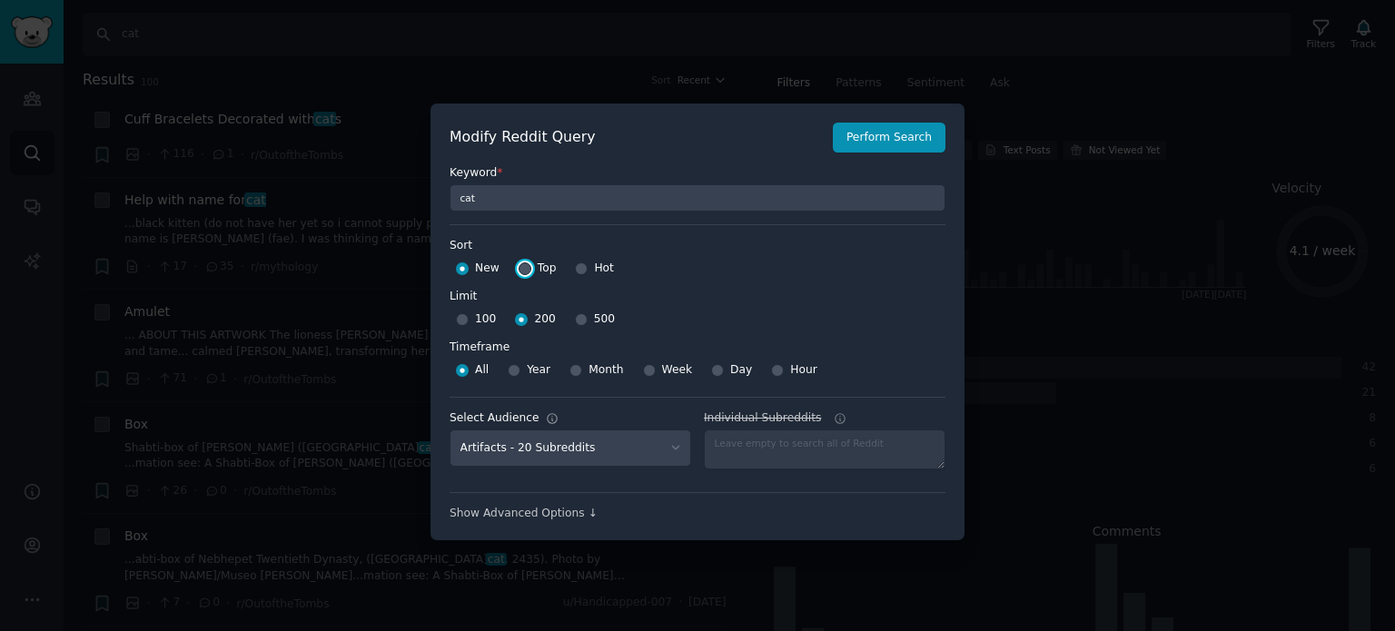
radio input "true"
click at [886, 144] on button "Perform Search" at bounding box center [889, 138] width 113 height 31
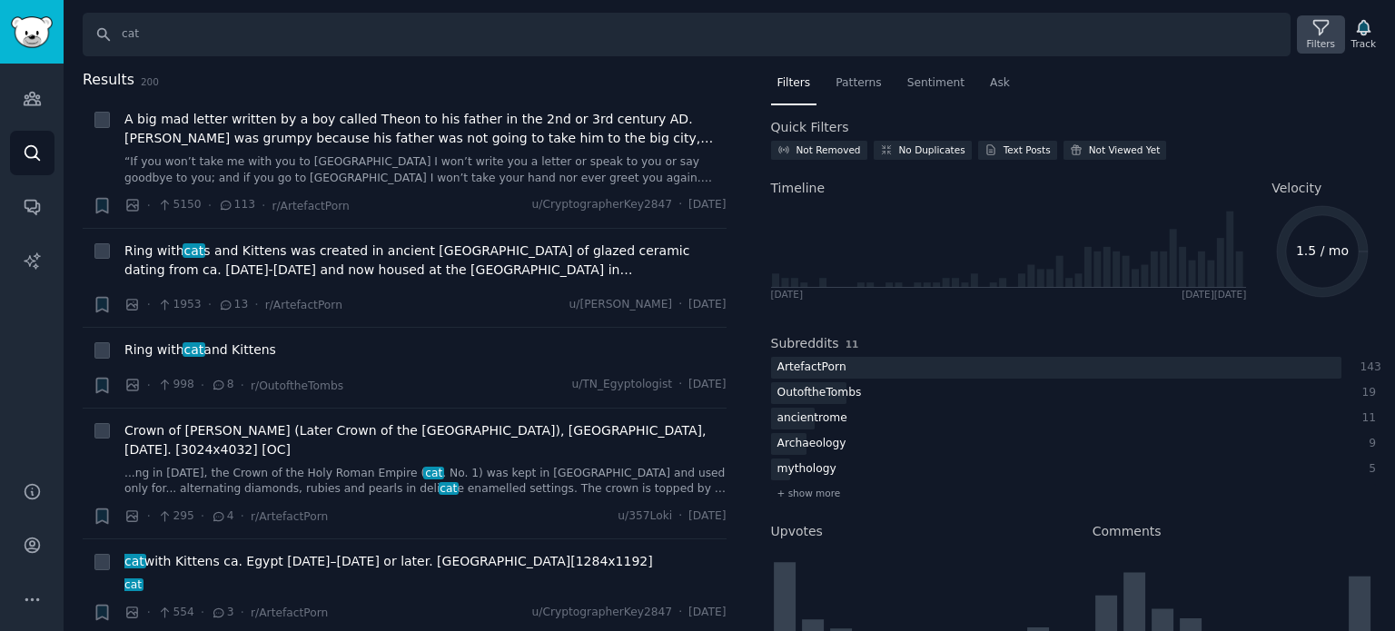
click at [1306, 38] on div "Filters" at bounding box center [1320, 34] width 47 height 38
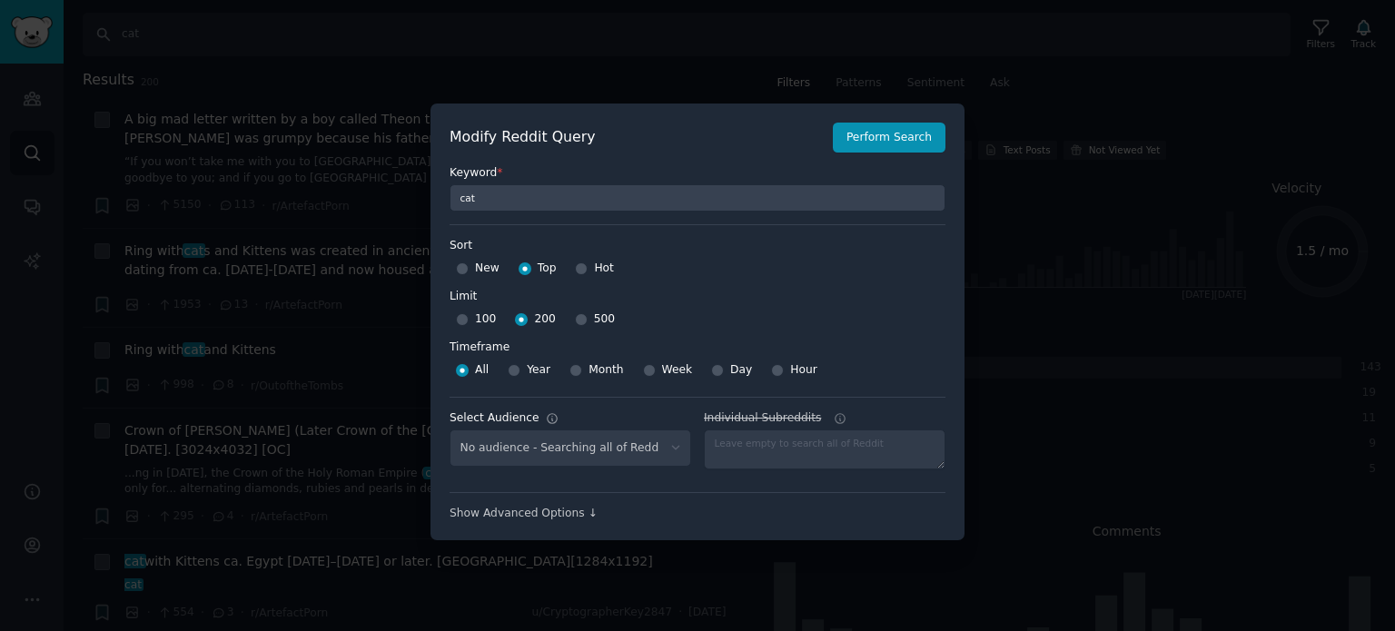
select select "66a4a96bf3"
click at [575, 319] on input "500" at bounding box center [581, 319] width 13 height 13
radio input "true"
click at [911, 133] on button "Perform Search" at bounding box center [889, 138] width 113 height 31
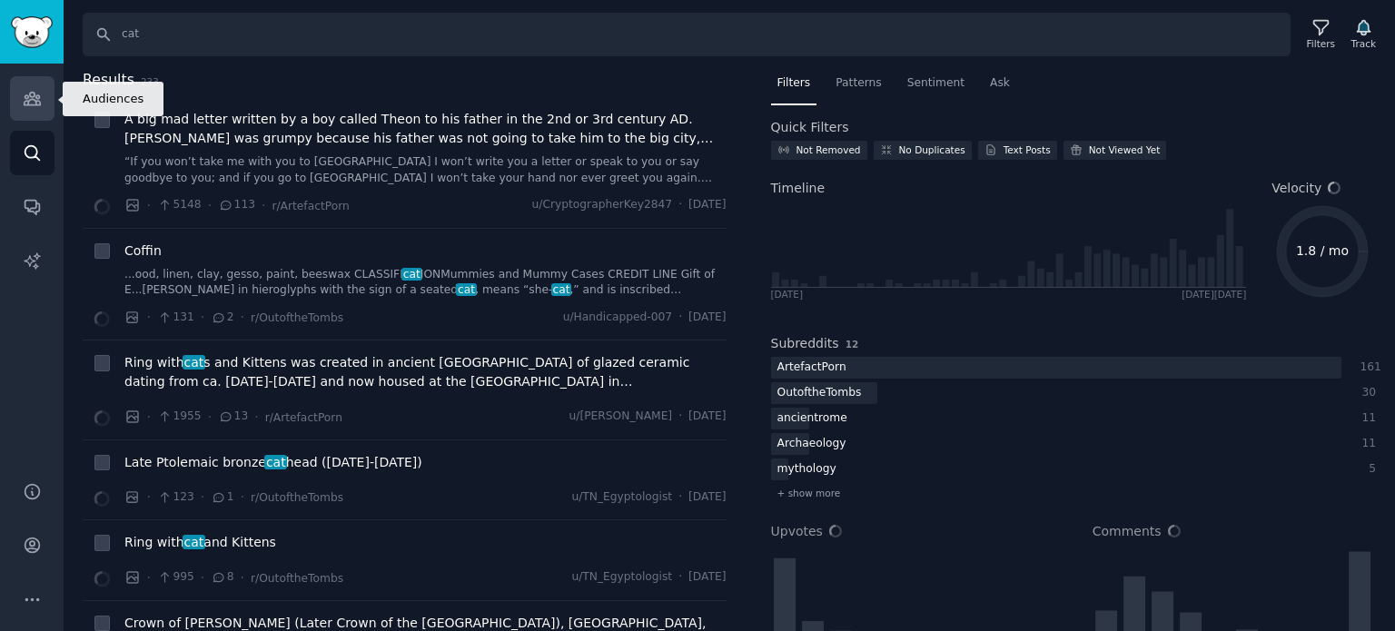
click at [33, 104] on icon "Sidebar" at bounding box center [32, 99] width 16 height 13
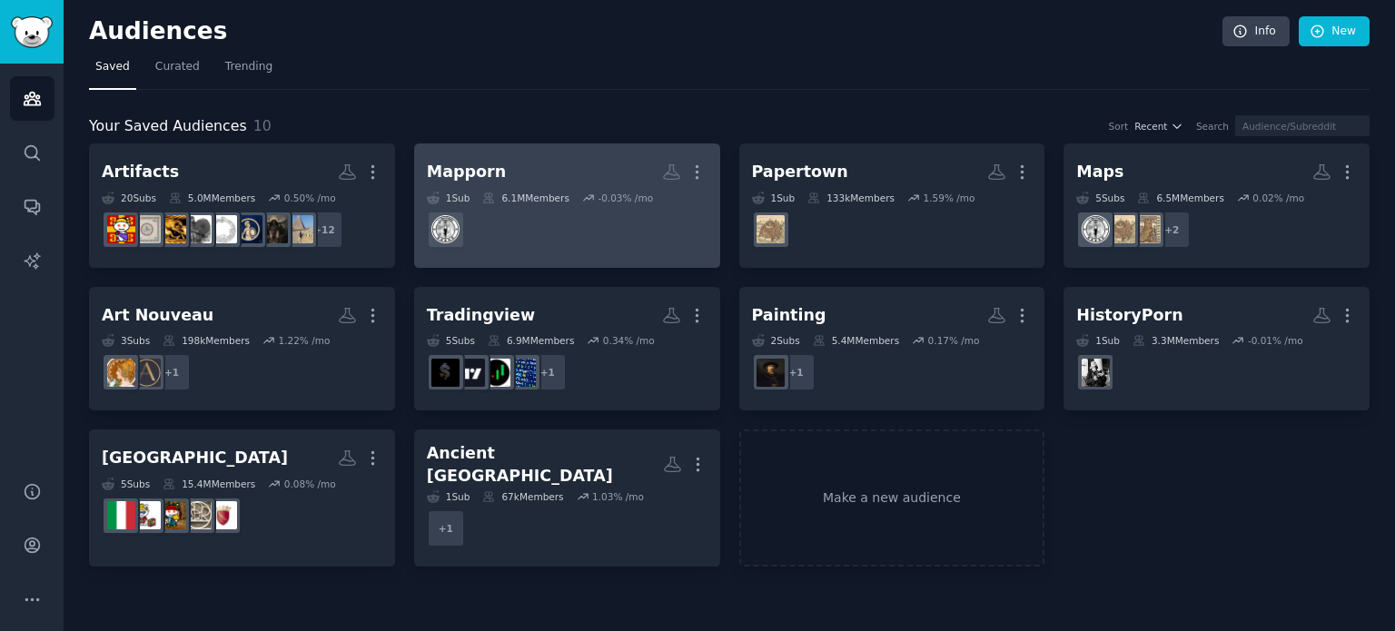
click at [447, 163] on div "Mapporn" at bounding box center [466, 172] width 79 height 23
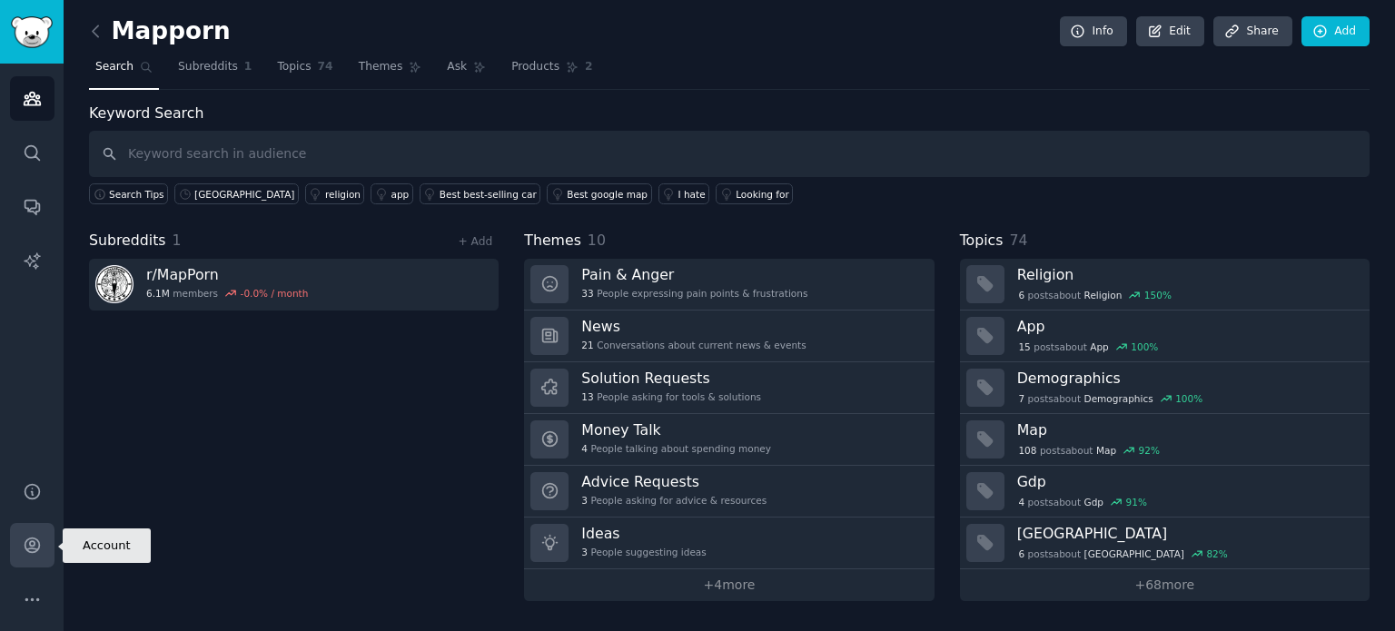
click at [23, 544] on icon "Sidebar" at bounding box center [32, 545] width 19 height 19
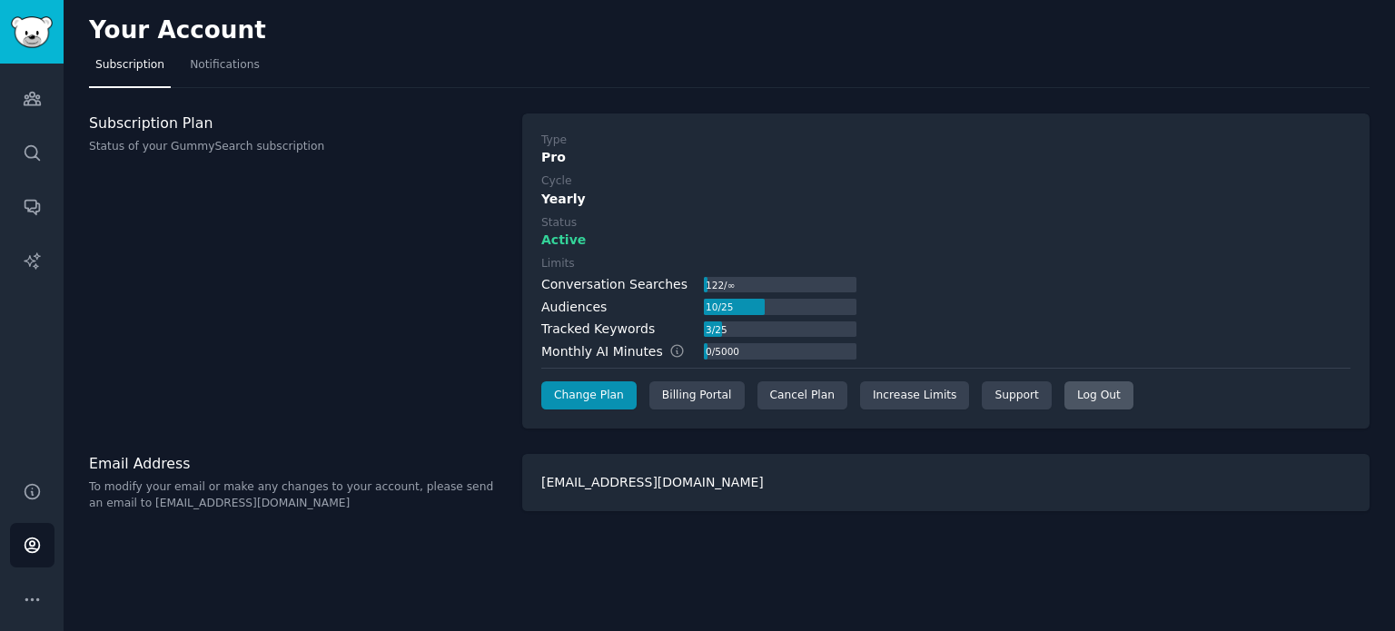
click at [1068, 396] on div "Log Out" at bounding box center [1098, 395] width 69 height 29
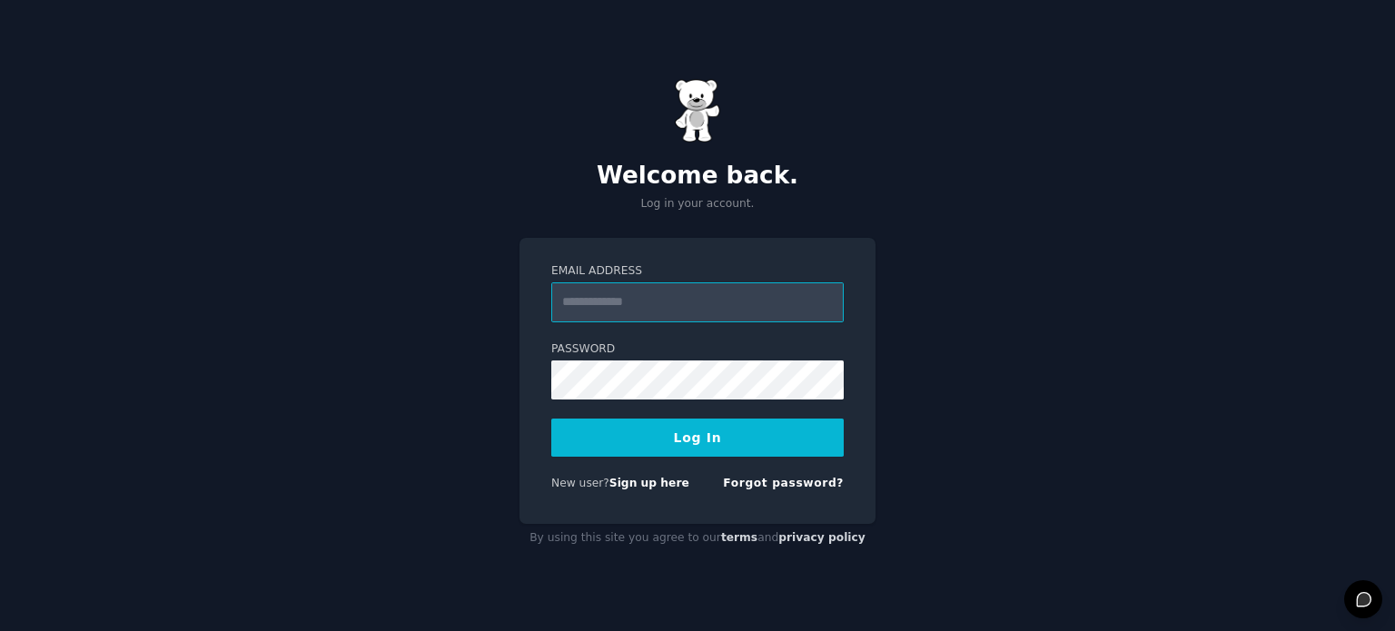
type input "**********"
click at [691, 446] on button "Log In" at bounding box center [697, 438] width 292 height 38
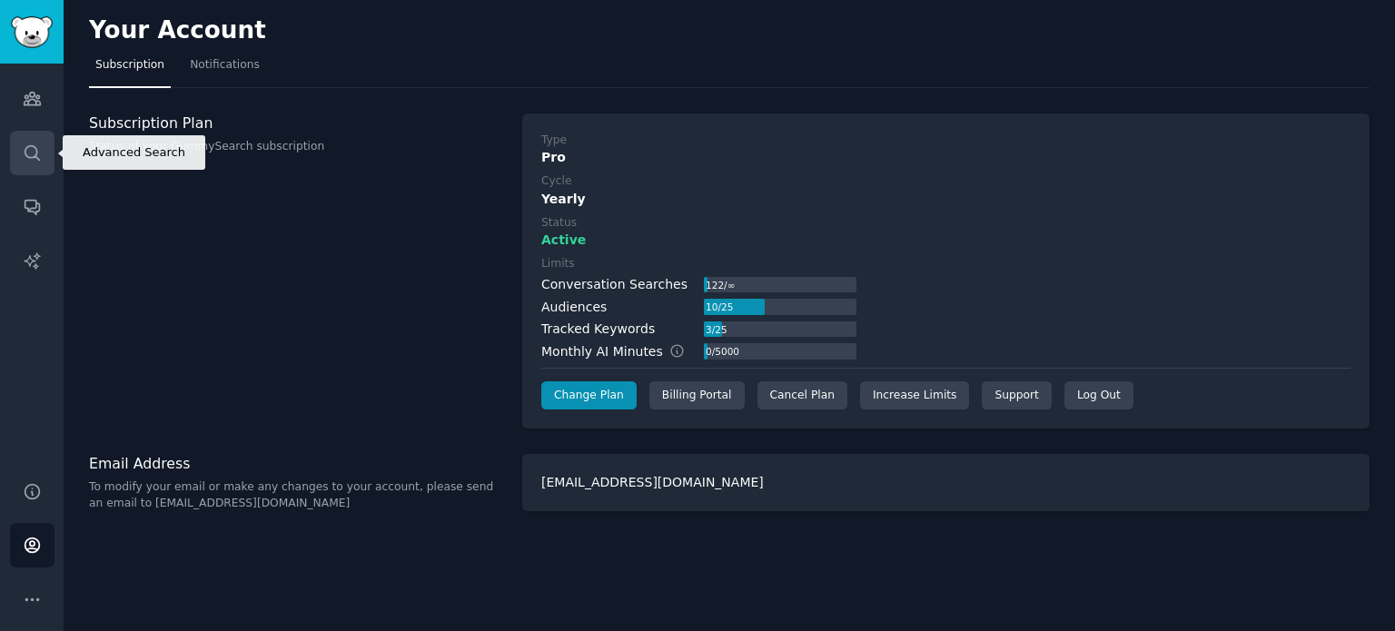
click at [21, 146] on link "Search" at bounding box center [32, 153] width 44 height 44
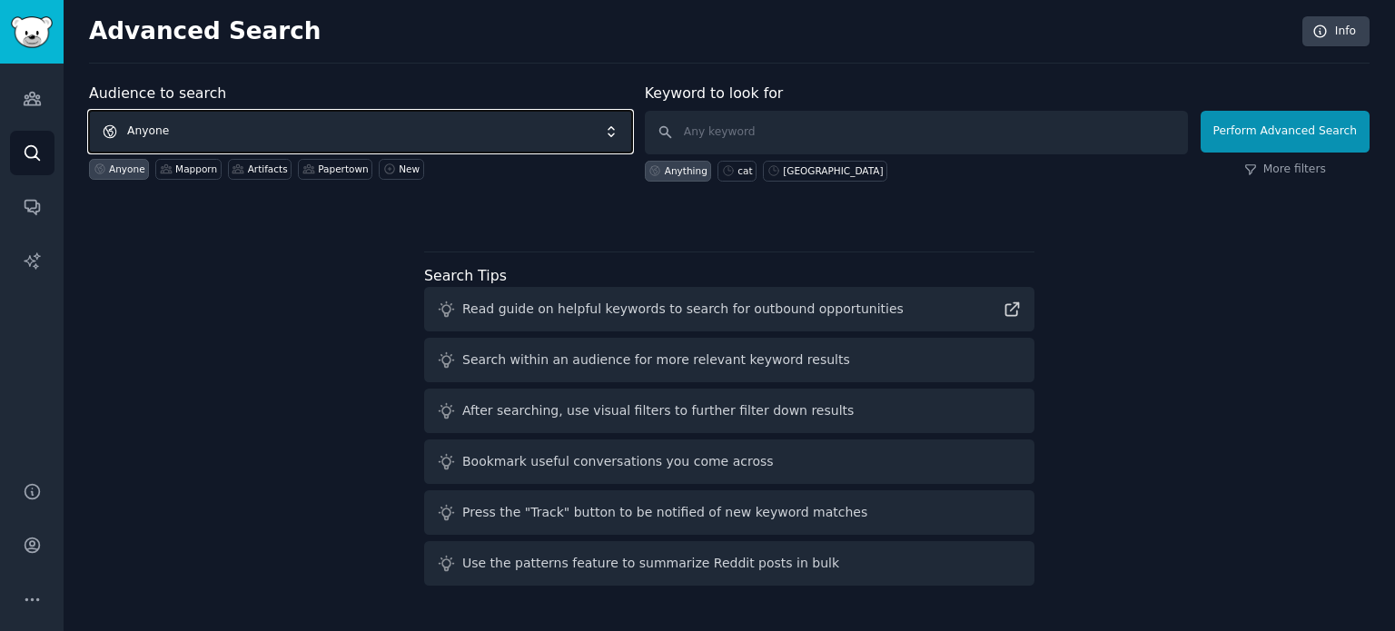
click at [359, 125] on span "Anyone" at bounding box center [360, 132] width 543 height 42
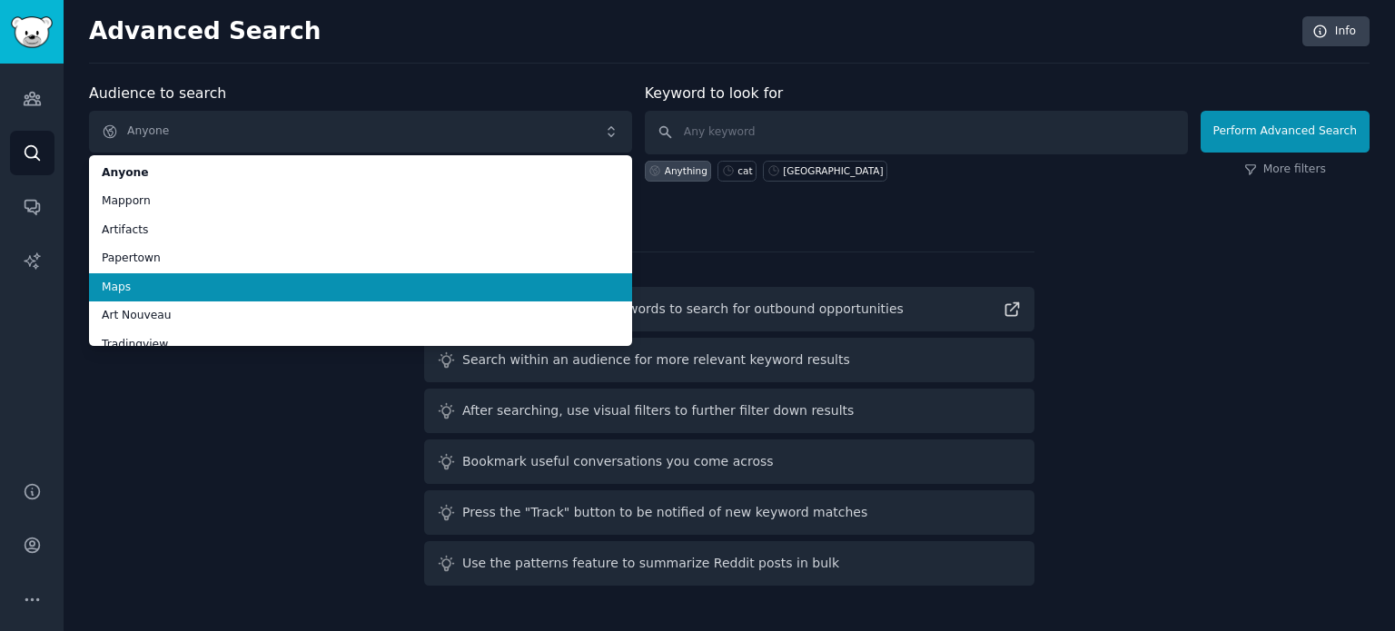
click at [207, 286] on span "Maps" at bounding box center [361, 288] width 518 height 16
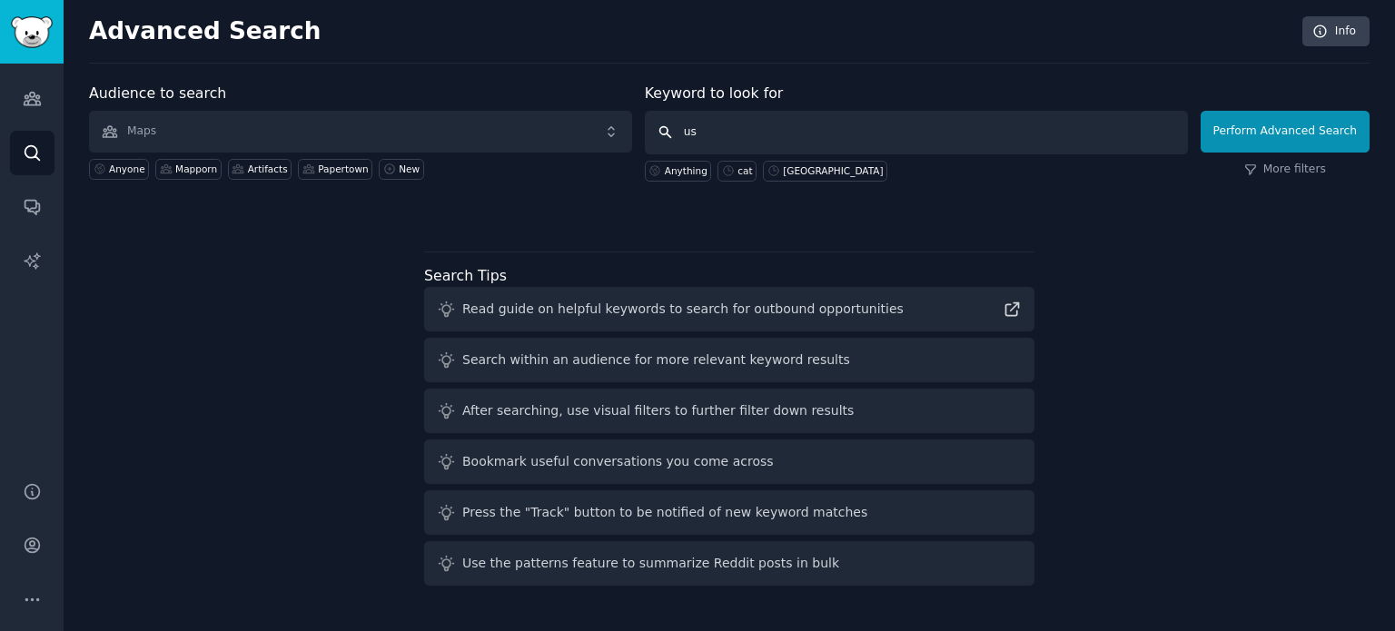
type input "usa"
click button "Perform Advanced Search" at bounding box center [1285, 132] width 169 height 42
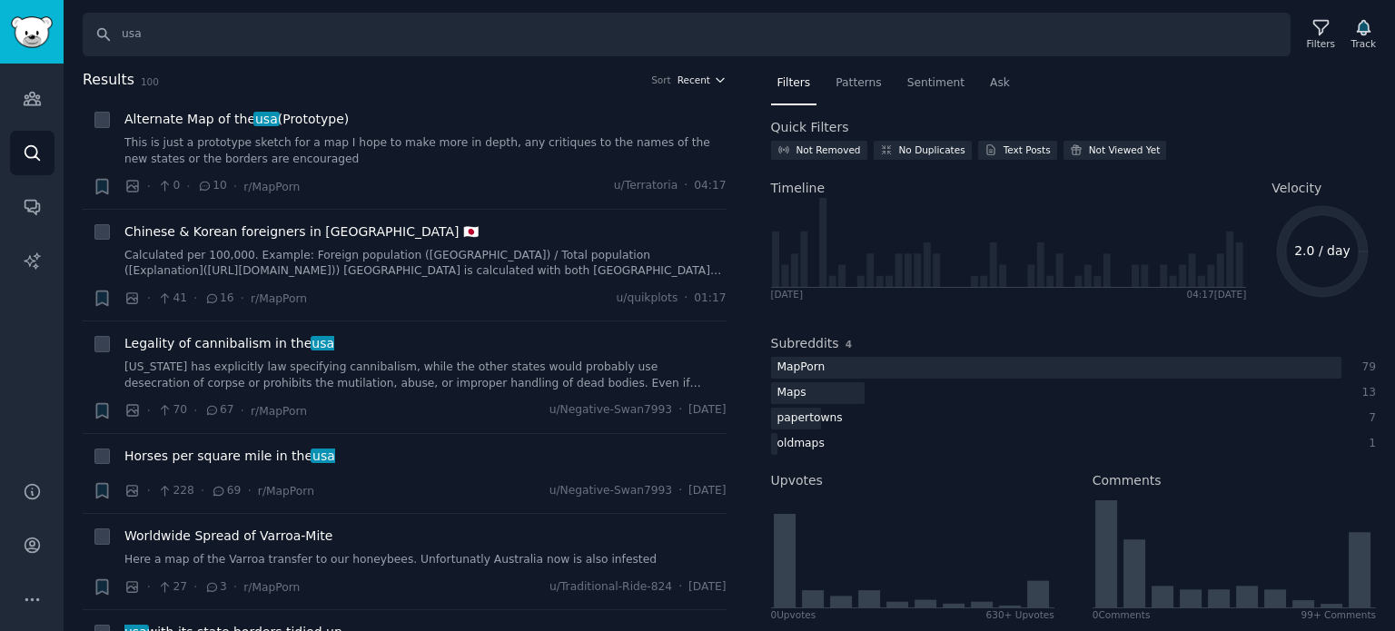
click at [681, 78] on span "Recent" at bounding box center [693, 80] width 33 height 13
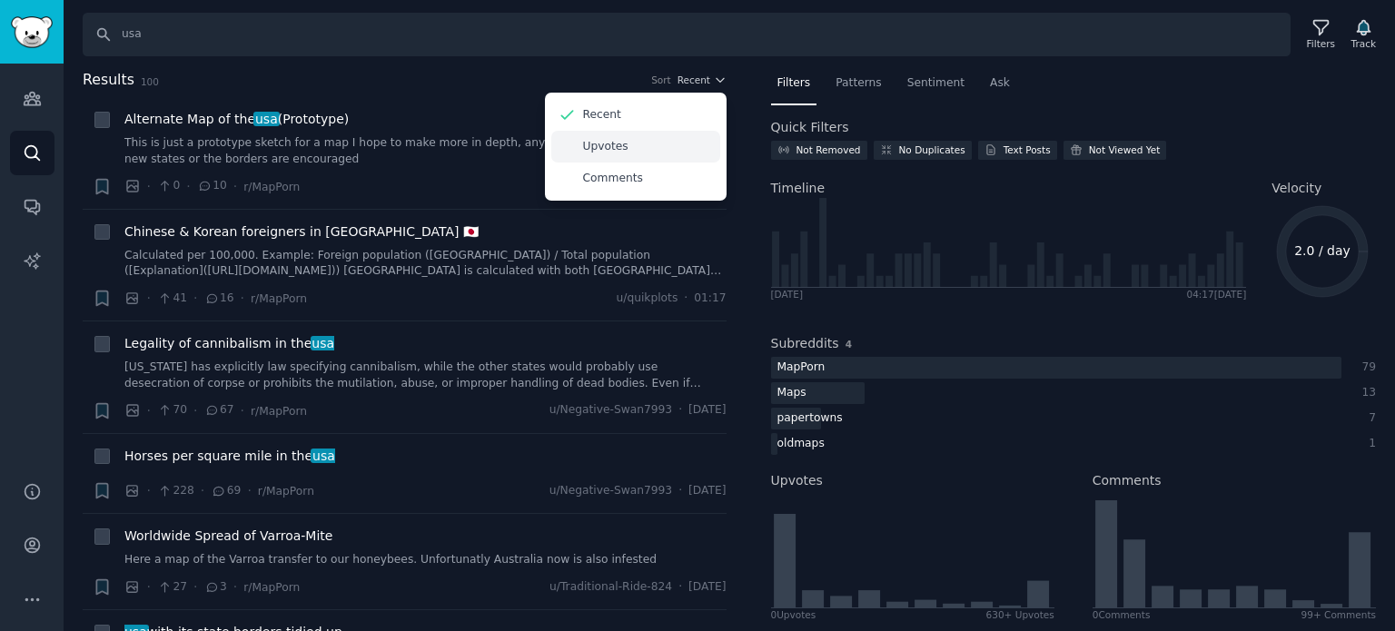
click at [642, 144] on div "Upvotes" at bounding box center [635, 147] width 169 height 32
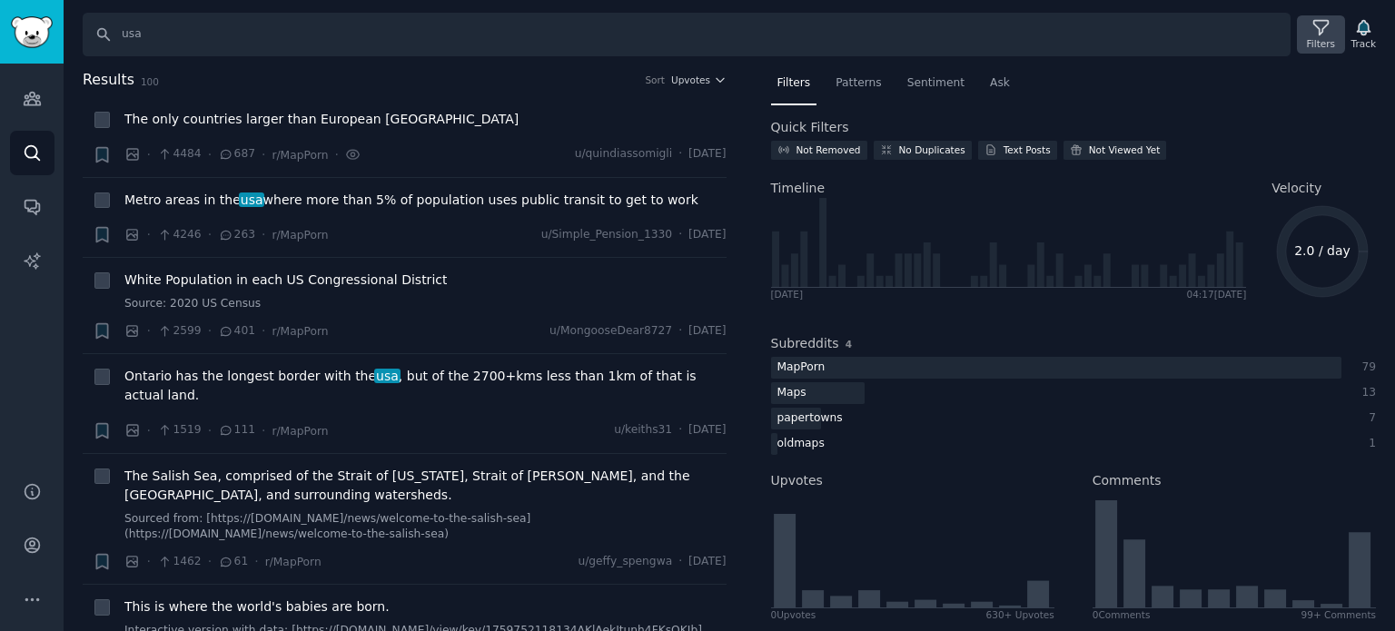
click at [1311, 32] on div "Filters" at bounding box center [1320, 34] width 47 height 38
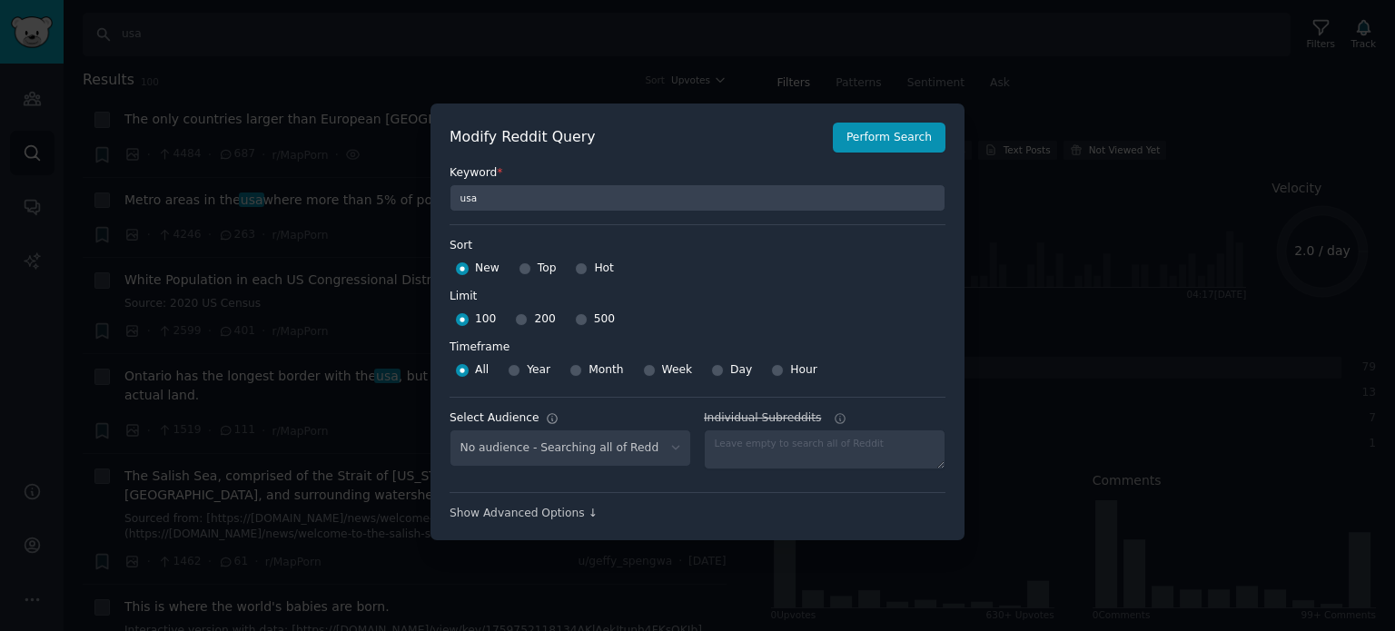
select select "f33d550f09"
click at [519, 267] on input "Top" at bounding box center [525, 268] width 13 height 13
radio input "true"
click at [519, 322] on input "200" at bounding box center [521, 319] width 13 height 13
radio input "true"
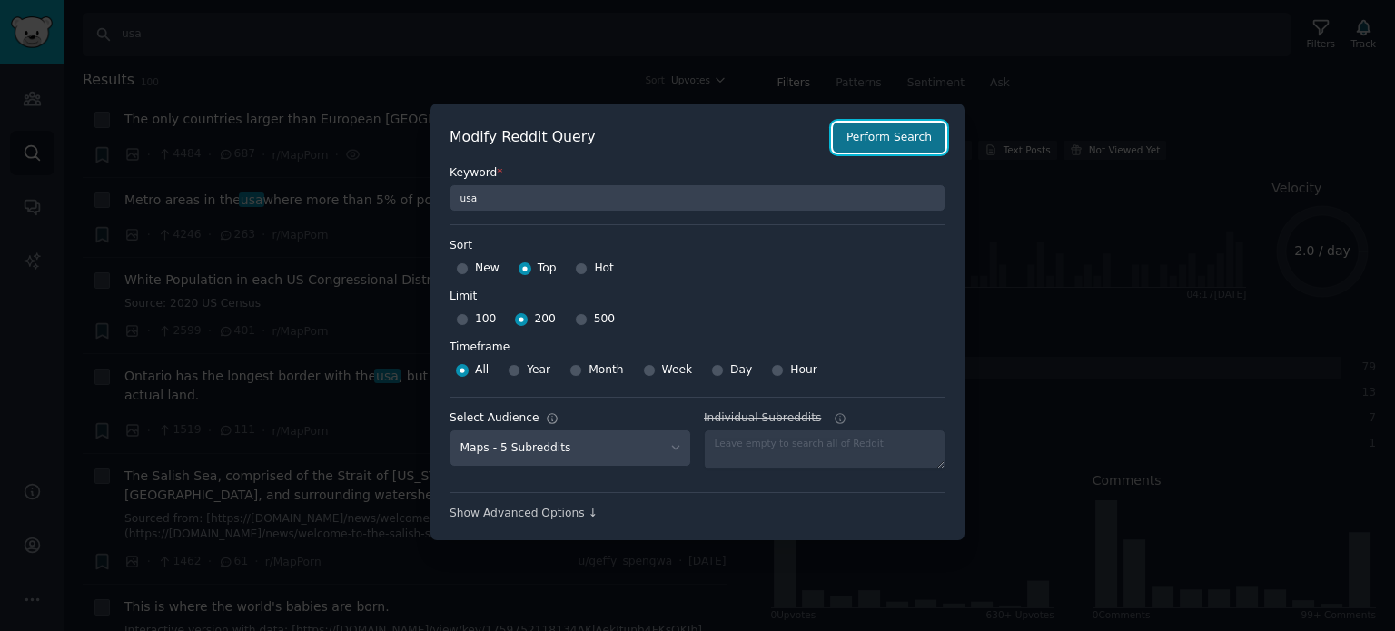
click at [892, 140] on button "Perform Search" at bounding box center [889, 138] width 113 height 31
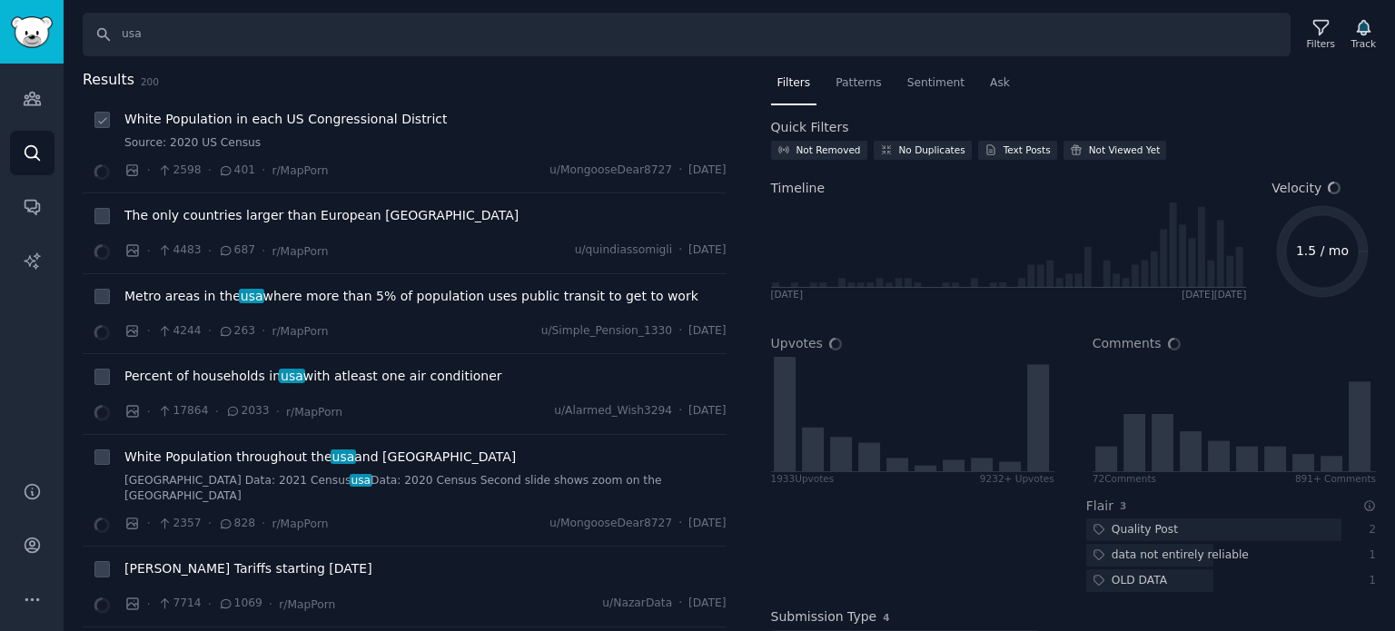
click at [266, 119] on span "White Population in each US Congressional District" at bounding box center [285, 119] width 322 height 19
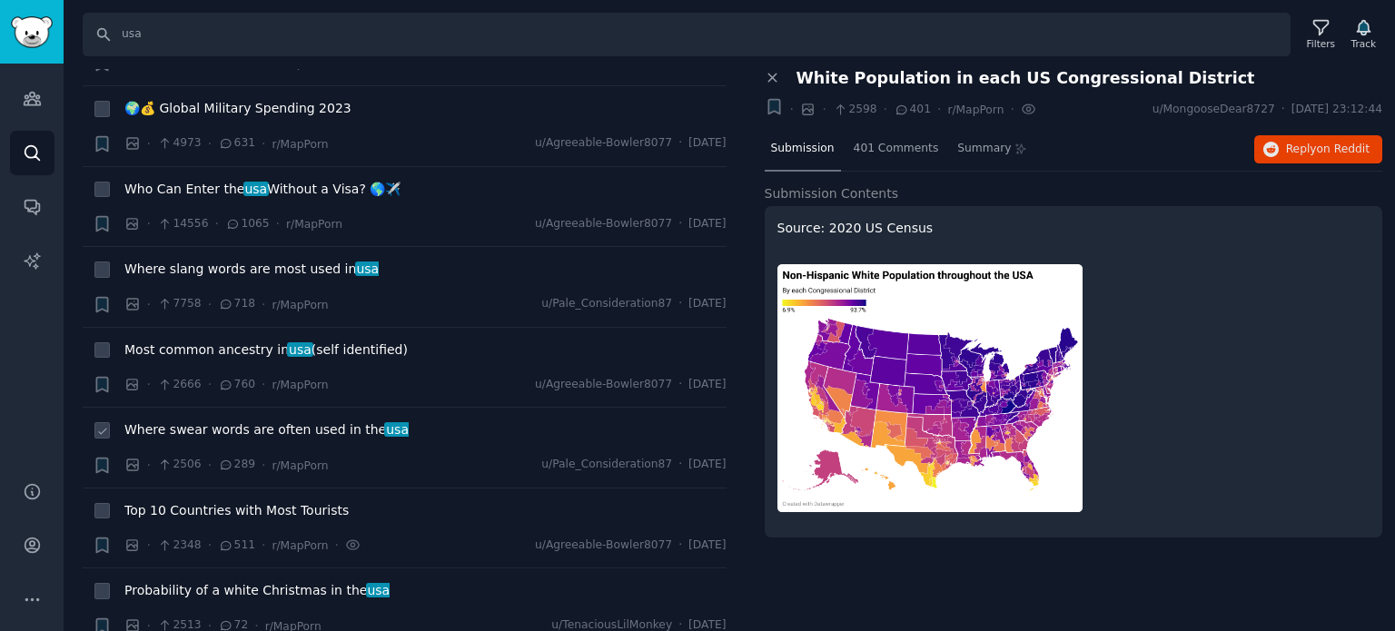
scroll to position [2452, 0]
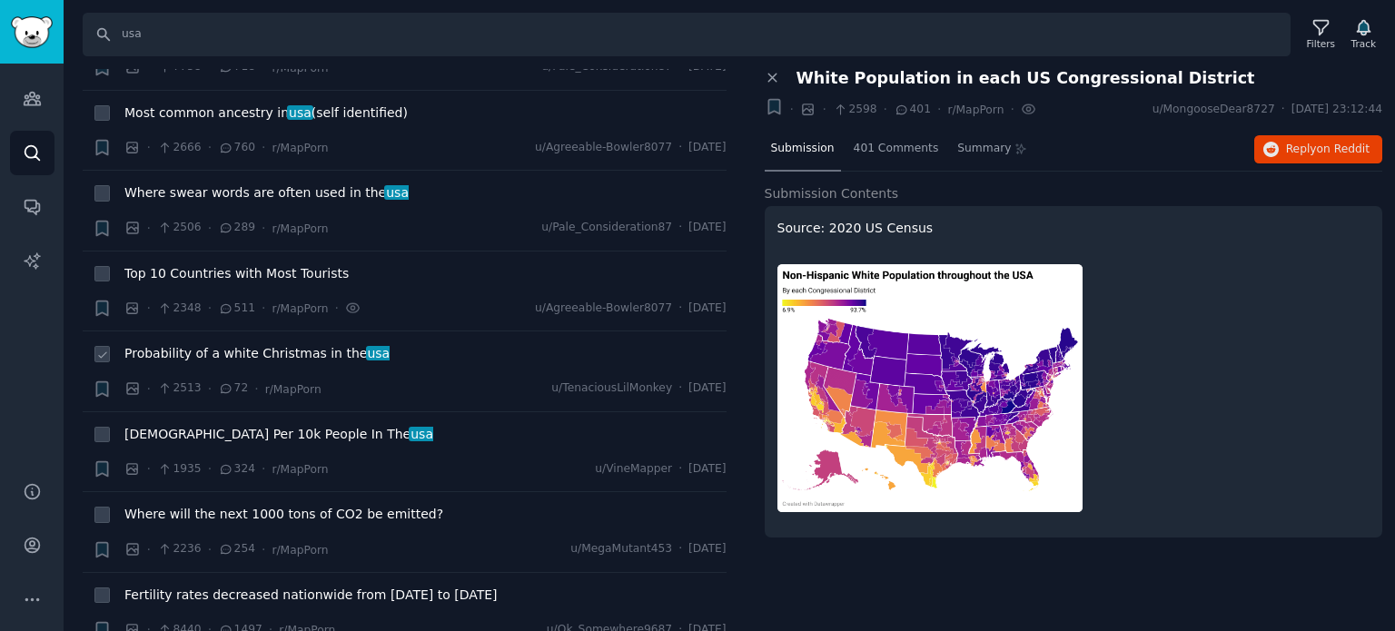
click at [167, 344] on span "Probability of a white Christmas in the [GEOGRAPHIC_DATA]" at bounding box center [256, 353] width 265 height 19
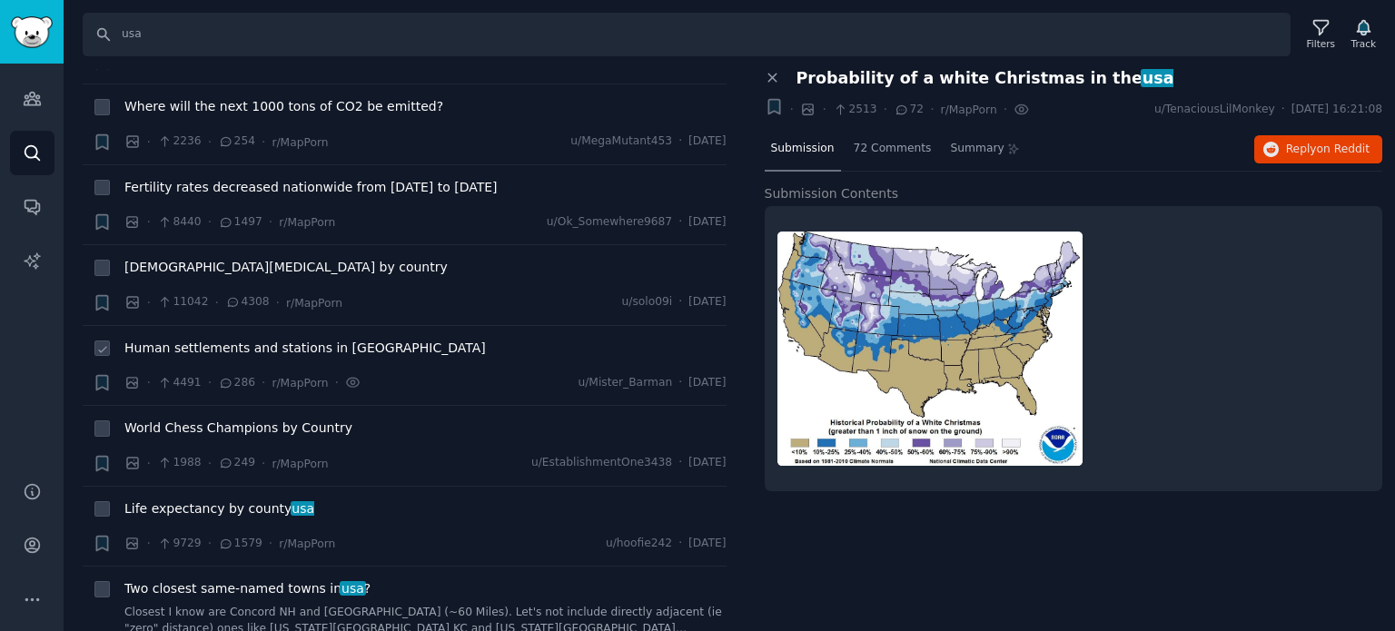
scroll to position [2906, 0]
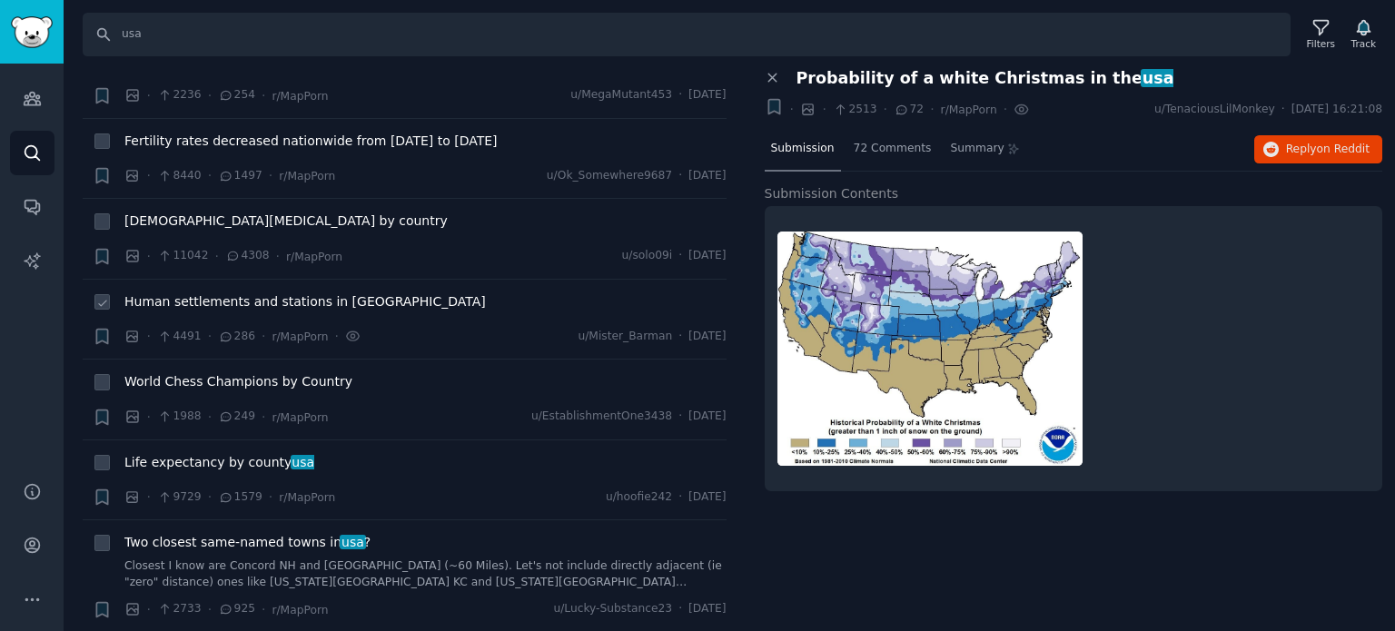
click at [205, 292] on span "Human settlements and stations in [GEOGRAPHIC_DATA]" at bounding box center [304, 301] width 361 height 19
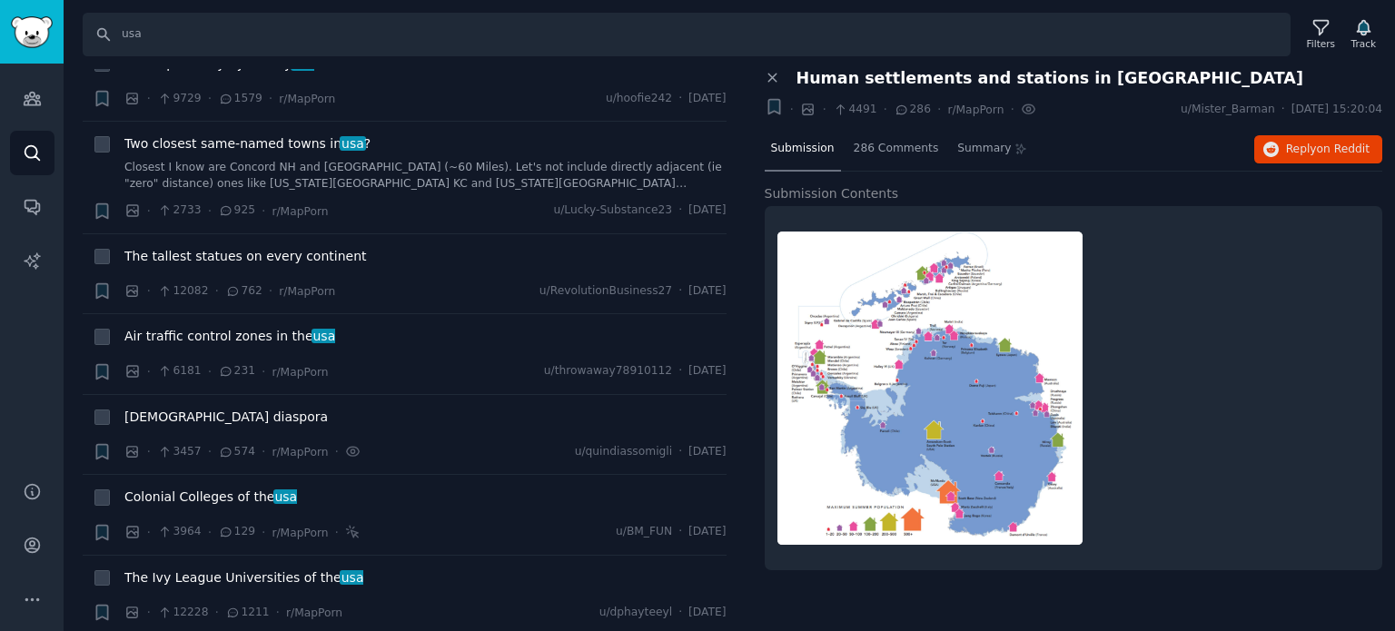
scroll to position [3360, 0]
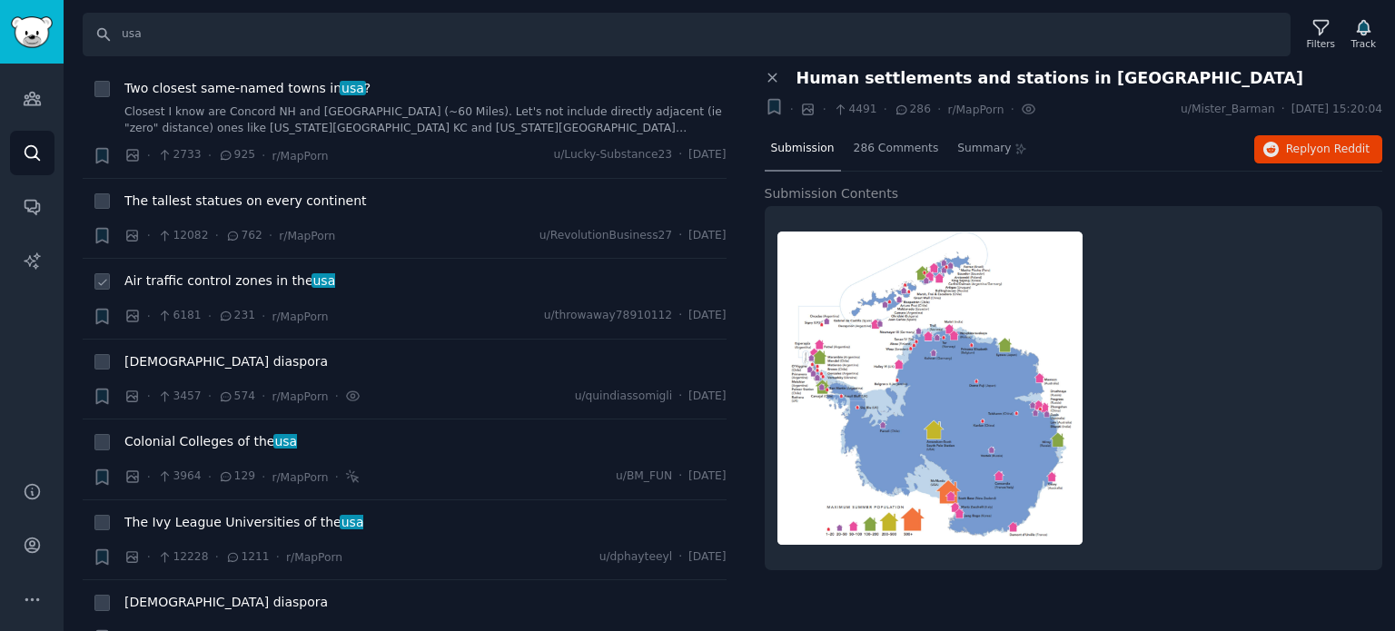
click at [209, 272] on span "Air traffic control zones in the [GEOGRAPHIC_DATA]" at bounding box center [229, 281] width 211 height 19
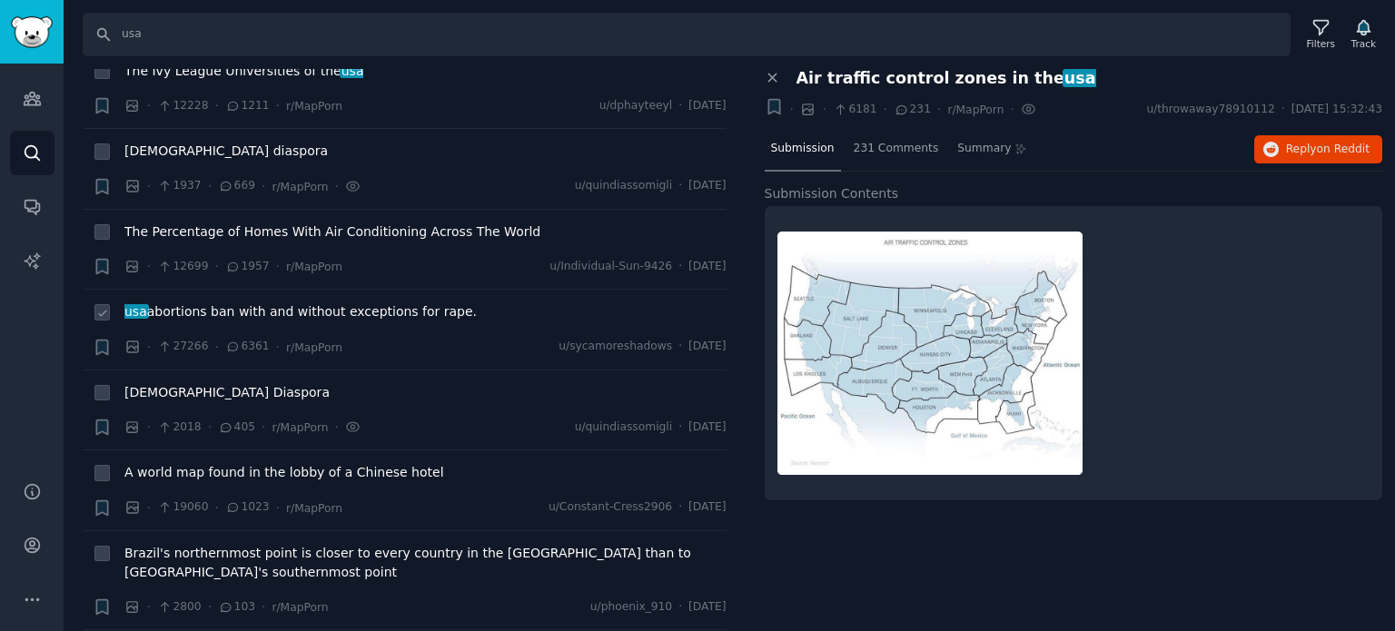
scroll to position [3814, 0]
click at [196, 300] on span "usa abortions ban with and without exceptions for rape." at bounding box center [300, 309] width 352 height 19
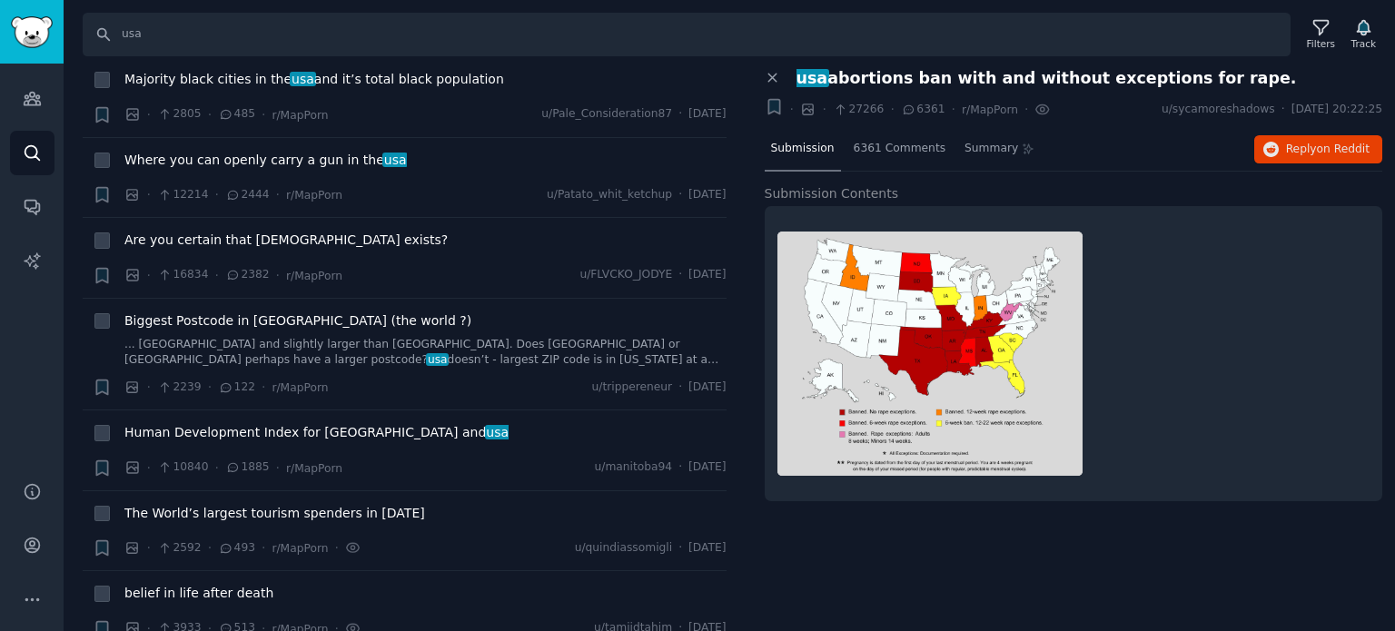
scroll to position [4450, 0]
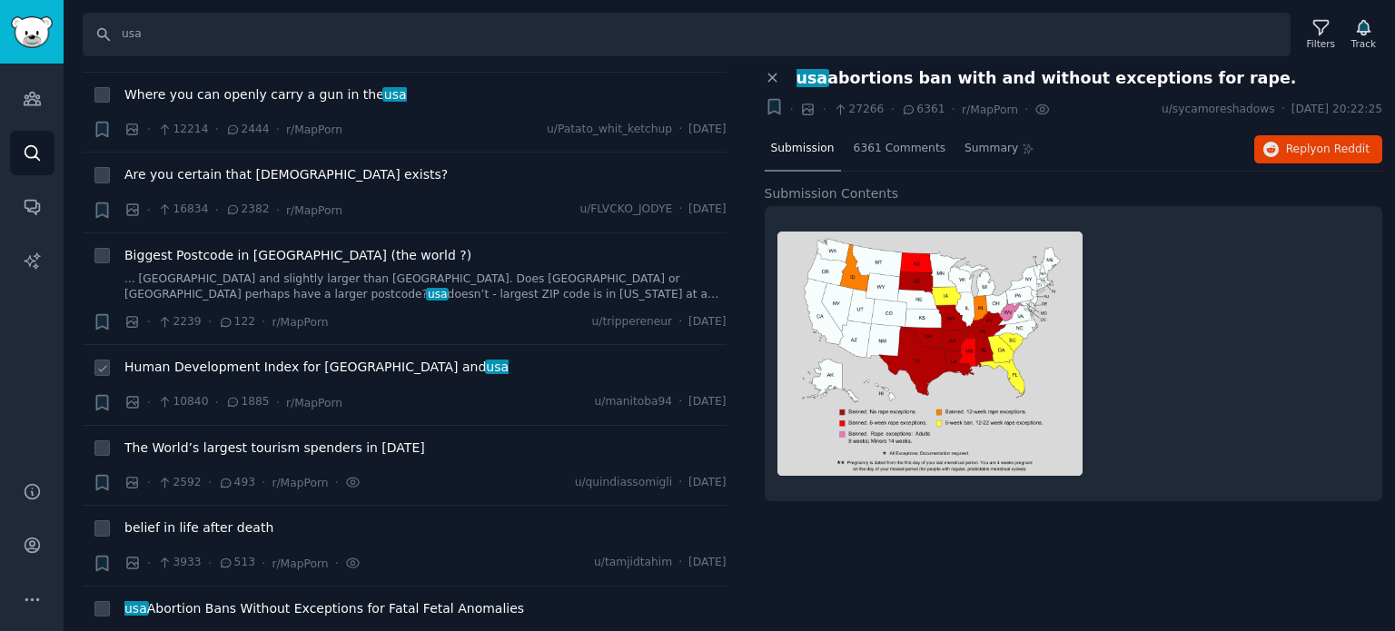
click at [193, 358] on span "Human Development Index for [GEOGRAPHIC_DATA] and [GEOGRAPHIC_DATA]" at bounding box center [316, 367] width 384 height 19
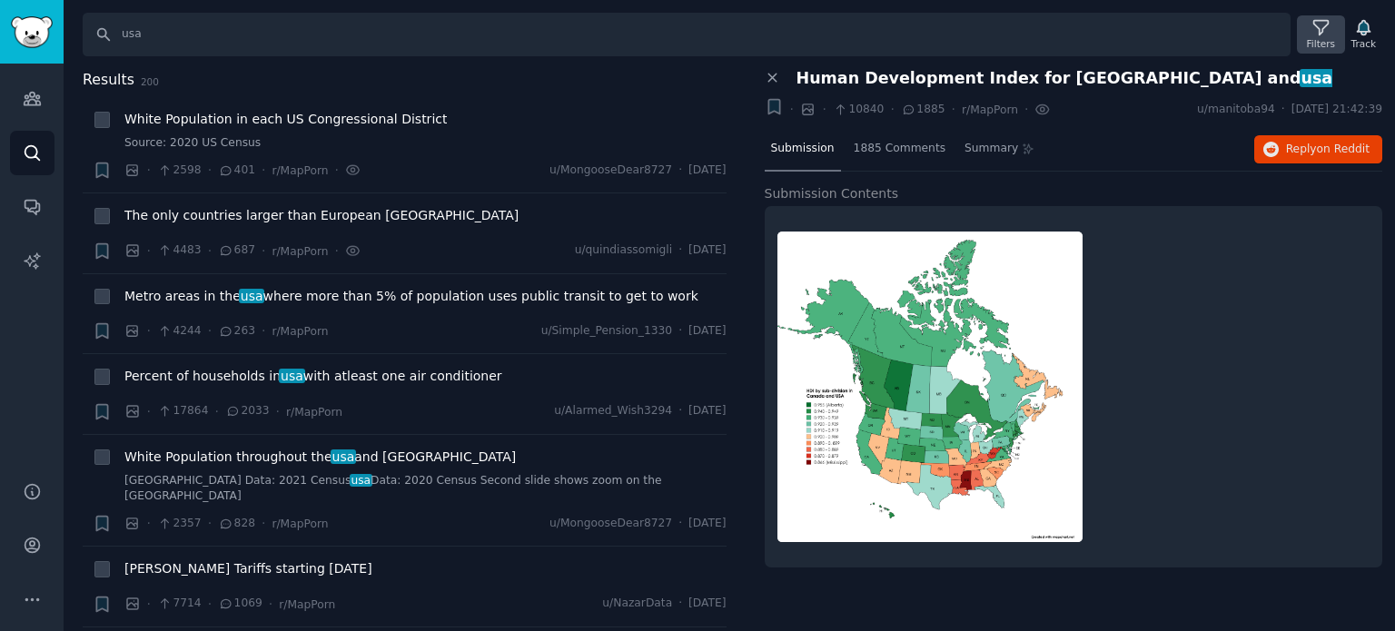
click at [1329, 43] on div "Filters" at bounding box center [1321, 43] width 28 height 13
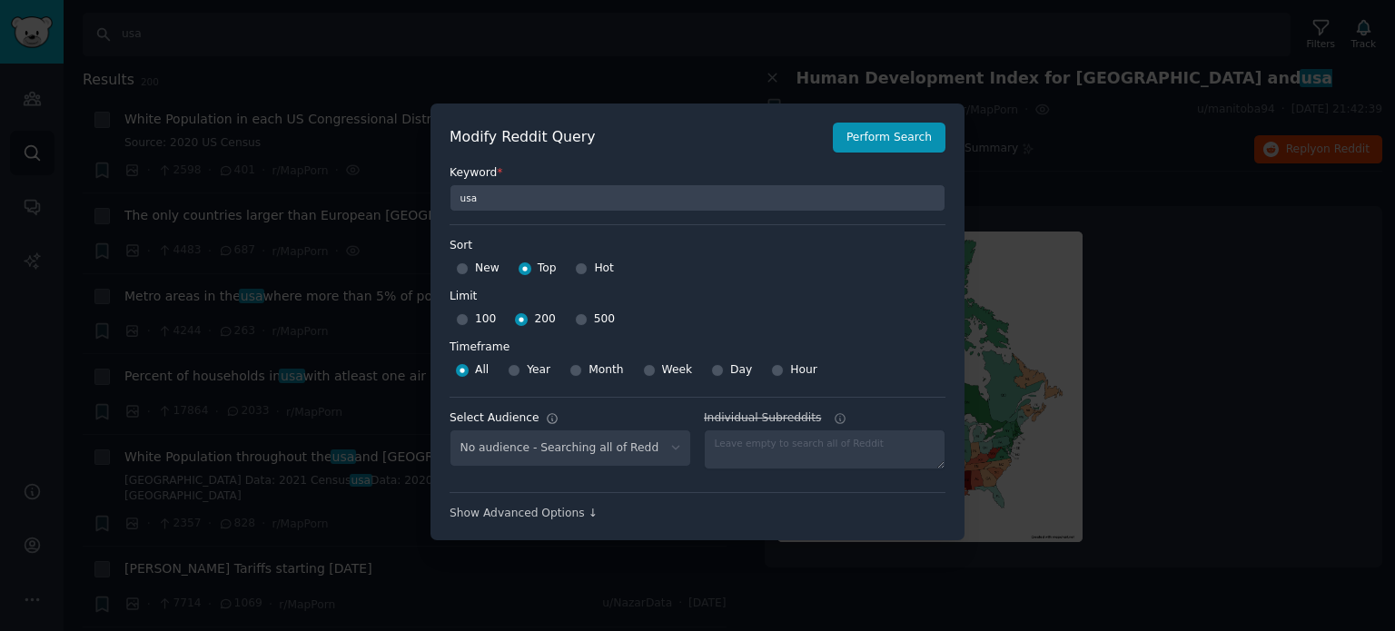
select select "f33d550f09"
click at [575, 321] on input "500" at bounding box center [581, 319] width 13 height 13
radio input "true"
click at [857, 144] on button "Perform Search" at bounding box center [889, 138] width 113 height 31
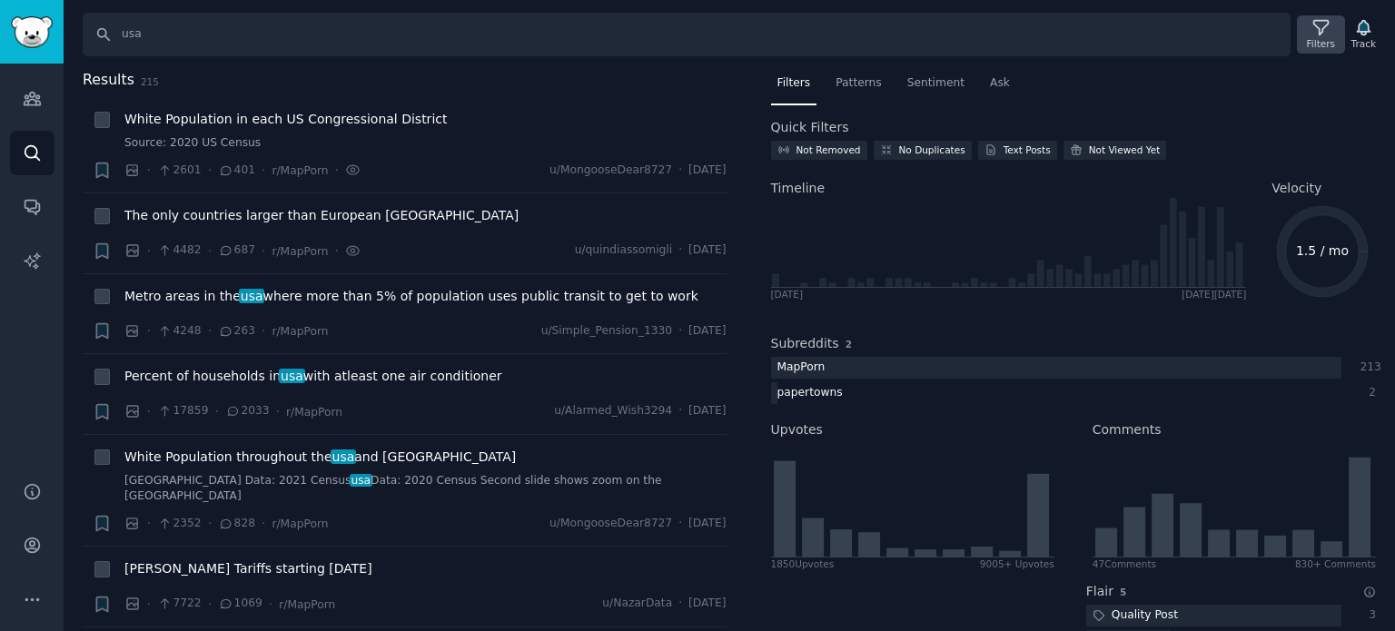
click at [1317, 37] on div "Filters" at bounding box center [1321, 43] width 28 height 13
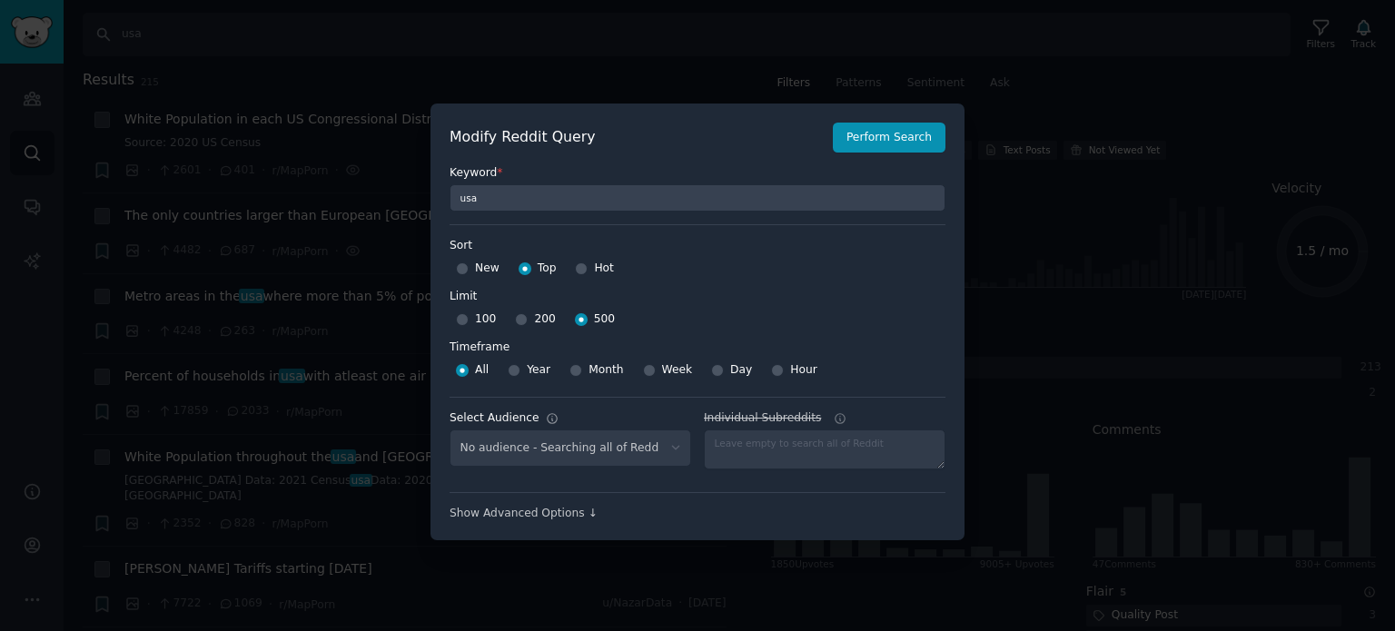
select select "f33d550f09"
click at [608, 459] on select "No audience - Searching all of Reddit Mapporn - 1 Subreddit Tradingview - 5 Sub…" at bounding box center [571, 448] width 242 height 37
click at [808, 451] on div at bounding box center [825, 450] width 242 height 40
click at [563, 514] on div "Show Advanced Options ↓" at bounding box center [698, 514] width 496 height 16
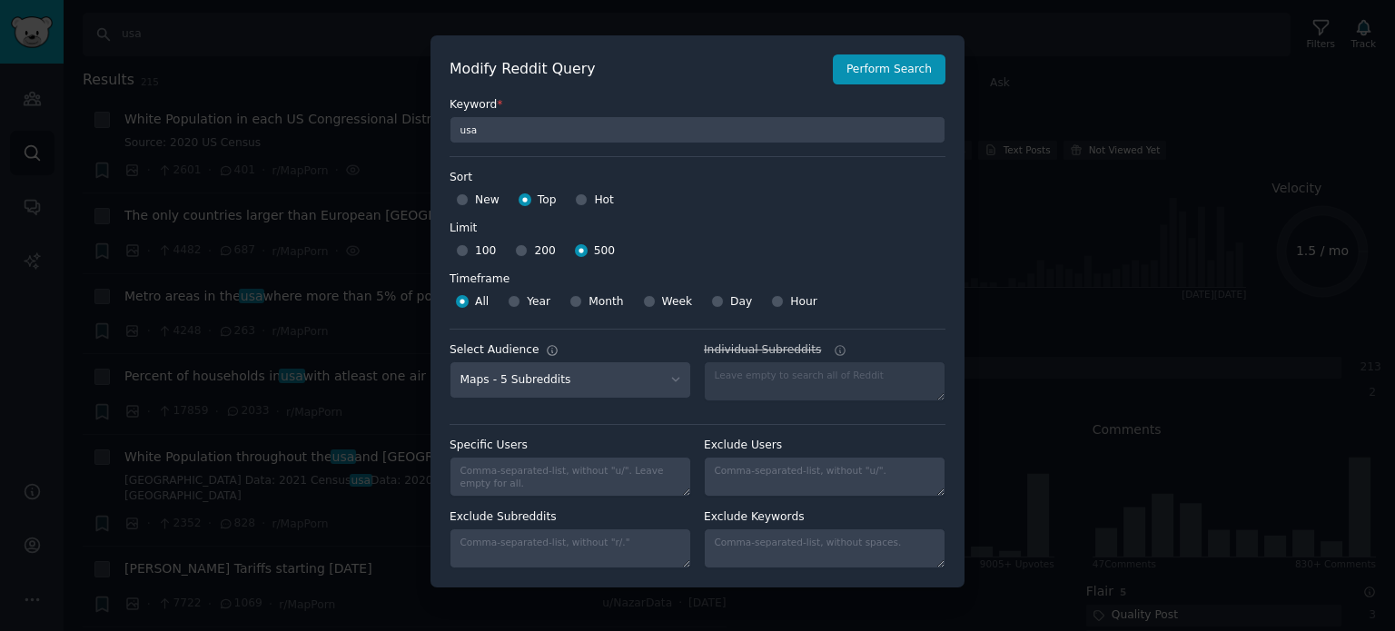
scroll to position [13, 0]
click at [578, 197] on input "Hot" at bounding box center [581, 198] width 13 height 13
radio input "true"
click at [893, 74] on button "Perform Search" at bounding box center [889, 68] width 113 height 31
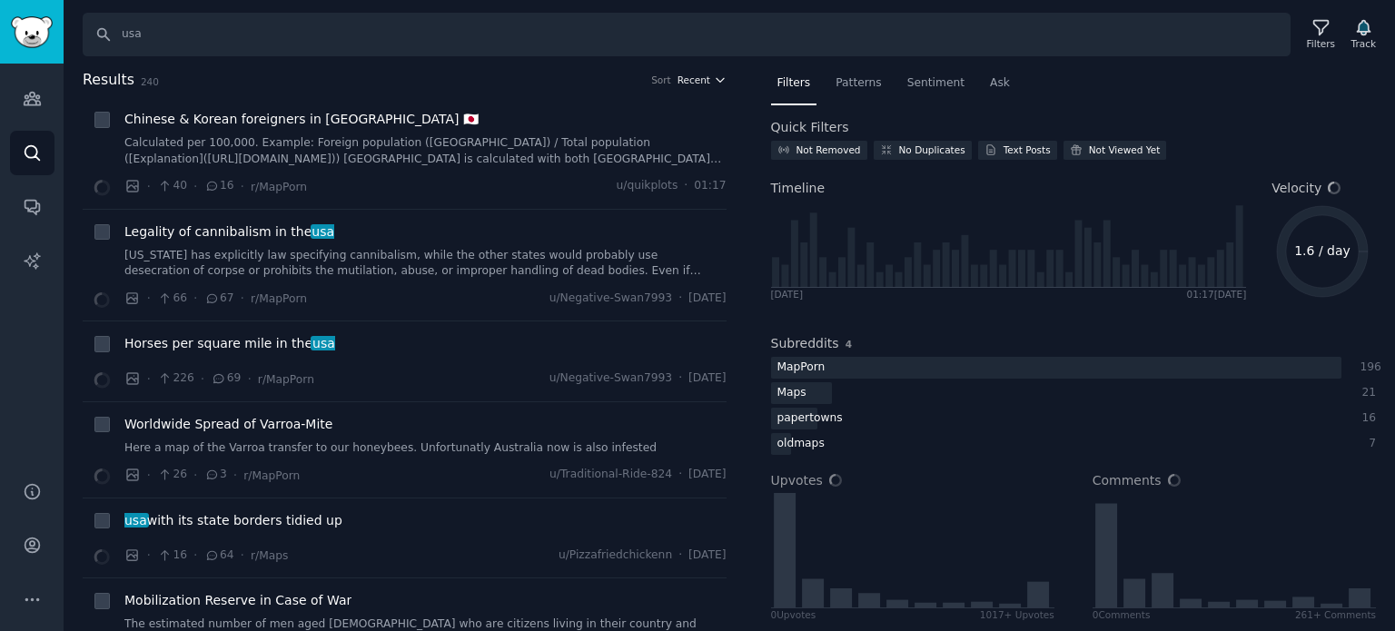
click at [694, 74] on span "Recent" at bounding box center [693, 80] width 33 height 13
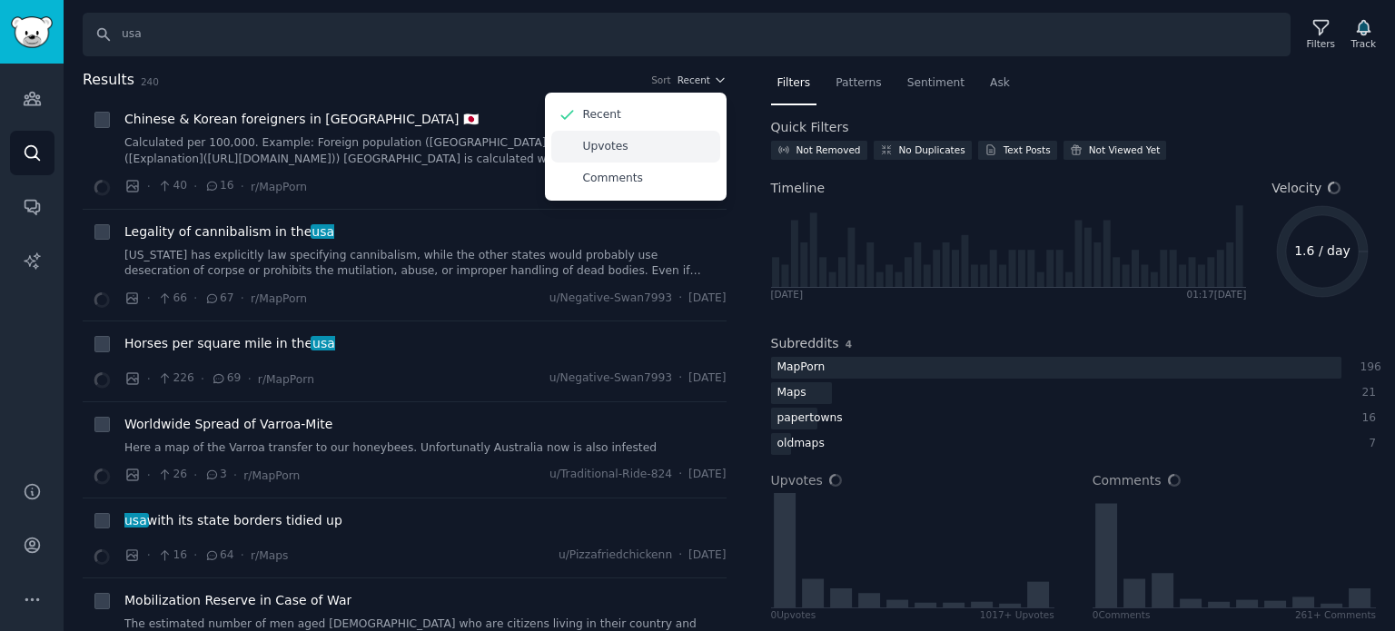
click at [621, 139] on div "Upvotes" at bounding box center [635, 147] width 169 height 32
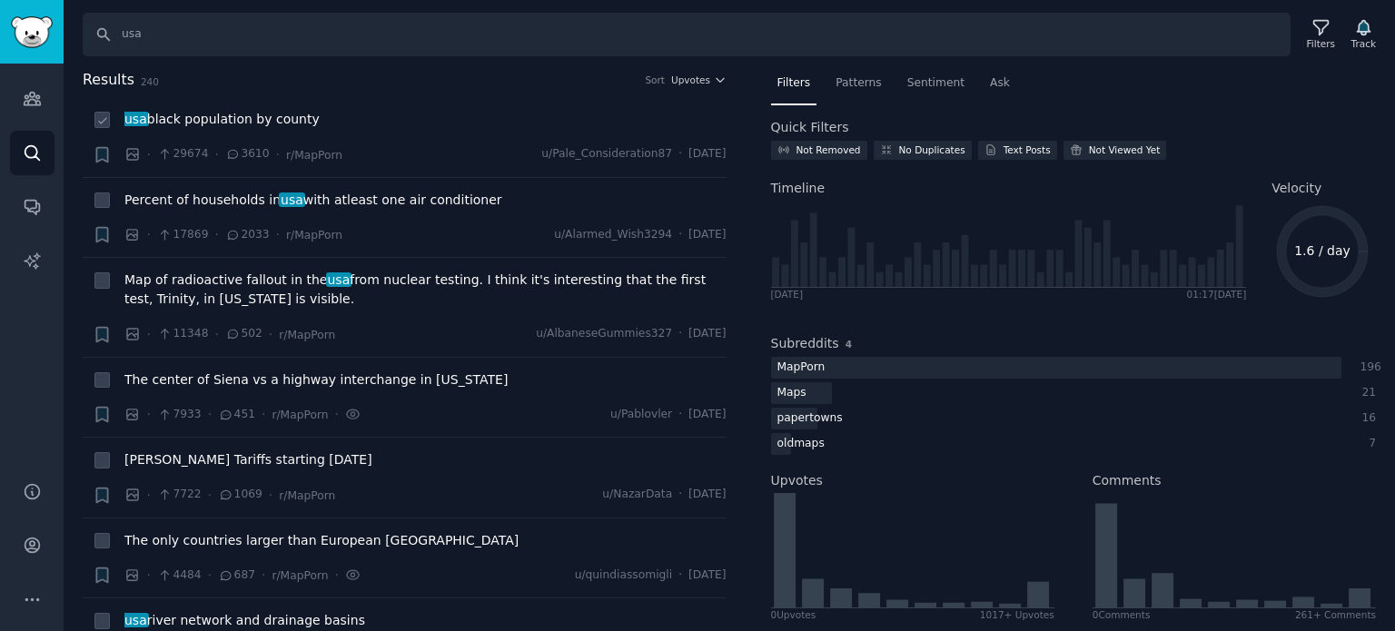
click at [238, 124] on span "usa black population by county" at bounding box center [221, 119] width 195 height 19
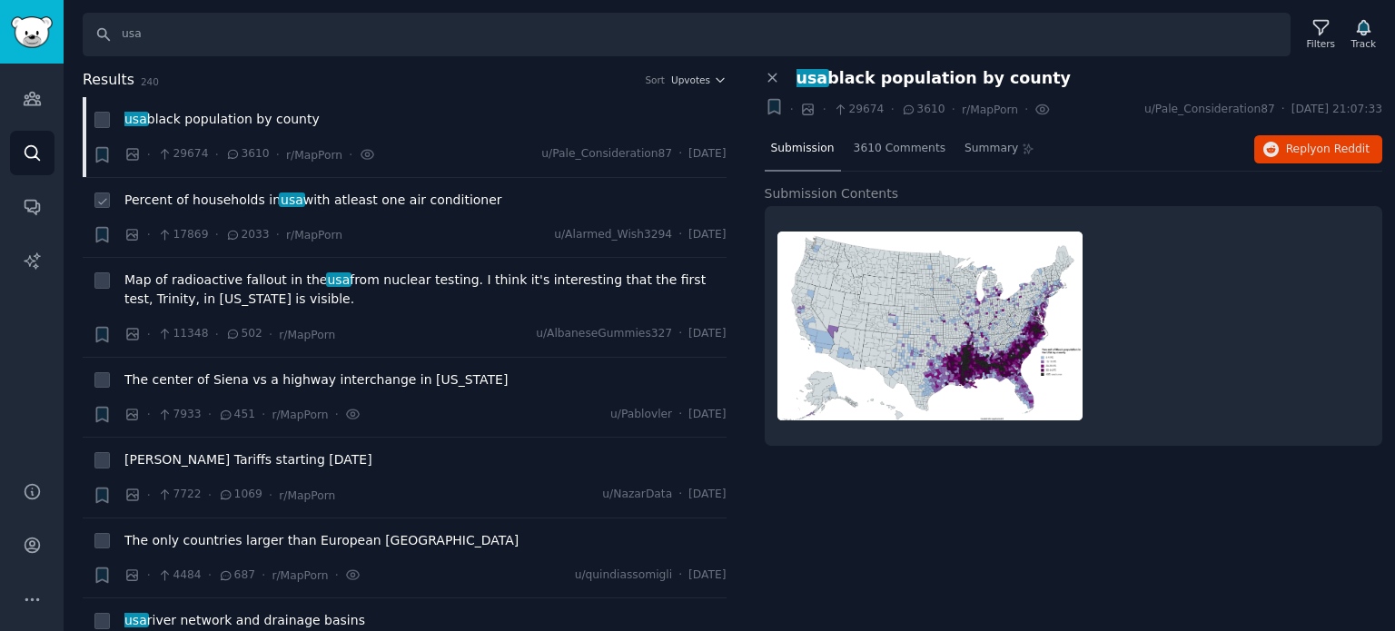
click at [232, 193] on span "Percent of households in [GEOGRAPHIC_DATA] with atleast one air conditioner" at bounding box center [313, 200] width 378 height 19
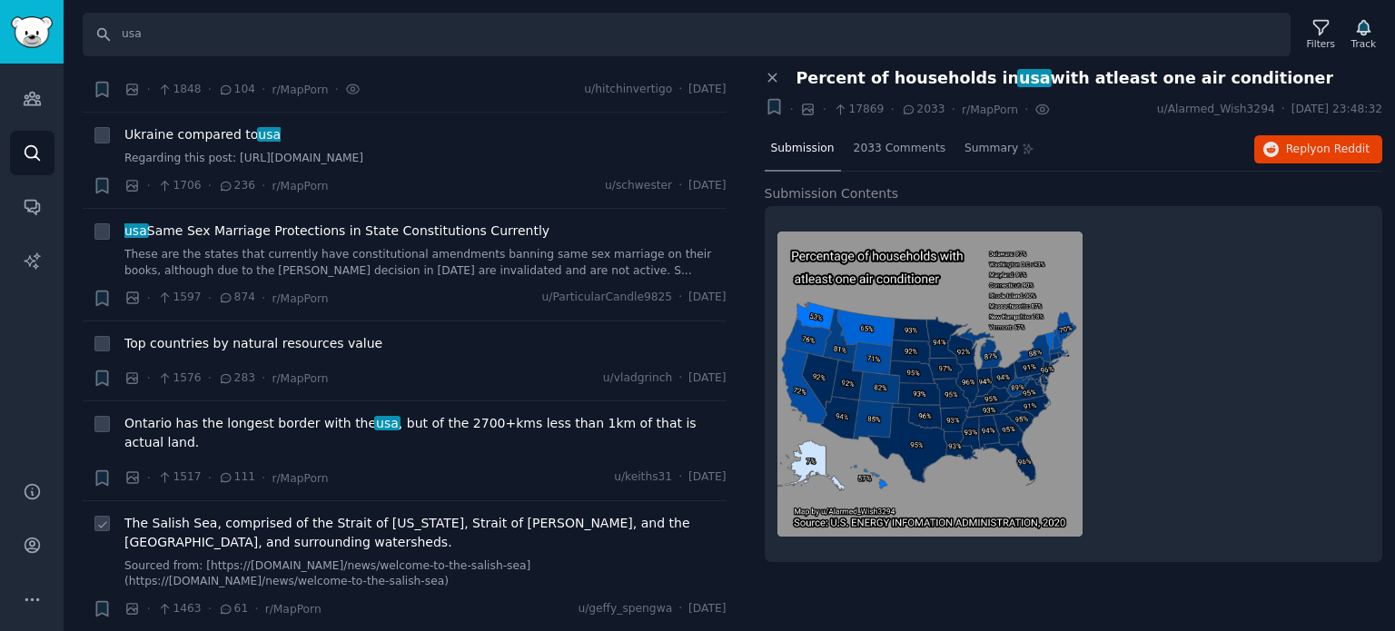
scroll to position [1453, 0]
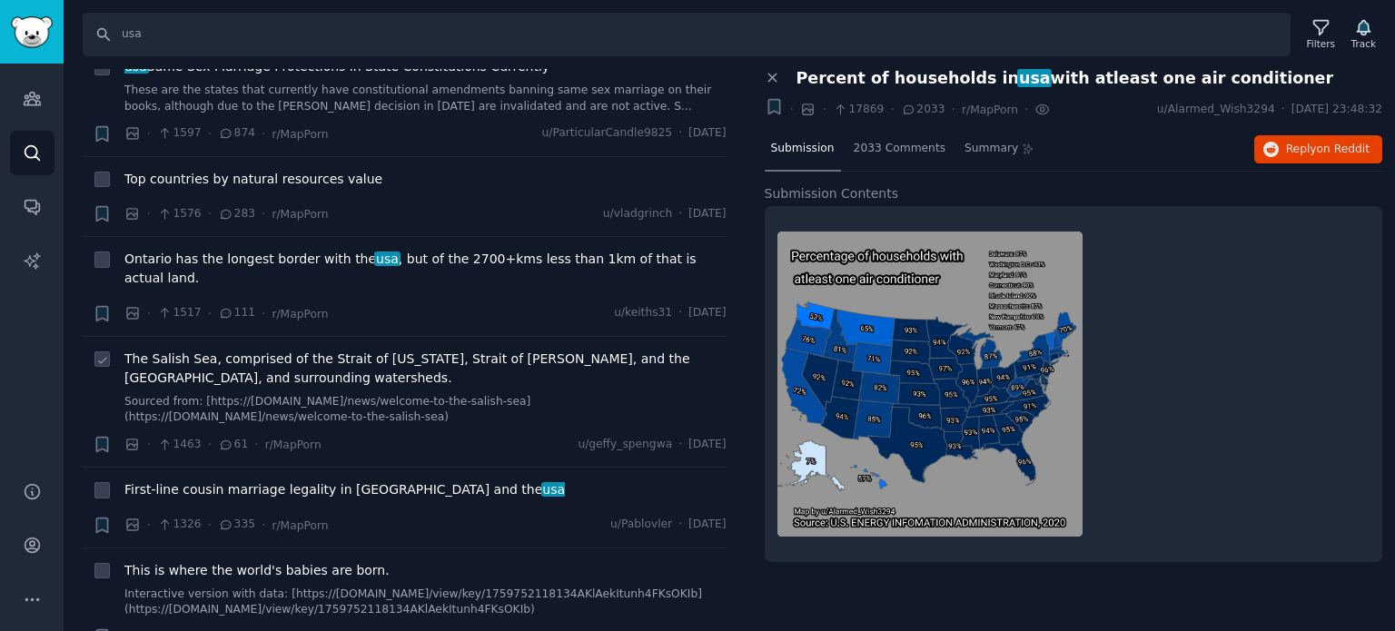
click at [225, 350] on span "The Salish Sea, comprised of the Strait of [US_STATE], Strait of [PERSON_NAME],…" at bounding box center [425, 369] width 602 height 38
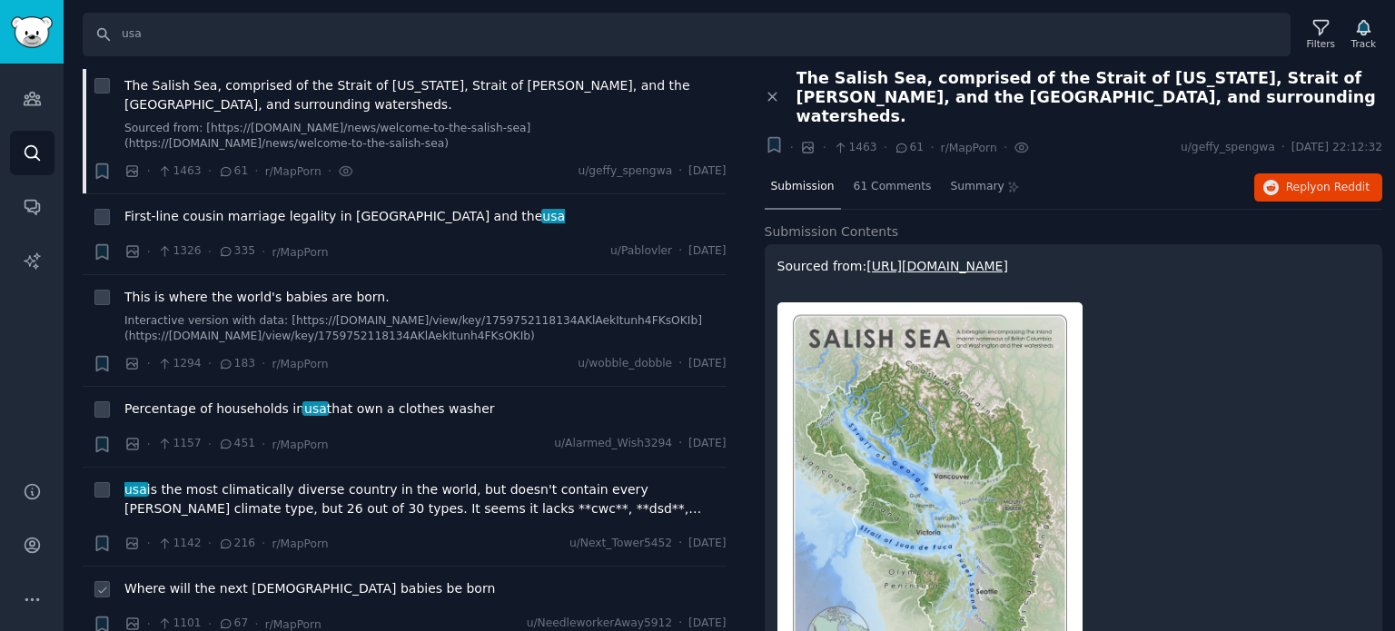
scroll to position [2089, 0]
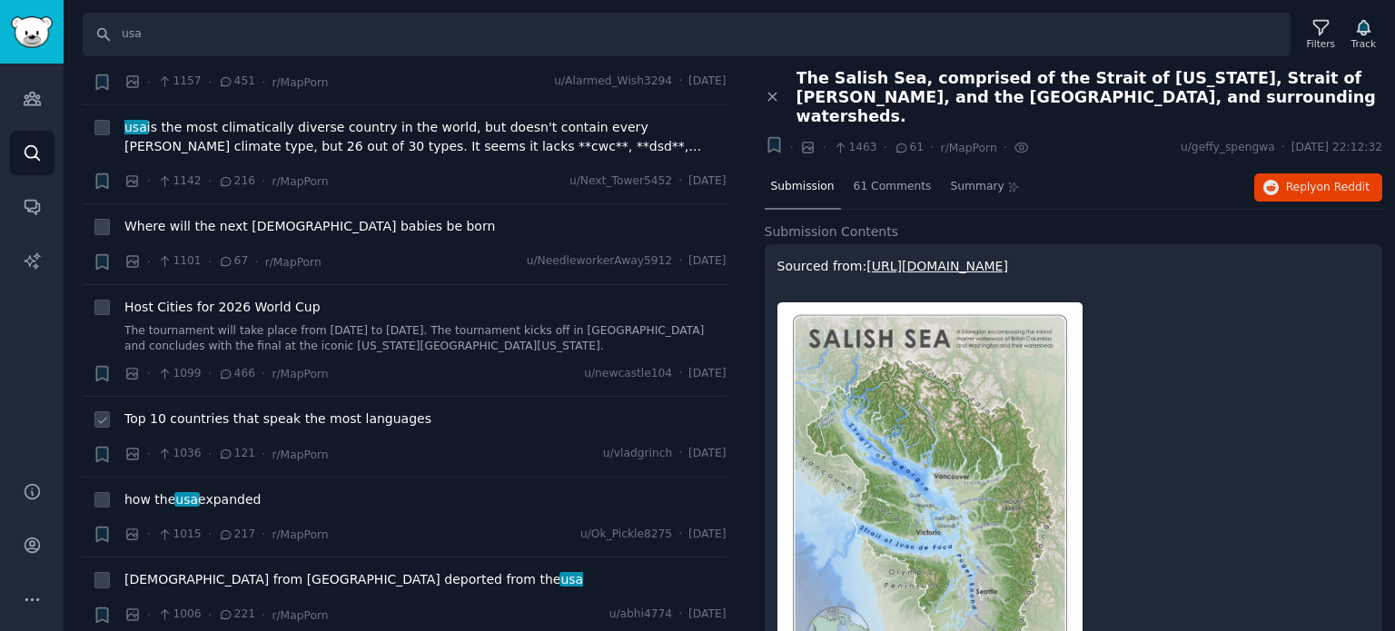
click at [244, 410] on span "Top 10 countries that speak the most languages" at bounding box center [277, 419] width 307 height 19
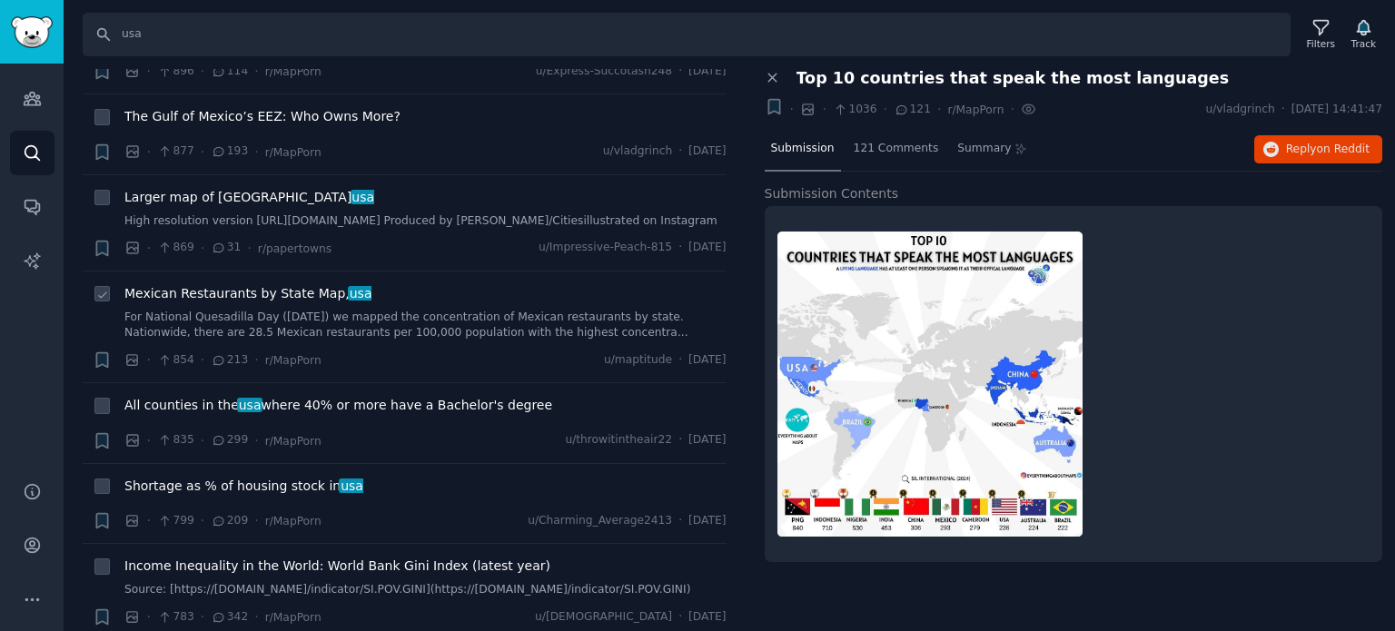
scroll to position [2906, 0]
click at [262, 395] on span "All counties in the [GEOGRAPHIC_DATA] where 40% or more have a Bachelor's degree" at bounding box center [338, 404] width 428 height 19
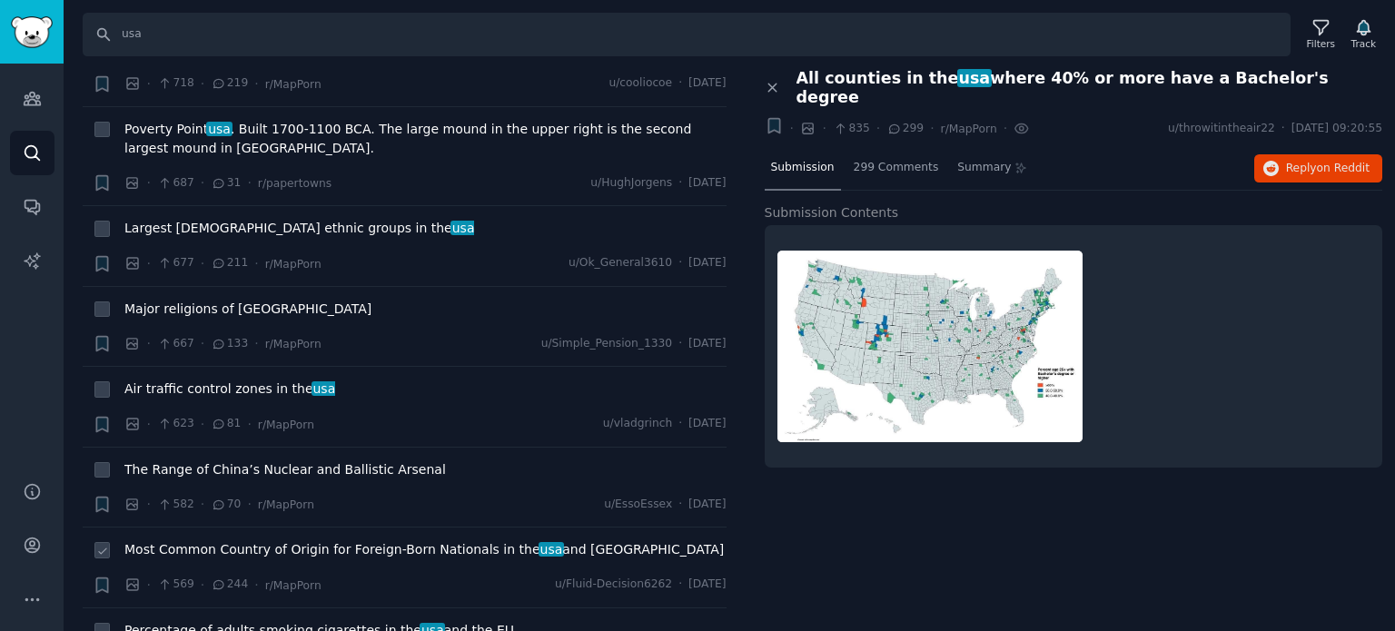
scroll to position [3814, 0]
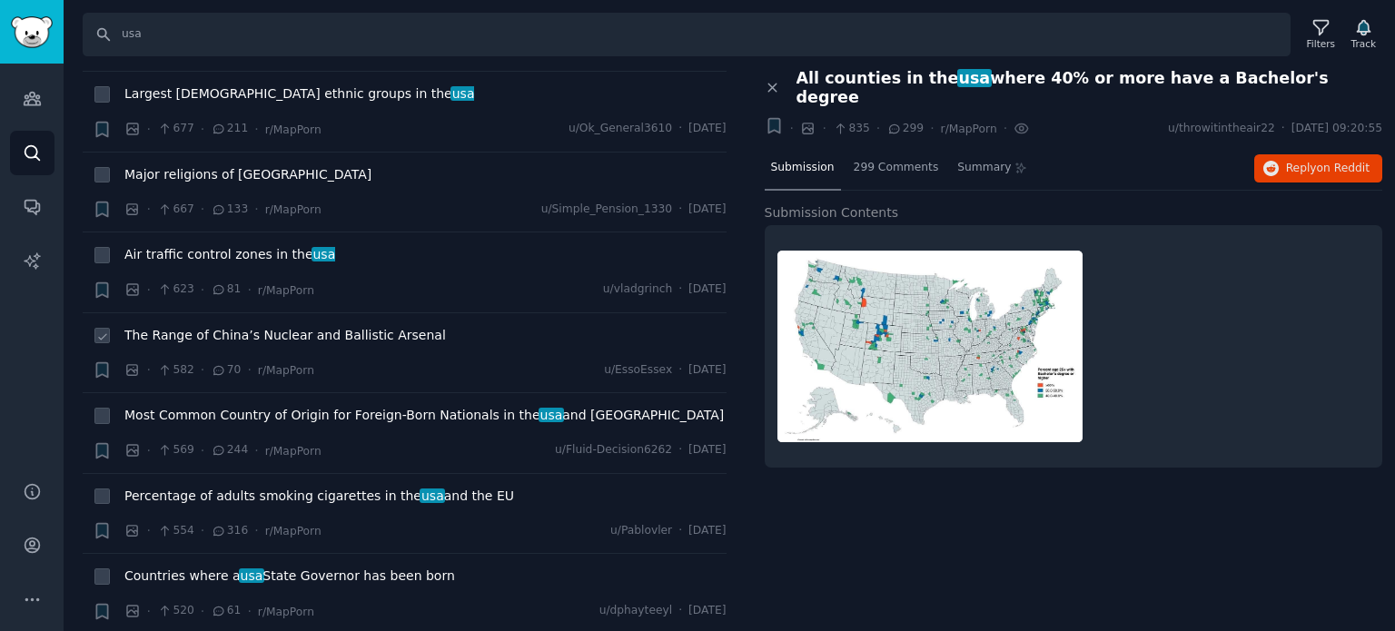
click at [240, 326] on span "The Range of China’s Nuclear and Ballistic Arsenal" at bounding box center [284, 335] width 321 height 19
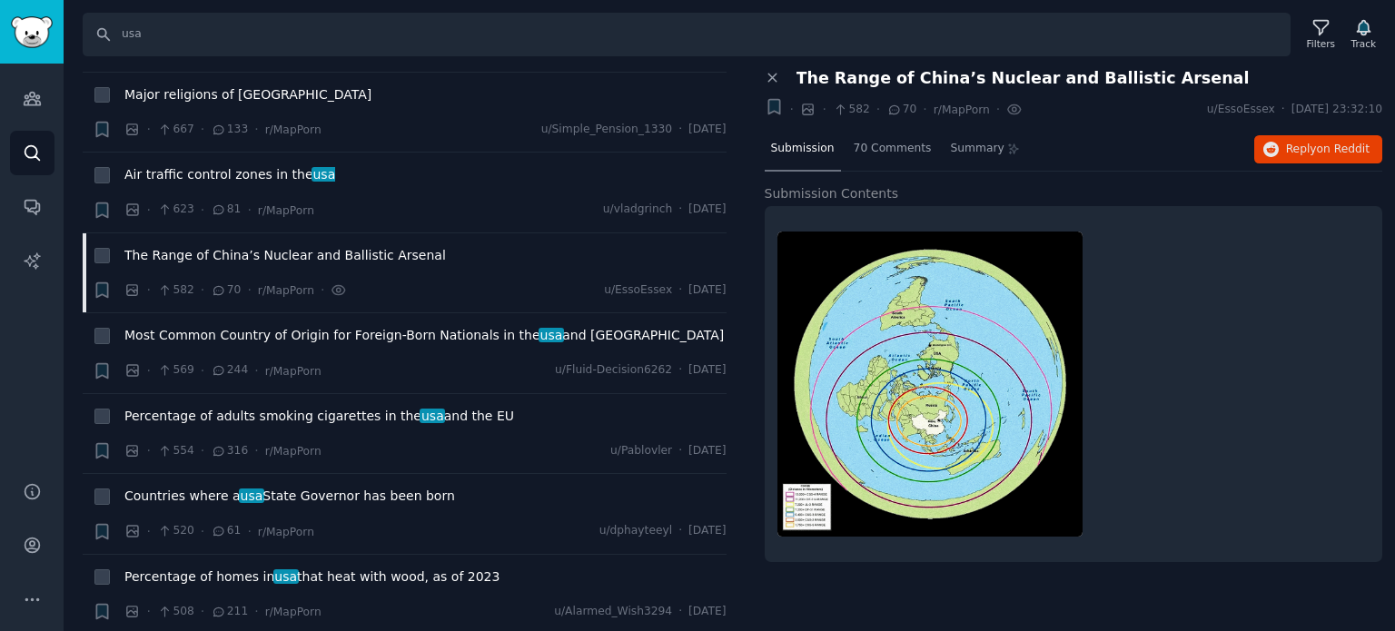
scroll to position [3996, 0]
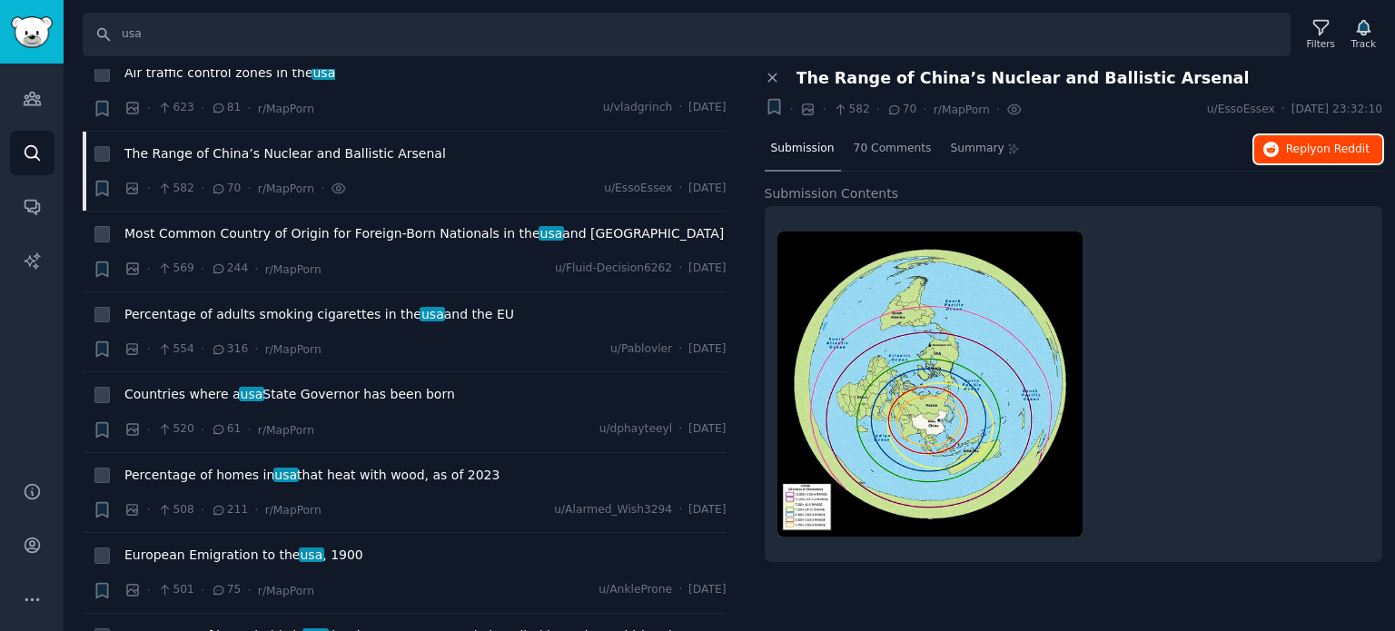
click at [1327, 151] on span "on Reddit" at bounding box center [1343, 149] width 53 height 13
click at [255, 385] on span "Countries where a usa State Governor has been born" at bounding box center [289, 394] width 331 height 19
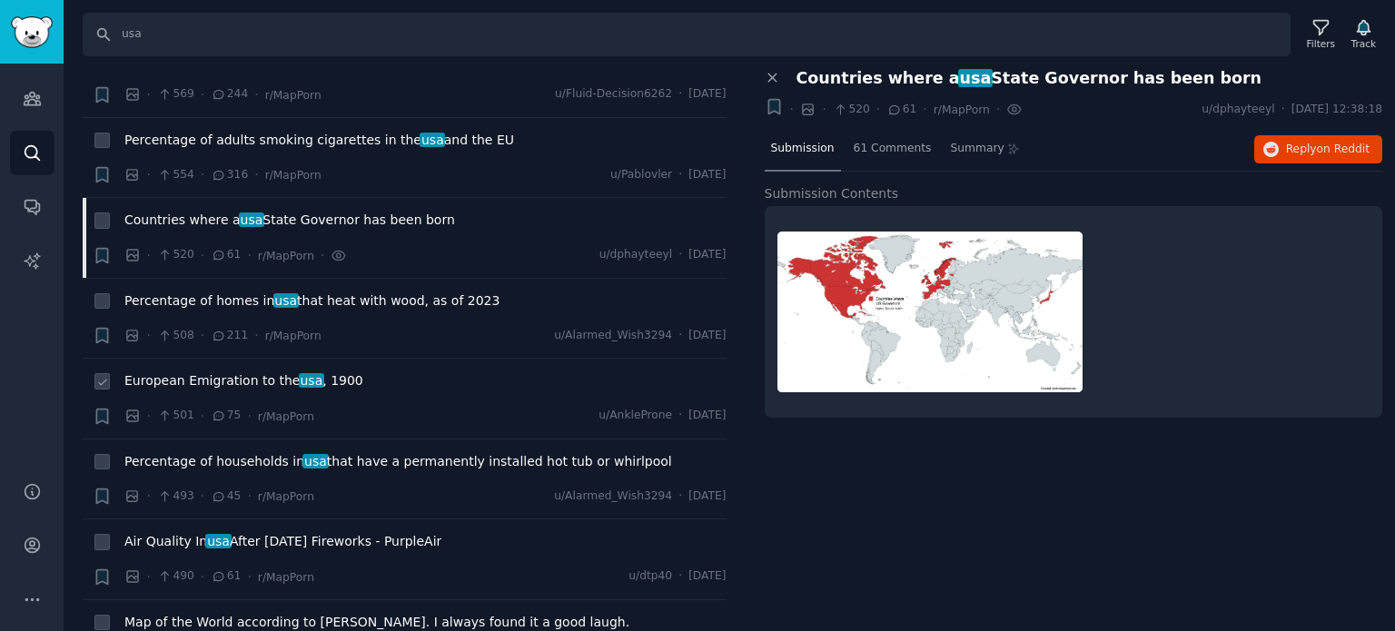
scroll to position [4178, 0]
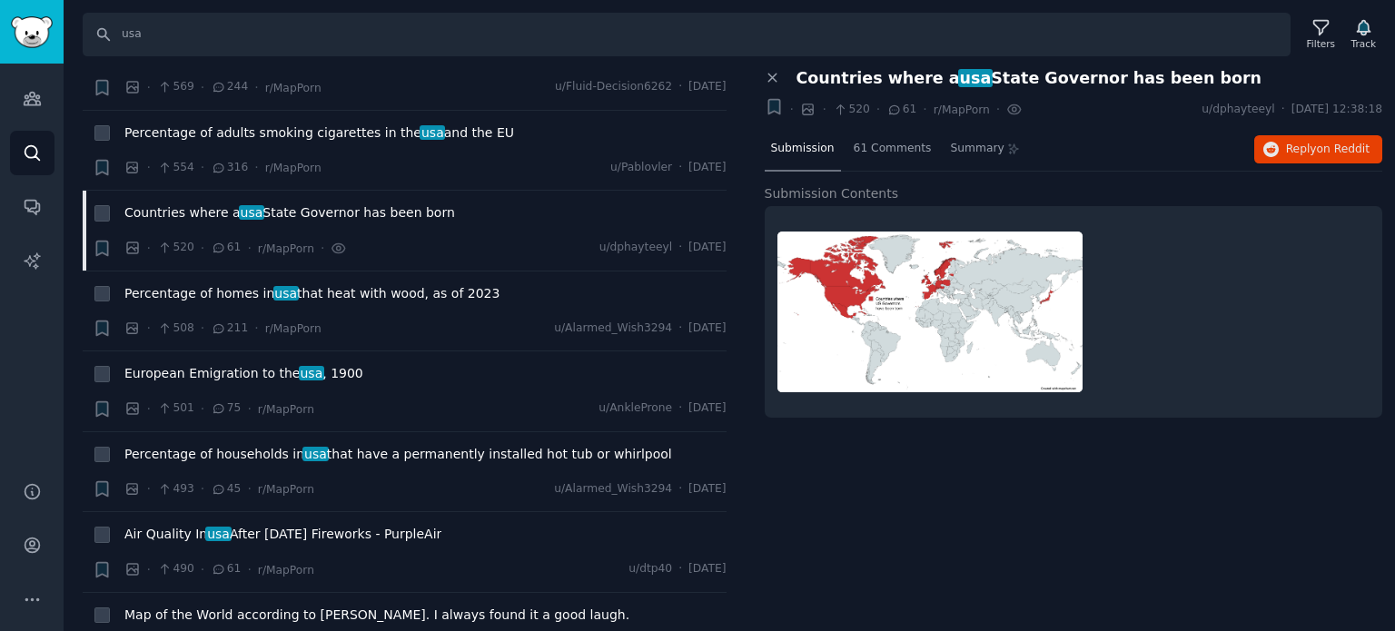
click at [896, 80] on span "Countries where a usa State Governor has been born" at bounding box center [1029, 78] width 466 height 19
click at [282, 364] on span "European Emigration to the [GEOGRAPHIC_DATA] , 1900" at bounding box center [243, 373] width 239 height 19
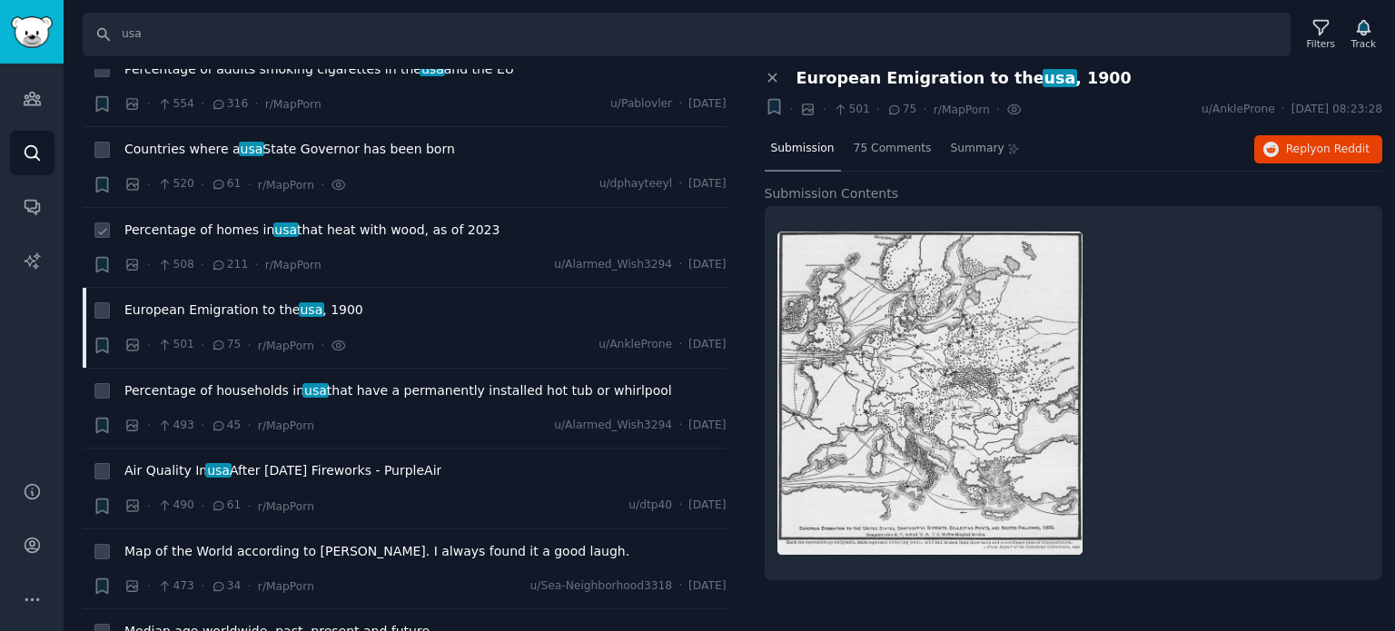
scroll to position [4268, 0]
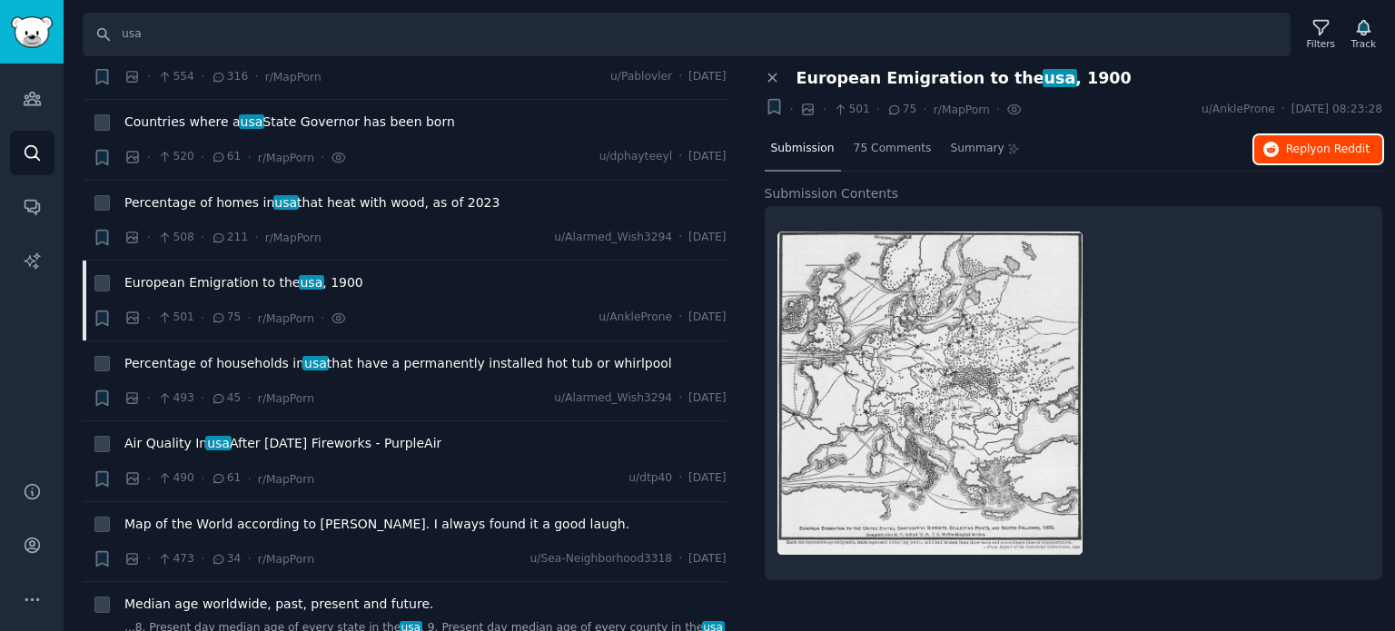
click at [1284, 147] on button "Reply on Reddit" at bounding box center [1318, 149] width 128 height 29
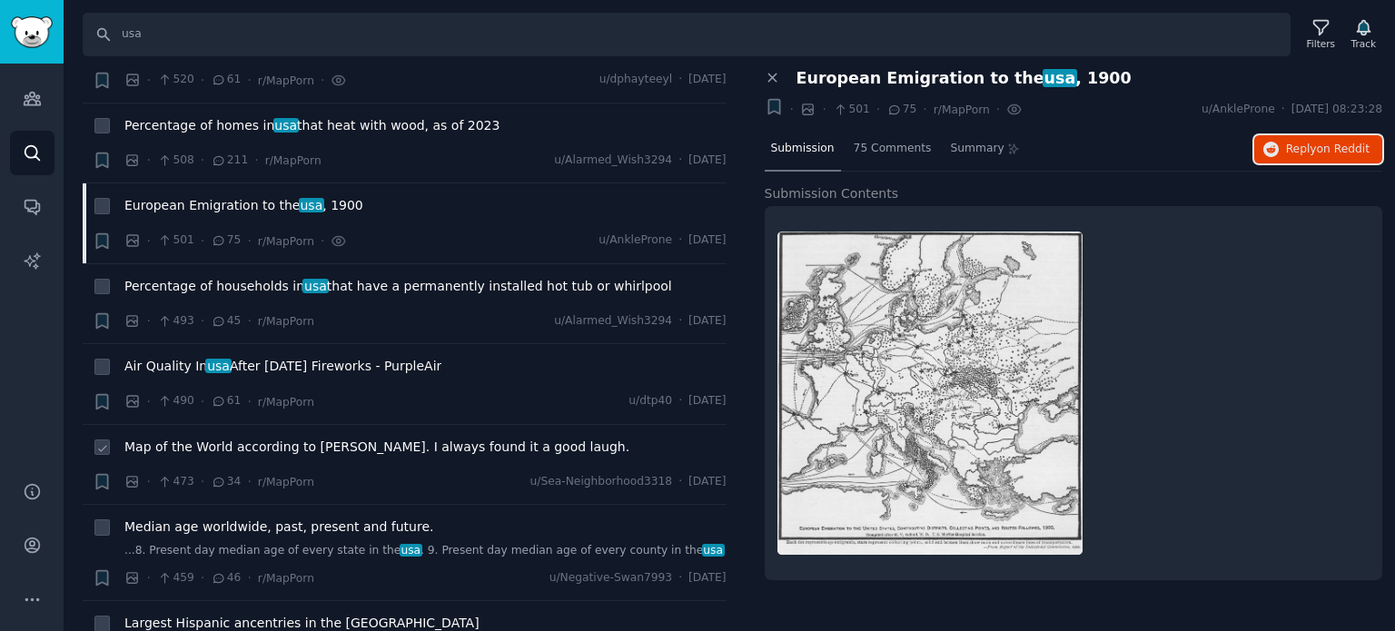
scroll to position [4450, 0]
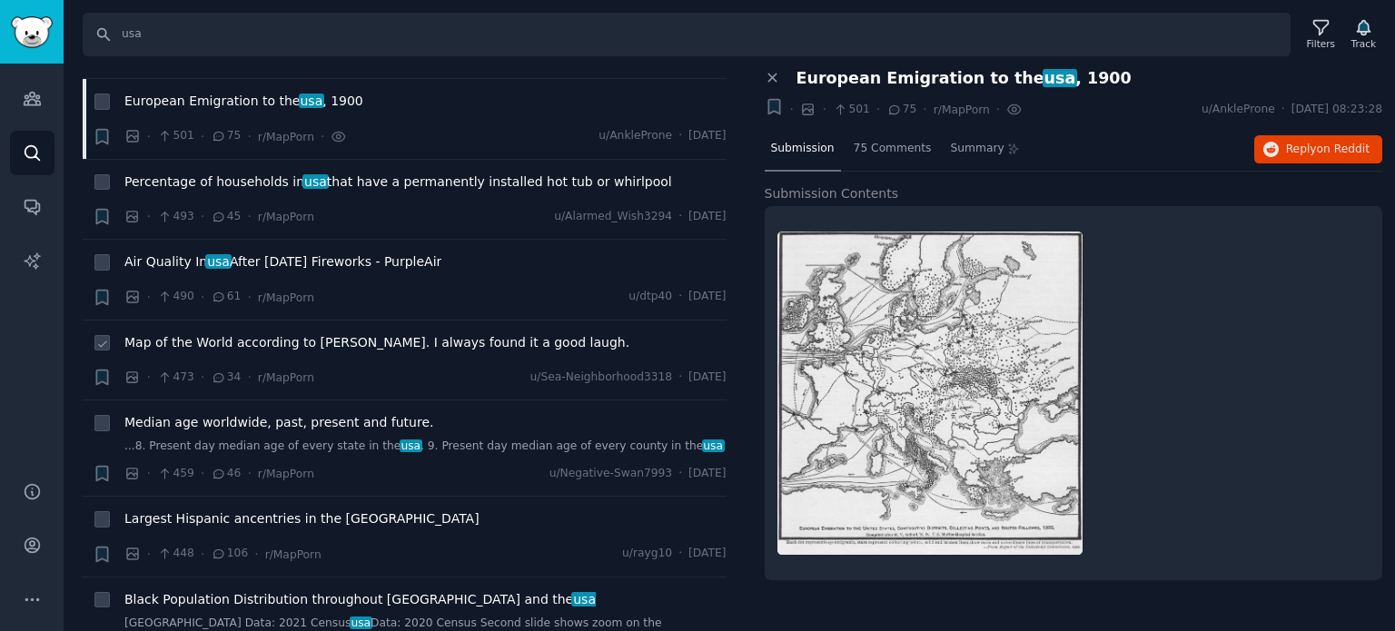
click at [200, 333] on span "Map of the World according to [PERSON_NAME]. I always found it a good laugh." at bounding box center [376, 342] width 505 height 19
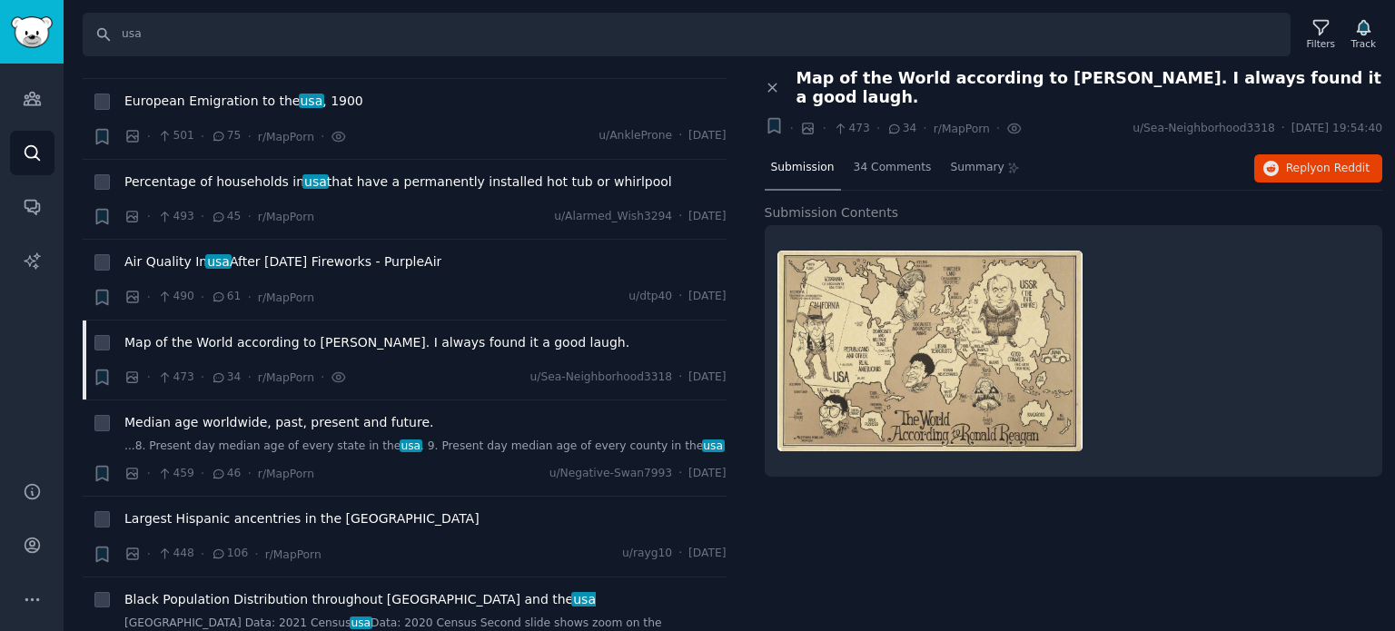
drag, startPoint x: 850, startPoint y: 539, endPoint x: 830, endPoint y: 528, distance: 23.2
click at [850, 540] on div "Close panel Map of the World according to [PERSON_NAME]. I always found it a go…" at bounding box center [1074, 350] width 644 height 563
click at [248, 413] on span "Median age worldwide, past, present and future." at bounding box center [278, 422] width 309 height 19
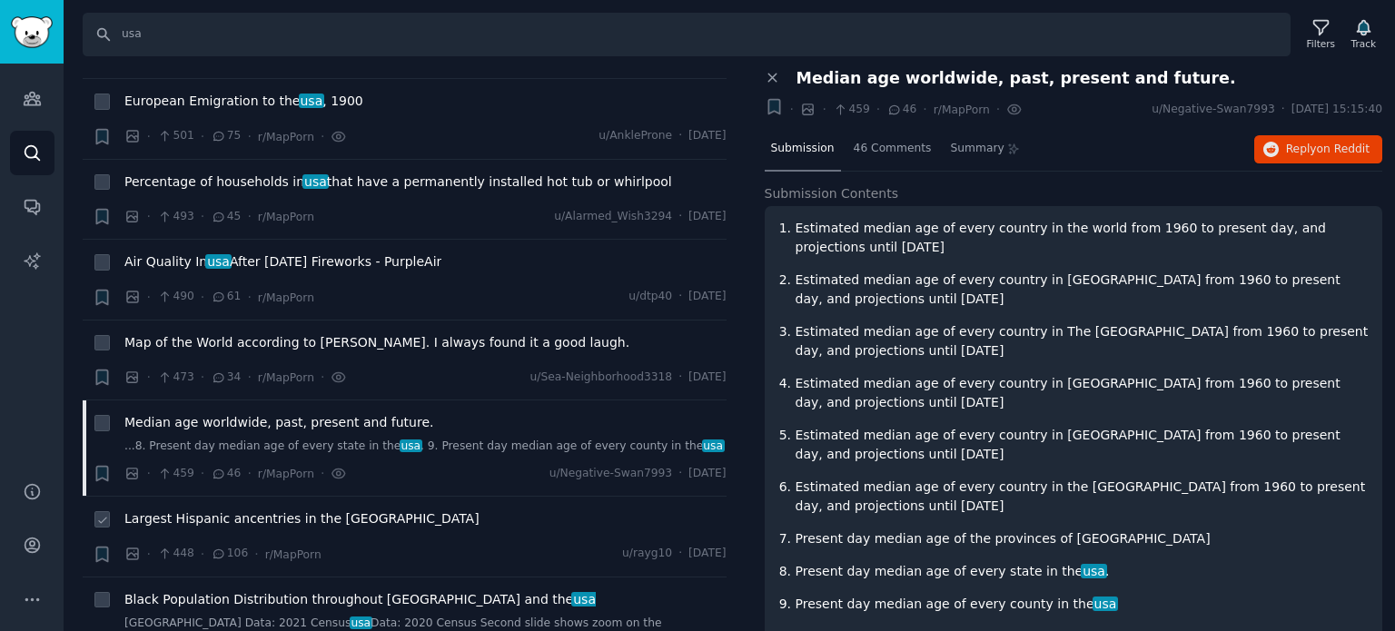
click at [238, 509] on span "Largest Hispanic ancentries in the [GEOGRAPHIC_DATA]" at bounding box center [301, 518] width 355 height 19
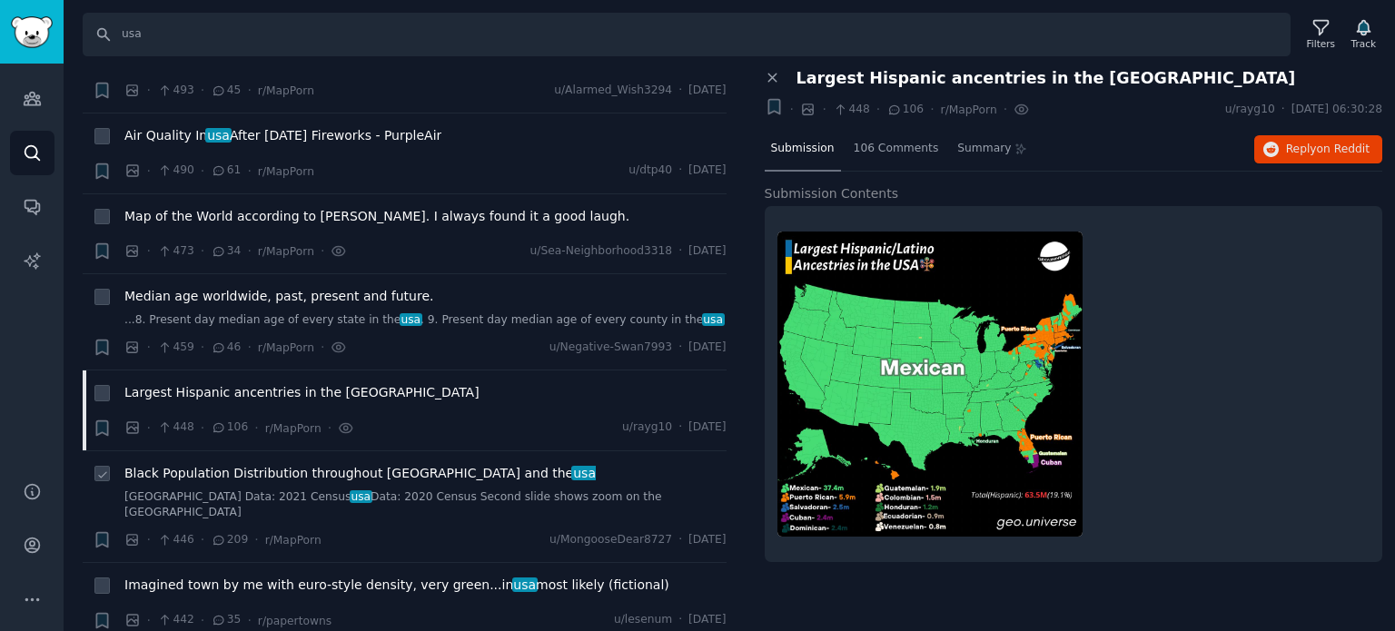
scroll to position [4722, 0]
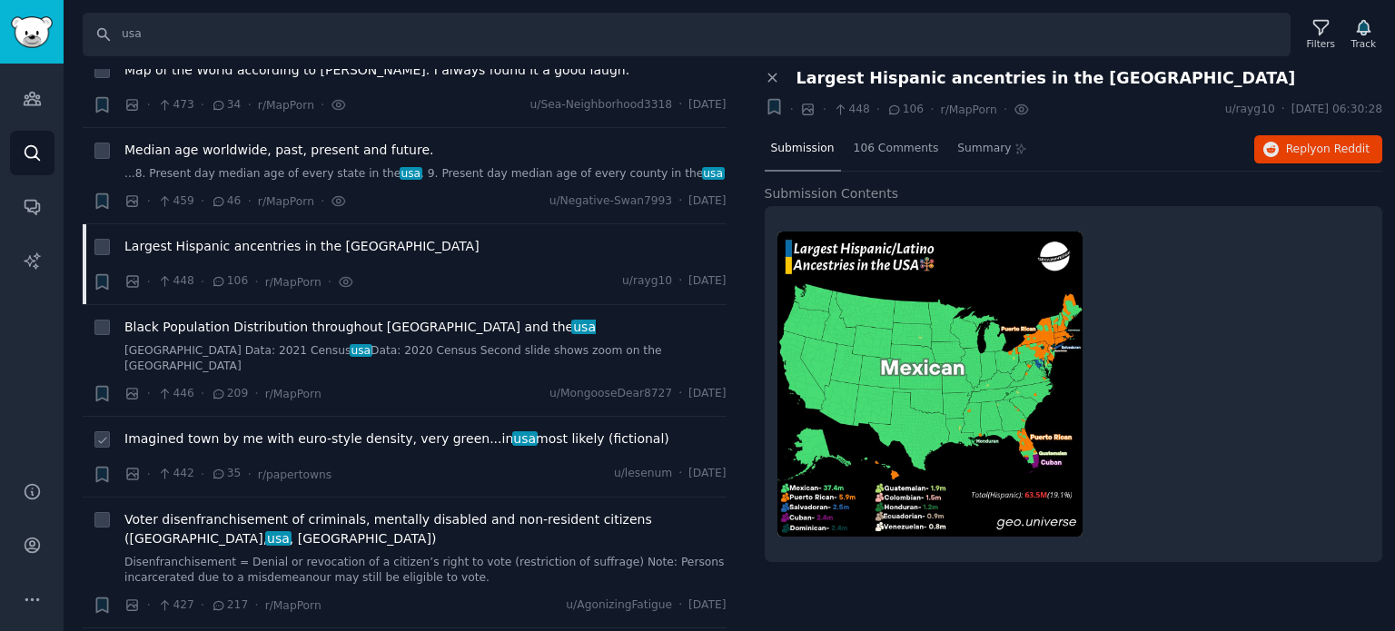
click at [220, 430] on span "Imagined town by me with euro-style density, very green...in [GEOGRAPHIC_DATA] …" at bounding box center [396, 439] width 545 height 19
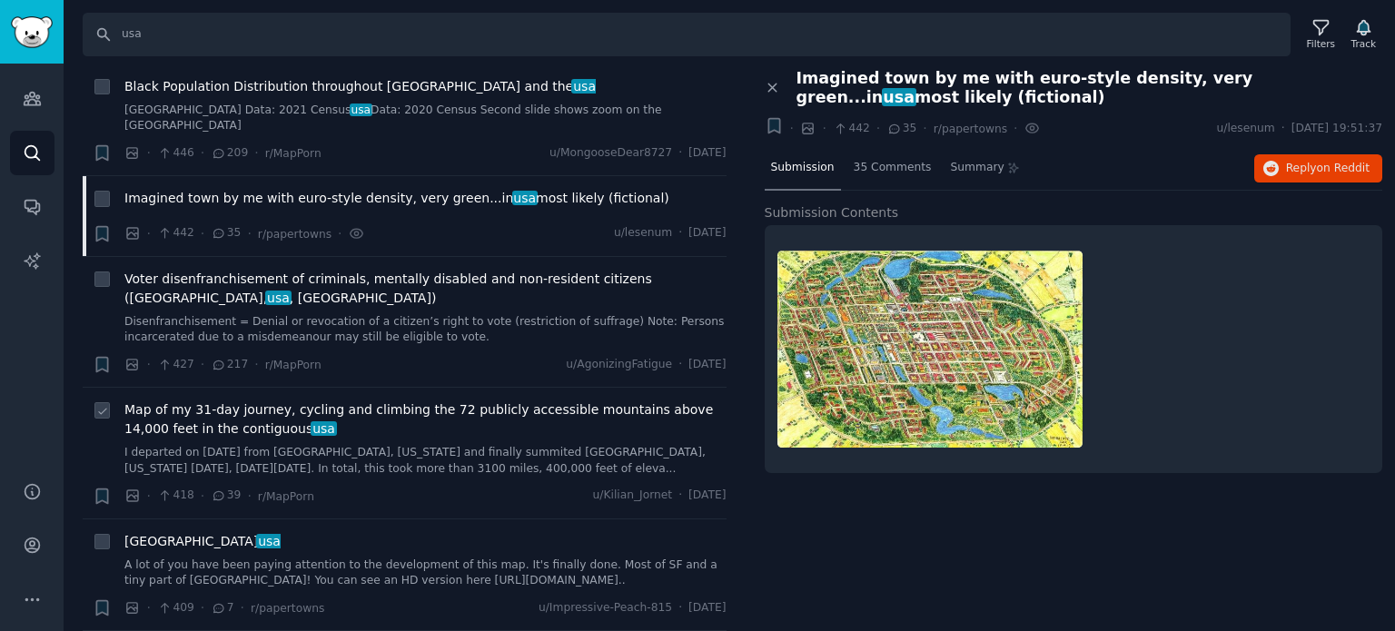
scroll to position [4995, 0]
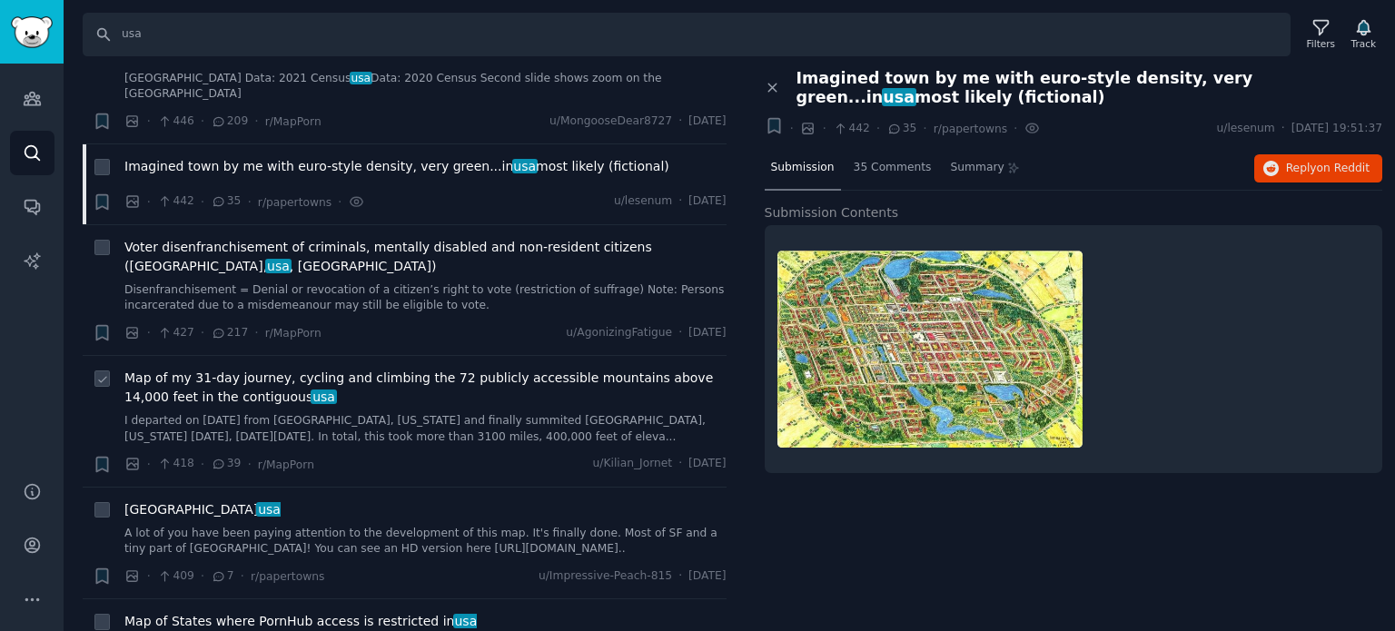
click at [193, 369] on span "Map of my 31‑day journey, cycling and climbing the 72 publicly accessible mount…" at bounding box center [425, 388] width 602 height 38
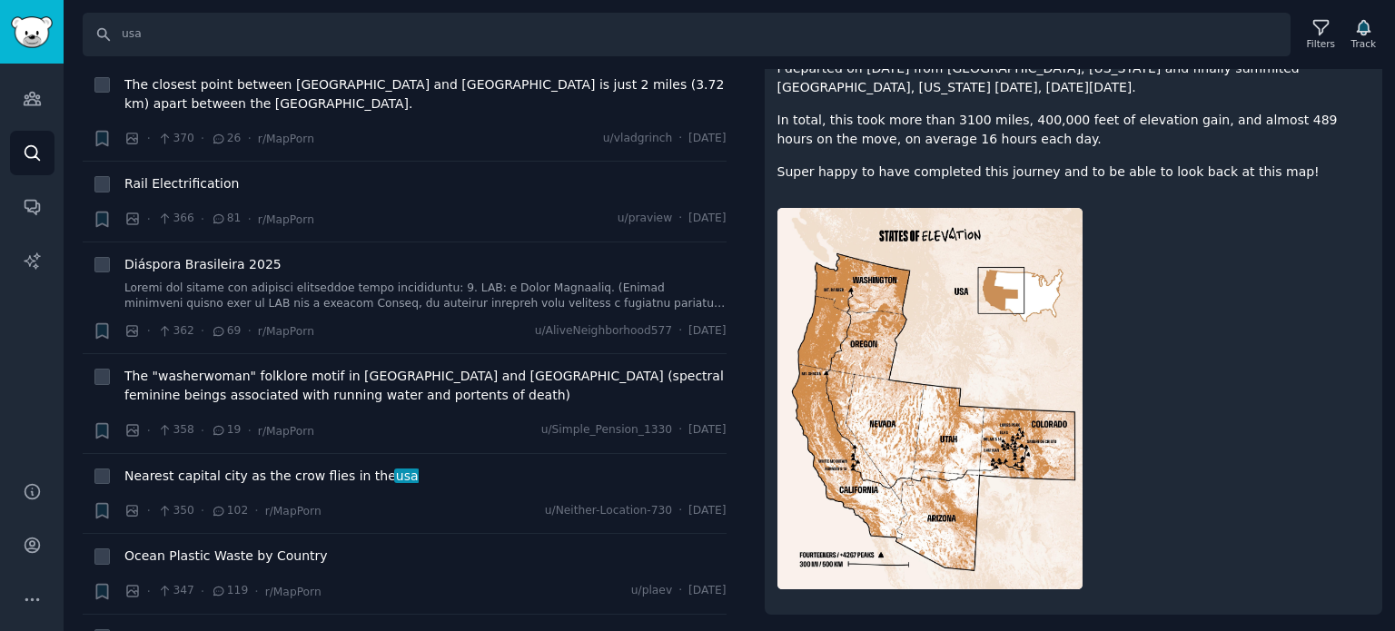
scroll to position [6085, 0]
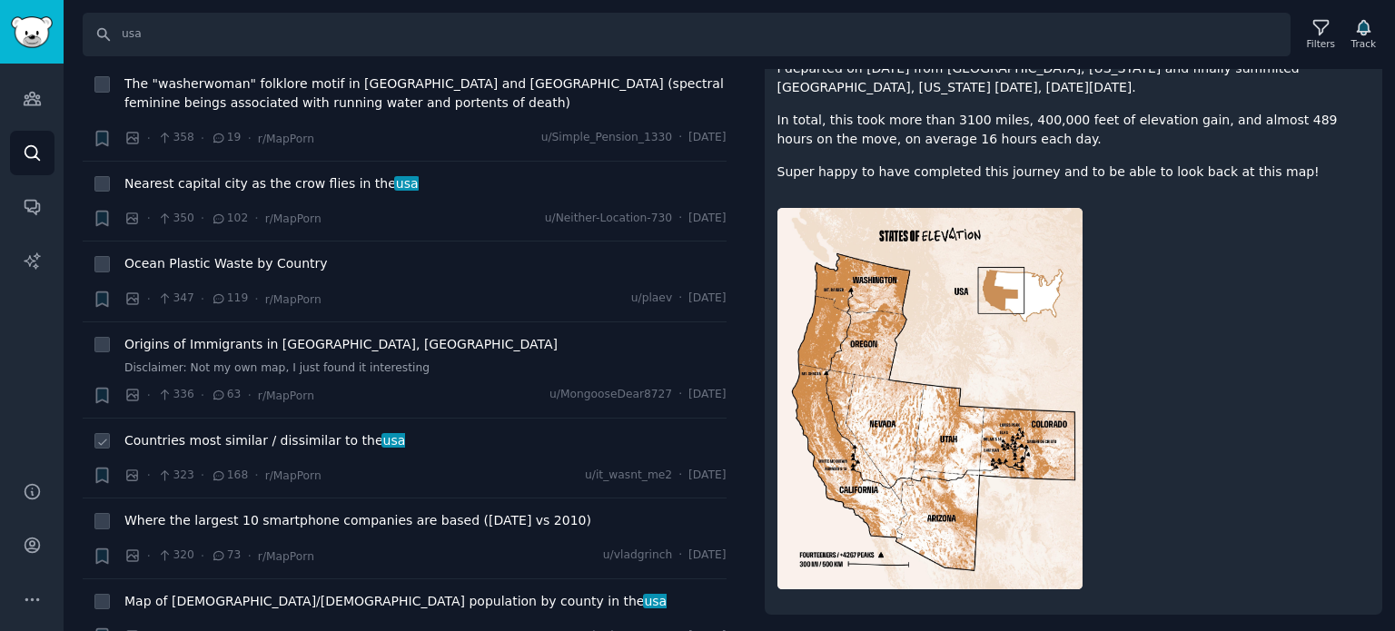
click at [232, 431] on span "Countries most similar / dissimilar to the [GEOGRAPHIC_DATA]" at bounding box center [264, 440] width 281 height 19
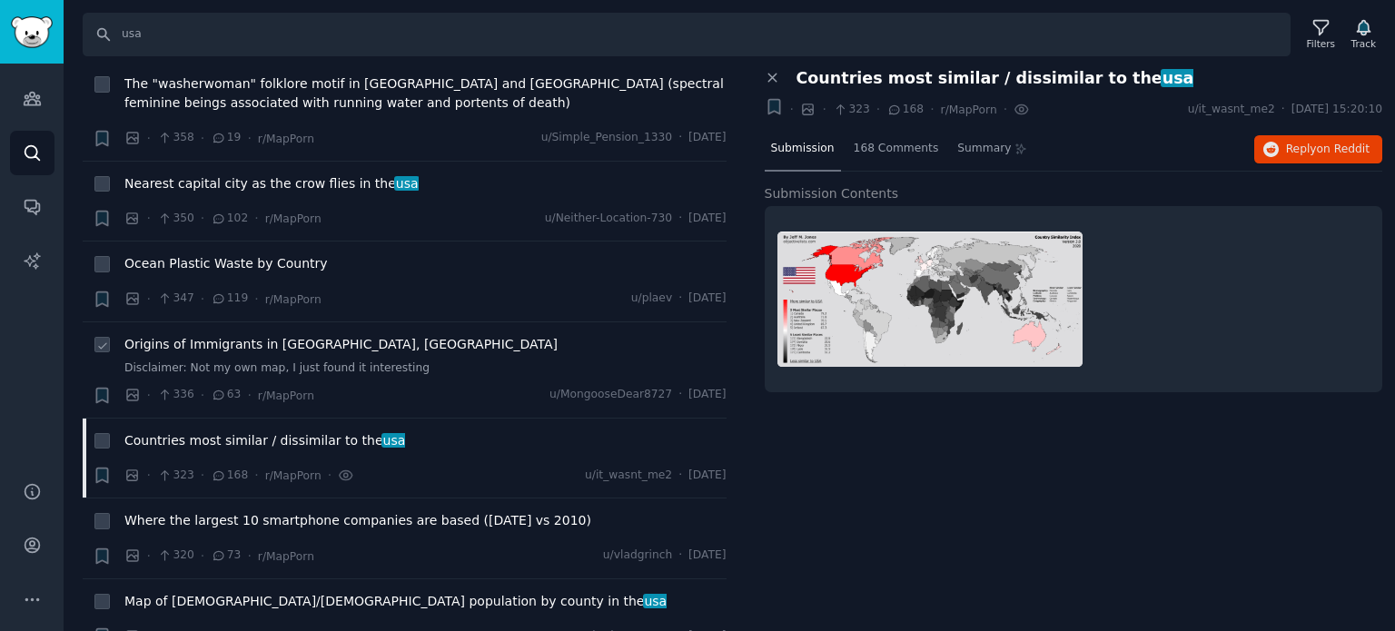
click at [299, 335] on span "Origins of Immigrants in [GEOGRAPHIC_DATA], [GEOGRAPHIC_DATA]" at bounding box center [340, 344] width 433 height 19
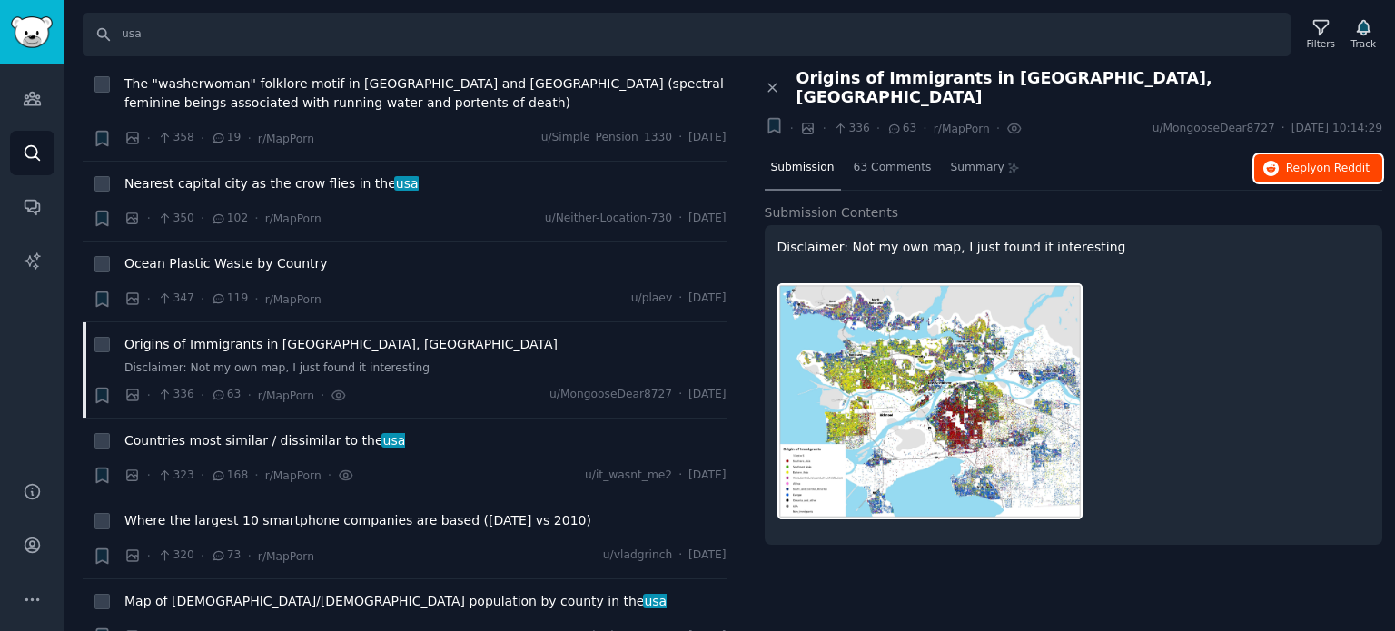
click at [1290, 161] on span "Reply on Reddit" at bounding box center [1328, 169] width 84 height 16
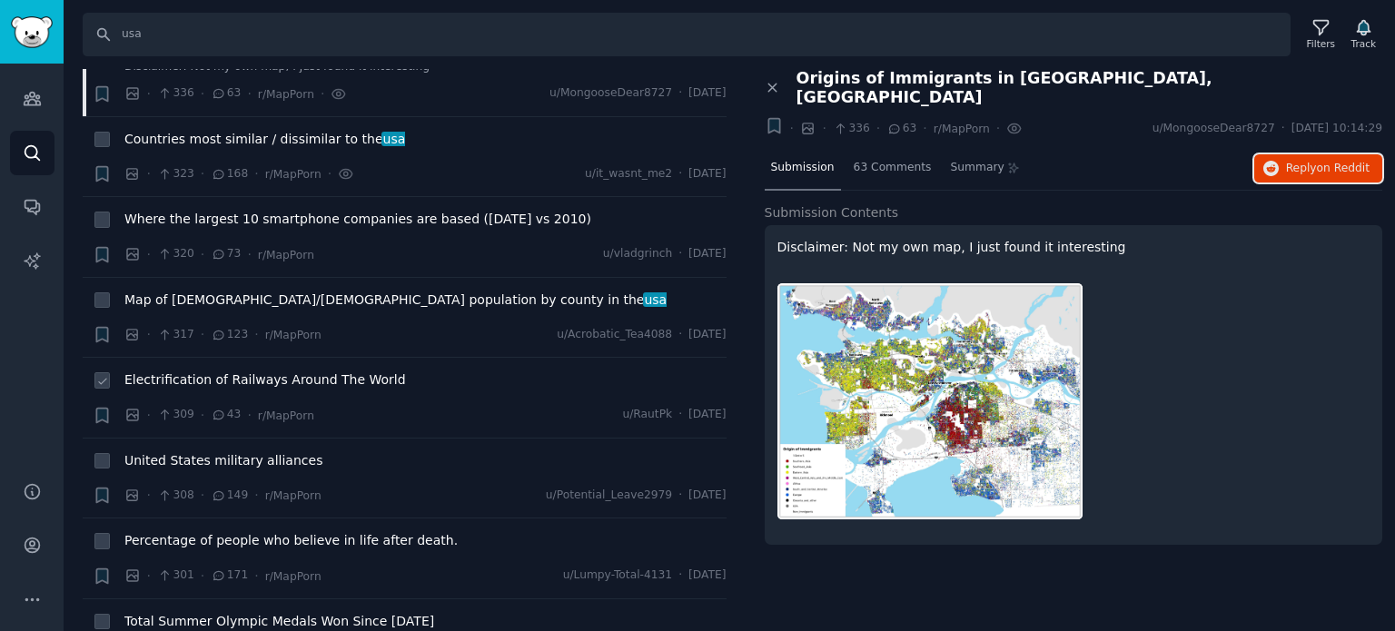
scroll to position [6448, 0]
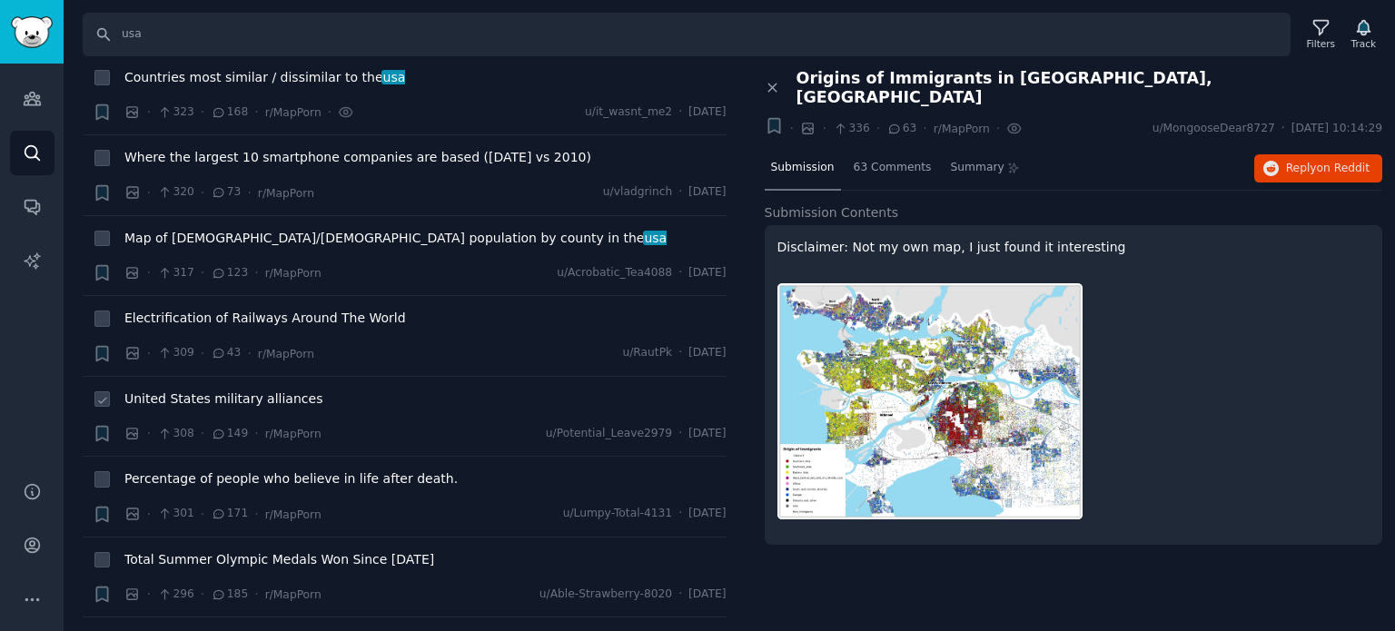
click at [202, 390] on span "United States military alliances" at bounding box center [223, 399] width 198 height 19
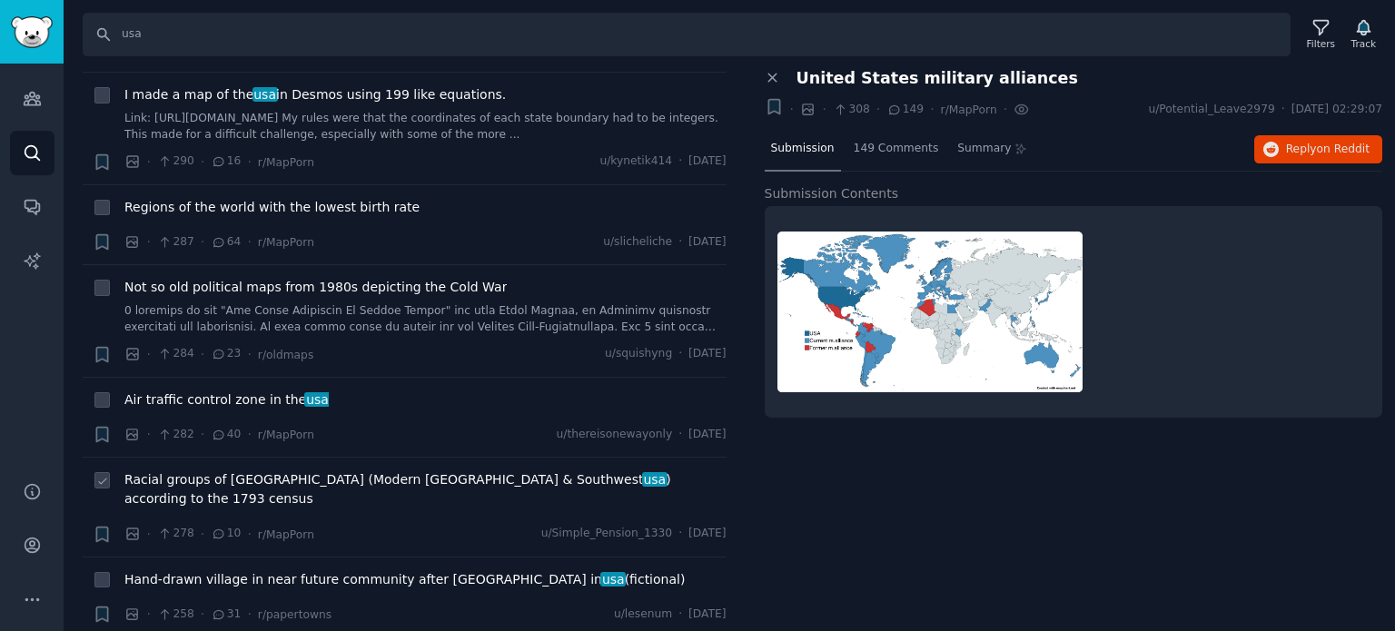
scroll to position [7265, 0]
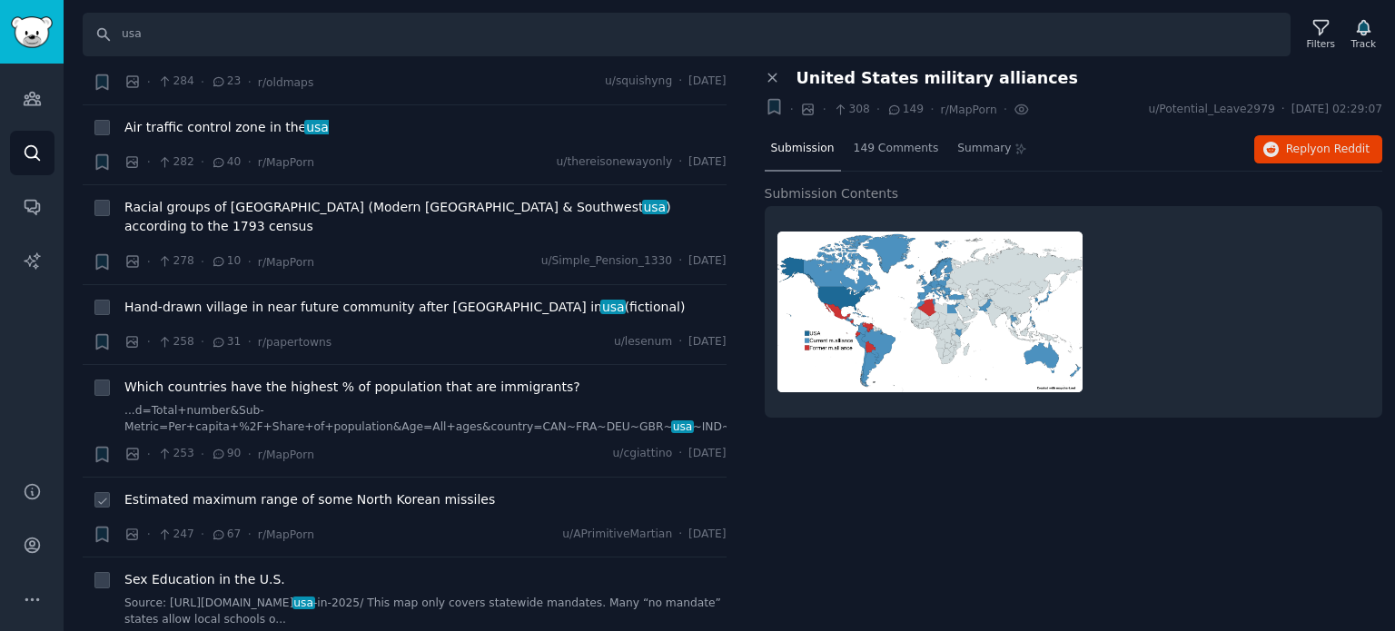
click at [243, 490] on span "Estimated maximum range of some North Korean missiles" at bounding box center [309, 499] width 371 height 19
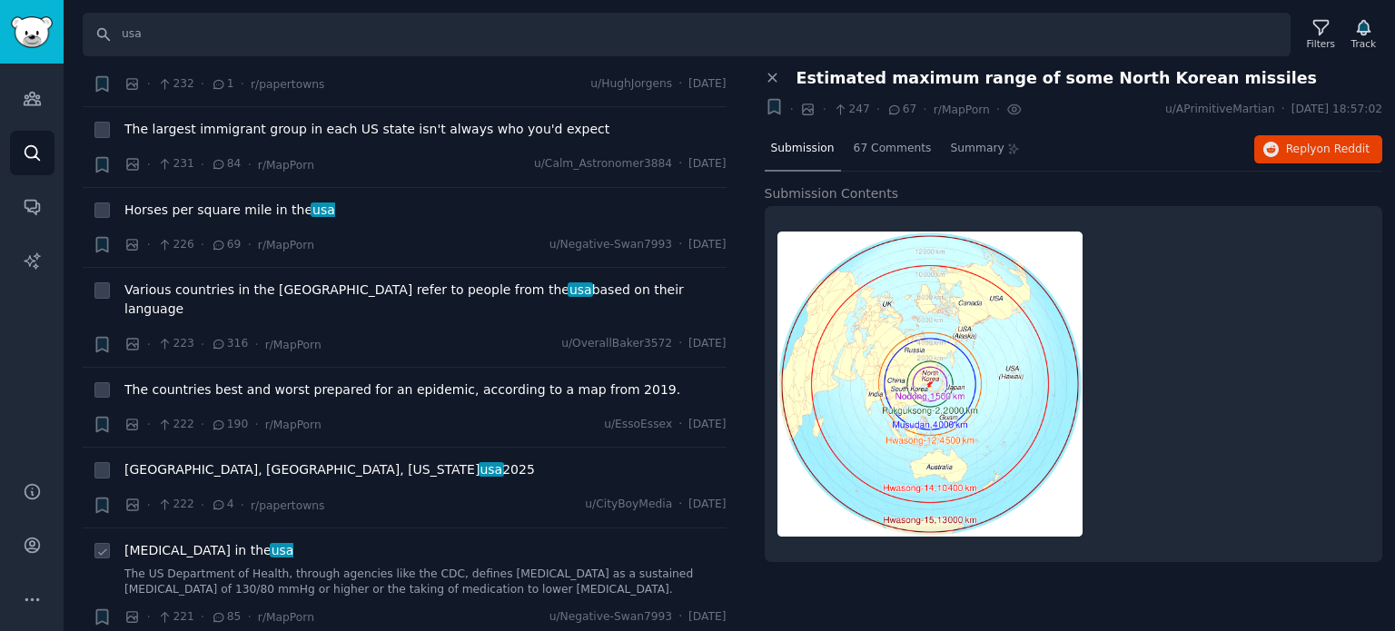
scroll to position [7992, 0]
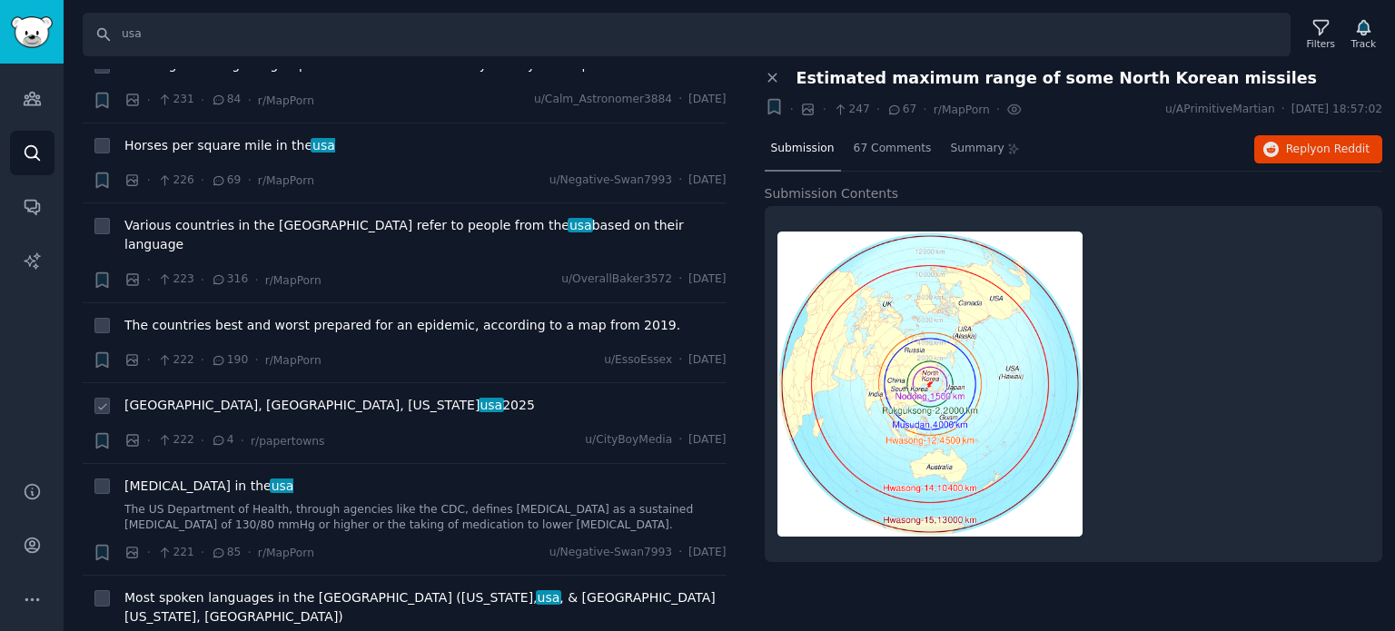
click at [224, 396] on span "[GEOGRAPHIC_DATA], [GEOGRAPHIC_DATA], [US_STATE] [GEOGRAPHIC_DATA] 2025" at bounding box center [329, 405] width 410 height 19
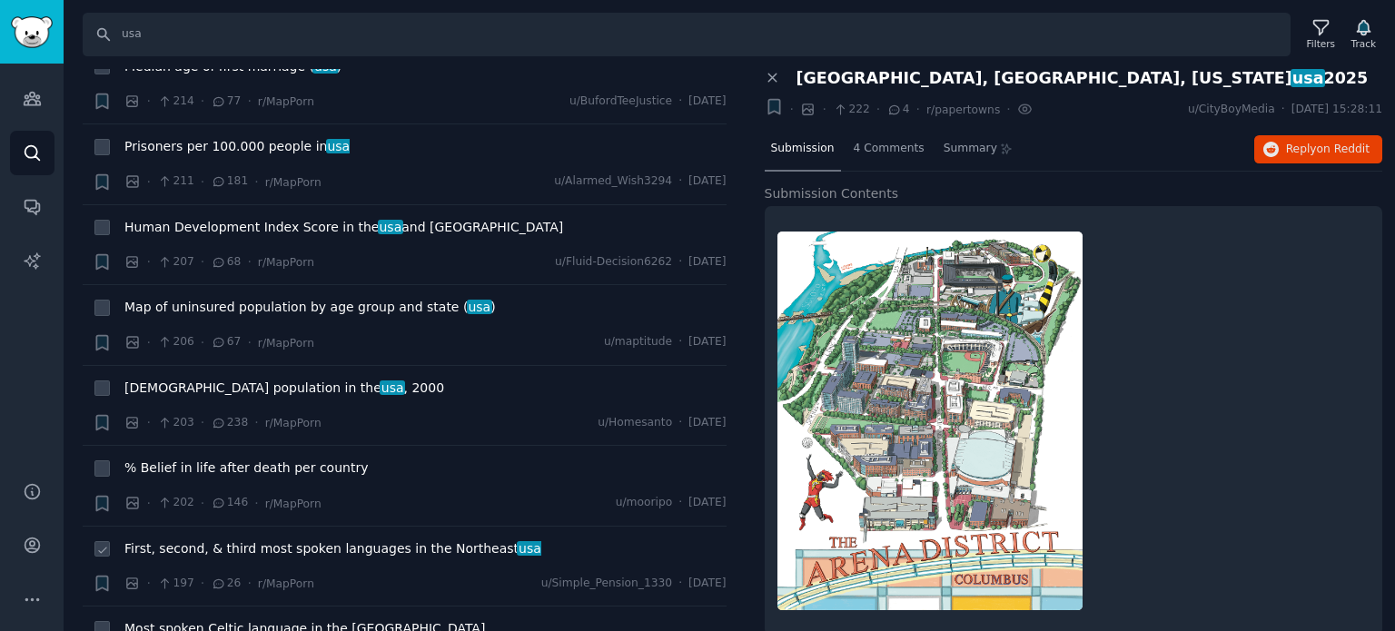
scroll to position [8718, 0]
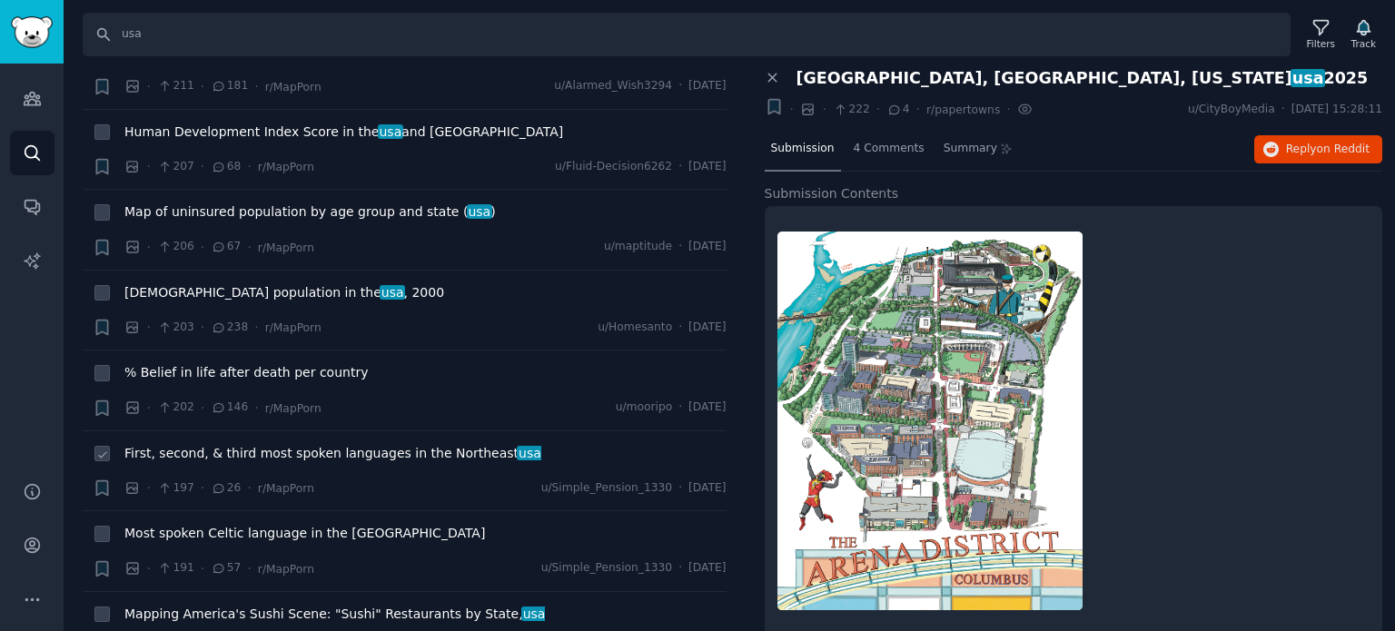
click at [203, 444] on span "First, second, & third most spoken languages in the [GEOGRAPHIC_DATA]" at bounding box center [332, 453] width 417 height 19
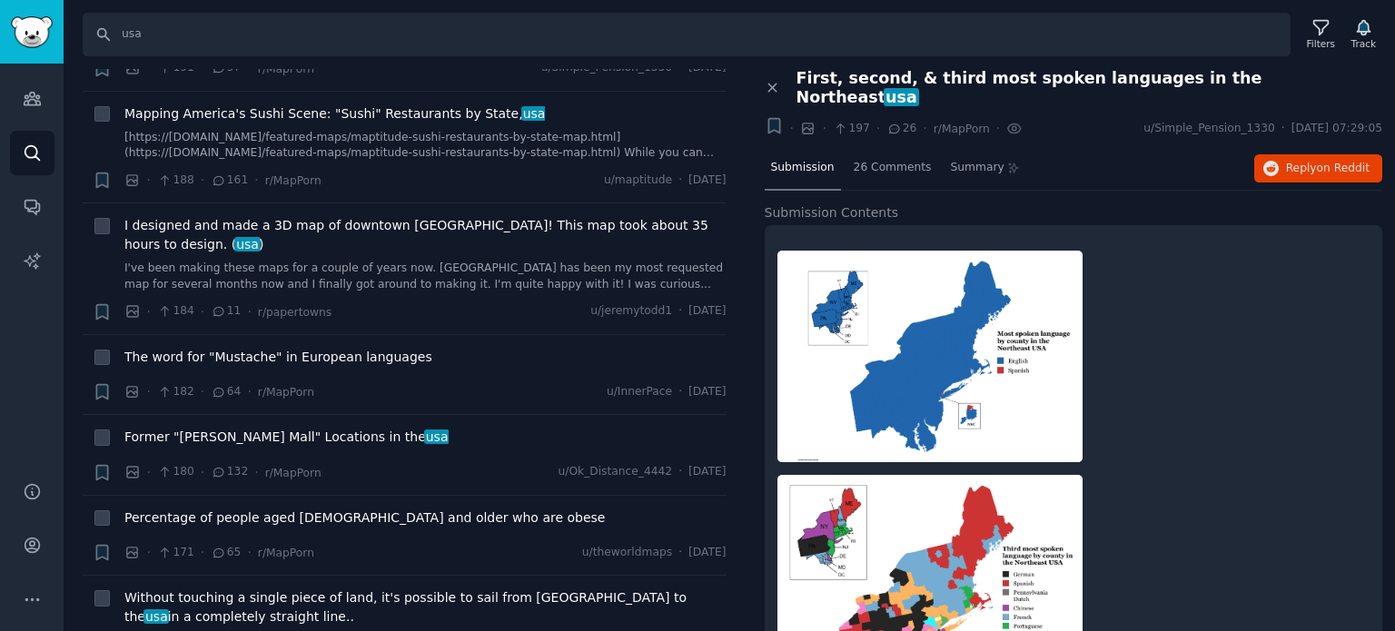
scroll to position [9536, 0]
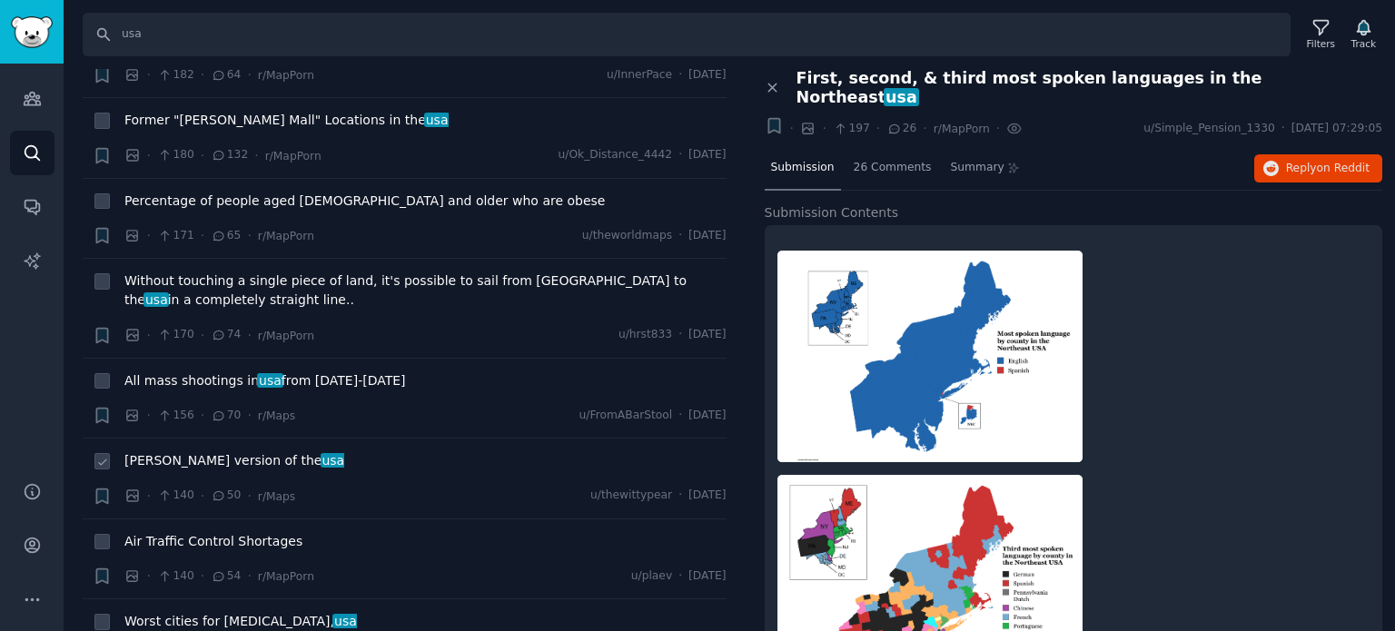
click at [220, 451] on span "[PERSON_NAME] version of the [GEOGRAPHIC_DATA]" at bounding box center [234, 460] width 220 height 19
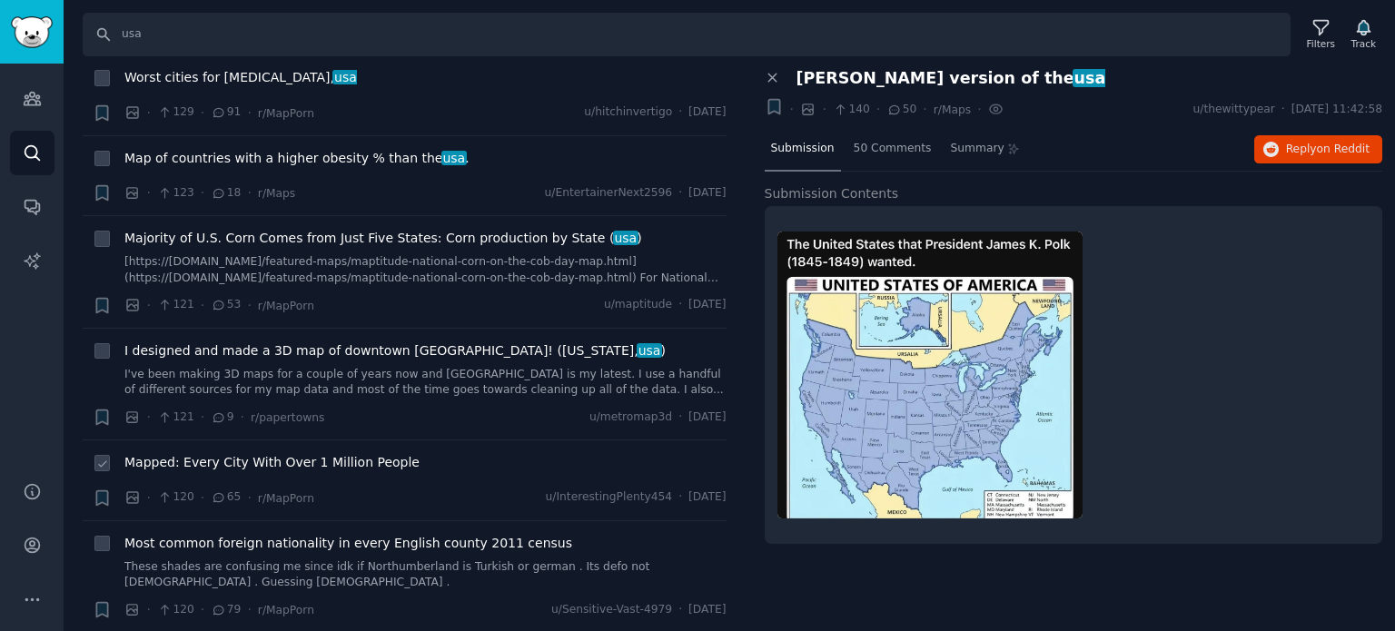
scroll to position [10081, 0]
click at [256, 452] on span "Mapped: Every City With Over 1 Million People" at bounding box center [271, 461] width 295 height 19
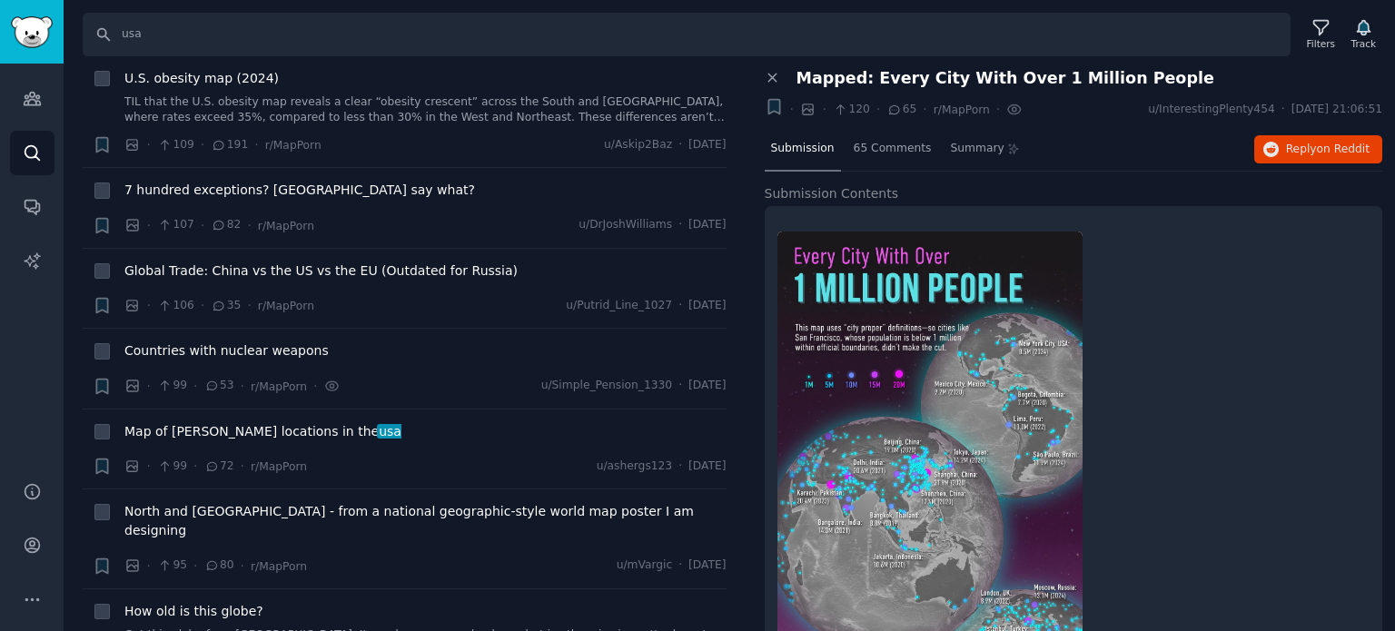
scroll to position [11170, 0]
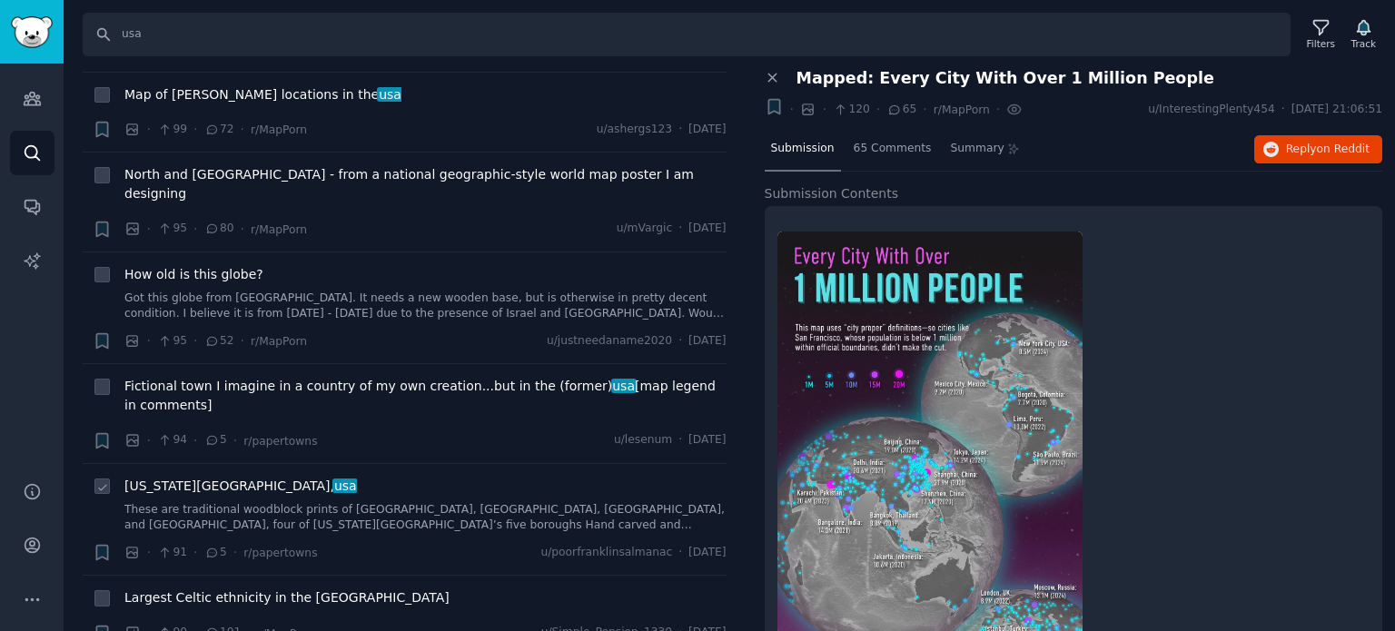
click at [183, 477] on span "[US_STATE][GEOGRAPHIC_DATA], [GEOGRAPHIC_DATA]" at bounding box center [240, 486] width 232 height 19
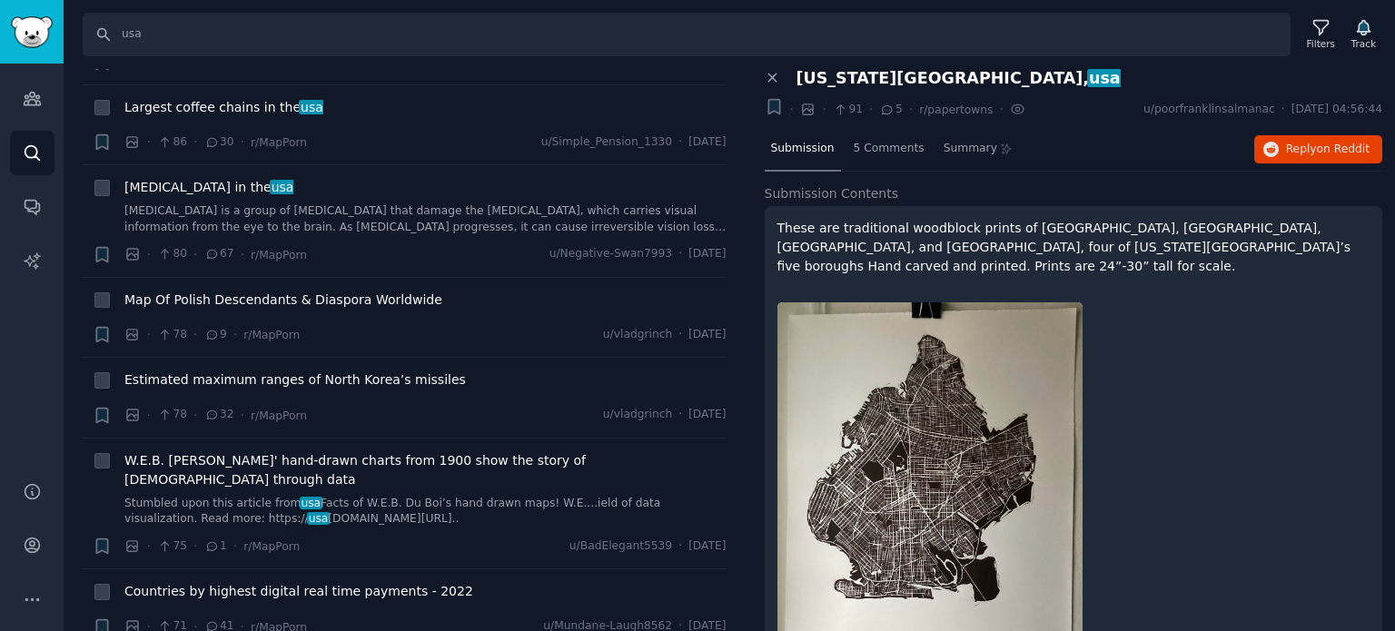
scroll to position [12351, 0]
